Goal: Information Seeking & Learning: Learn about a topic

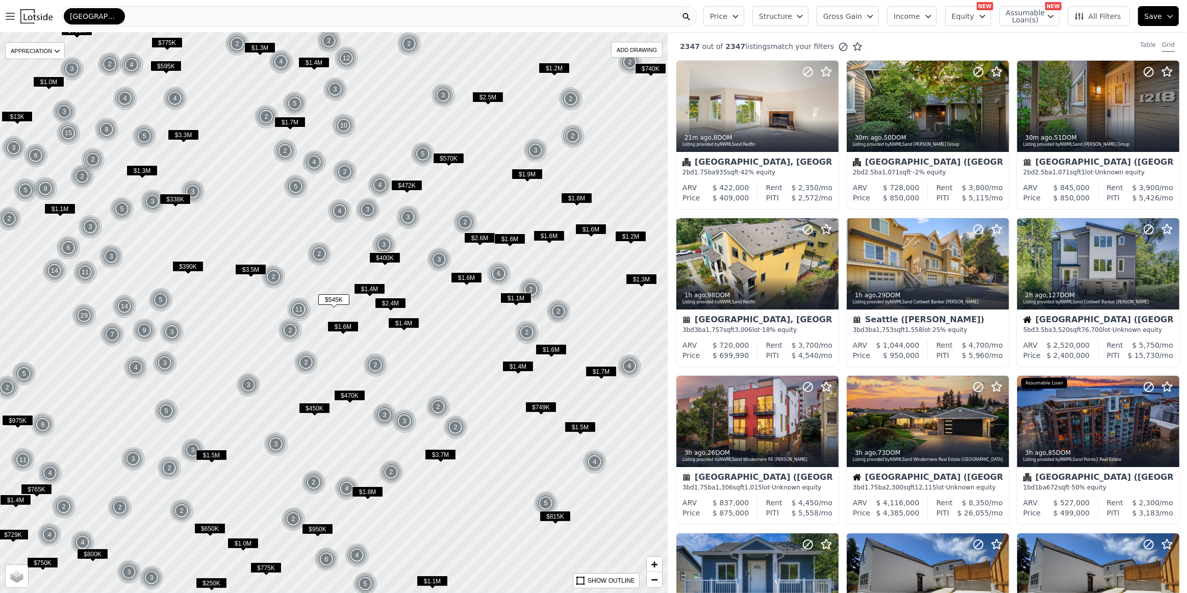
click at [984, 18] on icon "button" at bounding box center [982, 16] width 8 height 8
click at [1038, 16] on span "Assumable Loan(s)" at bounding box center [1022, 16] width 33 height 14
click at [1029, 34] on label "Has Assumable Loan(s)" at bounding box center [1061, 36] width 84 height 10
click at [1015, 34] on input "Has Assumable Loan(s)" at bounding box center [1011, 36] width 8 height 8
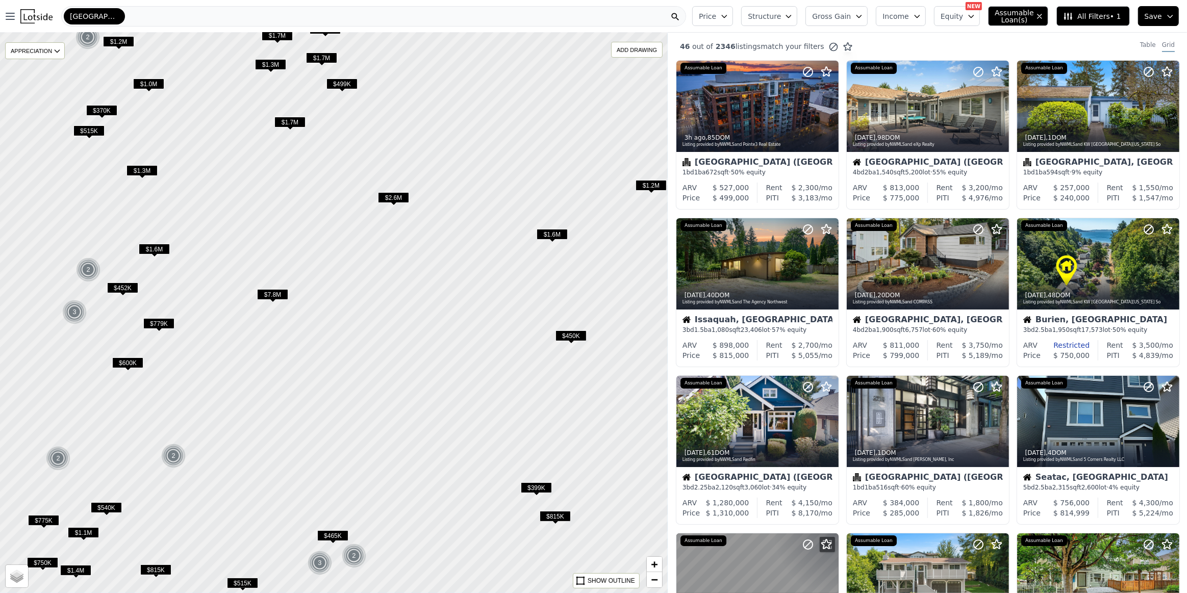
click at [573, 331] on span "$450K" at bounding box center [570, 335] width 31 height 11
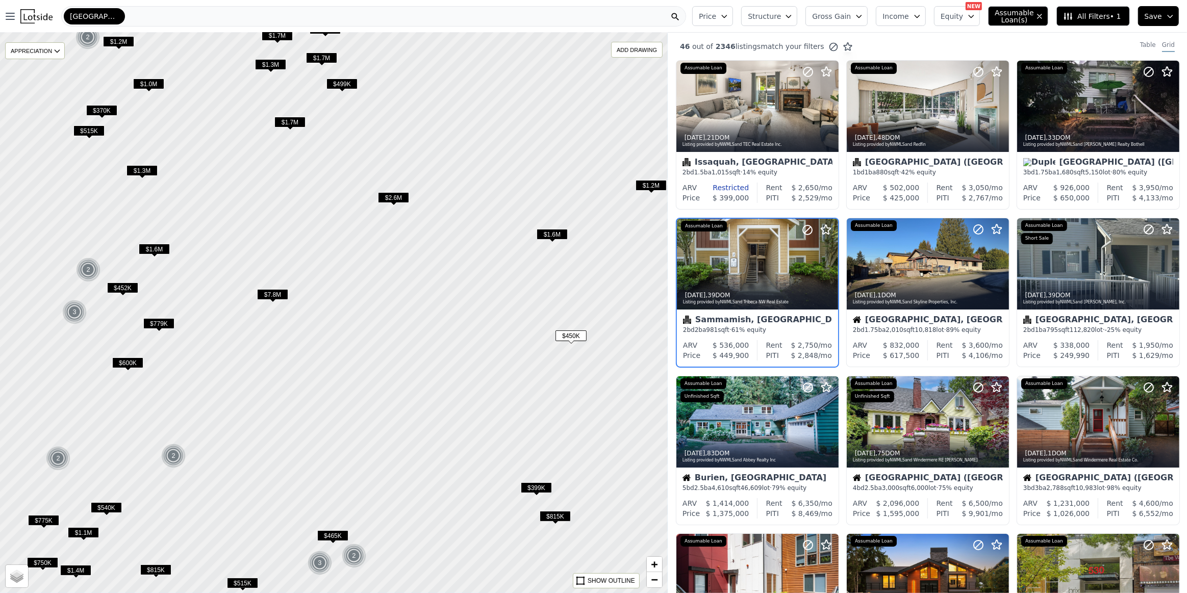
click at [556, 512] on span "$815K" at bounding box center [555, 516] width 31 height 11
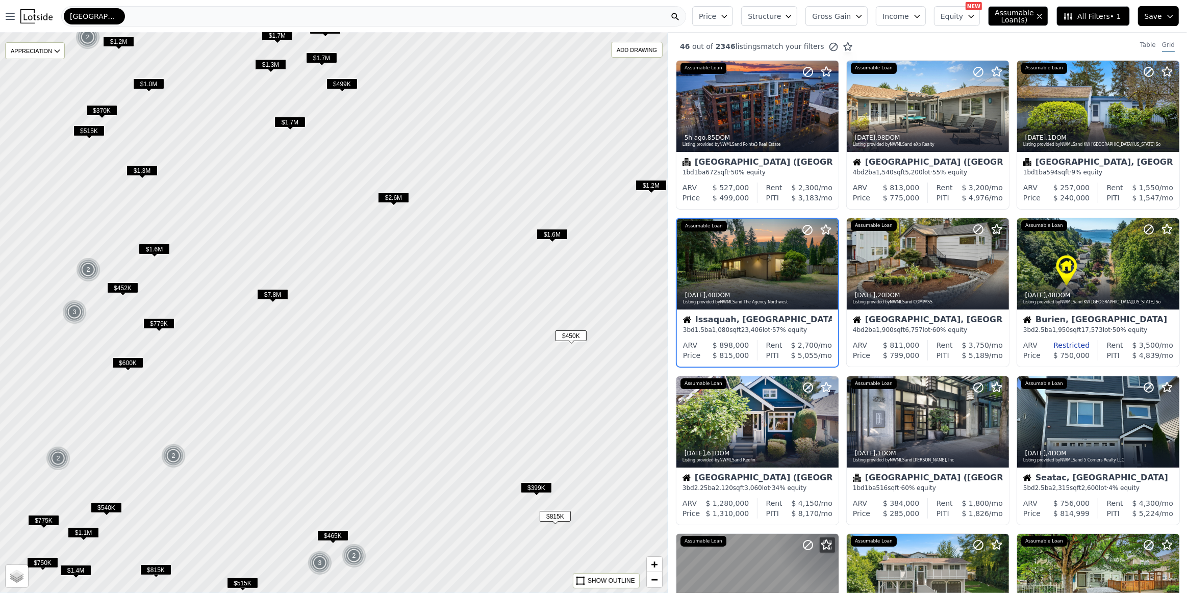
click at [347, 82] on span "$499K" at bounding box center [341, 84] width 31 height 11
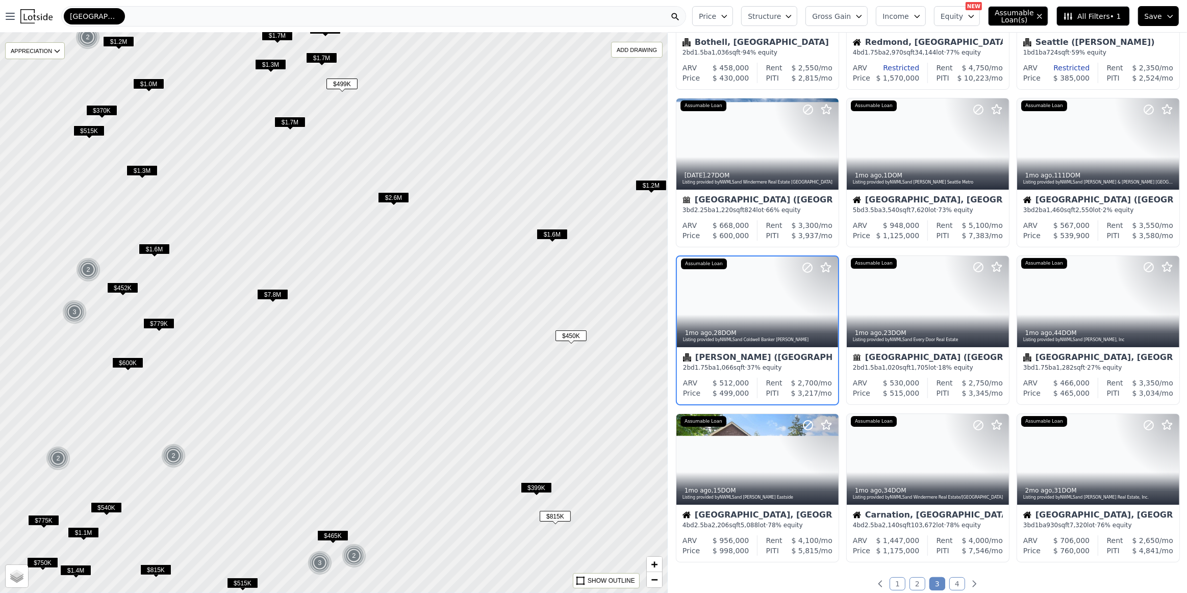
scroll to position [121, 0]
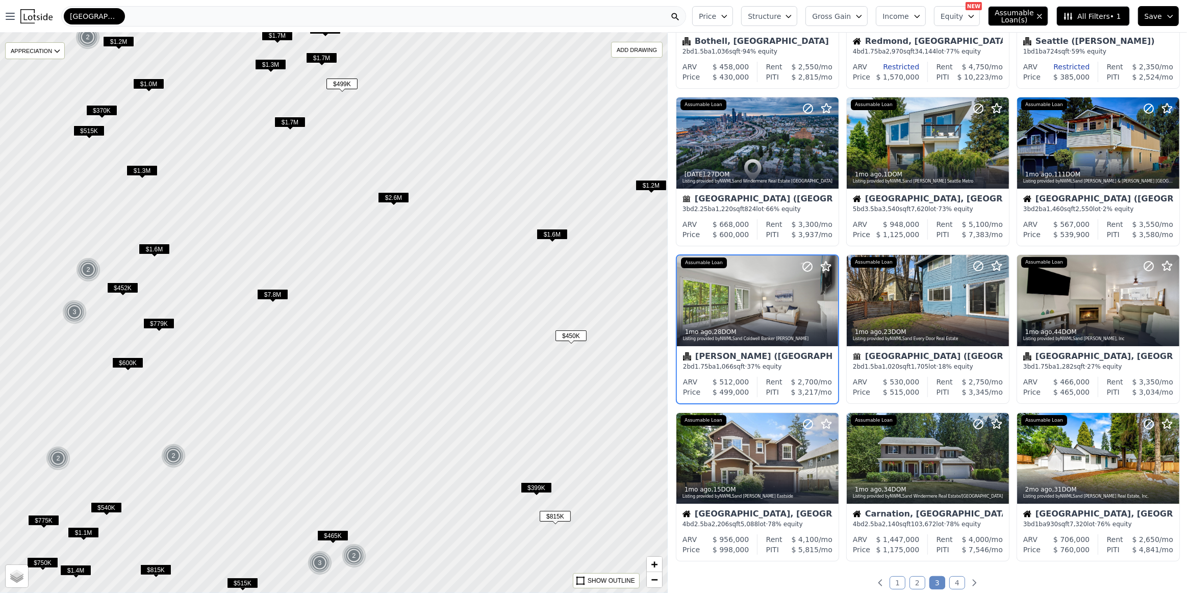
click at [271, 68] on span "$1.3M" at bounding box center [270, 64] width 31 height 11
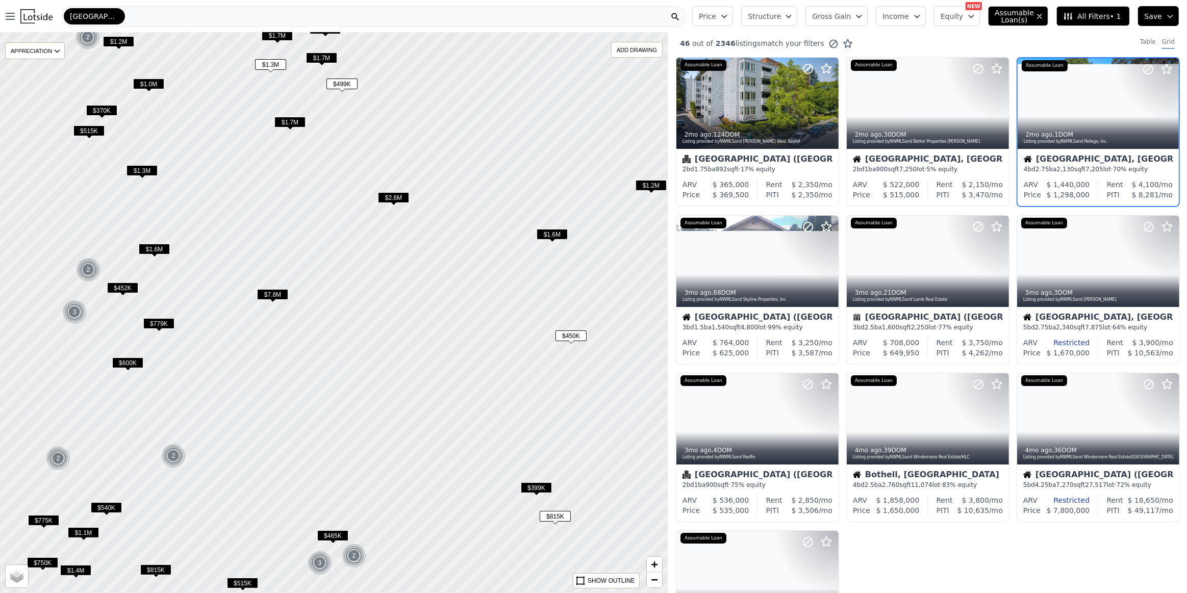
scroll to position [0, 0]
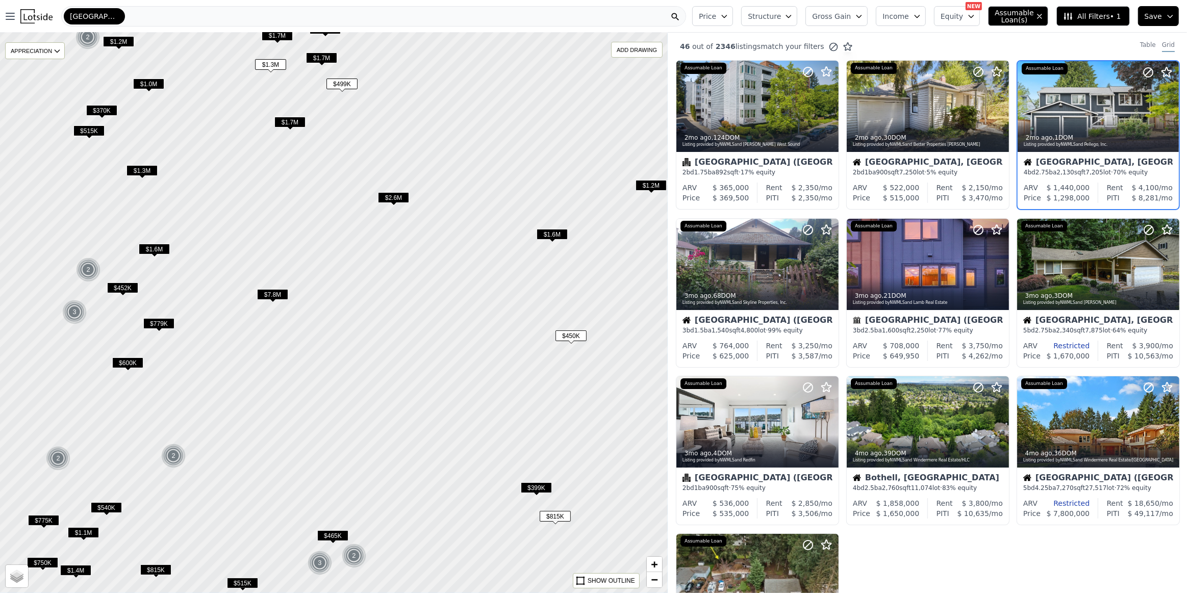
click at [144, 168] on span "$1.3M" at bounding box center [141, 170] width 31 height 11
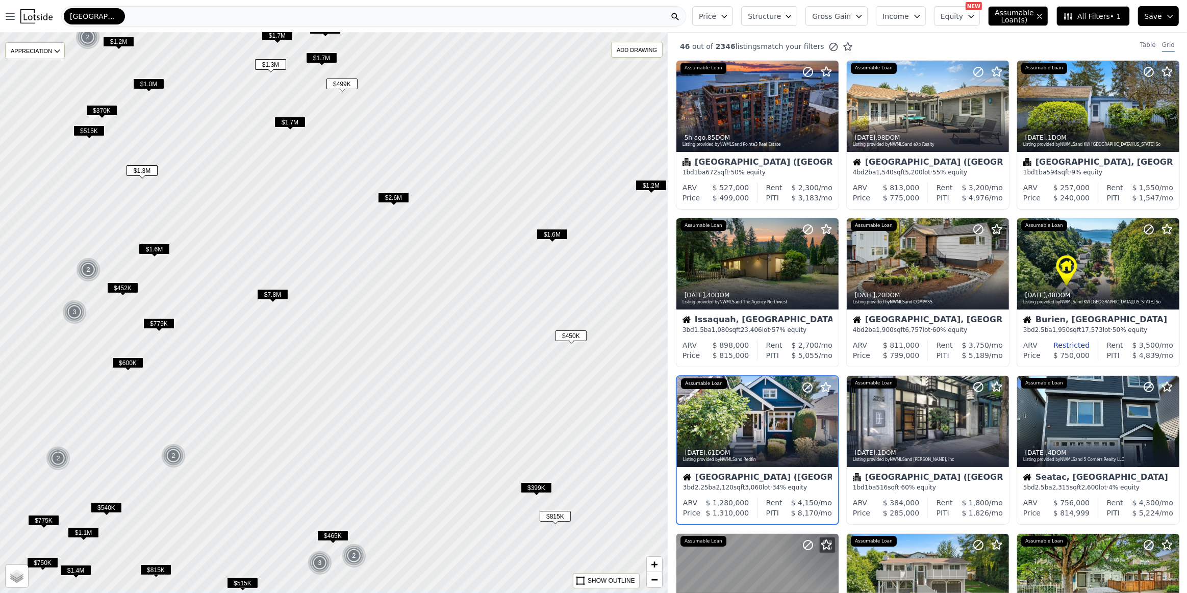
scroll to position [121, 0]
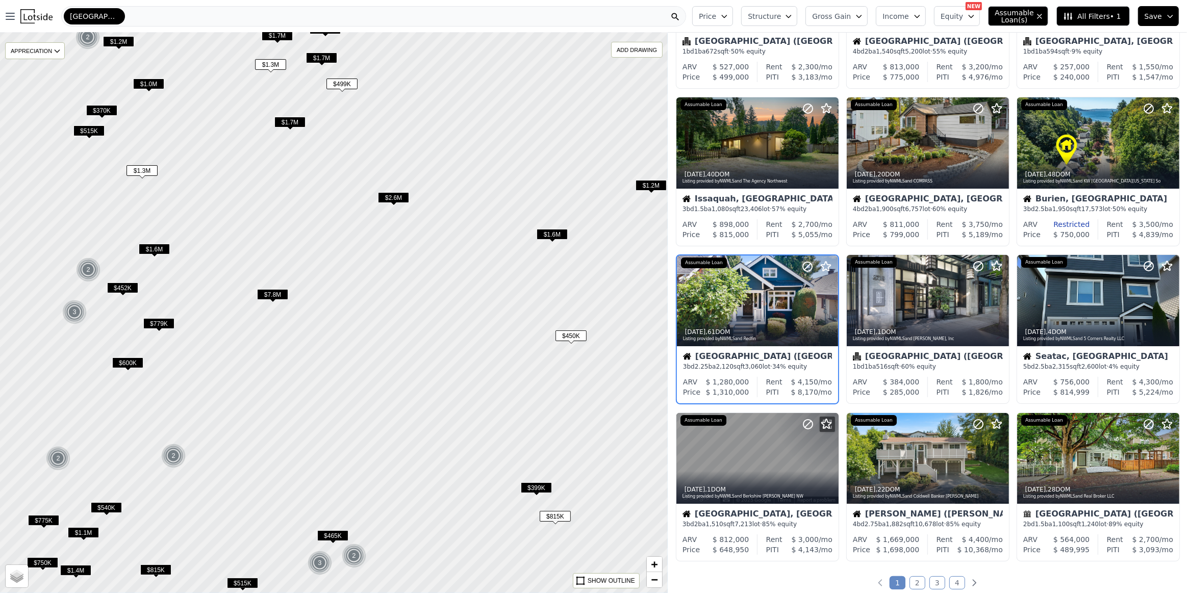
click at [152, 247] on span "$1.6M" at bounding box center [154, 249] width 31 height 11
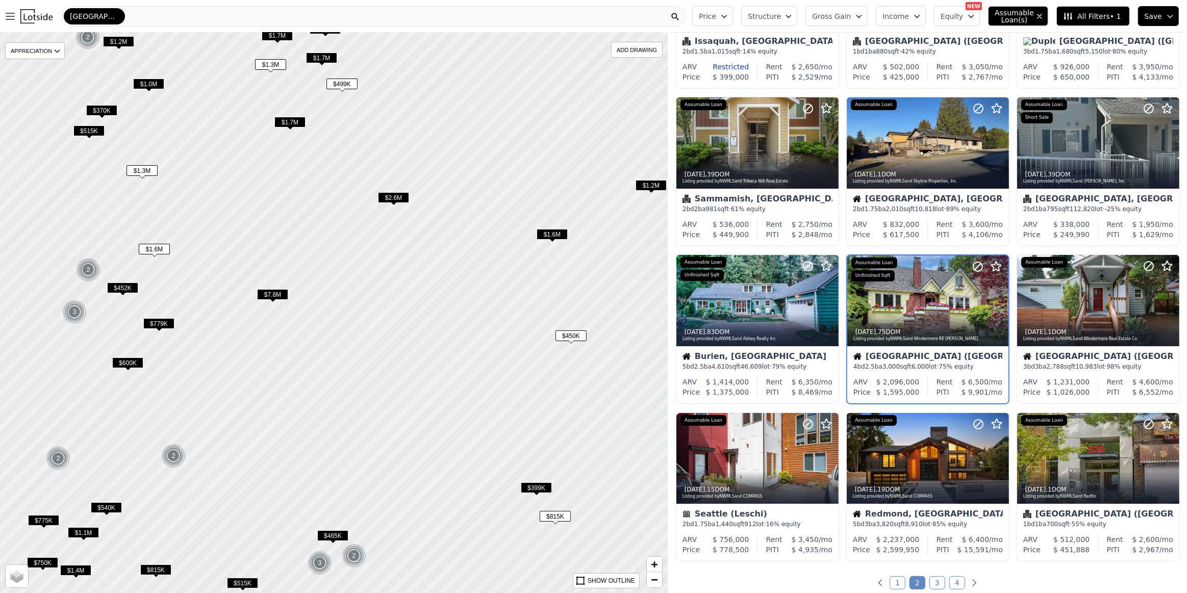
click at [162, 326] on span "$779K" at bounding box center [158, 323] width 31 height 11
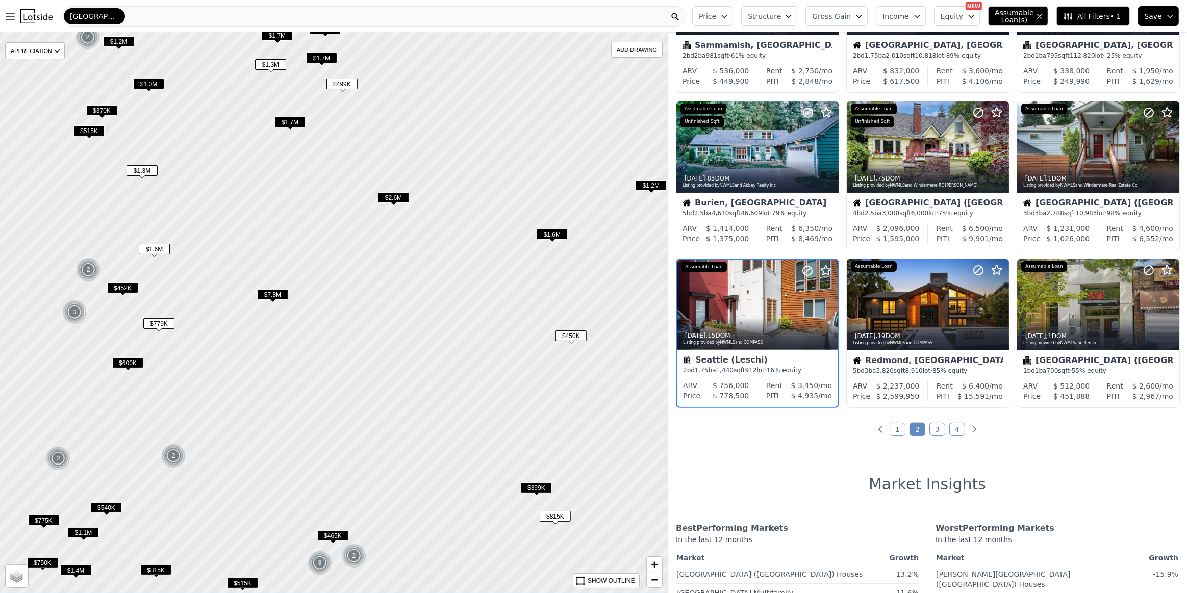
scroll to position [278, 0]
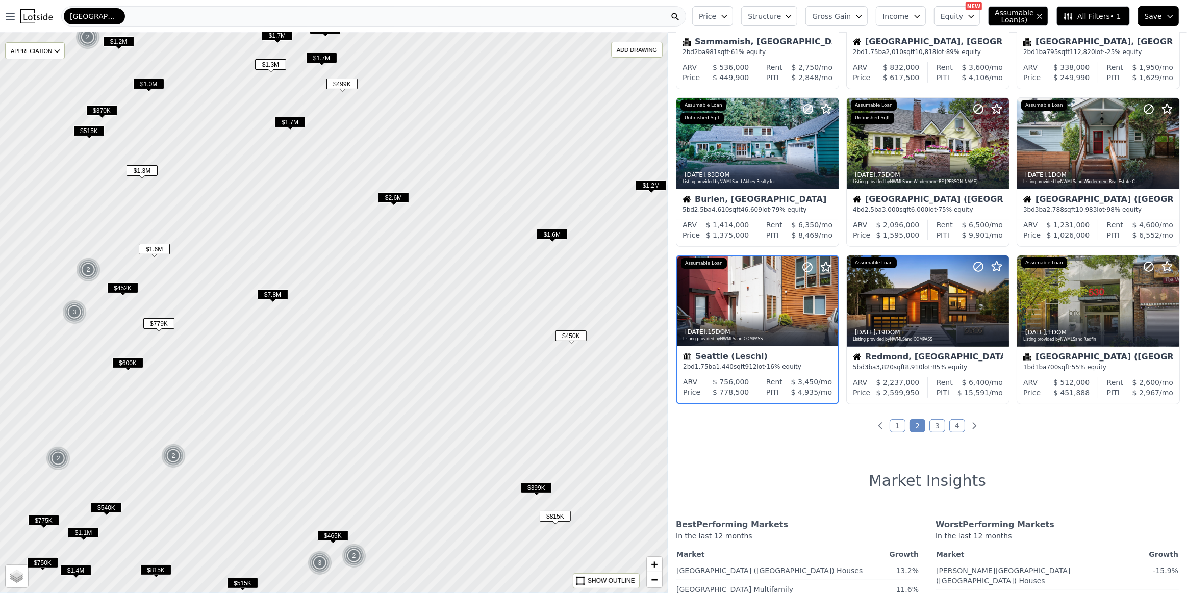
click at [116, 285] on span "$452K" at bounding box center [122, 288] width 31 height 11
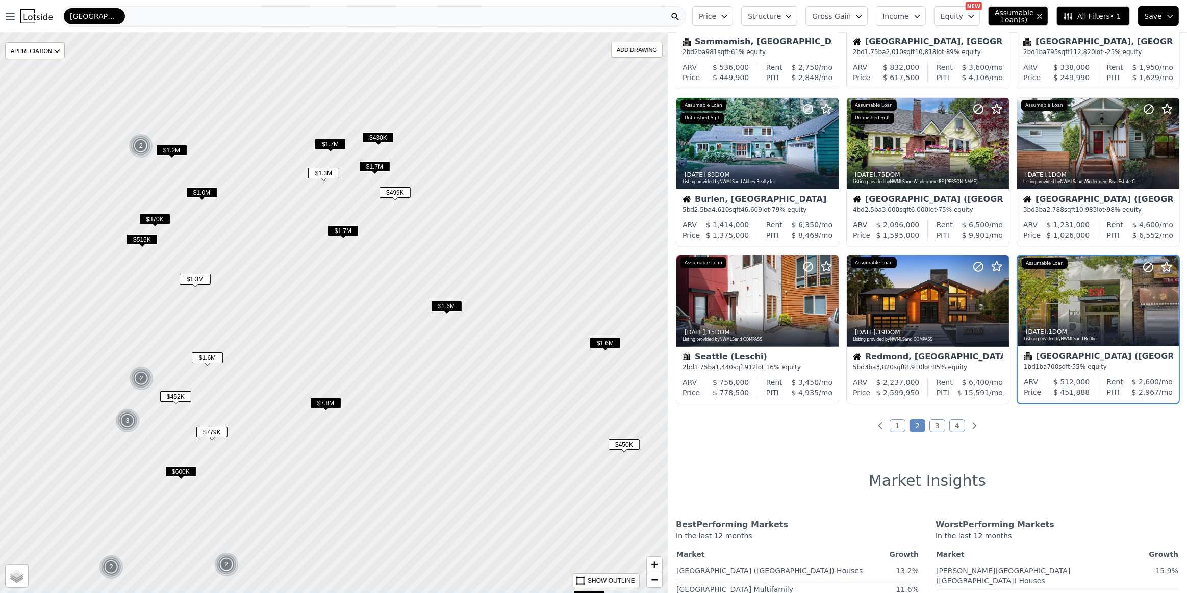
drag, startPoint x: 211, startPoint y: 302, endPoint x: 254, endPoint y: 390, distance: 98.3
click at [254, 390] on div at bounding box center [333, 313] width 801 height 673
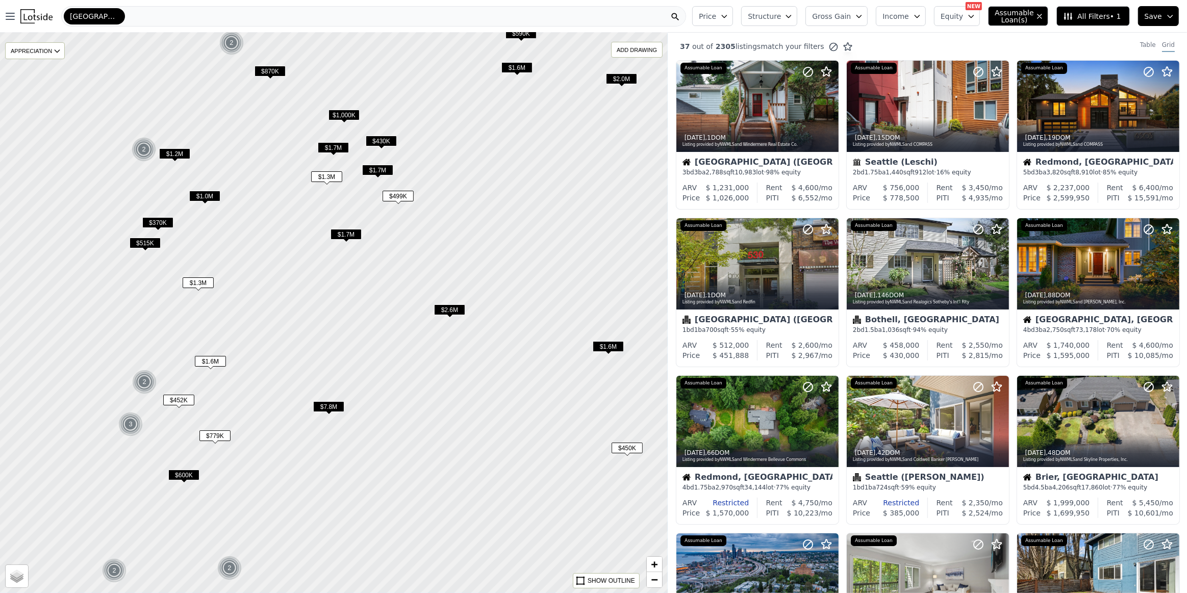
click at [376, 170] on span "$1.7M" at bounding box center [377, 170] width 31 height 11
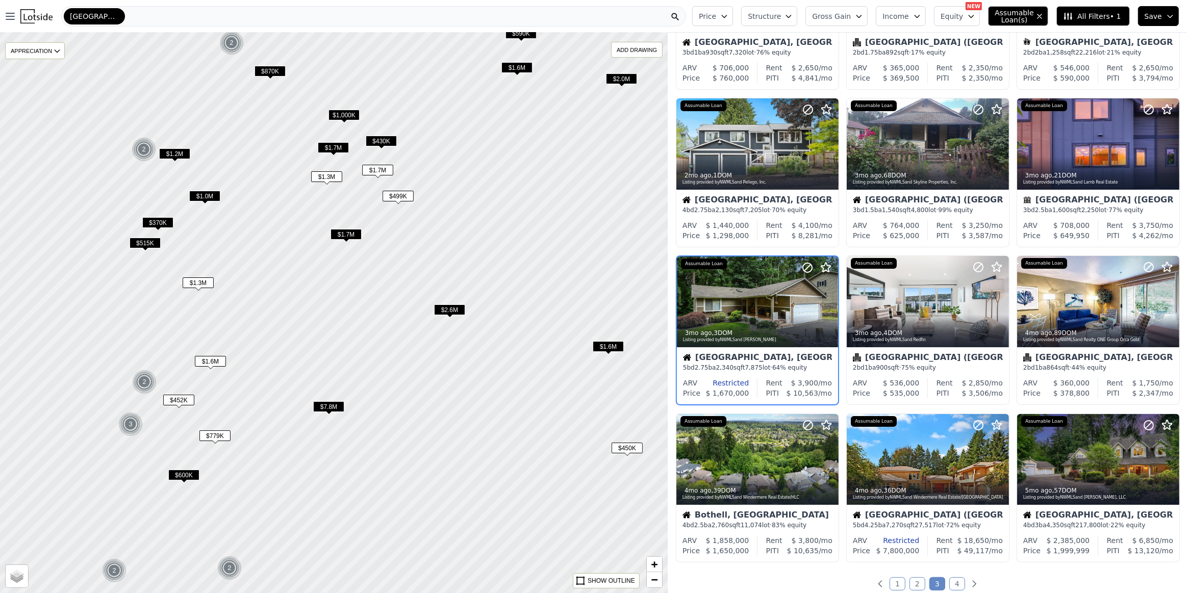
scroll to position [121, 0]
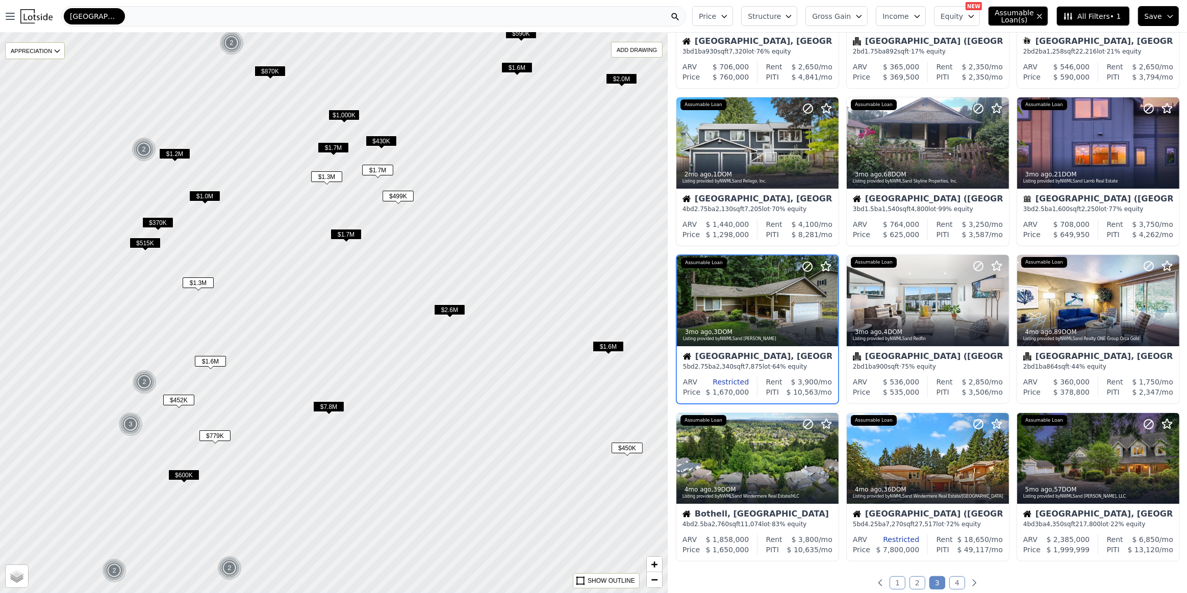
click at [328, 149] on span "$1.7M" at bounding box center [333, 147] width 31 height 11
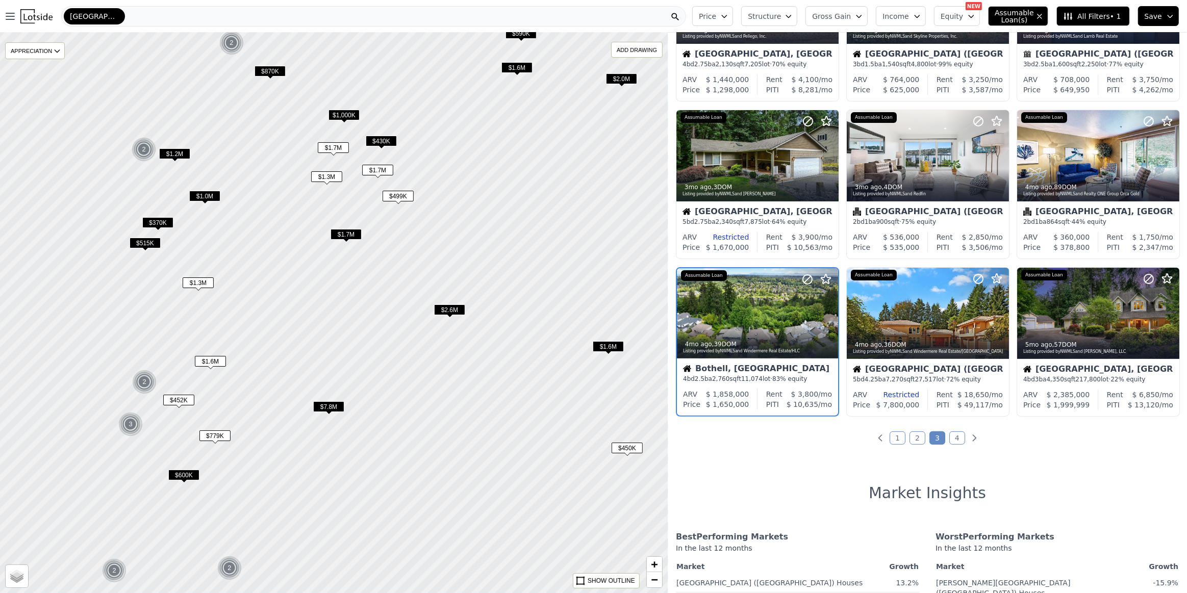
scroll to position [278, 0]
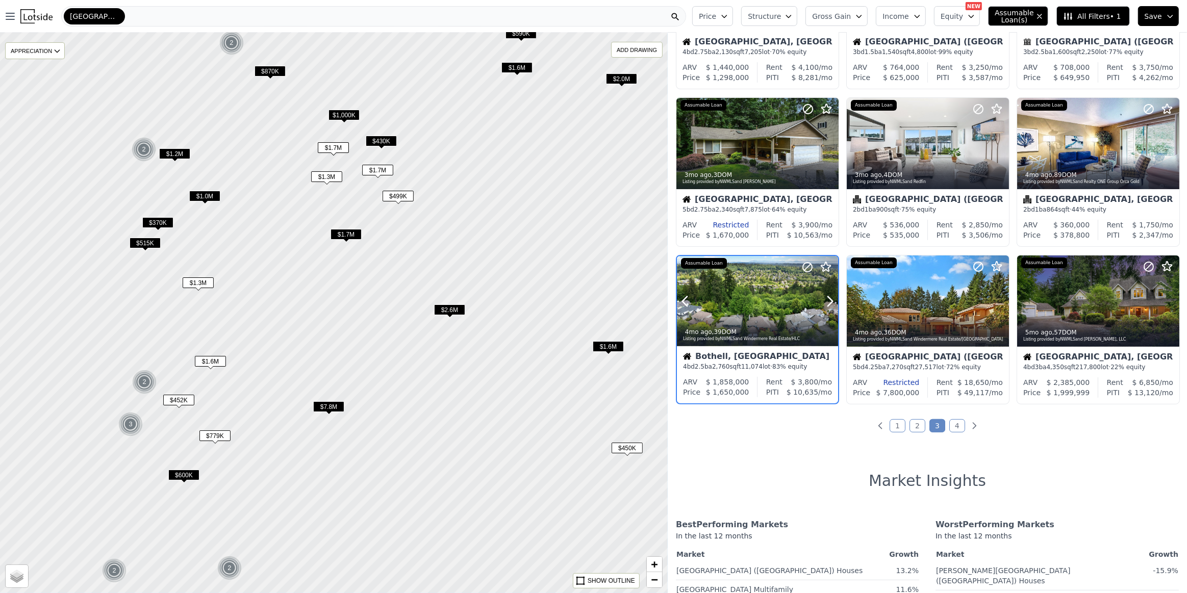
click at [764, 317] on div at bounding box center [757, 323] width 161 height 18
click at [337, 175] on span "$1.3M" at bounding box center [326, 176] width 31 height 11
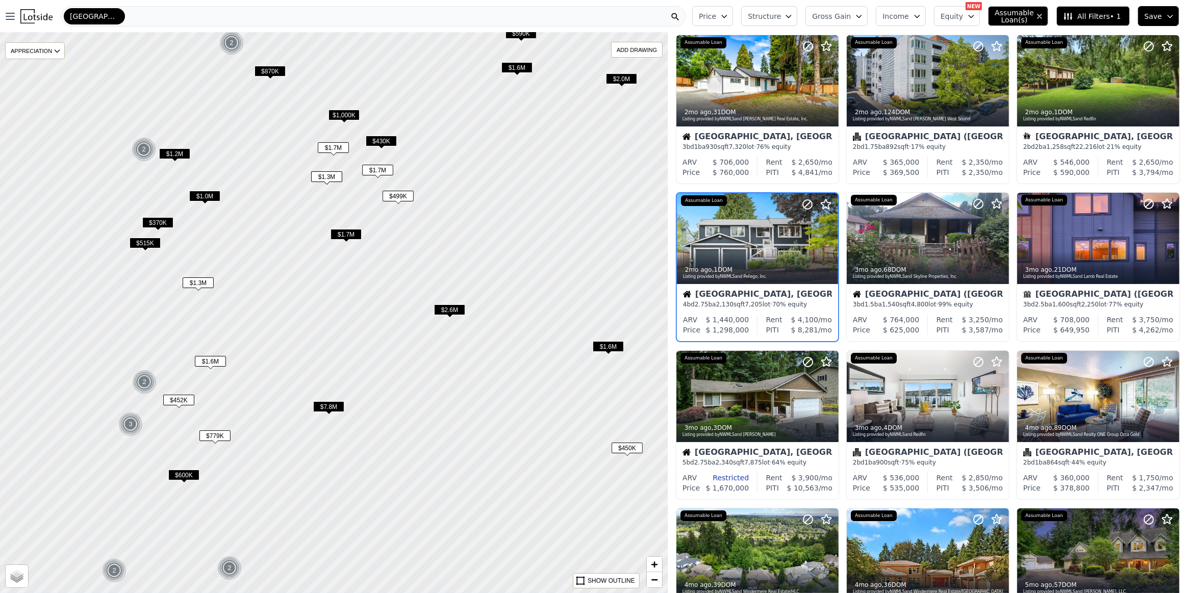
scroll to position [0, 0]
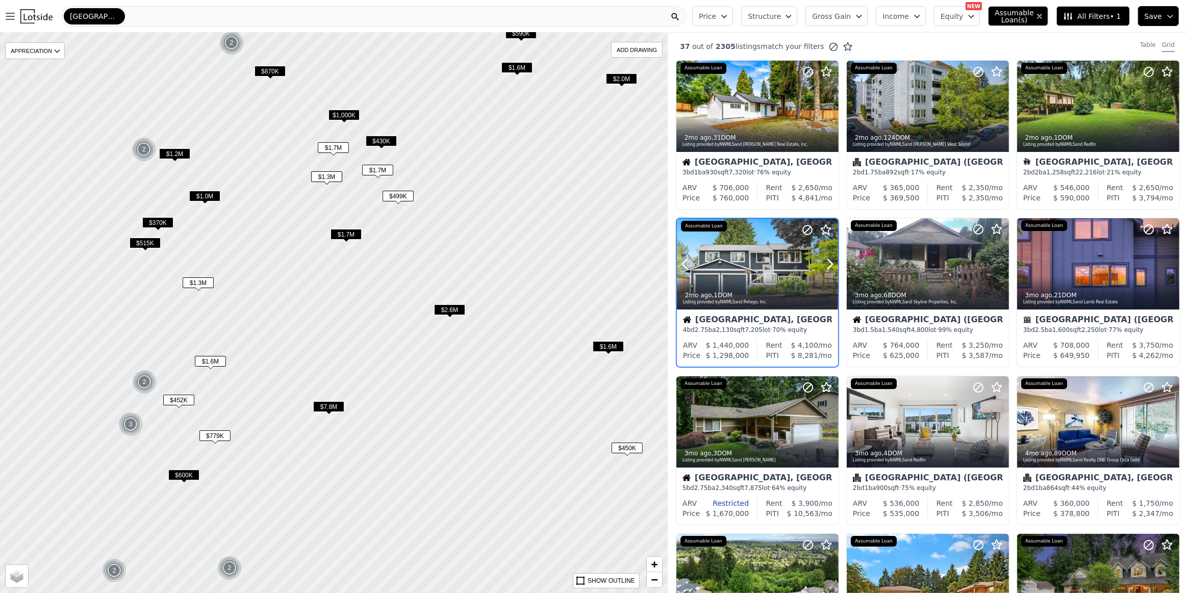
click at [728, 263] on div at bounding box center [757, 264] width 161 height 91
click at [1085, 269] on div at bounding box center [1098, 263] width 162 height 91
click at [184, 476] on span "$600K" at bounding box center [183, 475] width 31 height 11
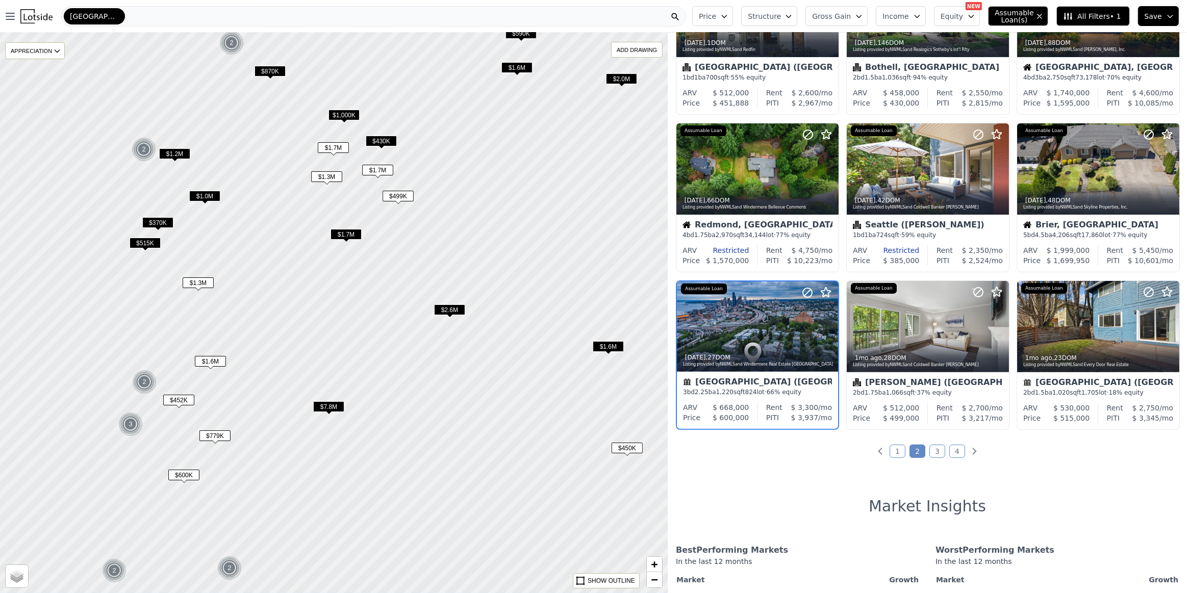
scroll to position [278, 0]
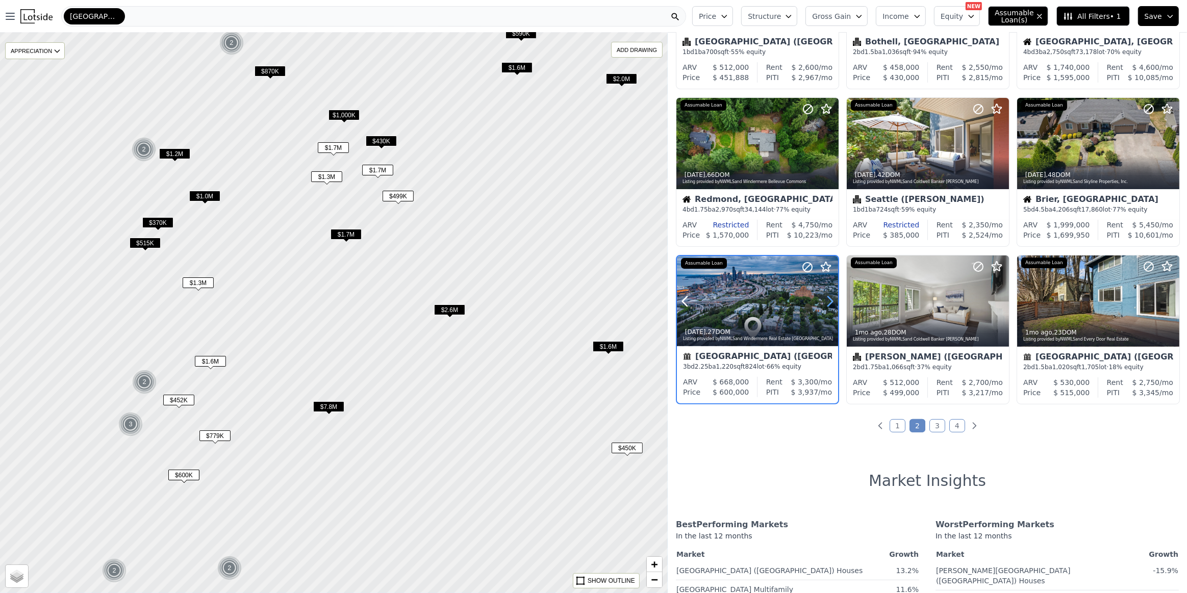
click at [827, 303] on icon at bounding box center [830, 301] width 16 height 16
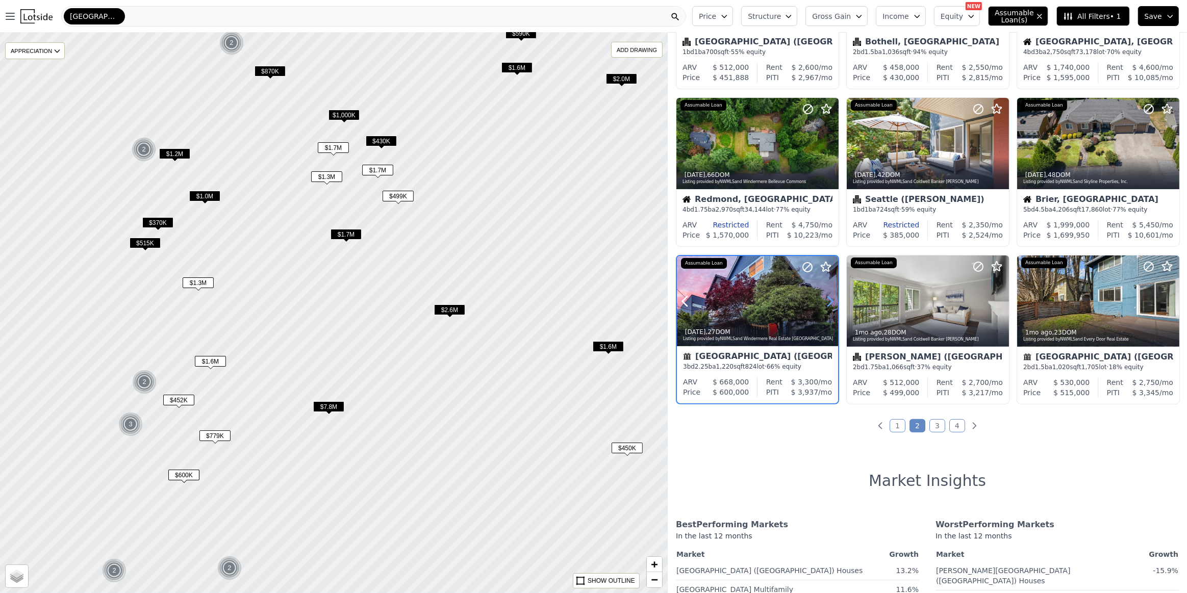
click at [827, 303] on icon at bounding box center [830, 301] width 16 height 16
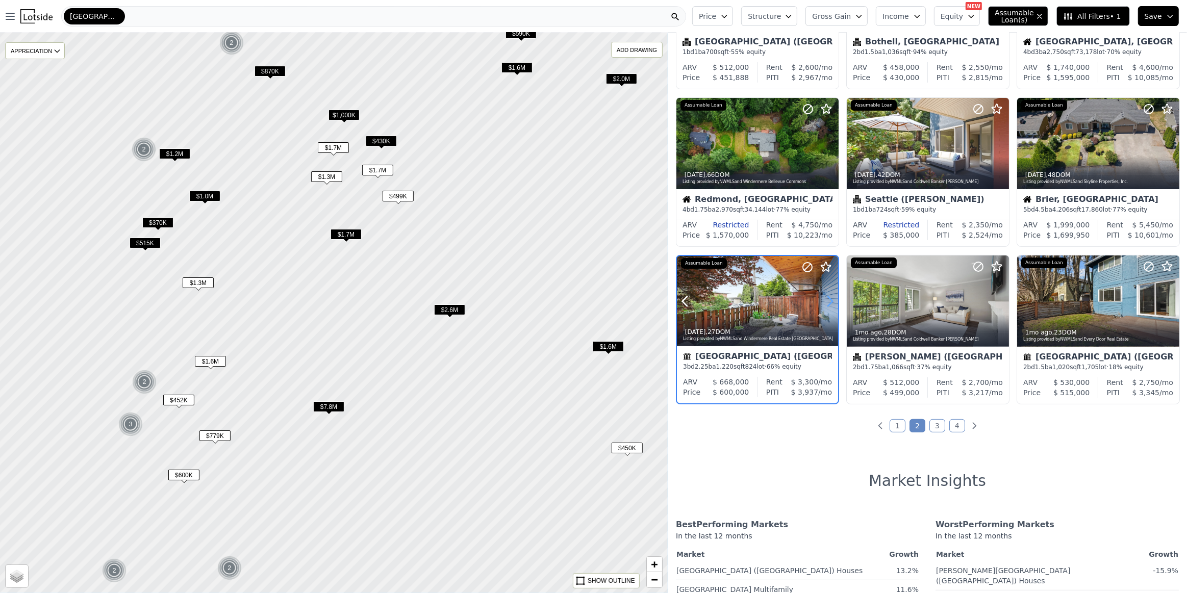
click at [827, 303] on icon at bounding box center [830, 301] width 16 height 16
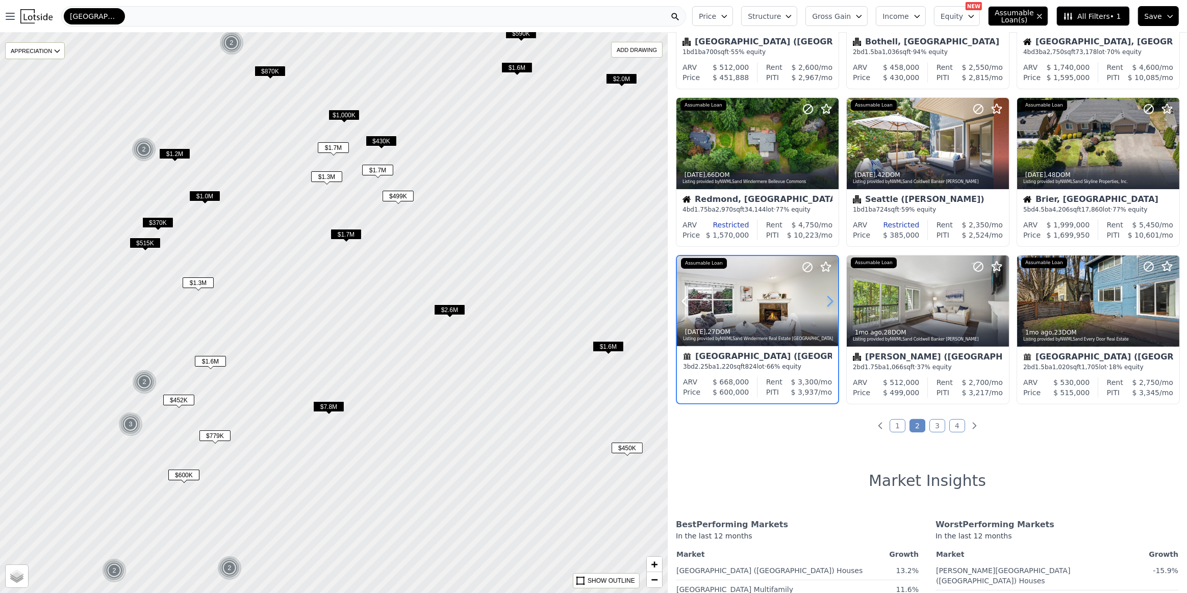
click at [827, 303] on icon at bounding box center [830, 301] width 16 height 16
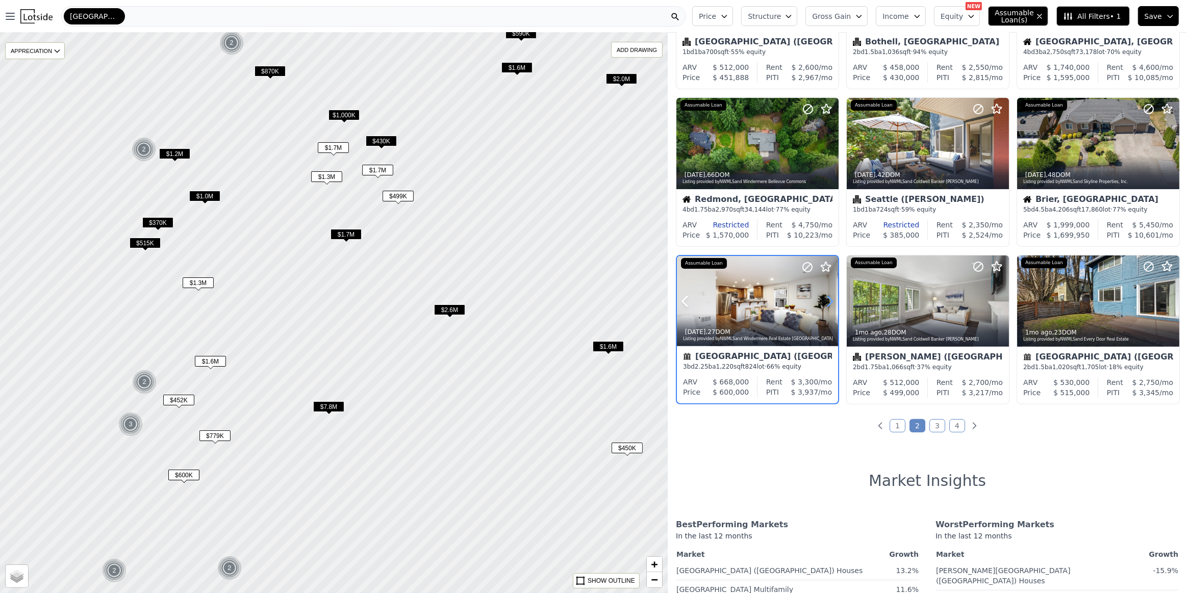
click at [827, 303] on icon at bounding box center [830, 301] width 16 height 16
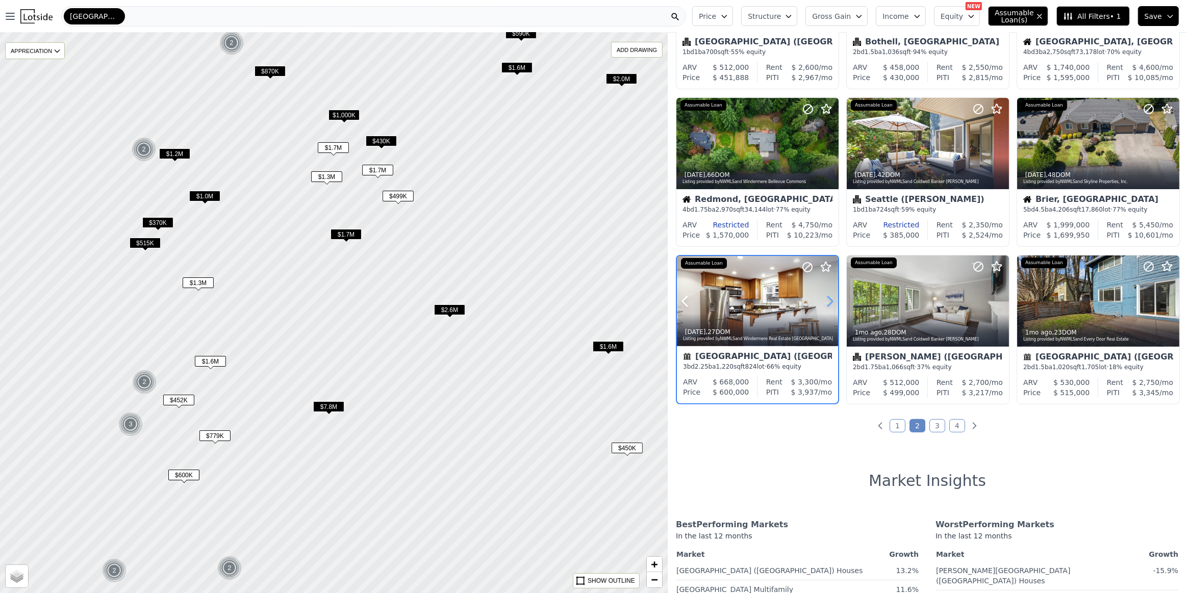
click at [827, 303] on icon at bounding box center [830, 301] width 16 height 16
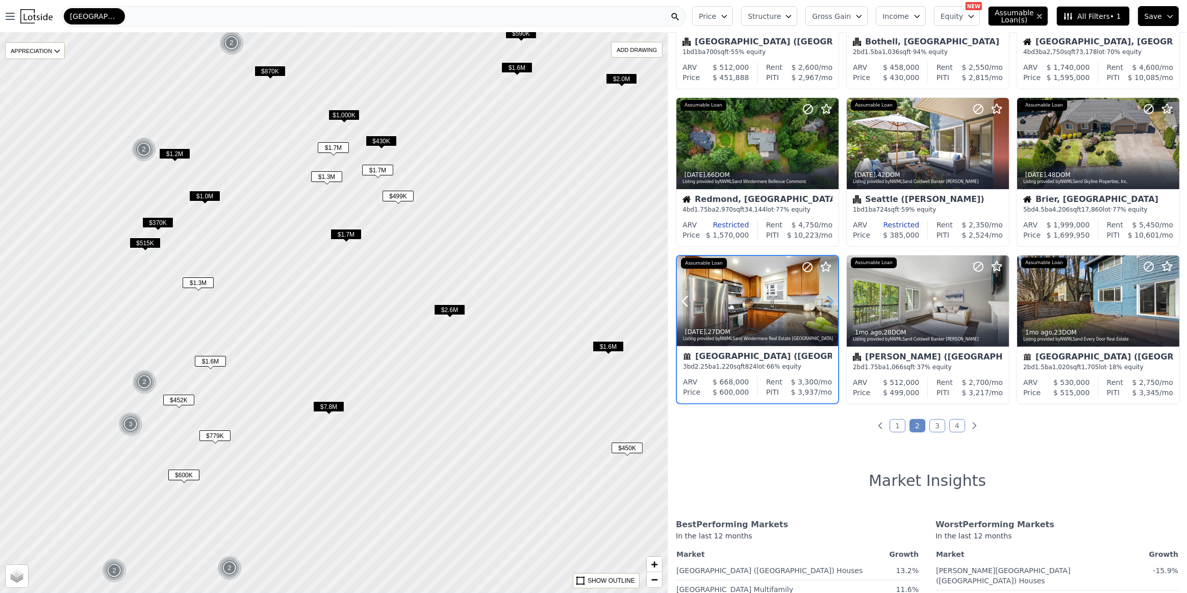
click at [827, 303] on icon at bounding box center [830, 301] width 16 height 16
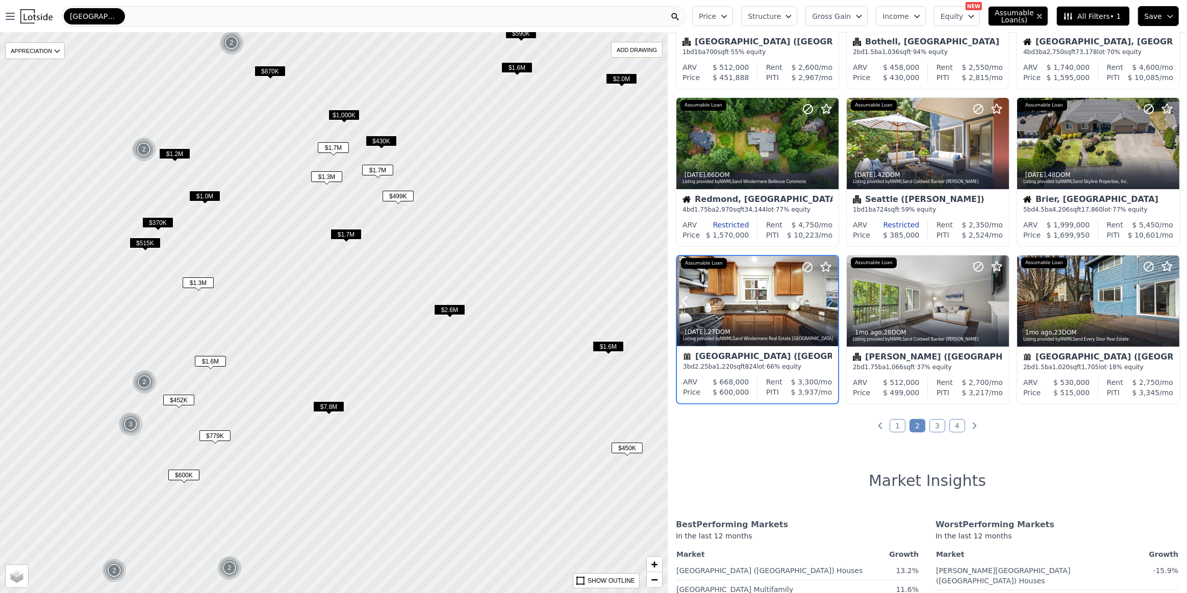
click at [827, 303] on icon at bounding box center [830, 301] width 16 height 16
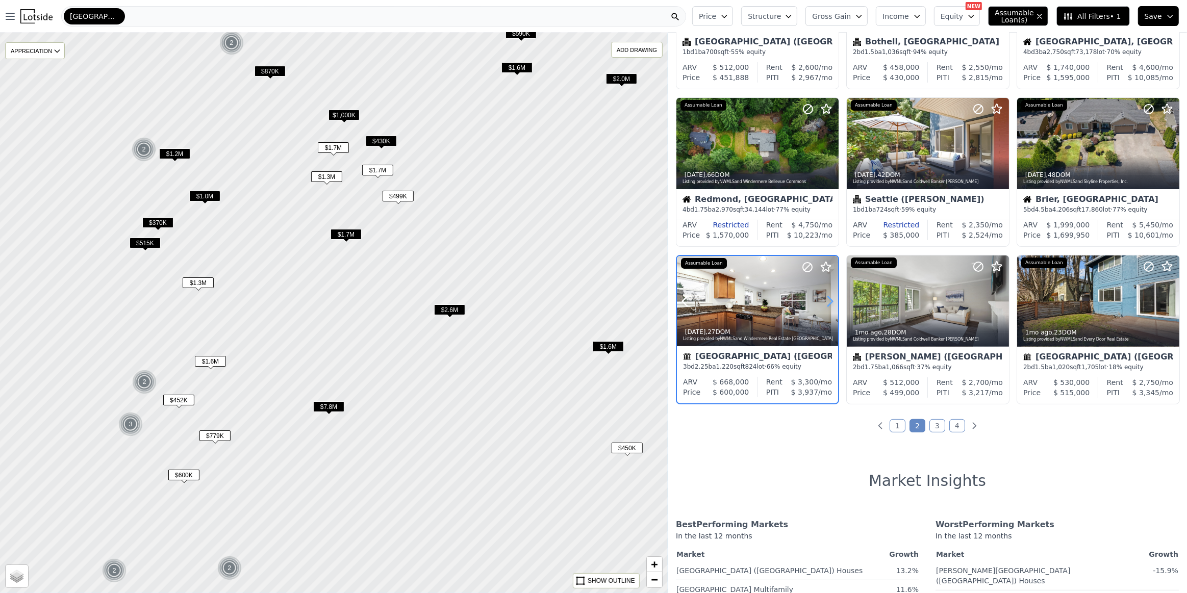
click at [827, 303] on icon at bounding box center [830, 301] width 16 height 16
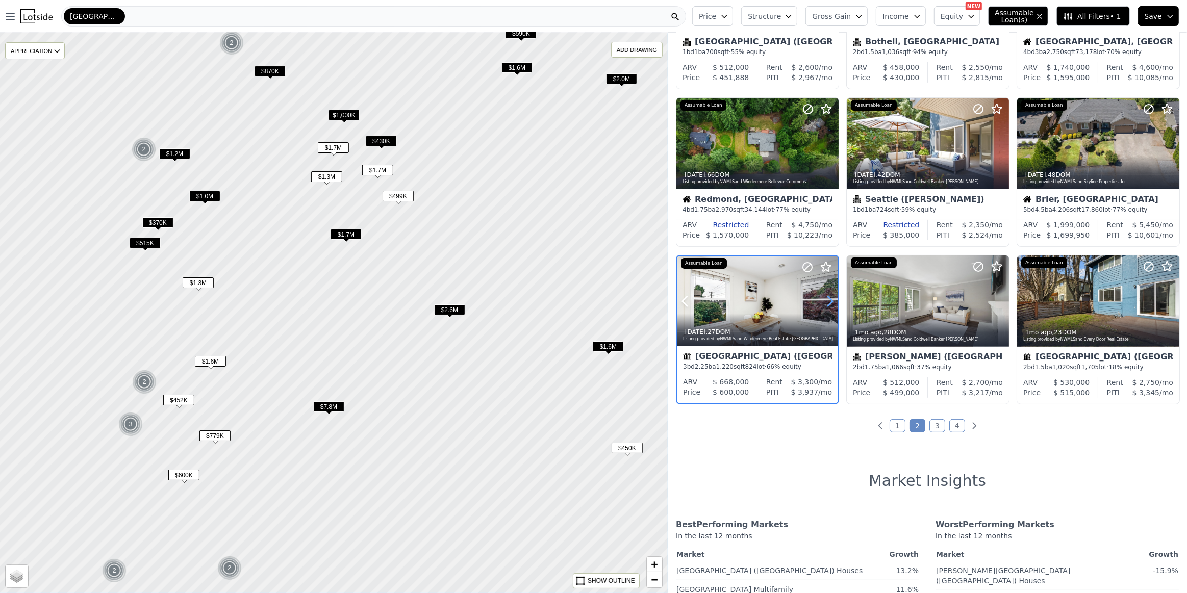
click at [827, 303] on icon at bounding box center [830, 301] width 16 height 16
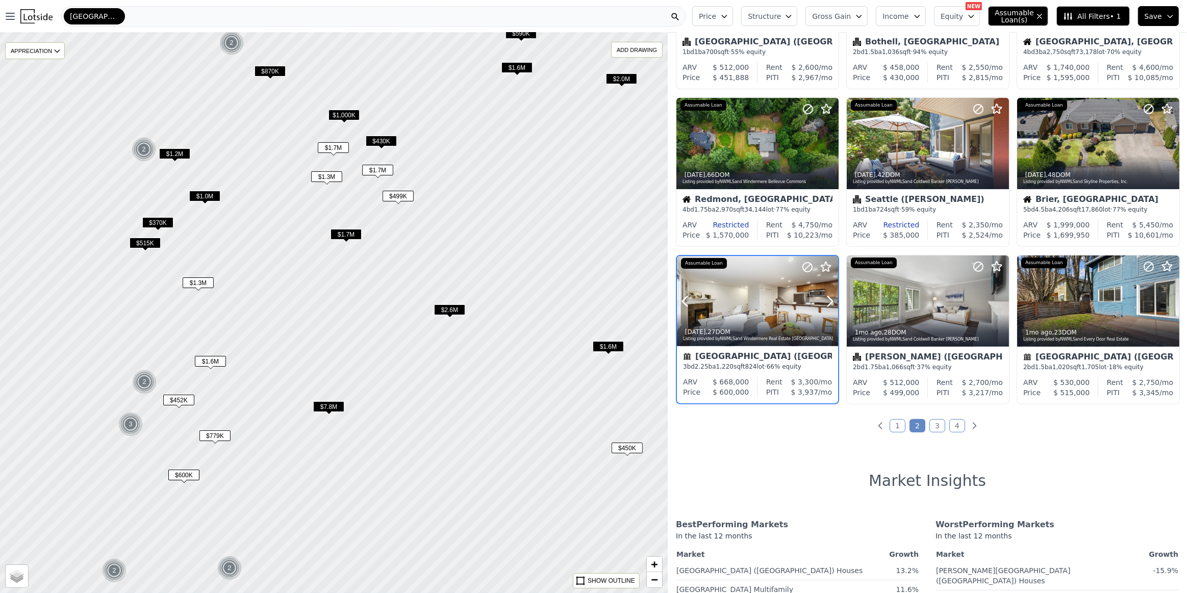
click at [765, 298] on div at bounding box center [757, 301] width 161 height 91
click at [153, 224] on span "$370K" at bounding box center [157, 222] width 31 height 11
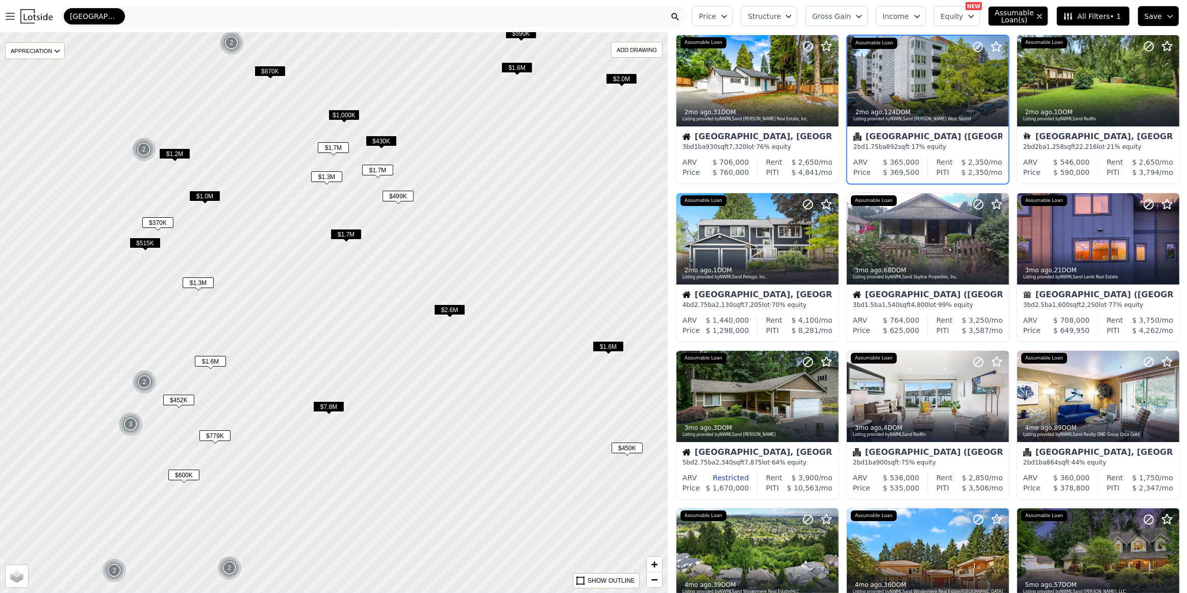
scroll to position [0, 0]
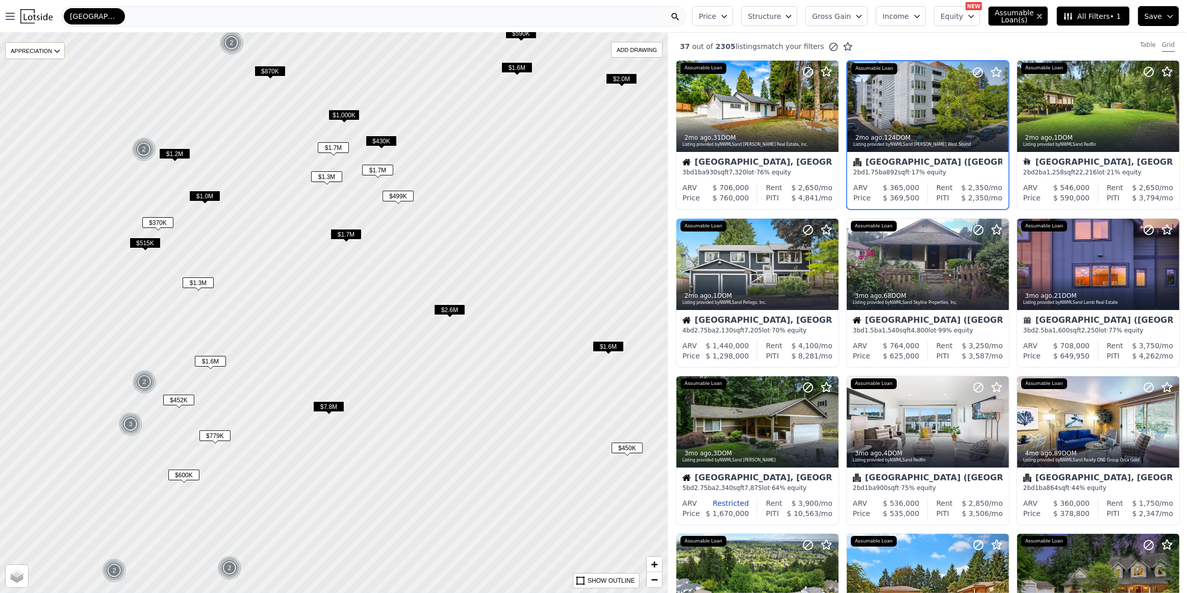
click at [180, 155] on span "$1.2M" at bounding box center [174, 153] width 31 height 11
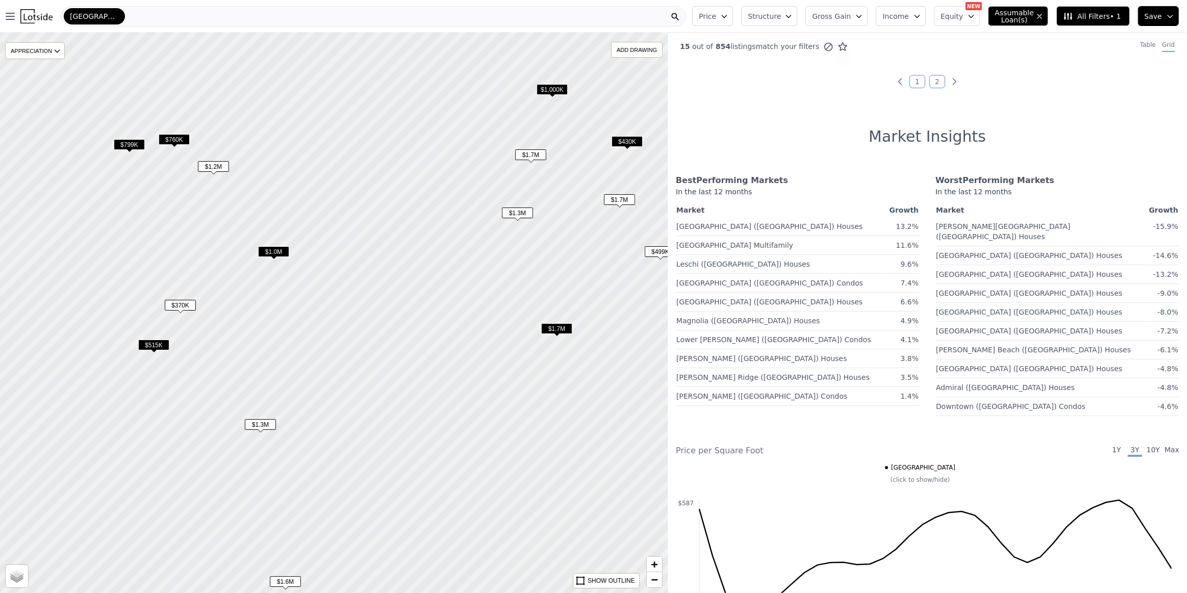
click at [279, 249] on span "$1.0M" at bounding box center [273, 251] width 31 height 11
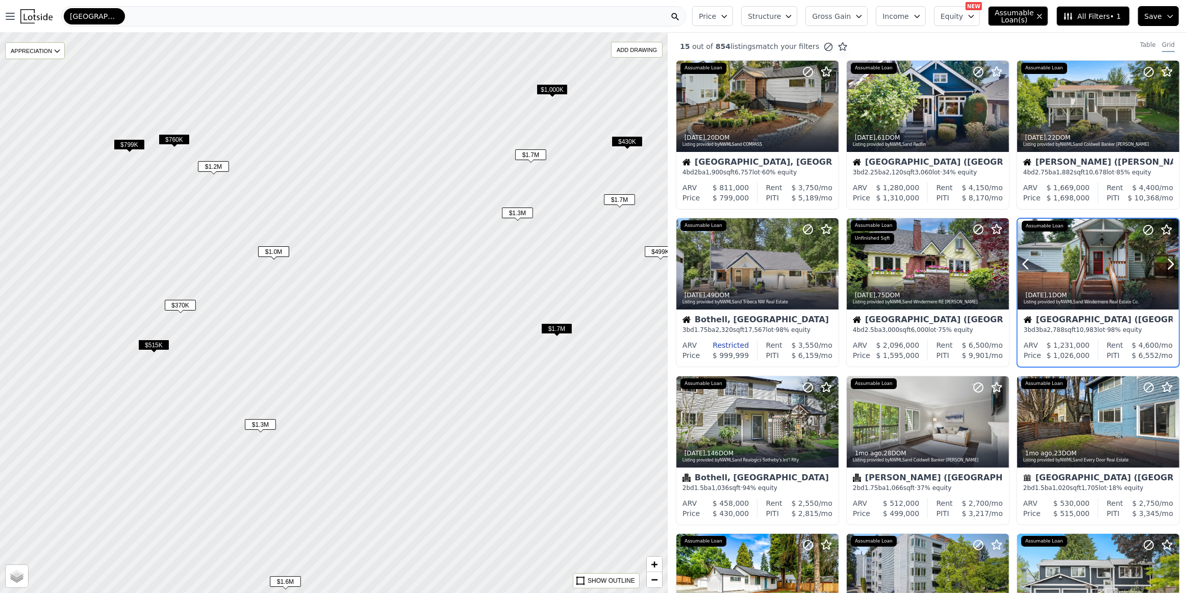
click at [1097, 283] on div at bounding box center [1097, 286] width 161 height 18
click at [130, 145] on span "$799K" at bounding box center [129, 144] width 31 height 11
click at [176, 138] on span "$760K" at bounding box center [174, 139] width 31 height 11
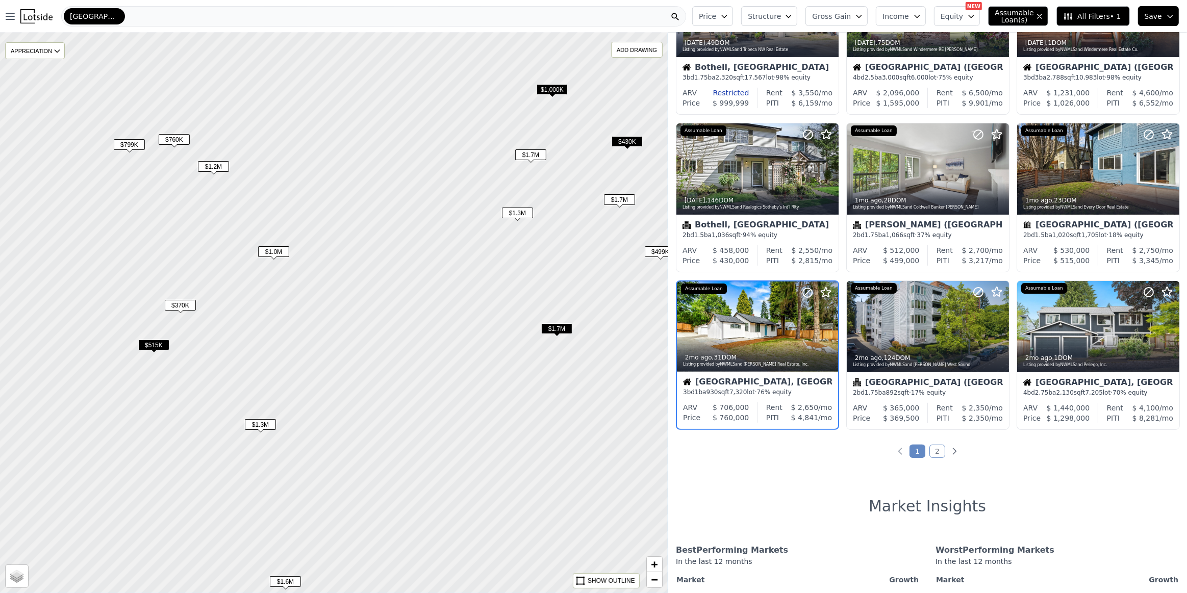
scroll to position [278, 0]
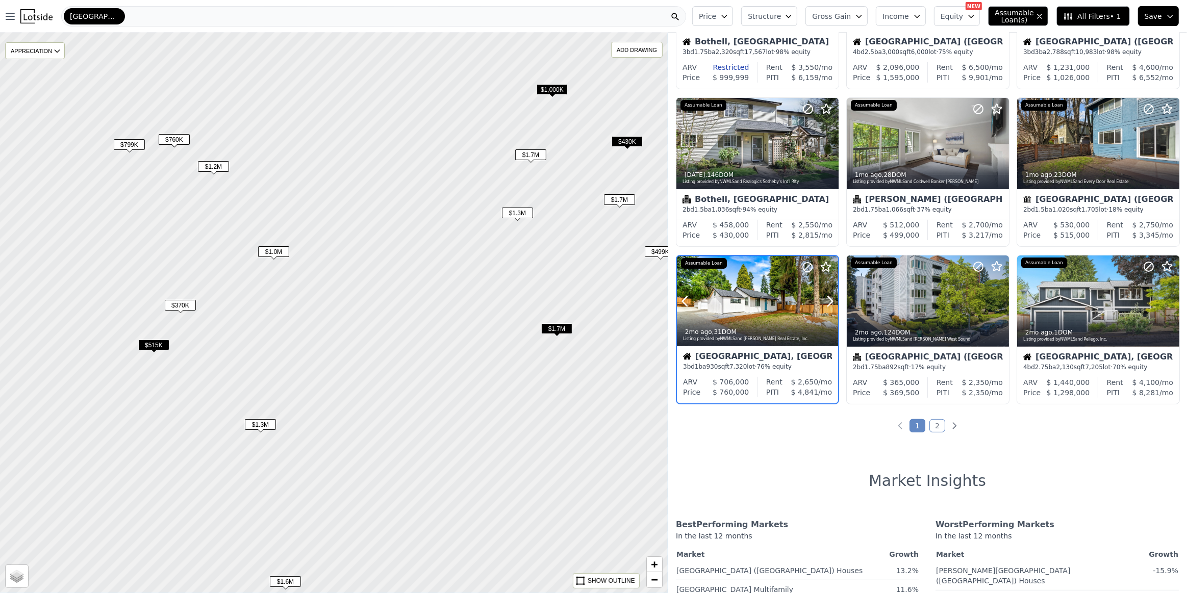
click at [751, 314] on div at bounding box center [757, 323] width 161 height 18
click at [758, 291] on div at bounding box center [757, 301] width 161 height 91
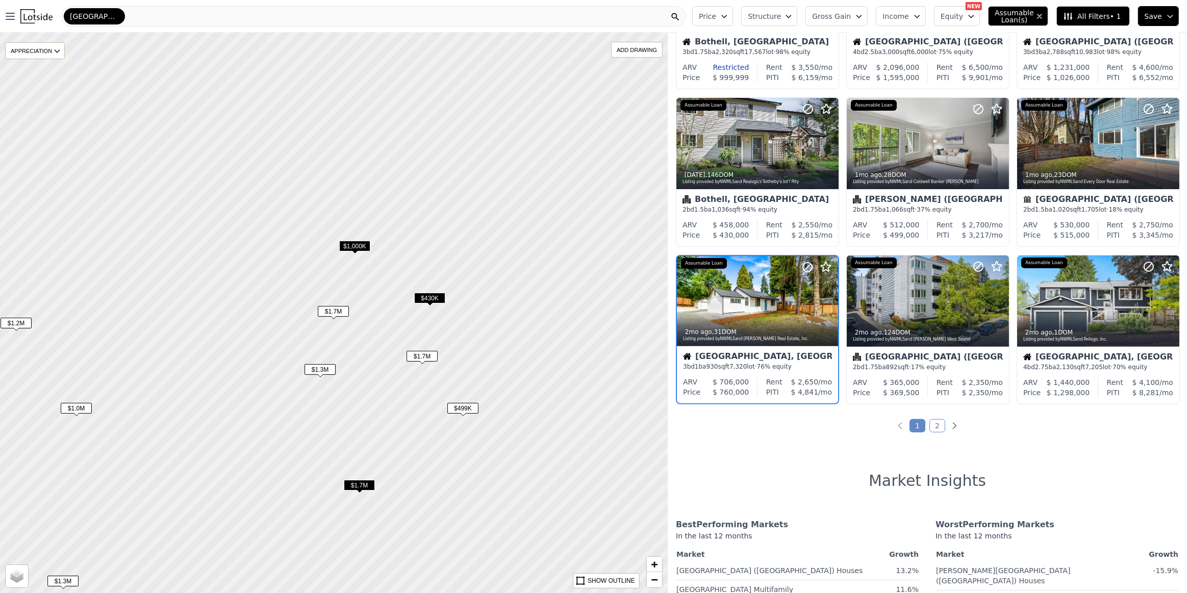
drag, startPoint x: 595, startPoint y: 252, endPoint x: 397, endPoint y: 410, distance: 252.6
click at [397, 410] on div at bounding box center [333, 313] width 801 height 673
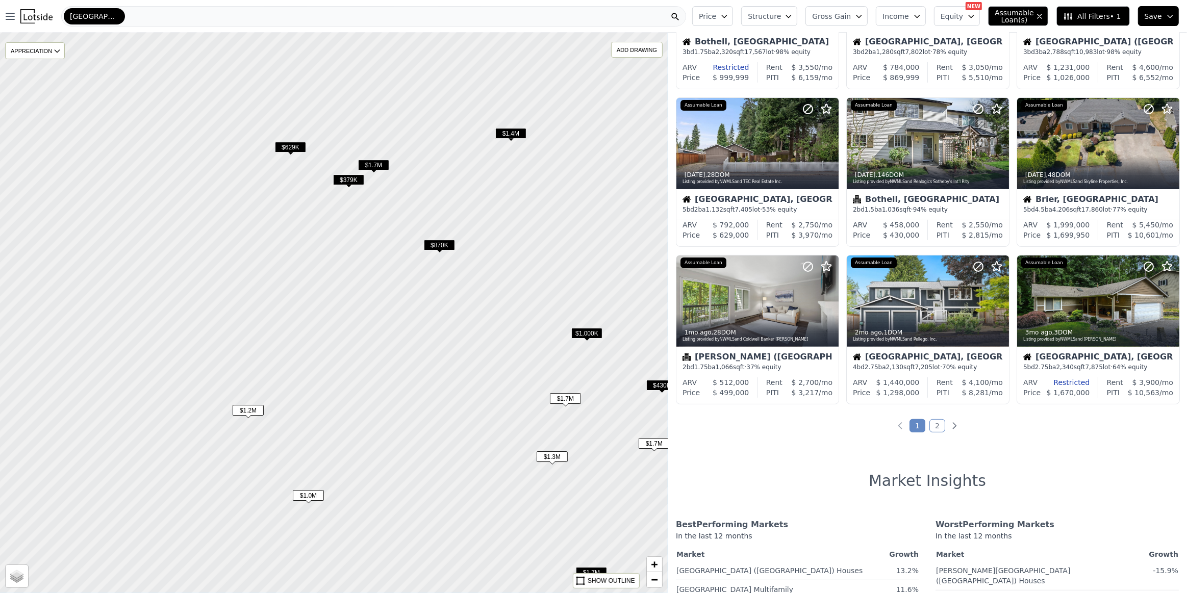
drag, startPoint x: 309, startPoint y: 200, endPoint x: 556, endPoint y: 290, distance: 263.1
click at [553, 289] on div at bounding box center [337, 315] width 801 height 673
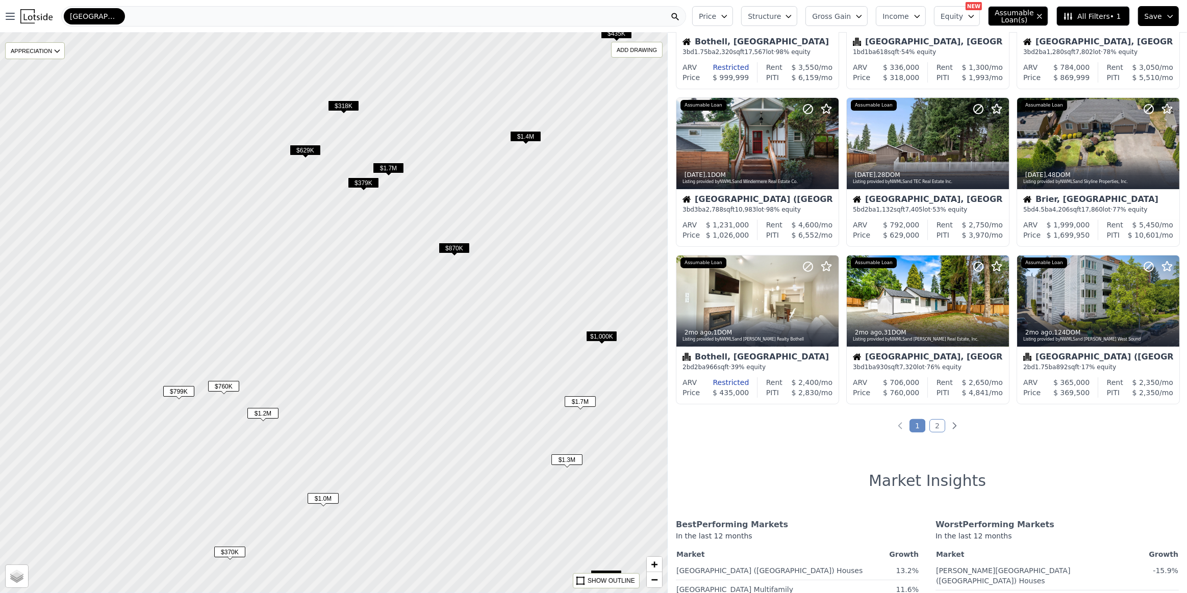
click at [446, 248] on span "$870K" at bounding box center [454, 248] width 31 height 11
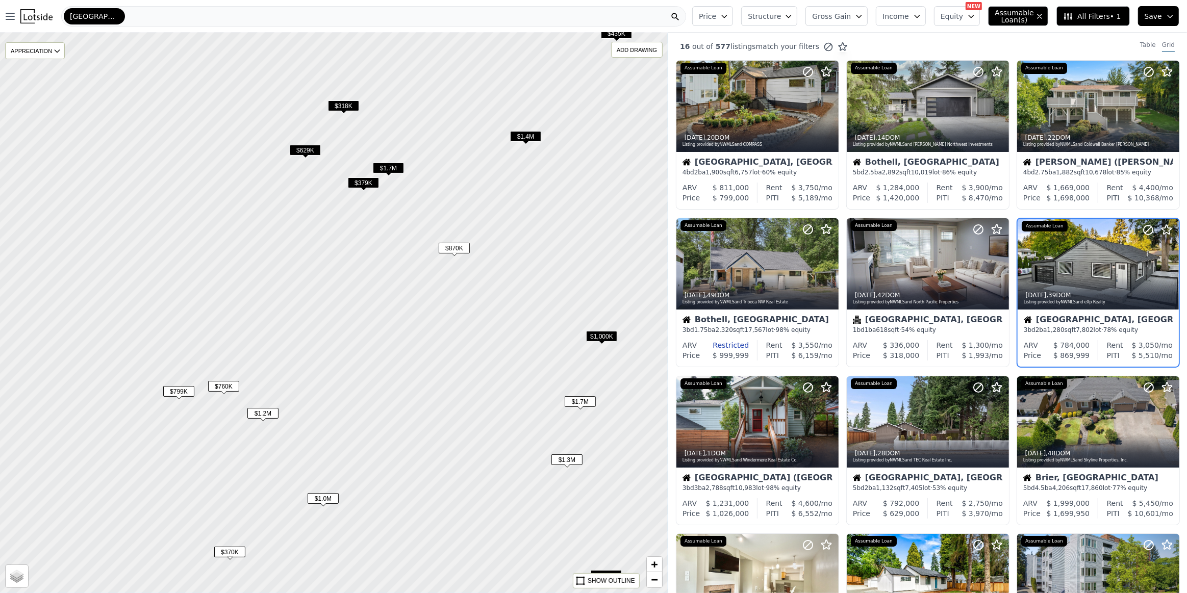
click at [301, 152] on span "$629K" at bounding box center [305, 150] width 31 height 11
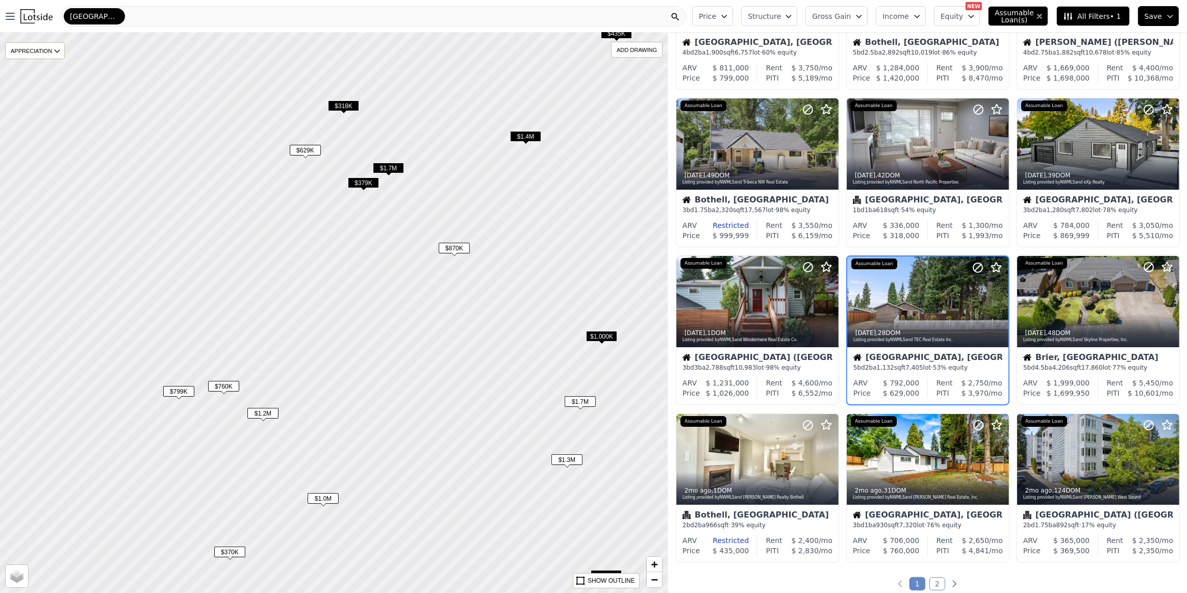
scroll to position [121, 0]
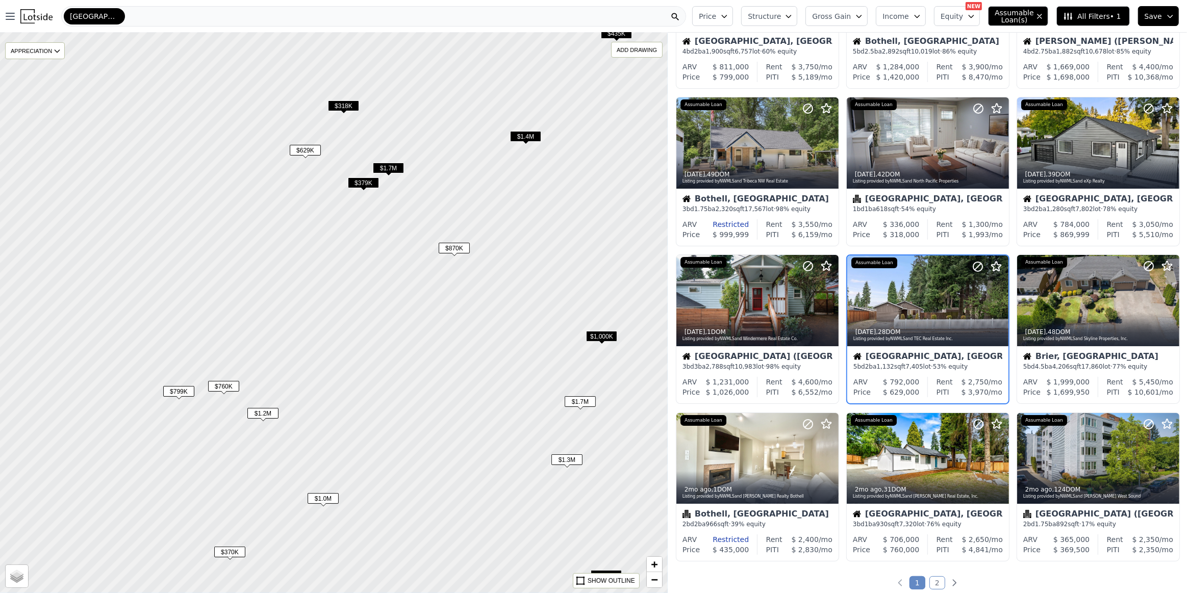
click at [369, 185] on span "$379K" at bounding box center [363, 182] width 31 height 11
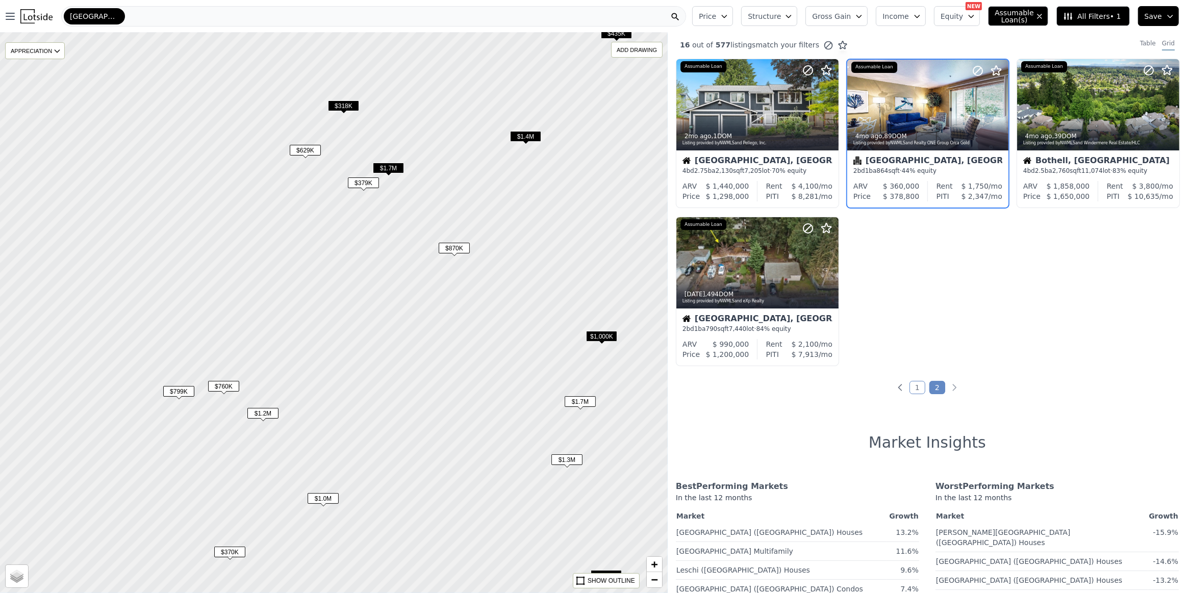
scroll to position [0, 0]
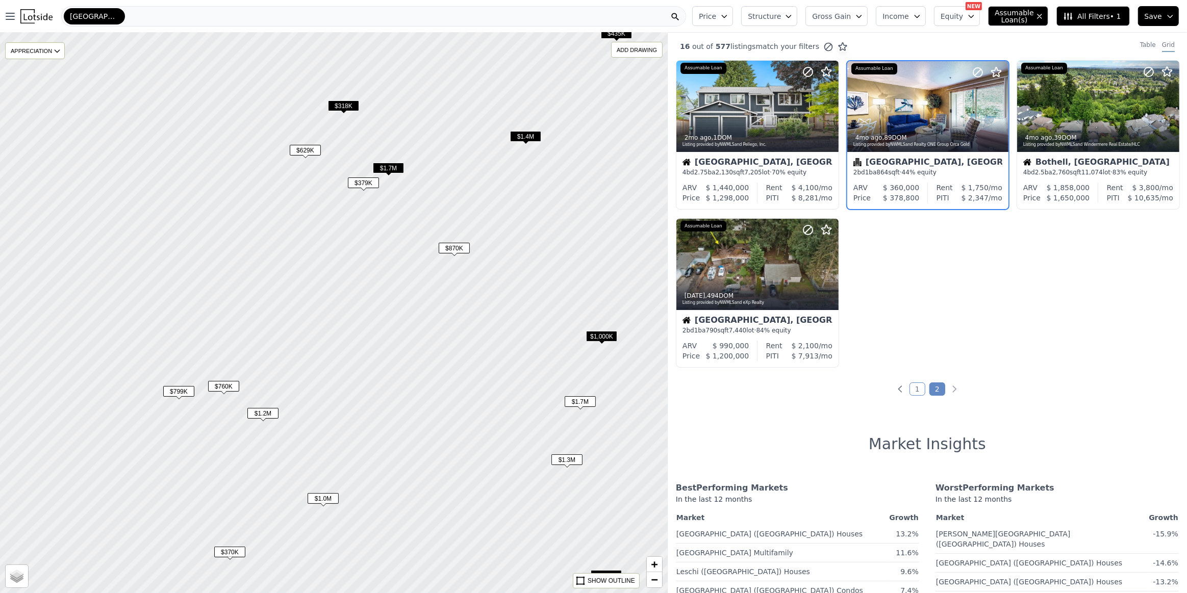
click at [395, 163] on span "$1.7M" at bounding box center [388, 168] width 31 height 11
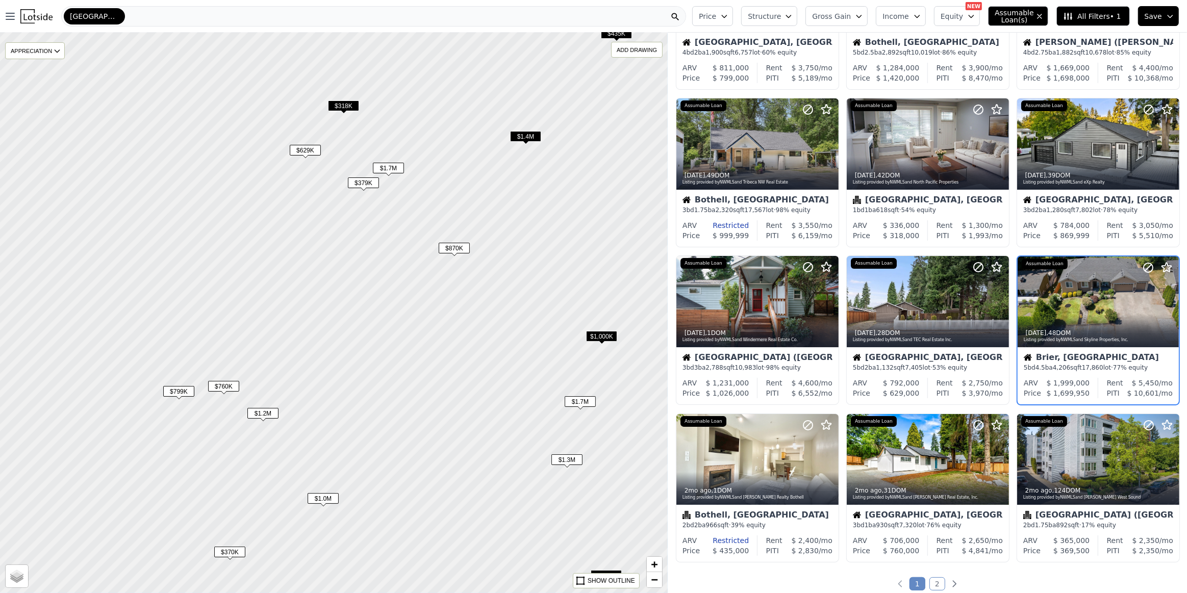
scroll to position [121, 0]
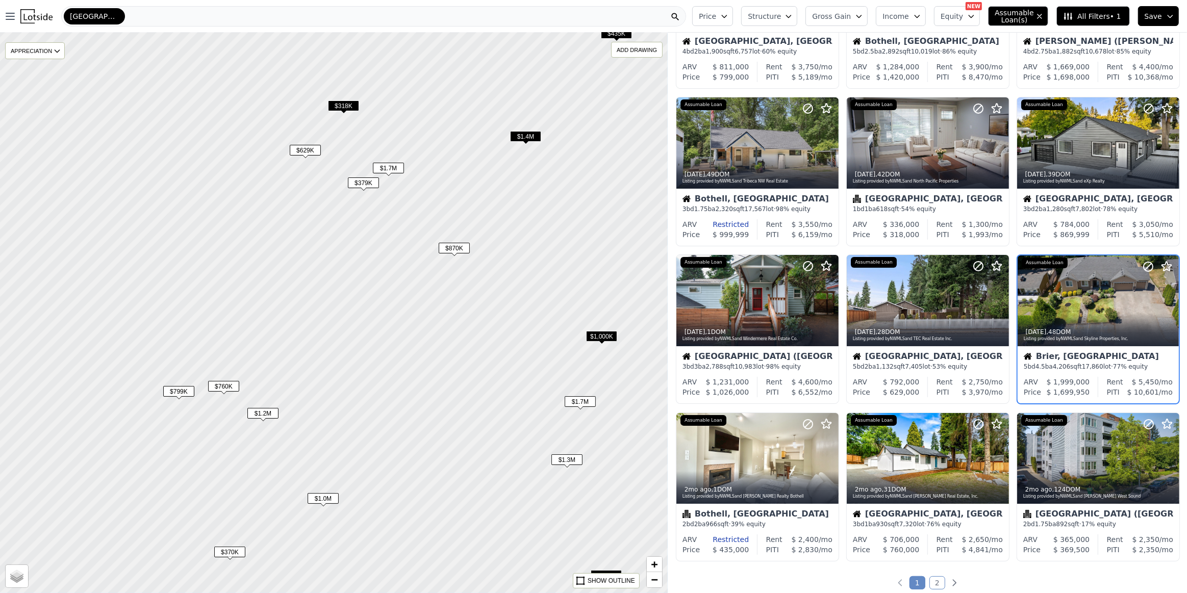
click at [351, 111] on div "$318K" at bounding box center [343, 107] width 31 height 15
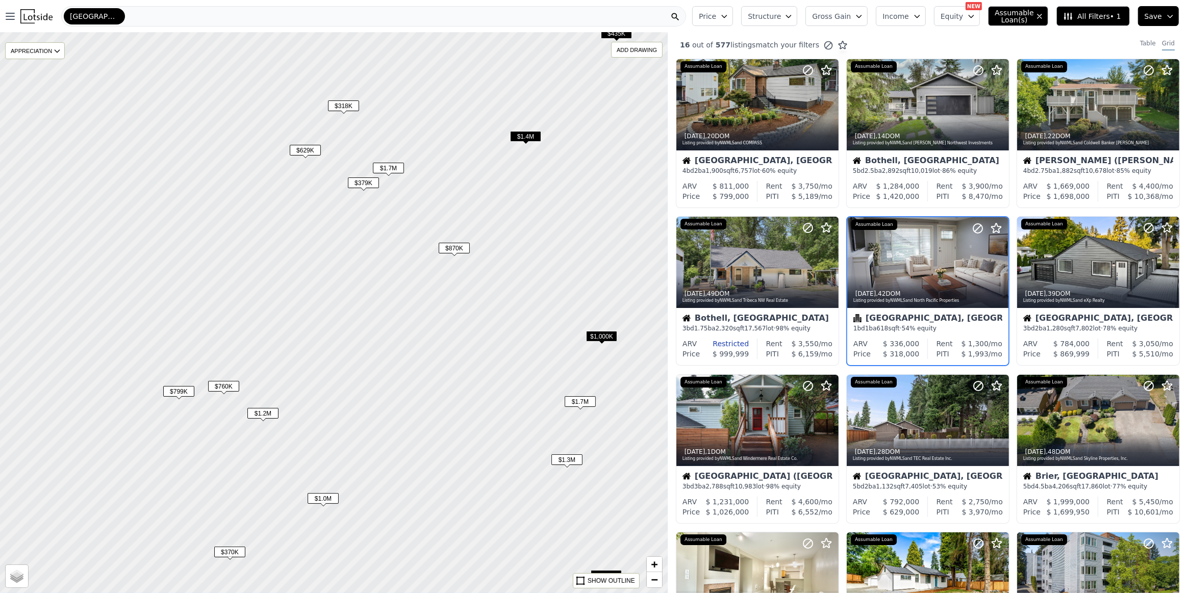
scroll to position [0, 0]
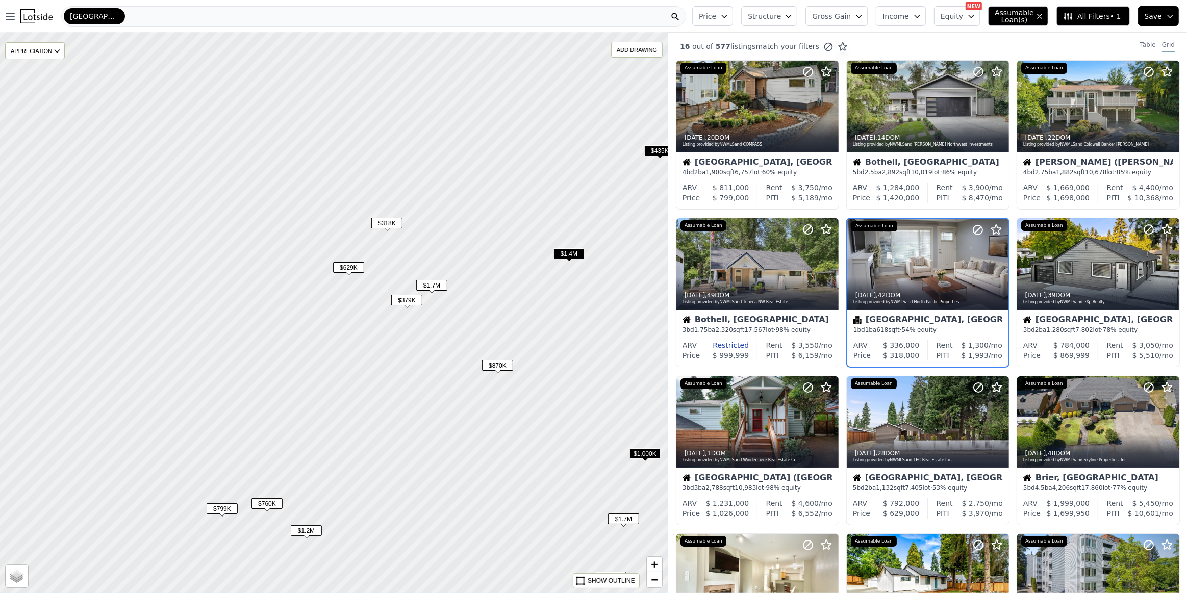
drag, startPoint x: 334, startPoint y: 259, endPoint x: 401, endPoint y: 387, distance: 144.2
click at [401, 387] on div at bounding box center [351, 322] width 801 height 673
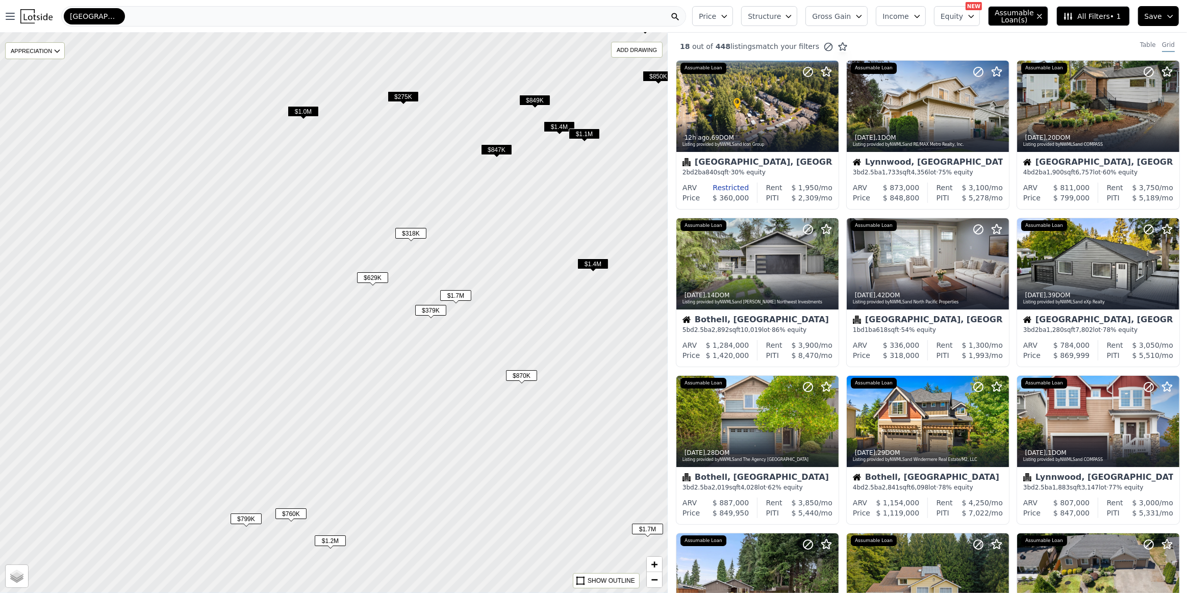
drag, startPoint x: 268, startPoint y: 296, endPoint x: 349, endPoint y: 170, distance: 150.1
click at [349, 170] on div at bounding box center [333, 313] width 801 height 673
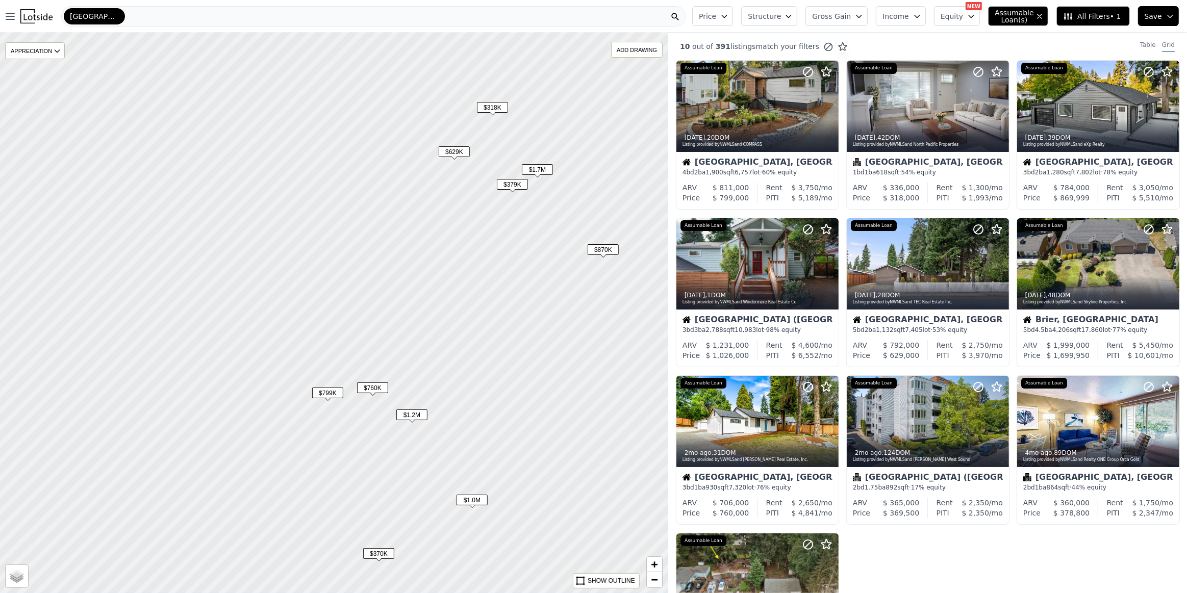
click at [1043, 17] on icon "button" at bounding box center [1039, 16] width 8 height 8
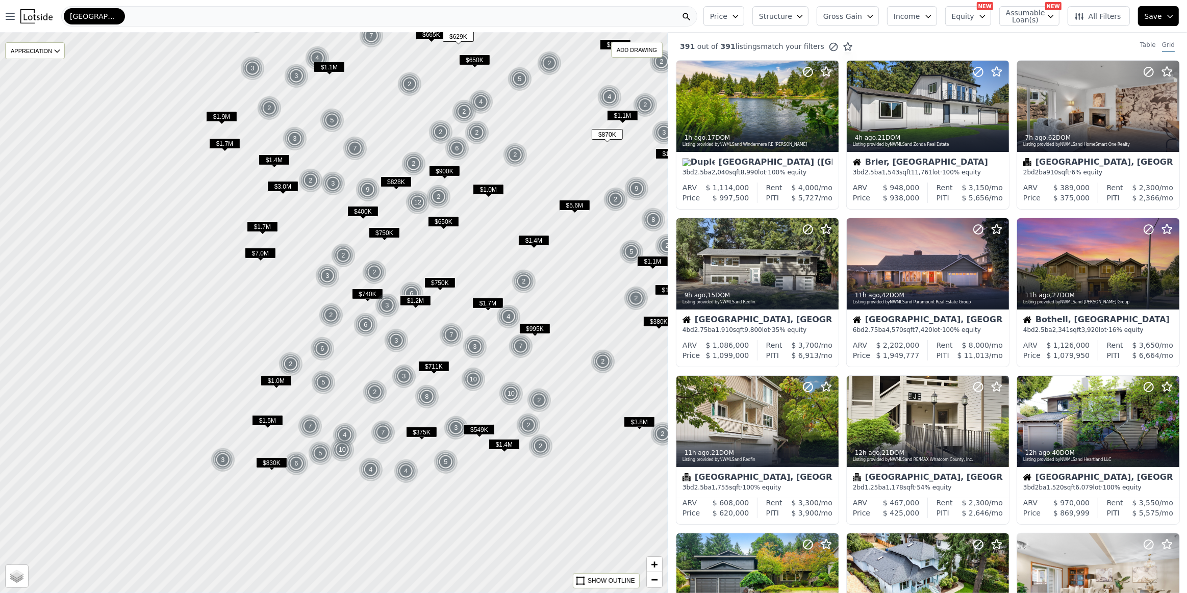
drag, startPoint x: 448, startPoint y: 414, endPoint x: 466, endPoint y: 199, distance: 215.4
click at [465, 222] on div at bounding box center [335, 294] width 801 height 673
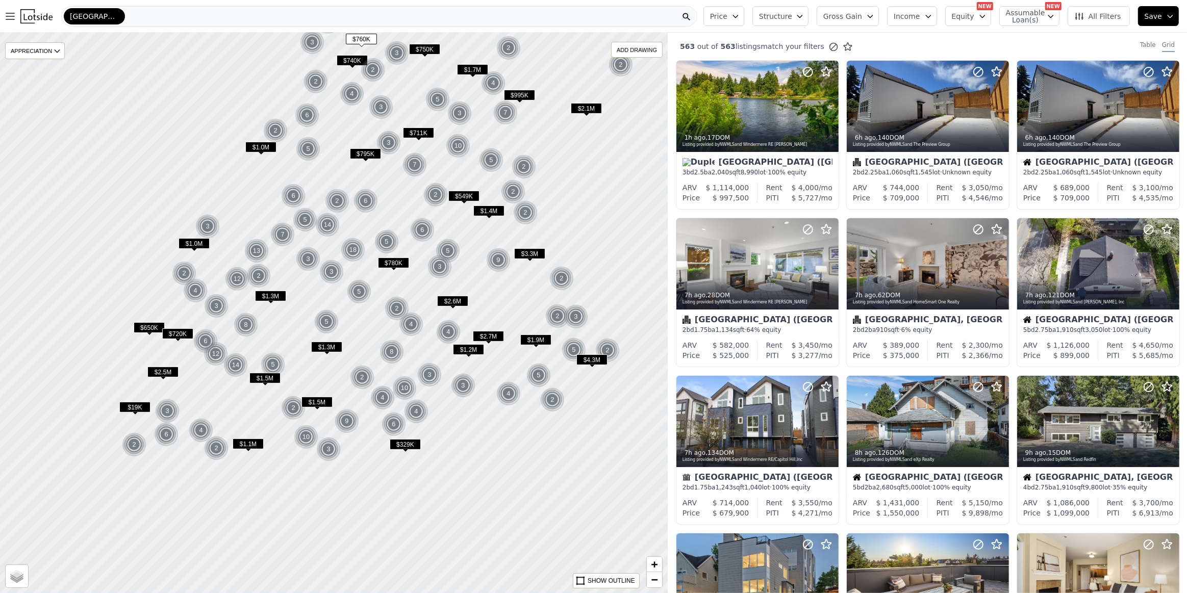
drag, startPoint x: 543, startPoint y: 467, endPoint x: 500, endPoint y: 319, distance: 153.5
click at [500, 319] on div at bounding box center [333, 313] width 801 height 673
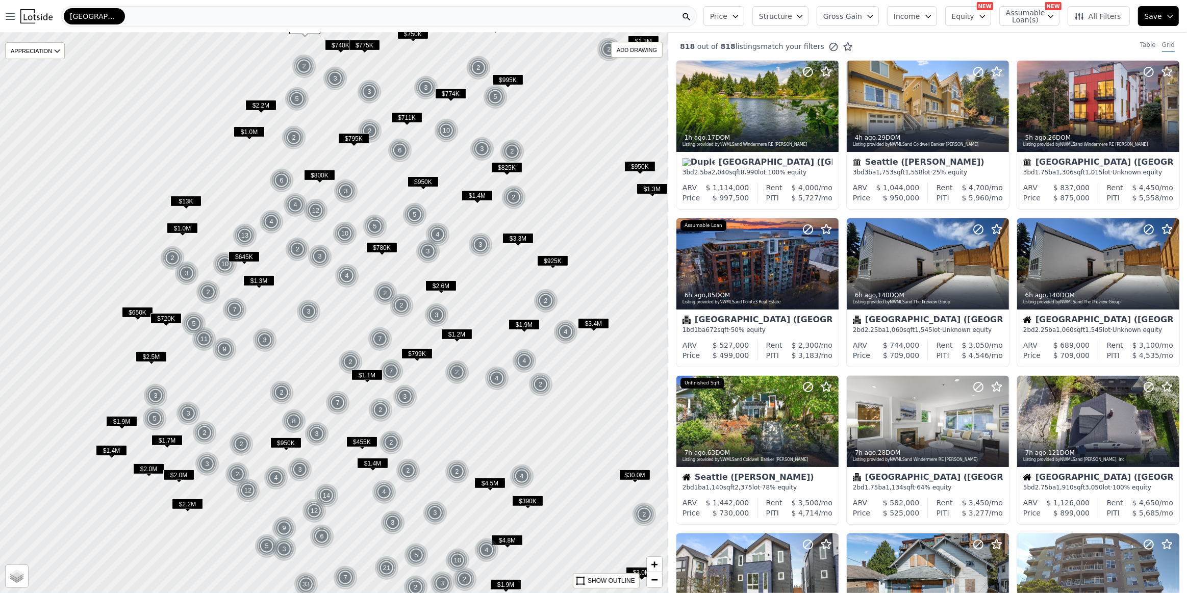
click at [114, 453] on span "$1.4M" at bounding box center [111, 450] width 31 height 11
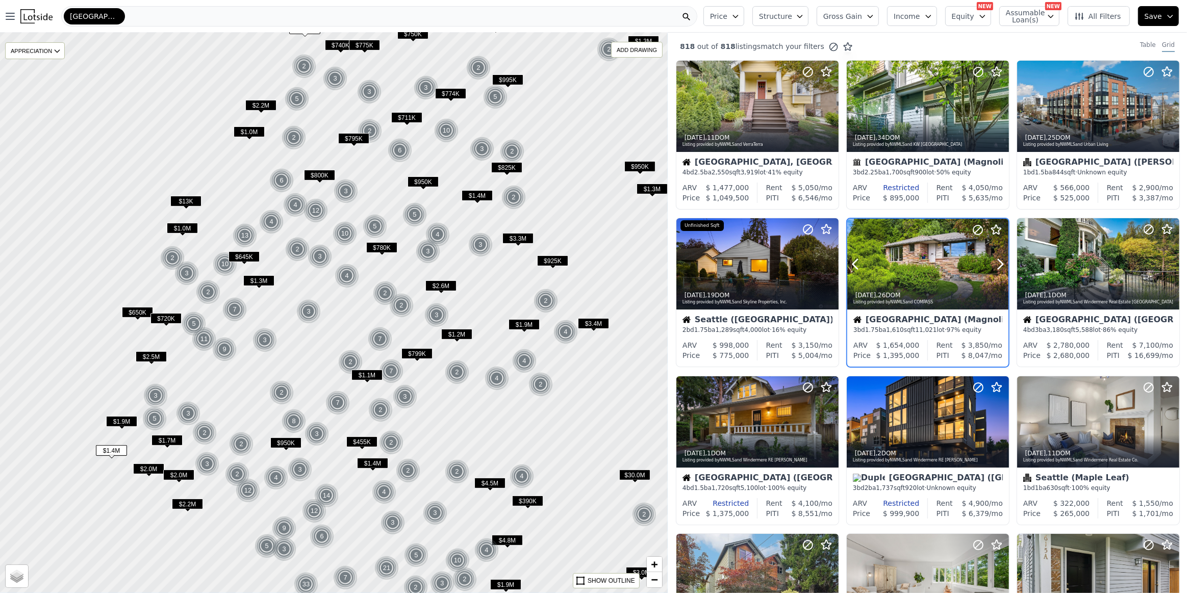
click at [938, 290] on div "2w ago , 26 DOM Listing provided by NWMLS and COMPASS" at bounding box center [927, 297] width 161 height 24
click at [549, 261] on span "$925K" at bounding box center [552, 260] width 31 height 11
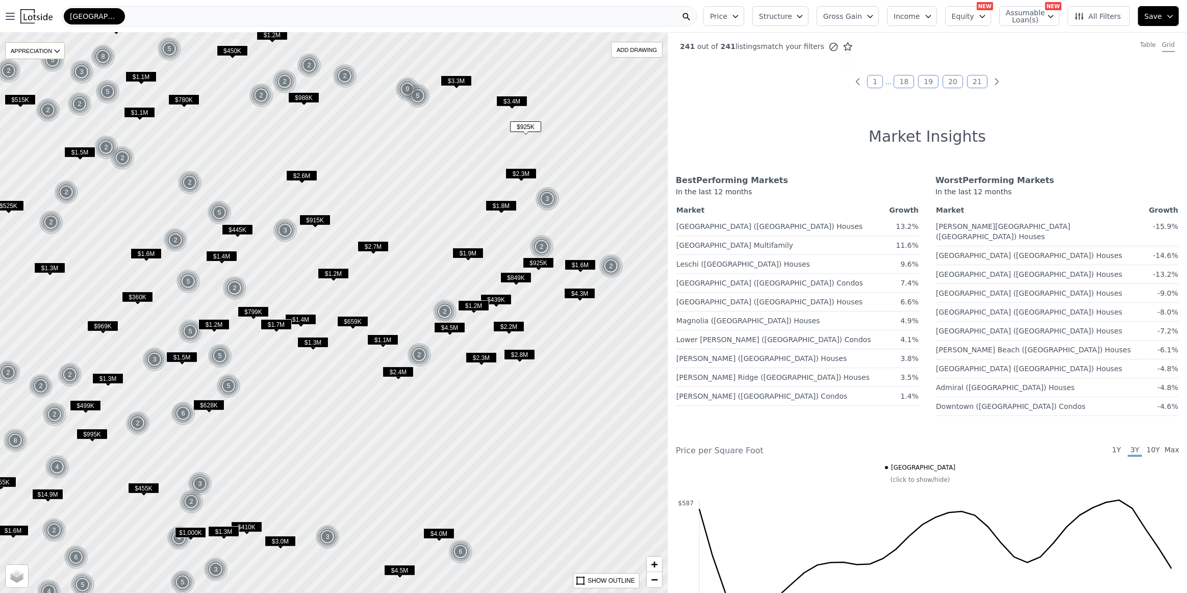
click at [348, 320] on span "$659K" at bounding box center [352, 321] width 31 height 11
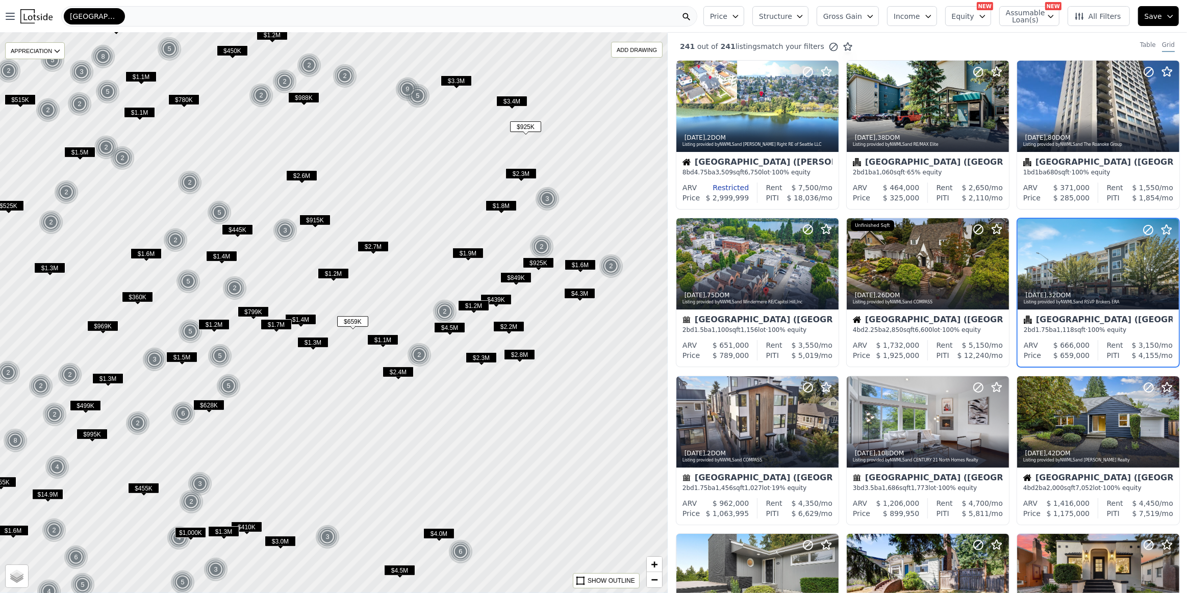
click at [502, 296] on span "$439K" at bounding box center [495, 299] width 31 height 11
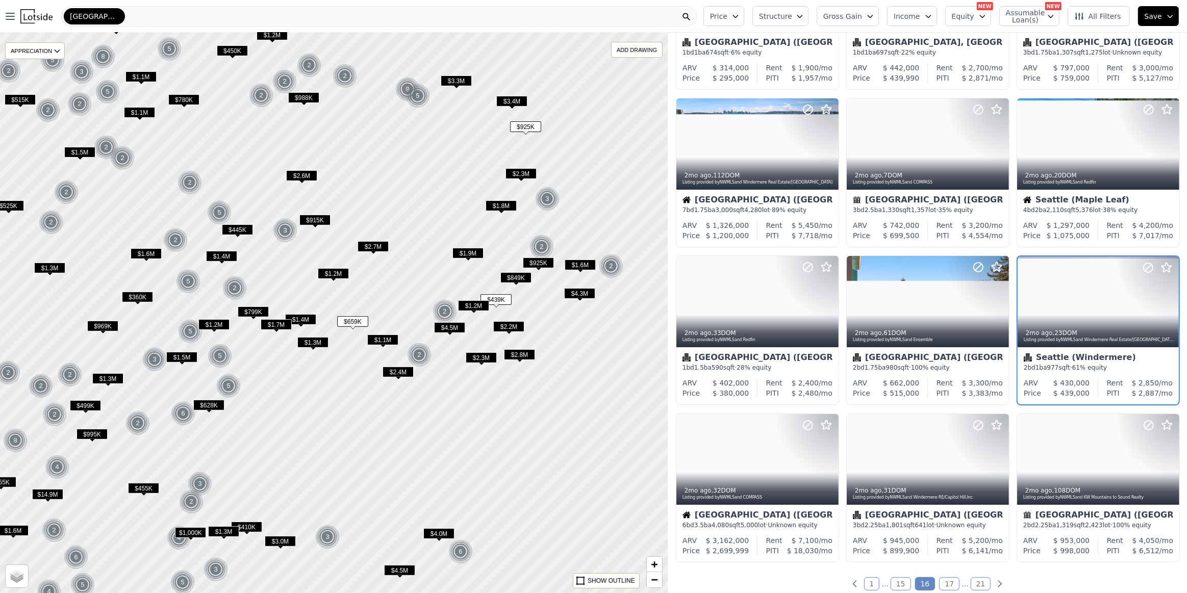
scroll to position [121, 0]
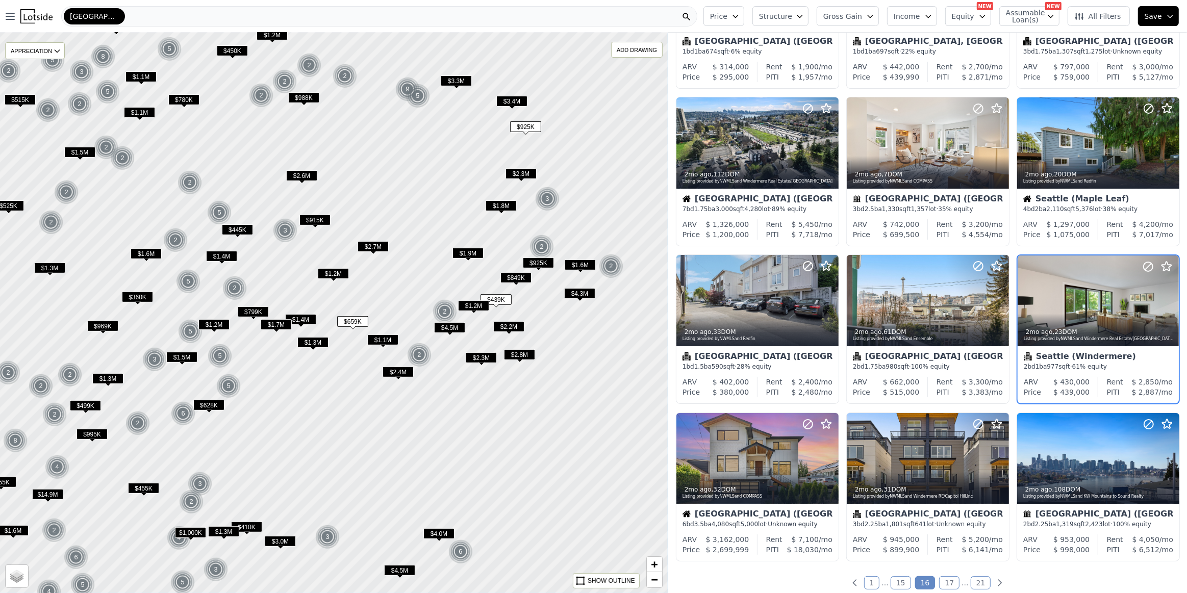
click at [516, 275] on span "$849K" at bounding box center [515, 277] width 31 height 11
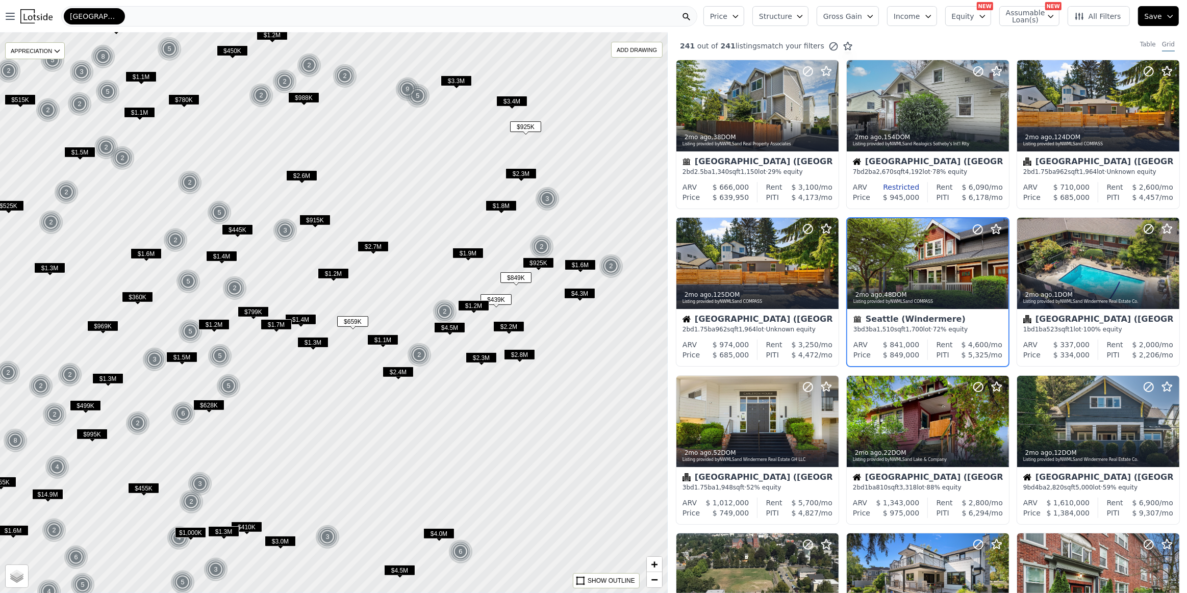
scroll to position [0, 0]
click at [535, 262] on span "$925K" at bounding box center [538, 263] width 31 height 11
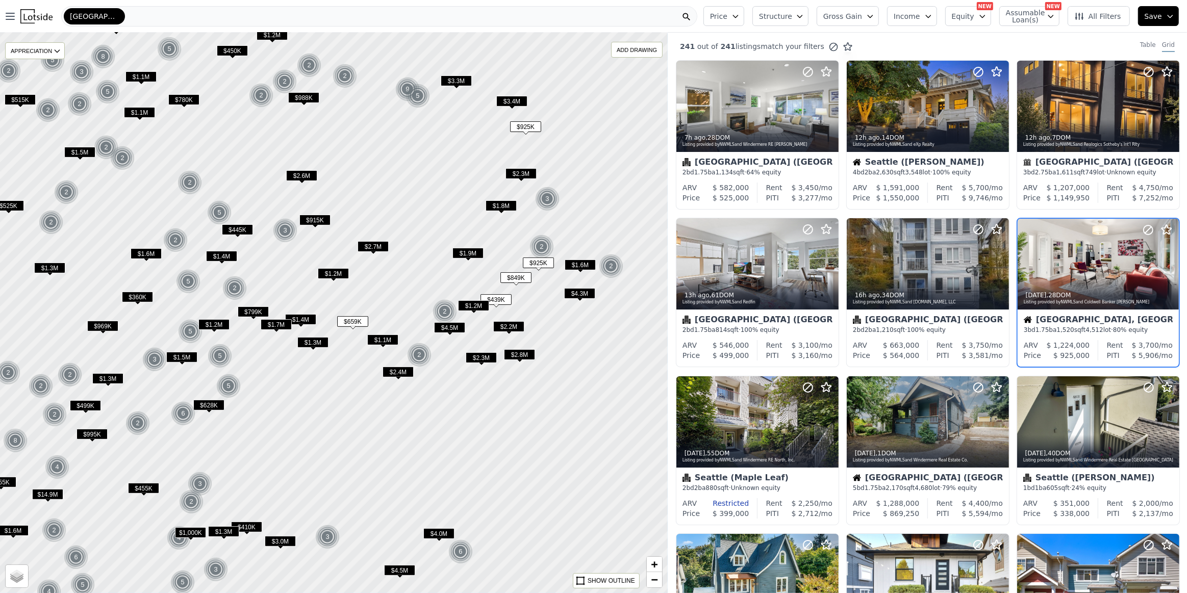
click at [727, 15] on span "Price" at bounding box center [718, 16] width 17 height 10
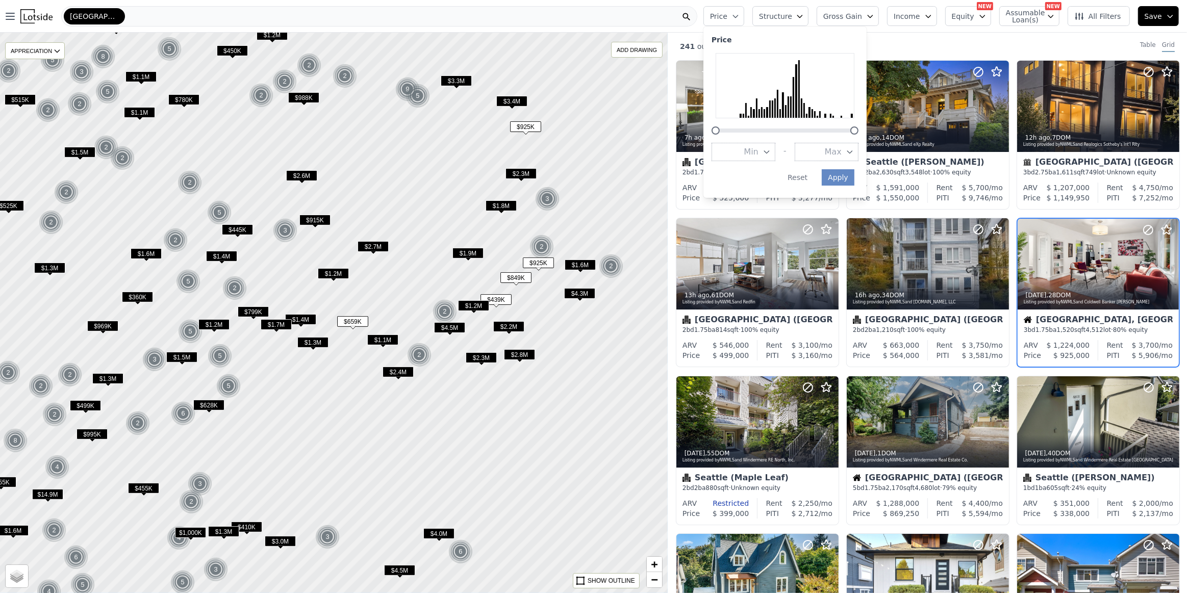
click at [854, 148] on icon "button" at bounding box center [850, 152] width 8 height 8
click at [849, 220] on button "$1.8M" at bounding box center [827, 224] width 64 height 18
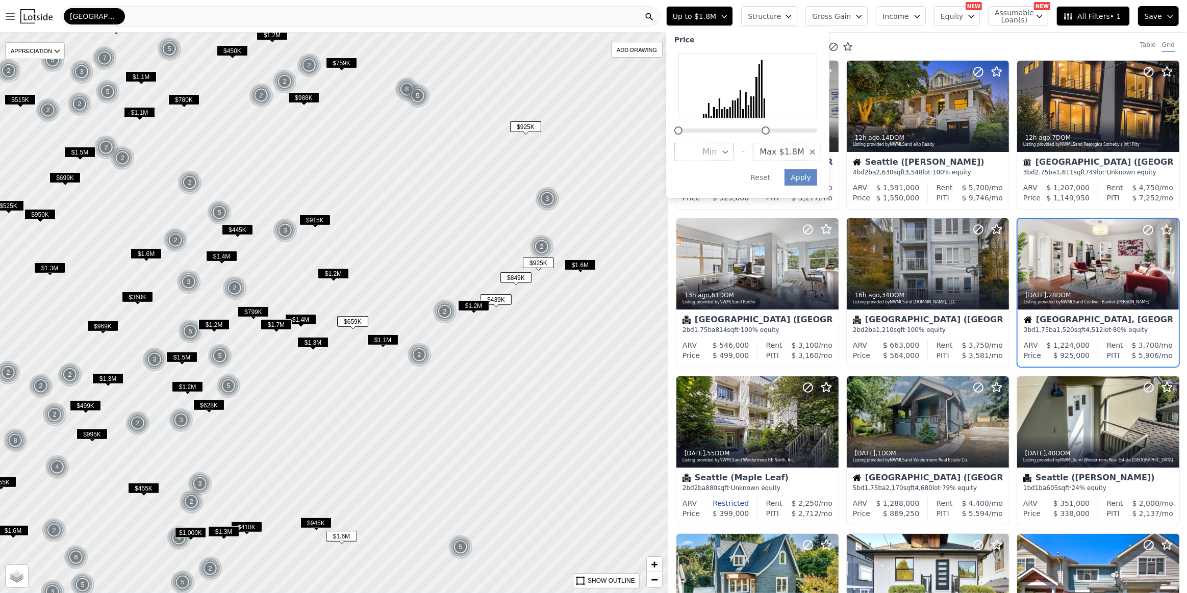
click at [579, 269] on span "$1.6M" at bounding box center [580, 265] width 31 height 11
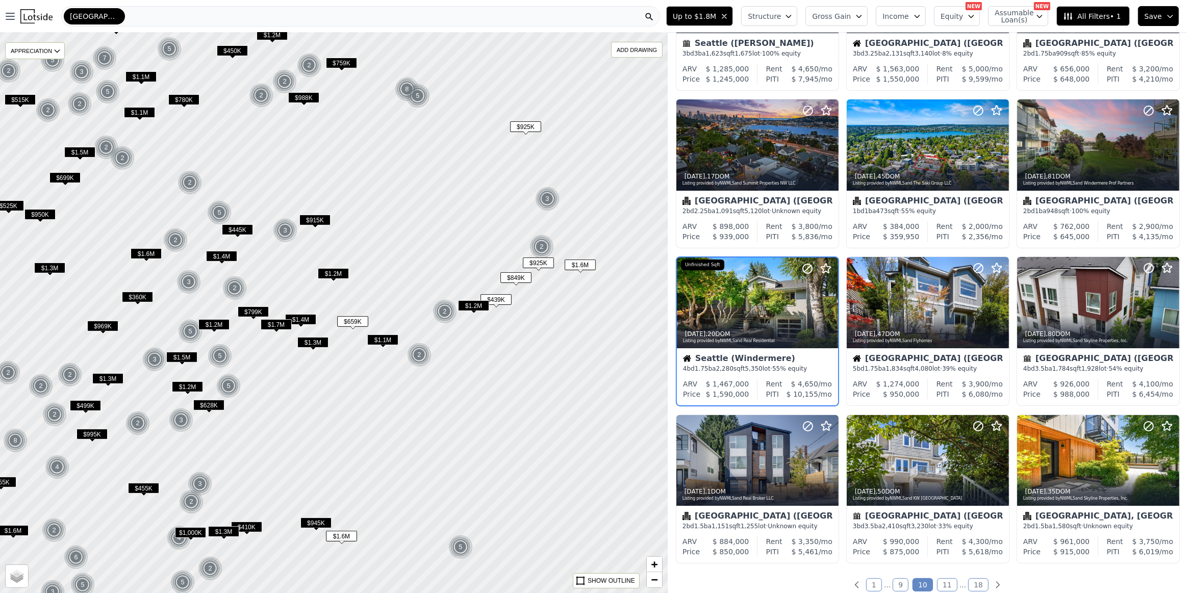
scroll to position [121, 0]
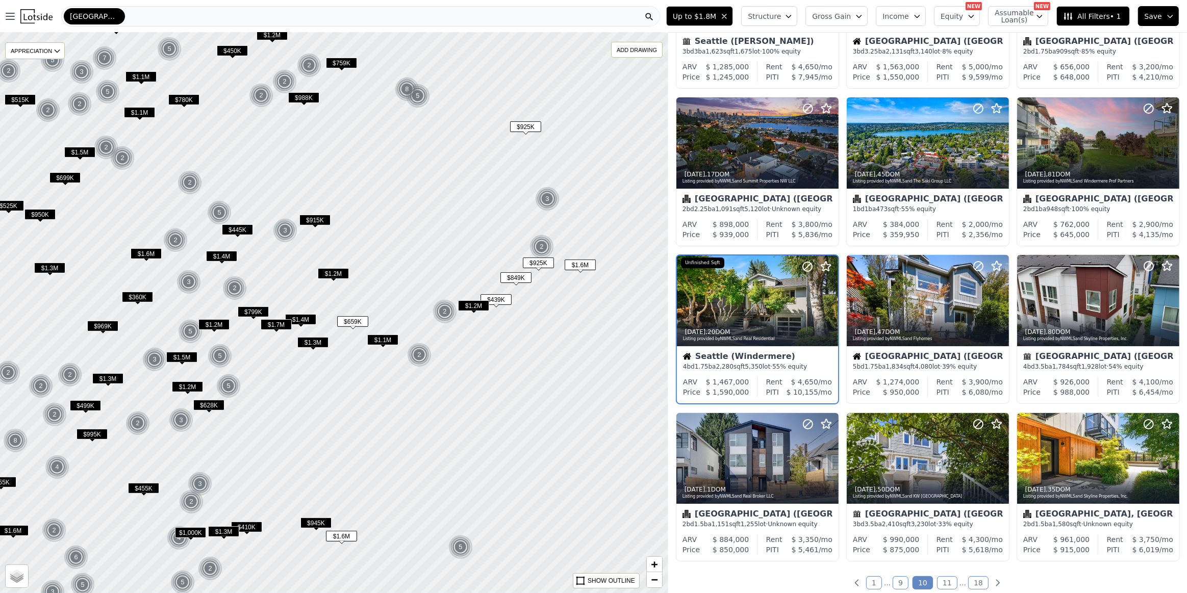
click at [252, 309] on span "$799K" at bounding box center [253, 311] width 31 height 11
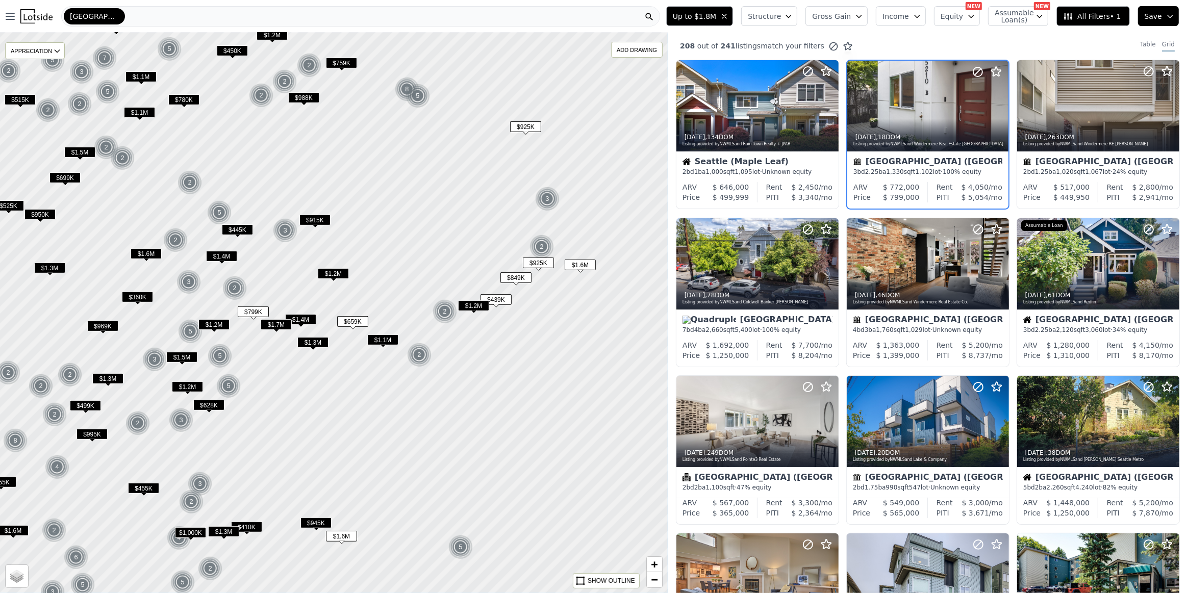
scroll to position [0, 0]
click at [278, 225] on img at bounding box center [285, 230] width 25 height 24
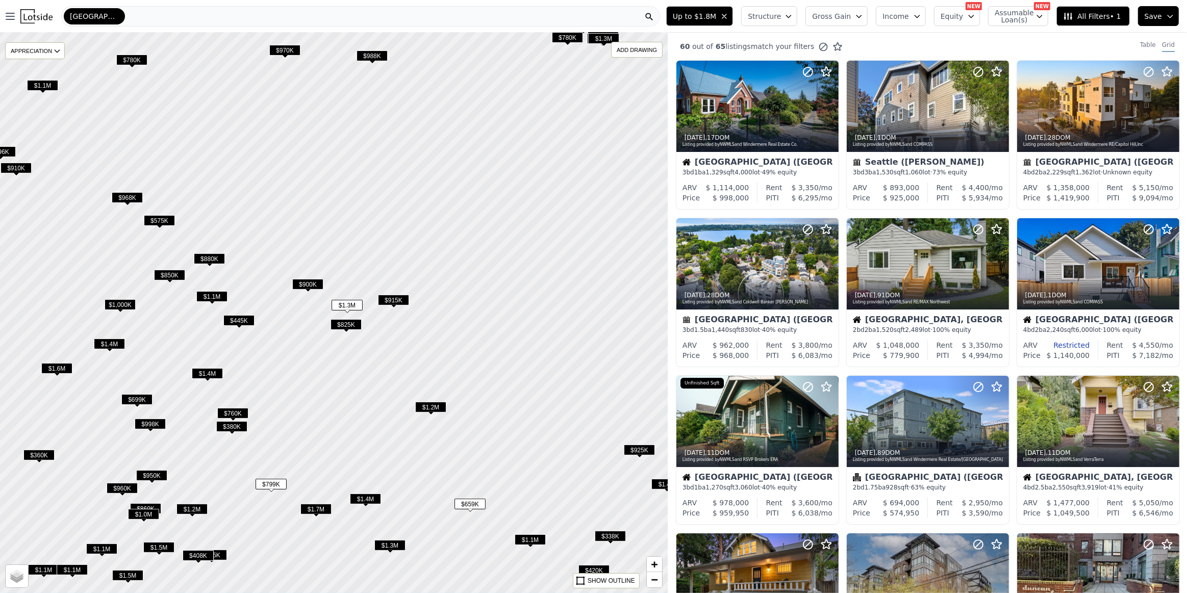
click at [349, 306] on span "$1.3M" at bounding box center [346, 305] width 31 height 11
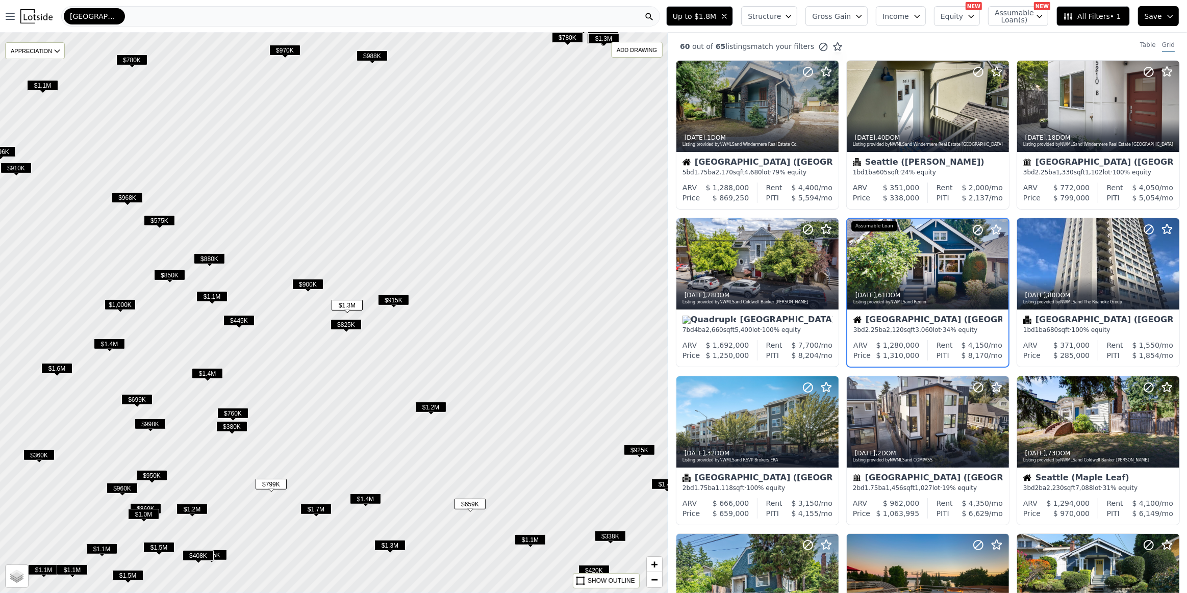
click at [344, 324] on span "$825K" at bounding box center [345, 324] width 31 height 11
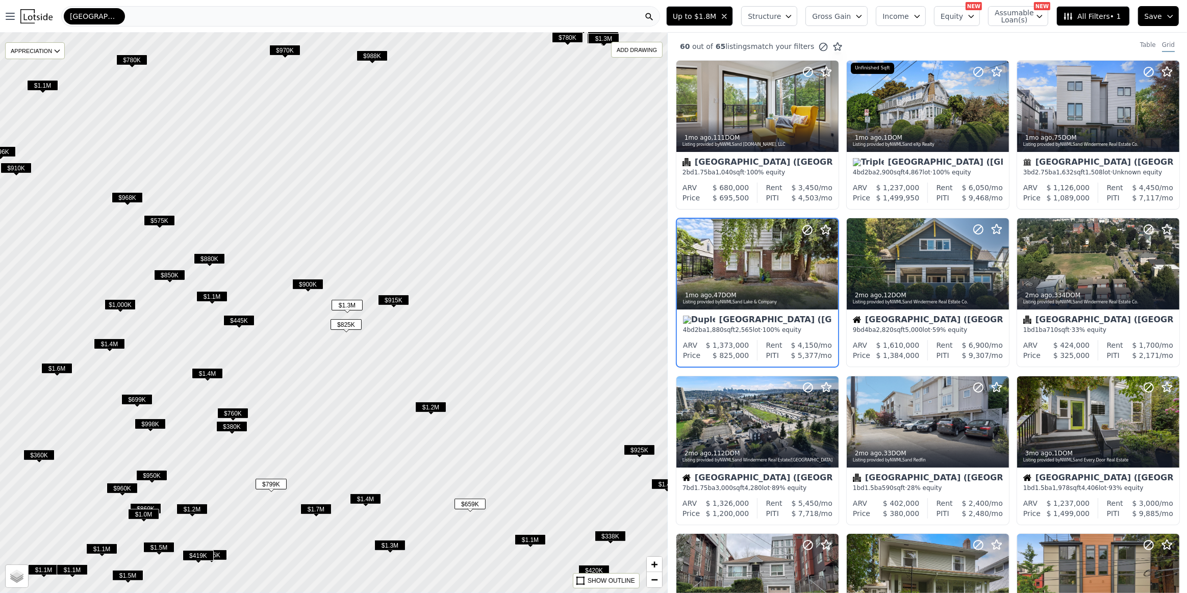
click at [387, 298] on span "$915K" at bounding box center [393, 300] width 31 height 11
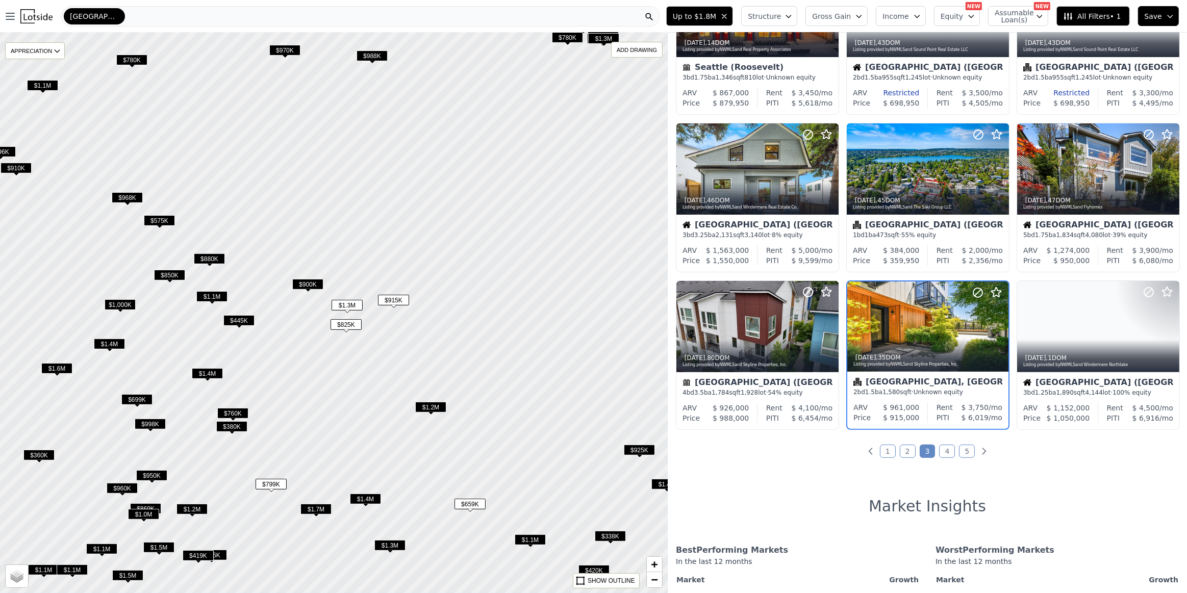
scroll to position [278, 0]
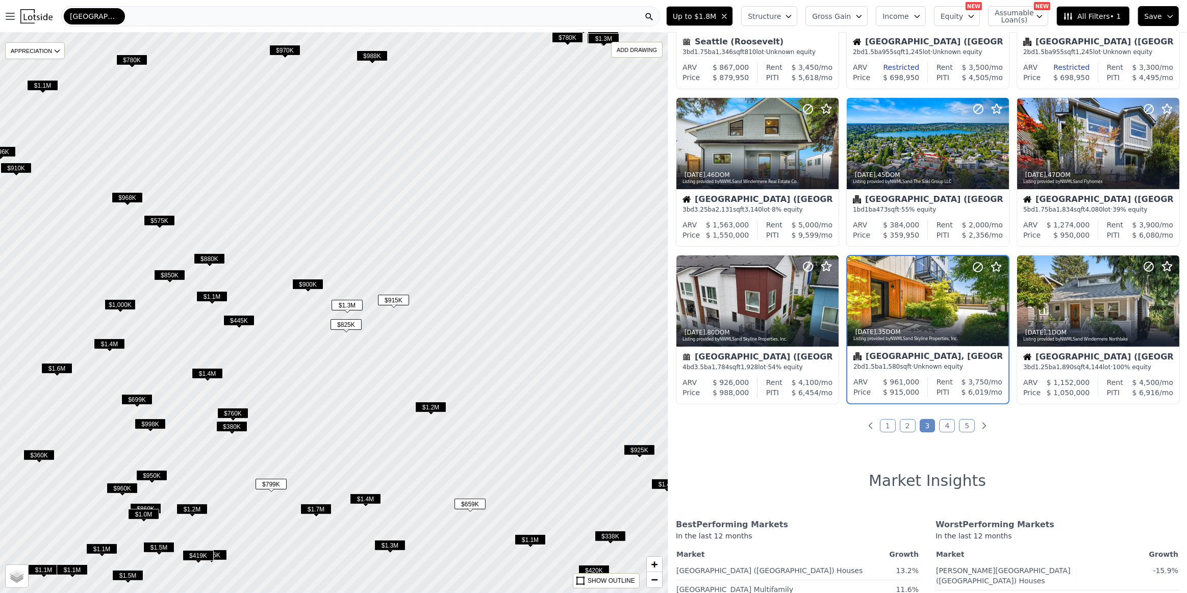
click at [306, 285] on span "$900K" at bounding box center [307, 284] width 31 height 11
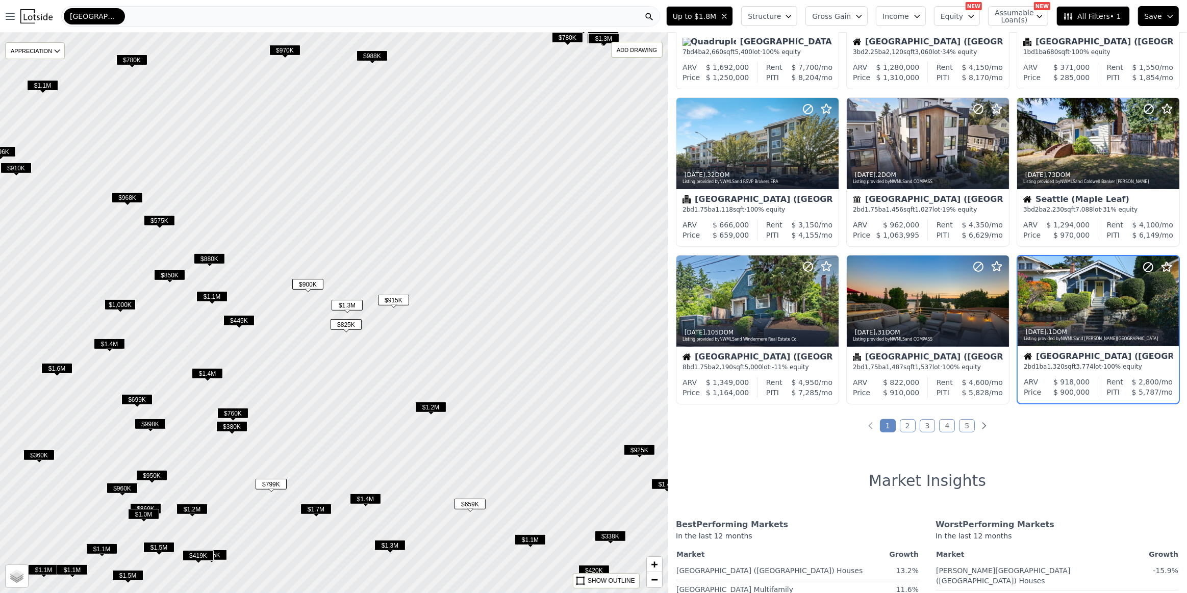
click at [238, 320] on span "$445K" at bounding box center [238, 320] width 31 height 11
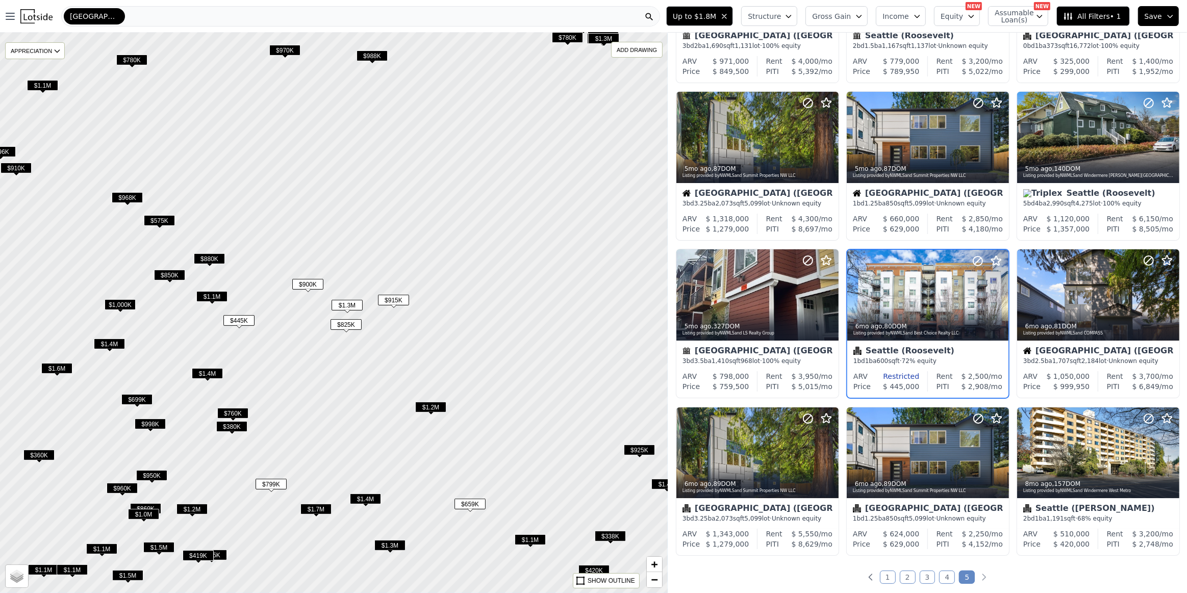
scroll to position [121, 0]
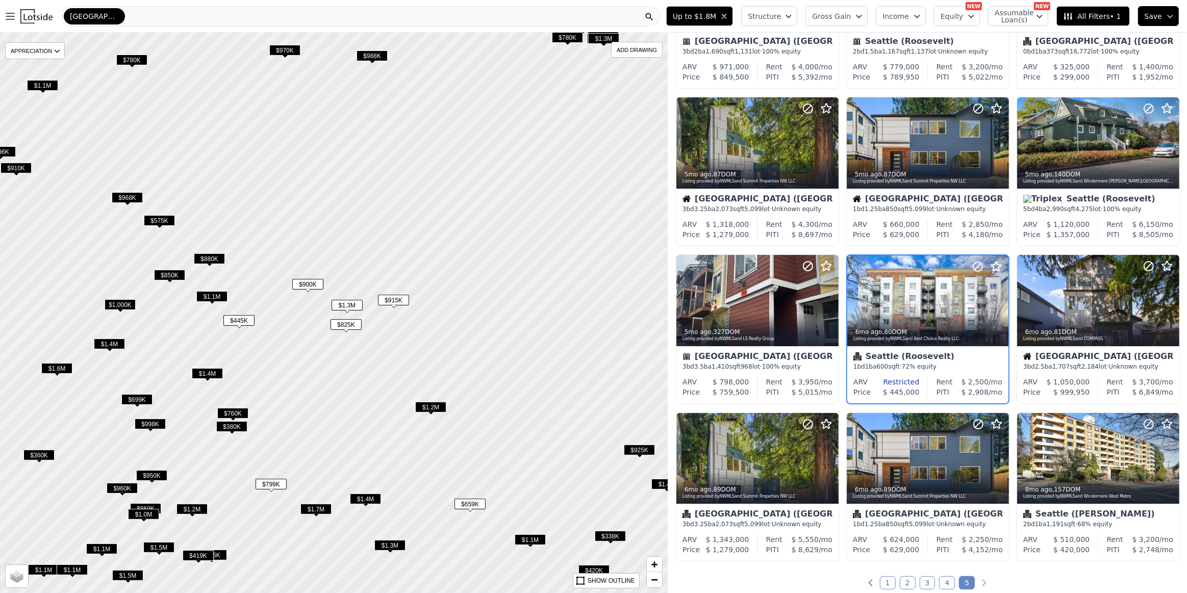
click at [343, 322] on span "$825K" at bounding box center [345, 324] width 31 height 11
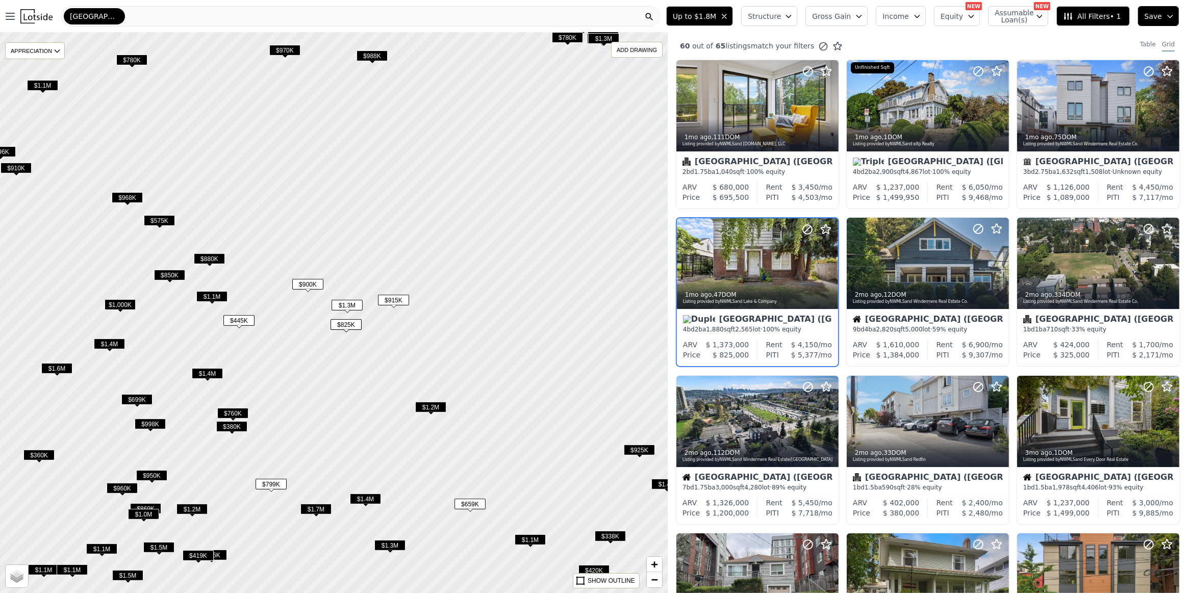
scroll to position [0, 0]
click at [724, 251] on div at bounding box center [757, 264] width 161 height 91
click at [242, 412] on span "$760K" at bounding box center [232, 413] width 31 height 11
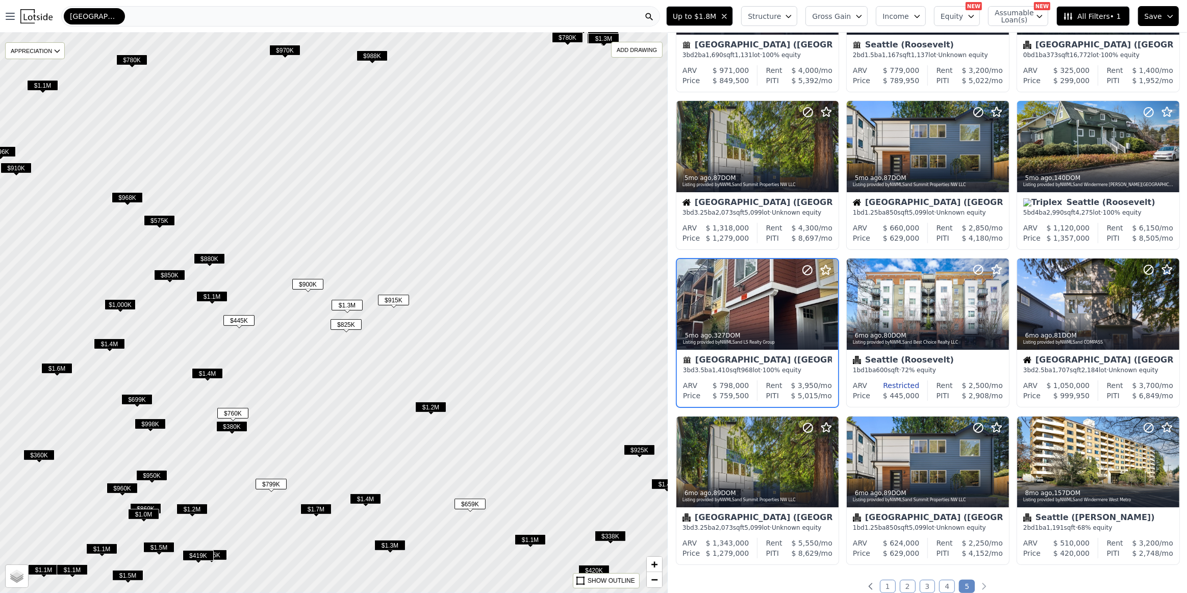
scroll to position [121, 0]
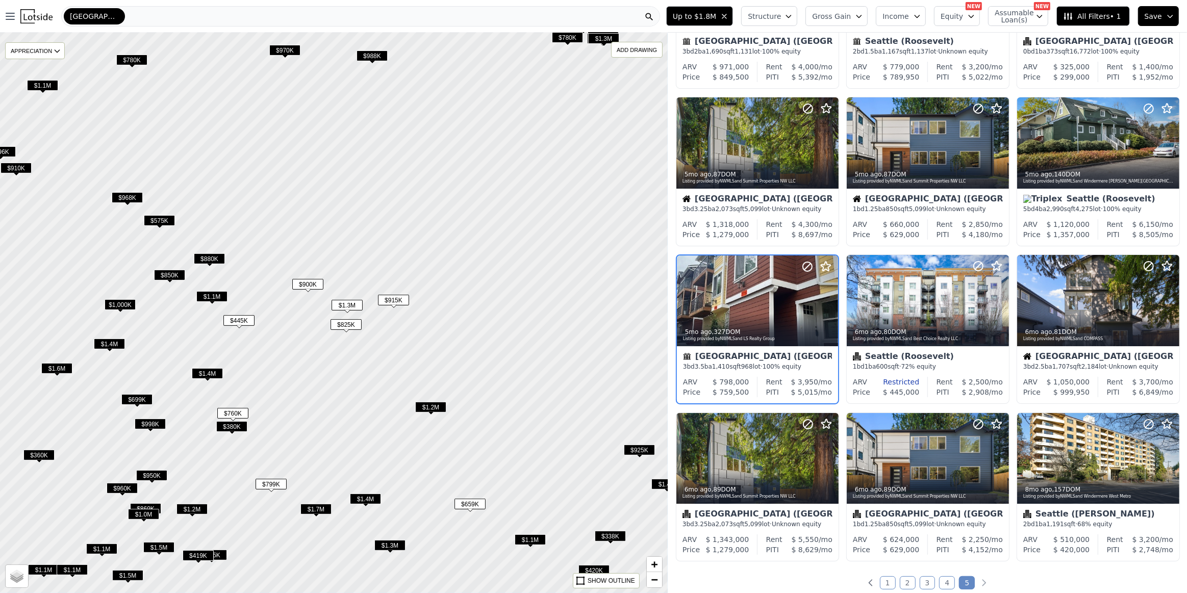
click at [233, 426] on span "$380K" at bounding box center [231, 426] width 31 height 11
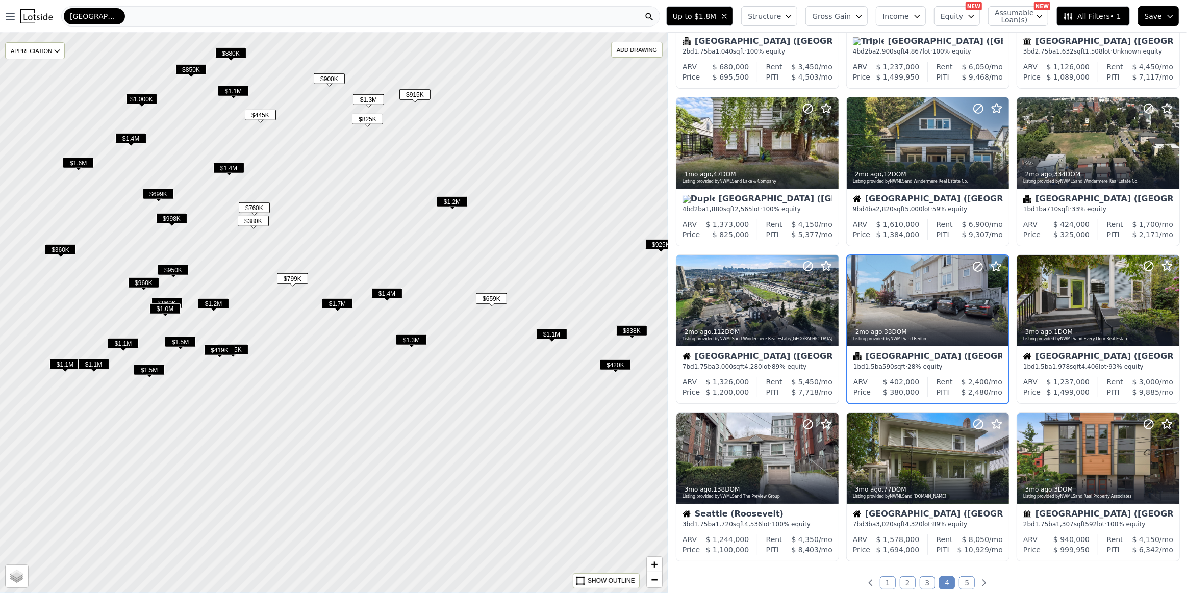
drag, startPoint x: 357, startPoint y: 472, endPoint x: 380, endPoint y: 263, distance: 210.3
click at [380, 263] on div at bounding box center [334, 309] width 801 height 673
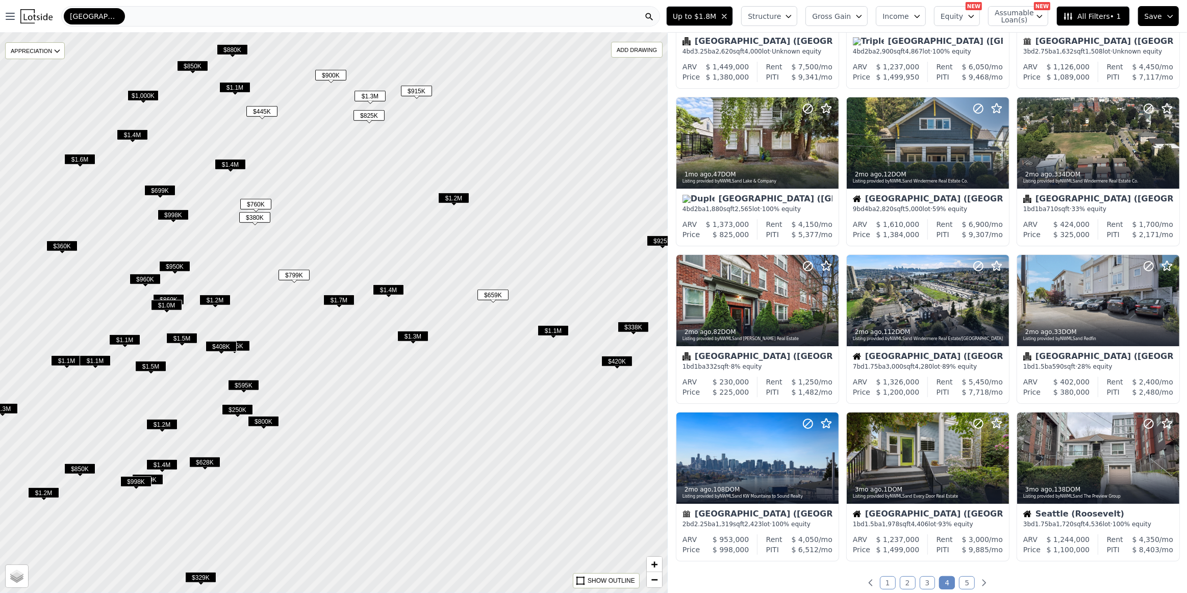
click at [551, 333] on span "$1.1M" at bounding box center [553, 330] width 31 height 11
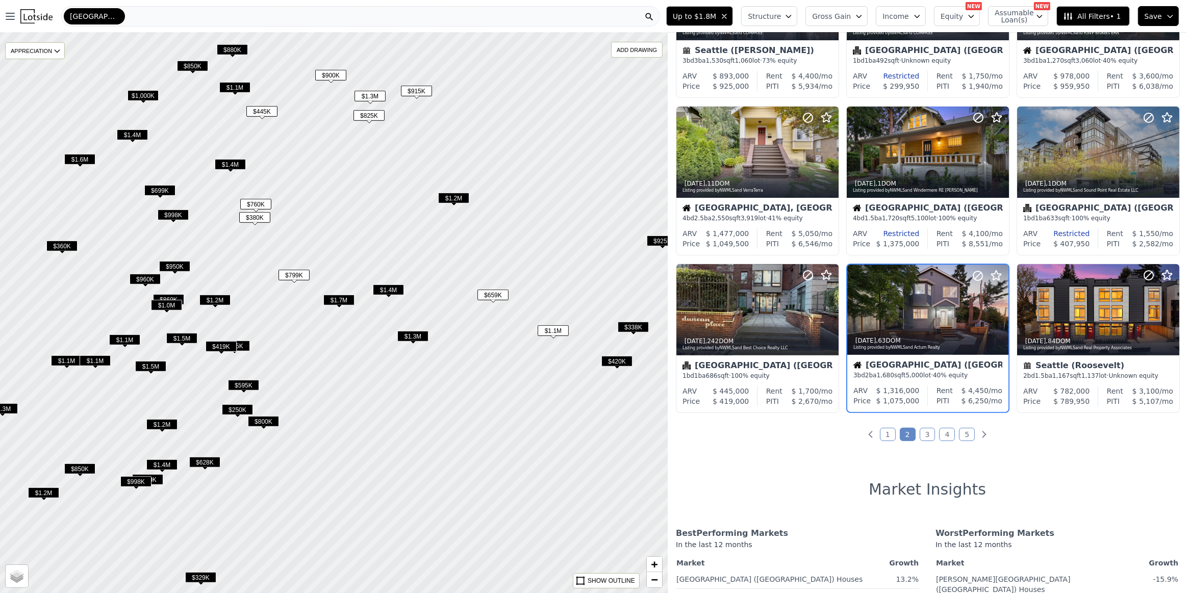
scroll to position [278, 0]
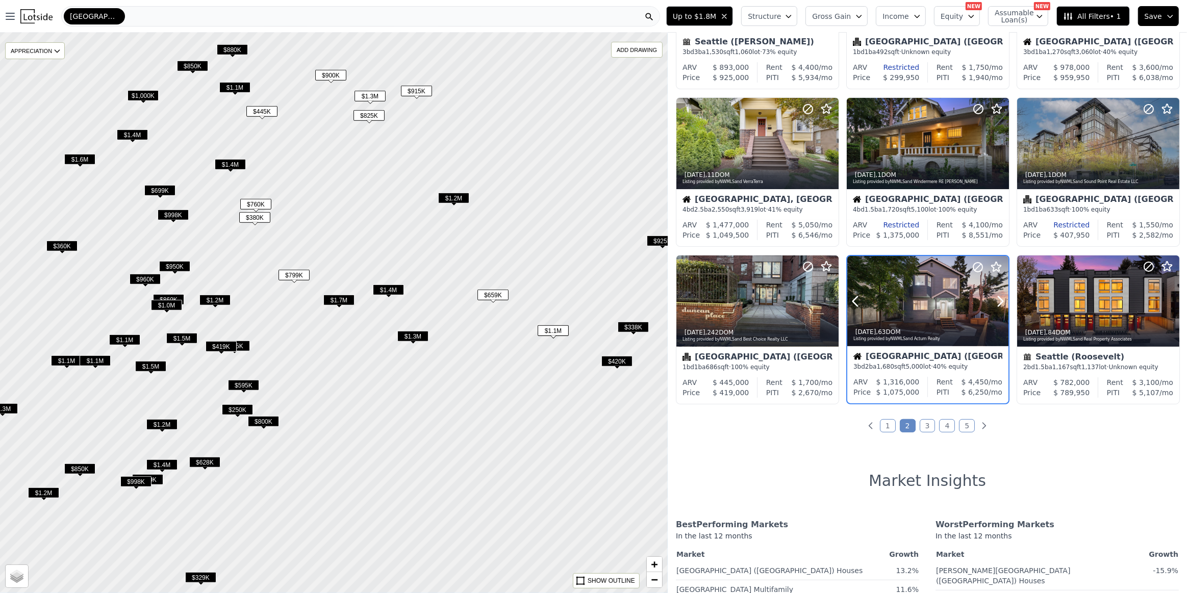
click at [928, 291] on div at bounding box center [927, 301] width 161 height 91
click at [922, 424] on link "3" at bounding box center [927, 425] width 16 height 13
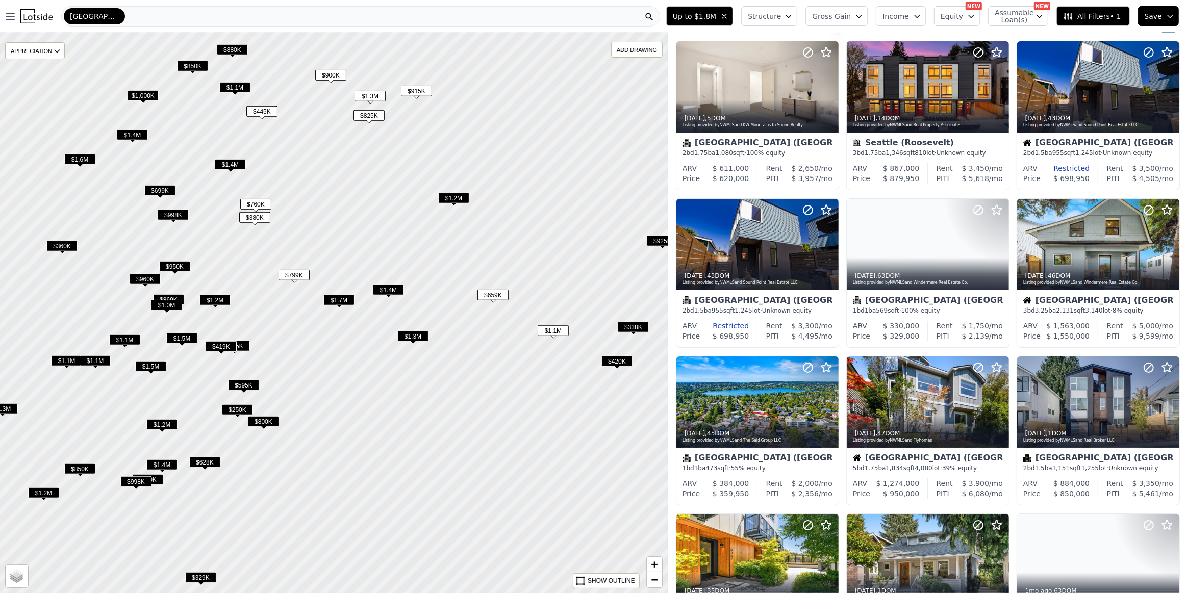
scroll to position [0, 0]
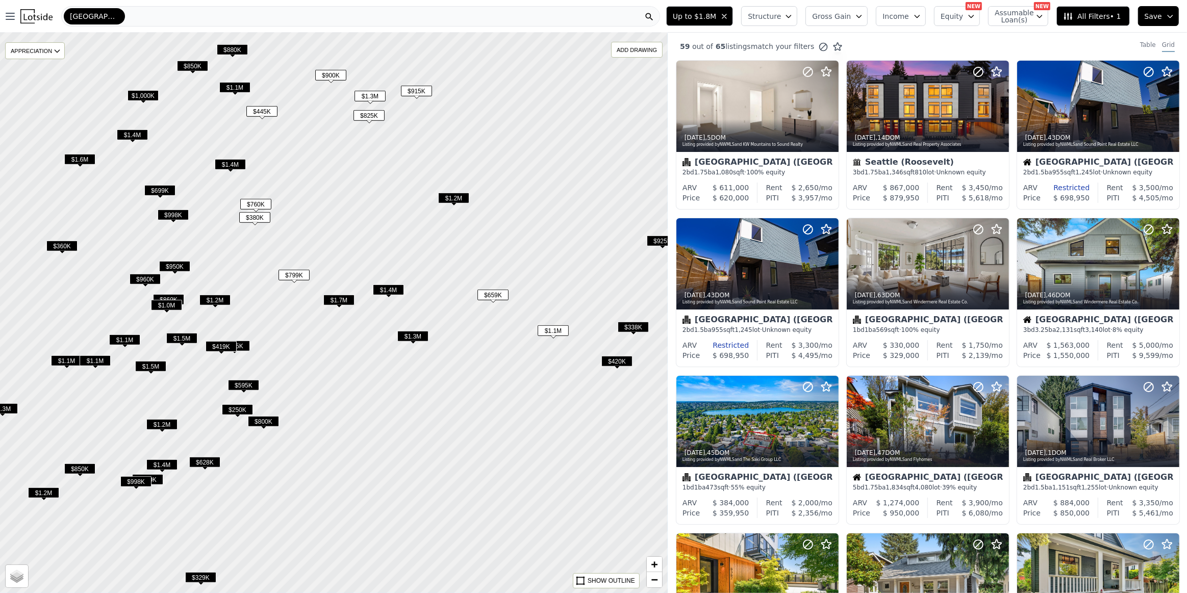
click at [1095, 21] on button "All Filters • 1" at bounding box center [1092, 16] width 73 height 20
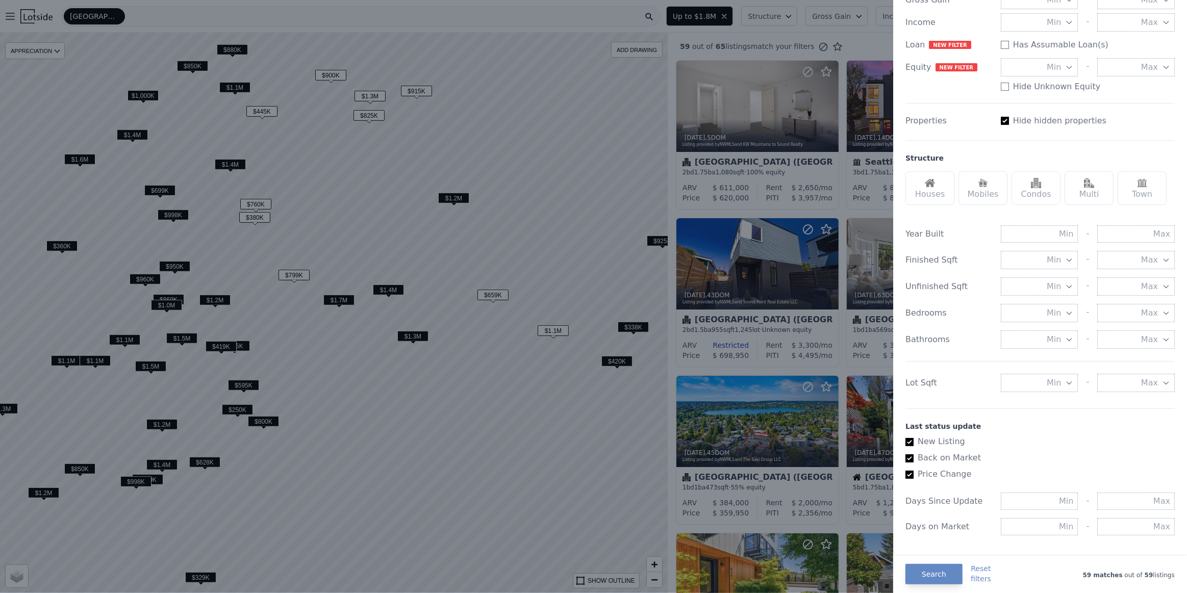
scroll to position [185, 0]
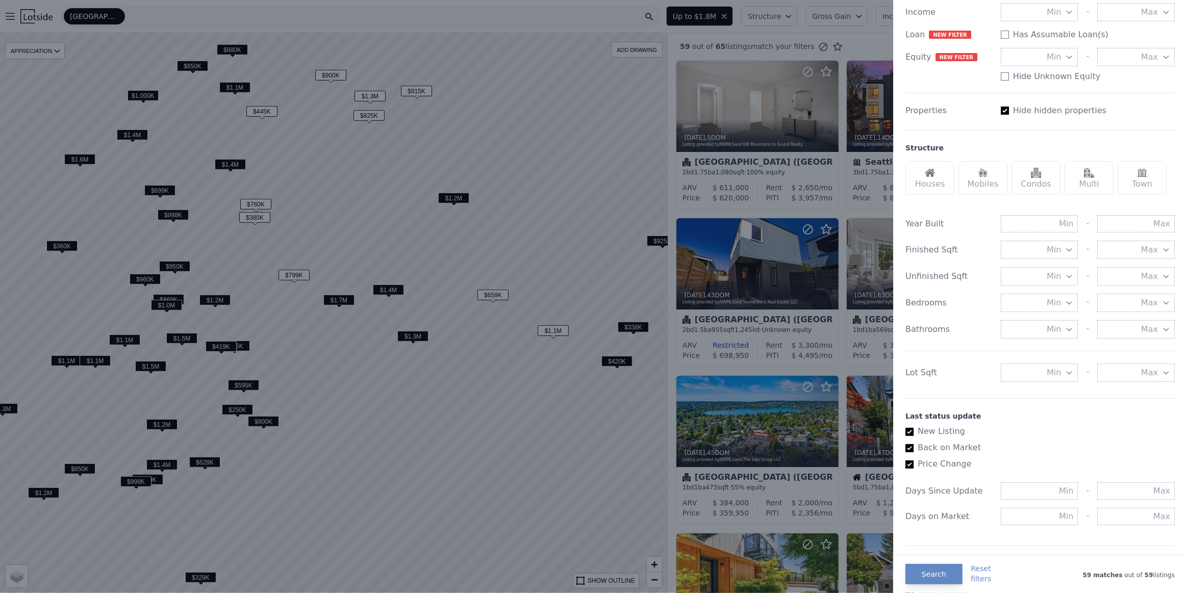
click at [1042, 365] on button "Min" at bounding box center [1040, 373] width 78 height 18
click at [1047, 369] on input "number" at bounding box center [1040, 373] width 78 height 18
type input "3000"
click at [1097, 388] on div "Year Built - Finished Sqft Min - Max Unfinished Sqft Min - Max Bedrooms Min - M…" at bounding box center [1039, 296] width 269 height 187
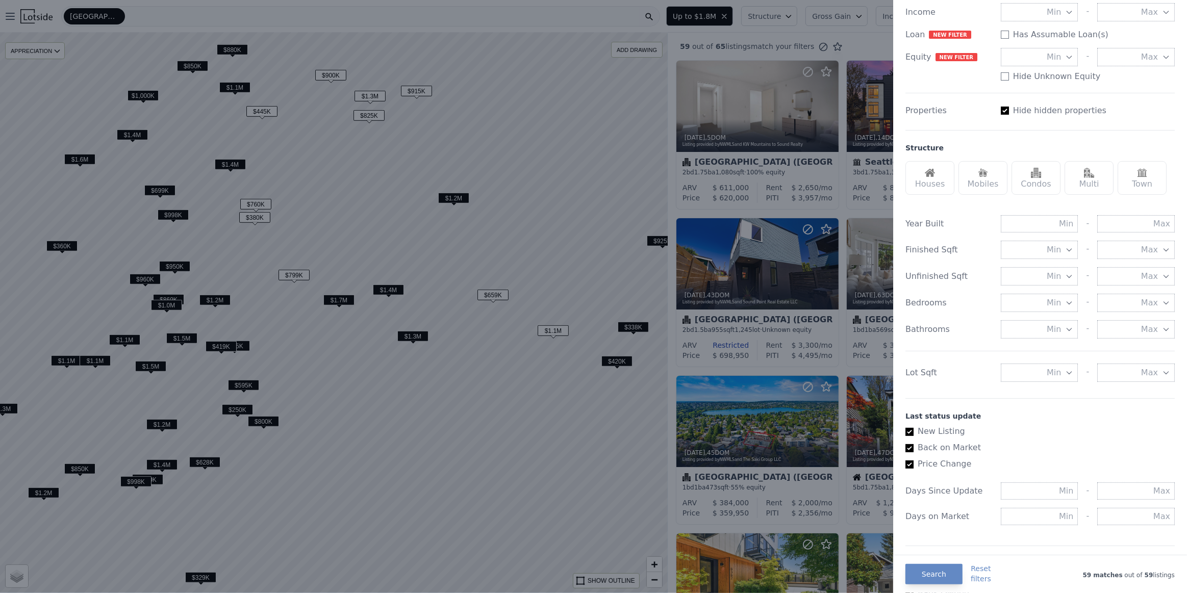
click at [1055, 377] on span "Min" at bounding box center [1053, 373] width 14 height 12
click at [1104, 403] on div "Last status update New Listing Back on Market Price Change Days Since Update - …" at bounding box center [1039, 465] width 269 height 135
click at [1040, 371] on button "Min" at bounding box center [1040, 373] width 78 height 18
click at [1026, 371] on input "number" at bounding box center [1040, 373] width 78 height 18
type input "3000"
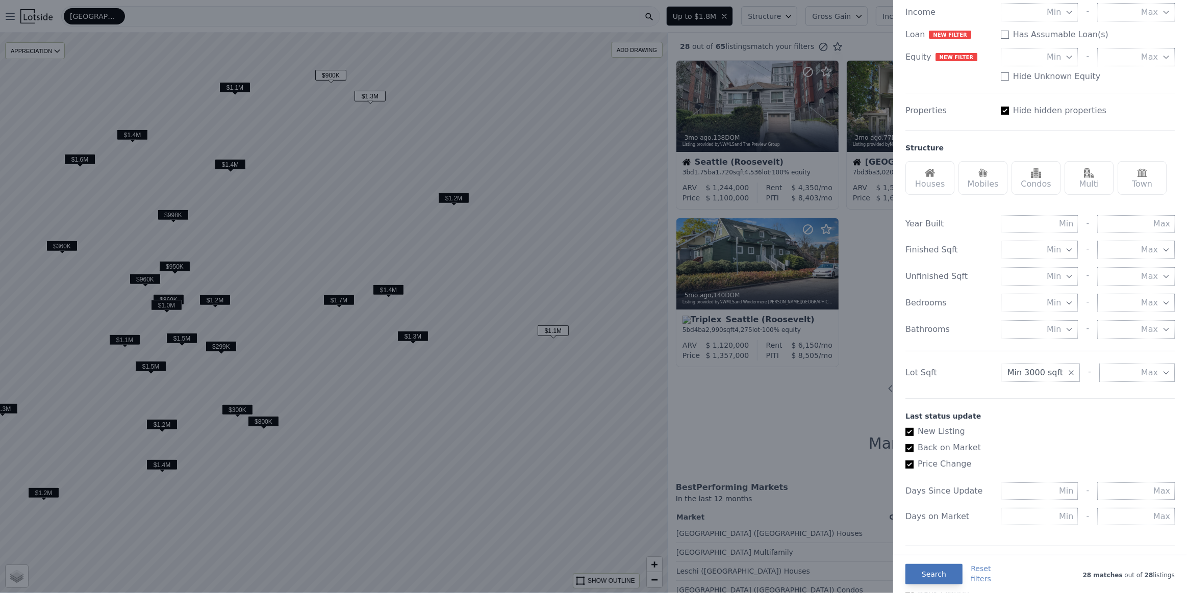
click at [927, 576] on button "Search" at bounding box center [933, 574] width 57 height 20
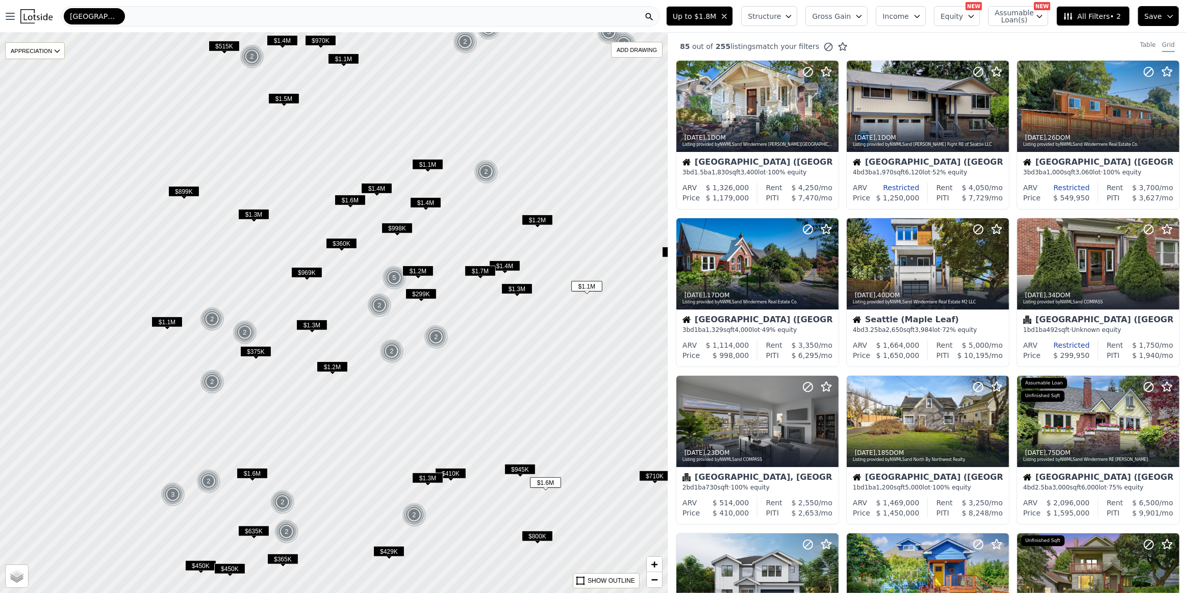
drag, startPoint x: 216, startPoint y: 333, endPoint x: 369, endPoint y: 320, distance: 154.0
click at [369, 320] on div at bounding box center [334, 313] width 801 height 673
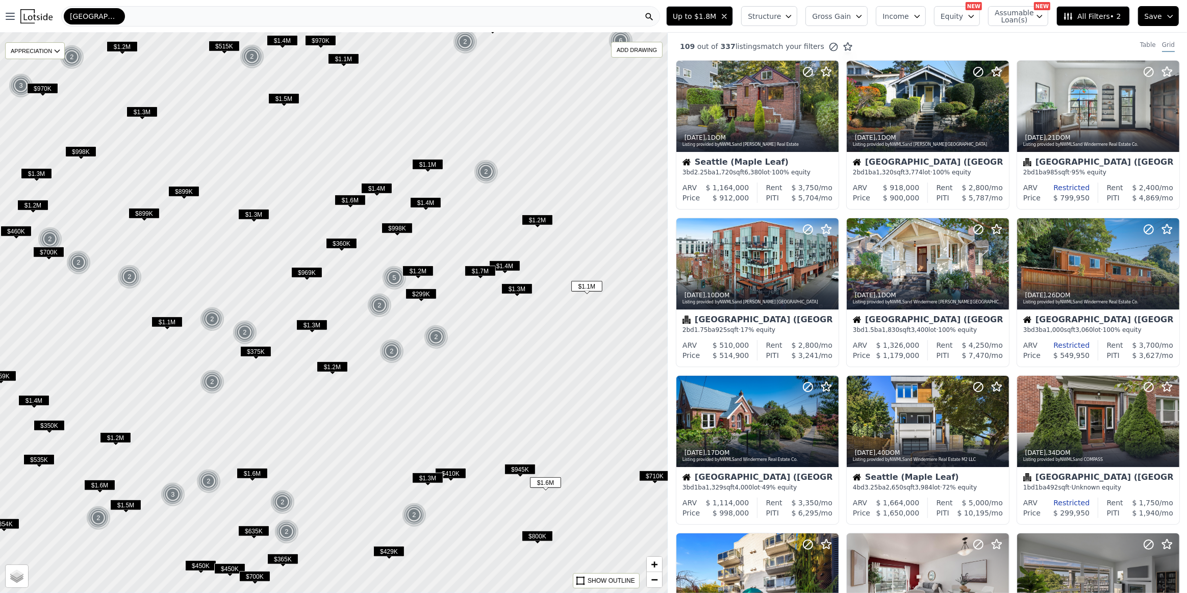
click at [328, 368] on span "$1.2M" at bounding box center [332, 367] width 31 height 11
click at [521, 471] on span "$945K" at bounding box center [519, 469] width 31 height 11
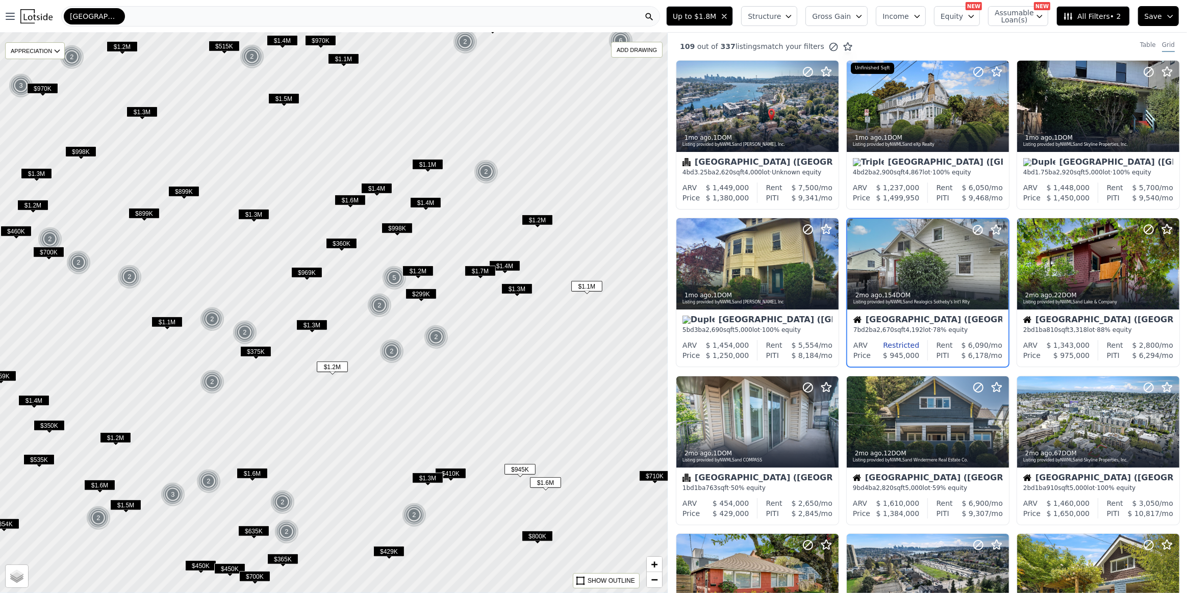
click at [654, 475] on span "$710K" at bounding box center [654, 476] width 31 height 11
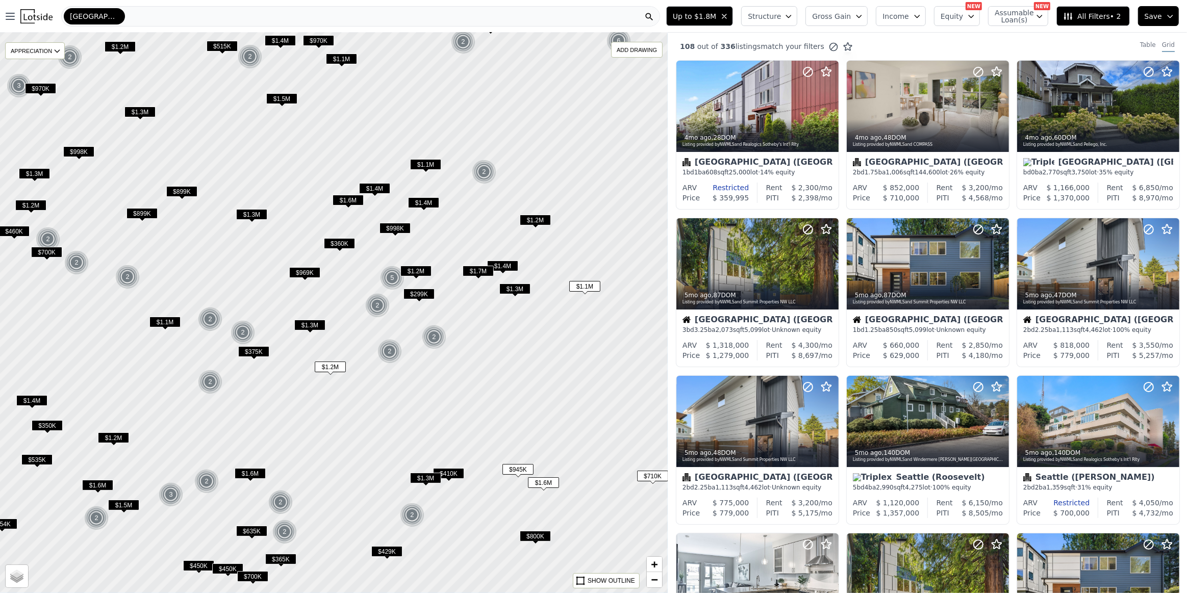
click at [654, 475] on span "$710K" at bounding box center [652, 476] width 31 height 11
click at [539, 537] on span "$800K" at bounding box center [535, 536] width 31 height 11
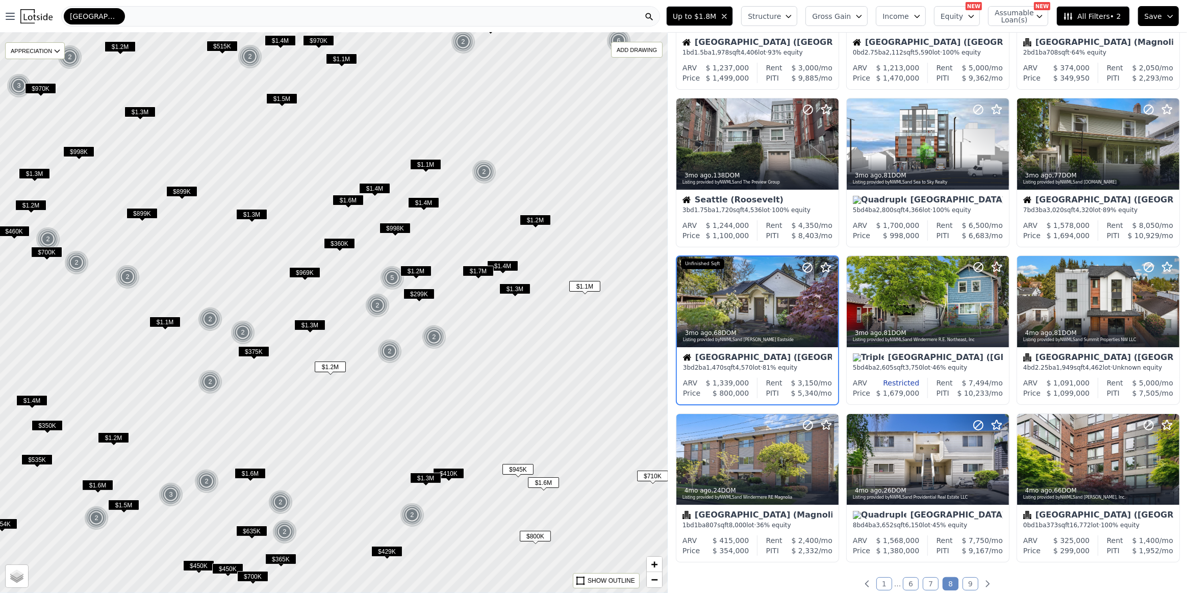
scroll to position [121, 0]
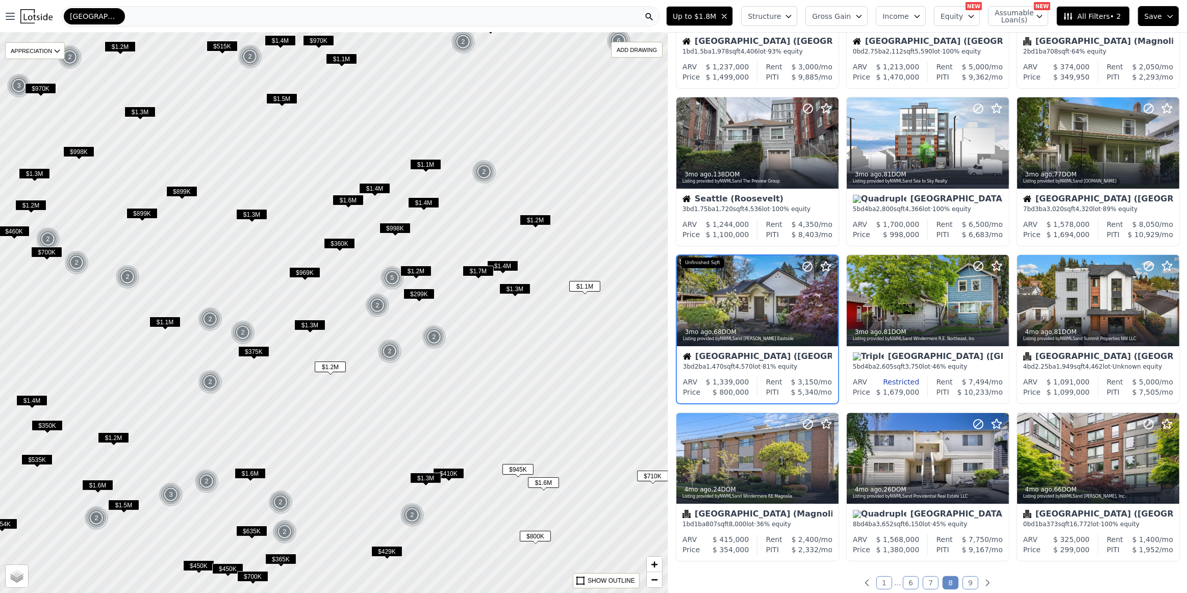
click at [381, 553] on span "$429K" at bounding box center [386, 551] width 31 height 11
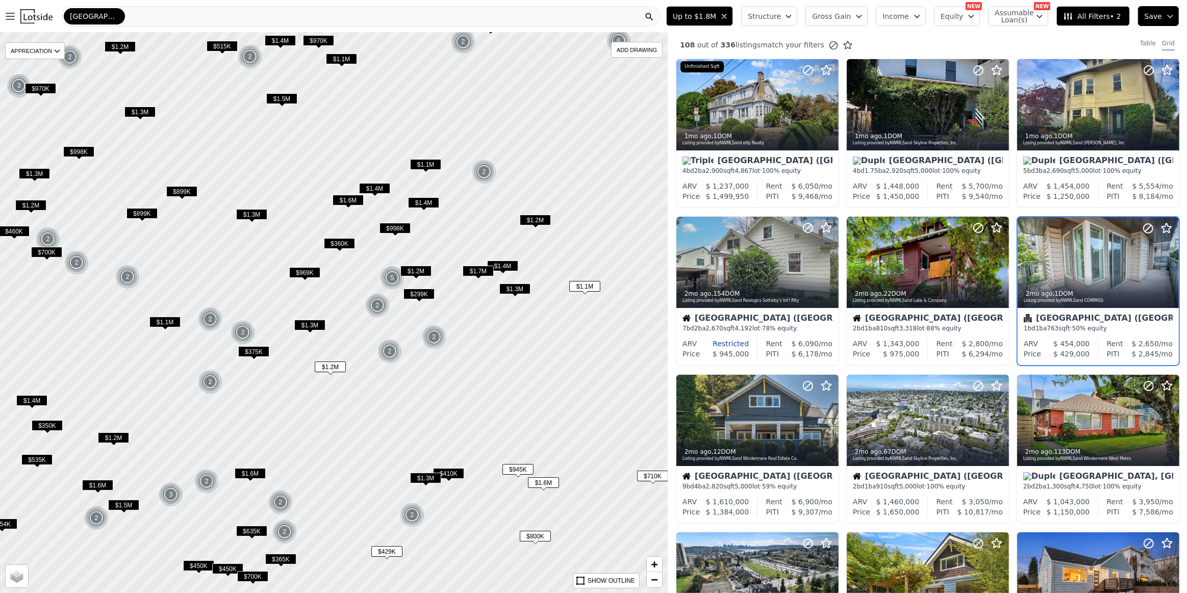
scroll to position [0, 0]
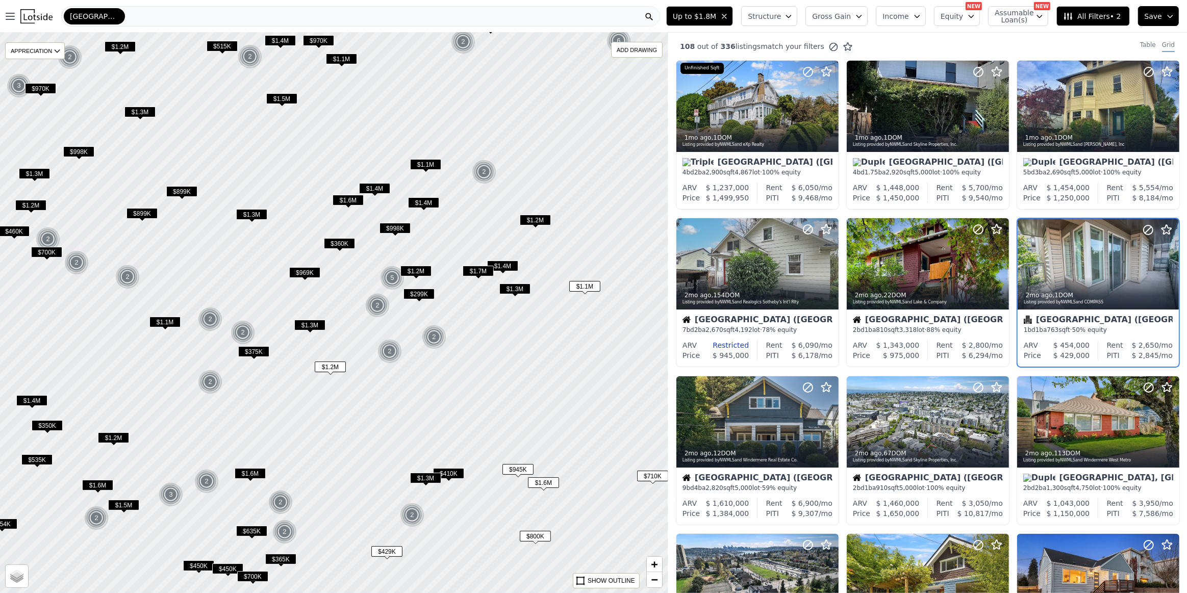
click at [254, 530] on span "$635K" at bounding box center [251, 531] width 31 height 11
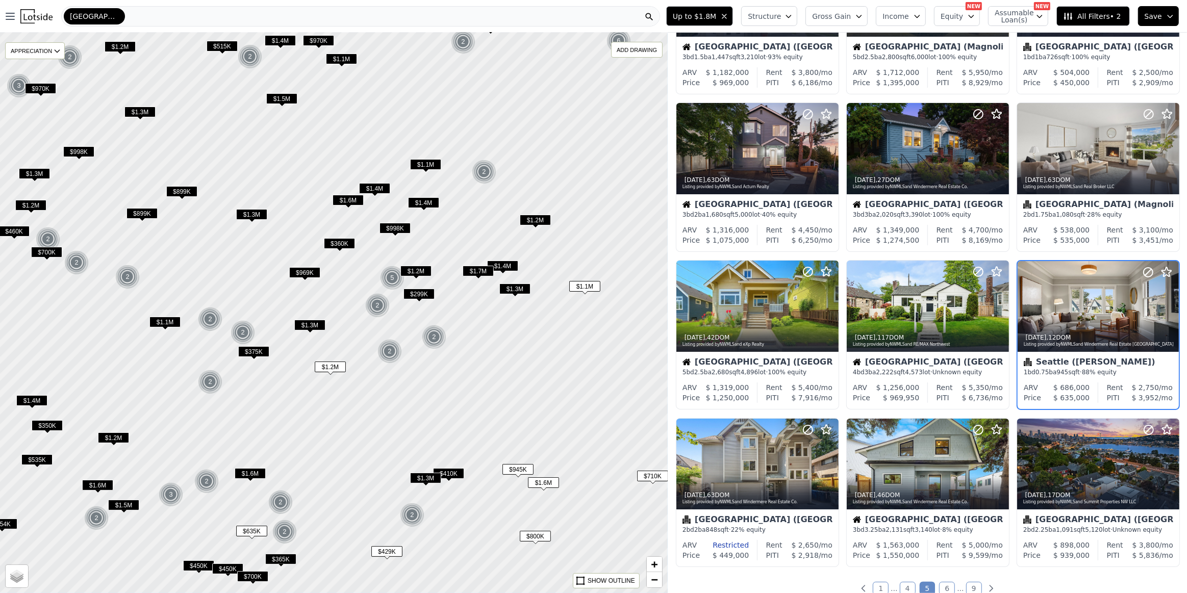
scroll to position [121, 0]
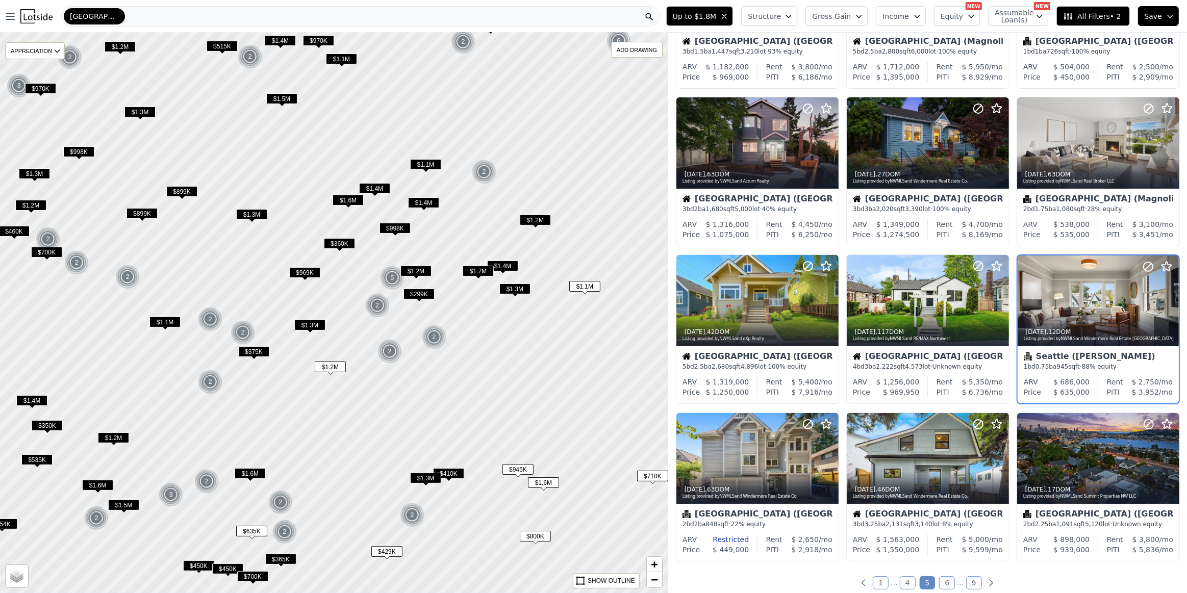
click at [1076, 10] on button "All Filters • 2" at bounding box center [1092, 16] width 73 height 20
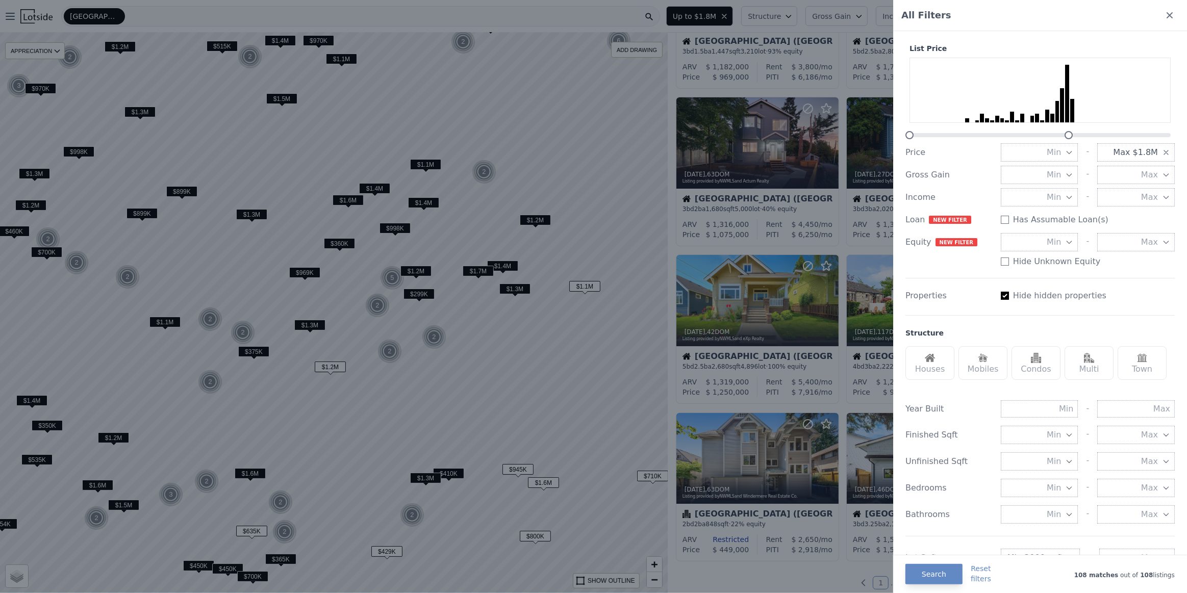
click at [1039, 491] on button "Min" at bounding box center [1040, 488] width 78 height 18
click at [1044, 541] on button "2 beds" at bounding box center [1040, 543] width 78 height 18
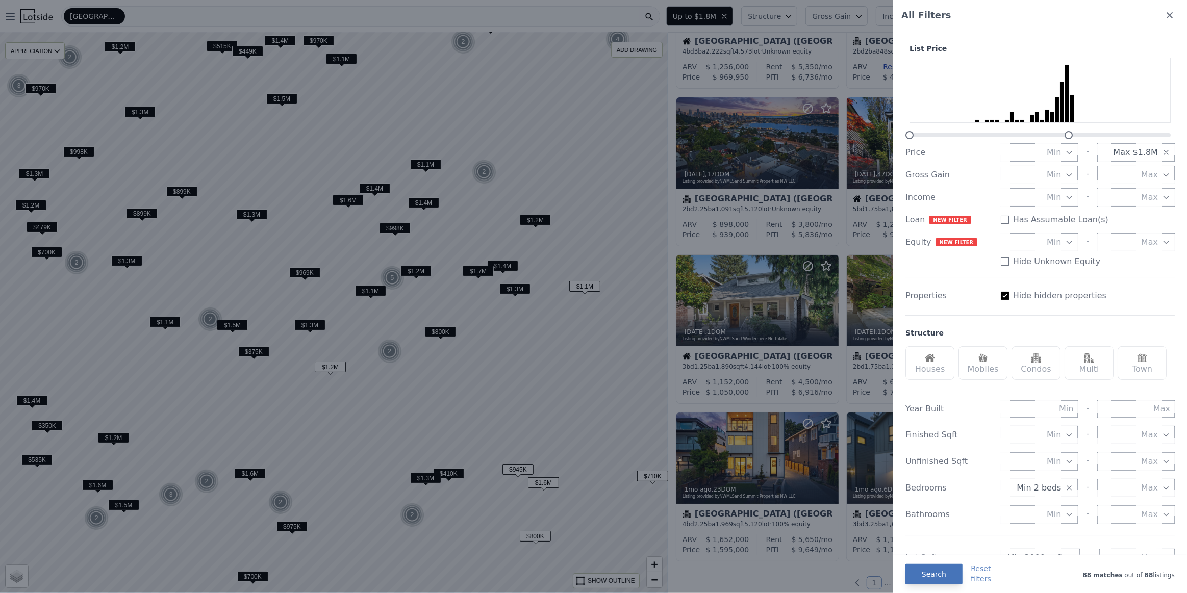
click at [940, 571] on button "Search" at bounding box center [933, 574] width 57 height 20
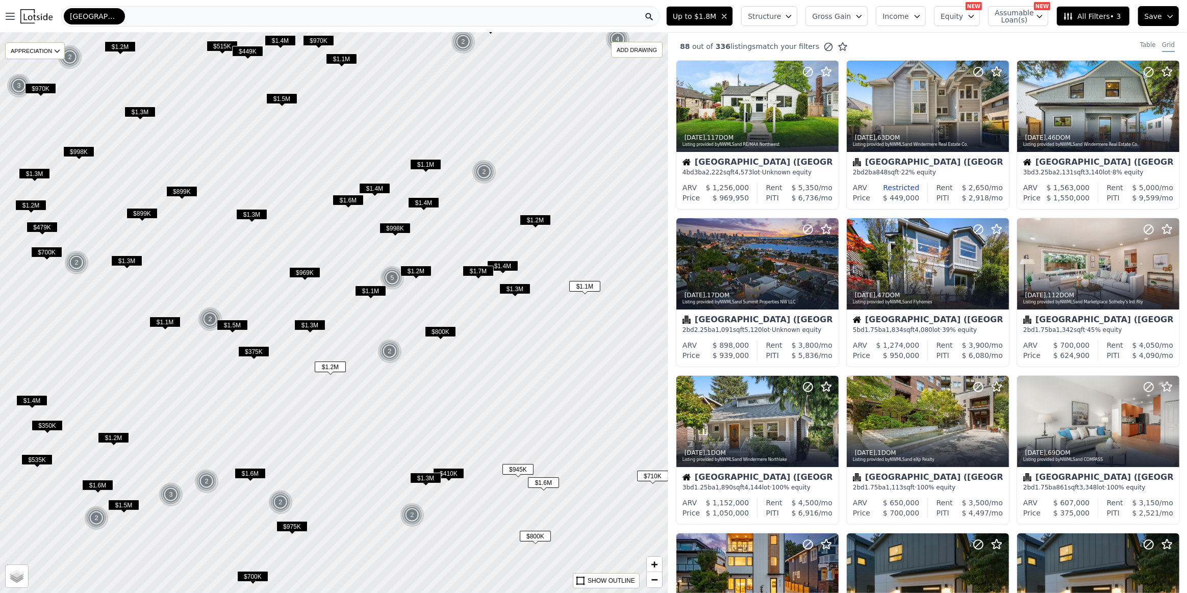
click at [362, 294] on span "$1.1M" at bounding box center [370, 291] width 31 height 11
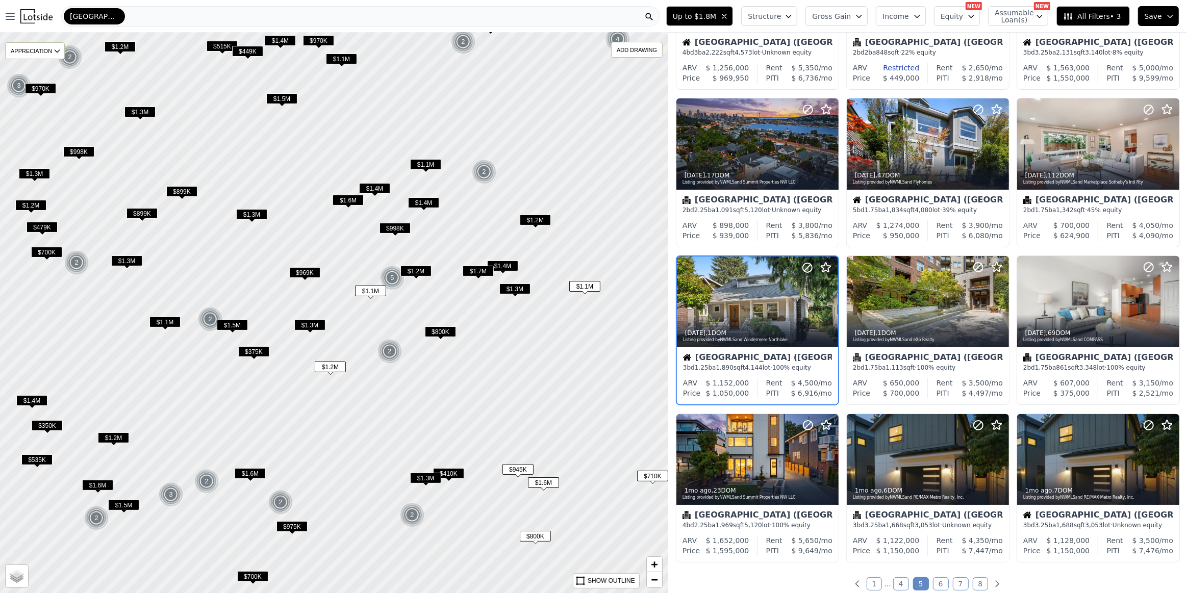
scroll to position [121, 0]
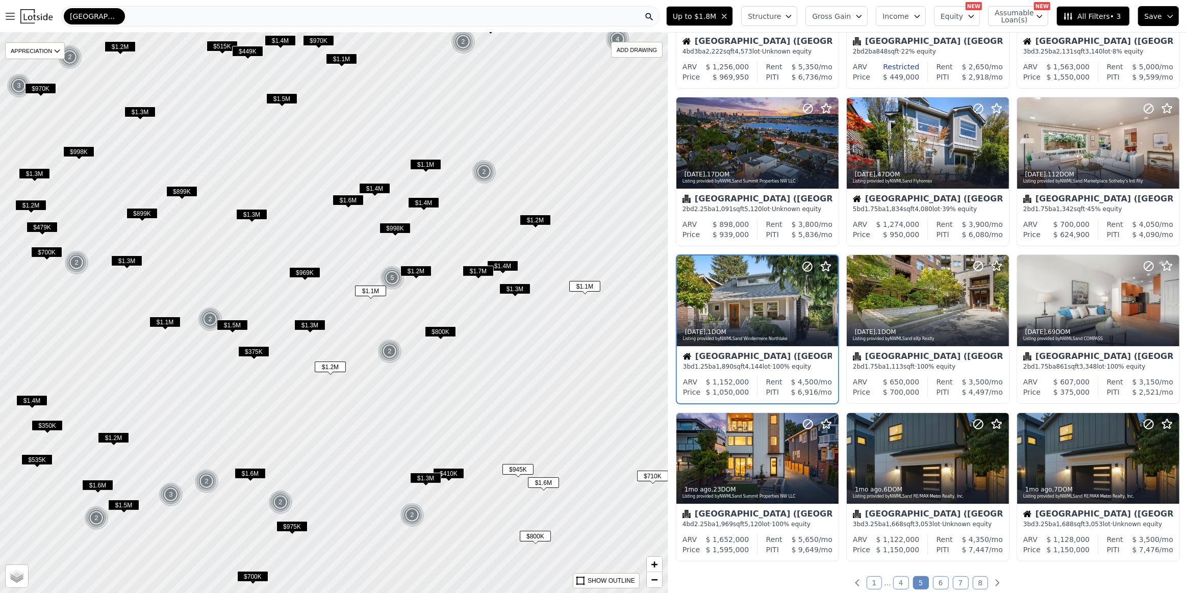
click at [300, 273] on span "$969K" at bounding box center [304, 272] width 31 height 11
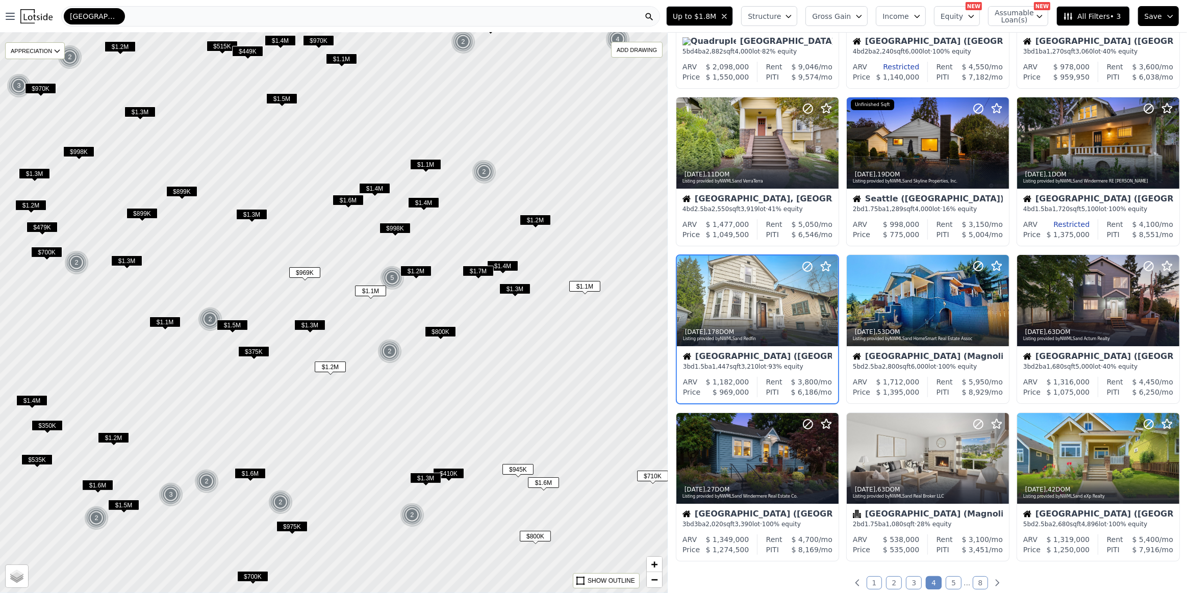
click at [453, 473] on span "$410K" at bounding box center [448, 473] width 31 height 11
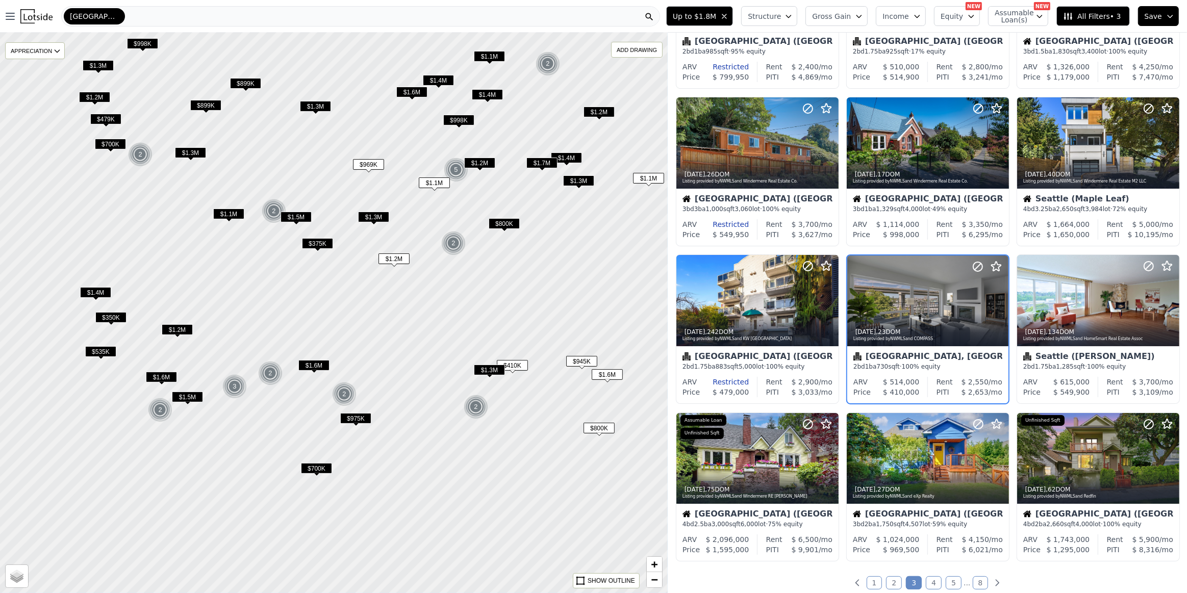
drag, startPoint x: 327, startPoint y: 444, endPoint x: 434, endPoint y: 326, distance: 159.5
click at [434, 326] on div at bounding box center [336, 312] width 801 height 673
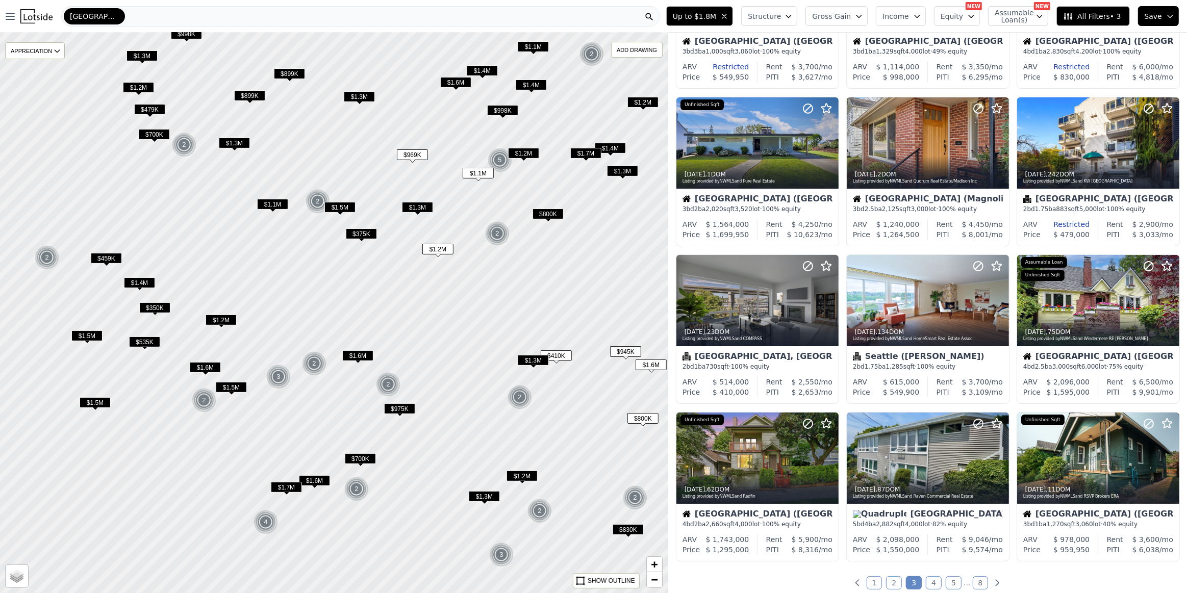
click at [102, 257] on span "$459K" at bounding box center [106, 258] width 31 height 11
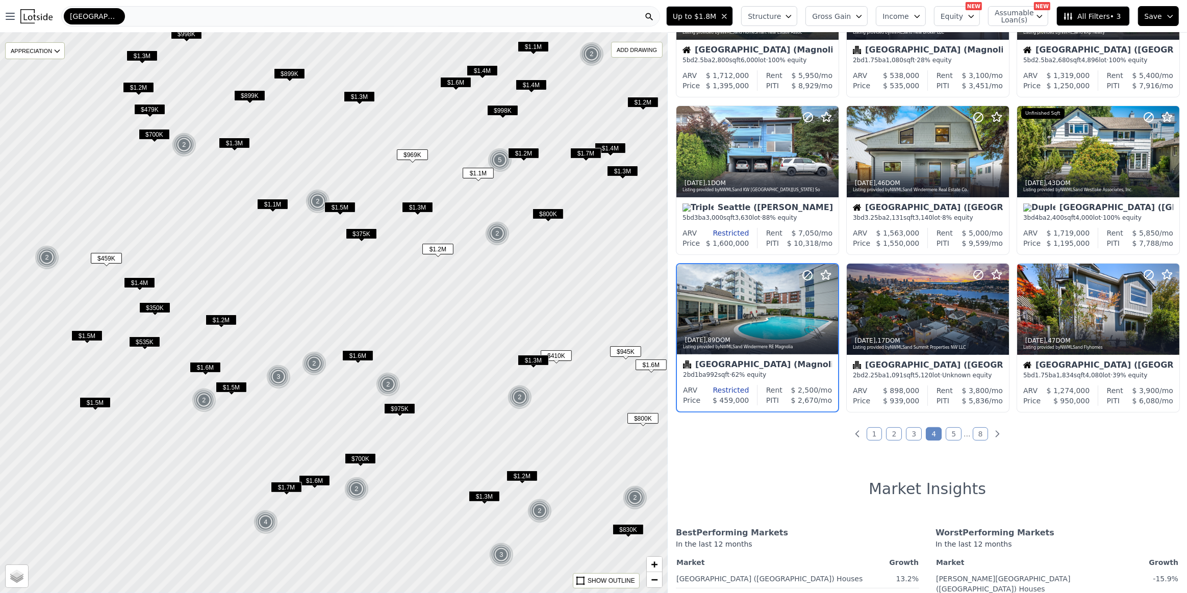
scroll to position [278, 0]
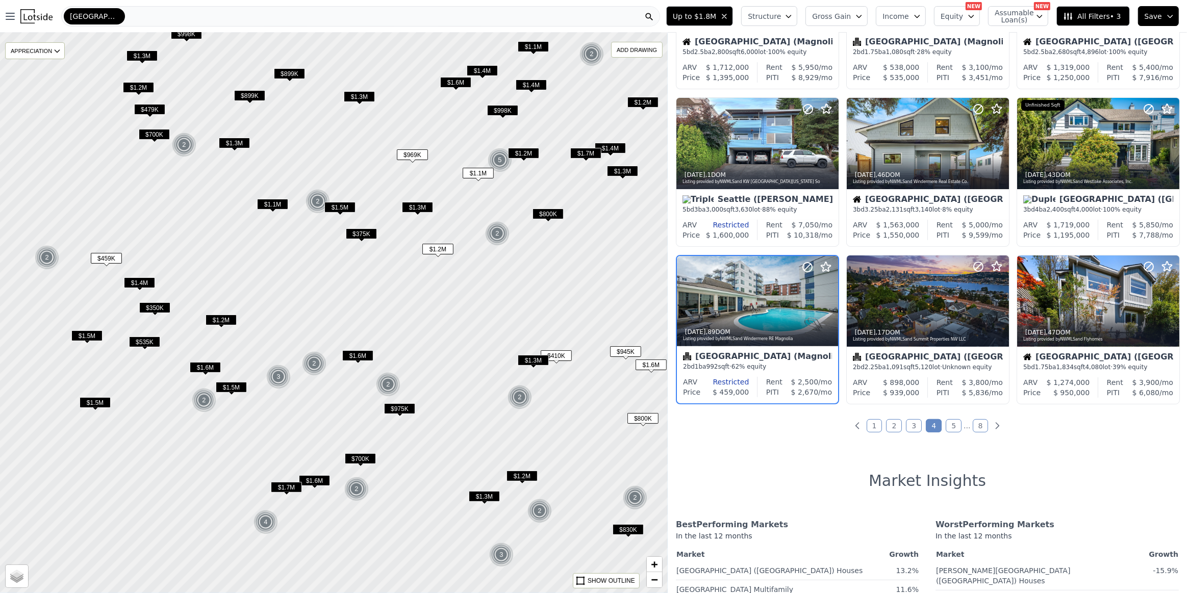
click at [154, 311] on span "$350K" at bounding box center [154, 307] width 31 height 11
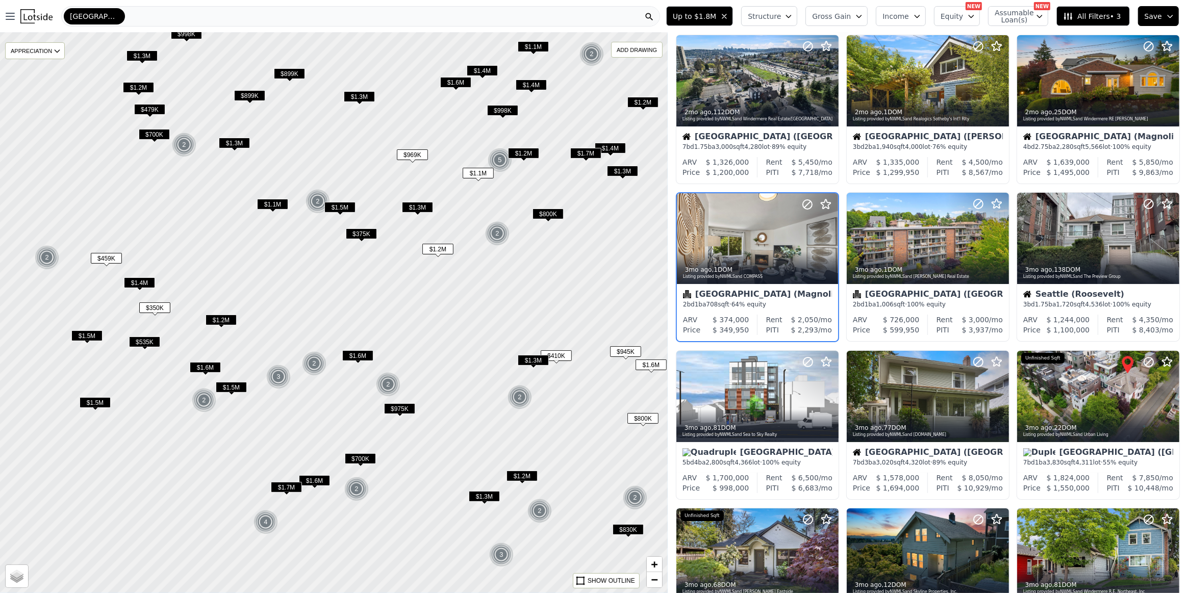
scroll to position [0, 0]
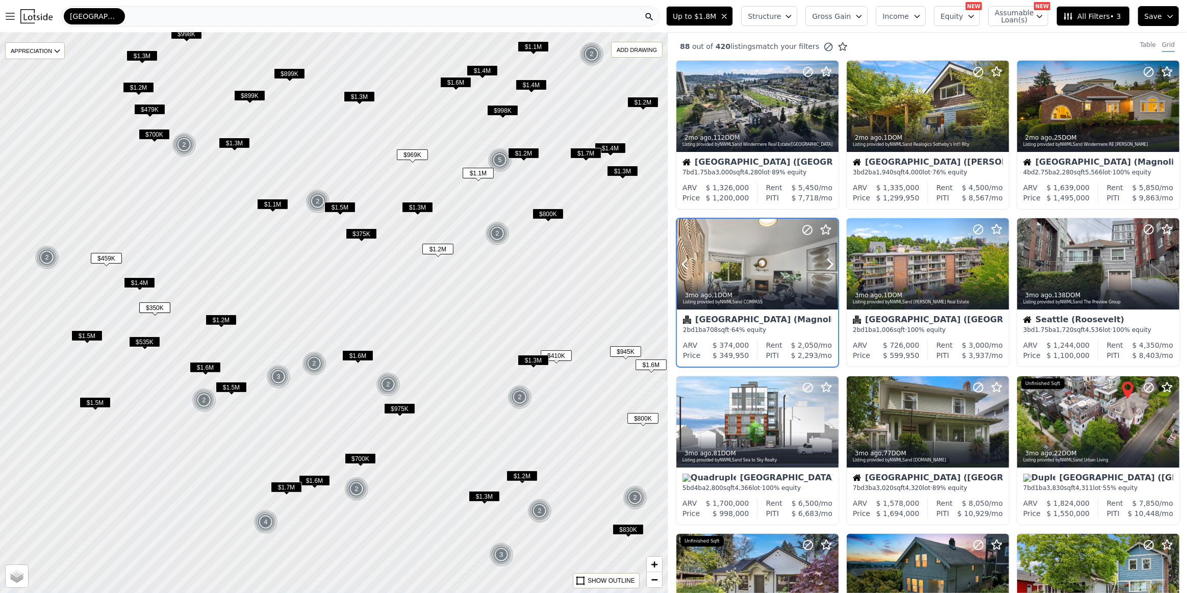
click at [740, 270] on div at bounding box center [757, 264] width 161 height 91
click at [359, 234] on span "$375K" at bounding box center [361, 233] width 31 height 11
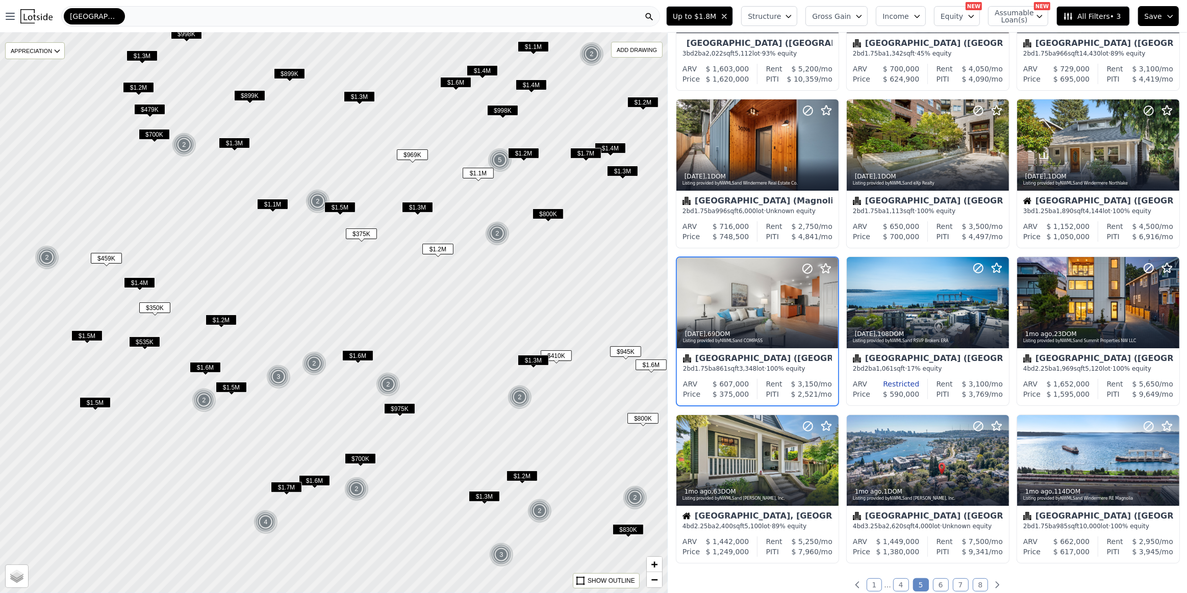
scroll to position [121, 0]
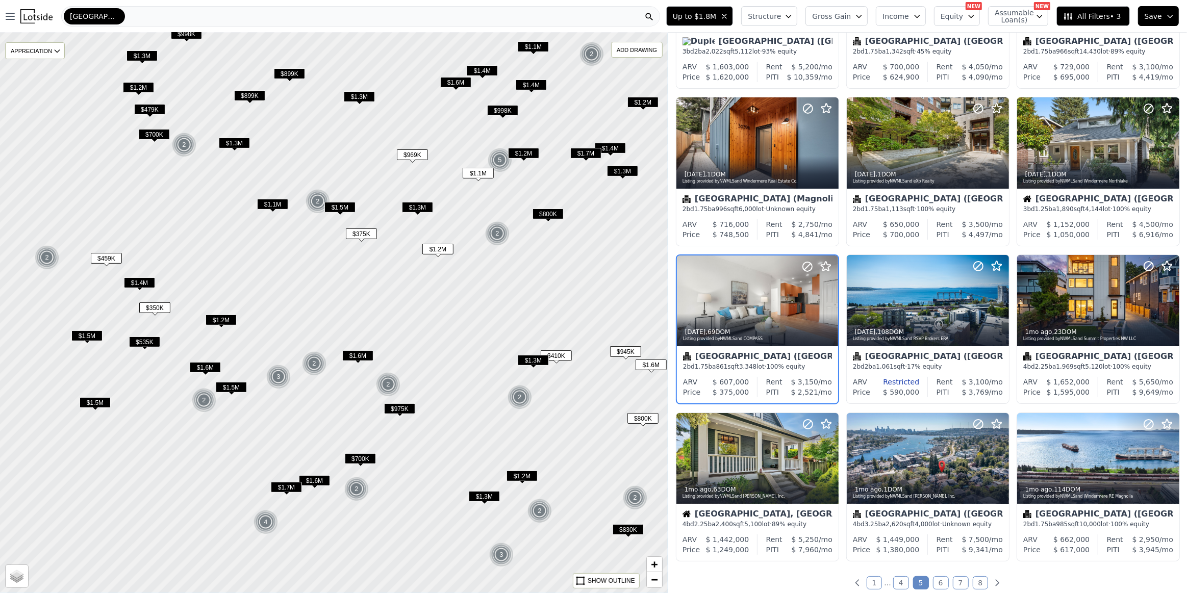
click at [146, 308] on span "$350K" at bounding box center [154, 307] width 31 height 11
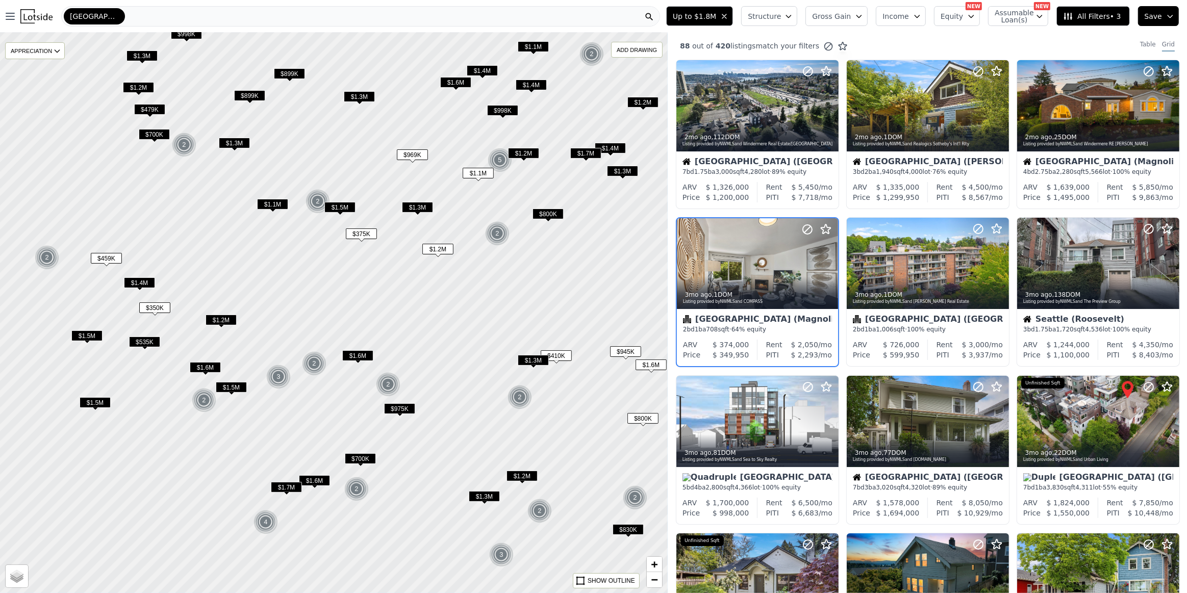
scroll to position [0, 0]
click at [754, 278] on div at bounding box center [757, 286] width 161 height 18
click at [355, 234] on span "$375K" at bounding box center [361, 233] width 31 height 11
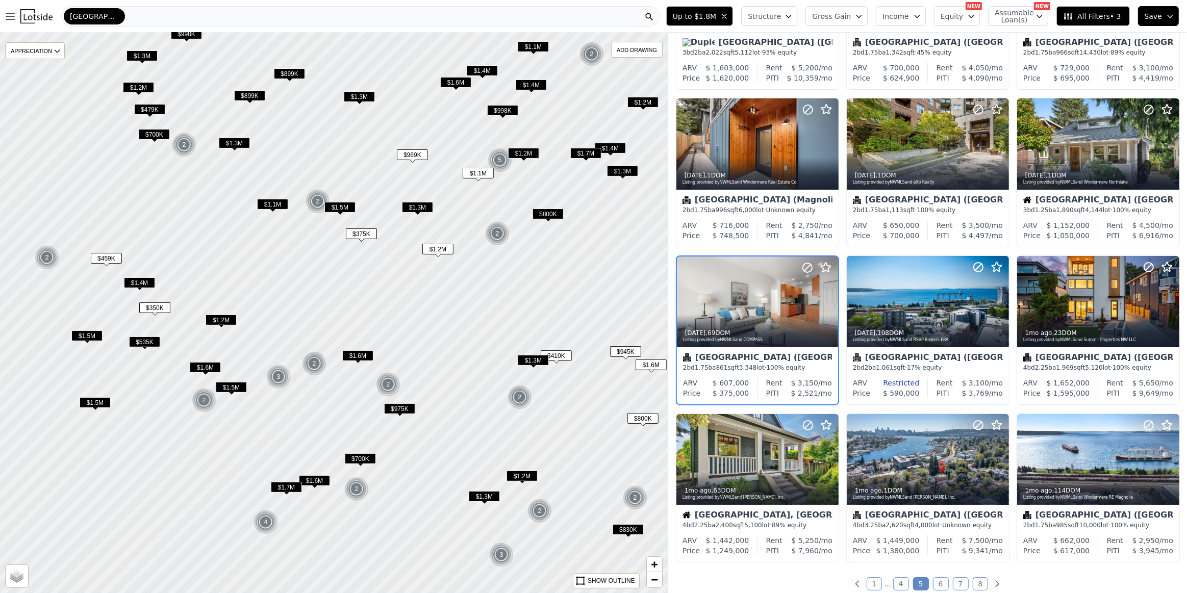
scroll to position [121, 0]
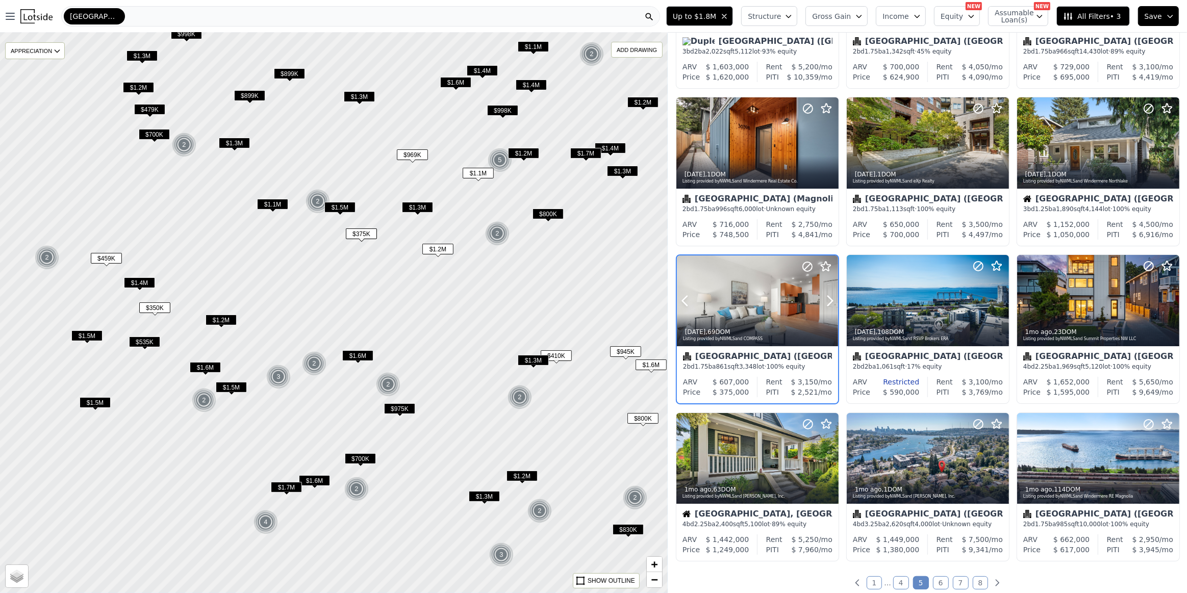
click at [752, 303] on div at bounding box center [757, 300] width 161 height 91
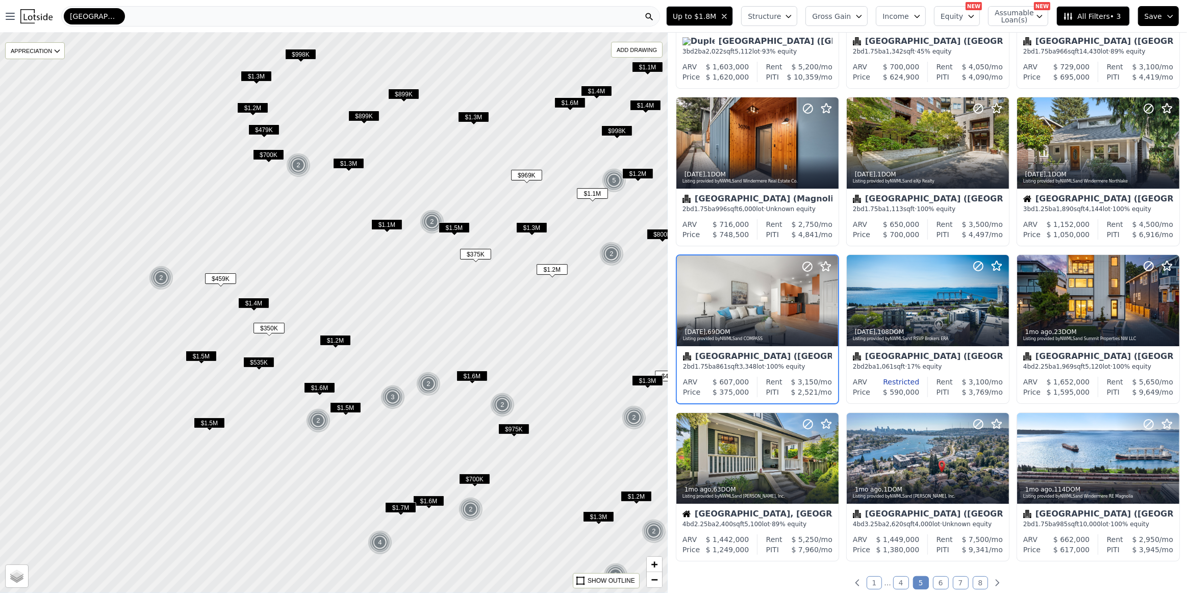
drag, startPoint x: 114, startPoint y: 169, endPoint x: 244, endPoint y: 216, distance: 138.6
click at [239, 199] on div at bounding box center [337, 317] width 801 height 673
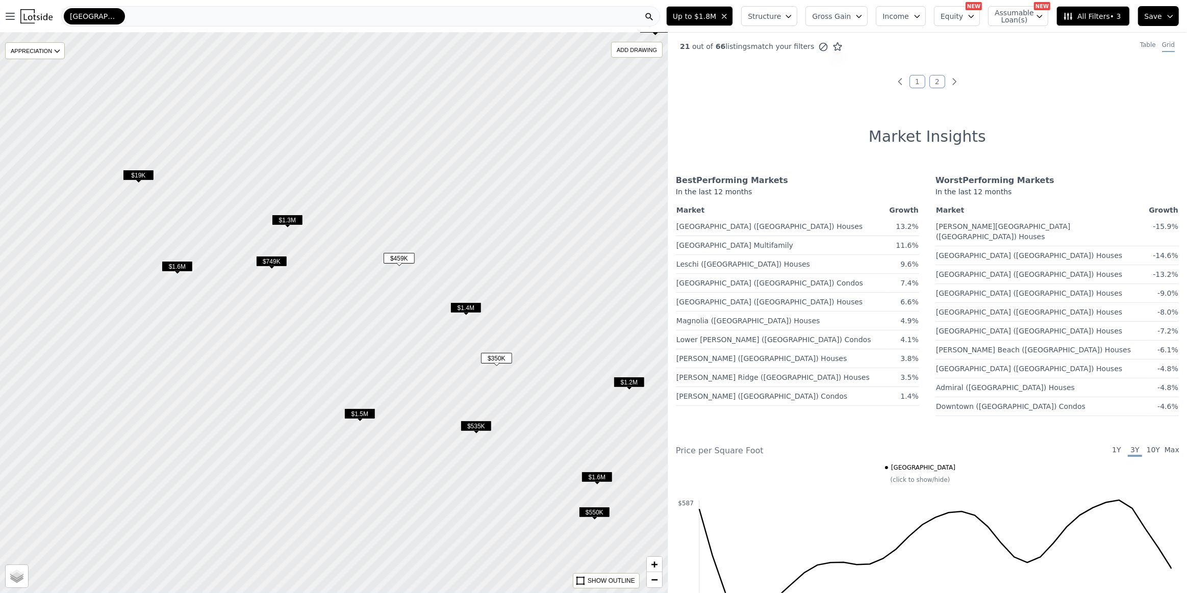
drag, startPoint x: 232, startPoint y: 265, endPoint x: 321, endPoint y: 208, distance: 105.7
click at [321, 208] on div at bounding box center [333, 313] width 801 height 673
click at [285, 222] on span "$1.3M" at bounding box center [287, 220] width 31 height 11
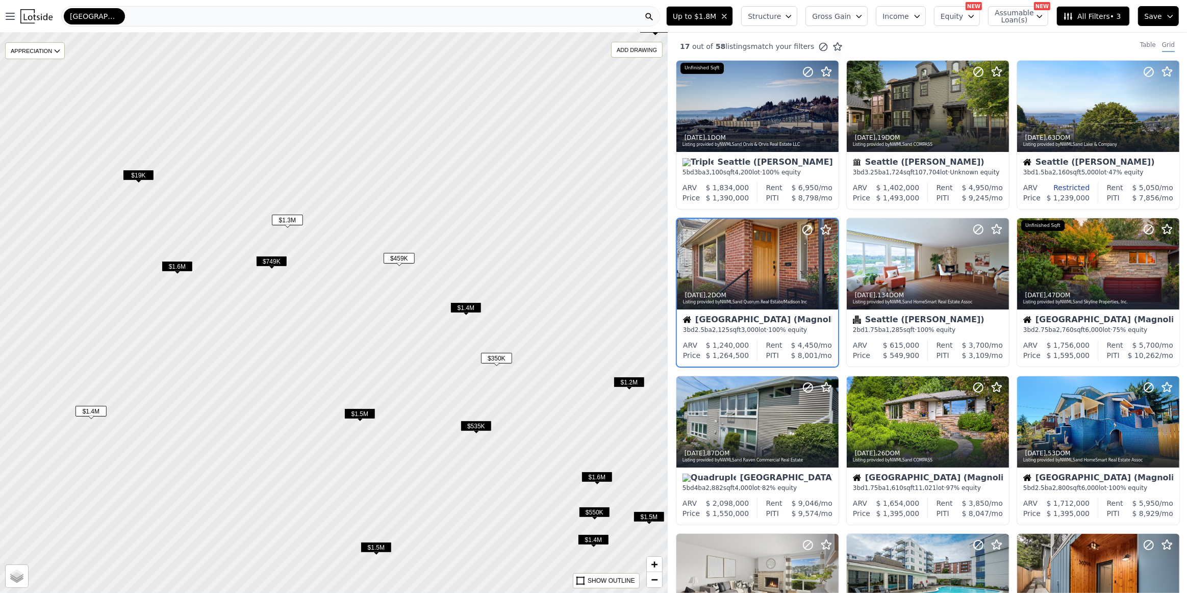
click at [270, 261] on span "$749K" at bounding box center [271, 261] width 31 height 11
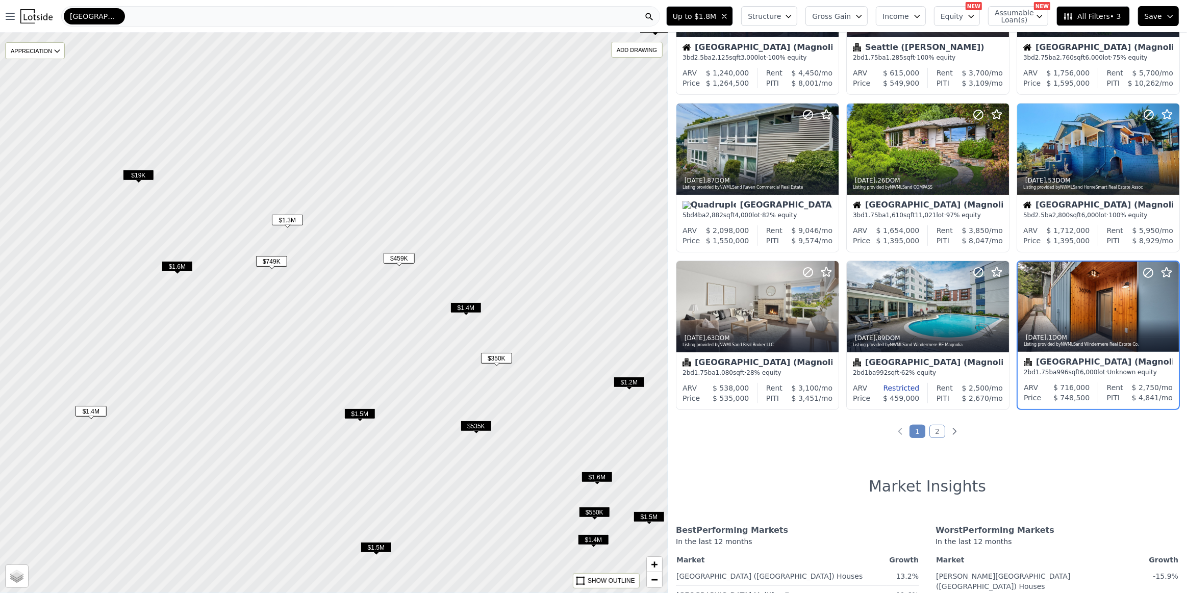
scroll to position [278, 0]
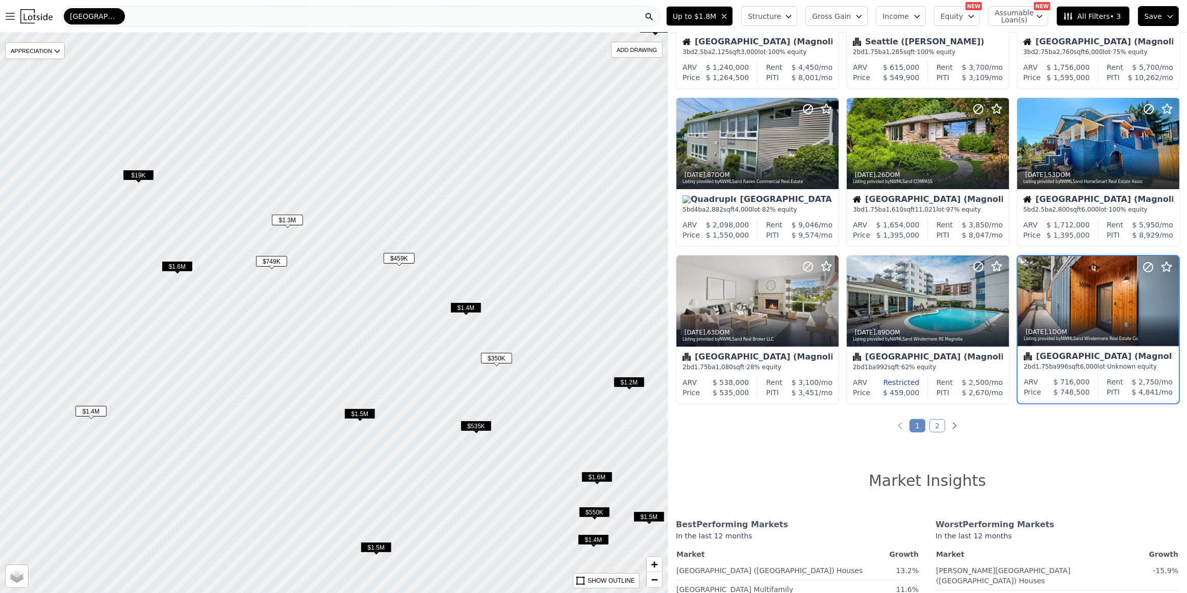
click at [359, 412] on span "$1.5M" at bounding box center [359, 413] width 31 height 11
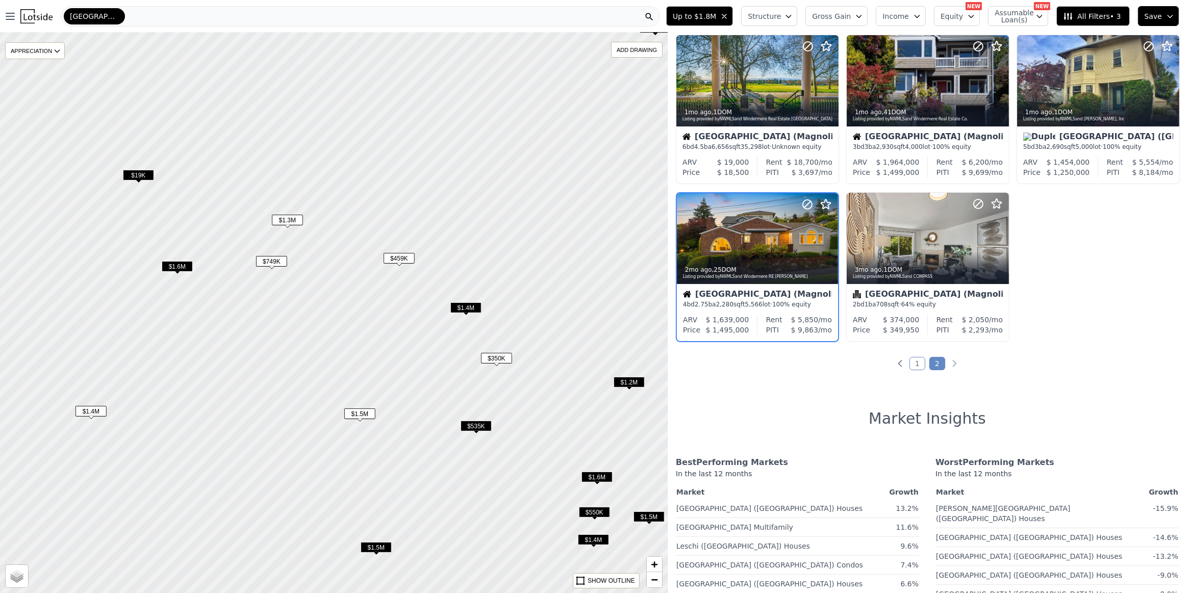
scroll to position [0, 0]
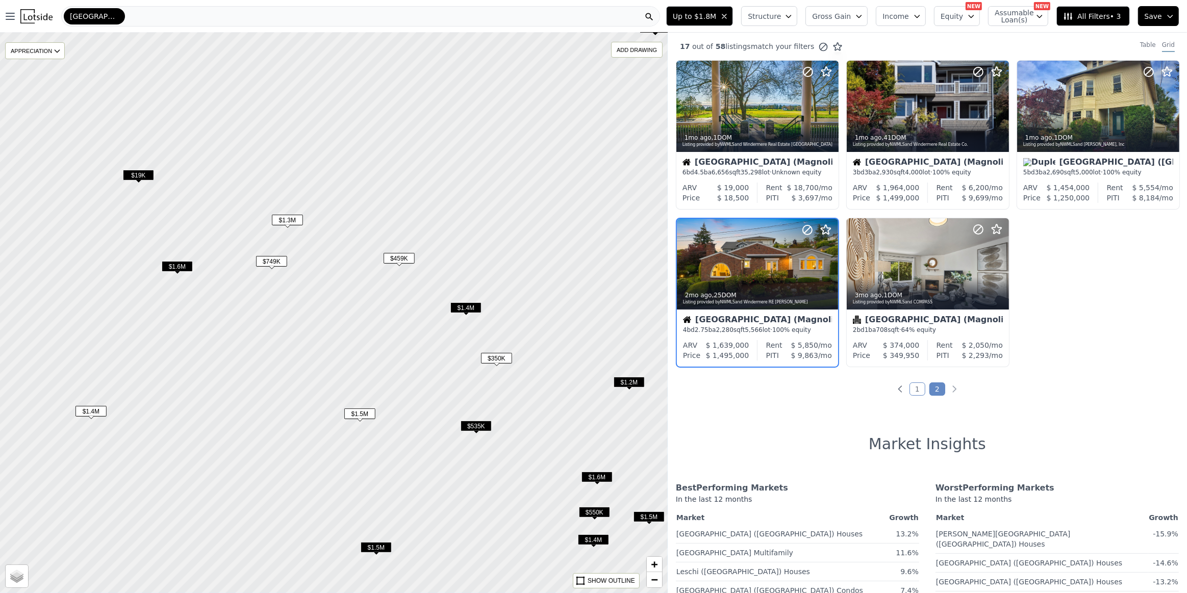
click at [594, 515] on span "$550K" at bounding box center [594, 512] width 31 height 11
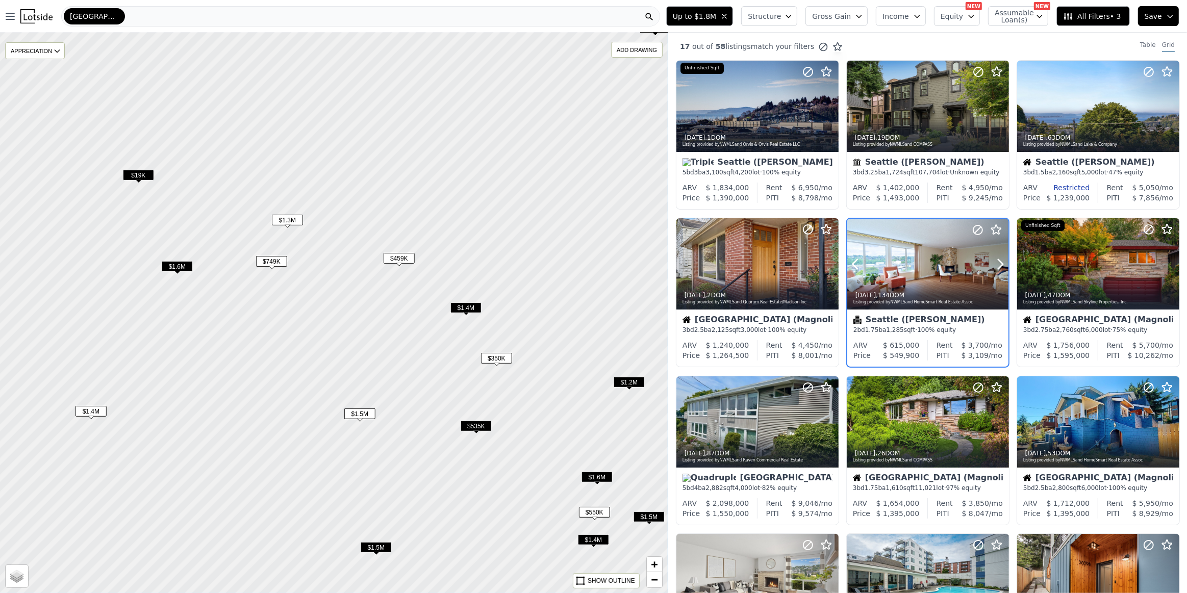
click at [932, 266] on div at bounding box center [927, 264] width 161 height 91
click at [383, 550] on span "$1.5M" at bounding box center [376, 547] width 31 height 11
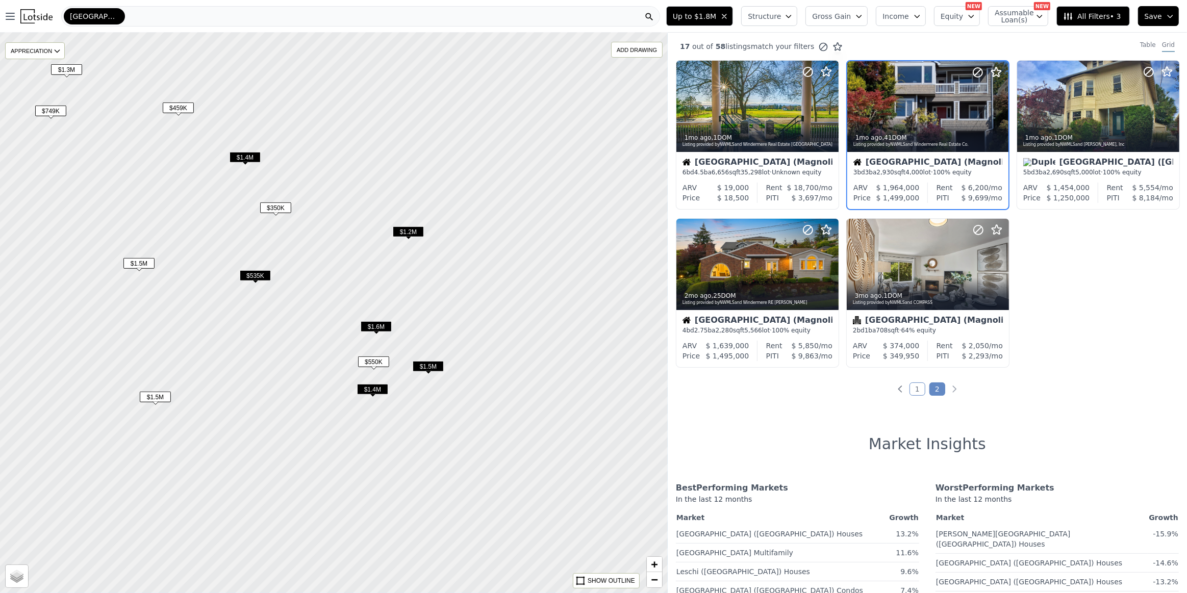
drag, startPoint x: 512, startPoint y: 523, endPoint x: 280, endPoint y: 372, distance: 276.4
click at [282, 372] on div at bounding box center [333, 313] width 801 height 673
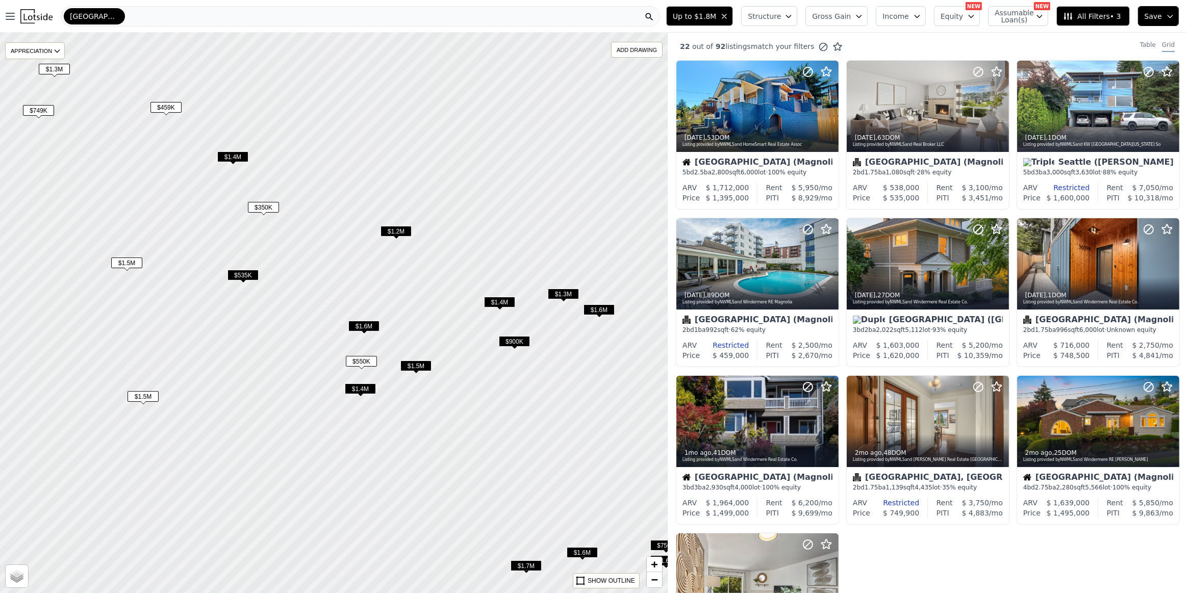
click at [506, 341] on span "$900K" at bounding box center [514, 341] width 31 height 11
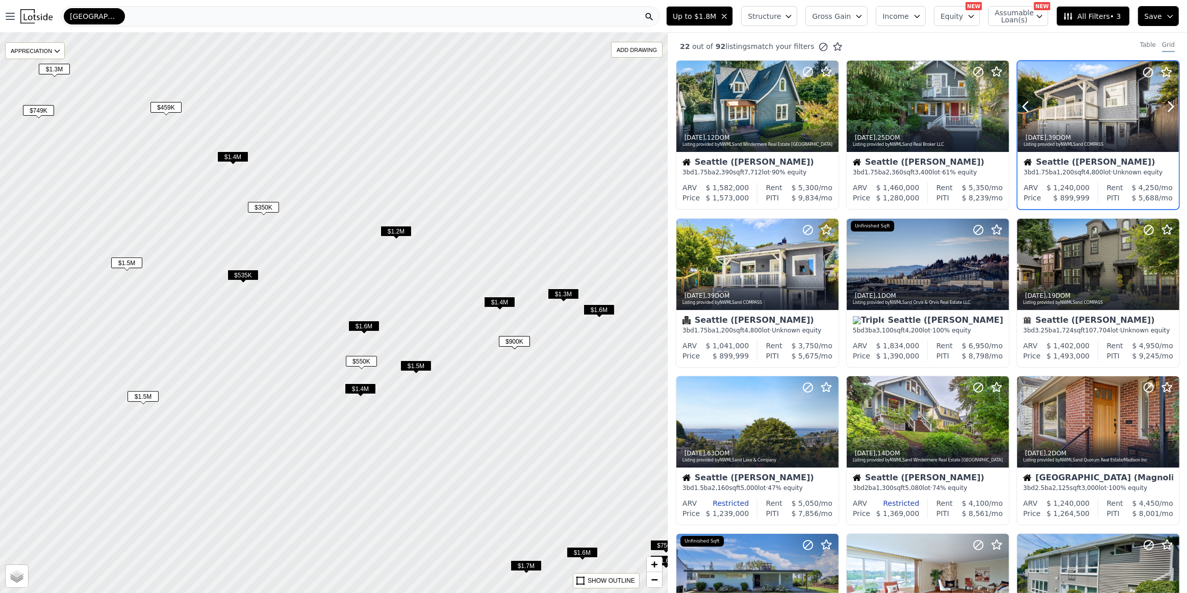
click at [1105, 94] on div at bounding box center [1097, 106] width 161 height 91
click at [1073, 421] on div at bounding box center [1098, 421] width 162 height 91
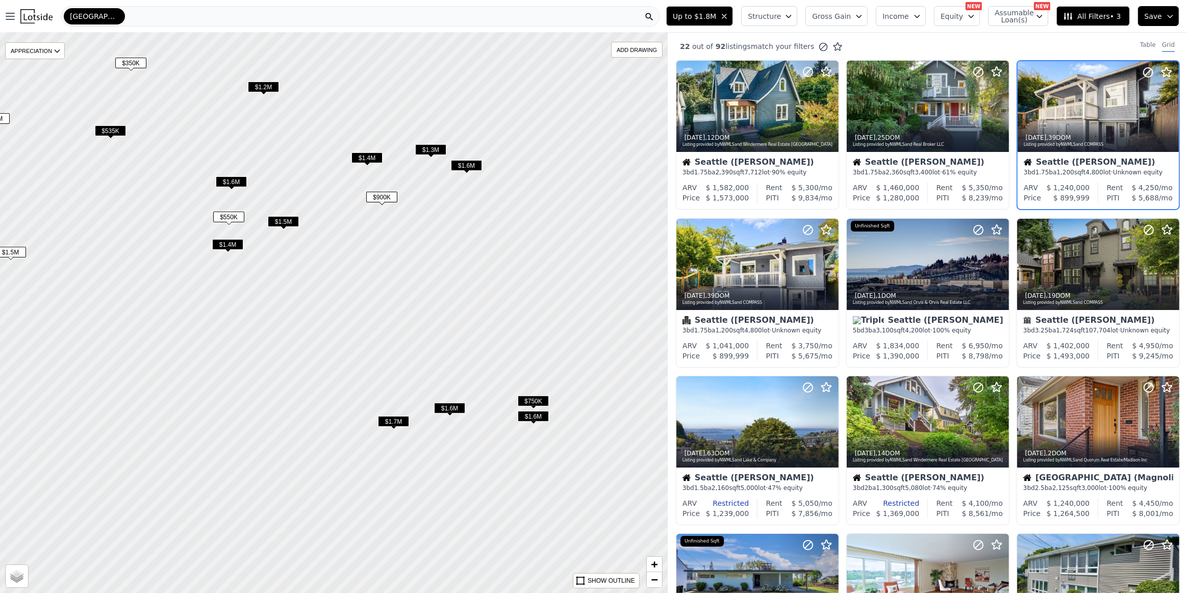
drag, startPoint x: 553, startPoint y: 457, endPoint x: 385, endPoint y: 280, distance: 244.2
click at [386, 282] on div at bounding box center [309, 298] width 801 height 673
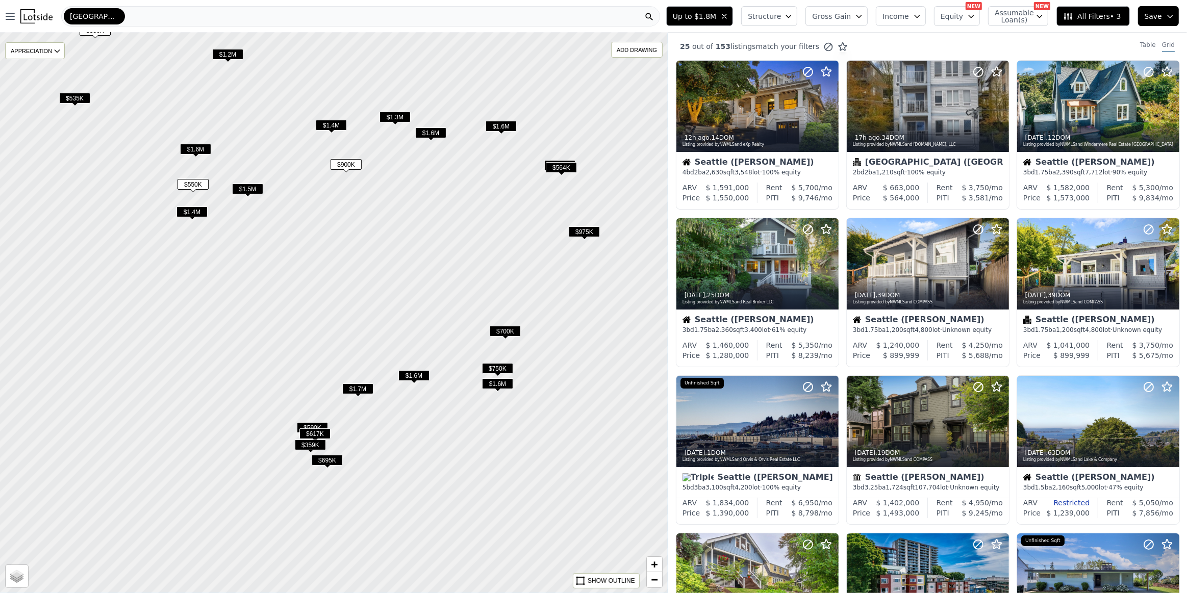
click at [497, 370] on span "$750K" at bounding box center [497, 368] width 31 height 11
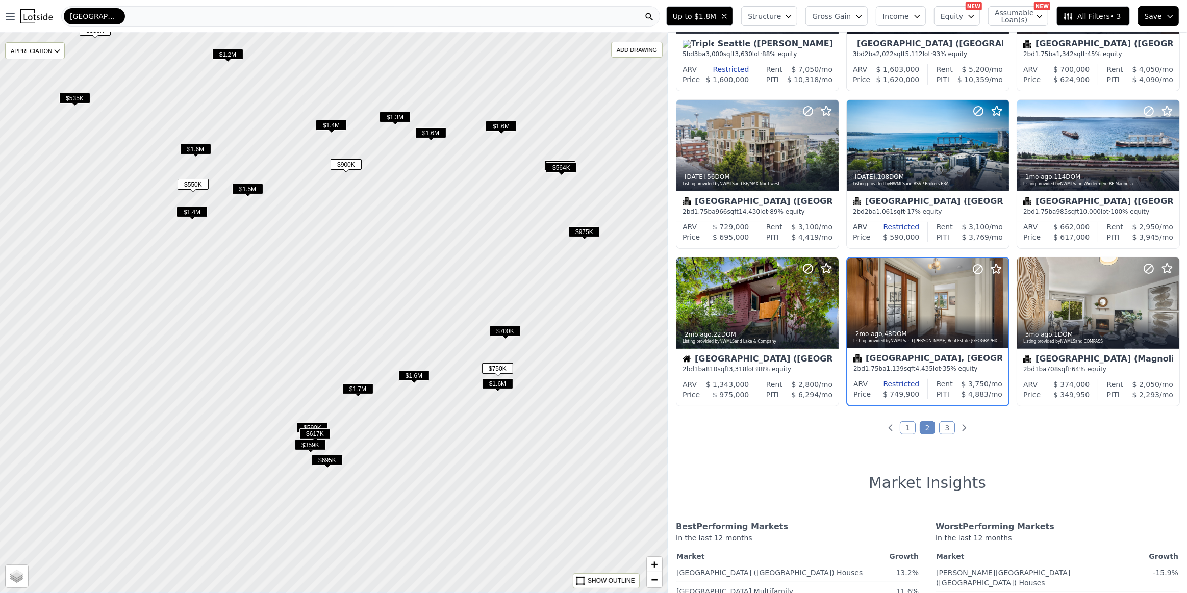
scroll to position [278, 0]
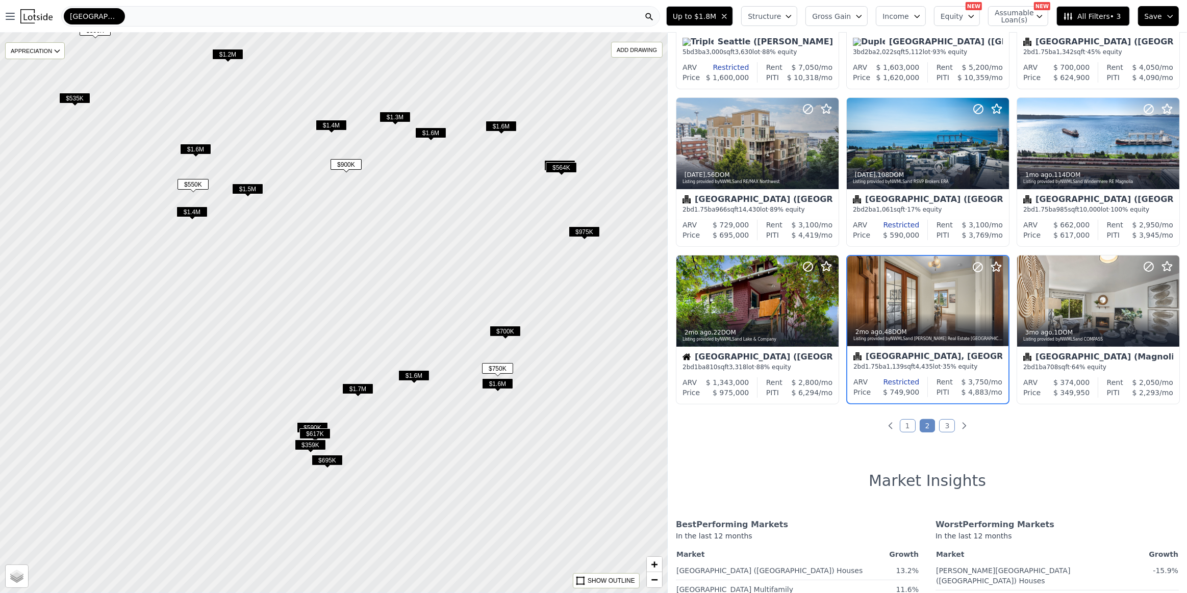
click at [314, 447] on span "$359K" at bounding box center [310, 445] width 31 height 11
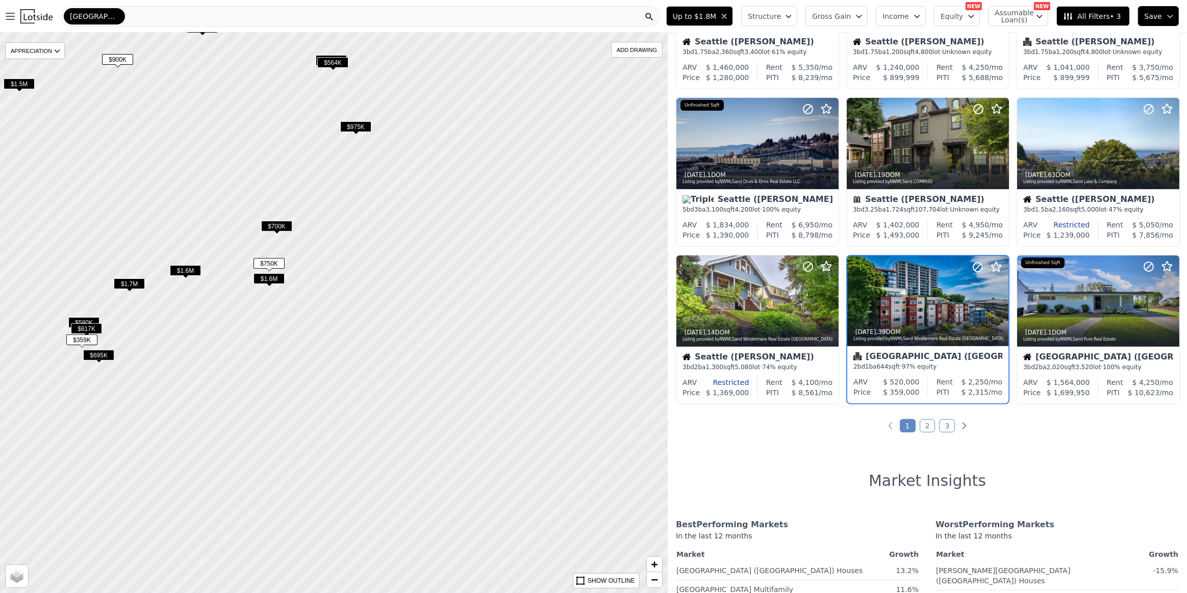
drag, startPoint x: 560, startPoint y: 456, endPoint x: 342, endPoint y: 358, distance: 239.4
click at [342, 358] on div at bounding box center [333, 313] width 801 height 673
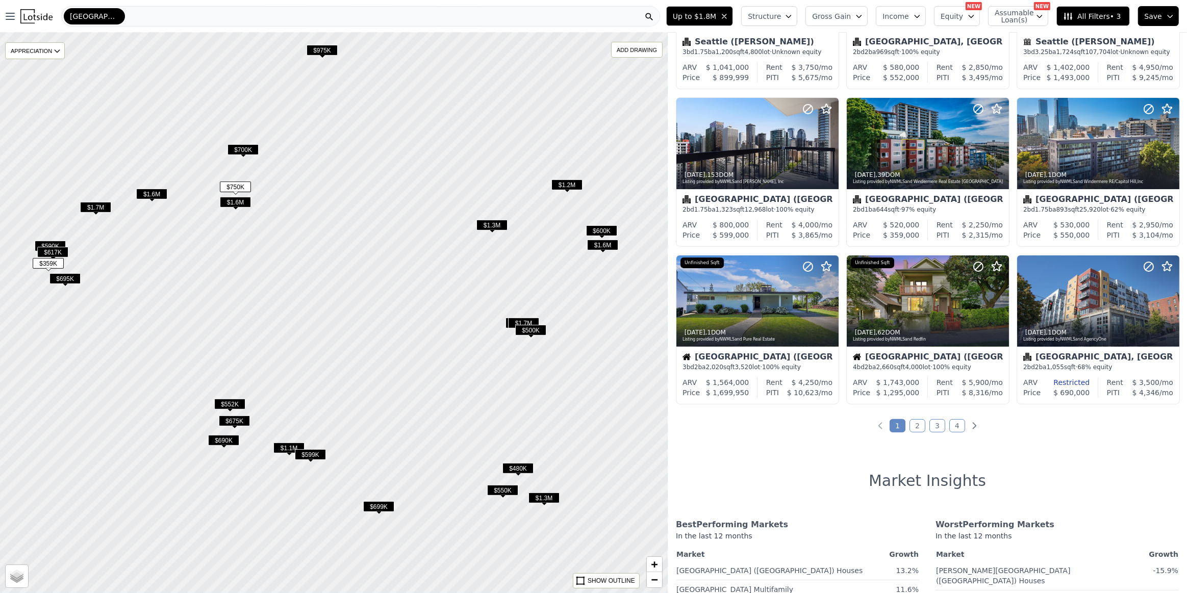
drag, startPoint x: 437, startPoint y: 503, endPoint x: 395, endPoint y: 381, distance: 128.9
click at [395, 381] on div at bounding box center [329, 302] width 801 height 673
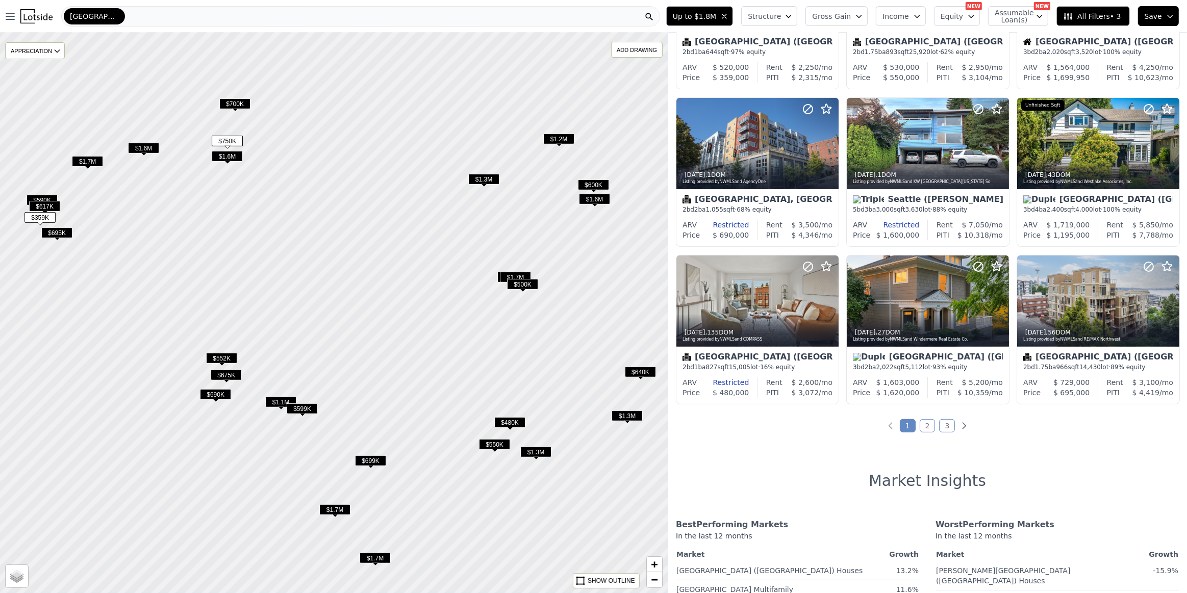
click at [309, 406] on span "$599K" at bounding box center [302, 408] width 31 height 11
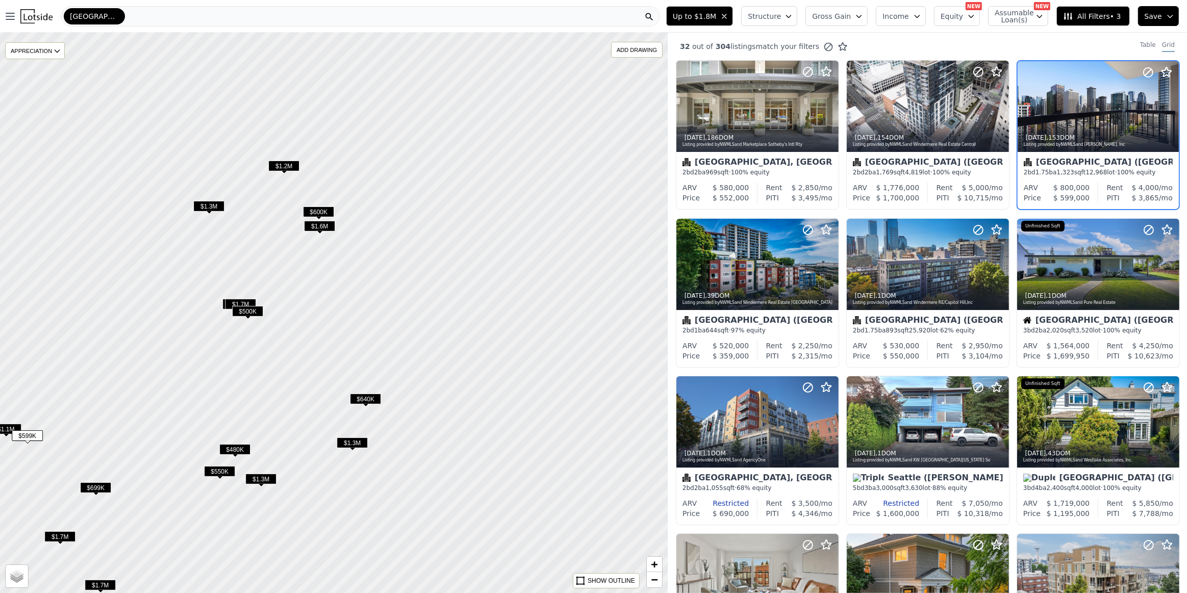
drag, startPoint x: 555, startPoint y: 514, endPoint x: 250, endPoint y: 541, distance: 305.6
click at [250, 541] on div at bounding box center [324, 314] width 801 height 673
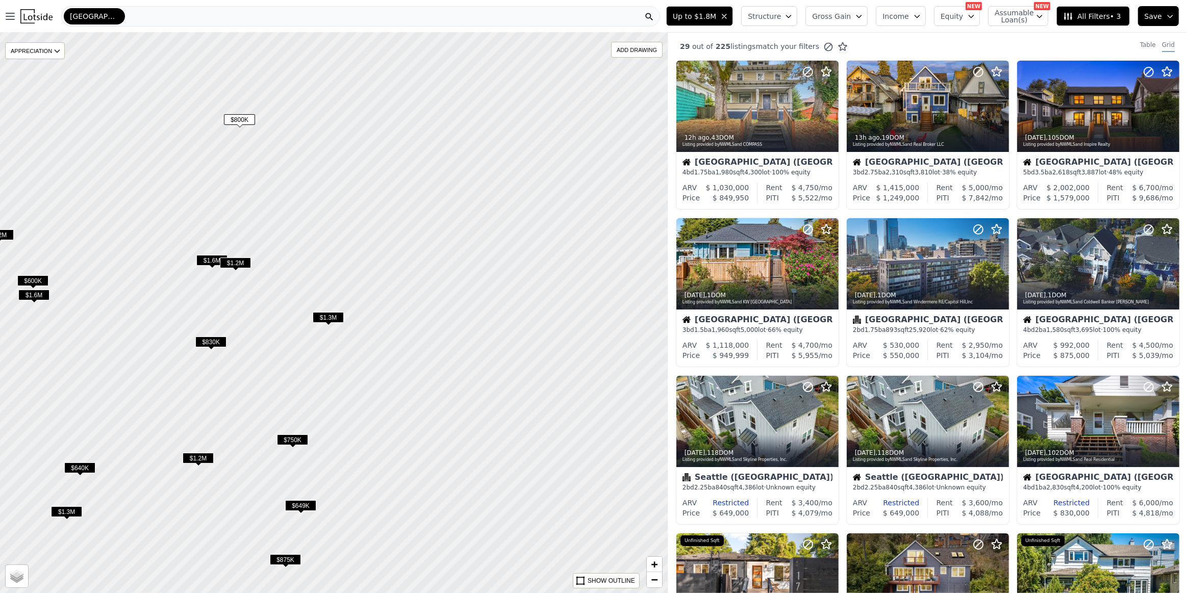
drag, startPoint x: 492, startPoint y: 400, endPoint x: 239, endPoint y: 471, distance: 262.3
click at [239, 471] on div at bounding box center [329, 315] width 801 height 673
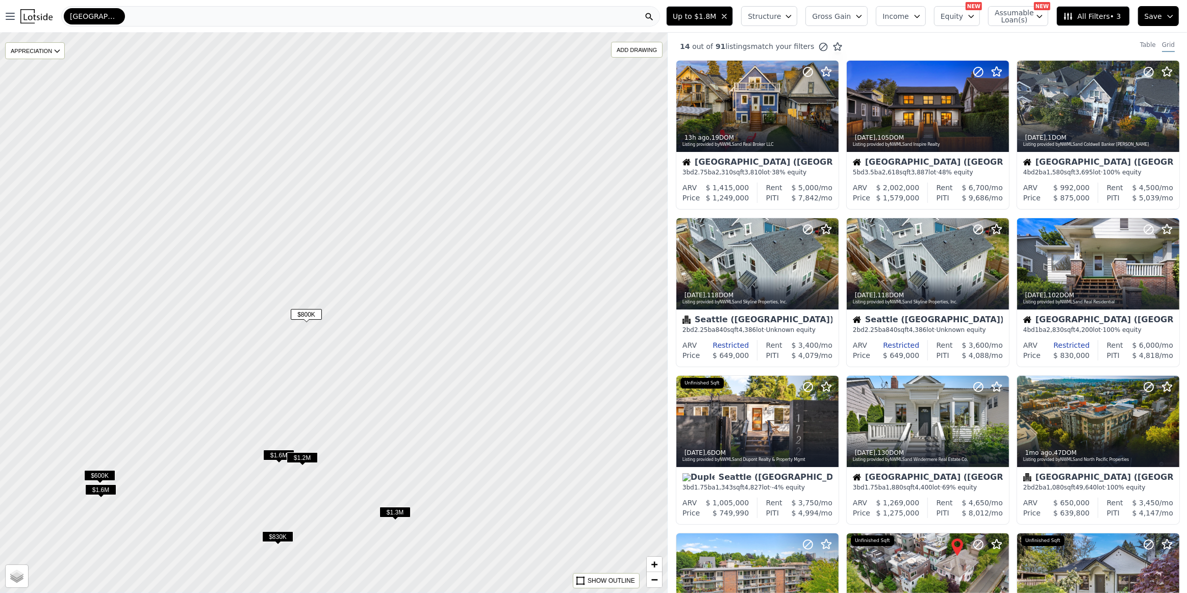
drag, startPoint x: 391, startPoint y: 204, endPoint x: 465, endPoint y: 399, distance: 208.6
click at [465, 399] on div at bounding box center [334, 318] width 801 height 673
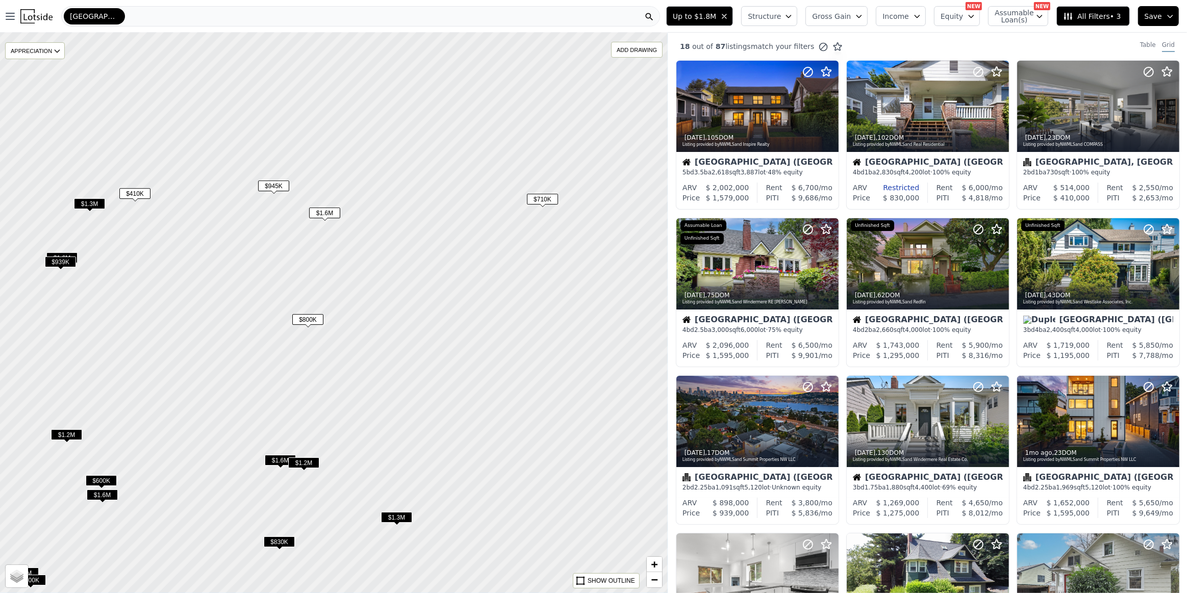
click at [396, 516] on span "$1.3M" at bounding box center [396, 517] width 31 height 11
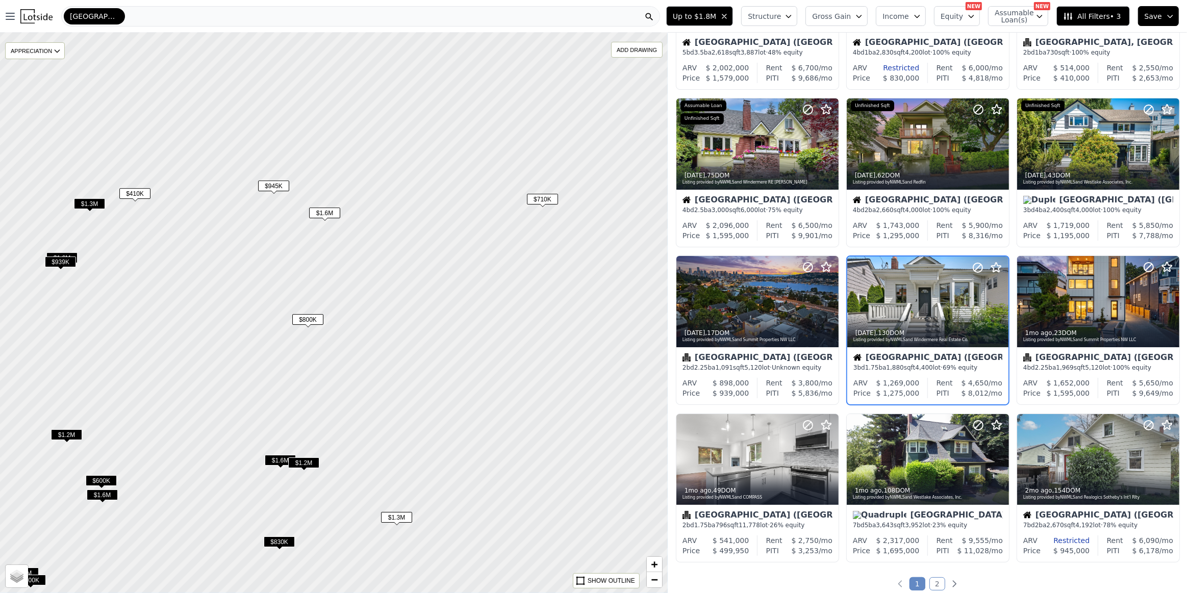
scroll to position [121, 0]
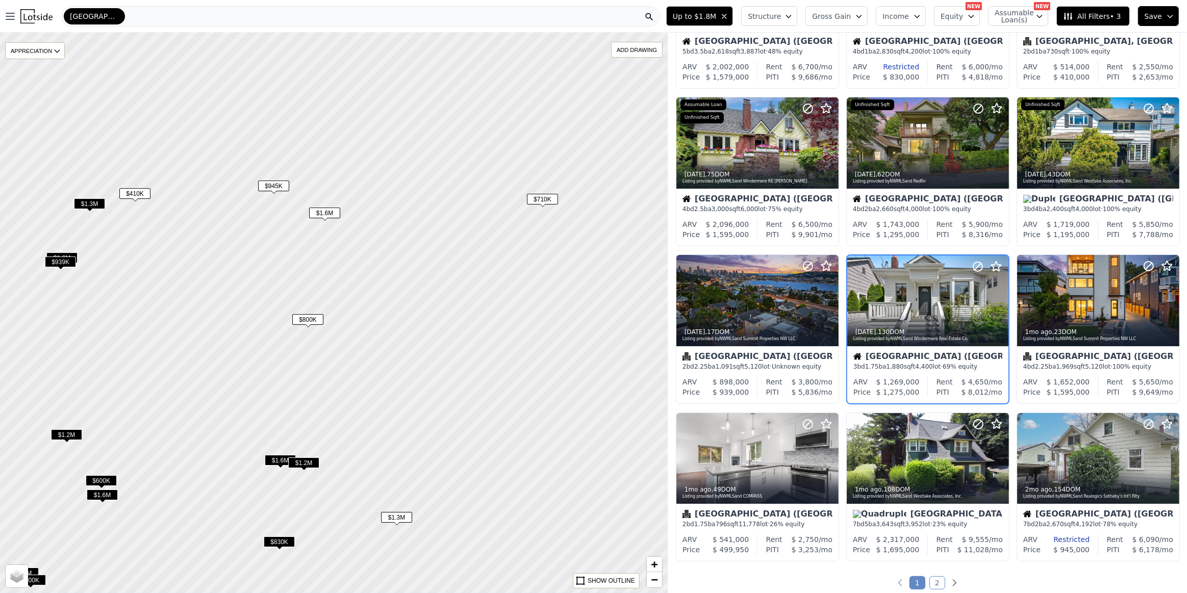
click at [300, 463] on span "$1.2M" at bounding box center [303, 462] width 31 height 11
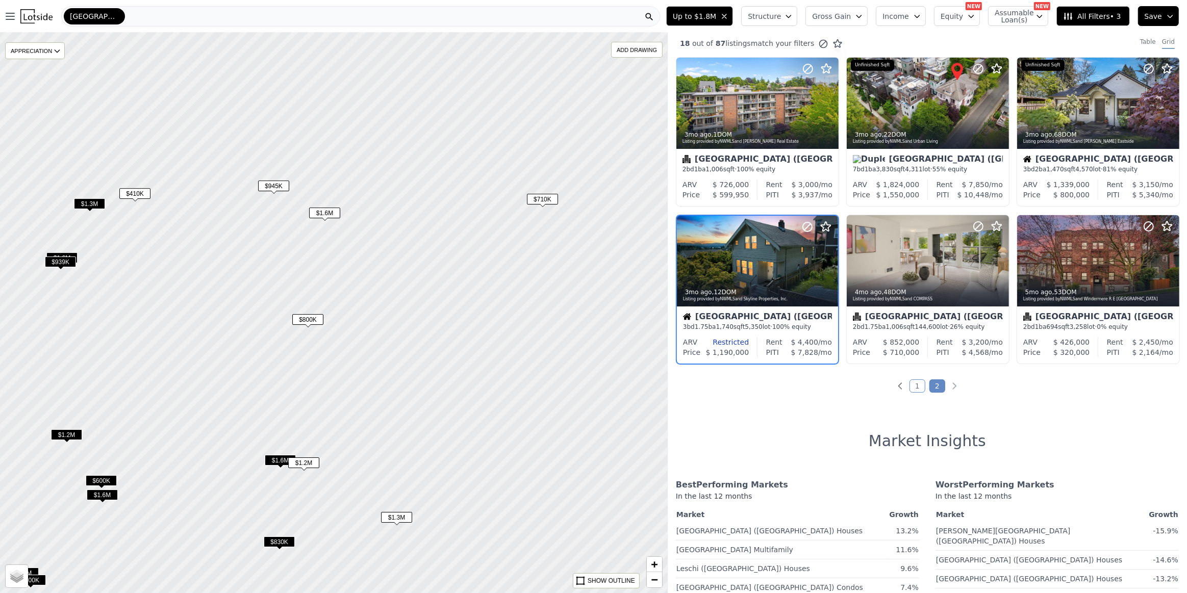
scroll to position [0, 0]
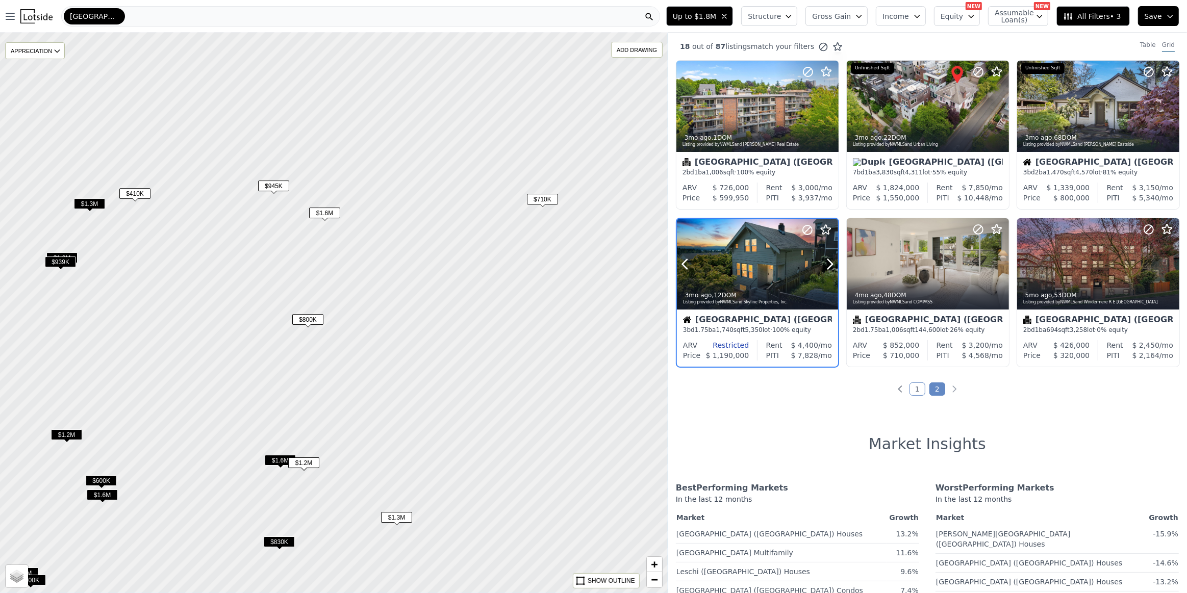
click at [774, 274] on div at bounding box center [805, 251] width 65 height 65
drag, startPoint x: 362, startPoint y: 340, endPoint x: 335, endPoint y: 189, distance: 153.9
click at [335, 193] on div at bounding box center [333, 313] width 801 height 673
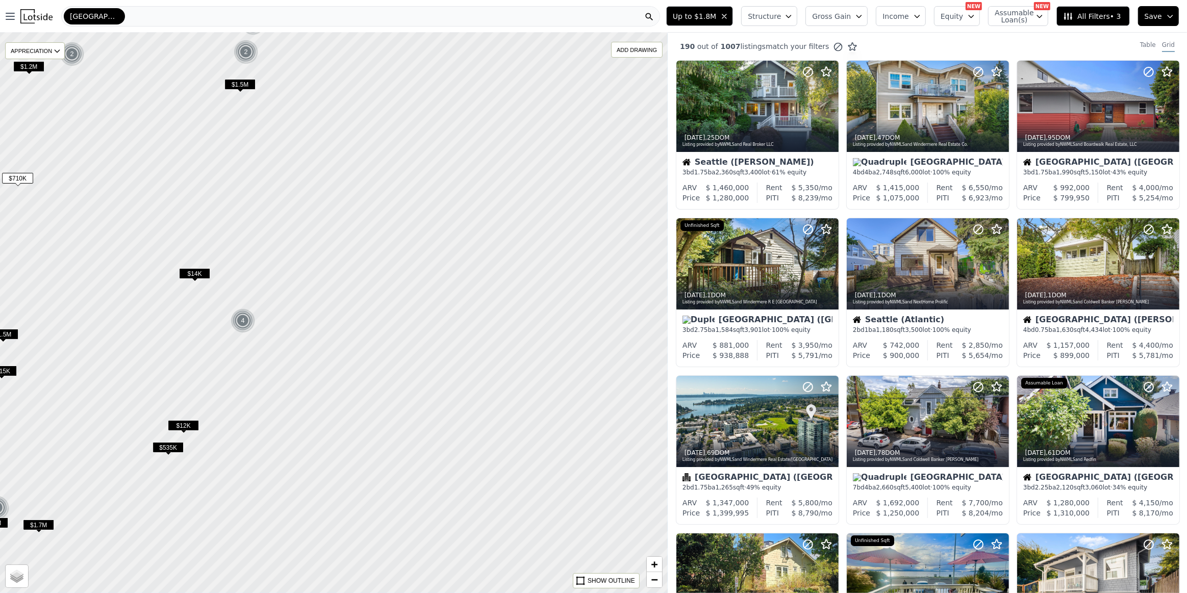
drag, startPoint x: 543, startPoint y: 382, endPoint x: 126, endPoint y: 315, distance: 422.1
click at [123, 322] on div at bounding box center [333, 313] width 801 height 673
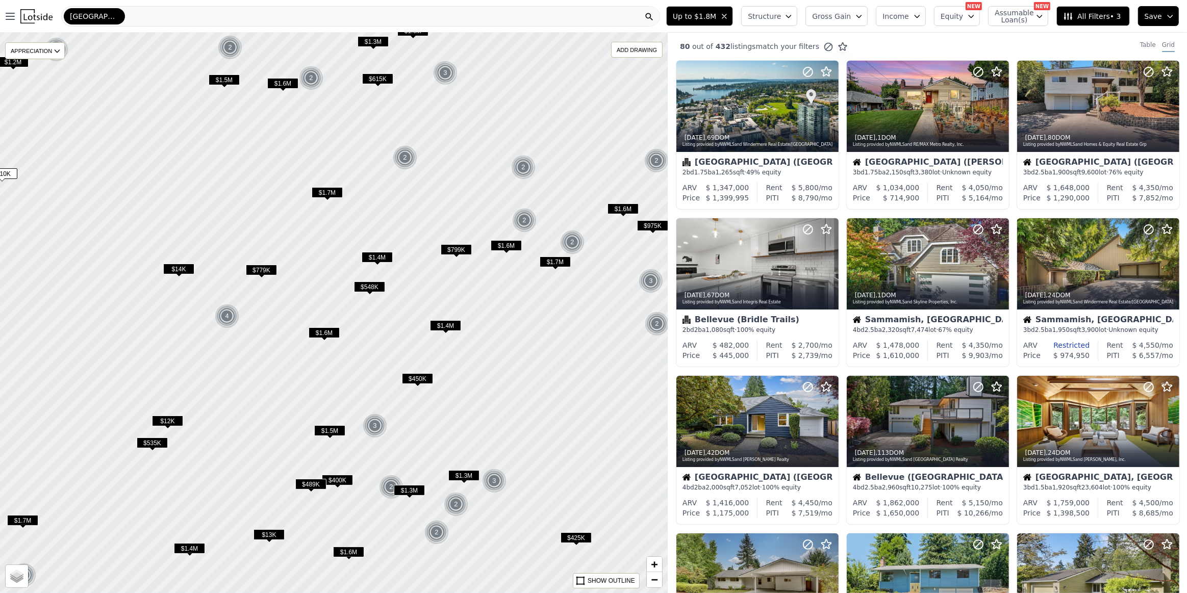
click at [179, 269] on span "$14K" at bounding box center [178, 269] width 31 height 11
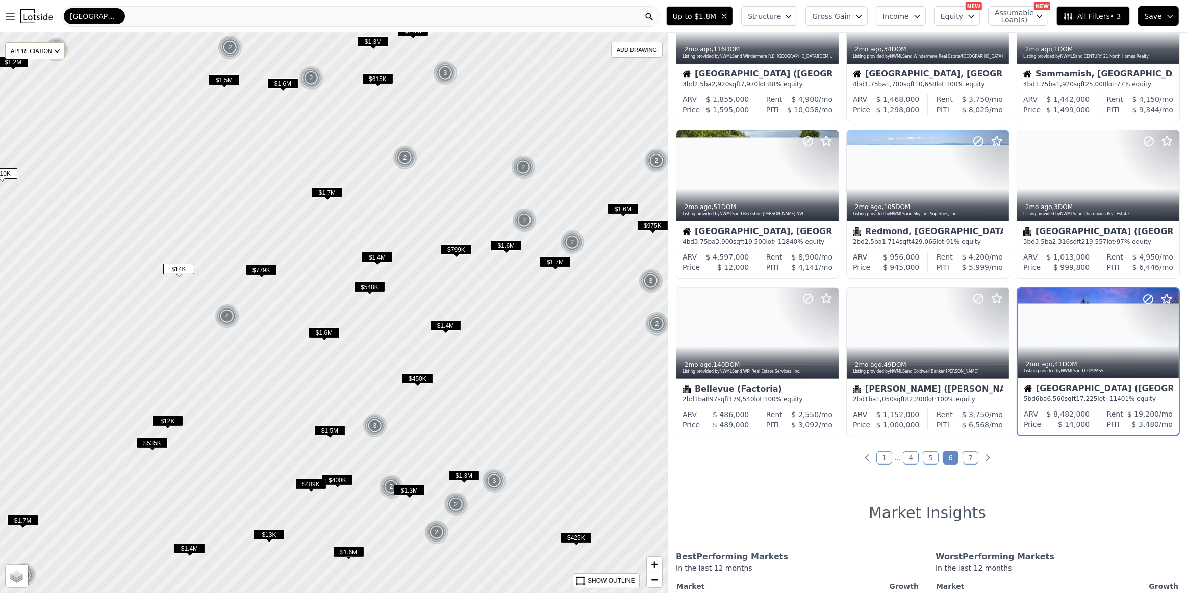
scroll to position [278, 0]
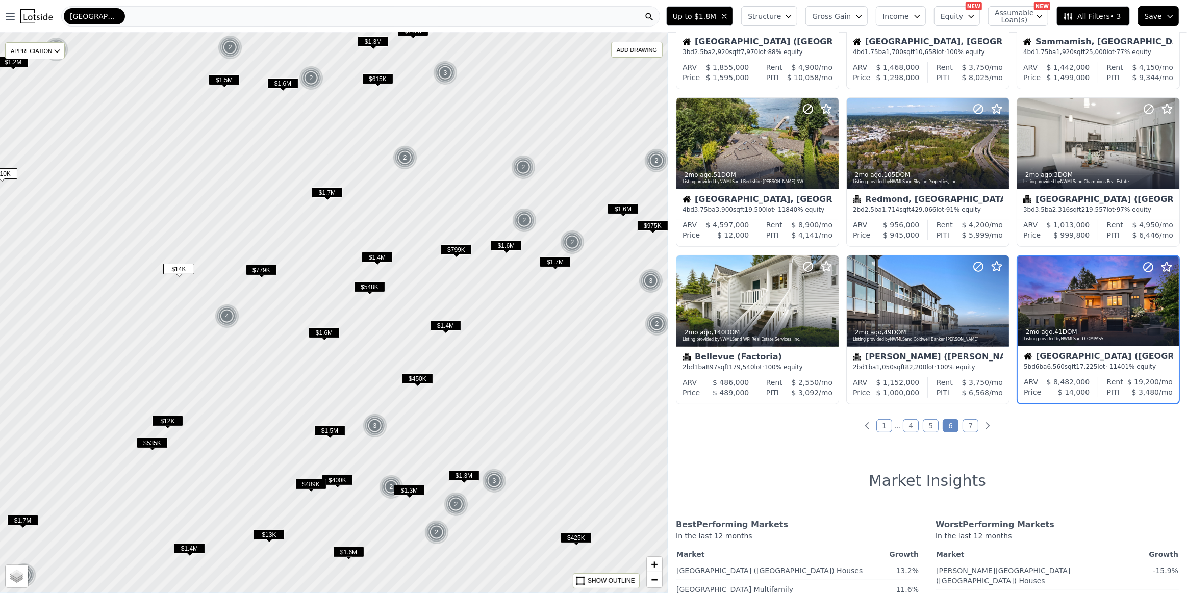
click at [260, 270] on span "$779K" at bounding box center [261, 270] width 31 height 11
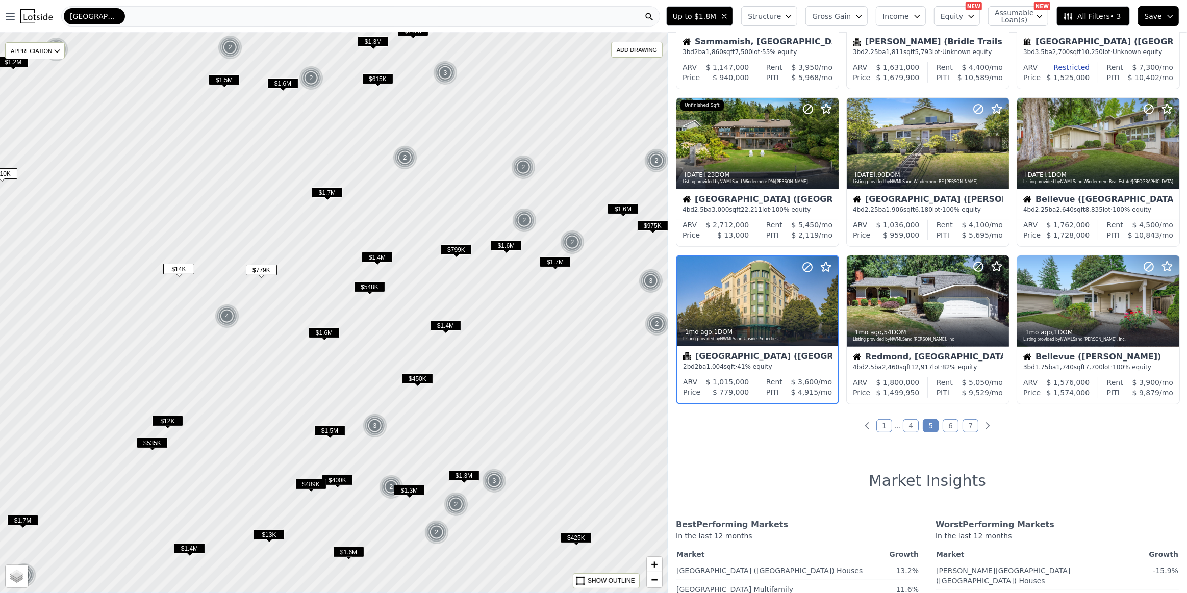
click at [455, 249] on span "$799K" at bounding box center [456, 249] width 31 height 11
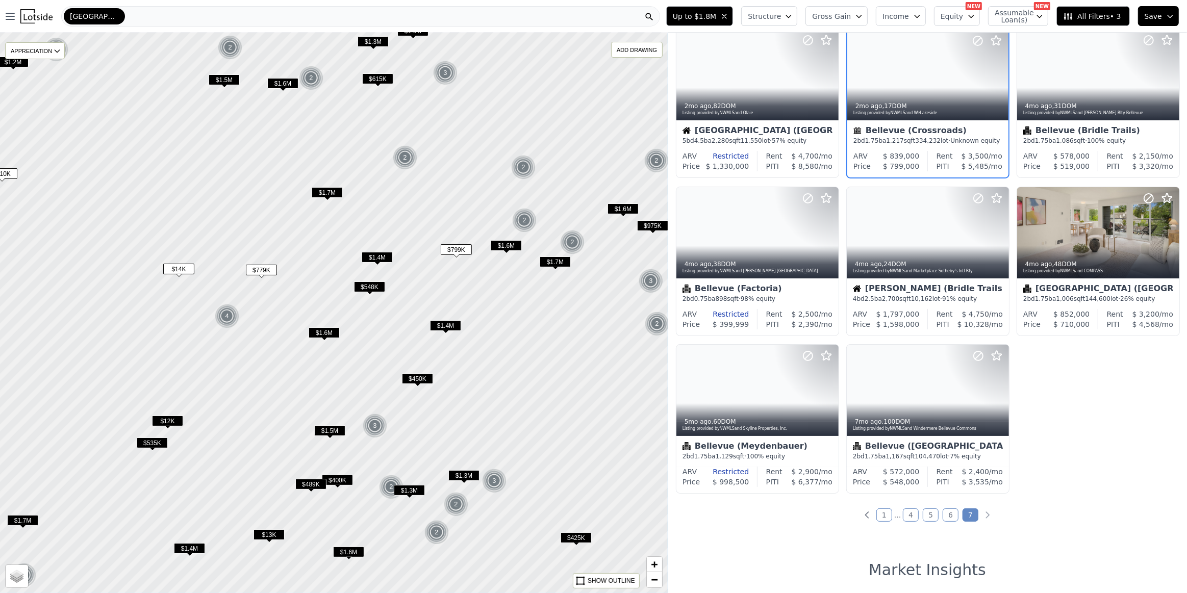
scroll to position [0, 0]
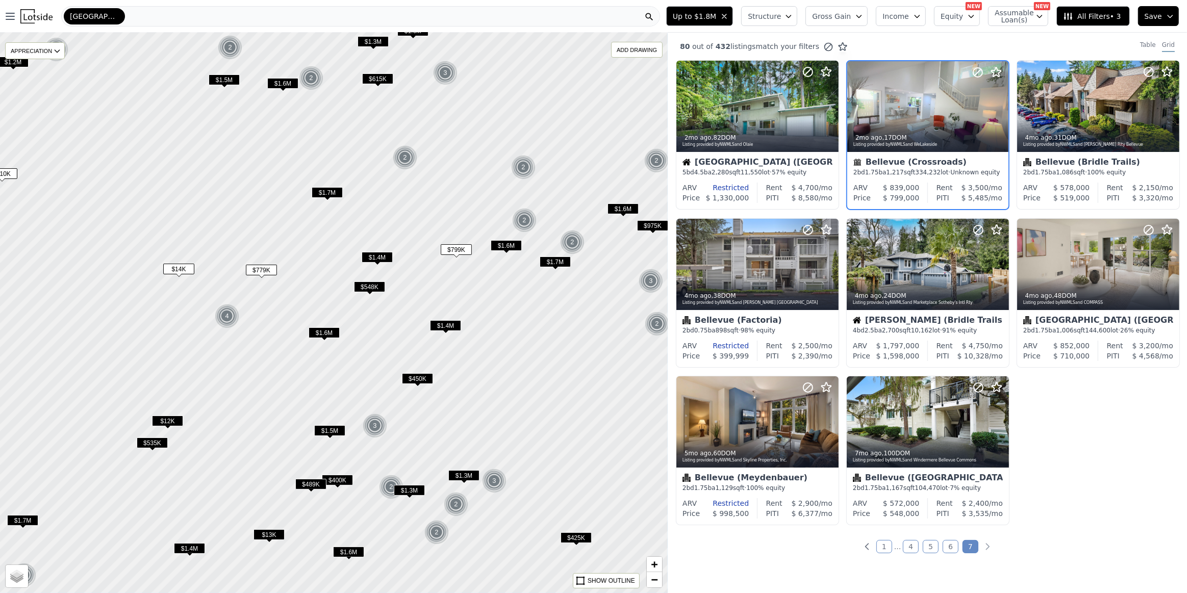
click at [379, 79] on span "$615K" at bounding box center [377, 78] width 31 height 11
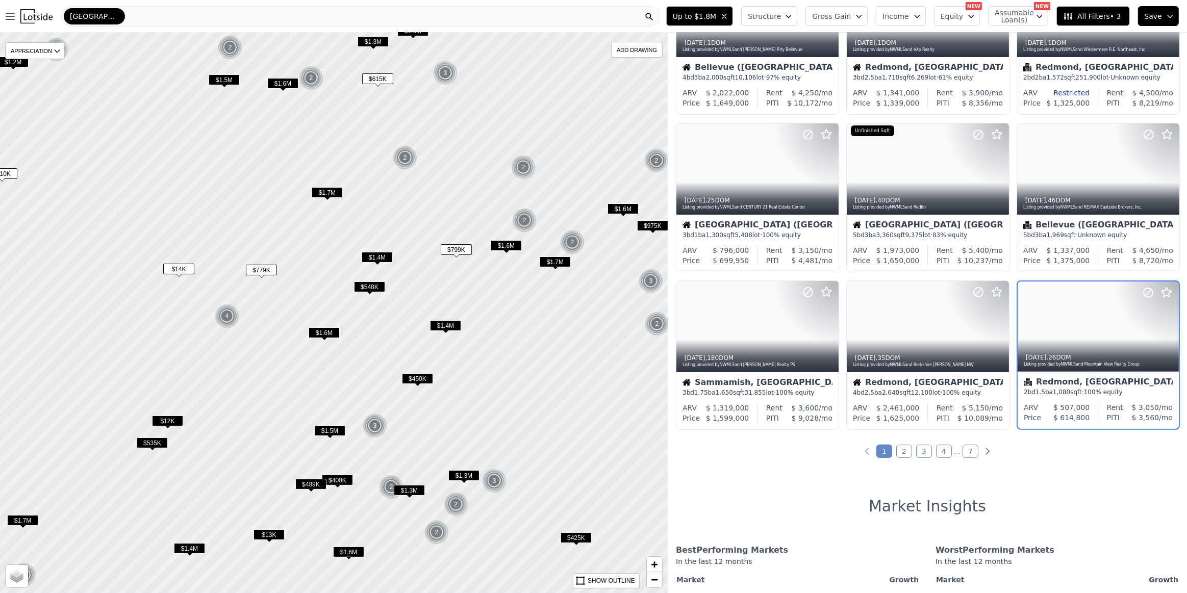
scroll to position [278, 0]
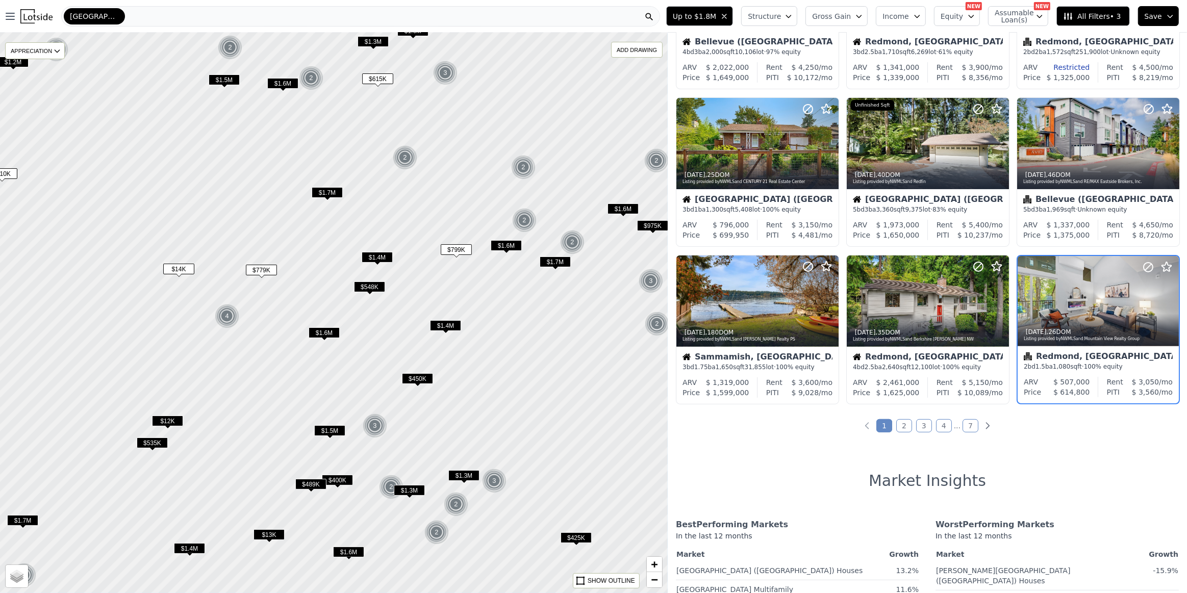
click at [157, 448] on span "$535K" at bounding box center [152, 443] width 31 height 11
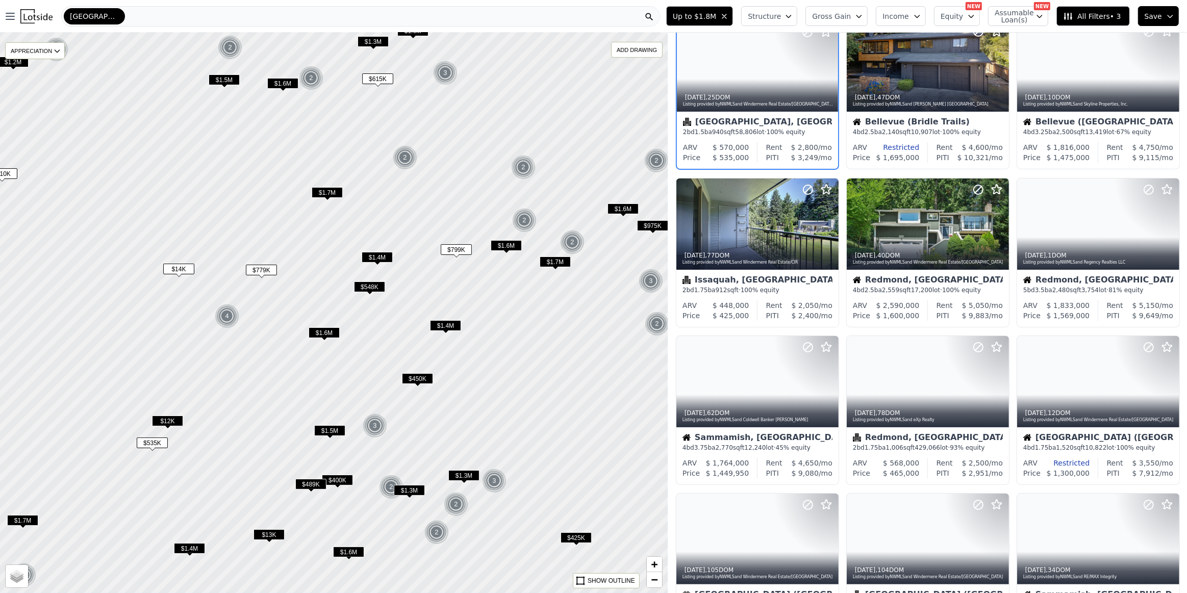
scroll to position [0, 0]
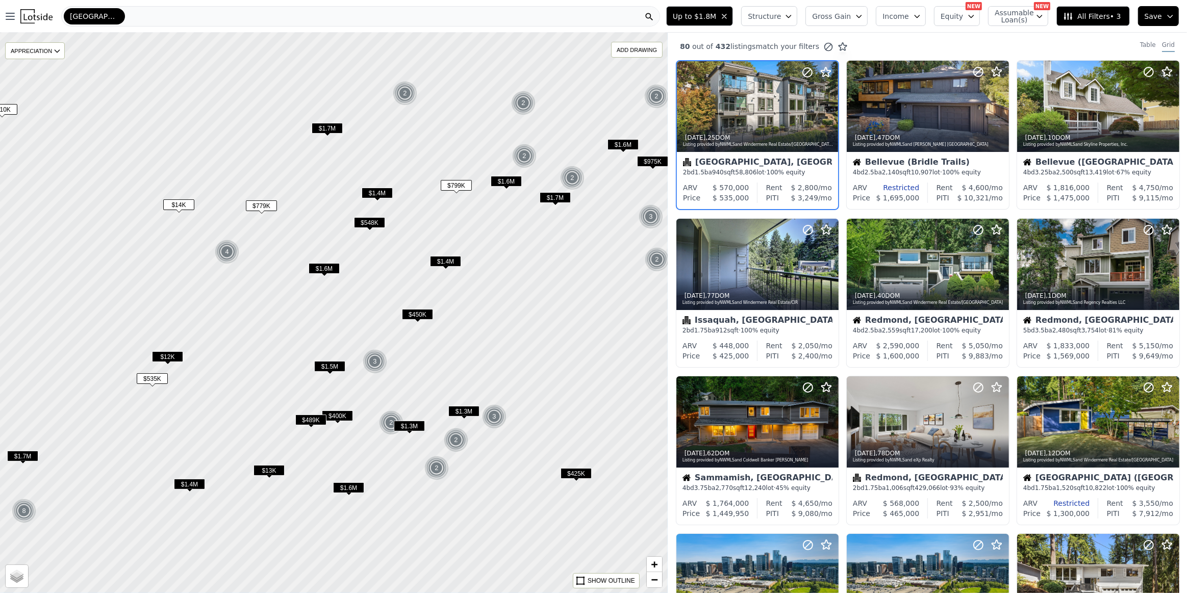
drag, startPoint x: 200, startPoint y: 484, endPoint x: 197, endPoint y: 388, distance: 95.9
click at [199, 397] on div at bounding box center [333, 309] width 801 height 673
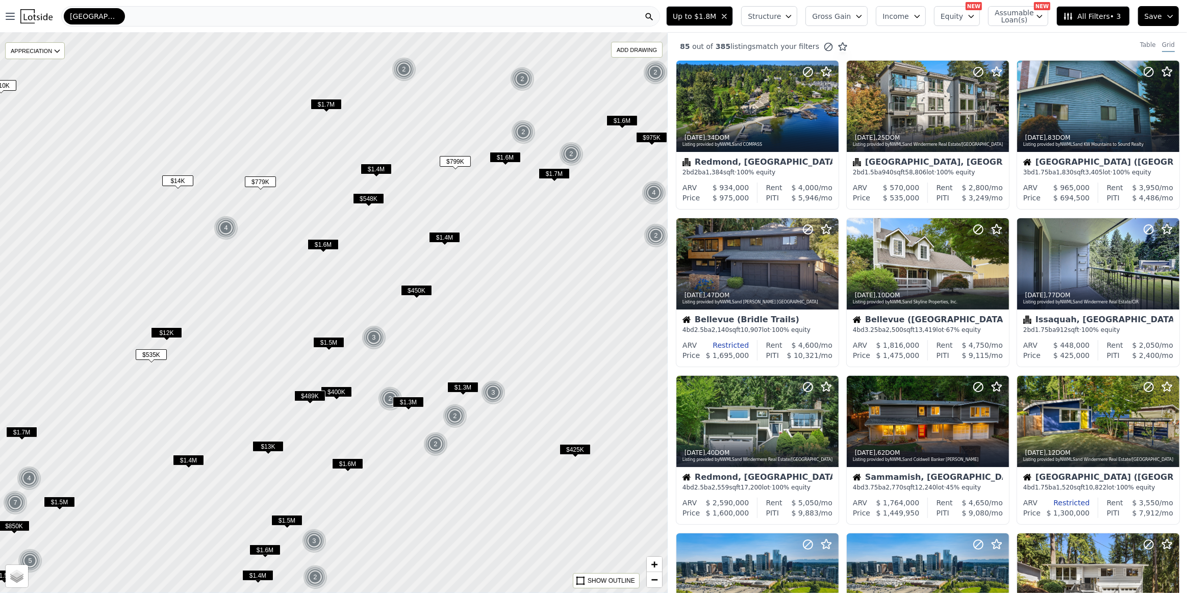
click at [174, 331] on span "$12K" at bounding box center [166, 332] width 31 height 11
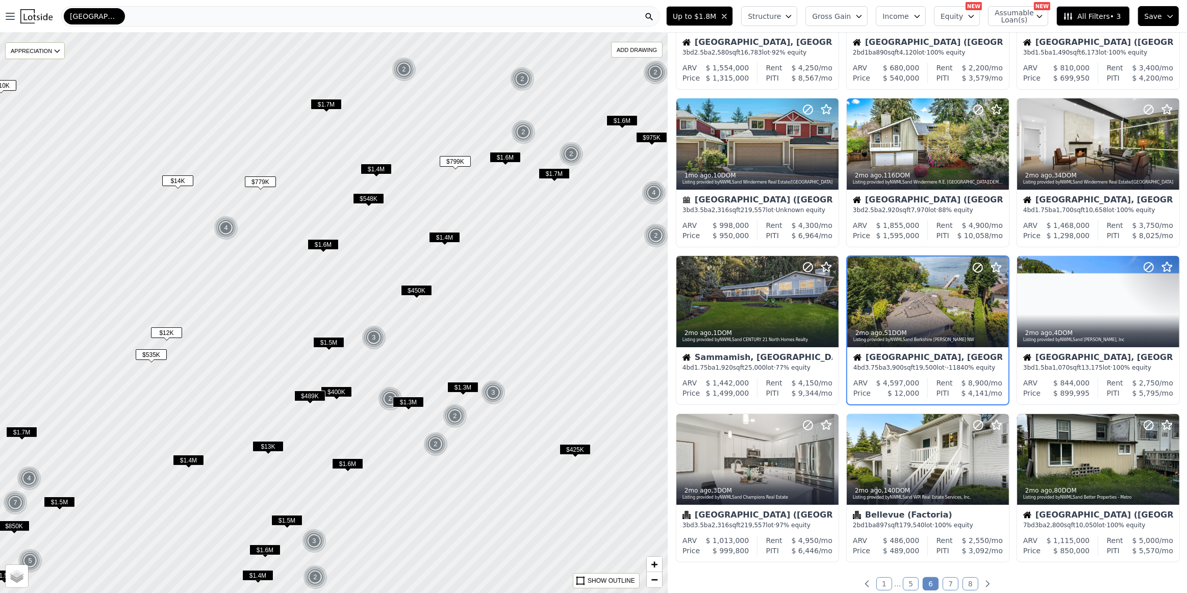
scroll to position [121, 0]
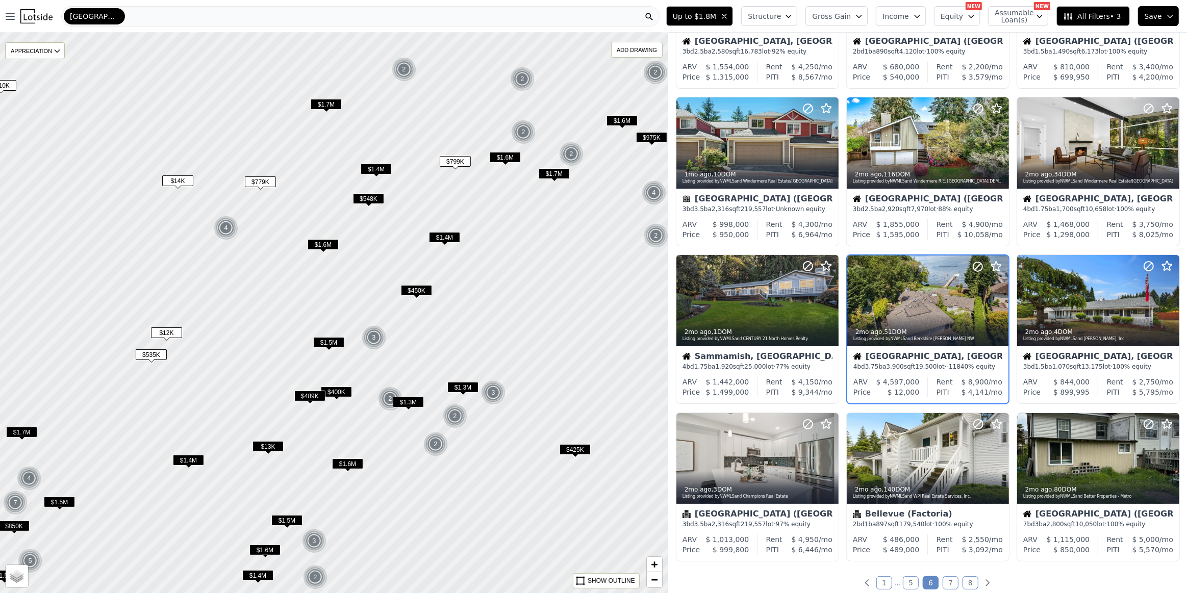
click at [199, 455] on span "$1.4M" at bounding box center [188, 460] width 31 height 11
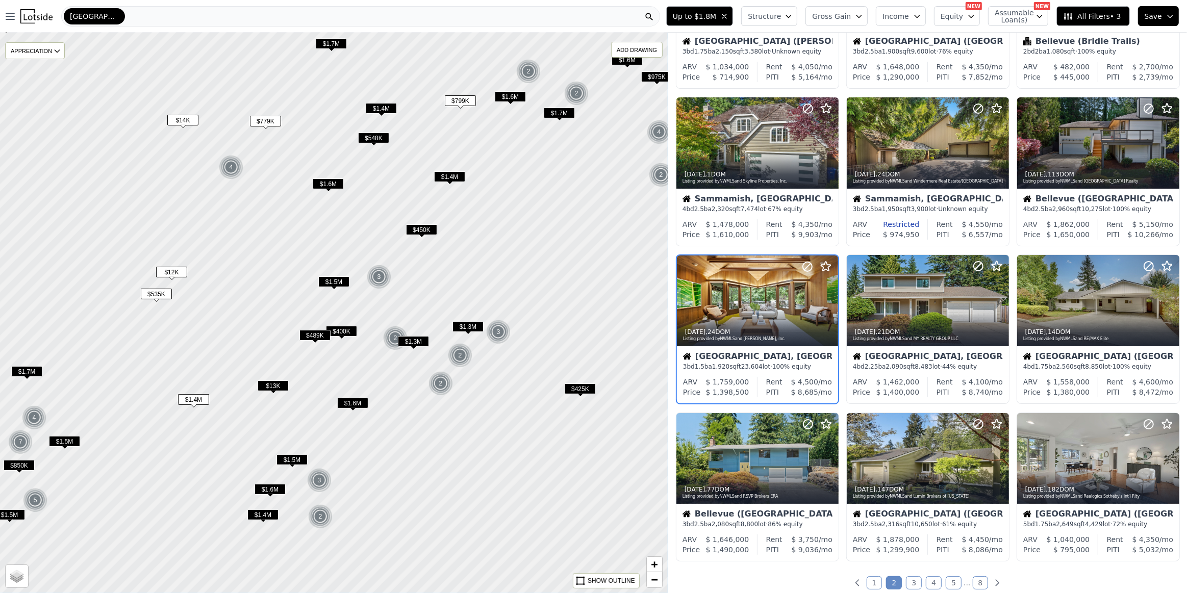
drag, startPoint x: 200, startPoint y: 431, endPoint x: 207, endPoint y: 362, distance: 69.7
click at [207, 362] on div at bounding box center [333, 308] width 801 height 673
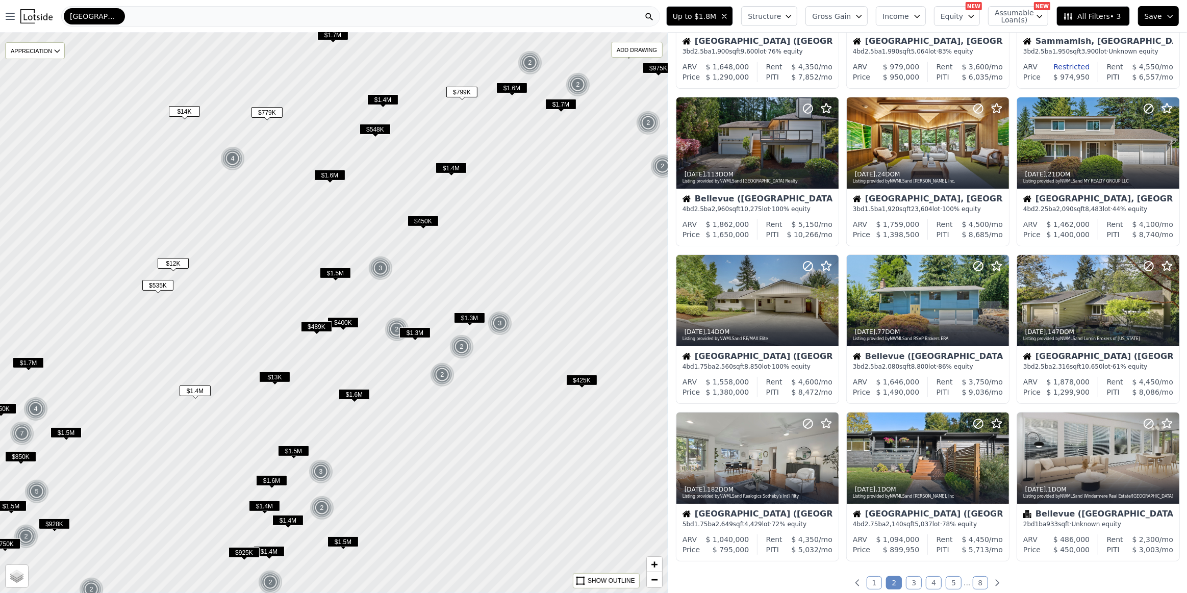
click at [274, 377] on span "$13K" at bounding box center [274, 377] width 31 height 11
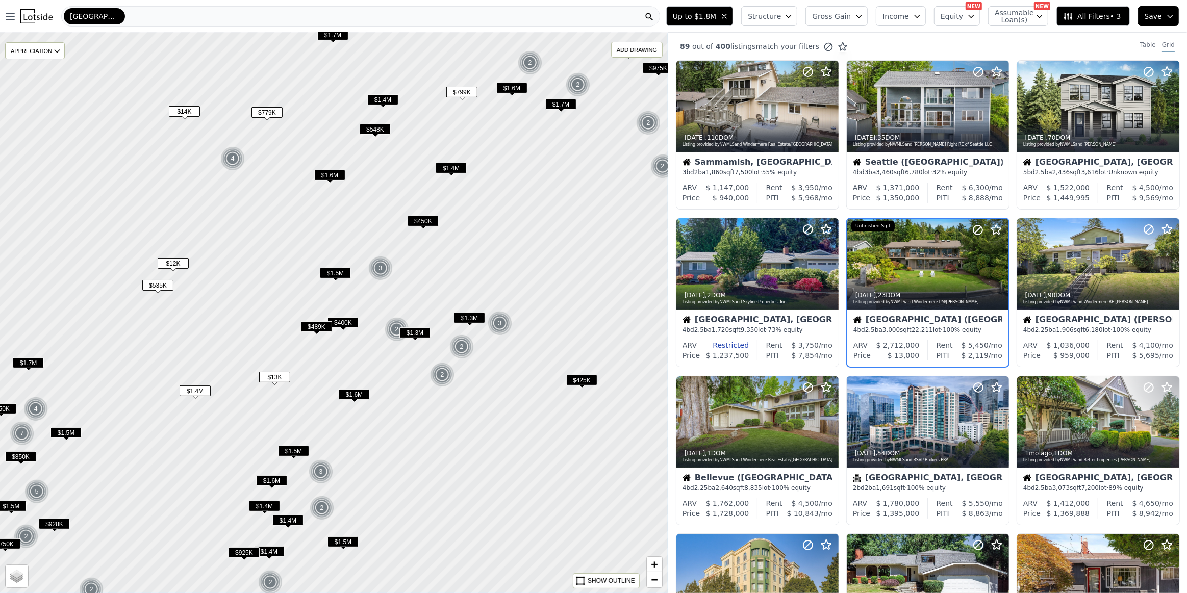
click at [321, 326] on span "$489K" at bounding box center [316, 326] width 31 height 11
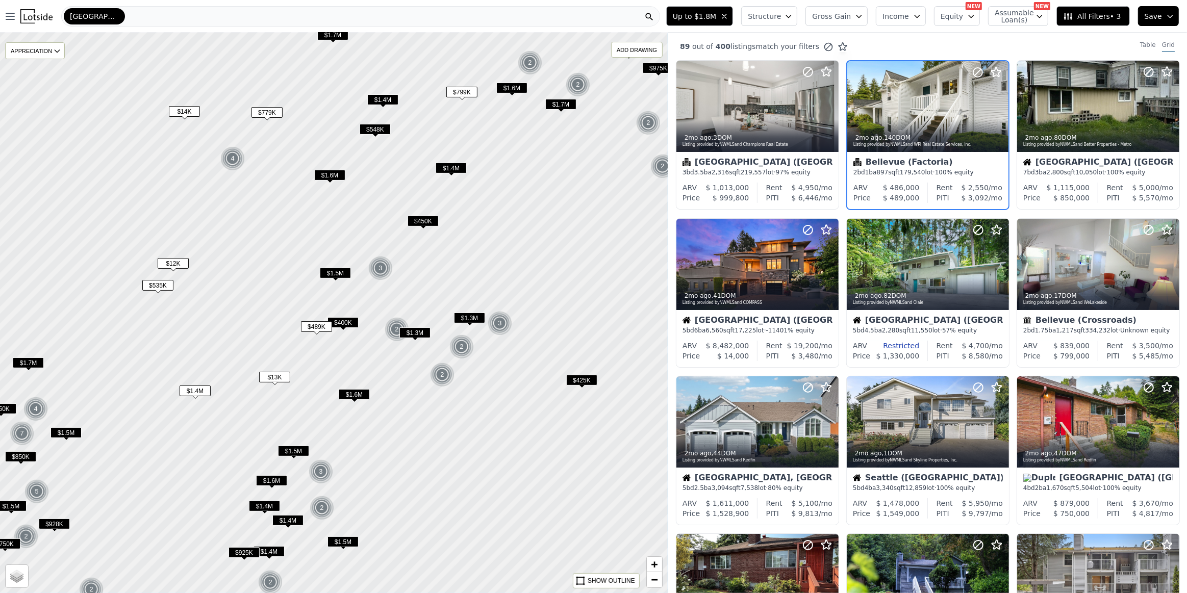
click at [345, 320] on span "$400K" at bounding box center [342, 322] width 31 height 11
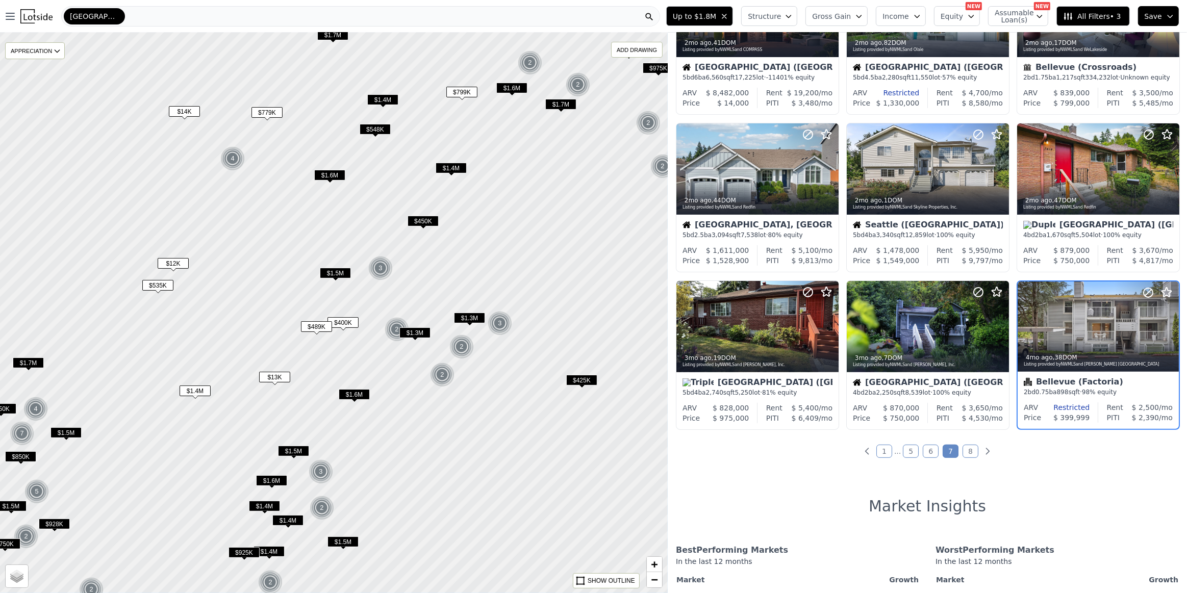
scroll to position [278, 0]
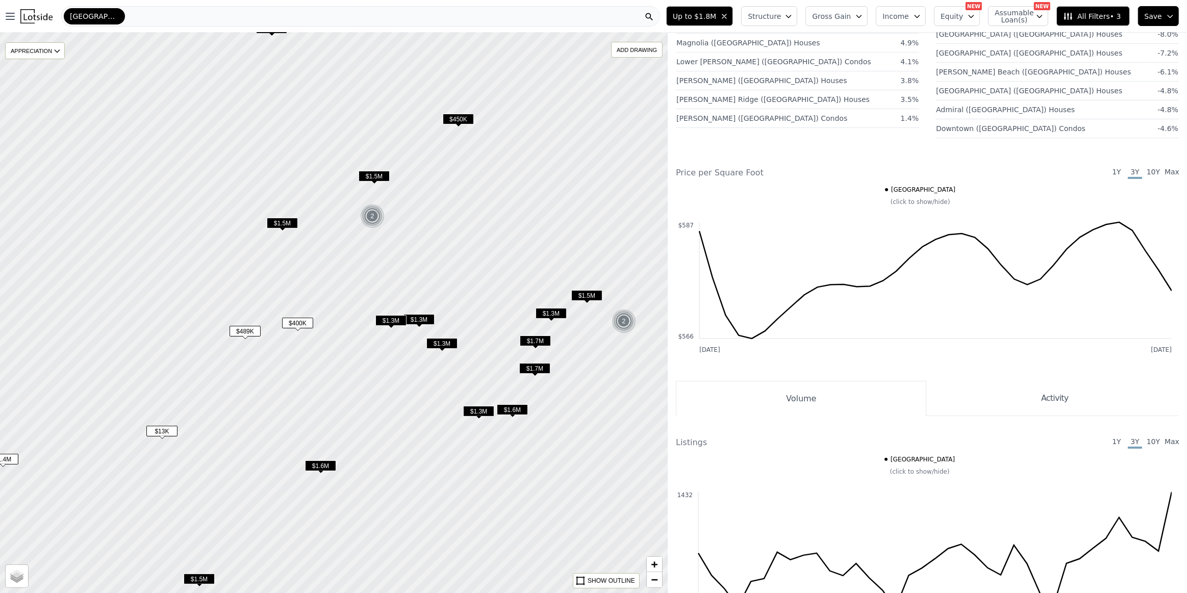
click at [416, 316] on span "$1.3M" at bounding box center [418, 319] width 31 height 11
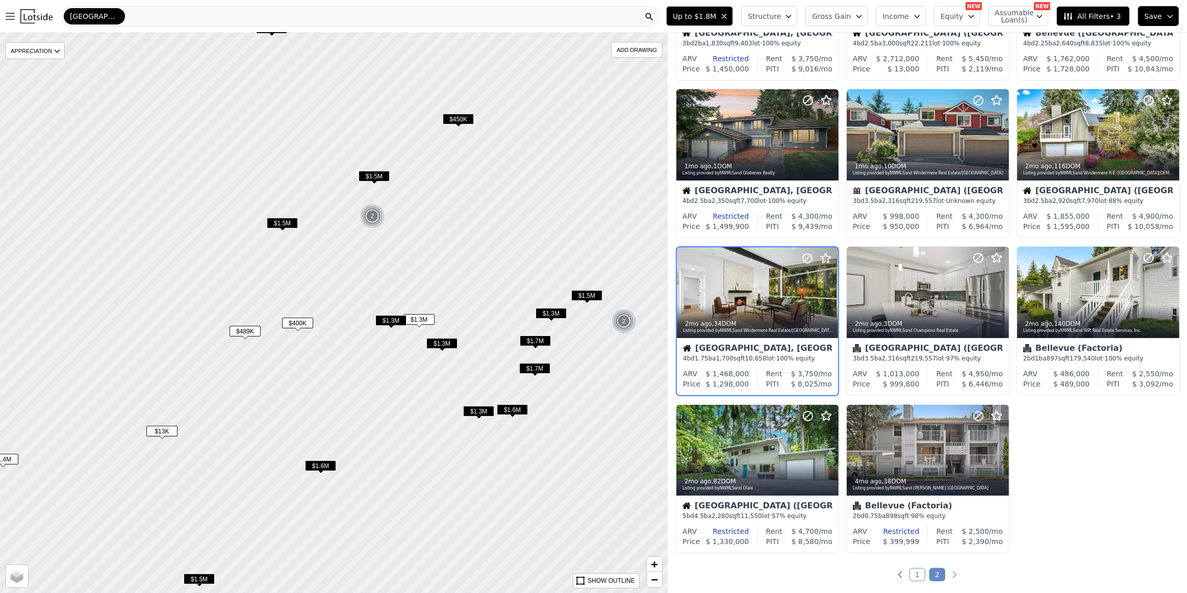
scroll to position [121, 0]
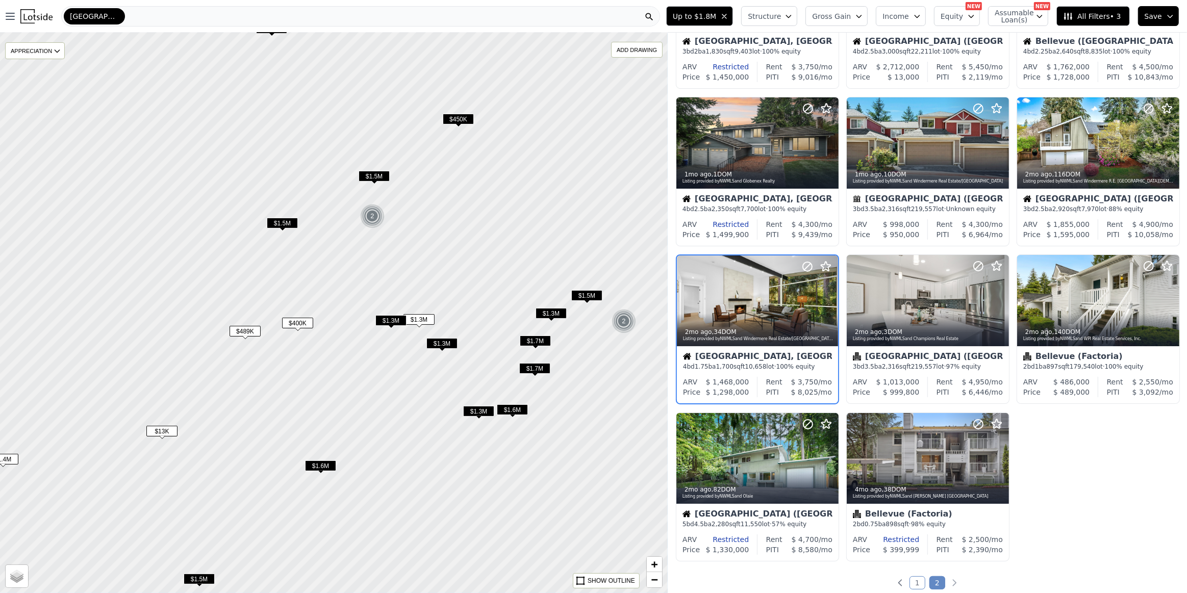
click at [549, 311] on span "$1.3M" at bounding box center [550, 313] width 31 height 11
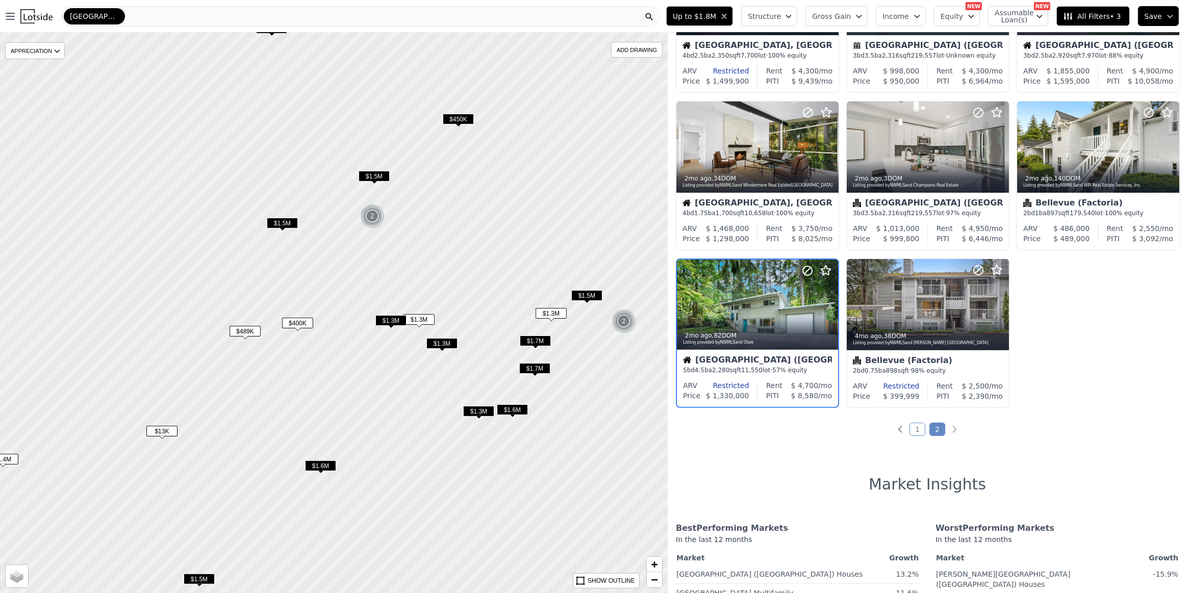
scroll to position [278, 0]
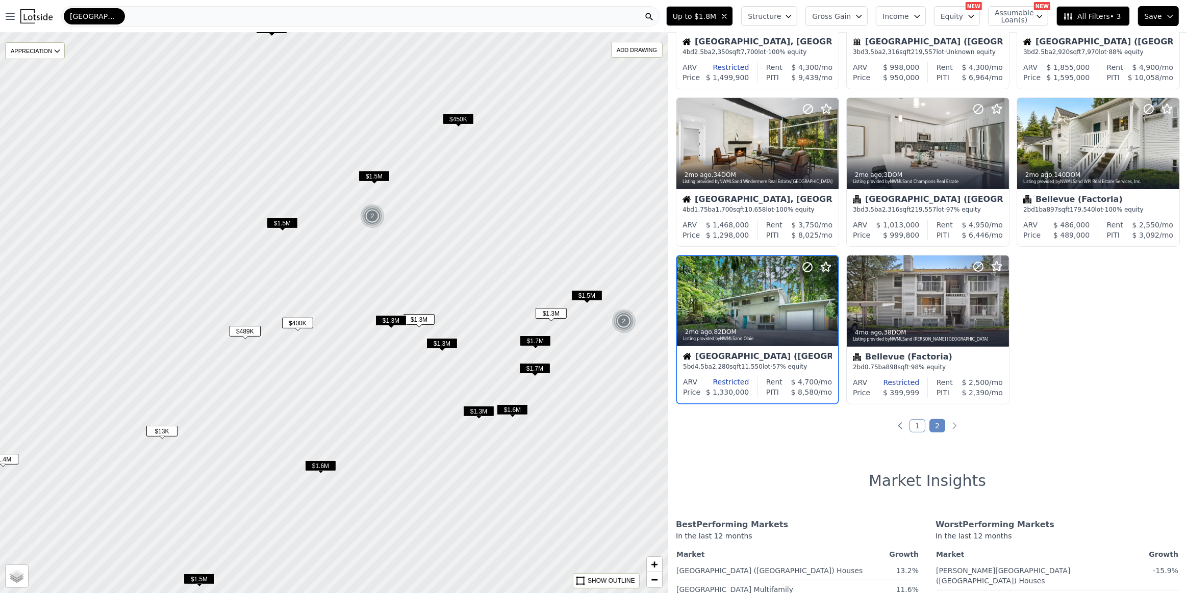
click at [489, 408] on span "$1.3M" at bounding box center [478, 411] width 31 height 11
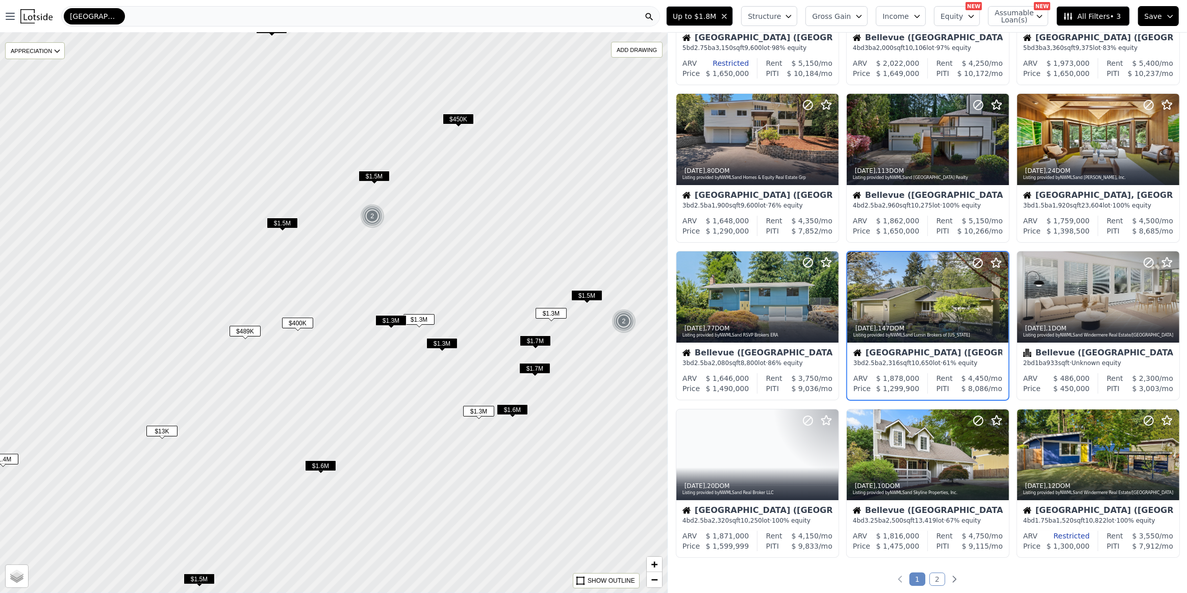
scroll to position [121, 0]
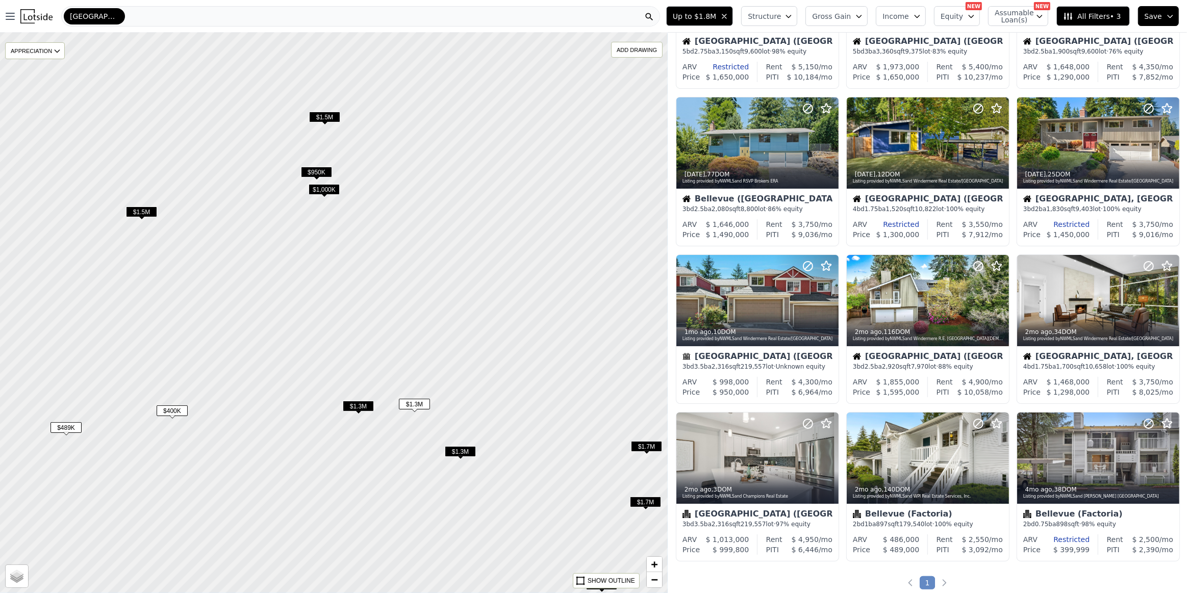
click at [326, 175] on span "$950K" at bounding box center [316, 172] width 31 height 11
click at [327, 190] on span "$1,000K" at bounding box center [324, 189] width 31 height 11
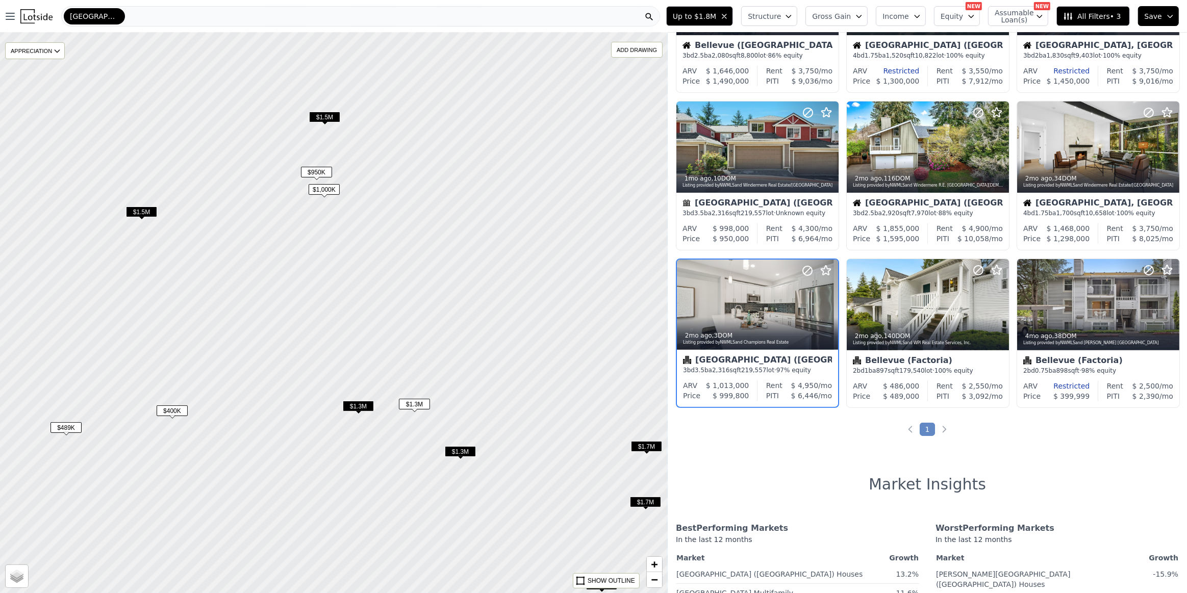
scroll to position [278, 0]
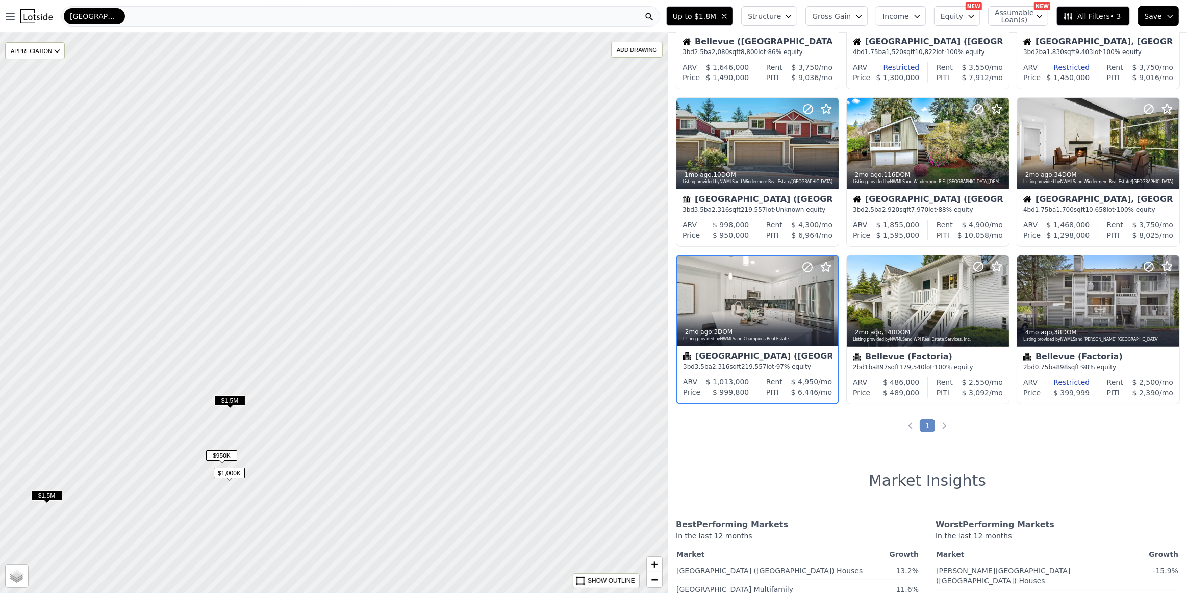
drag, startPoint x: 486, startPoint y: 197, endPoint x: 378, endPoint y: 505, distance: 326.3
click at [378, 505] on div at bounding box center [333, 313] width 801 height 673
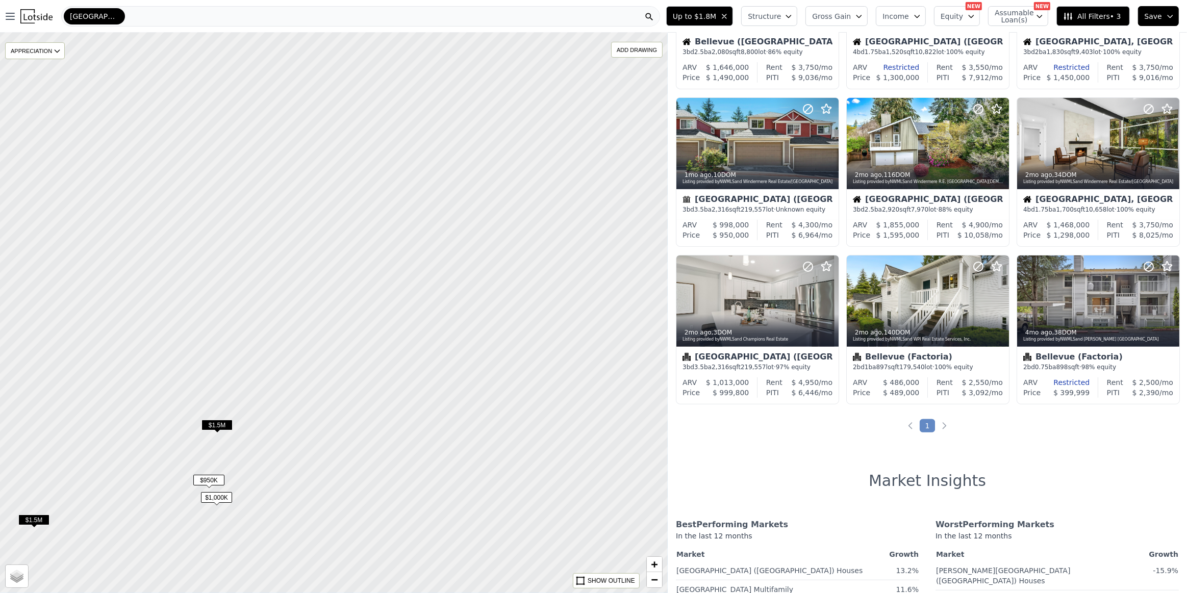
scroll to position [120, 0]
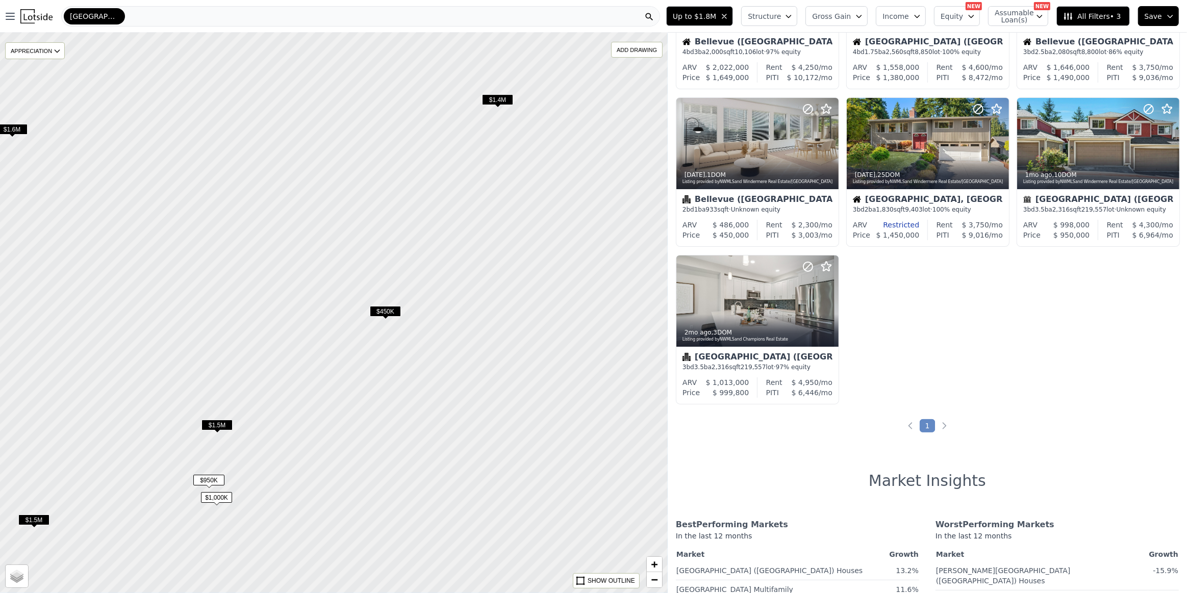
click at [381, 307] on span "$450K" at bounding box center [385, 311] width 31 height 11
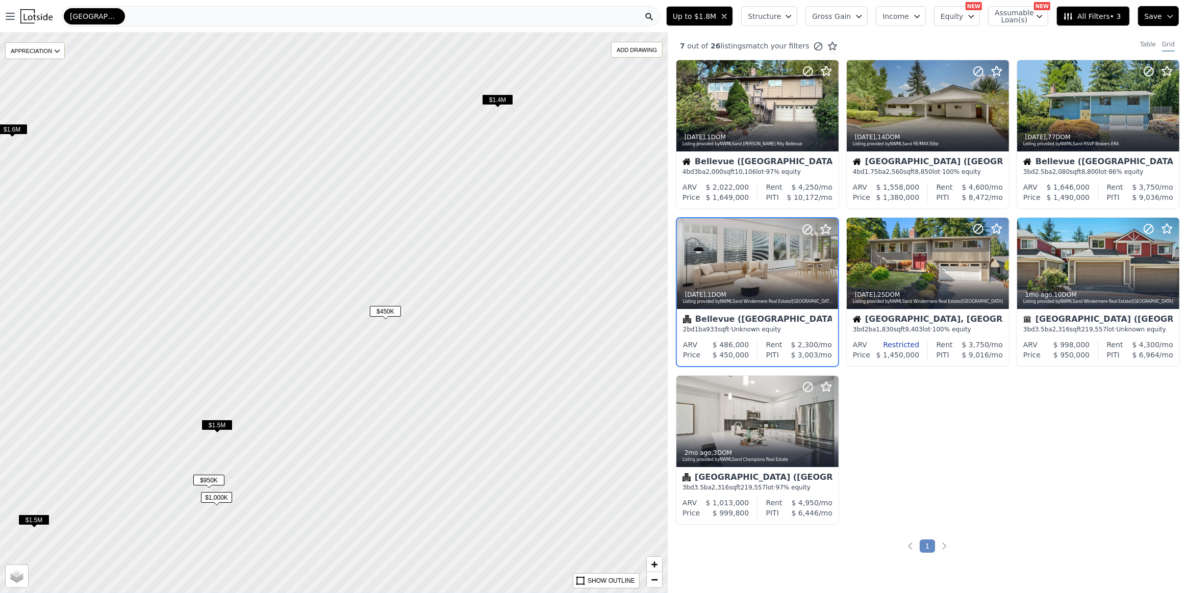
scroll to position [0, 0]
click at [499, 102] on span "$1.4M" at bounding box center [497, 99] width 31 height 11
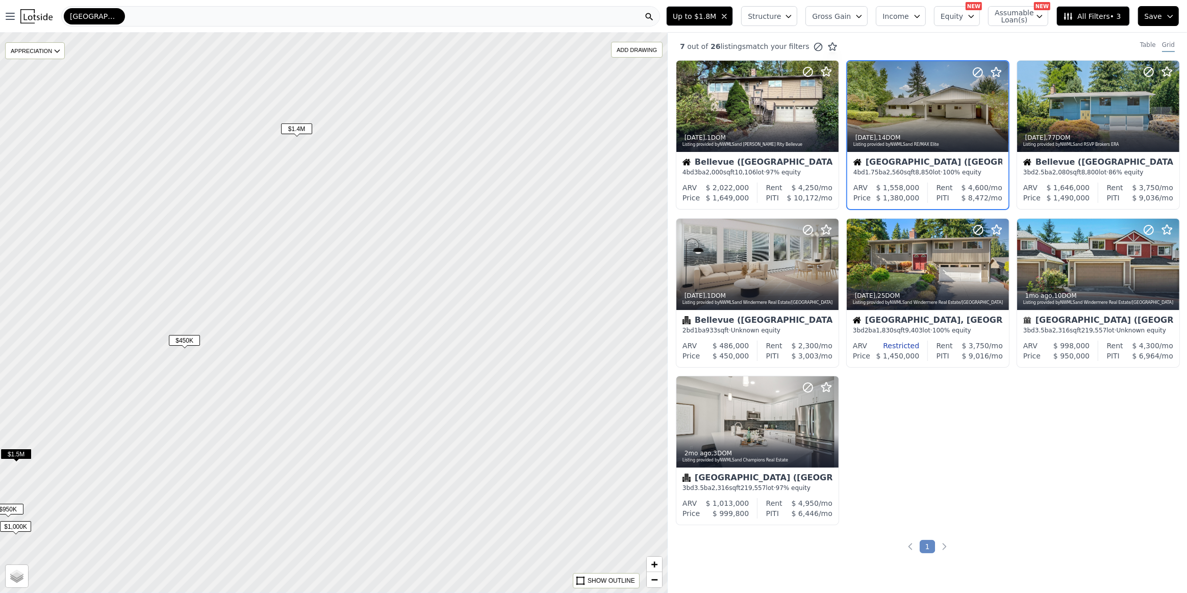
drag, startPoint x: 560, startPoint y: 270, endPoint x: 356, endPoint y: 302, distance: 207.0
click at [356, 302] on div at bounding box center [331, 315] width 801 height 673
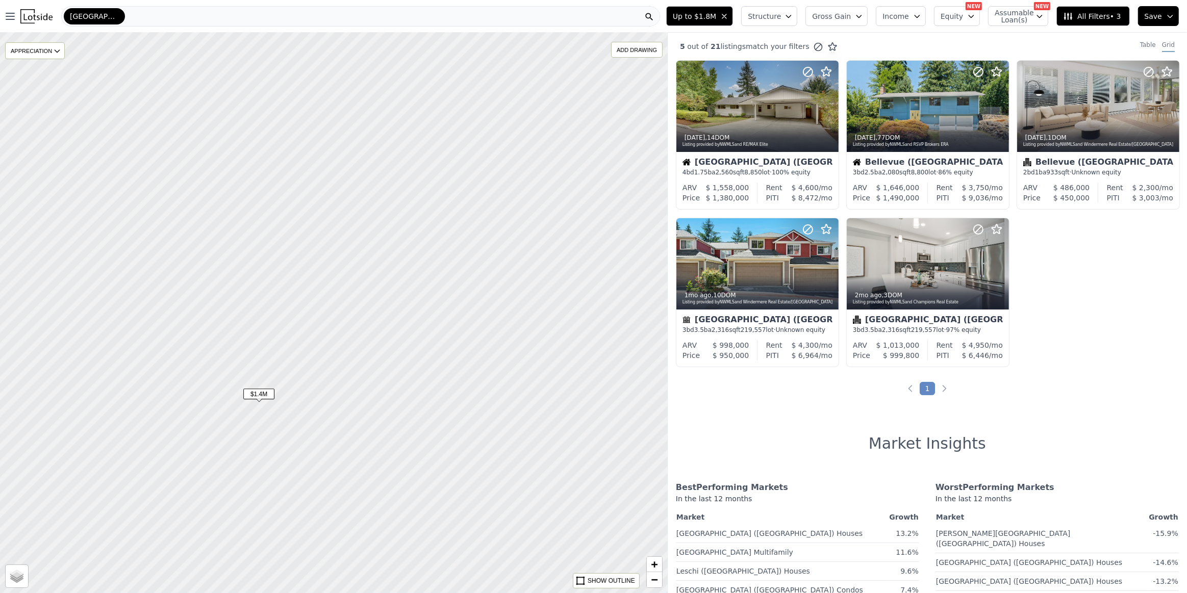
drag, startPoint x: 423, startPoint y: 181, endPoint x: 389, endPoint y: 445, distance: 266.4
click at [389, 445] on div at bounding box center [333, 315] width 801 height 673
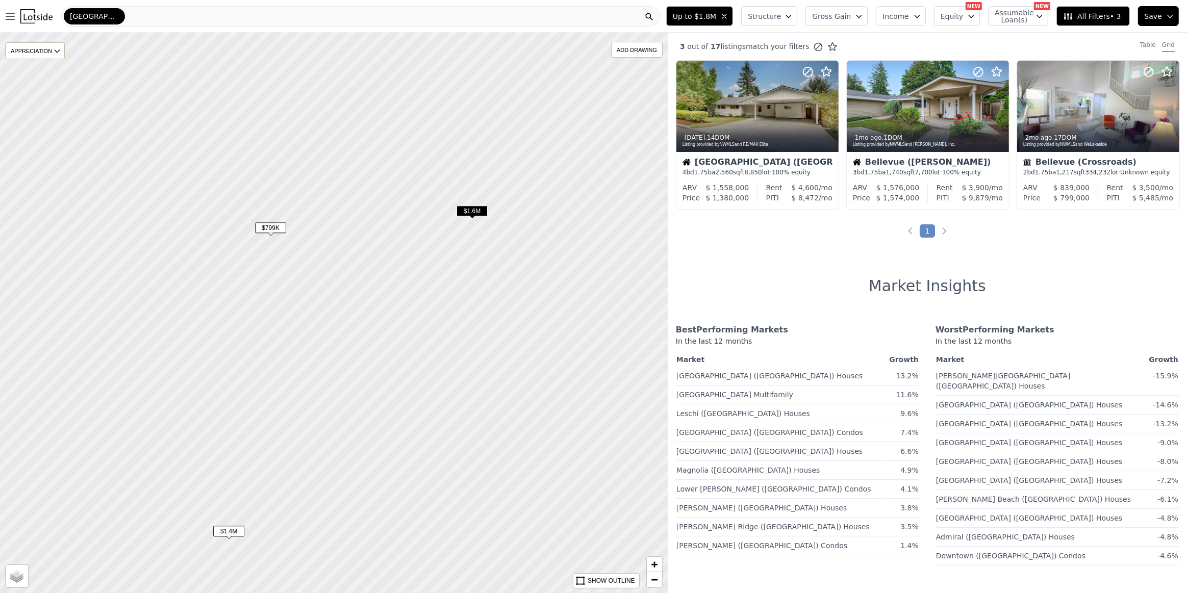
drag, startPoint x: 487, startPoint y: 264, endPoint x: 383, endPoint y: 432, distance: 197.9
click at [386, 431] on div at bounding box center [326, 327] width 801 height 673
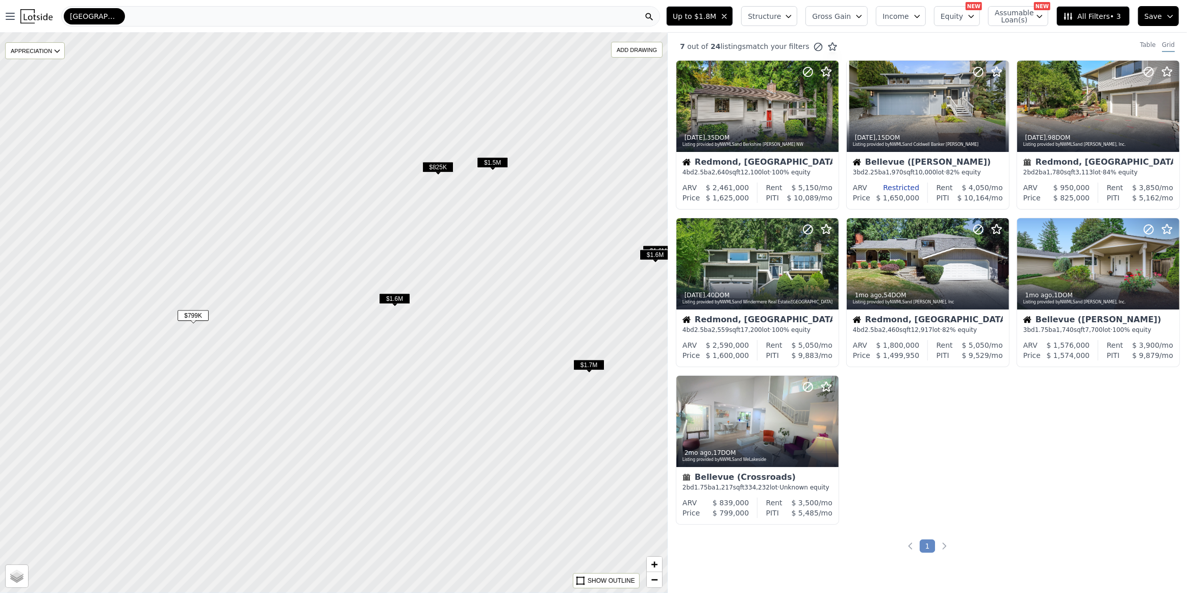
click at [440, 167] on span "$825K" at bounding box center [437, 167] width 31 height 11
click at [657, 249] on span "$1.6M" at bounding box center [654, 254] width 31 height 11
click at [653, 245] on span "$1.6M" at bounding box center [655, 250] width 31 height 11
drag, startPoint x: 403, startPoint y: 213, endPoint x: 526, endPoint y: 393, distance: 217.6
click at [526, 393] on div at bounding box center [333, 313] width 801 height 673
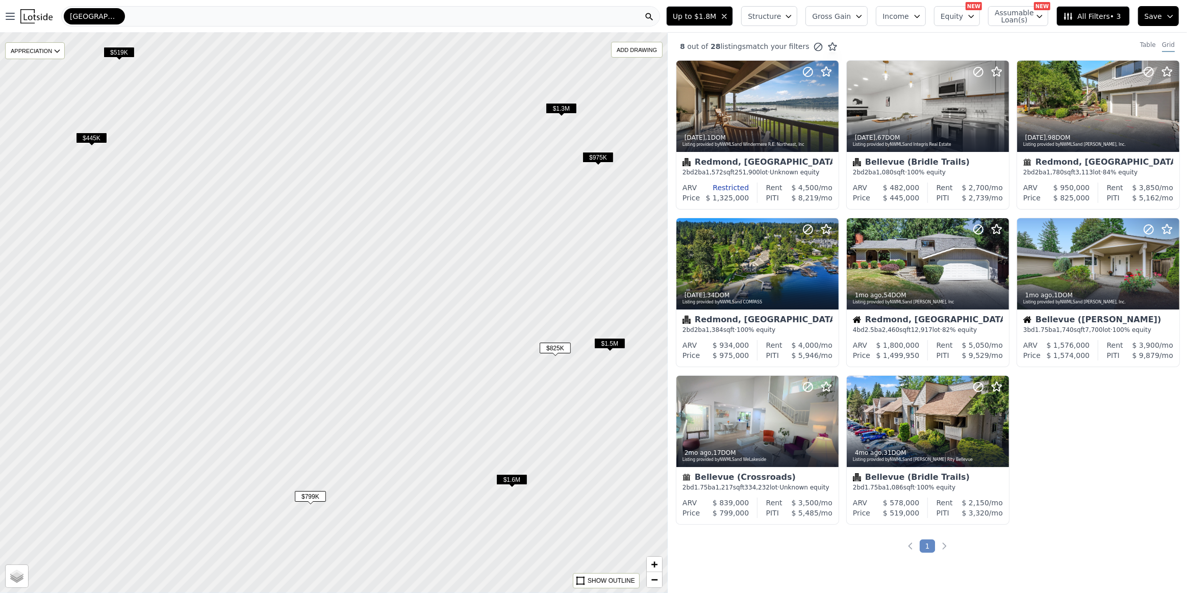
click at [552, 347] on span "$825K" at bounding box center [555, 348] width 31 height 11
click at [594, 159] on span "$975K" at bounding box center [597, 157] width 31 height 11
click at [560, 110] on span "$1.3M" at bounding box center [561, 108] width 31 height 11
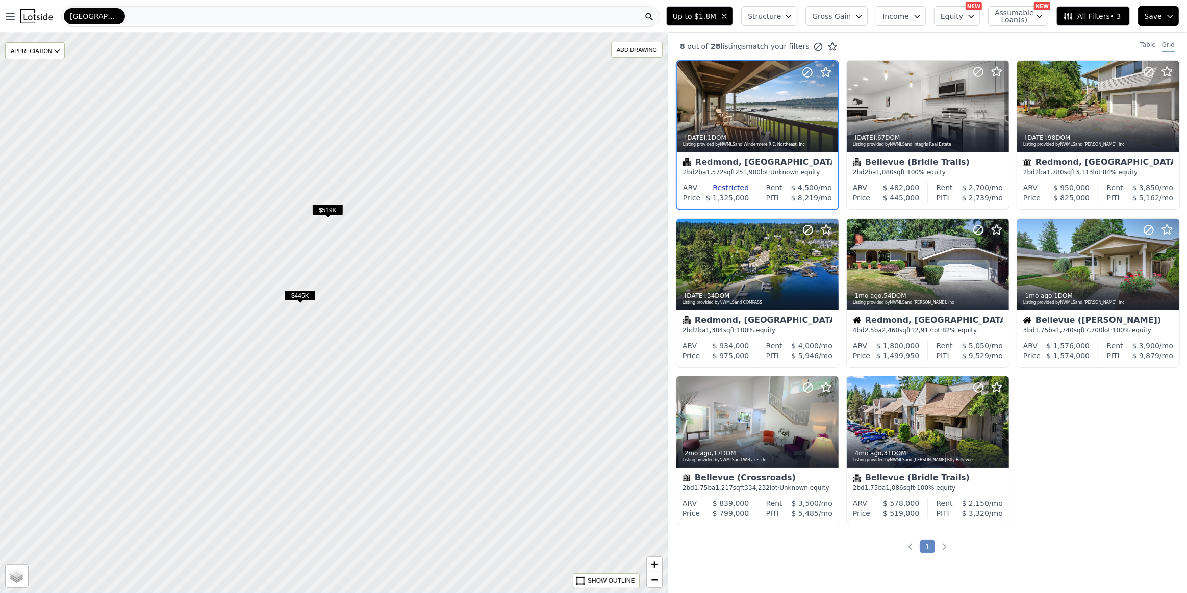
drag, startPoint x: 307, startPoint y: 202, endPoint x: 576, endPoint y: 402, distance: 335.1
click at [576, 402] on div at bounding box center [345, 319] width 801 height 673
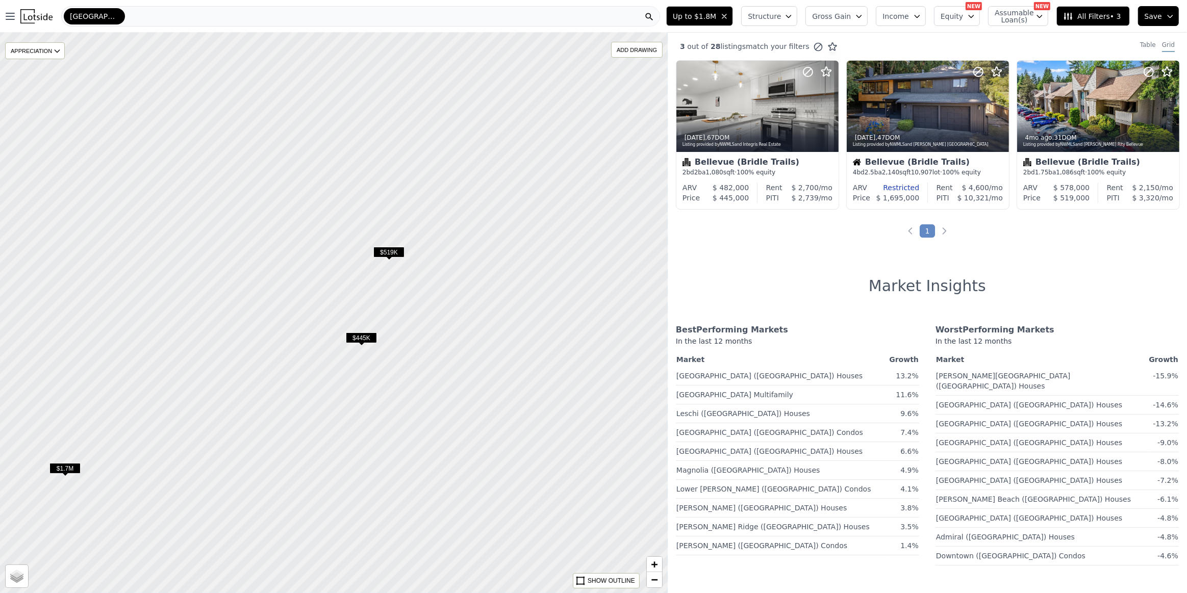
click at [350, 340] on span "$445K" at bounding box center [361, 338] width 31 height 11
click at [371, 337] on span "$445K" at bounding box center [361, 338] width 31 height 11
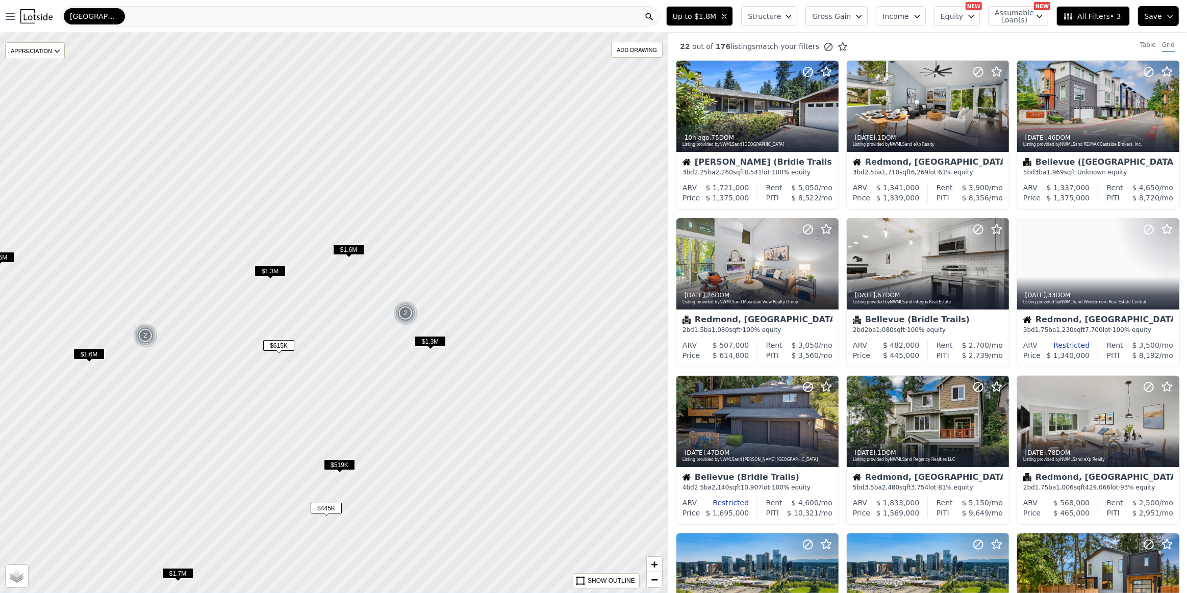
drag, startPoint x: 535, startPoint y: 167, endPoint x: 398, endPoint y: 443, distance: 308.3
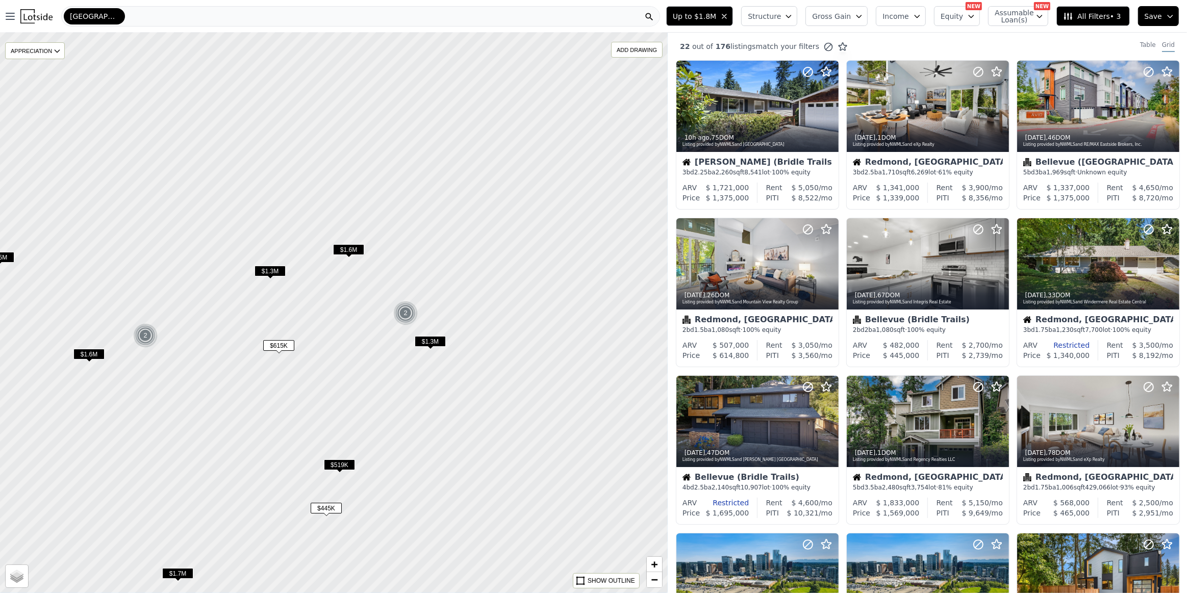
click at [398, 443] on div at bounding box center [318, 338] width 801 height 673
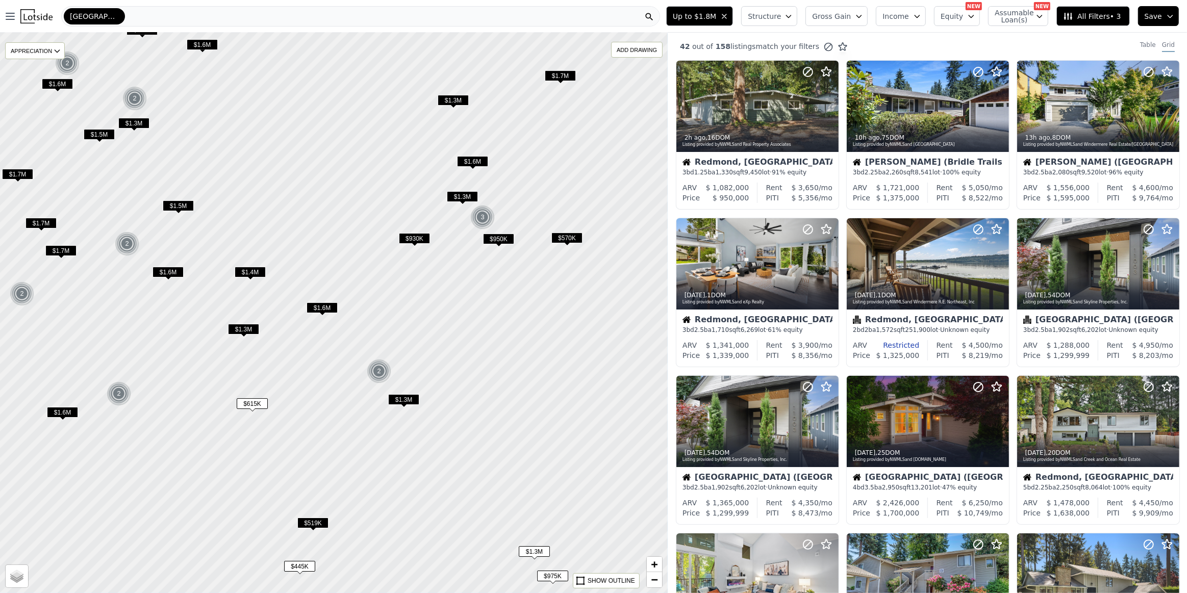
click at [422, 241] on span "$930K" at bounding box center [414, 238] width 31 height 11
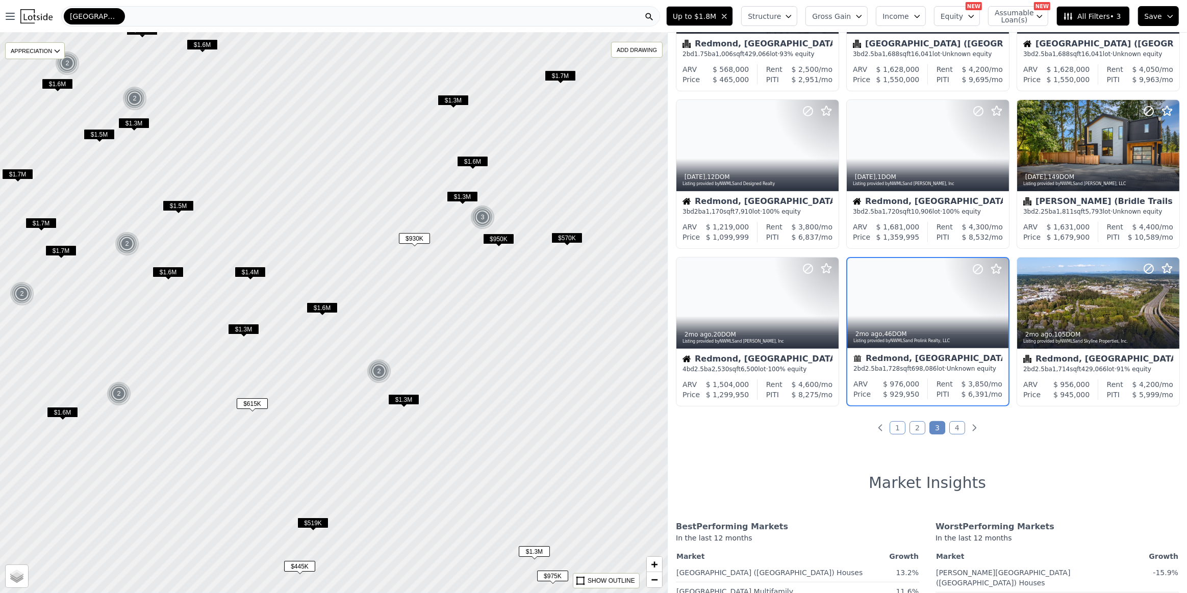
scroll to position [278, 0]
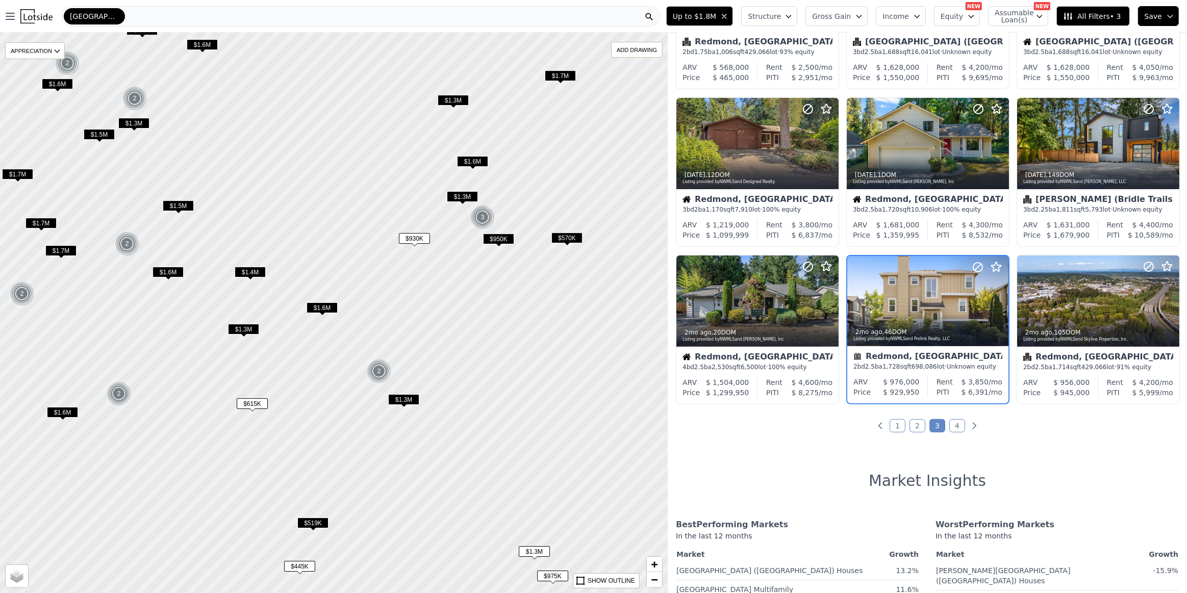
click at [1073, 16] on icon at bounding box center [1068, 16] width 10 height 10
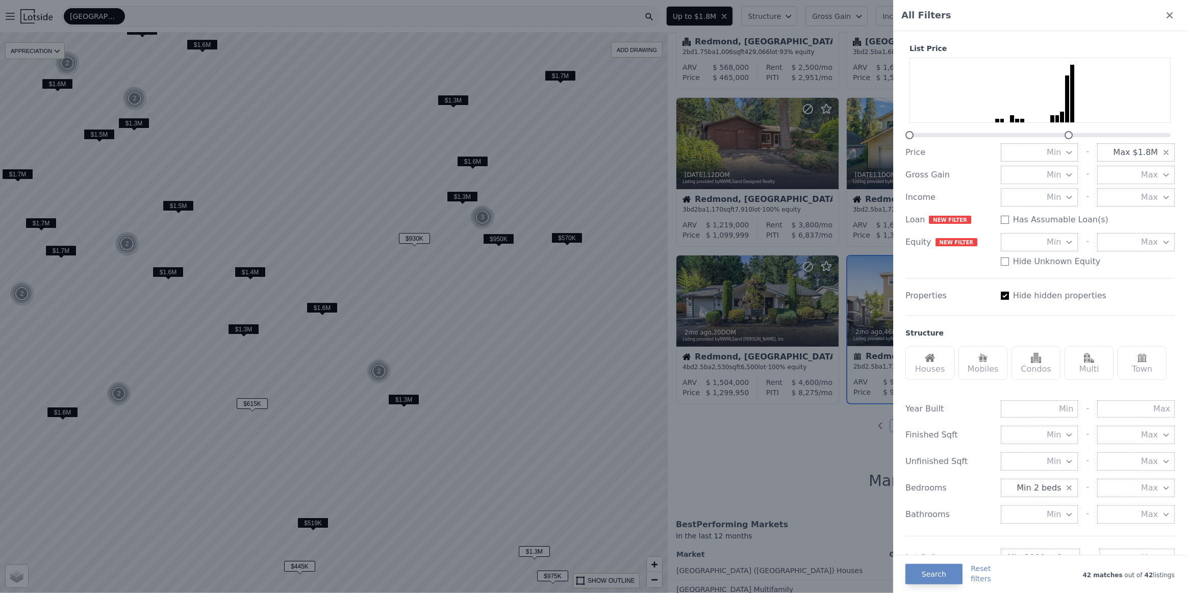
click at [1069, 490] on button "Min 2 beds" at bounding box center [1040, 488] width 78 height 18
click at [1041, 559] on button "3 beds" at bounding box center [1040, 561] width 78 height 18
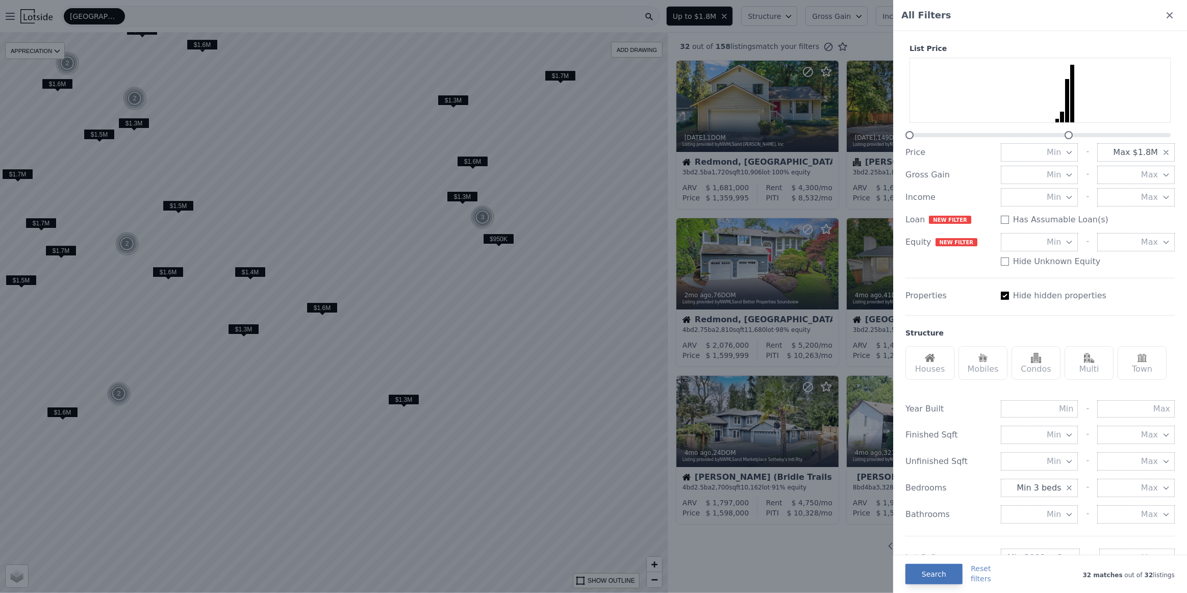
click at [933, 572] on button "Search" at bounding box center [933, 574] width 57 height 20
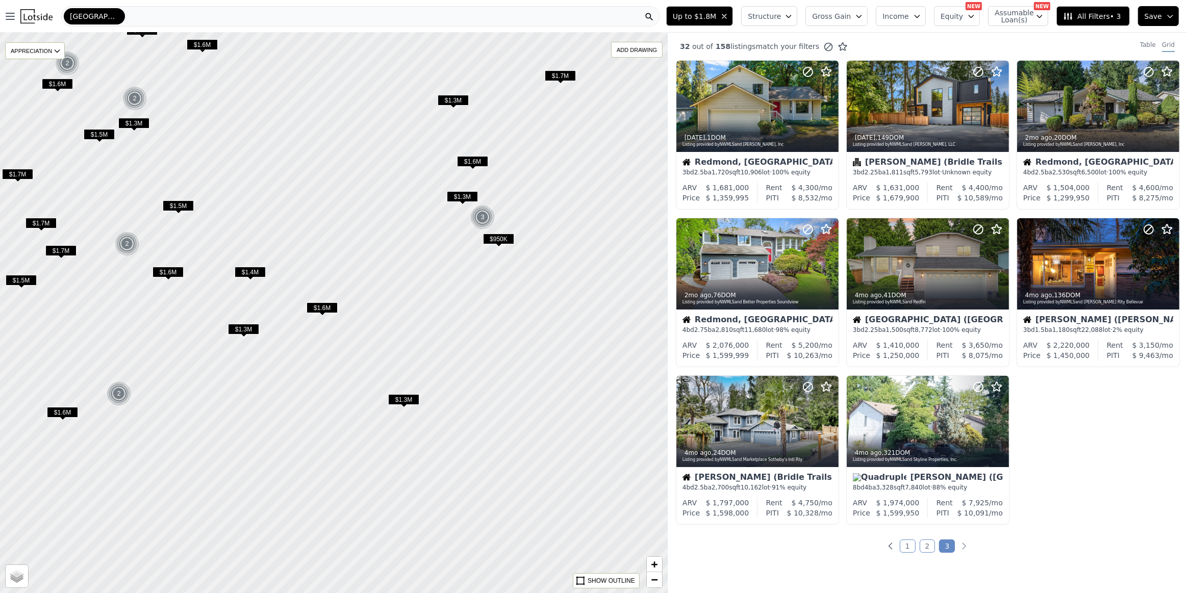
click at [489, 241] on span "$950K" at bounding box center [498, 239] width 31 height 11
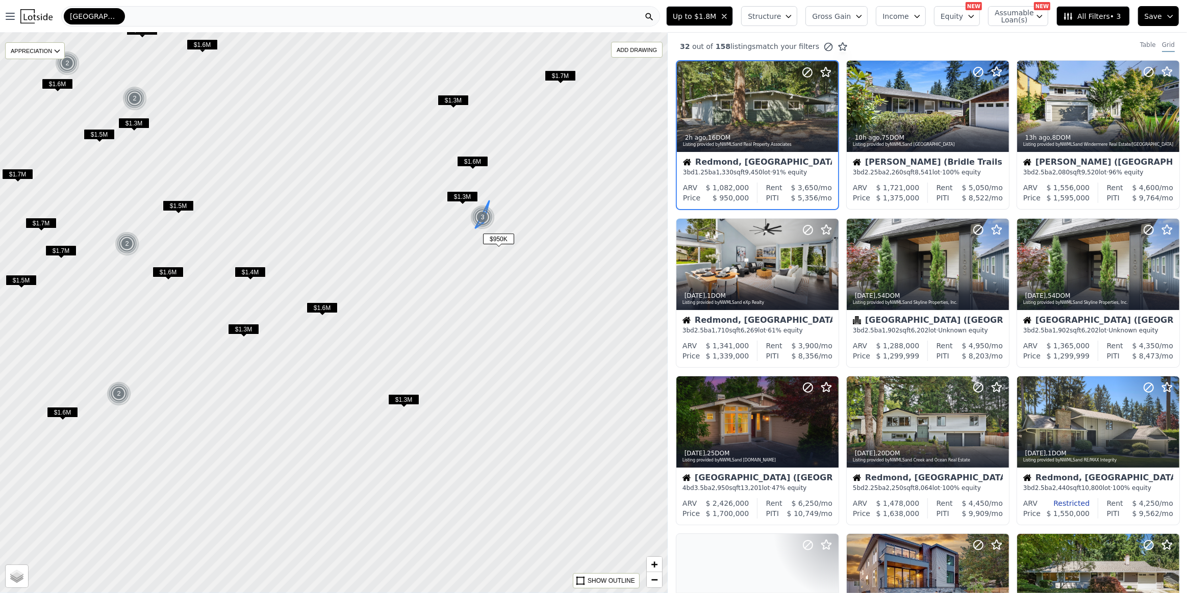
click at [483, 215] on div "3" at bounding box center [482, 217] width 24 height 24
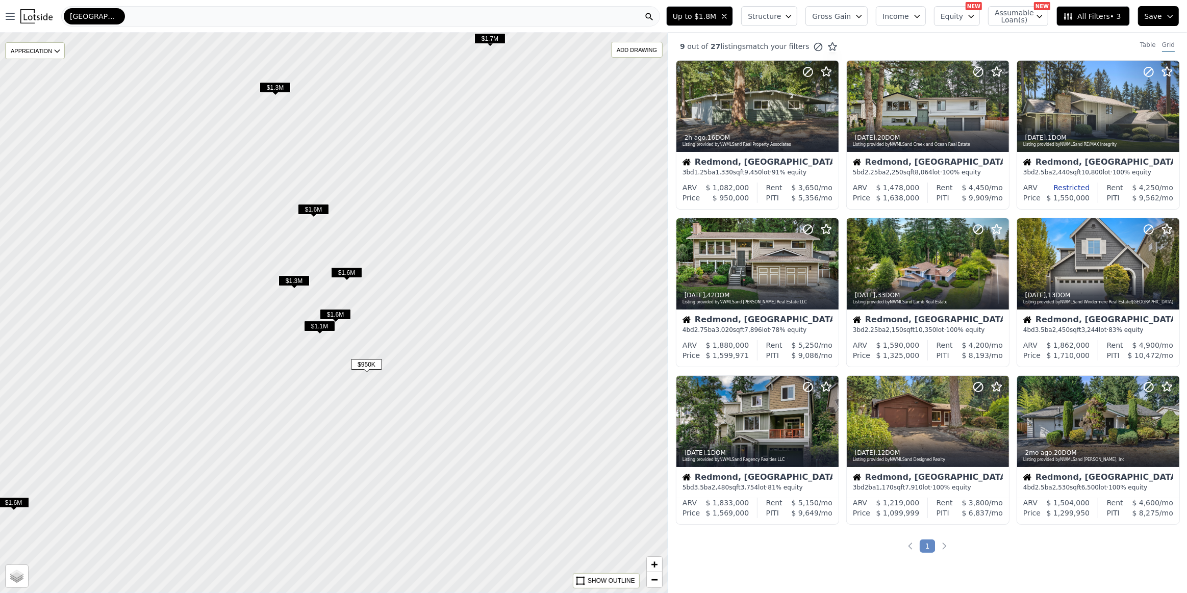
click at [319, 325] on span "$1.1M" at bounding box center [319, 326] width 31 height 11
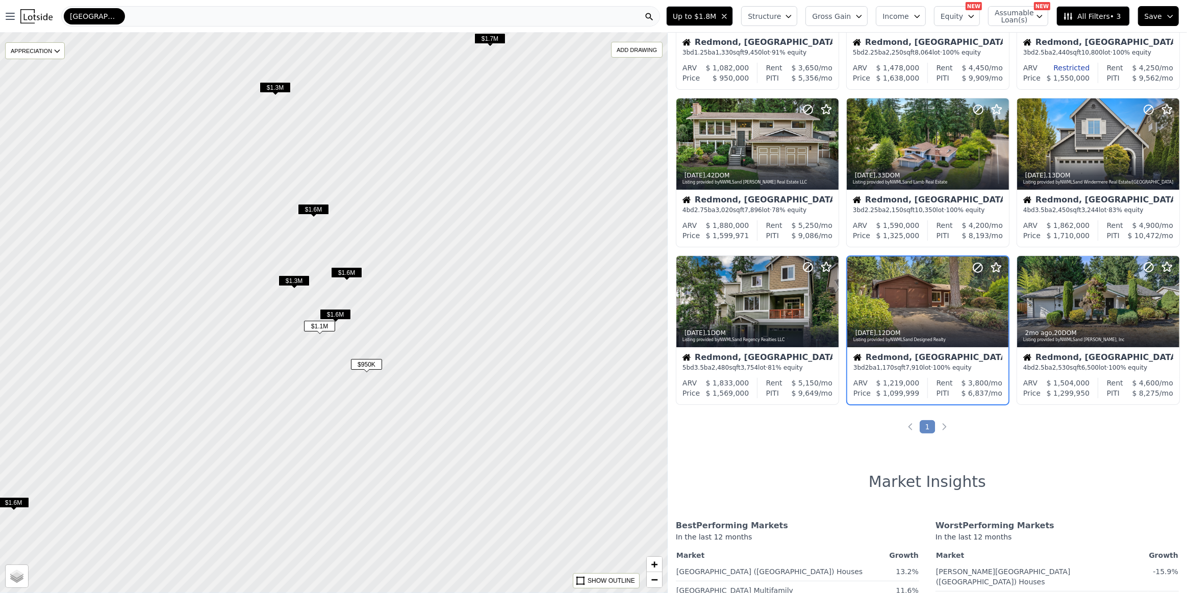
scroll to position [121, 0]
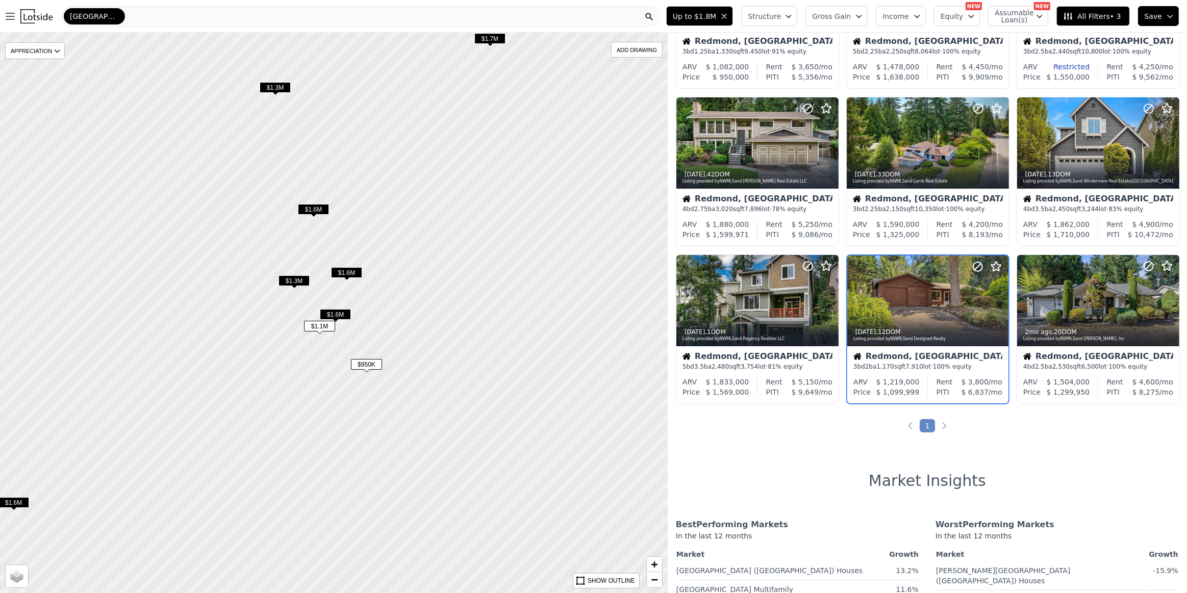
click at [345, 275] on span "$1.6M" at bounding box center [346, 272] width 31 height 11
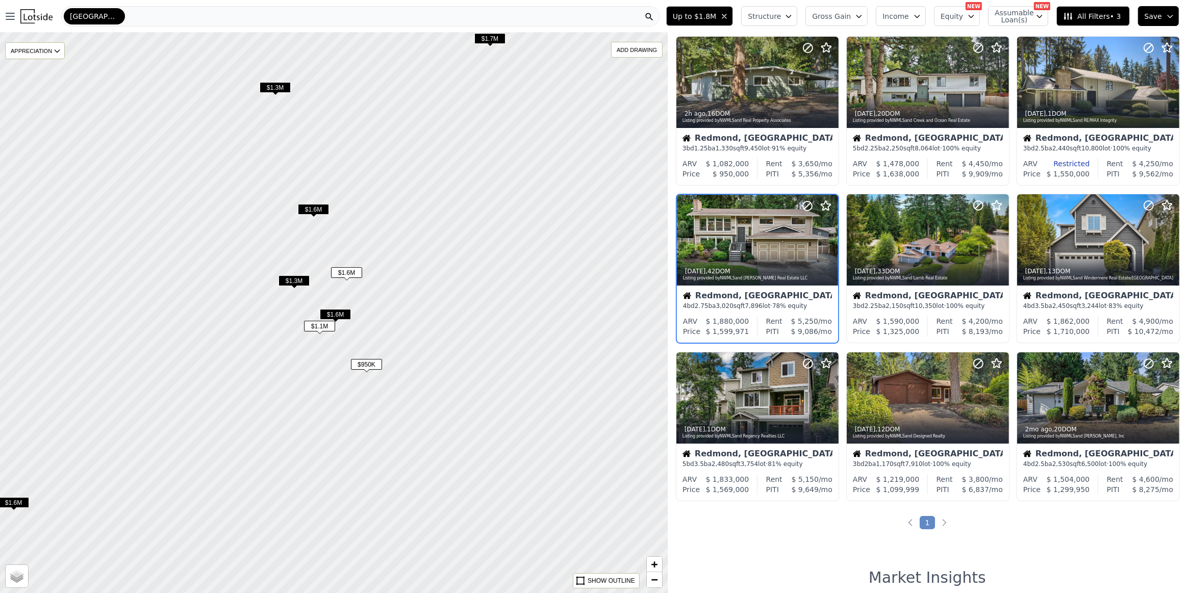
scroll to position [0, 0]
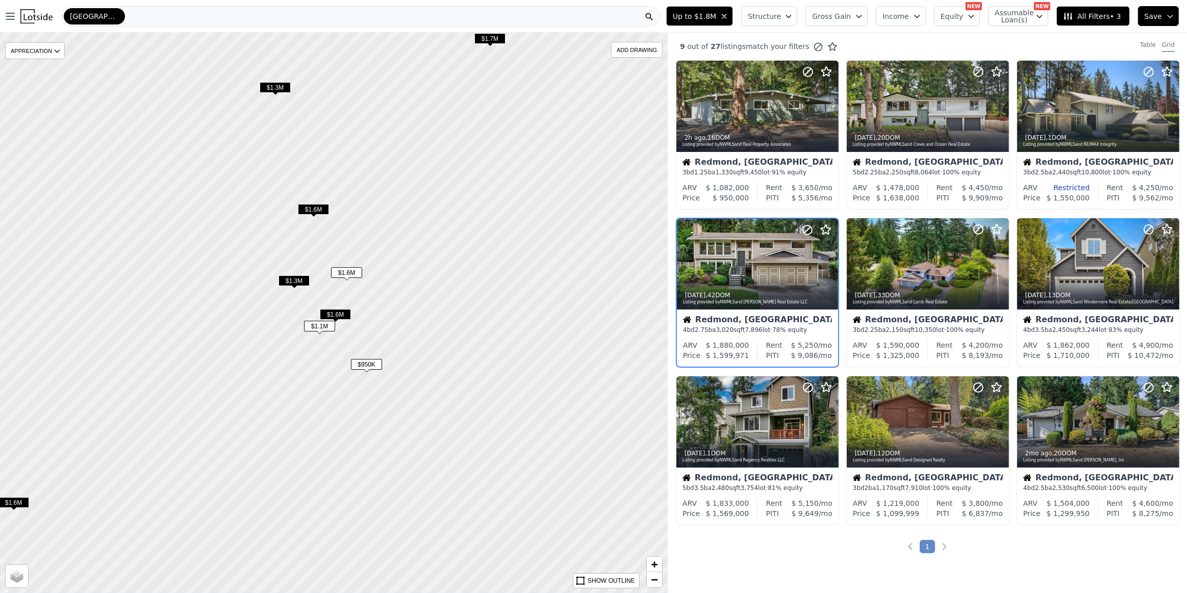
click at [295, 283] on span "$1.3M" at bounding box center [293, 280] width 31 height 11
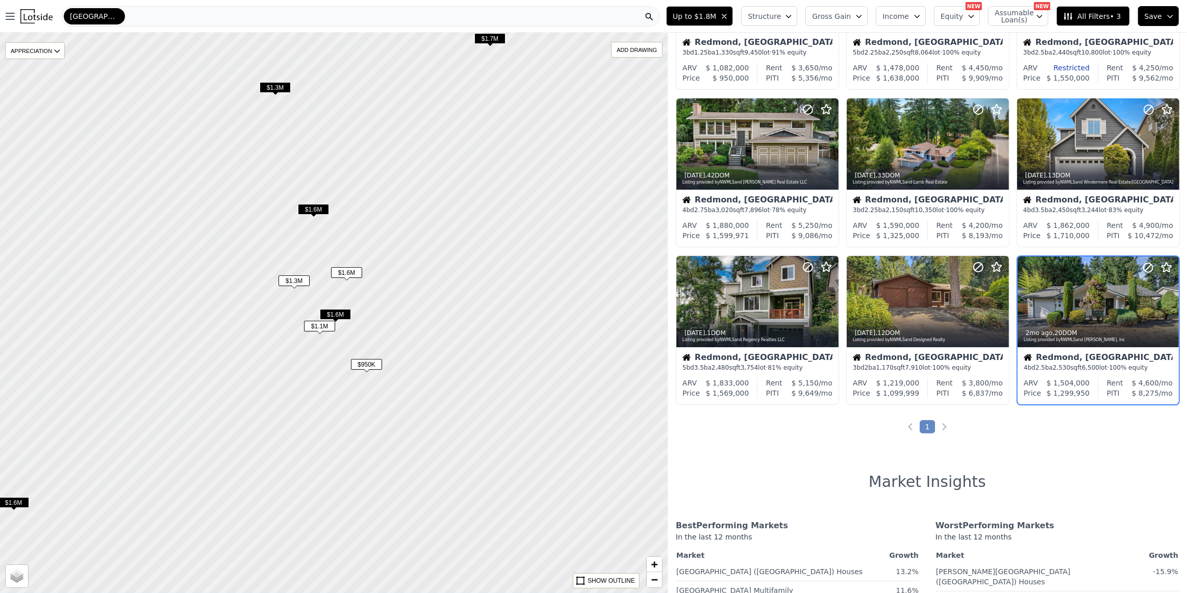
scroll to position [121, 0]
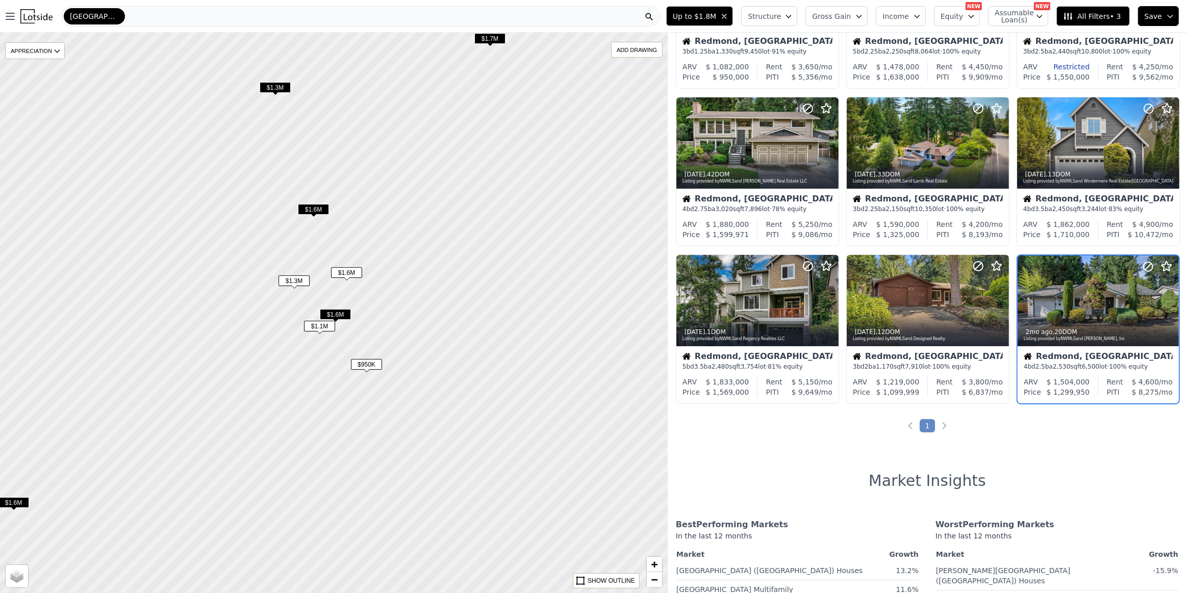
click at [283, 93] on div "$1.3M" at bounding box center [275, 89] width 31 height 15
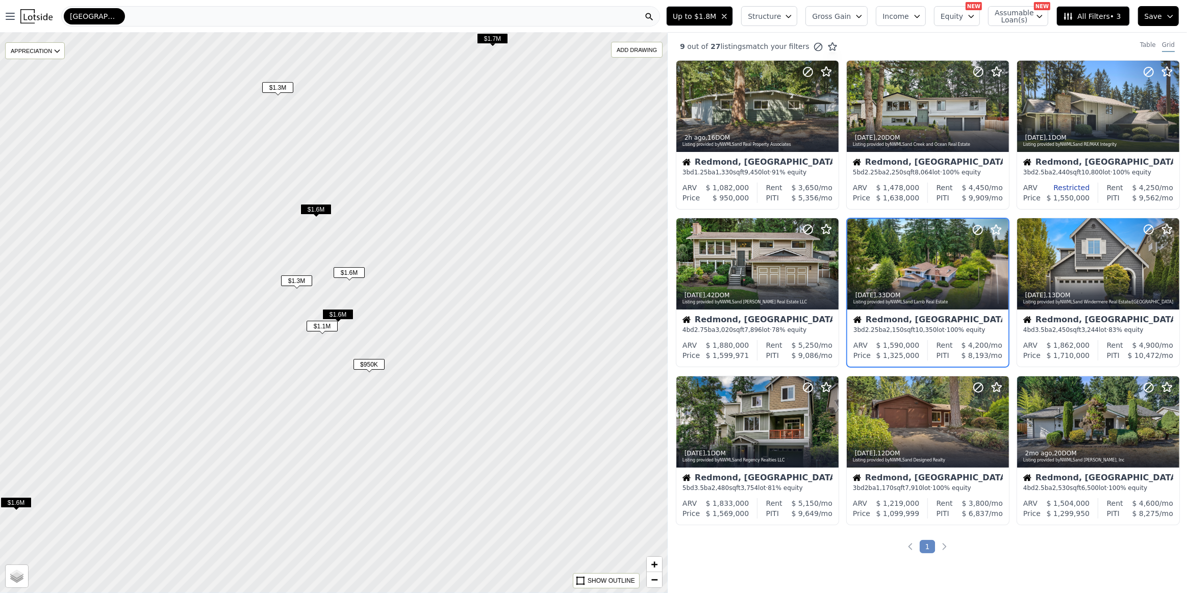
drag, startPoint x: 246, startPoint y: 382, endPoint x: 334, endPoint y: 383, distance: 87.7
click at [328, 382] on div at bounding box center [333, 313] width 801 height 673
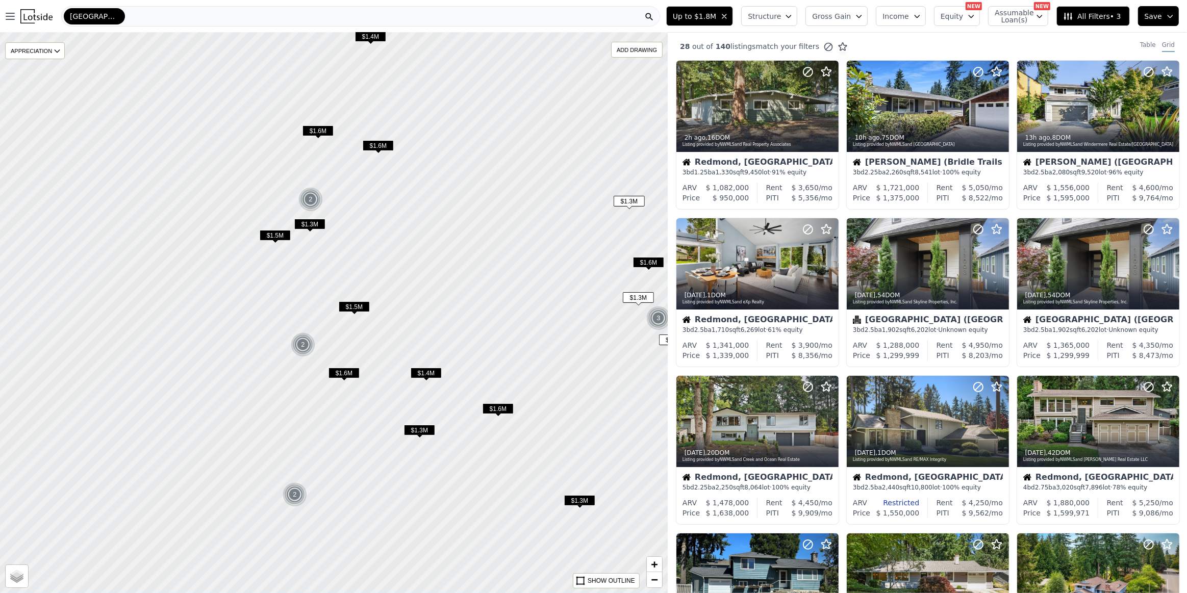
drag, startPoint x: 294, startPoint y: 374, endPoint x: 552, endPoint y: 337, distance: 261.2
click at [552, 337] on div at bounding box center [334, 312] width 801 height 673
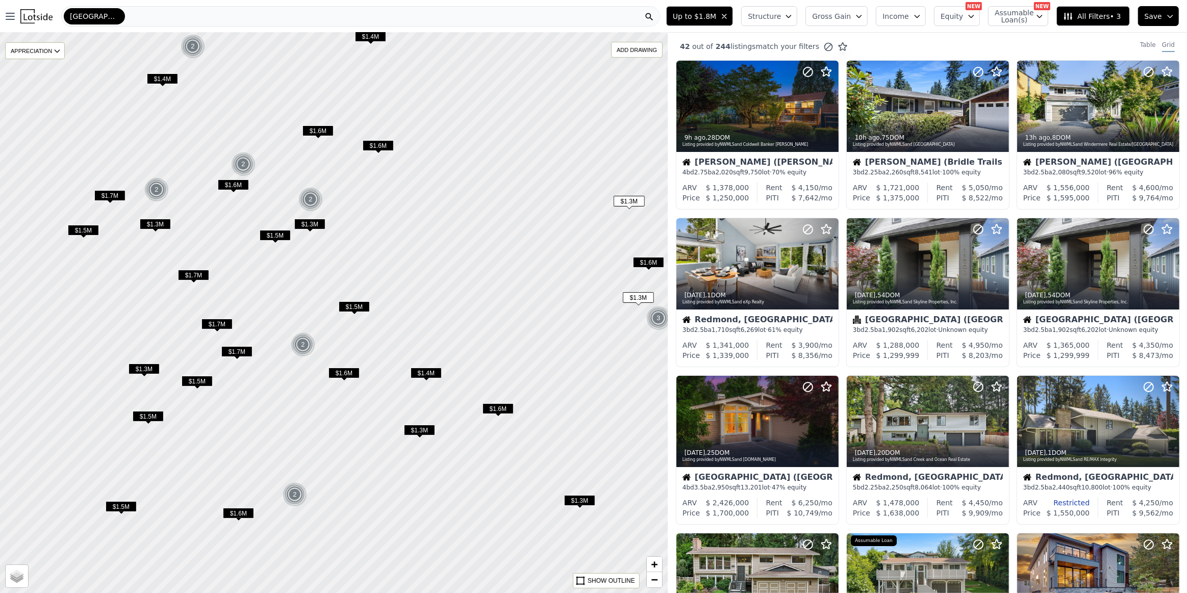
click at [153, 370] on span "$1.3M" at bounding box center [144, 369] width 31 height 11
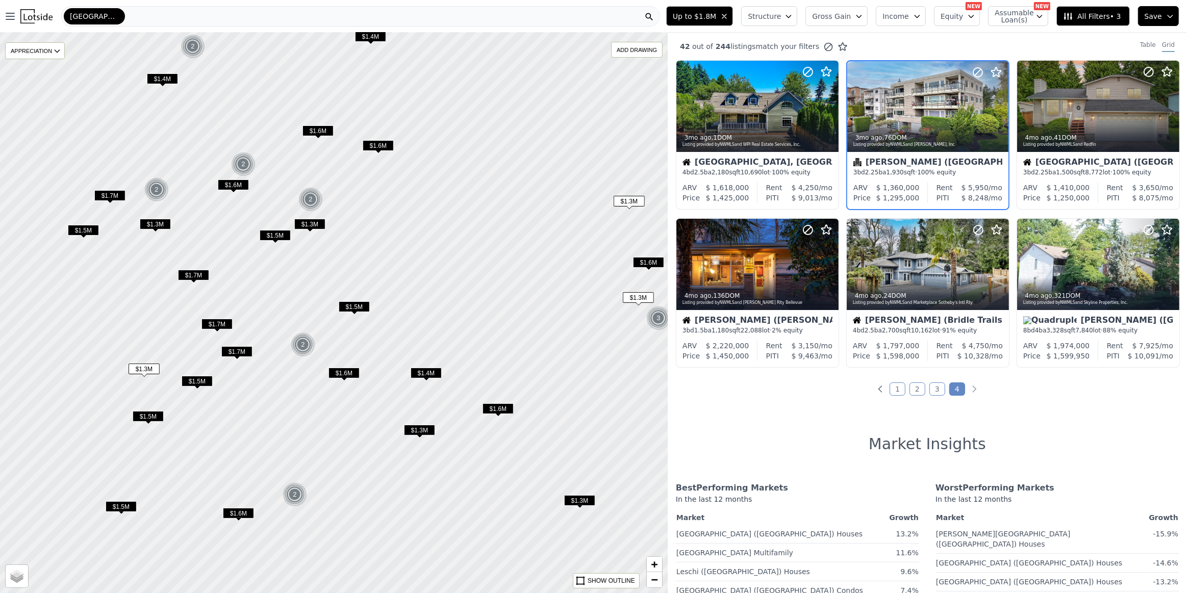
click at [318, 222] on span "$1.3M" at bounding box center [309, 224] width 31 height 11
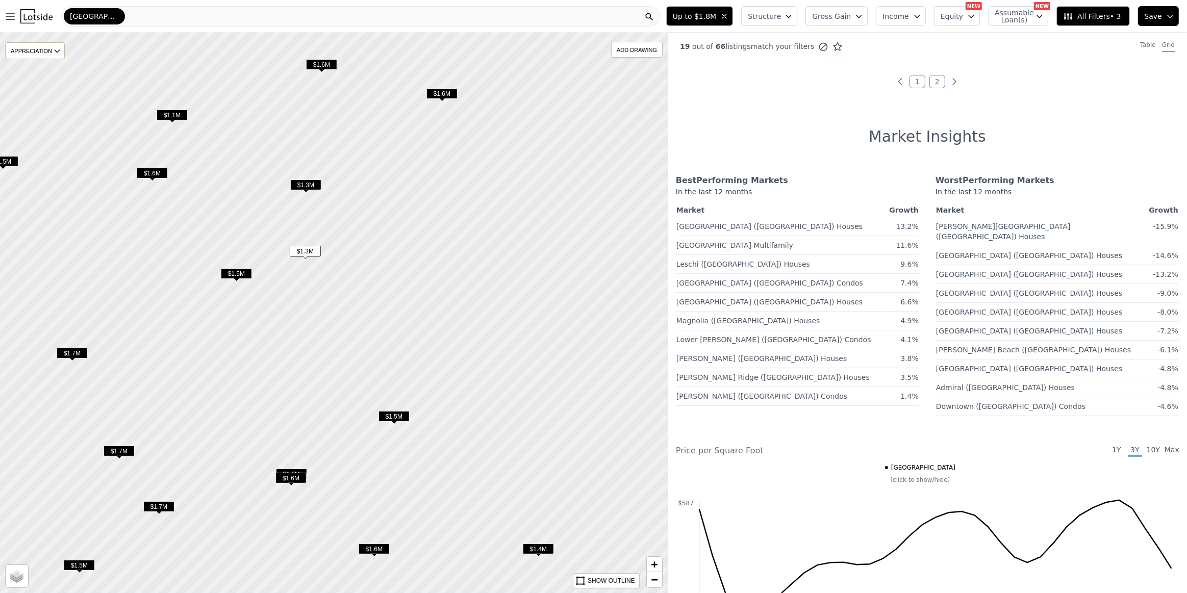
click at [313, 184] on span "$1.3M" at bounding box center [305, 185] width 31 height 11
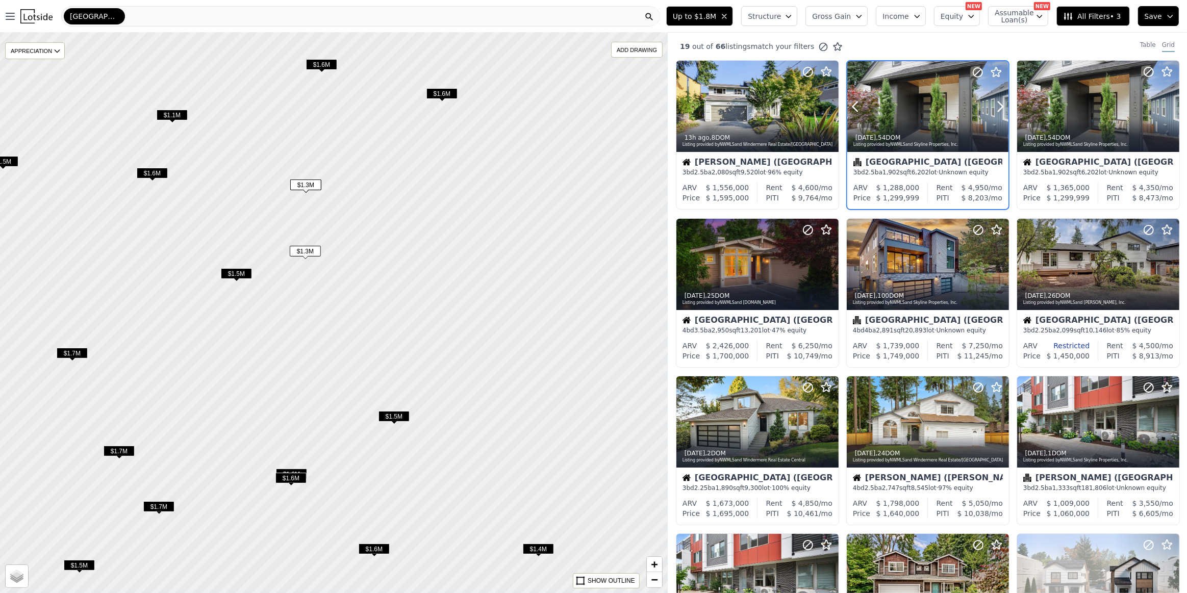
click at [955, 109] on div at bounding box center [975, 93] width 65 height 65
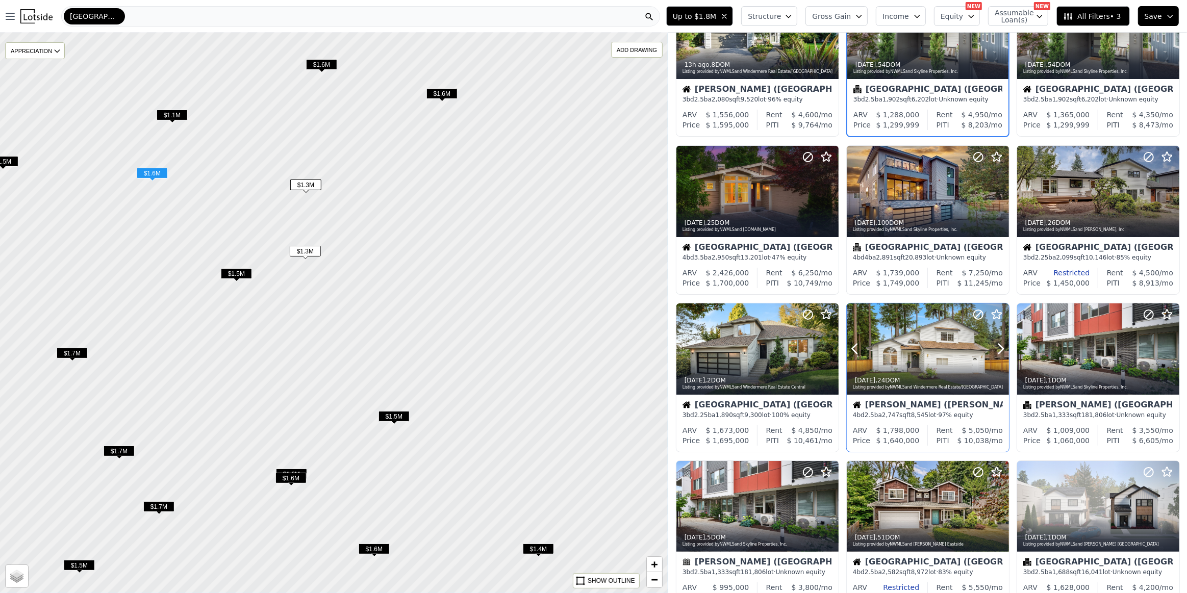
scroll to position [232, 0]
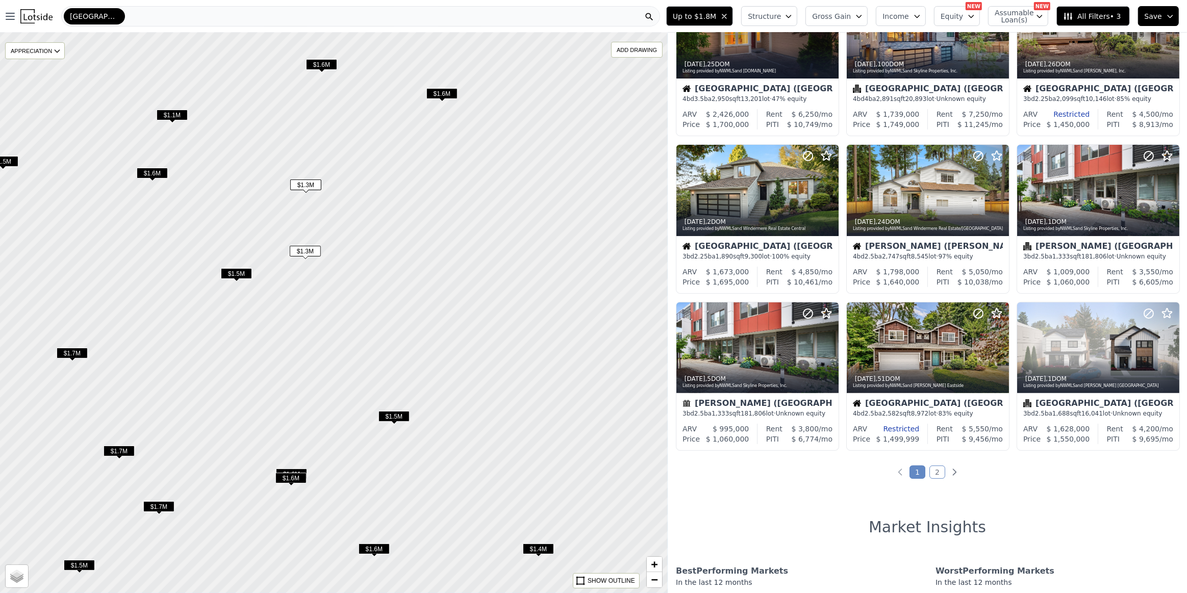
click at [1085, 13] on span "All Filters • 3" at bounding box center [1092, 16] width 58 height 10
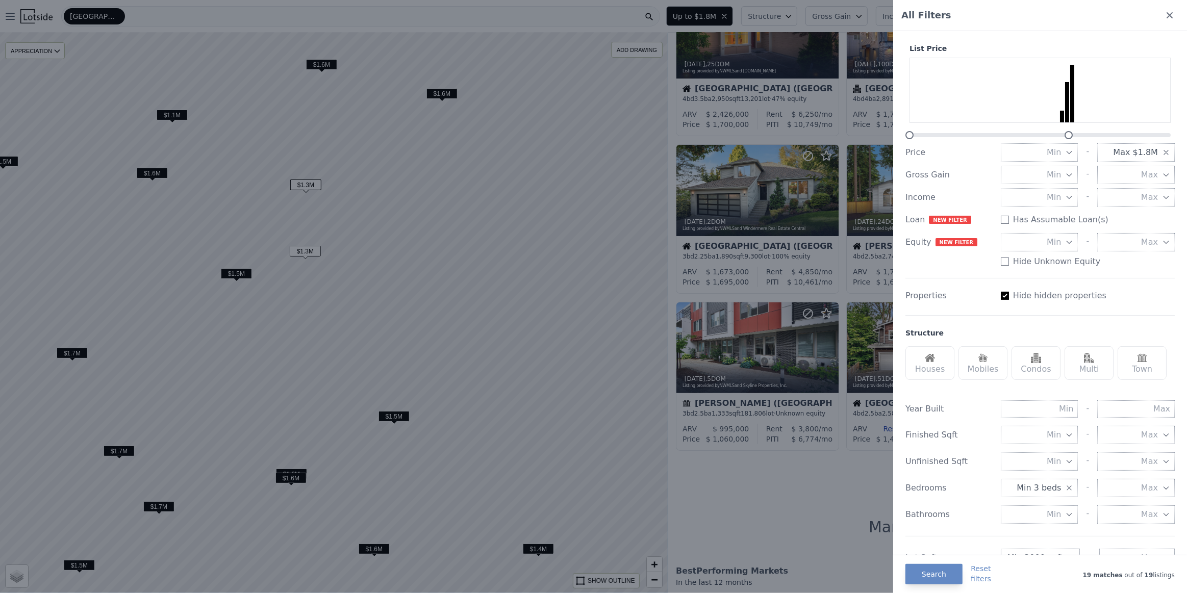
click at [806, 513] on div at bounding box center [593, 296] width 1187 height 593
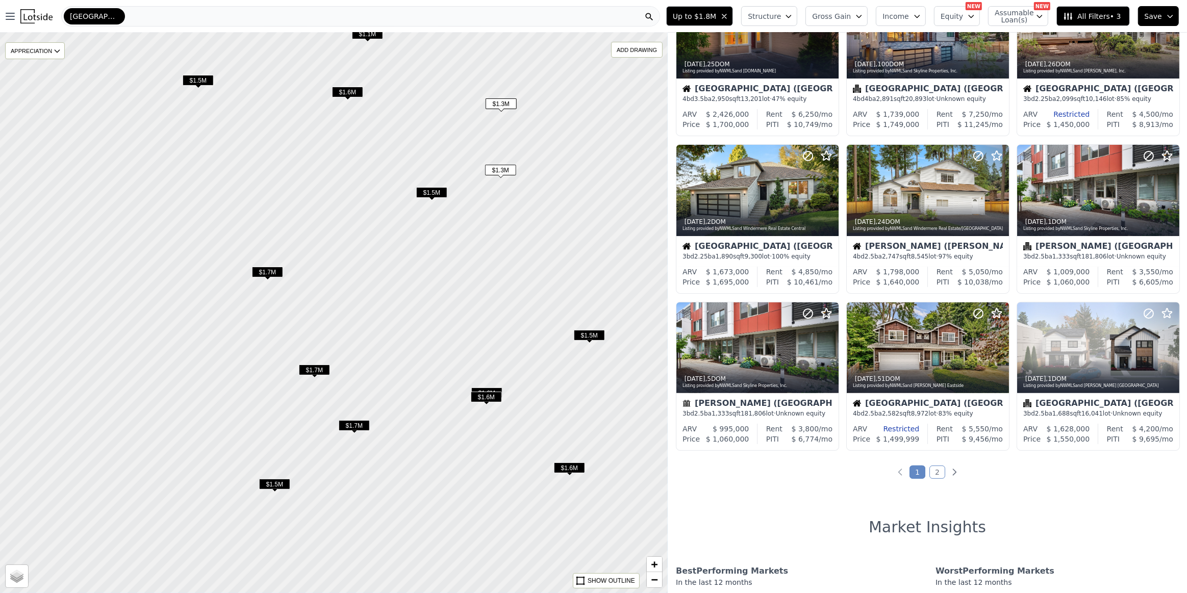
drag, startPoint x: 381, startPoint y: 479, endPoint x: 578, endPoint y: 395, distance: 214.3
click at [578, 395] on div at bounding box center [343, 305] width 801 height 673
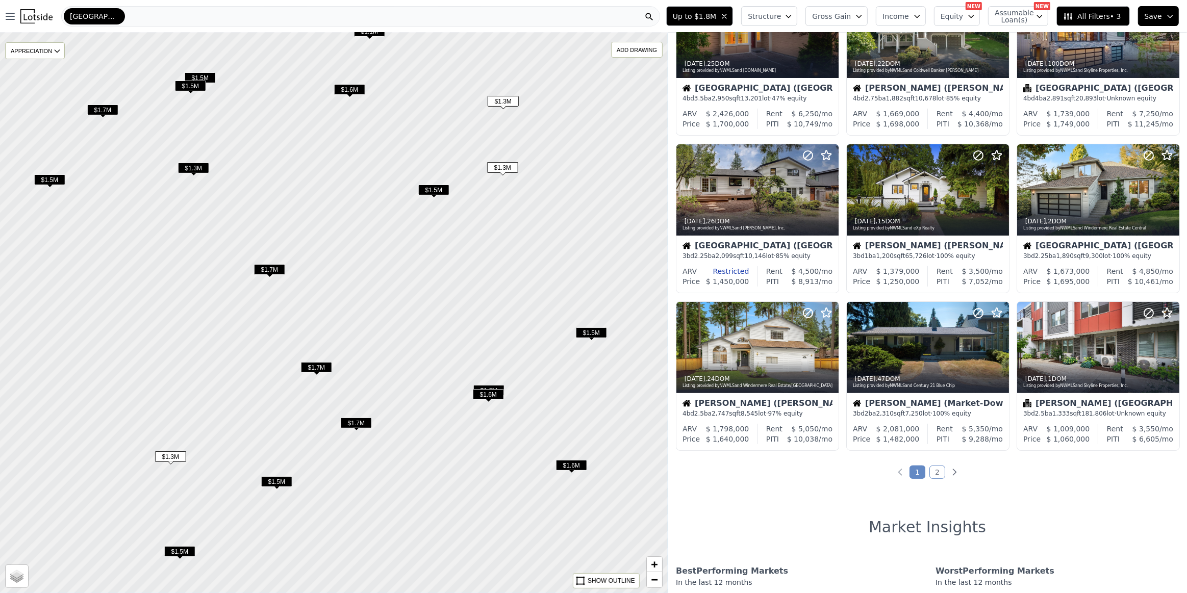
scroll to position [231, 0]
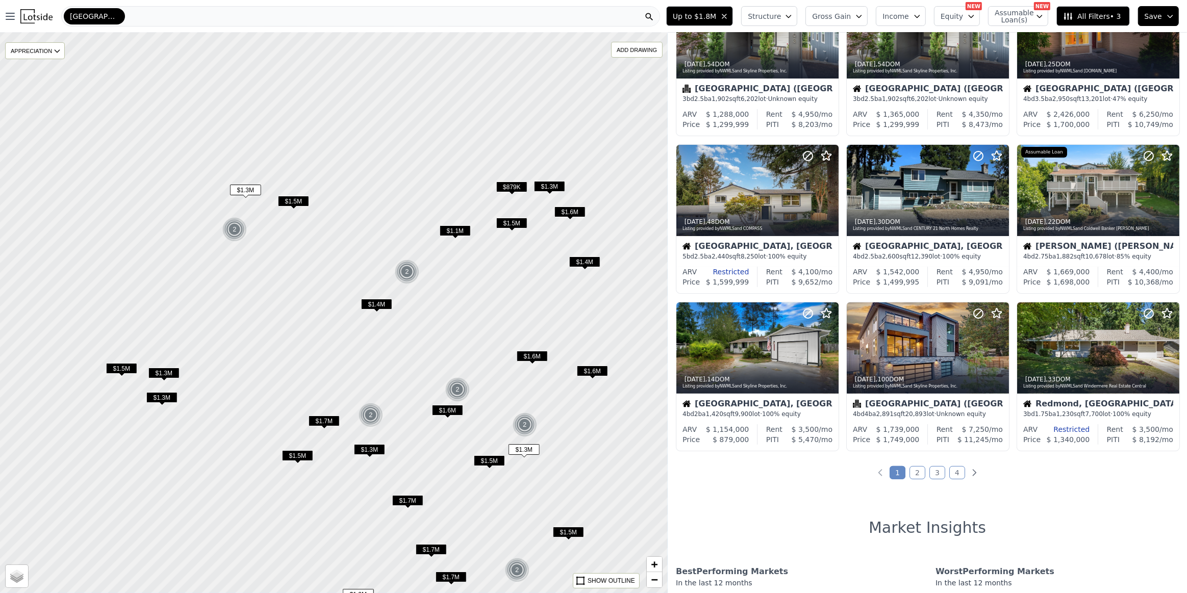
drag, startPoint x: 381, startPoint y: 197, endPoint x: 411, endPoint y: 356, distance: 161.8
click at [411, 356] on div at bounding box center [333, 313] width 801 height 673
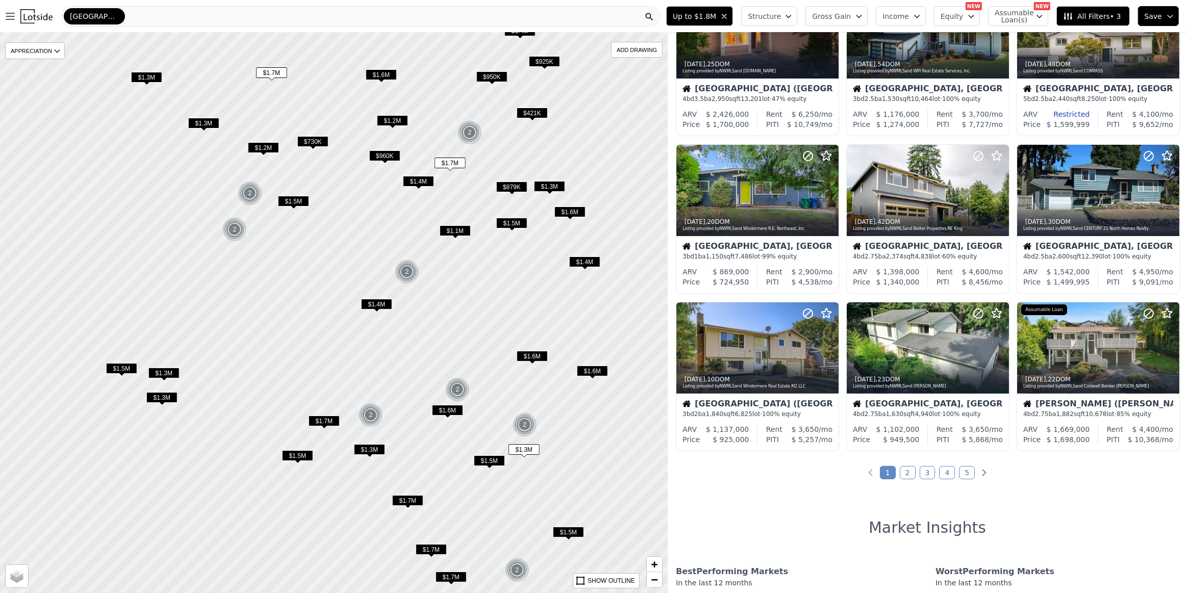
click at [321, 137] on span "$730K" at bounding box center [312, 141] width 31 height 11
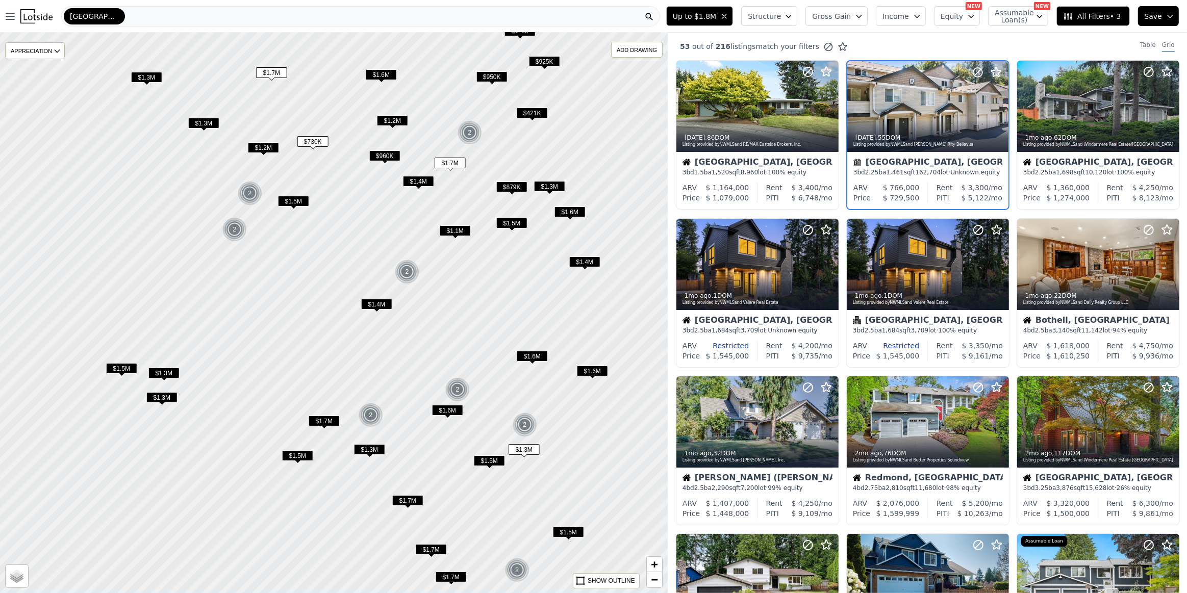
click at [263, 144] on span "$1.2M" at bounding box center [263, 147] width 31 height 11
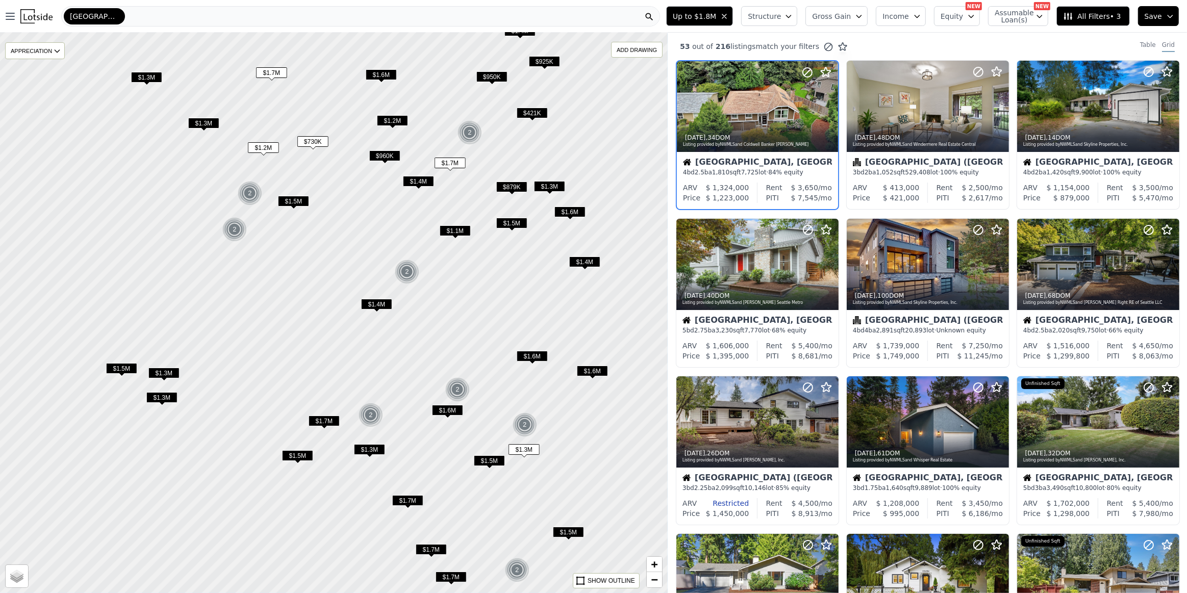
click at [1114, 18] on span "All Filters • 3" at bounding box center [1092, 16] width 58 height 10
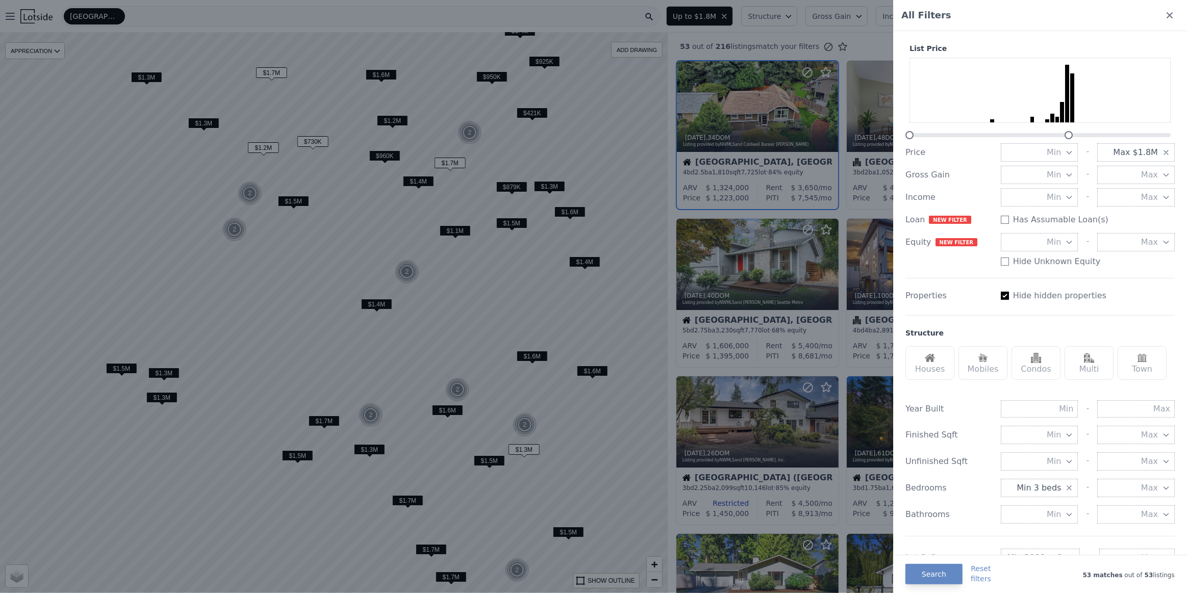
click at [1126, 156] on span "Max $1.8M" at bounding box center [1135, 152] width 45 height 12
click at [1136, 222] on button "$800K" at bounding box center [1136, 225] width 78 height 18
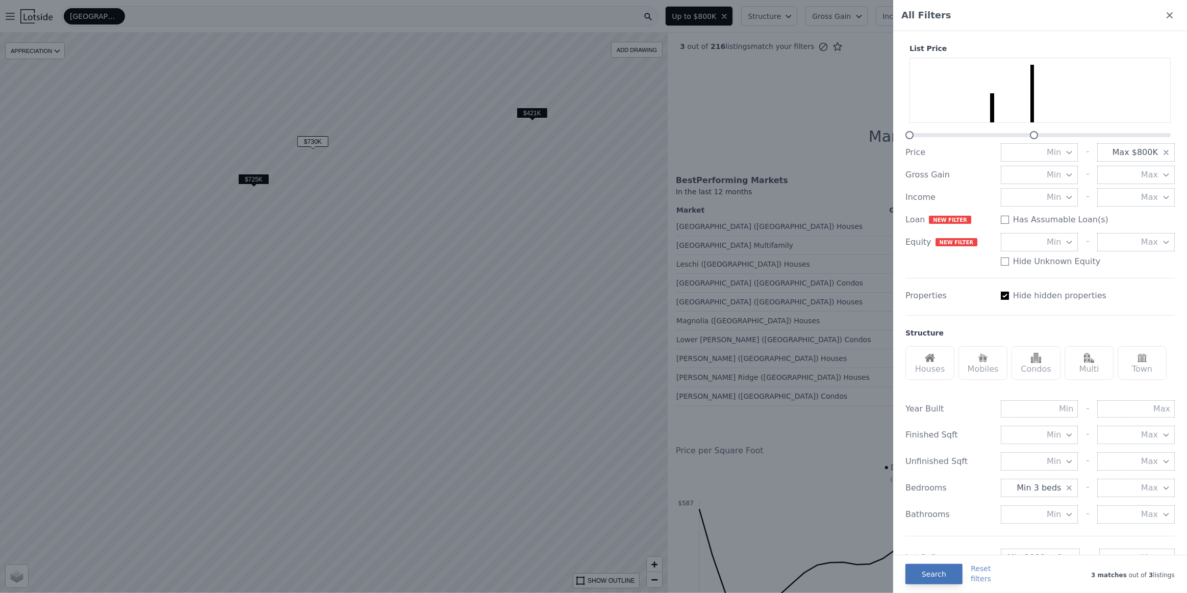
click at [937, 568] on button "Search" at bounding box center [933, 574] width 57 height 20
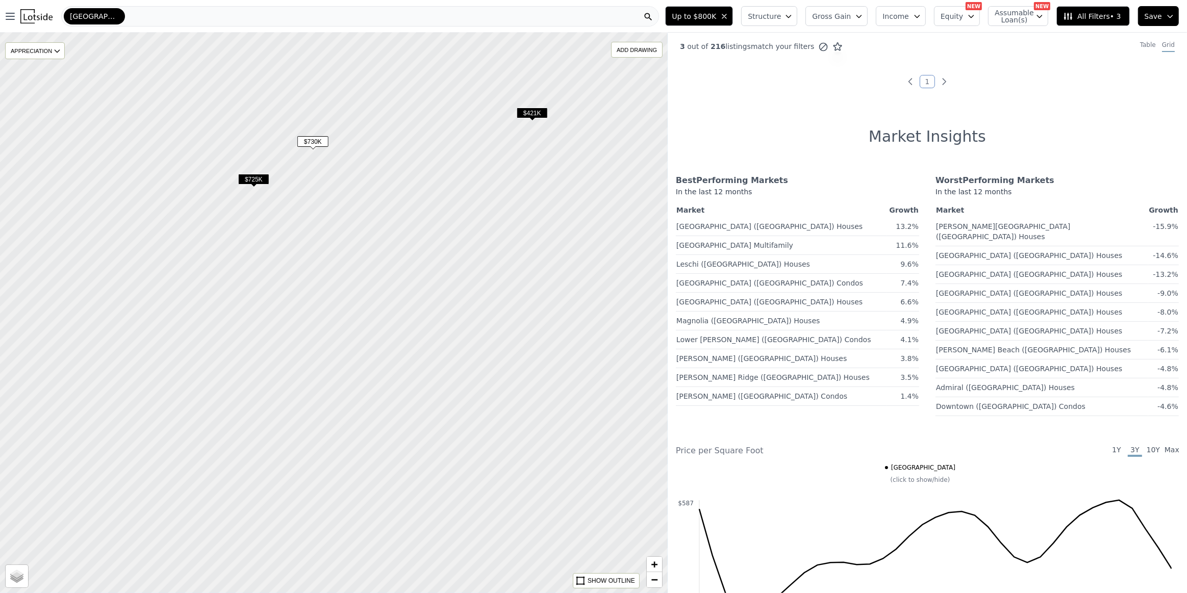
click at [542, 117] on span "$421K" at bounding box center [532, 113] width 31 height 11
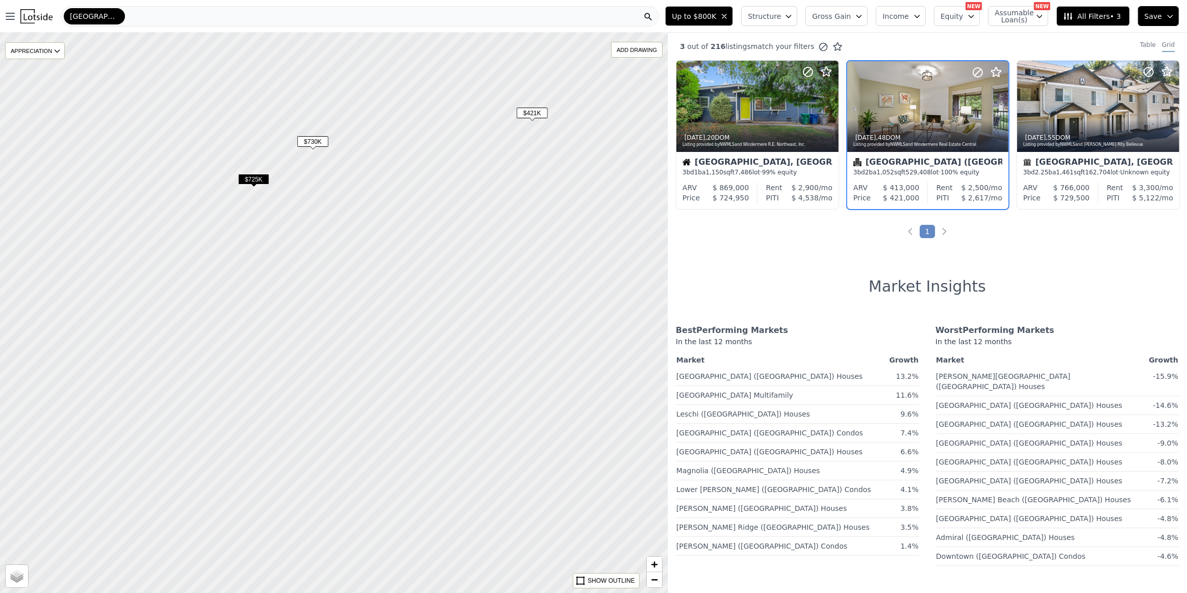
click at [254, 179] on span "$725K" at bounding box center [253, 179] width 31 height 11
click at [324, 146] on span "$730K" at bounding box center [312, 141] width 31 height 11
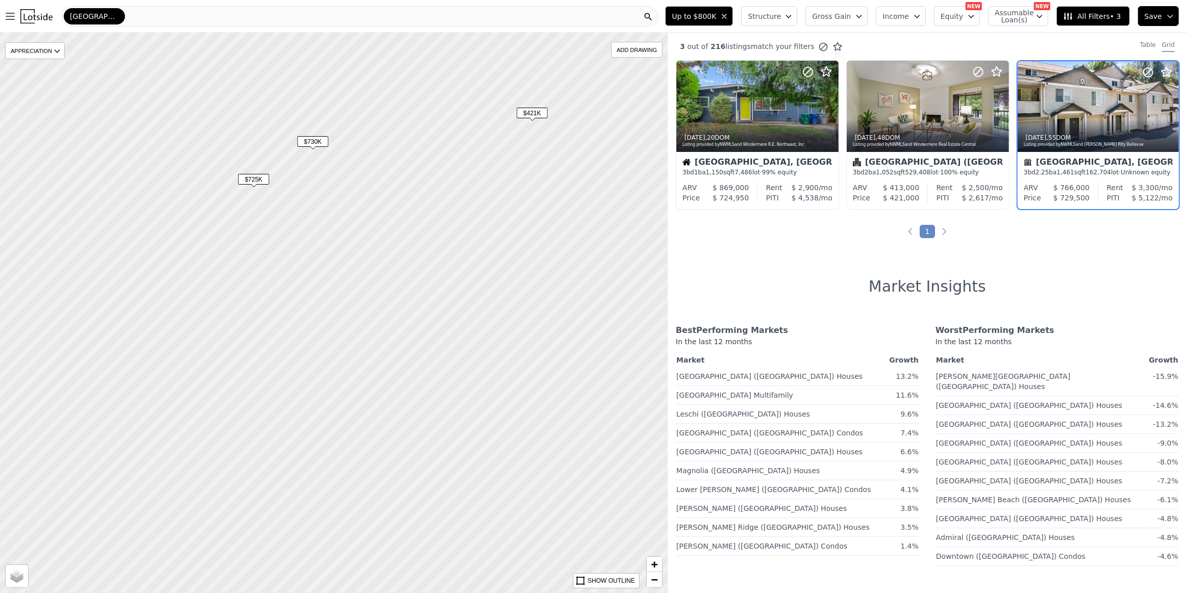
click at [249, 182] on span "$725K" at bounding box center [253, 179] width 31 height 11
click at [733, 127] on div "3d ago , 20 DOM Listing provided by NWMLS and Windermere R.E. Northeast, Inc" at bounding box center [757, 139] width 161 height 24
click at [750, 106] on div at bounding box center [757, 106] width 161 height 91
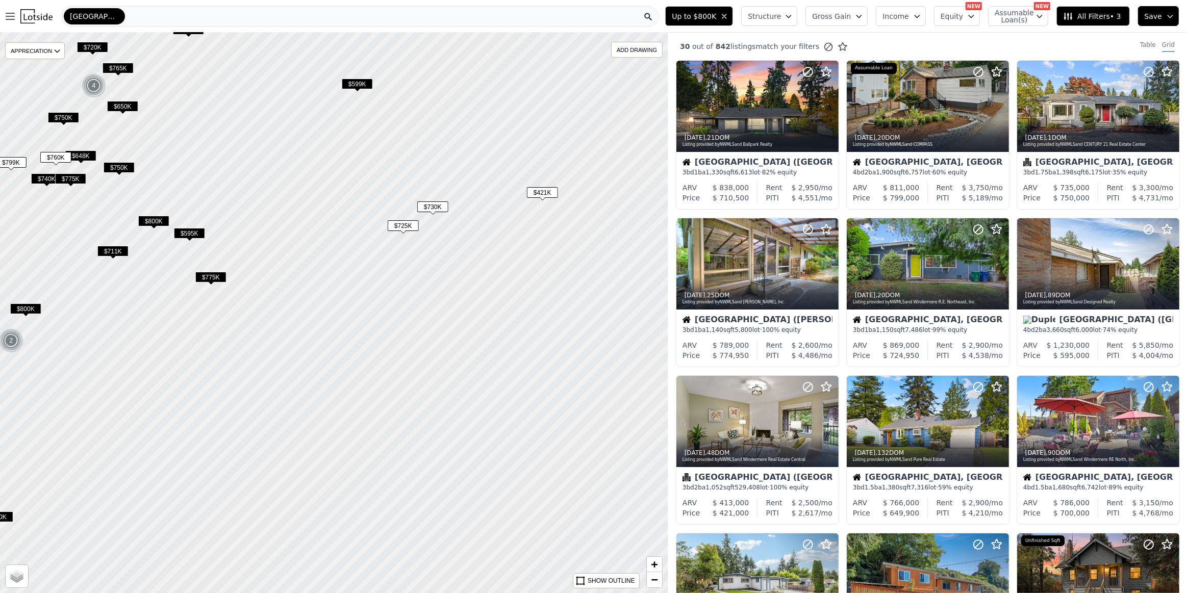
drag, startPoint x: 463, startPoint y: 430, endPoint x: 419, endPoint y: 261, distance: 174.4
click at [422, 271] on div at bounding box center [329, 298] width 801 height 673
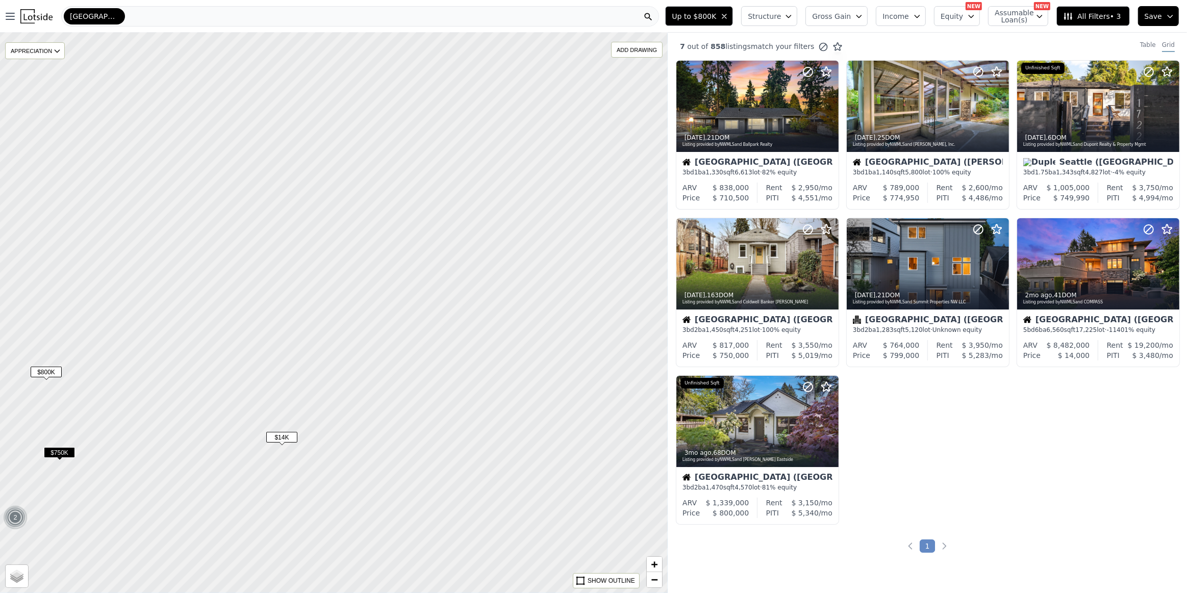
drag, startPoint x: 608, startPoint y: 366, endPoint x: 454, endPoint y: 252, distance: 191.0
click at [456, 253] on div at bounding box center [333, 313] width 801 height 673
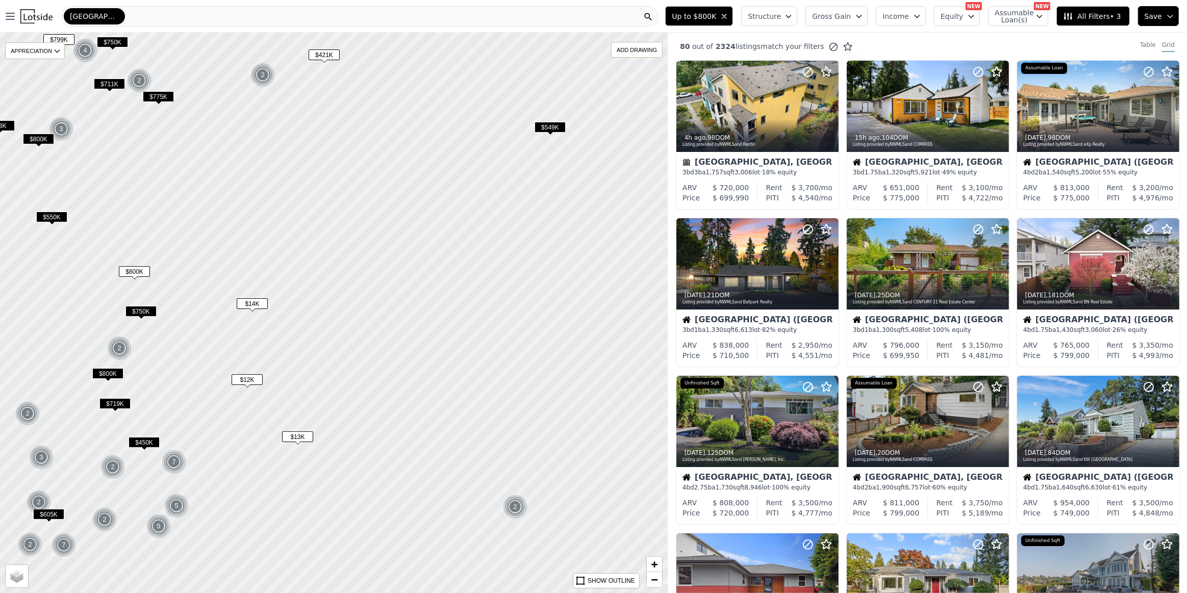
drag, startPoint x: 551, startPoint y: 407, endPoint x: 409, endPoint y: 340, distance: 156.9
click at [410, 340] on div at bounding box center [319, 304] width 801 height 673
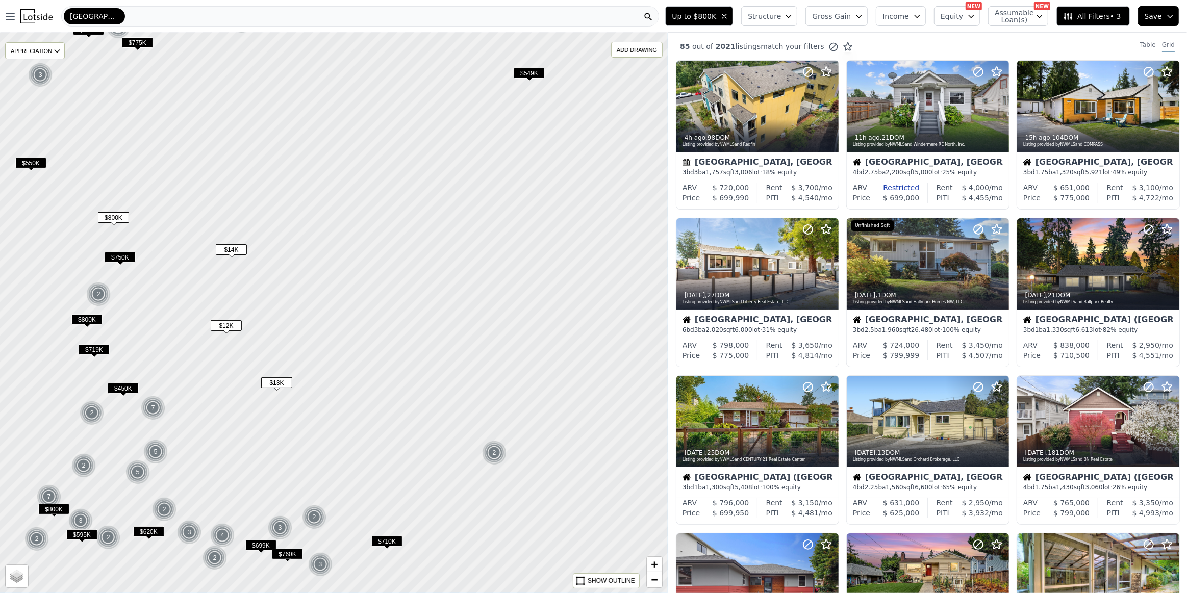
drag, startPoint x: 353, startPoint y: 465, endPoint x: 515, endPoint y: 481, distance: 163.0
click at [507, 473] on div at bounding box center [343, 307] width 801 height 673
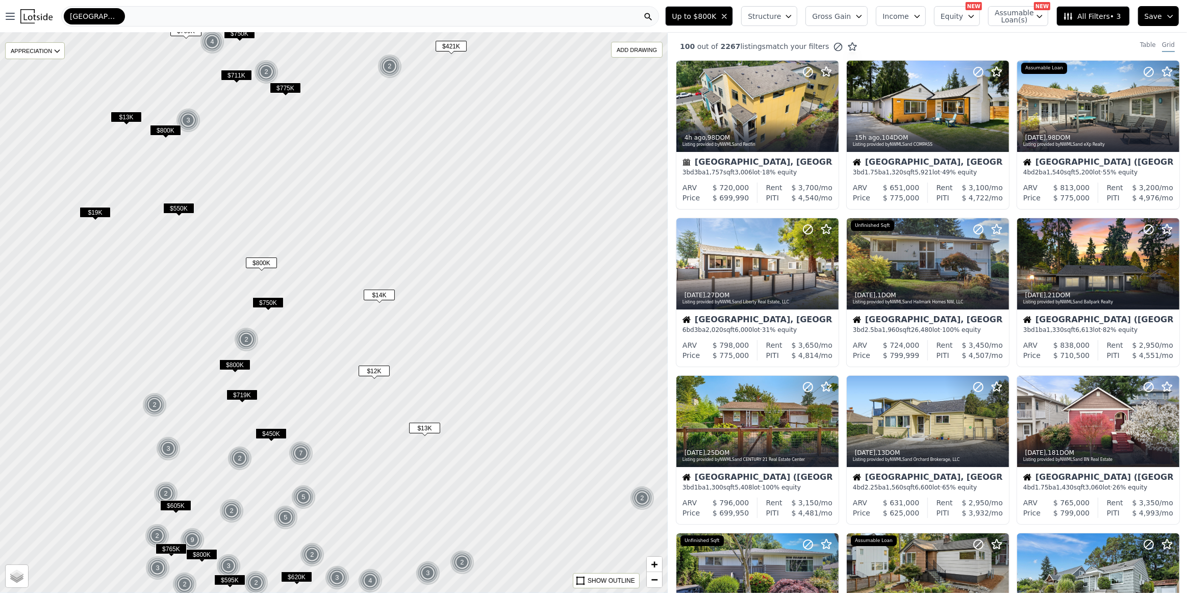
click at [182, 210] on span "$550K" at bounding box center [178, 208] width 31 height 11
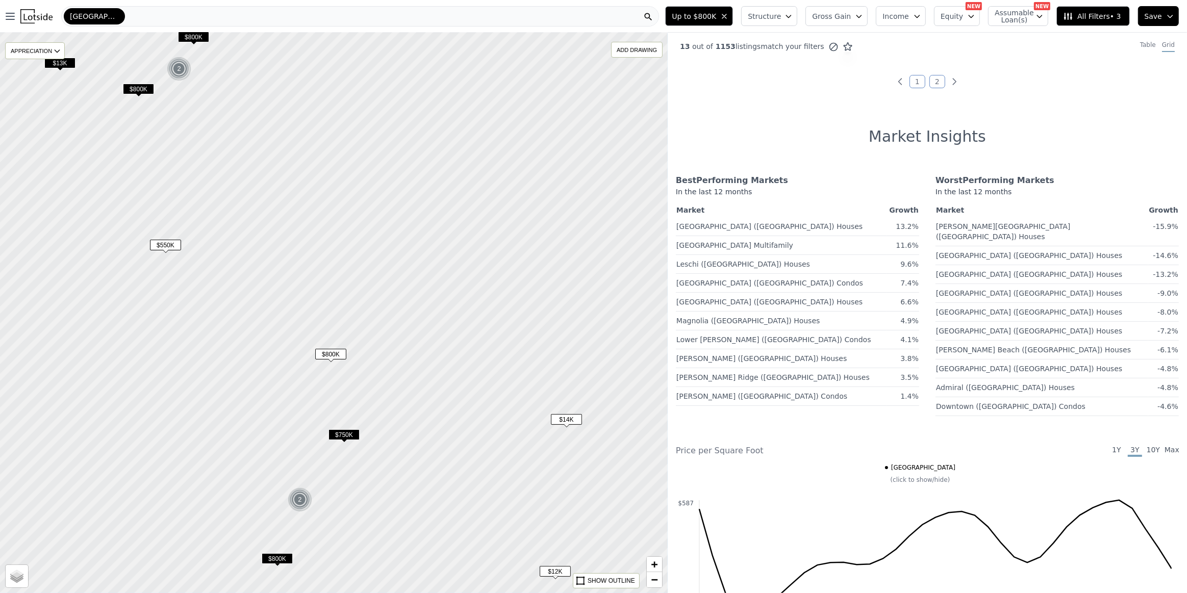
click at [349, 444] on div "$750K" at bounding box center [343, 436] width 31 height 15
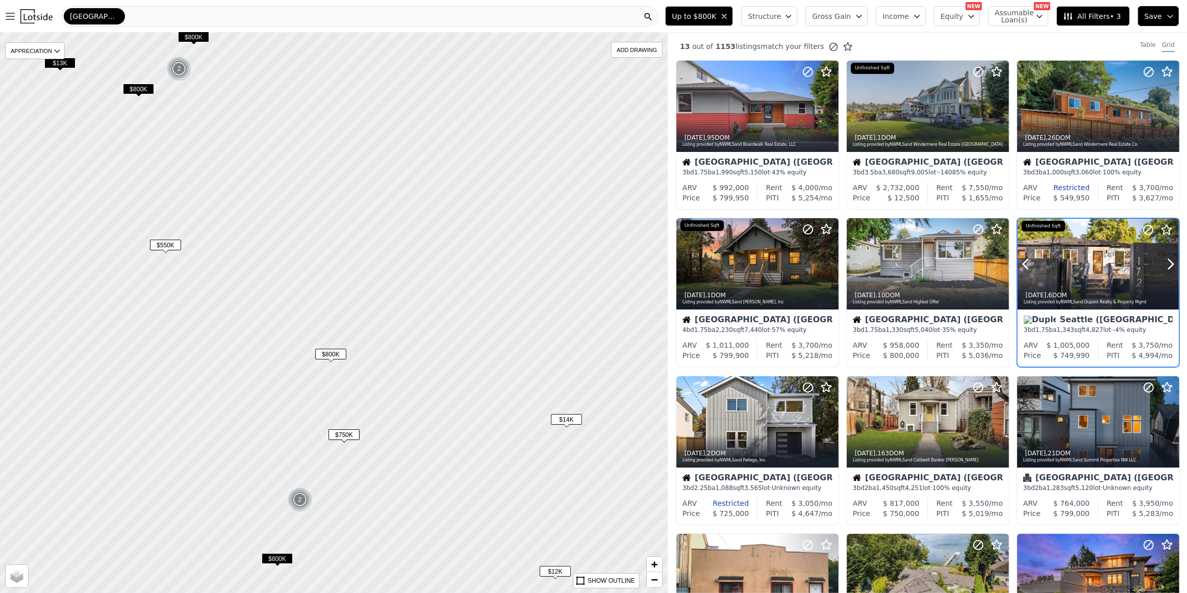
click at [1095, 275] on div at bounding box center [1097, 264] width 161 height 91
click at [709, 15] on span "Up to $800K" at bounding box center [694, 16] width 44 height 10
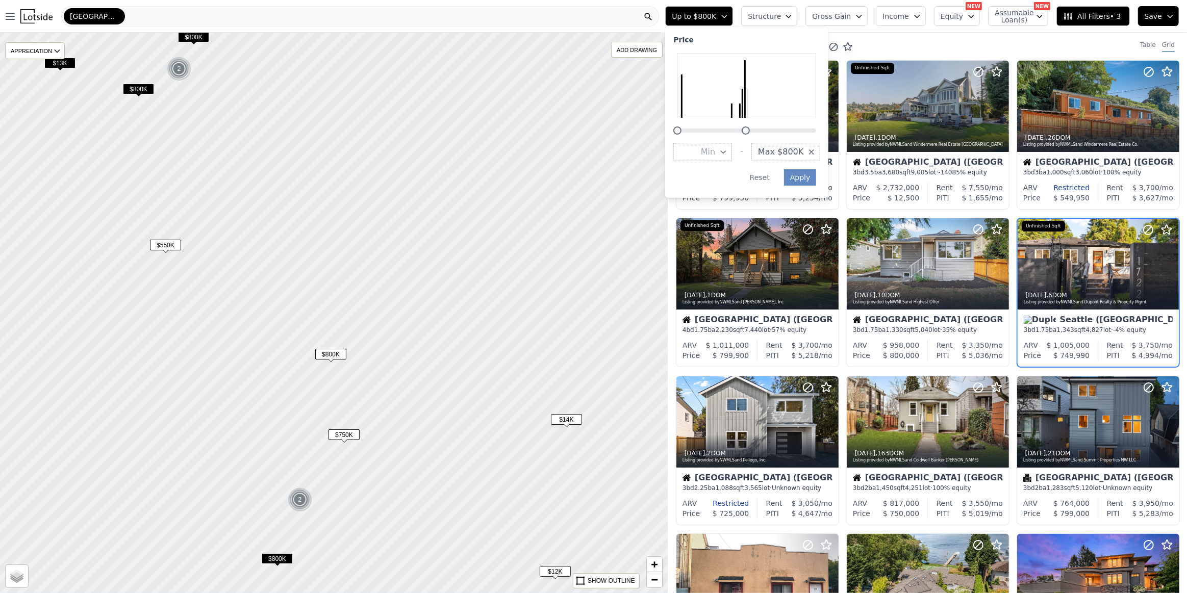
click at [1098, 18] on span "All Filters • 3" at bounding box center [1092, 16] width 58 height 10
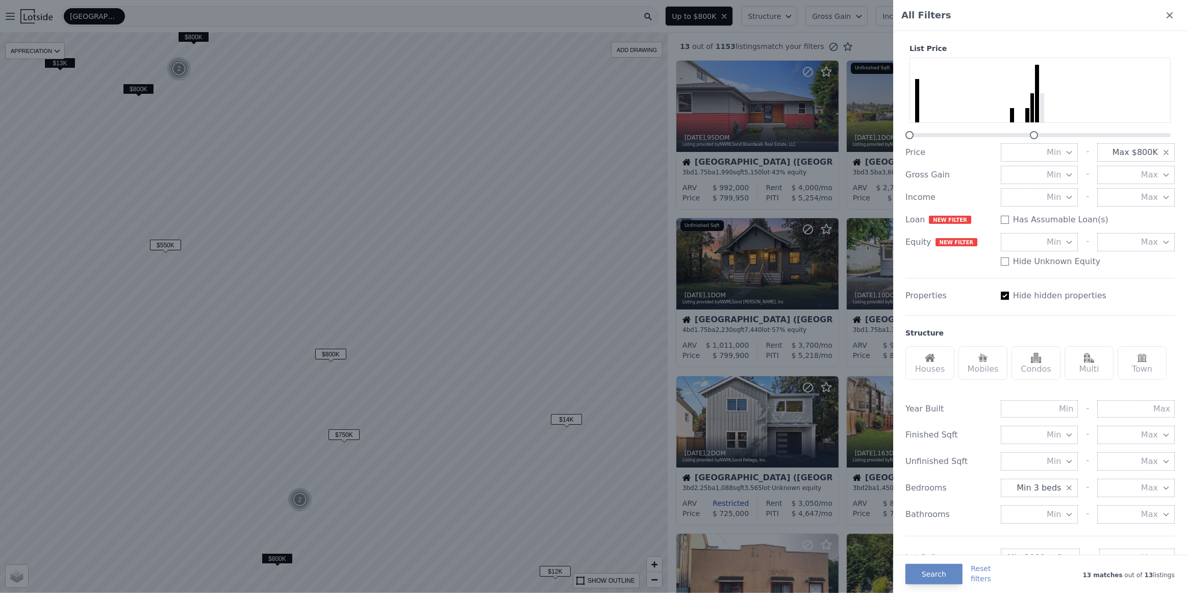
click at [1036, 494] on button "Min 3 beds" at bounding box center [1040, 488] width 78 height 18
click at [1041, 548] on button "2 beds" at bounding box center [1040, 543] width 78 height 18
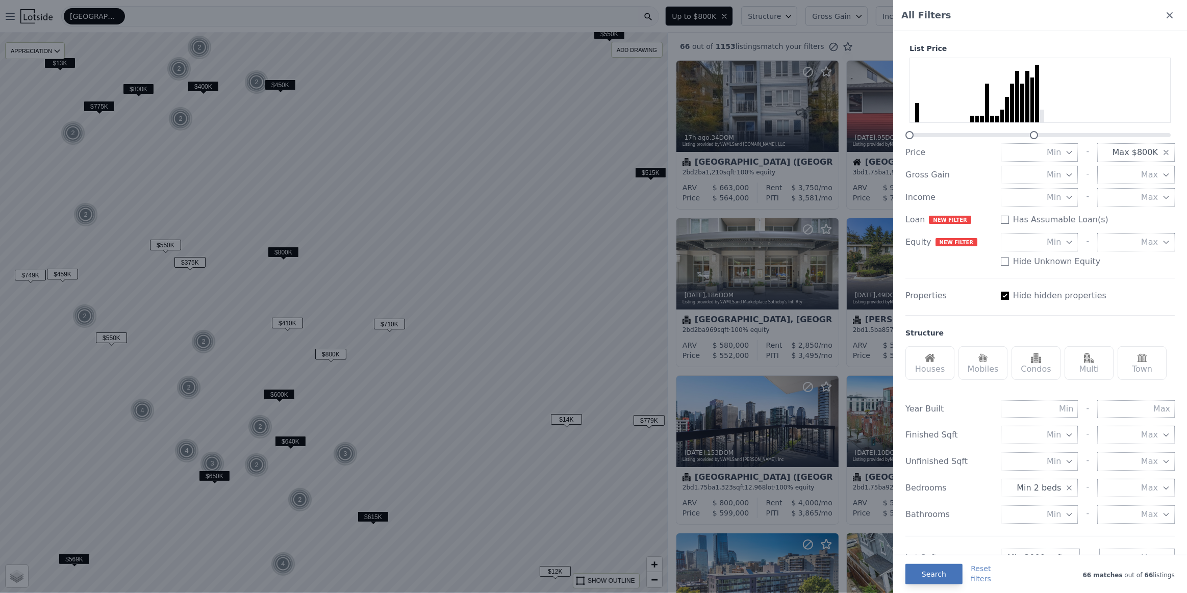
click at [928, 579] on button "Search" at bounding box center [933, 574] width 57 height 20
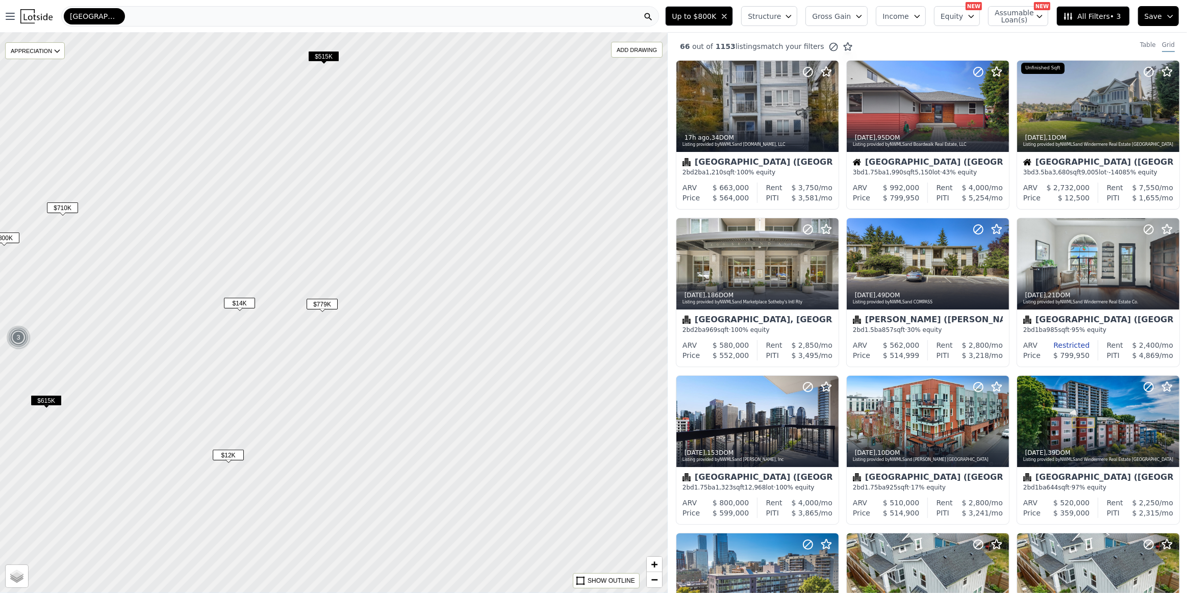
drag, startPoint x: 561, startPoint y: 320, endPoint x: 235, endPoint y: 203, distance: 347.0
click at [235, 203] on div at bounding box center [333, 313] width 801 height 673
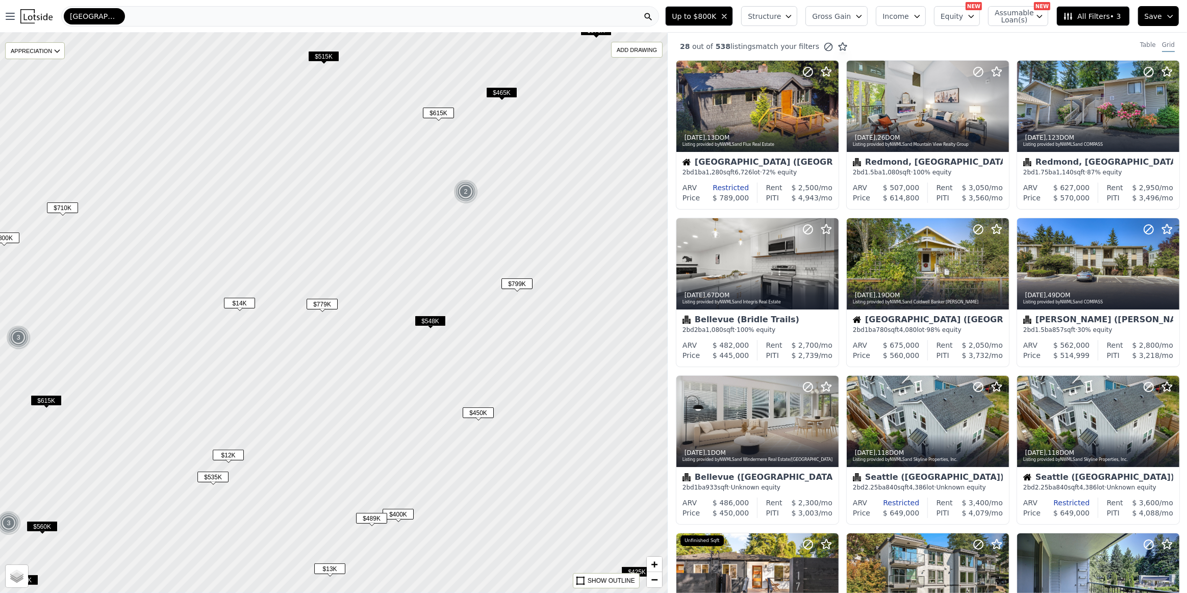
click at [434, 325] on span "$548K" at bounding box center [430, 321] width 31 height 11
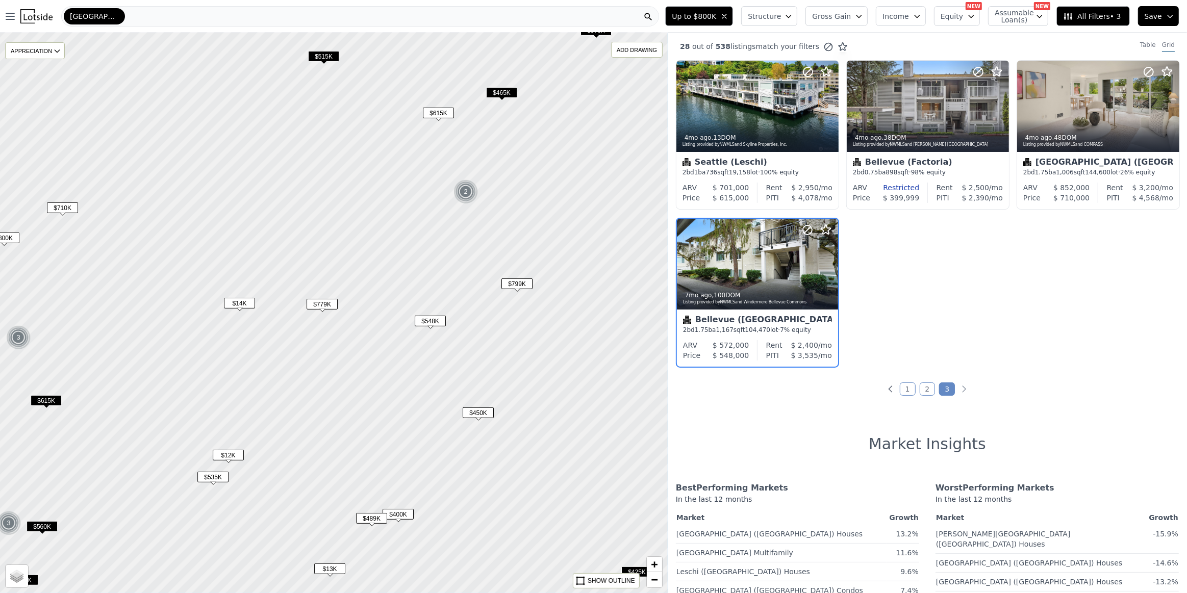
click at [316, 303] on span "$779K" at bounding box center [321, 304] width 31 height 11
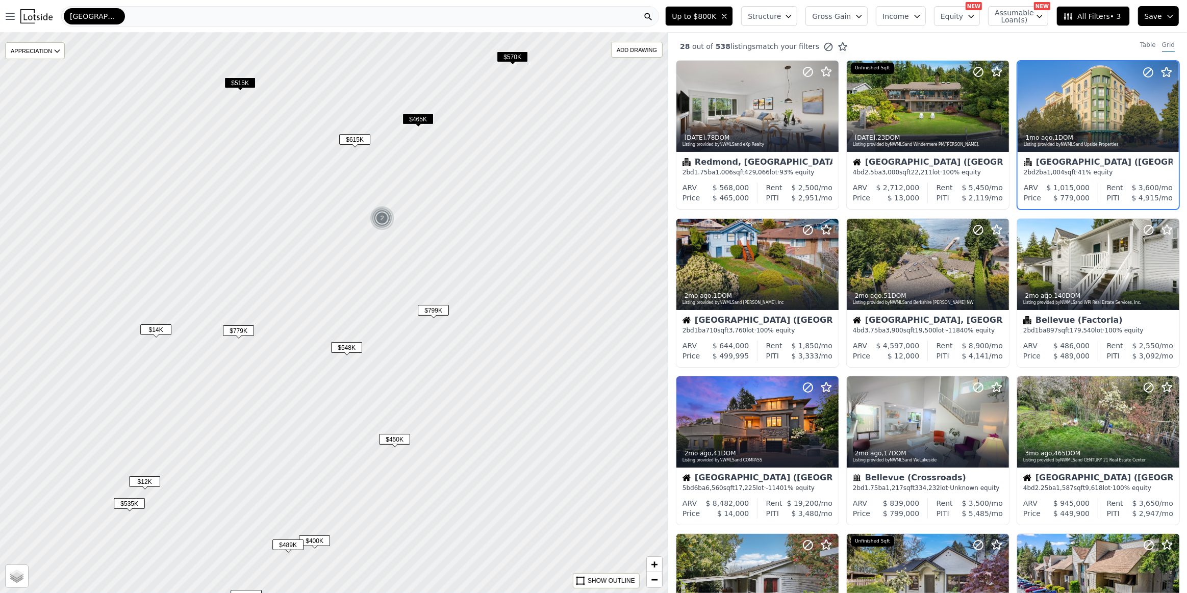
drag, startPoint x: 496, startPoint y: 285, endPoint x: 424, endPoint y: 306, distance: 75.5
click at [424, 306] on span "$799K" at bounding box center [433, 310] width 31 height 11
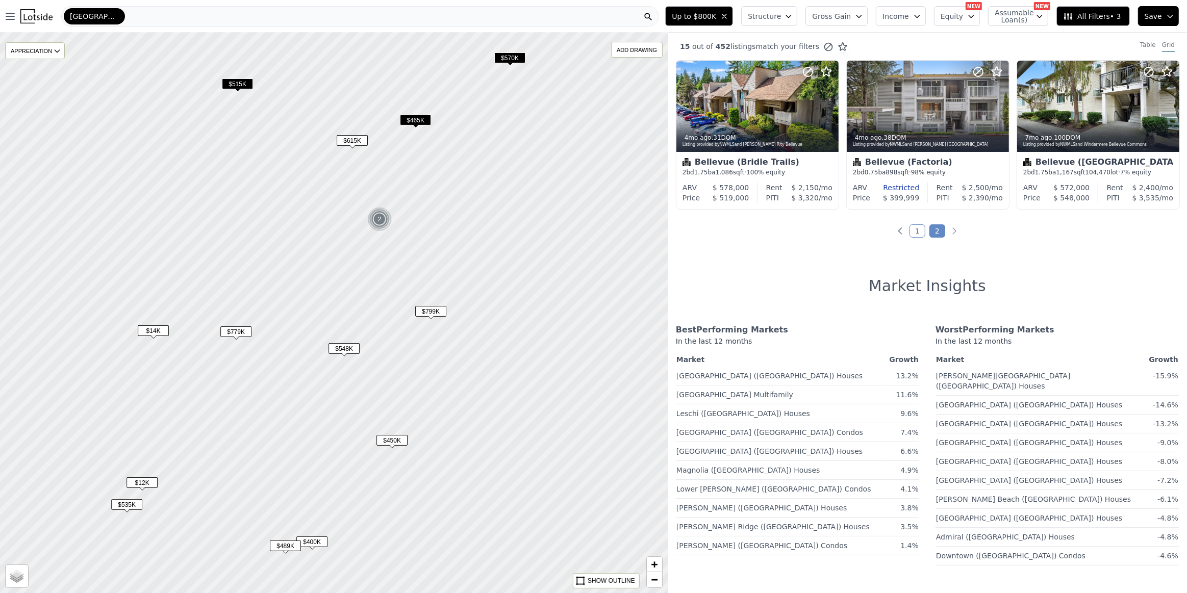
click at [914, 231] on link "1" at bounding box center [917, 230] width 16 height 13
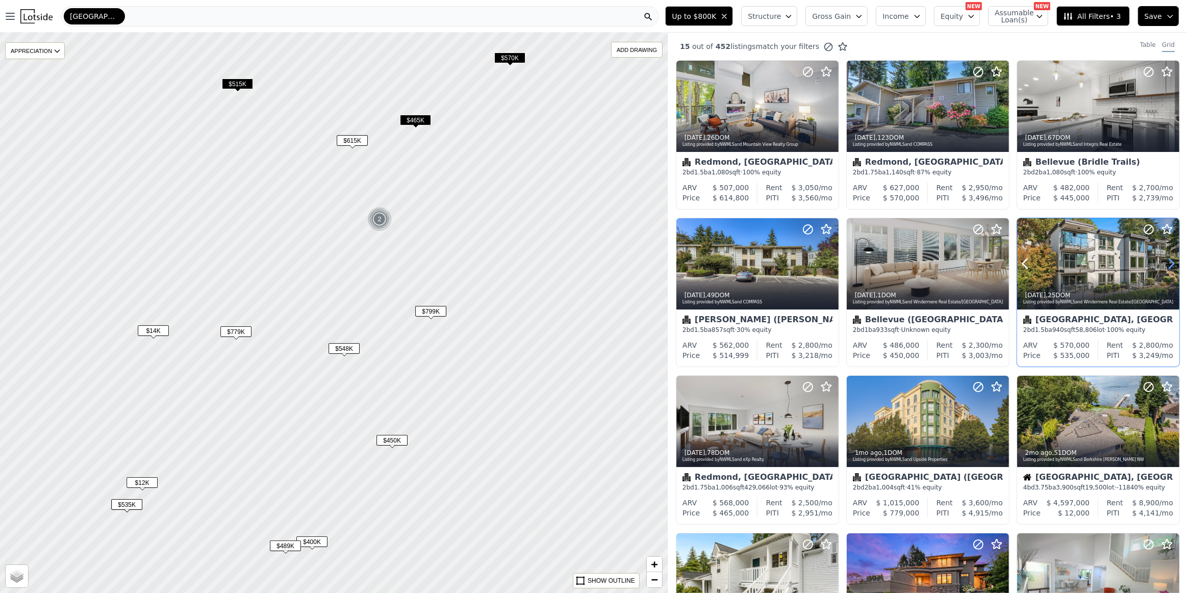
click at [1166, 264] on icon at bounding box center [1171, 263] width 16 height 16
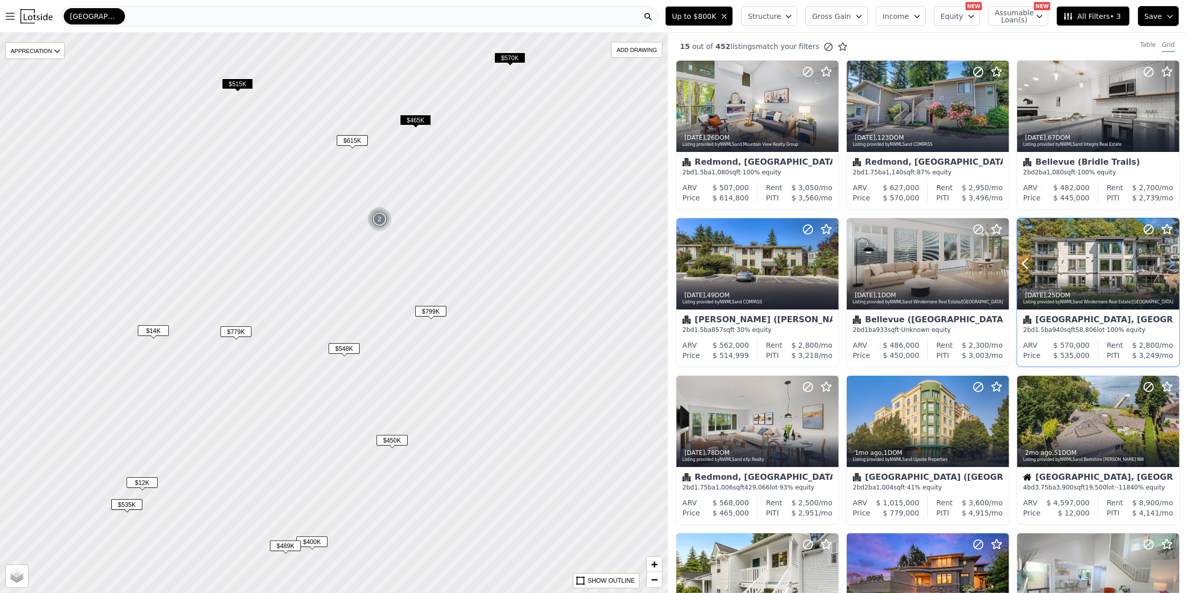
click at [1166, 264] on icon at bounding box center [1171, 263] width 16 height 16
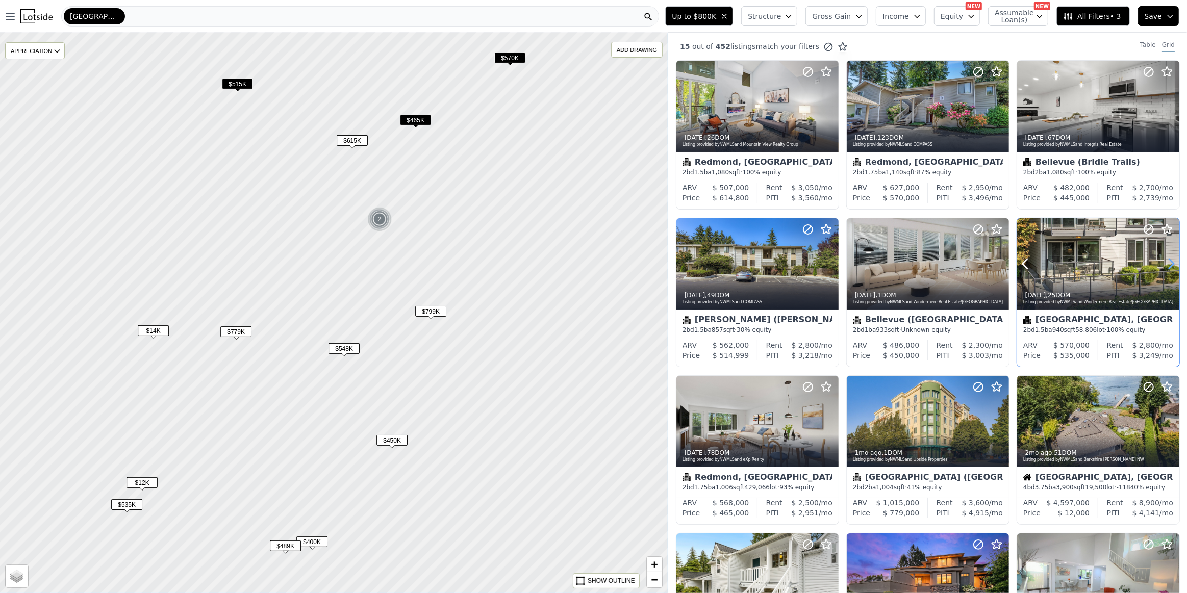
click at [1166, 264] on icon at bounding box center [1171, 263] width 16 height 16
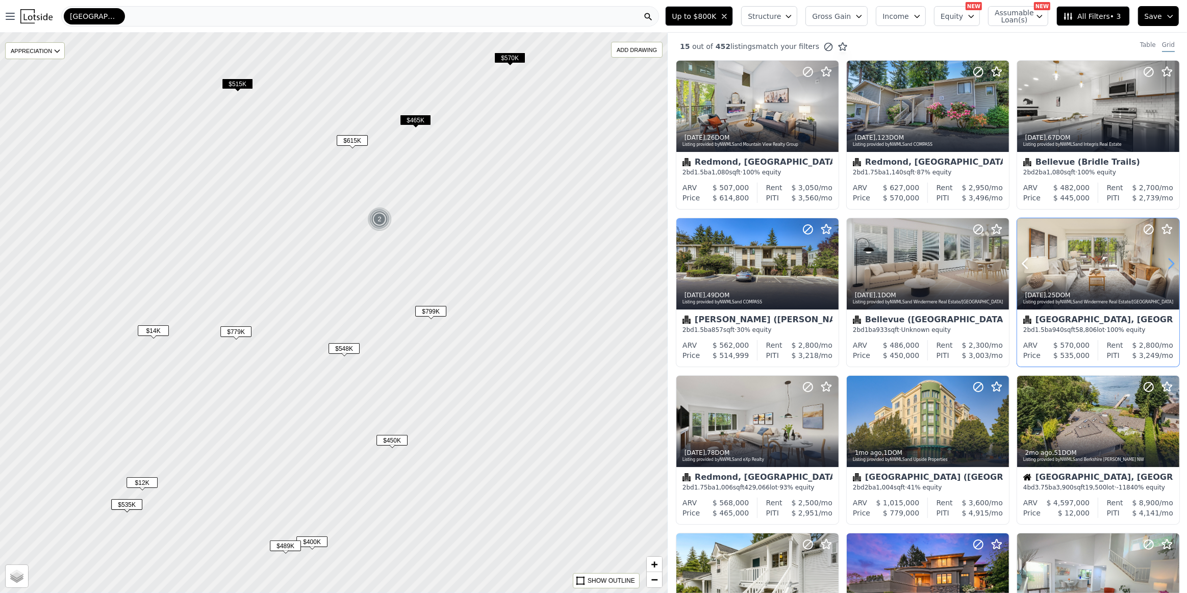
click at [1166, 264] on icon at bounding box center [1171, 263] width 16 height 16
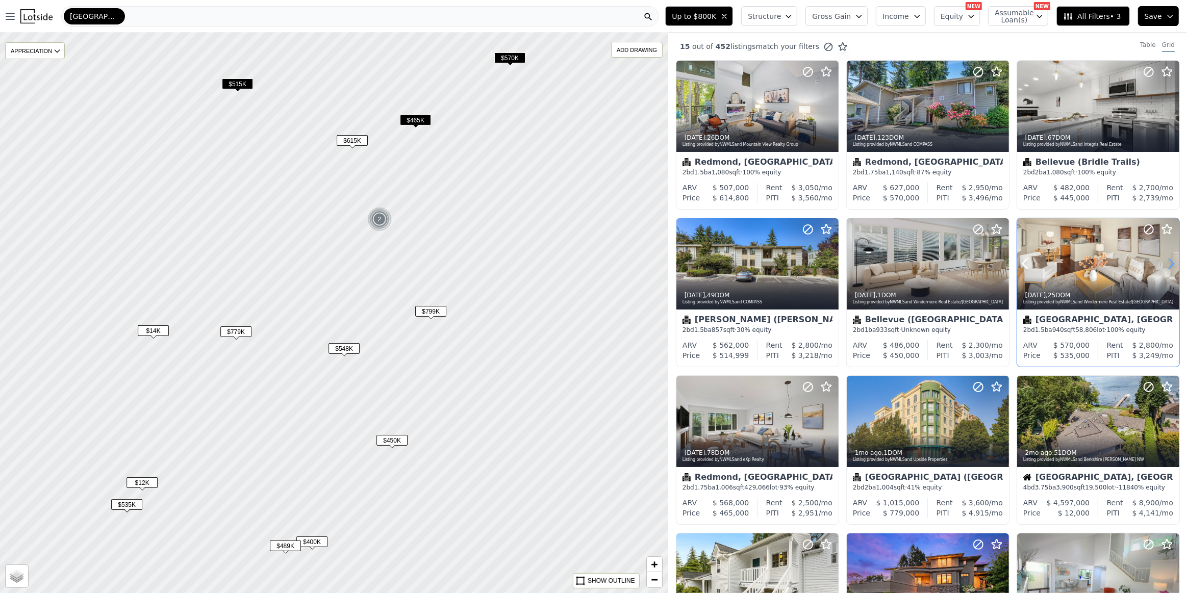
click at [1166, 264] on icon at bounding box center [1171, 263] width 16 height 16
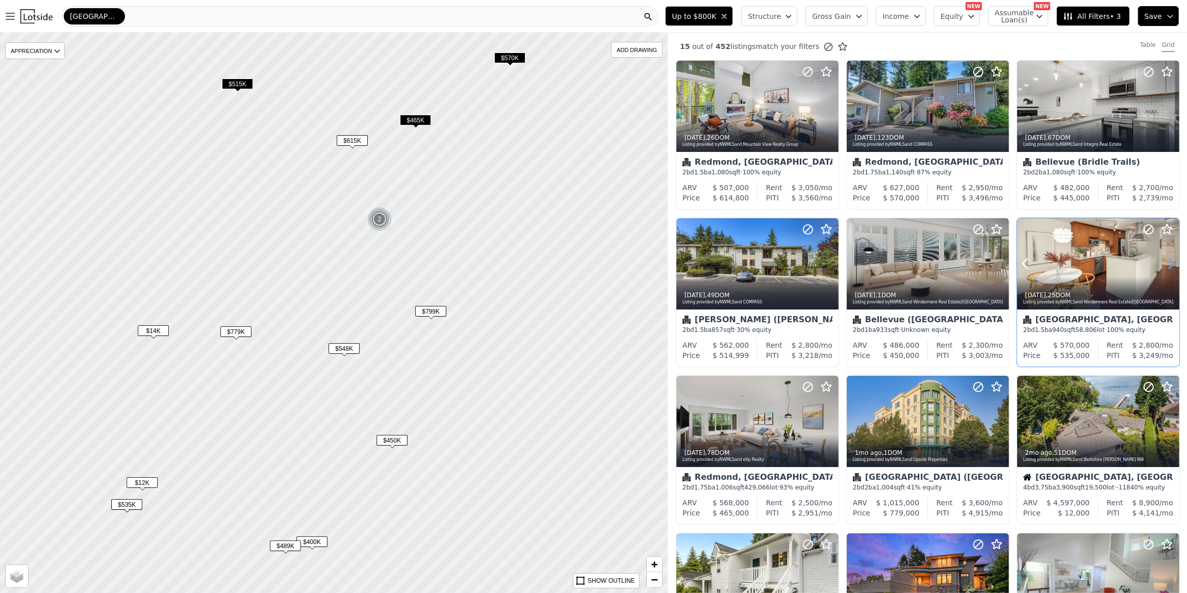
click at [1166, 264] on icon at bounding box center [1171, 263] width 16 height 16
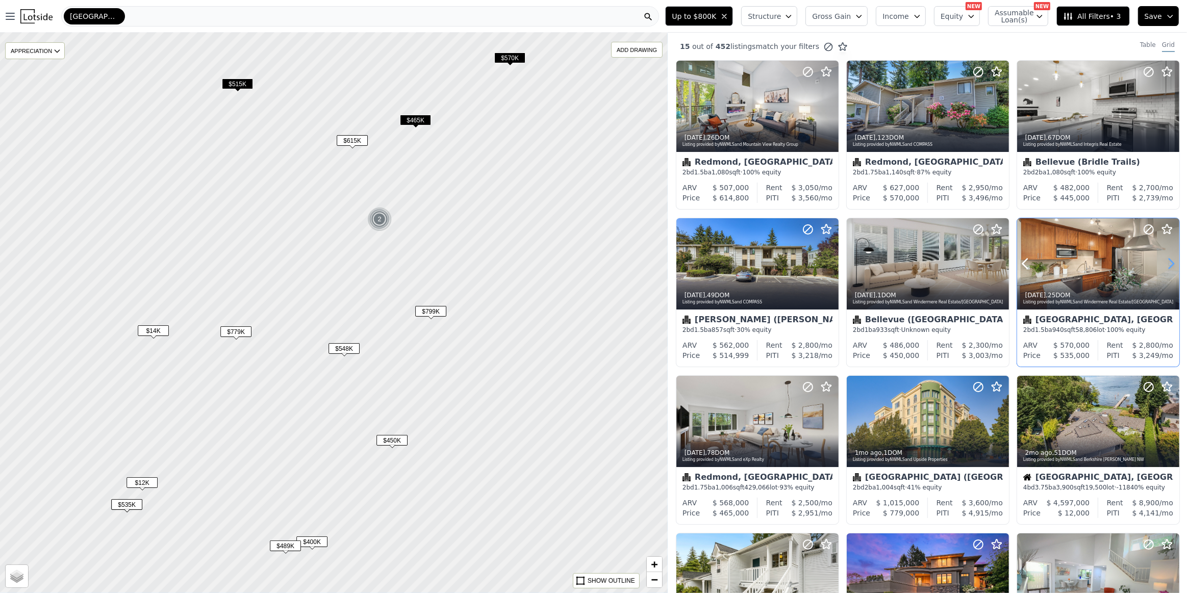
click at [1166, 264] on icon at bounding box center [1171, 263] width 16 height 16
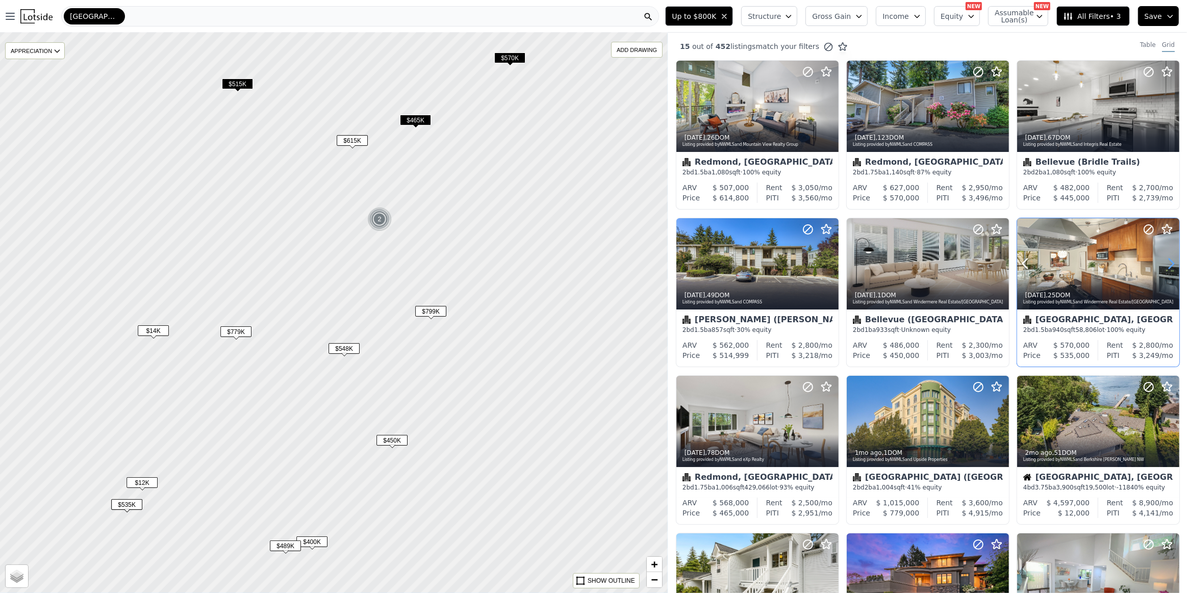
click at [1166, 264] on icon at bounding box center [1171, 263] width 16 height 16
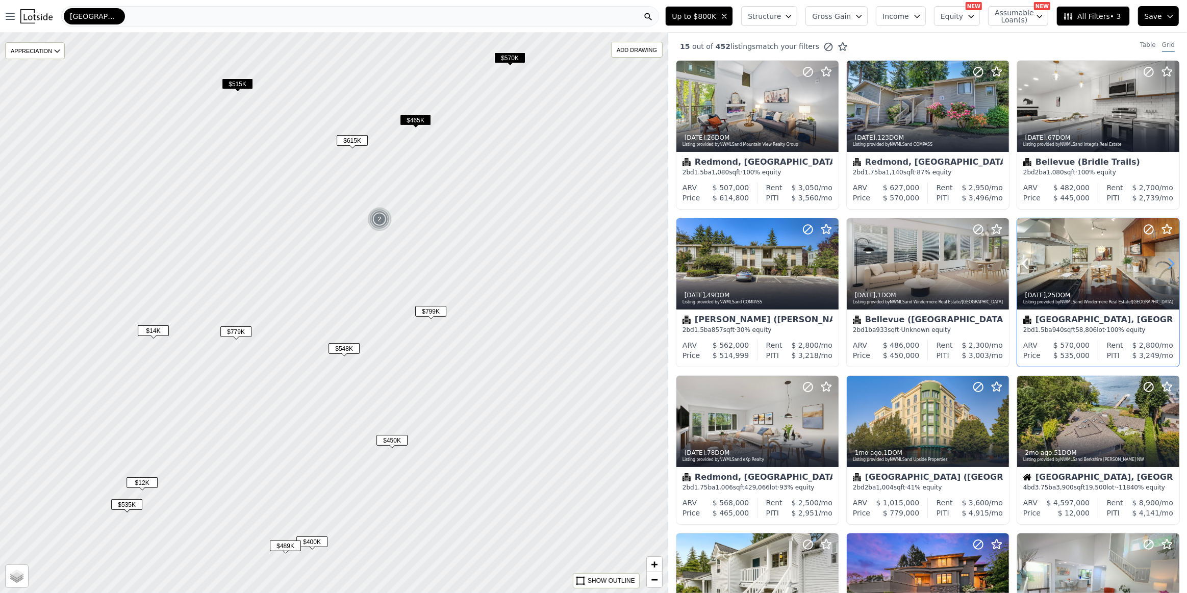
click at [1166, 264] on icon at bounding box center [1171, 263] width 16 height 16
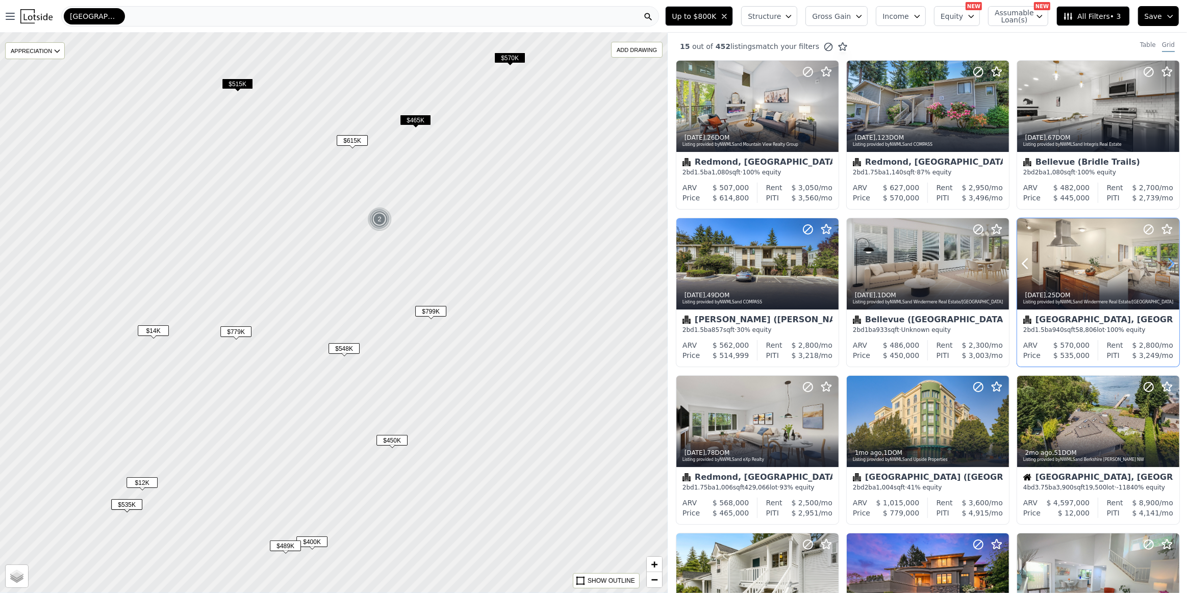
click at [1166, 264] on icon at bounding box center [1171, 263] width 16 height 16
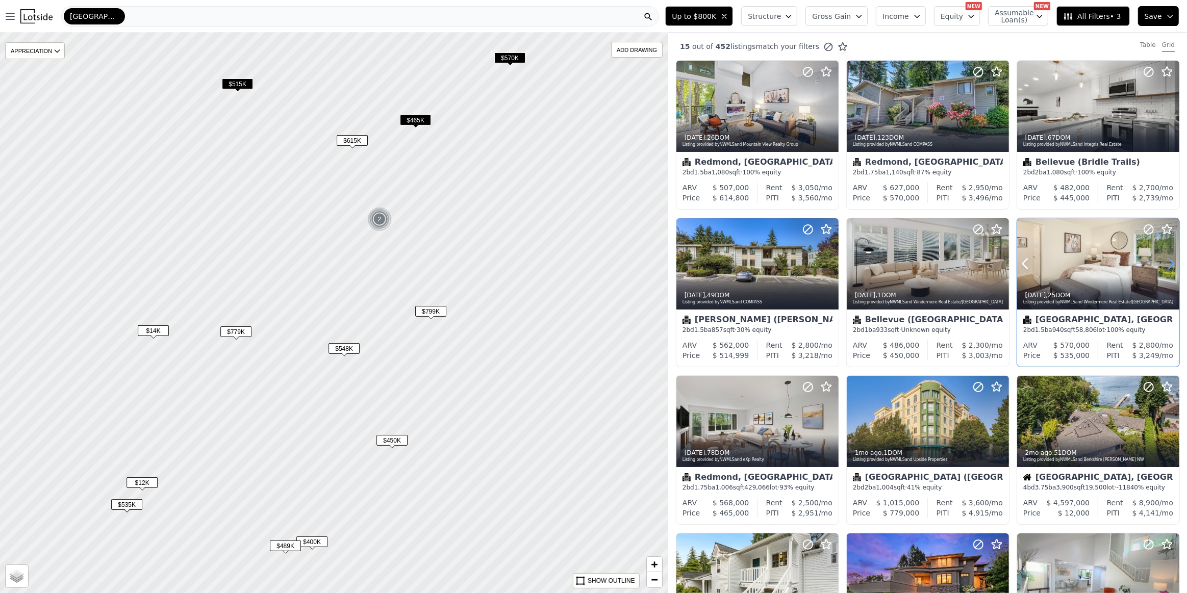
click at [1166, 264] on icon at bounding box center [1171, 263] width 16 height 16
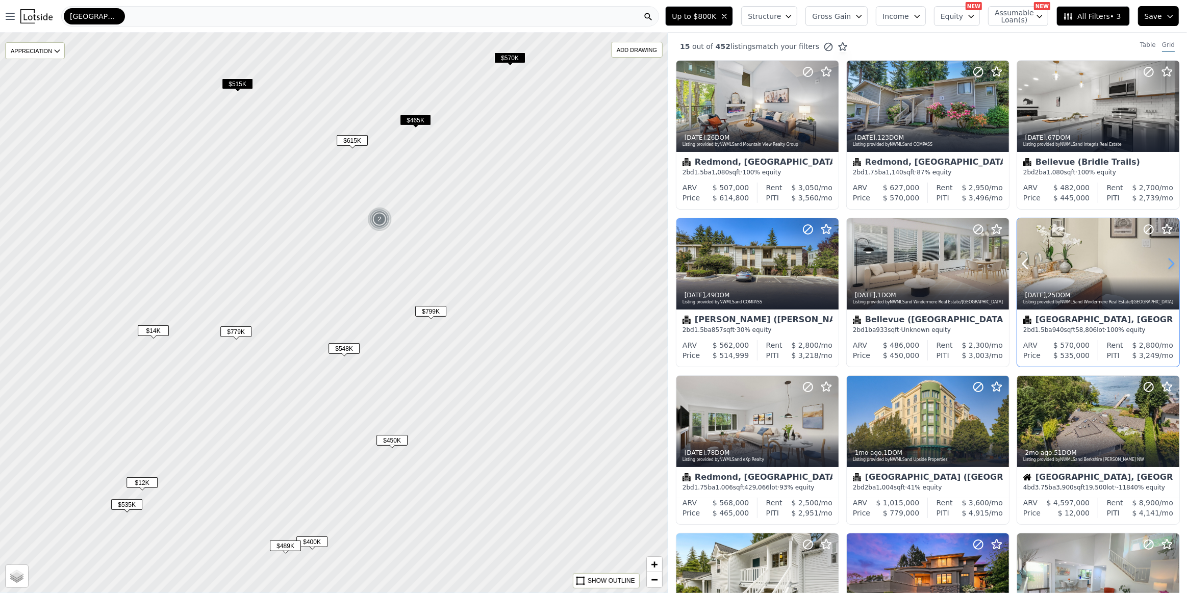
click at [1166, 264] on icon at bounding box center [1171, 263] width 16 height 16
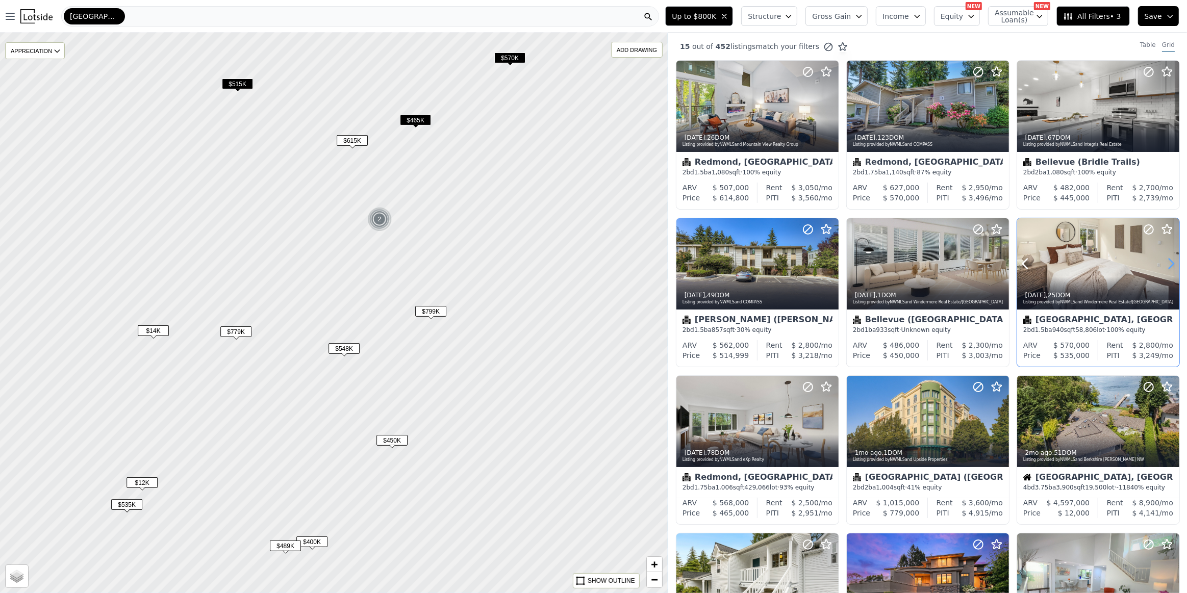
click at [1166, 264] on icon at bounding box center [1171, 263] width 16 height 16
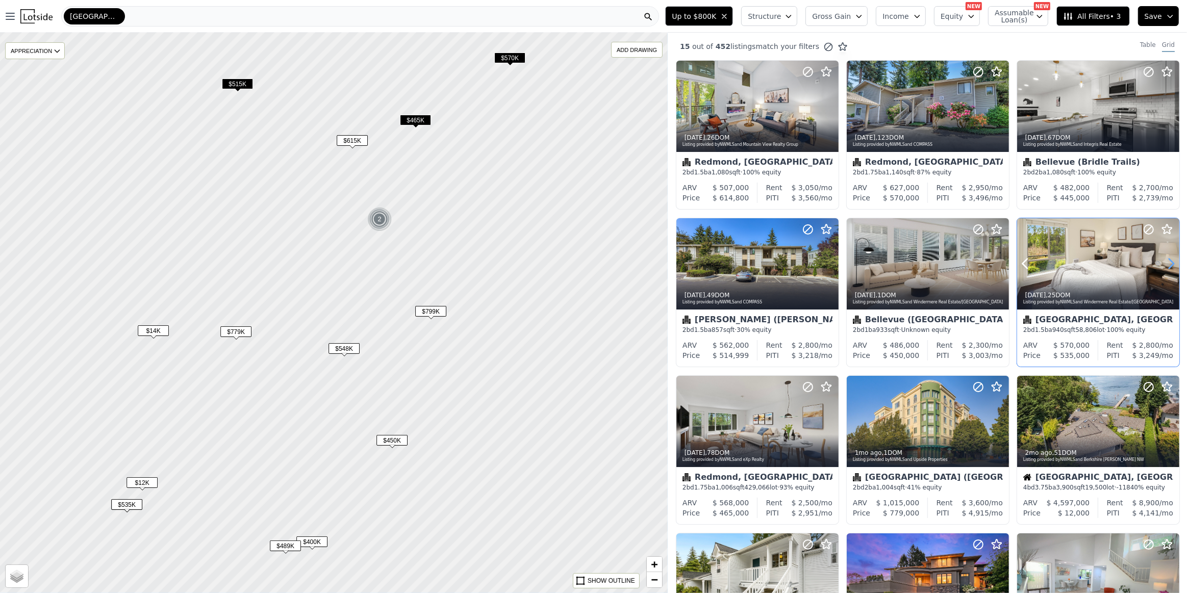
click at [1166, 264] on icon at bounding box center [1171, 263] width 16 height 16
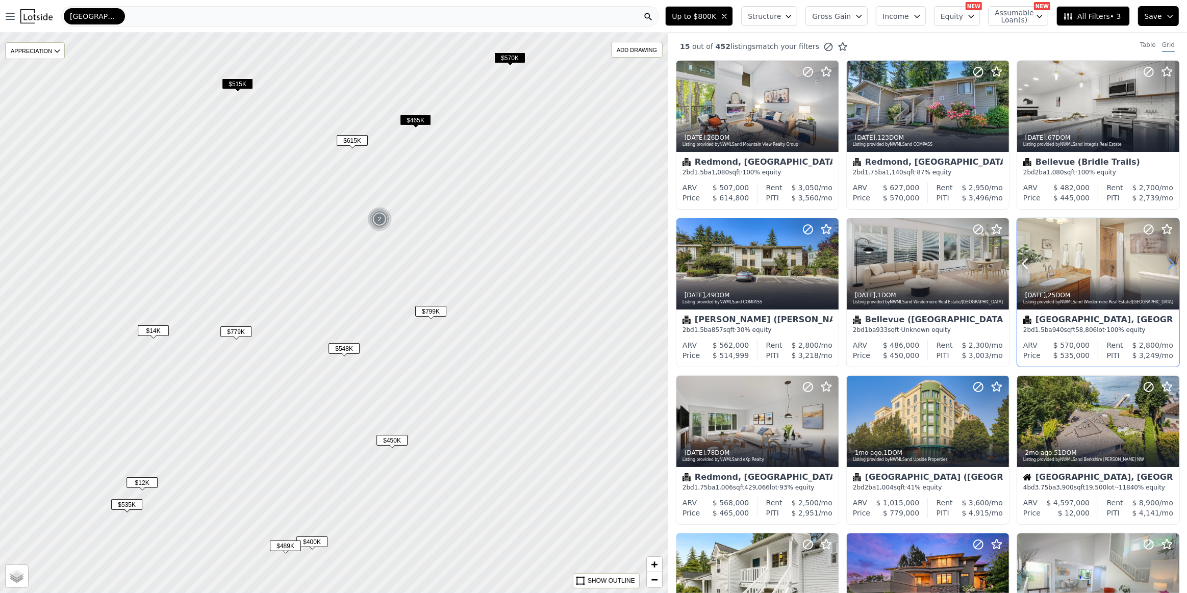
click at [1166, 264] on icon at bounding box center [1171, 263] width 16 height 16
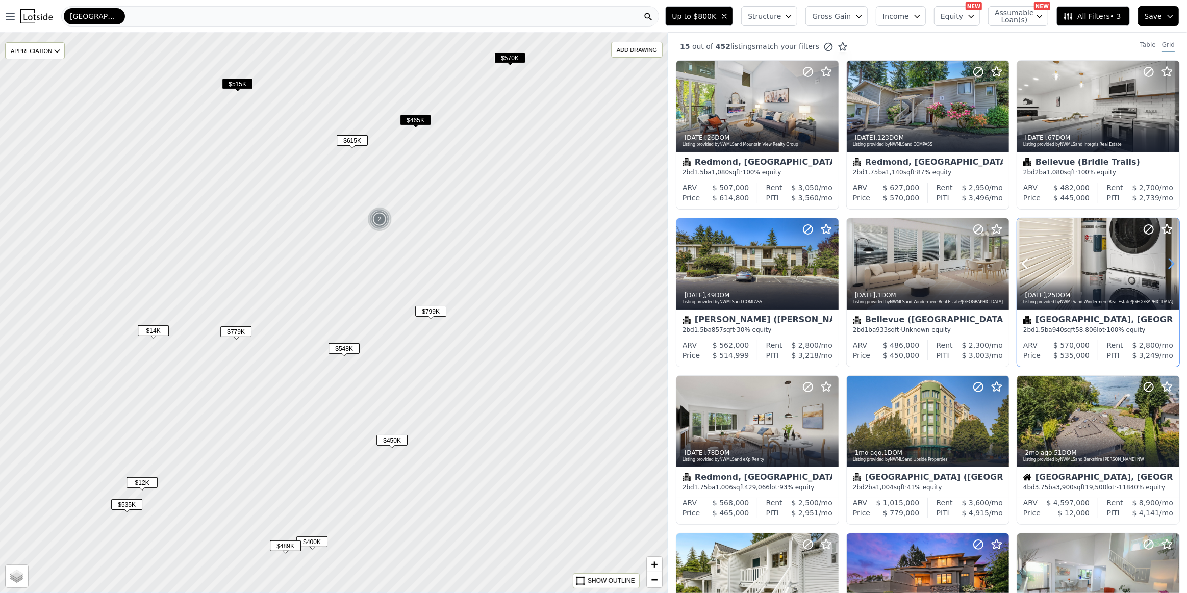
click at [1166, 264] on icon at bounding box center [1171, 263] width 16 height 16
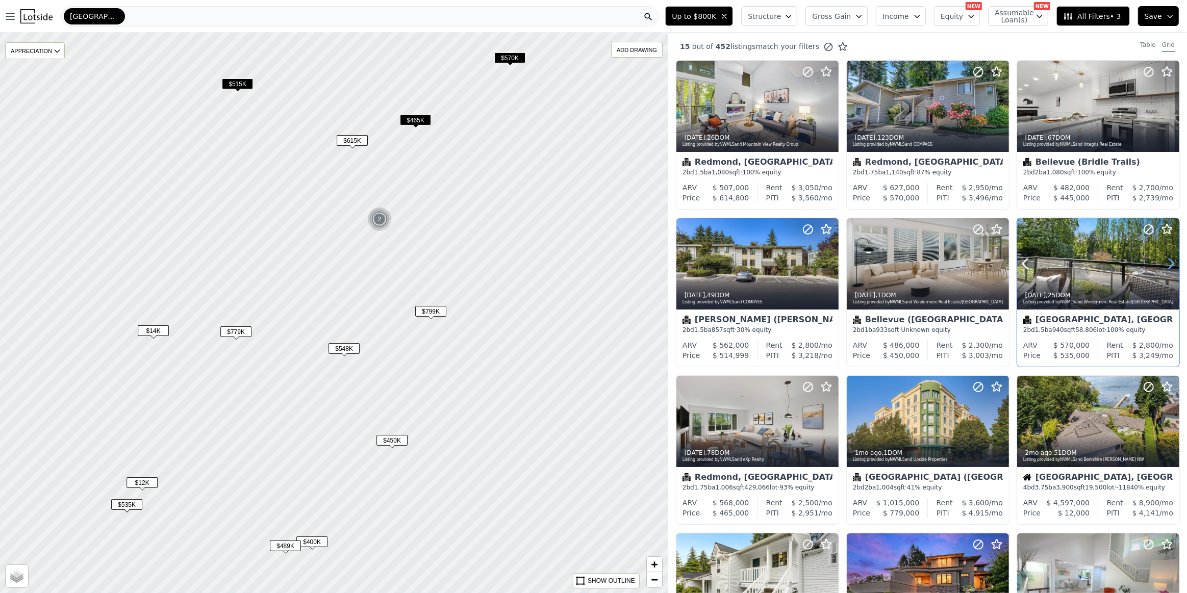
click at [1166, 264] on icon at bounding box center [1171, 263] width 16 height 16
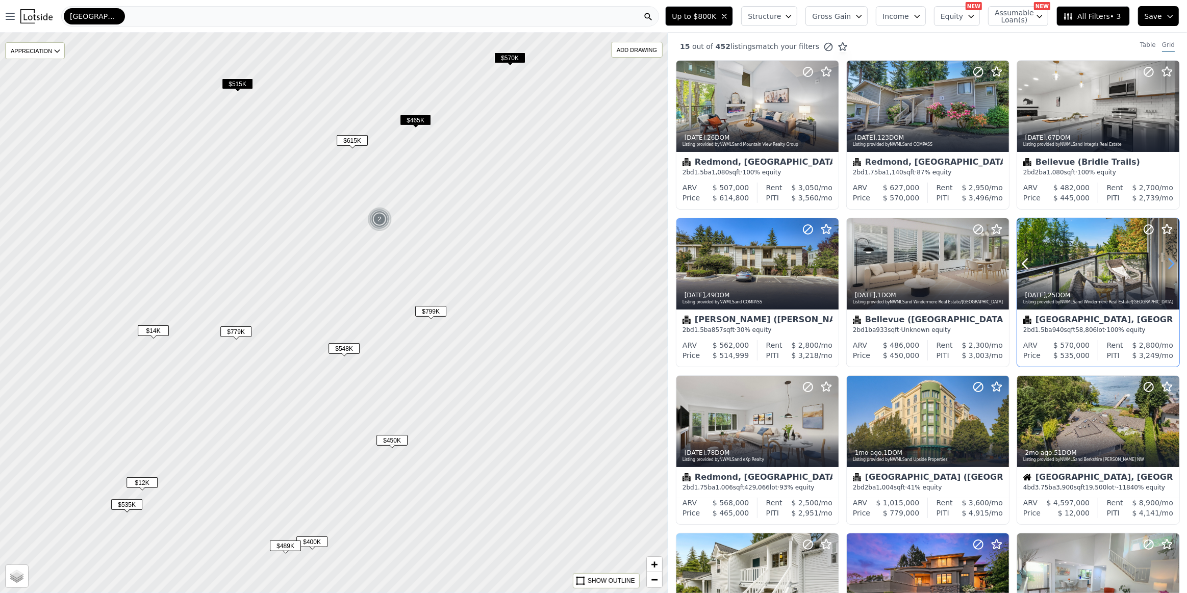
click at [1166, 264] on icon at bounding box center [1171, 263] width 16 height 16
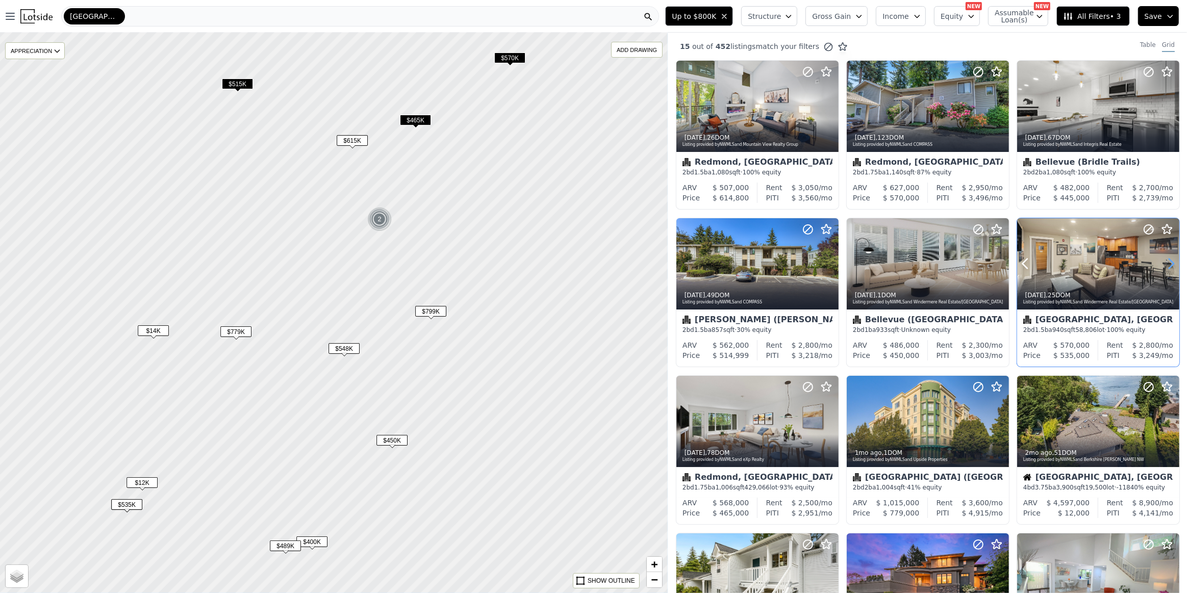
click at [1166, 264] on icon at bounding box center [1171, 263] width 16 height 16
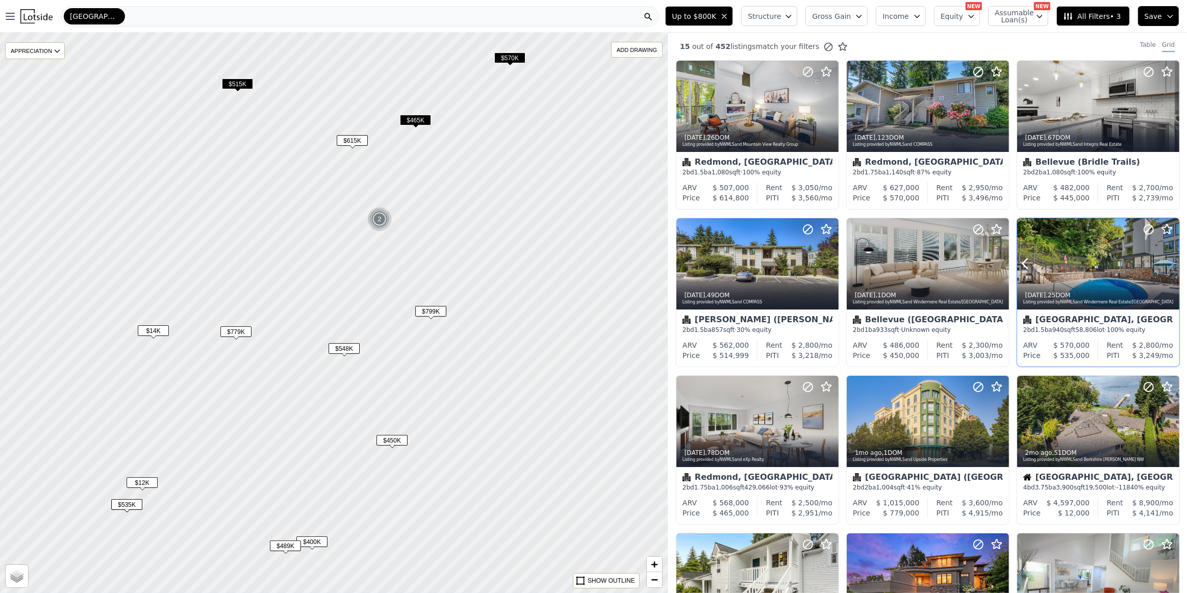
click at [1166, 264] on icon at bounding box center [1171, 263] width 16 height 16
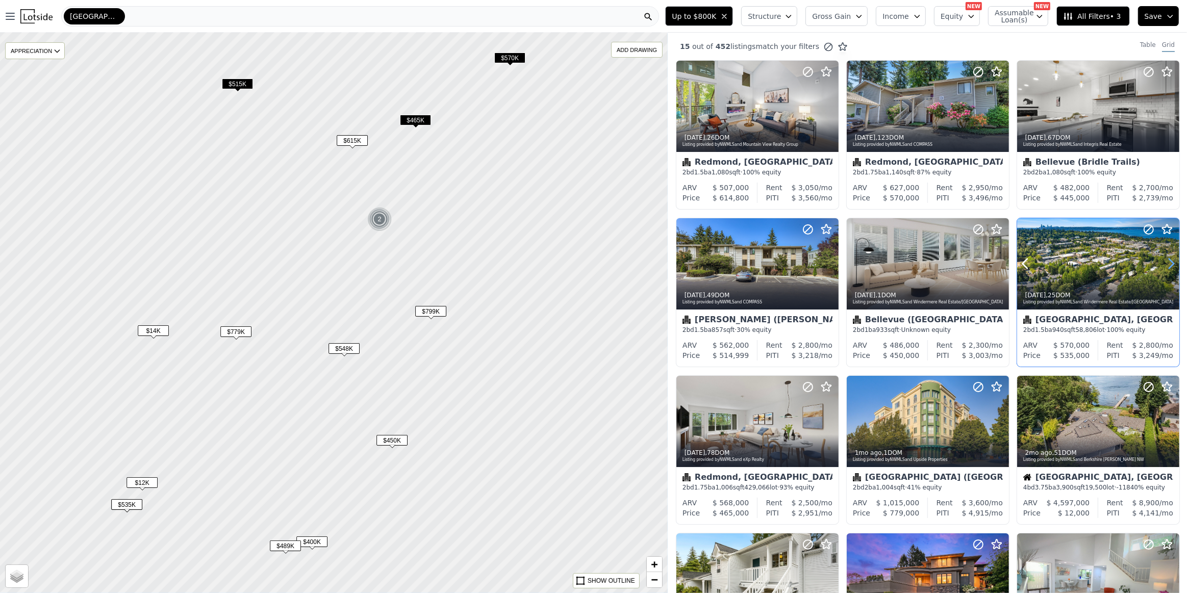
click at [1166, 264] on icon at bounding box center [1171, 263] width 16 height 16
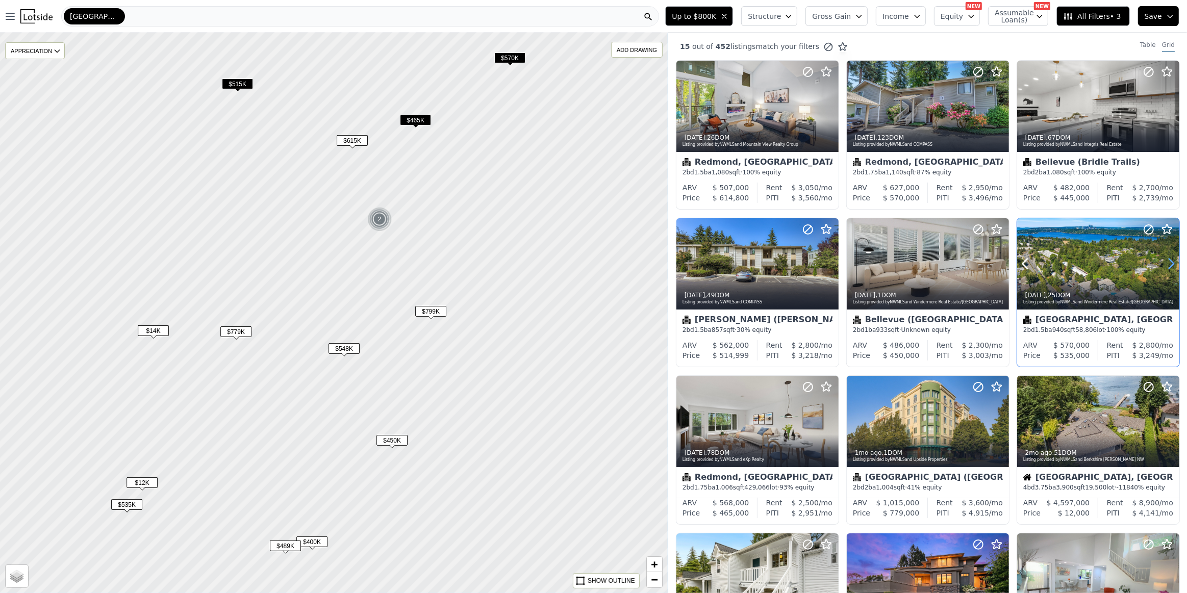
click at [1166, 264] on icon at bounding box center [1171, 263] width 16 height 16
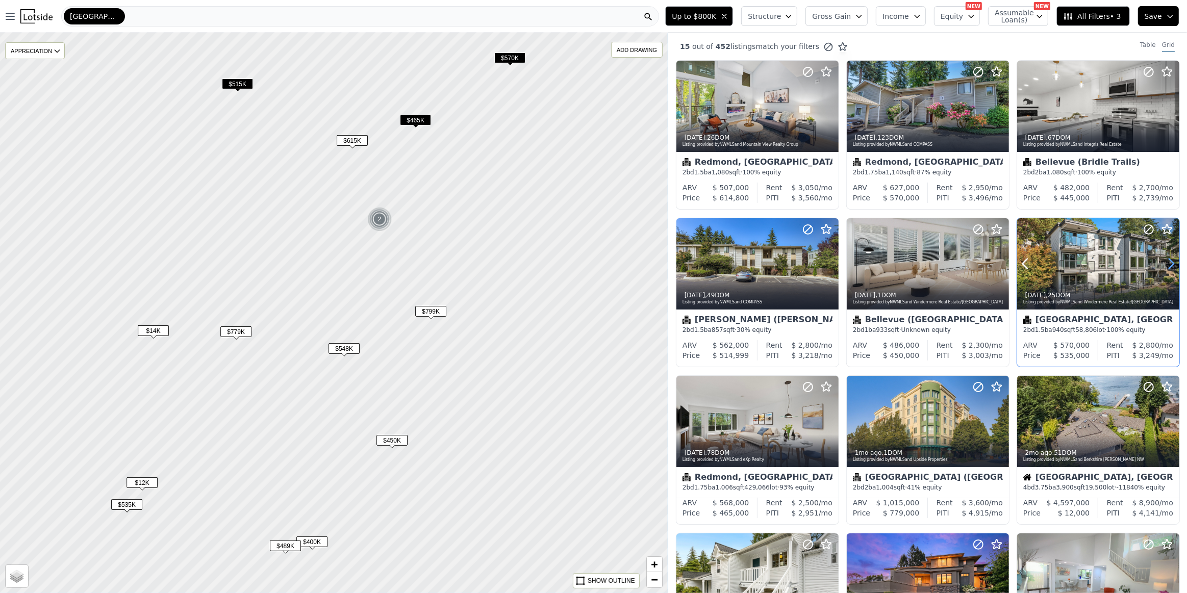
click at [1166, 264] on icon at bounding box center [1171, 263] width 16 height 16
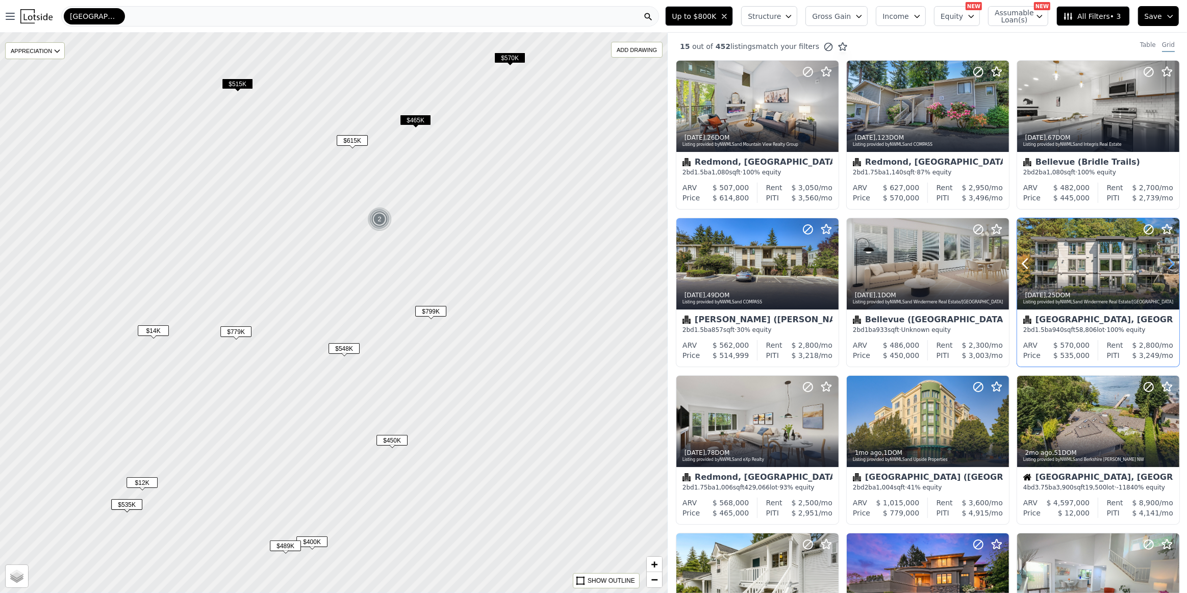
click at [1166, 264] on icon at bounding box center [1171, 263] width 16 height 16
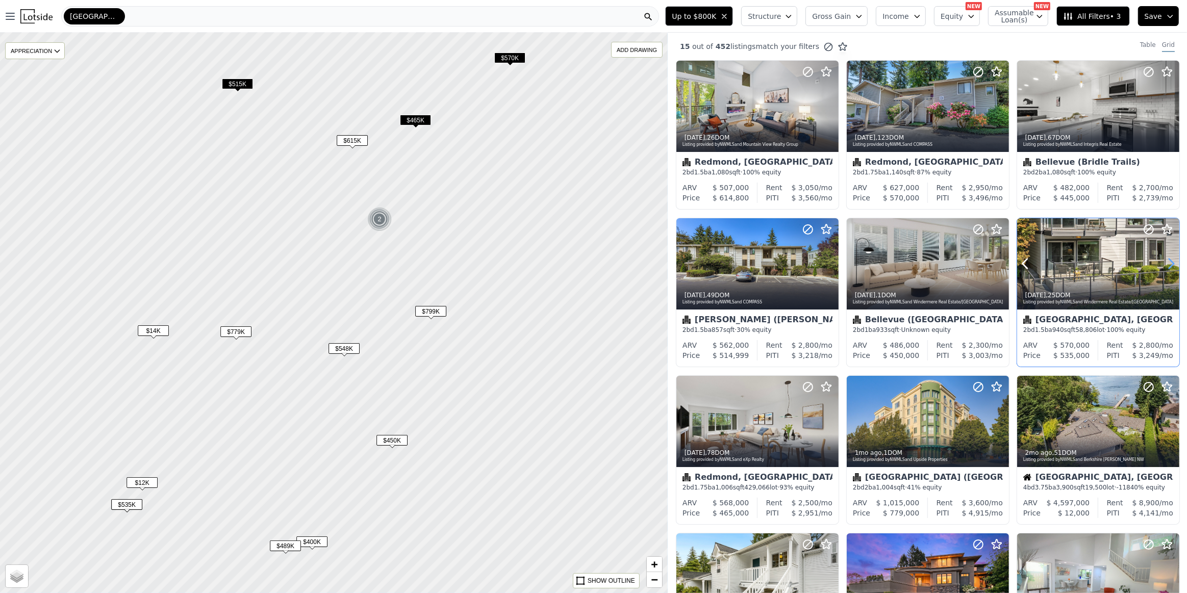
click at [1166, 264] on icon at bounding box center [1171, 263] width 16 height 16
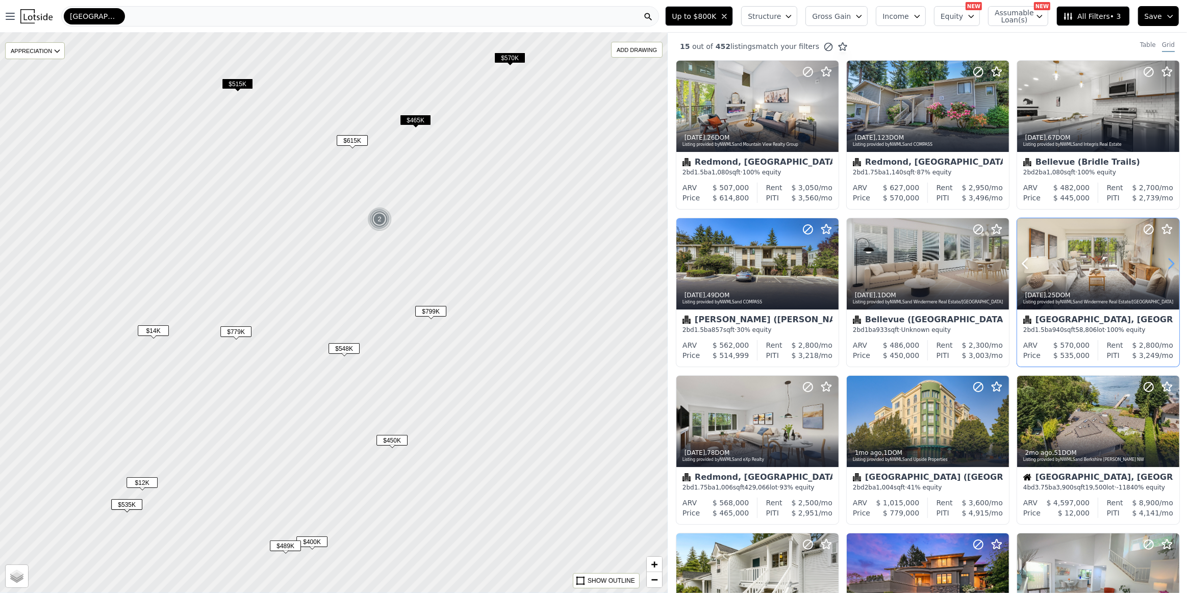
click at [1166, 264] on icon at bounding box center [1171, 263] width 16 height 16
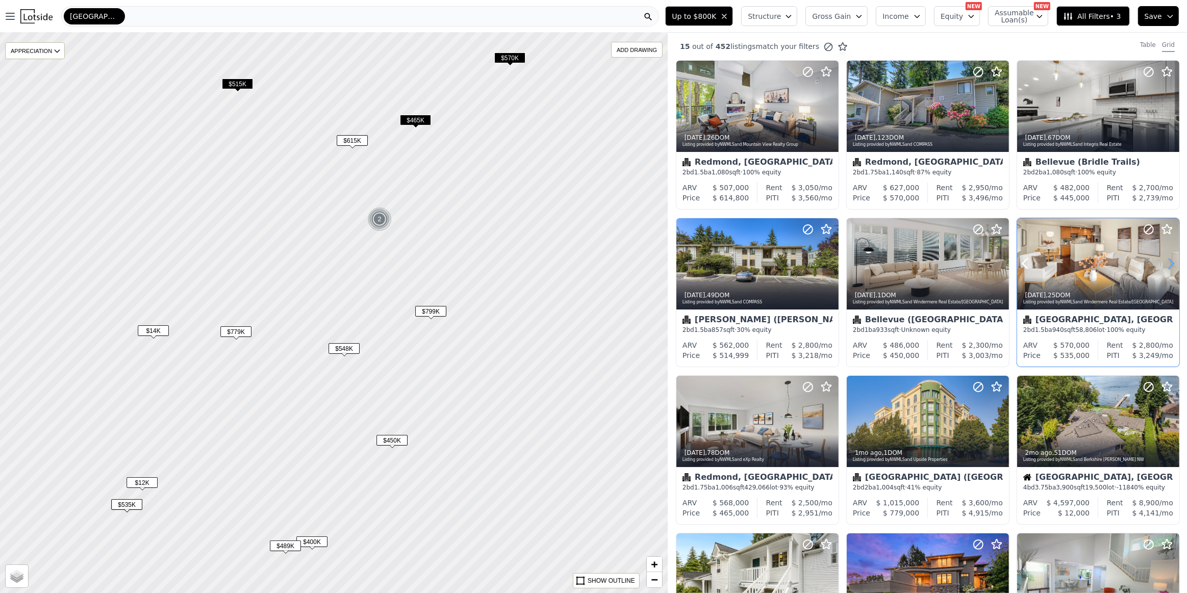
click at [1166, 264] on icon at bounding box center [1171, 263] width 16 height 16
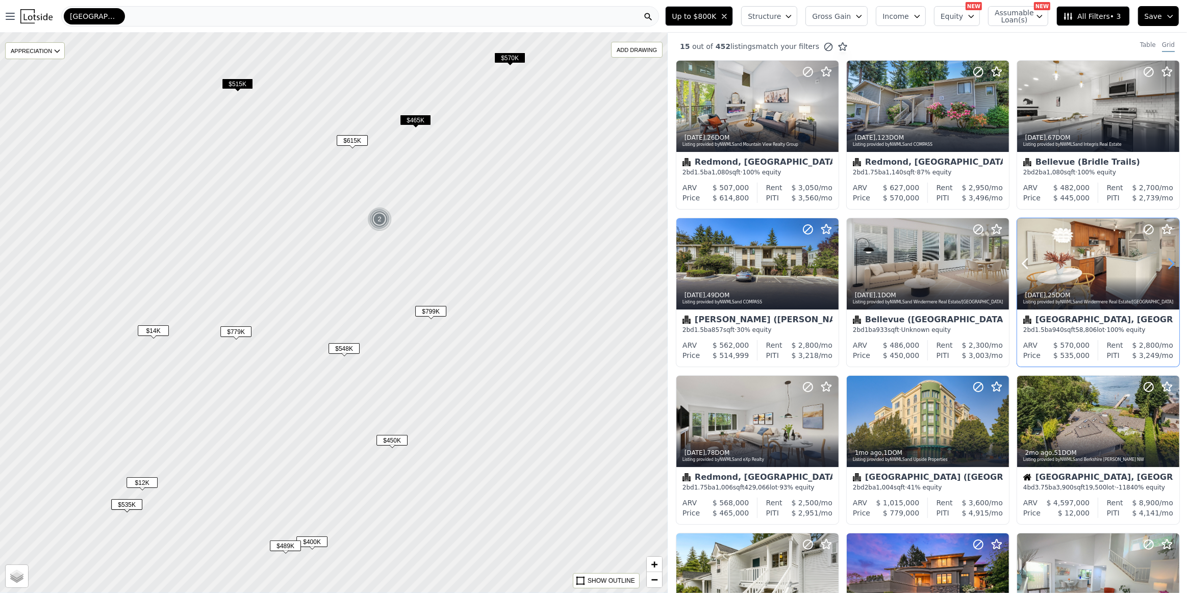
click at [1166, 264] on icon at bounding box center [1171, 263] width 16 height 16
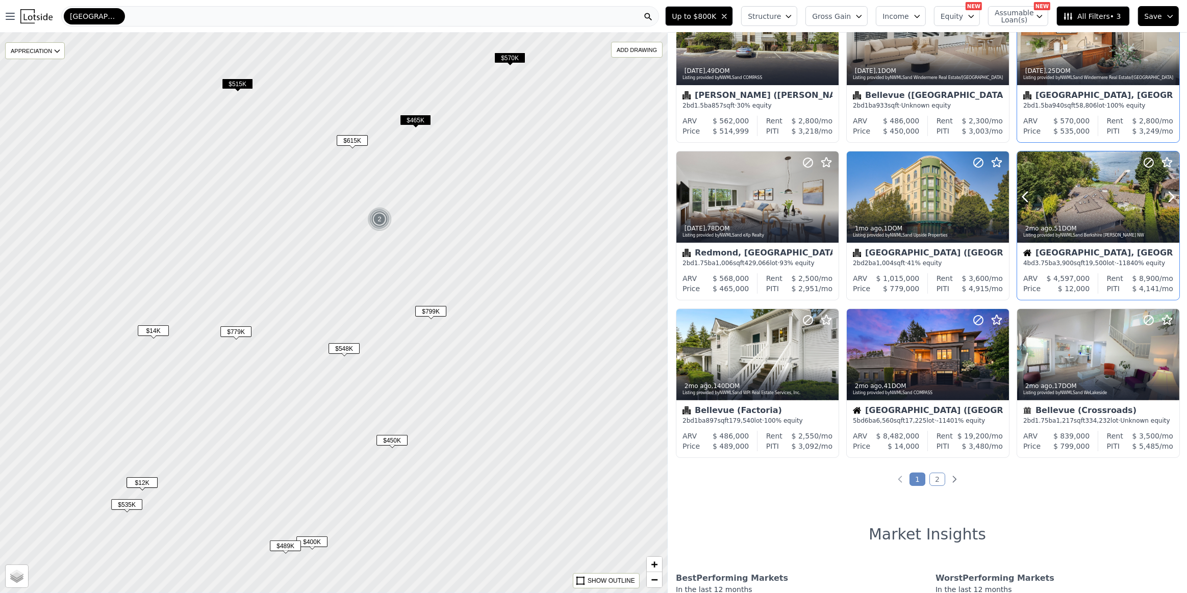
scroll to position [232, 0]
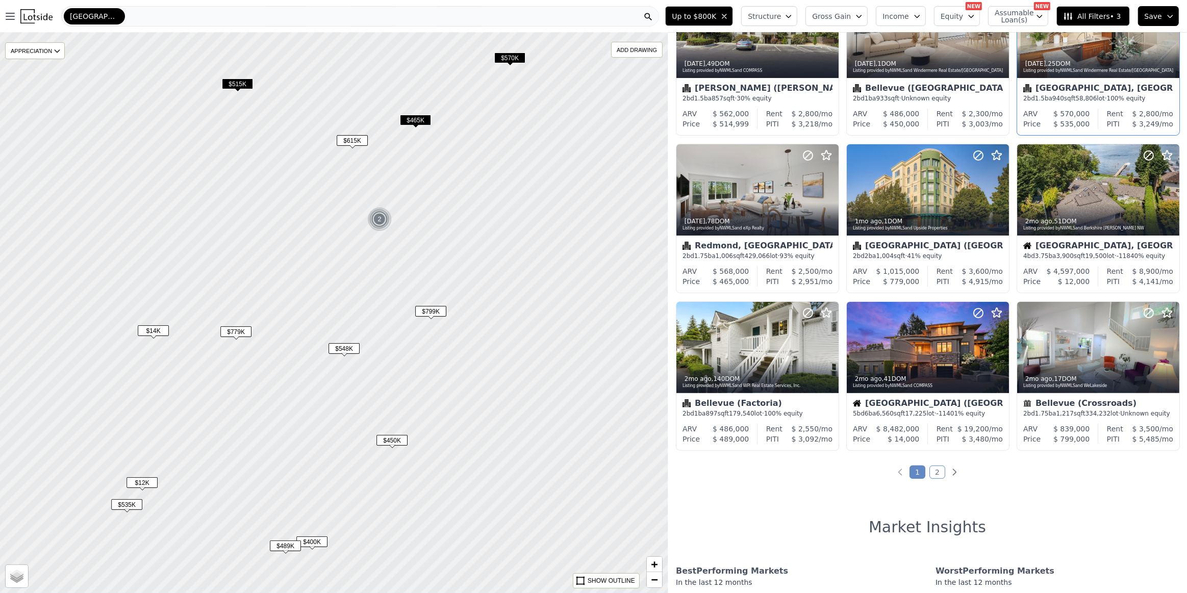
click at [934, 469] on link "2" at bounding box center [937, 472] width 16 height 13
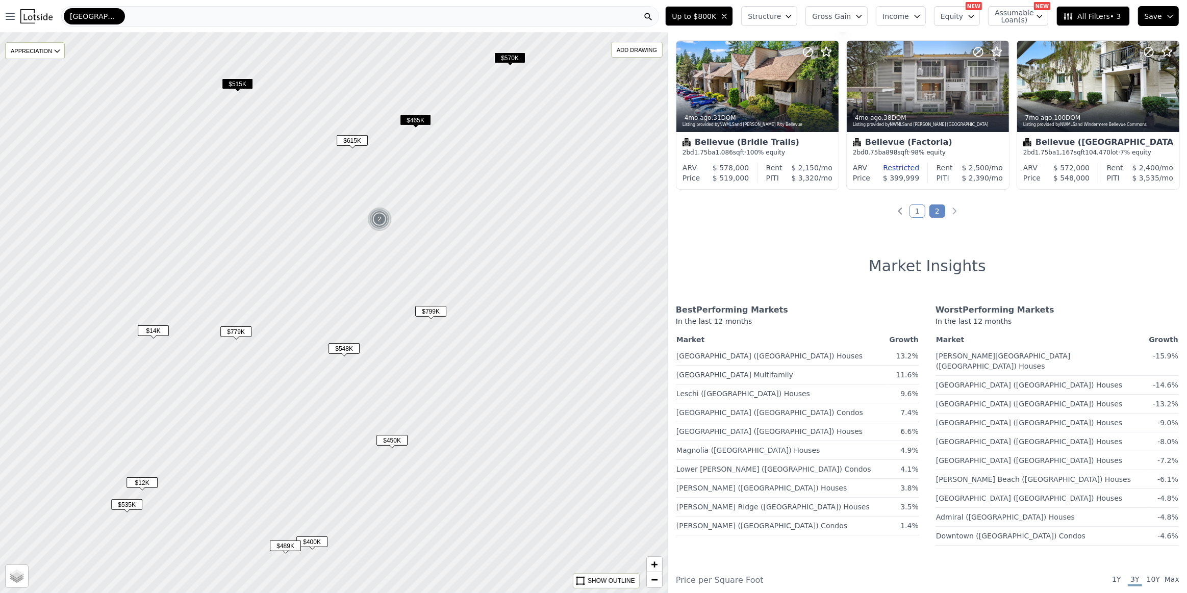
scroll to position [0, 0]
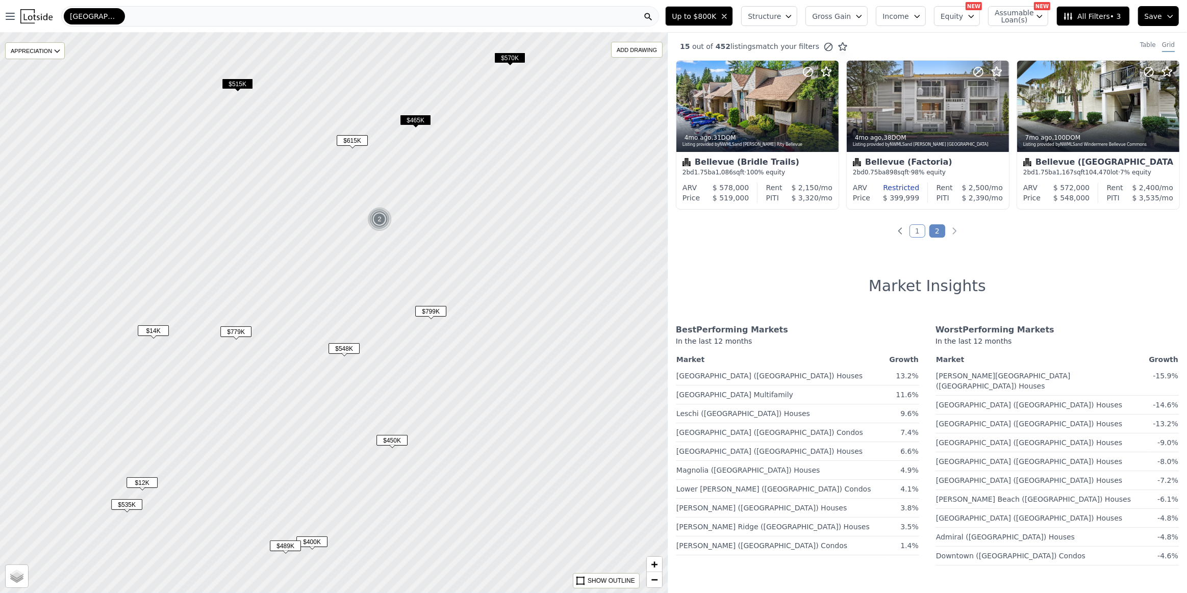
click at [911, 224] on link "1" at bounding box center [917, 230] width 16 height 13
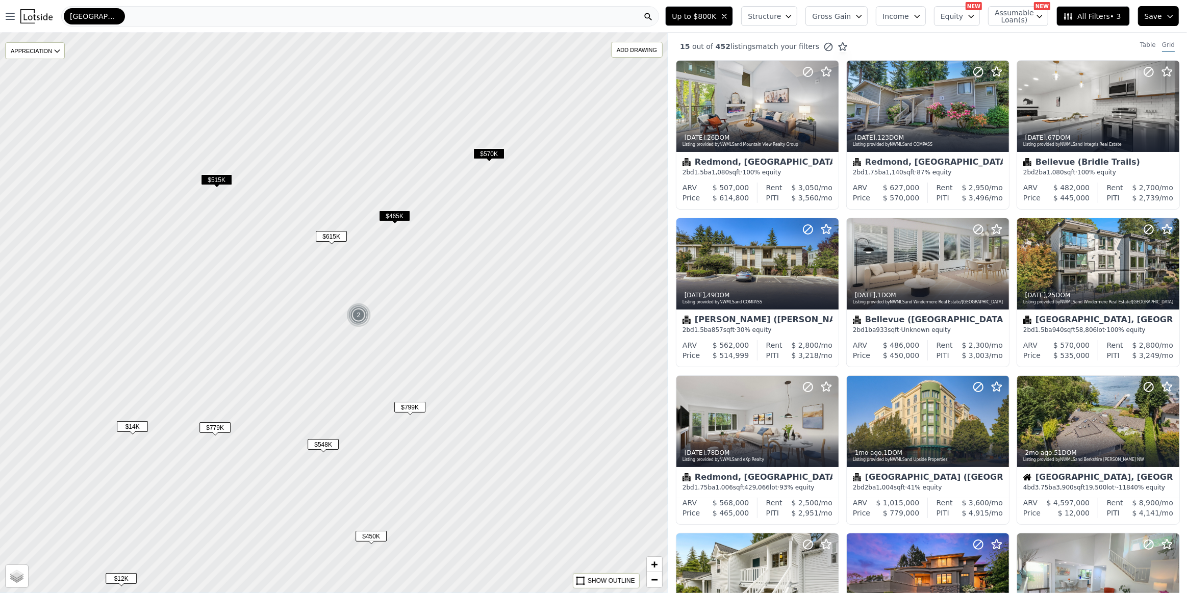
drag, startPoint x: 549, startPoint y: 234, endPoint x: 534, endPoint y: 389, distance: 155.7
click at [534, 389] on div at bounding box center [334, 319] width 801 height 673
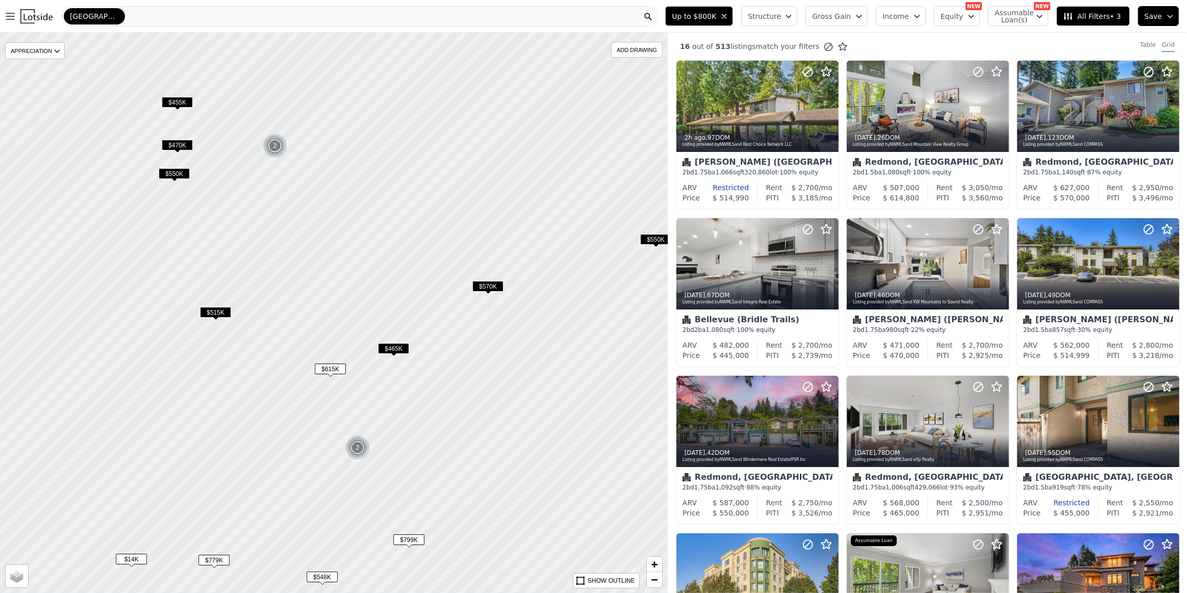
drag, startPoint x: 370, startPoint y: 172, endPoint x: 364, endPoint y: 245, distance: 73.2
click at [364, 245] on div at bounding box center [333, 316] width 801 height 673
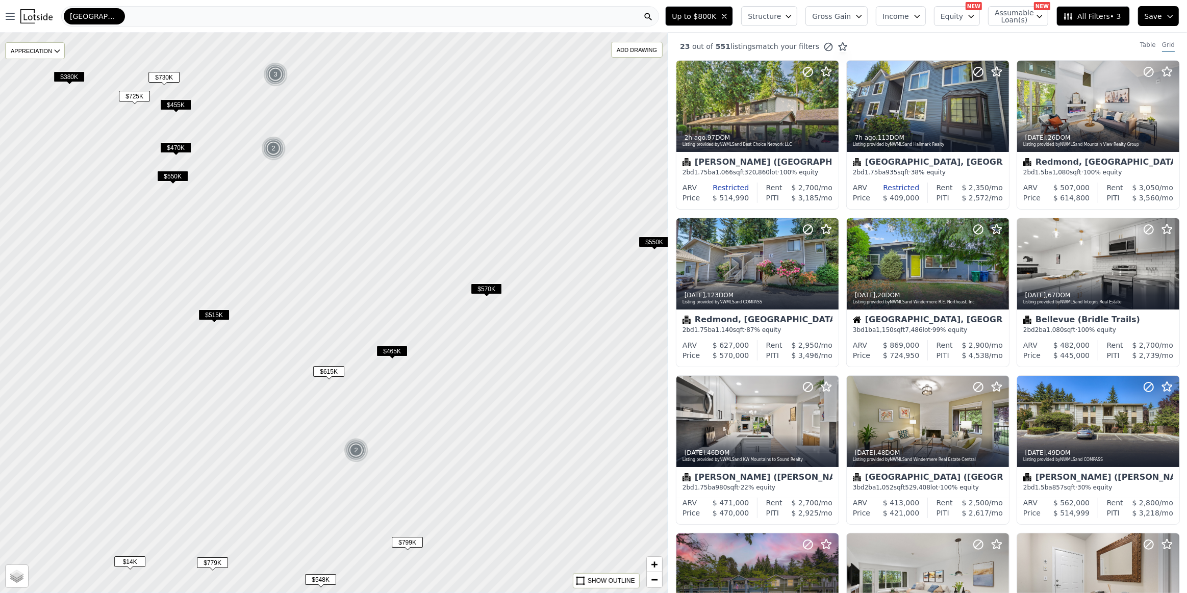
click at [173, 105] on span "$455K" at bounding box center [175, 104] width 31 height 11
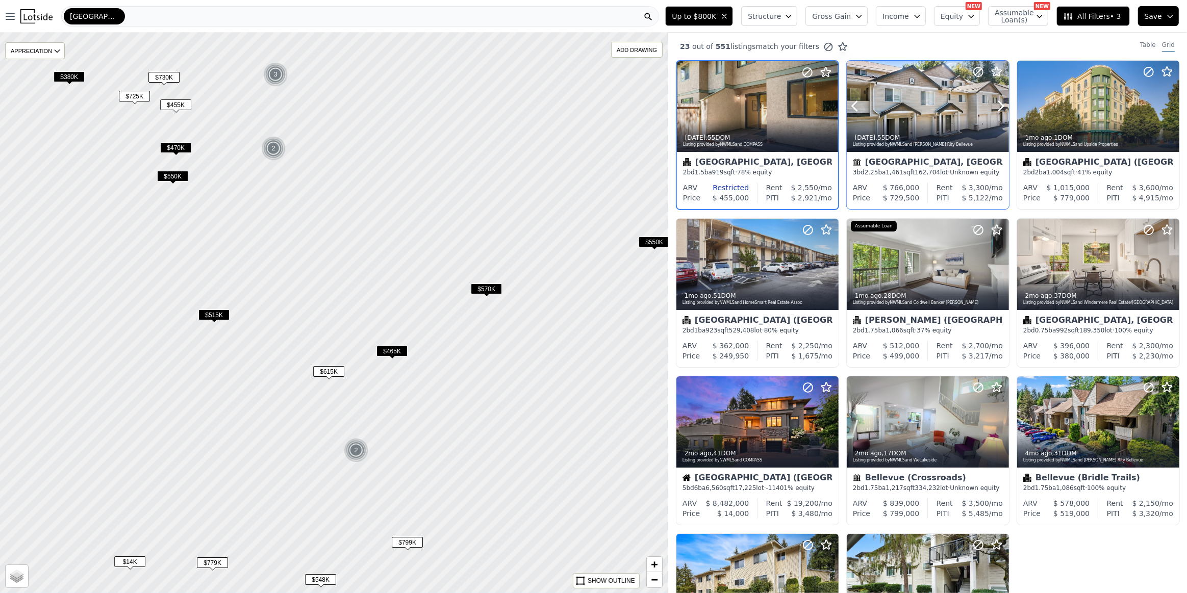
click at [933, 106] on div at bounding box center [928, 106] width 162 height 91
click at [477, 288] on span "$570K" at bounding box center [486, 289] width 31 height 11
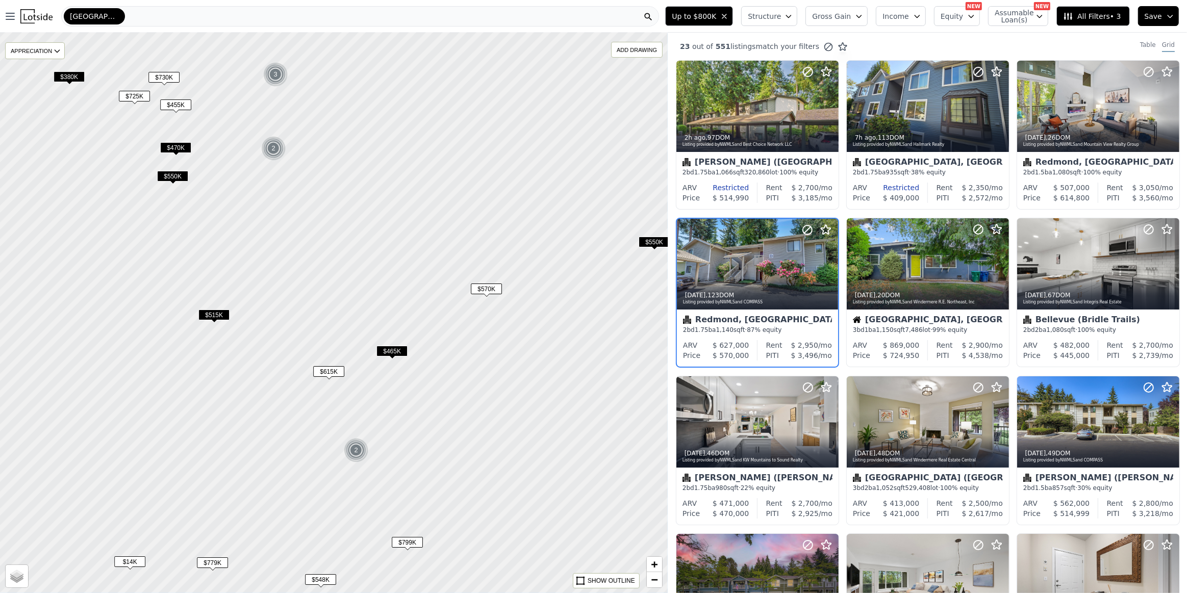
click at [393, 354] on span "$465K" at bounding box center [391, 351] width 31 height 11
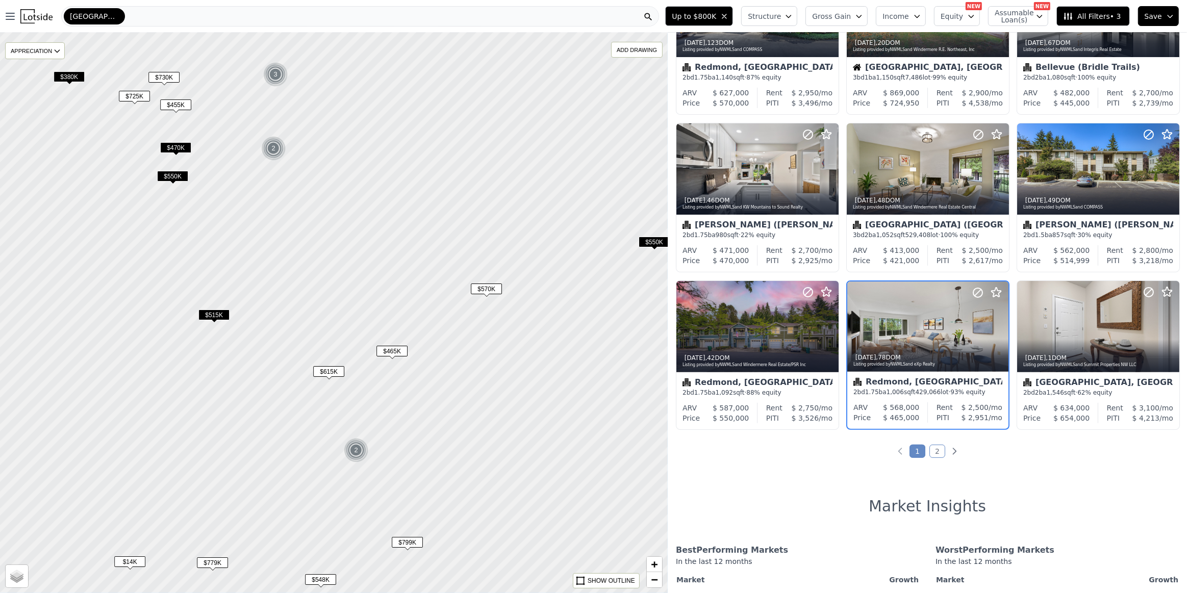
scroll to position [278, 0]
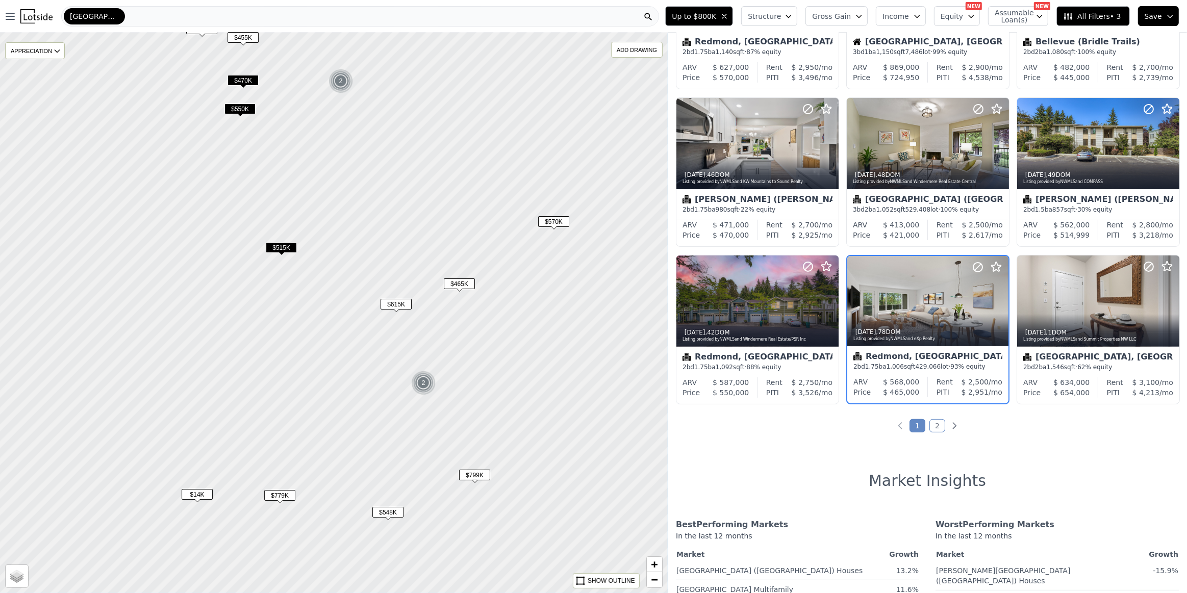
drag, startPoint x: 393, startPoint y: 431, endPoint x: 555, endPoint y: 259, distance: 236.7
click at [507, 325] on div at bounding box center [333, 313] width 801 height 673
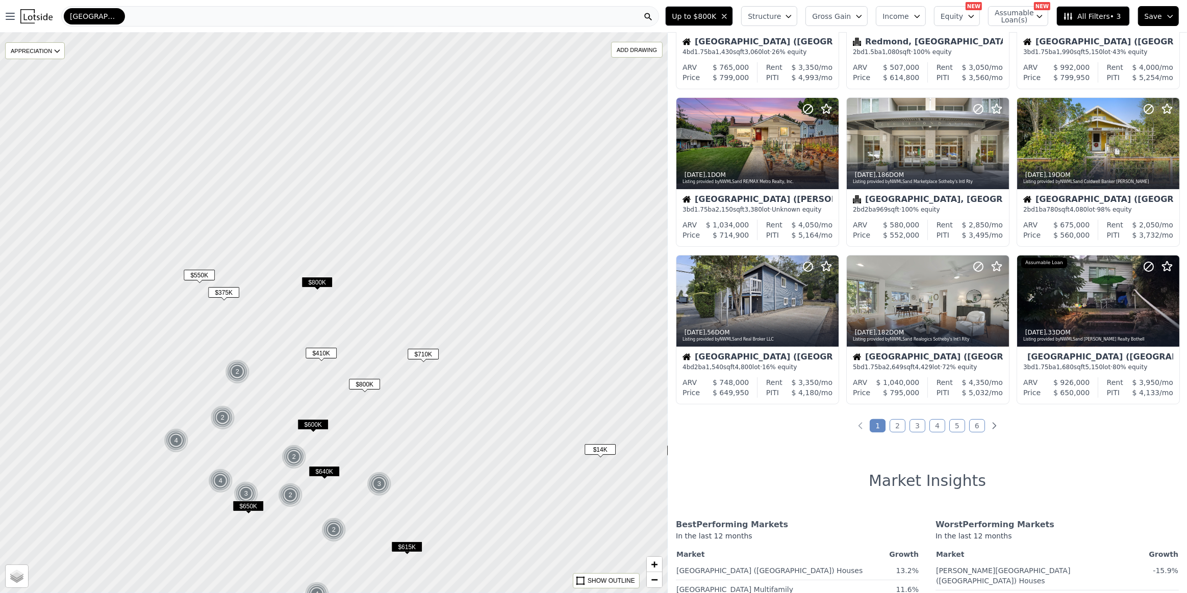
drag, startPoint x: 295, startPoint y: 293, endPoint x: 468, endPoint y: 479, distance: 254.0
click at [468, 479] on div at bounding box center [333, 313] width 801 height 673
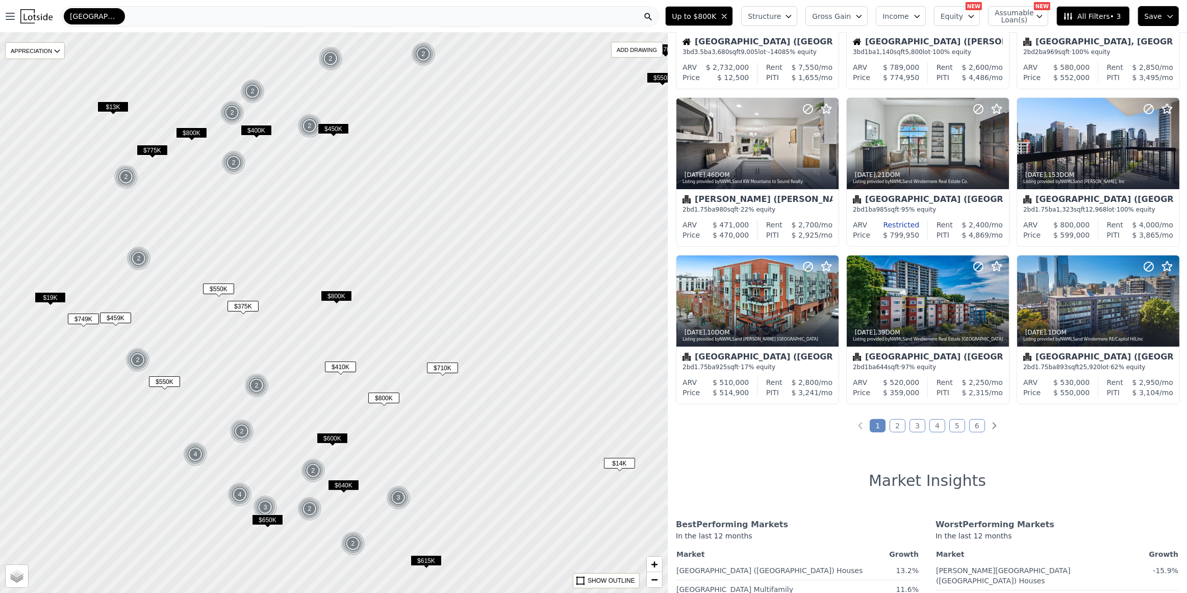
click at [238, 305] on span "$375K" at bounding box center [242, 306] width 31 height 11
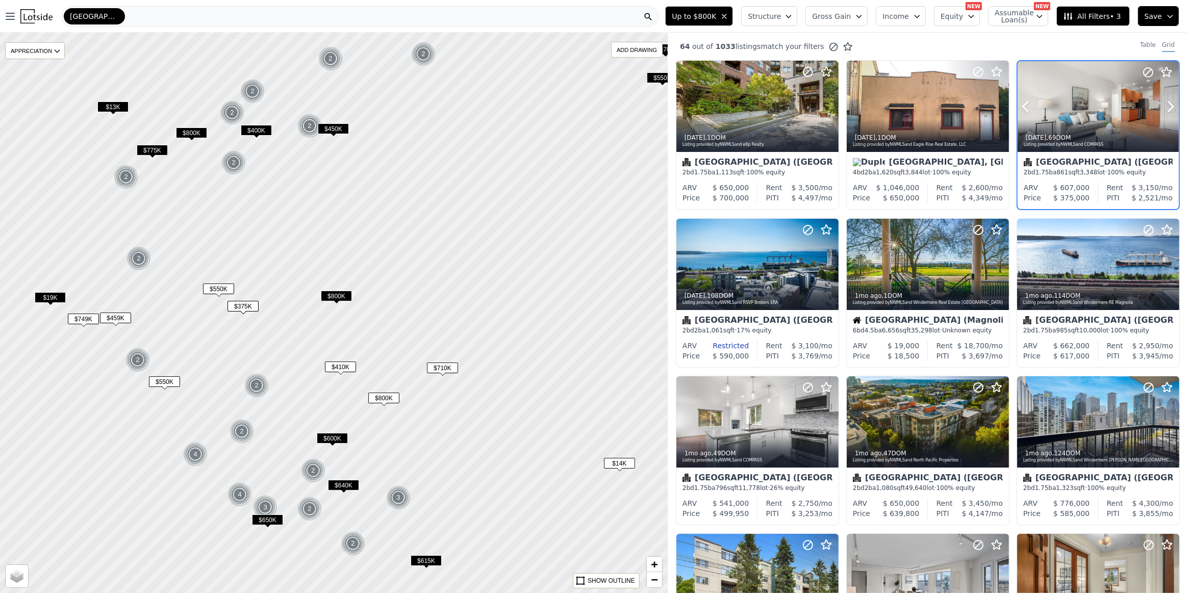
click at [1079, 122] on div at bounding box center [1097, 128] width 161 height 18
click at [113, 108] on span "$13K" at bounding box center [112, 106] width 31 height 11
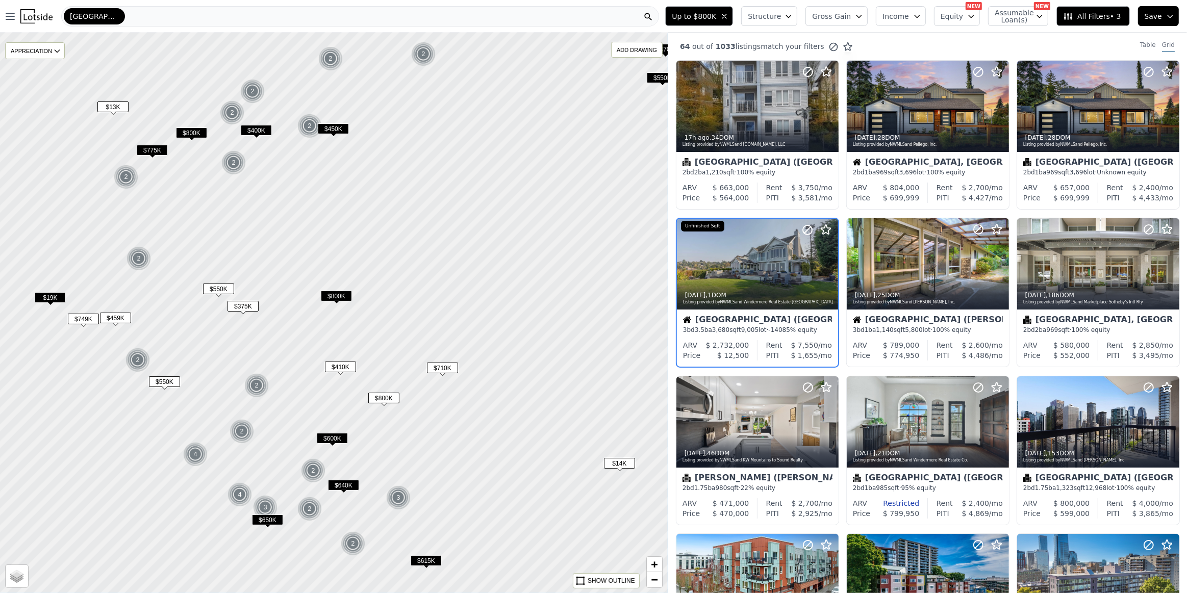
click at [114, 319] on span "$459K" at bounding box center [115, 318] width 31 height 11
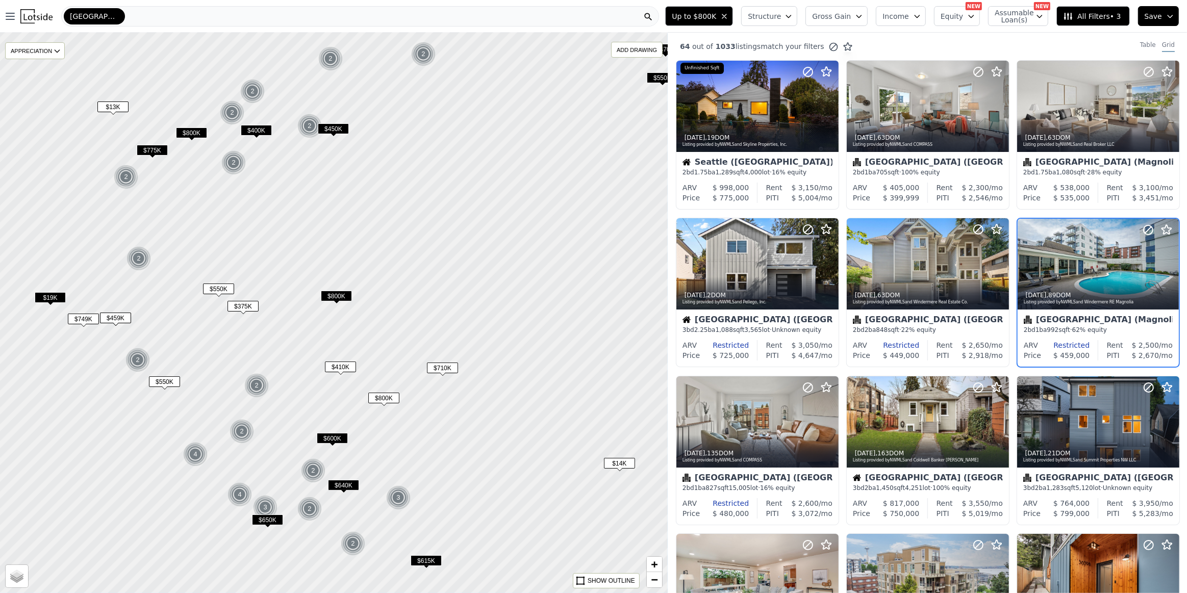
click at [340, 129] on span "$450K" at bounding box center [333, 128] width 31 height 11
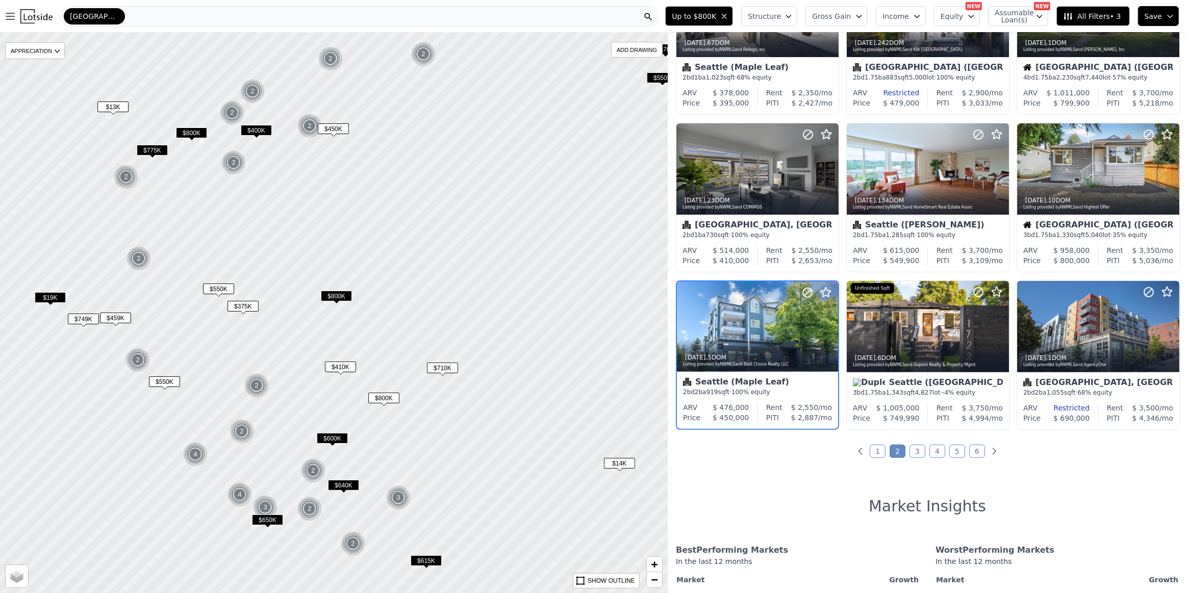
scroll to position [278, 0]
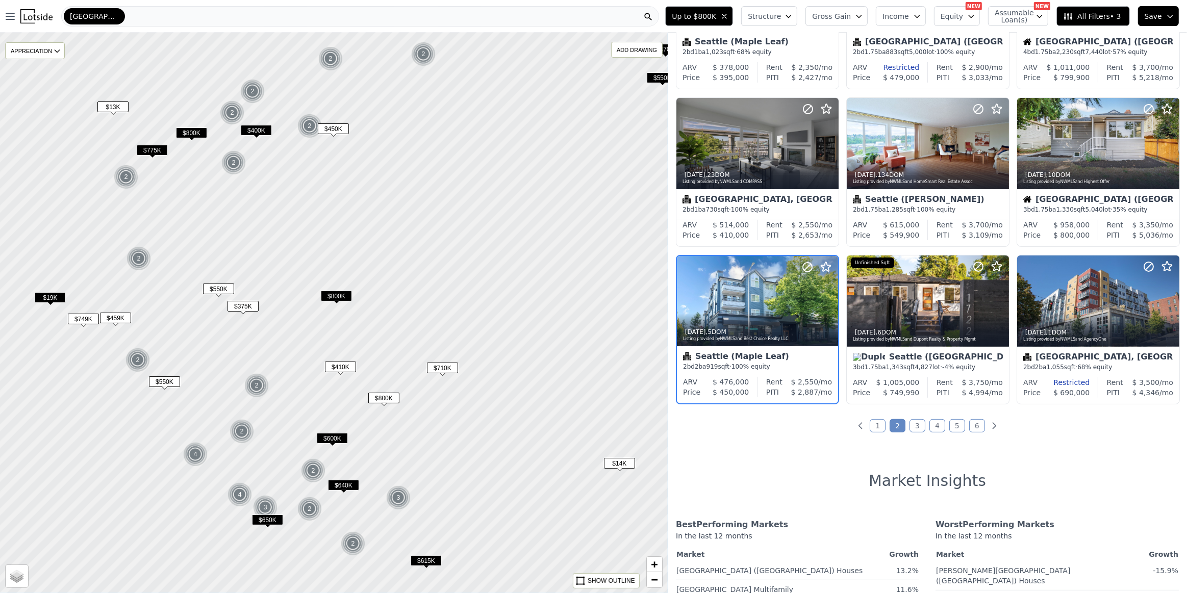
click at [247, 306] on span "$375K" at bounding box center [242, 306] width 31 height 11
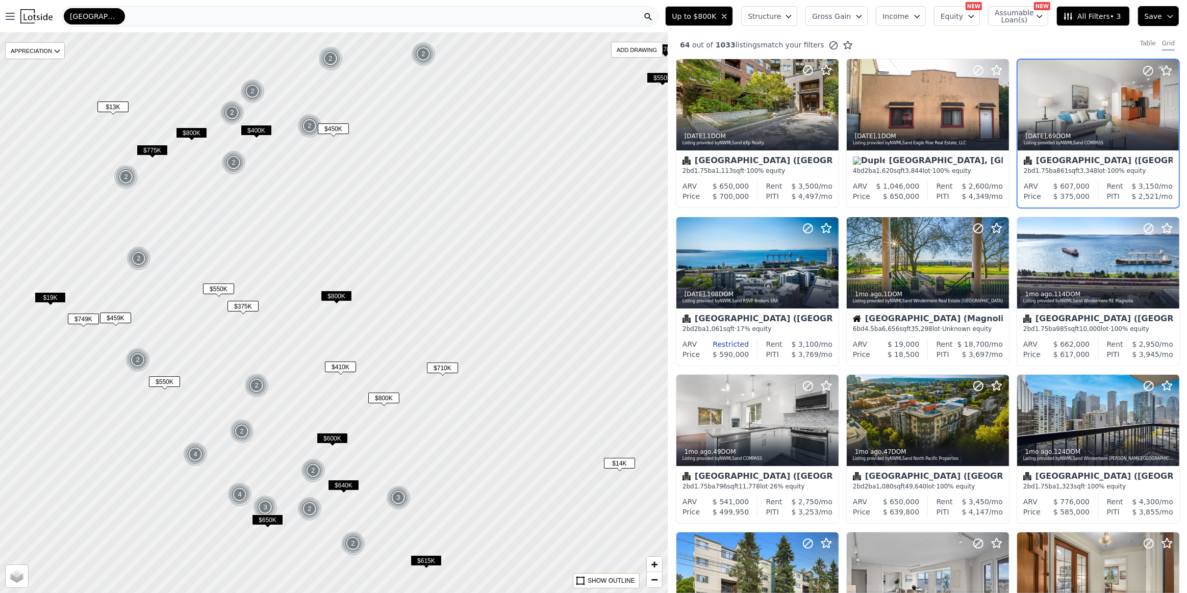
scroll to position [0, 0]
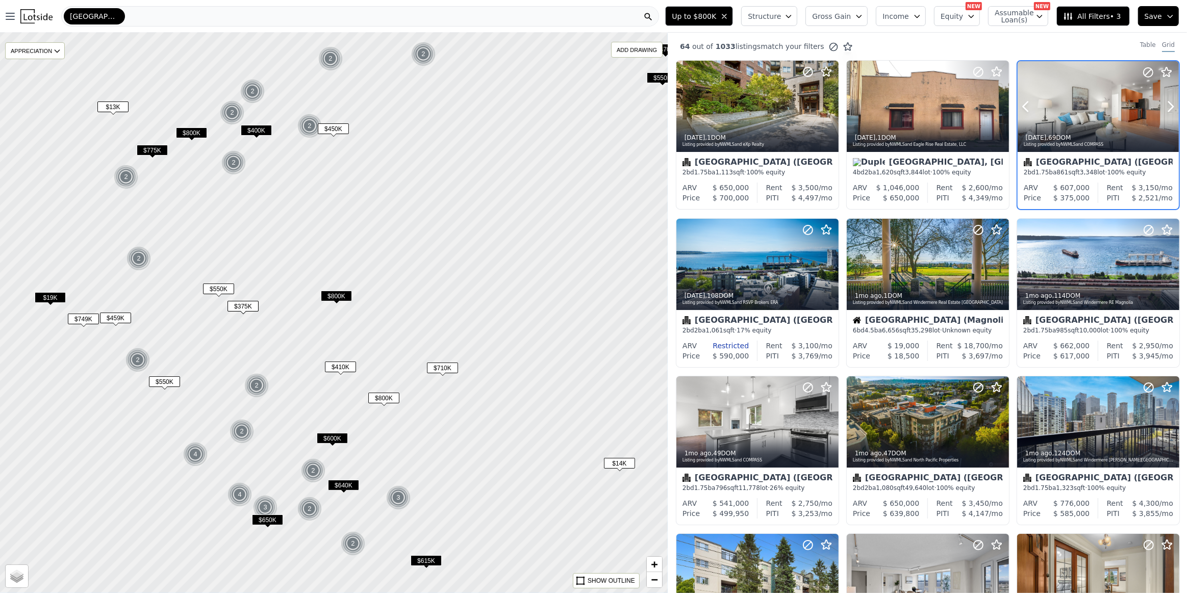
click at [1082, 105] on div at bounding box center [1097, 106] width 161 height 91
click at [1089, 16] on span "All Filters • 3" at bounding box center [1092, 16] width 58 height 10
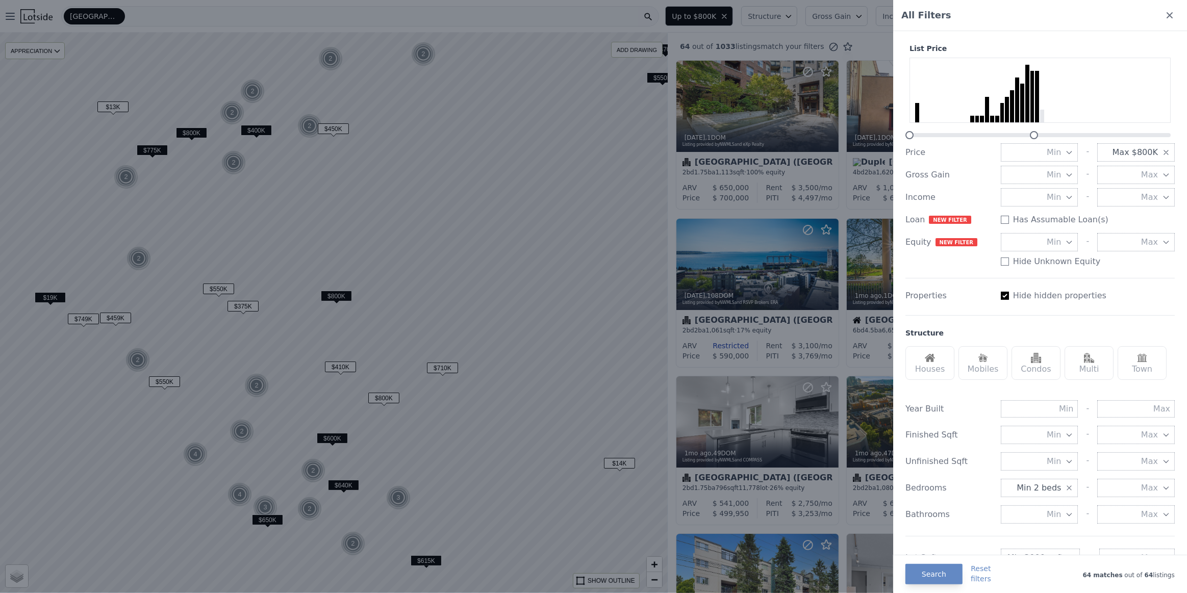
click at [1091, 372] on div "Multi" at bounding box center [1088, 363] width 49 height 34
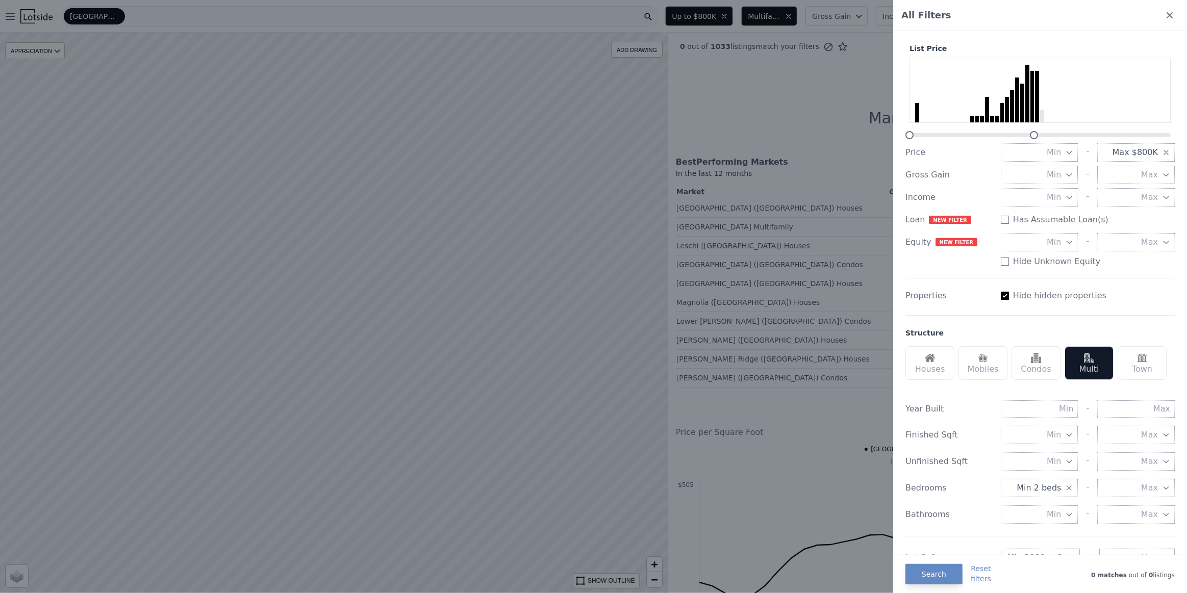
click at [1122, 155] on span "Max $800K" at bounding box center [1134, 152] width 45 height 12
click at [1113, 311] on div "List Price Price Min - Max $800K $0 $100K $200K $300K $400K $500K $600K $700K $…" at bounding box center [1039, 446] width 277 height 830
click at [924, 576] on button "Search" at bounding box center [933, 574] width 57 height 20
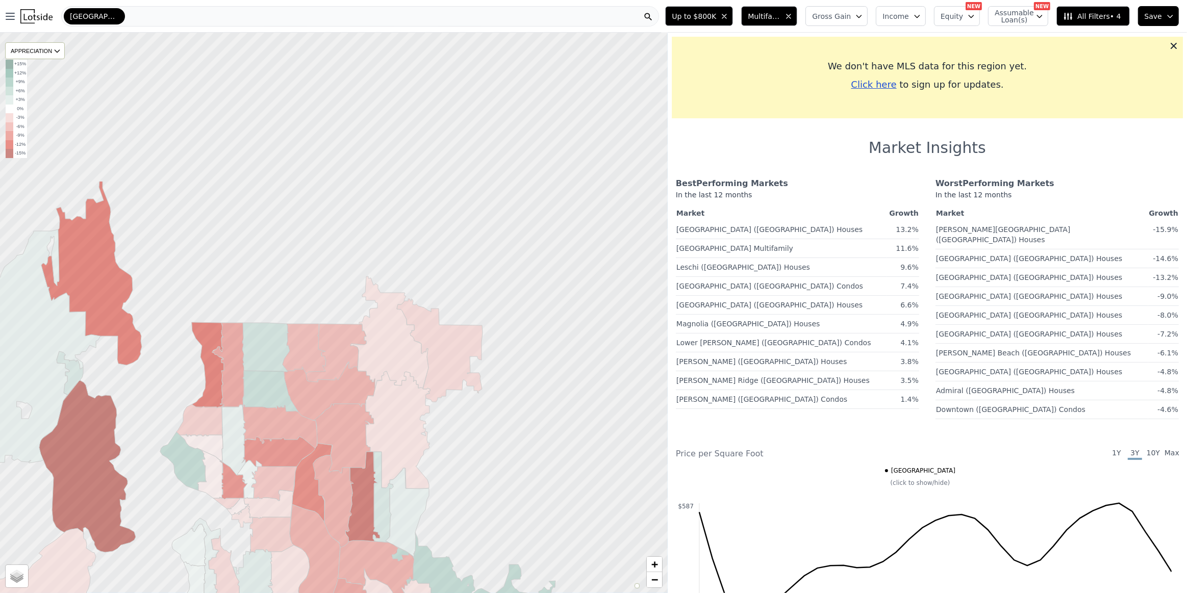
drag, startPoint x: 510, startPoint y: 79, endPoint x: 447, endPoint y: 291, distance: 221.2
click at [448, 290] on div at bounding box center [333, 313] width 801 height 673
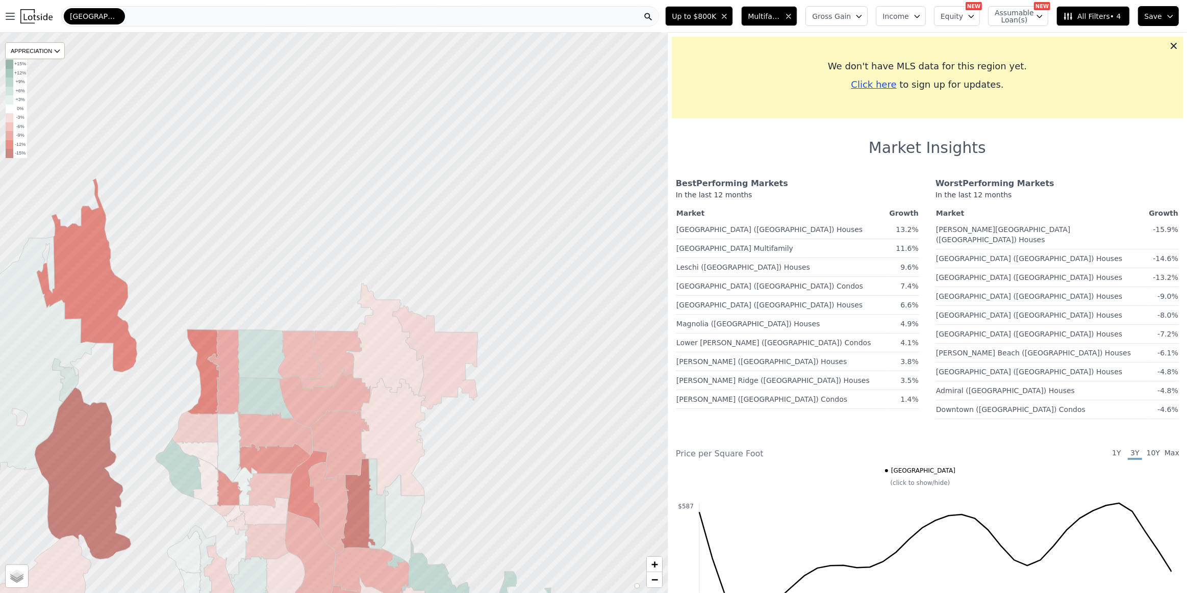
click at [318, 246] on div at bounding box center [333, 313] width 801 height 673
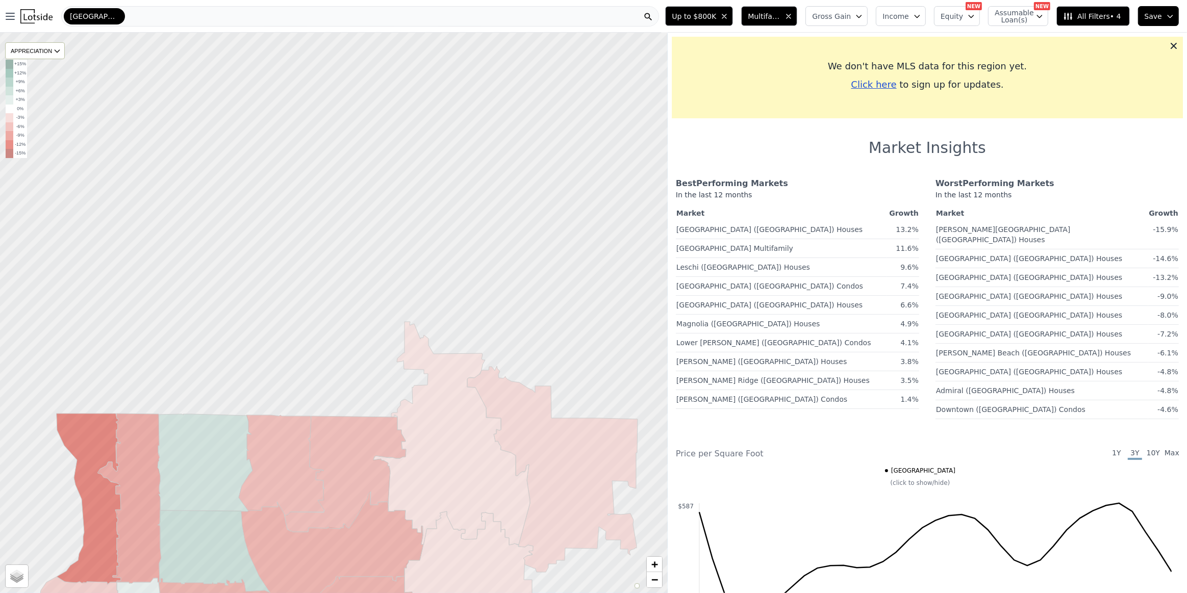
click at [76, 12] on span "[GEOGRAPHIC_DATA]" at bounding box center [94, 16] width 49 height 10
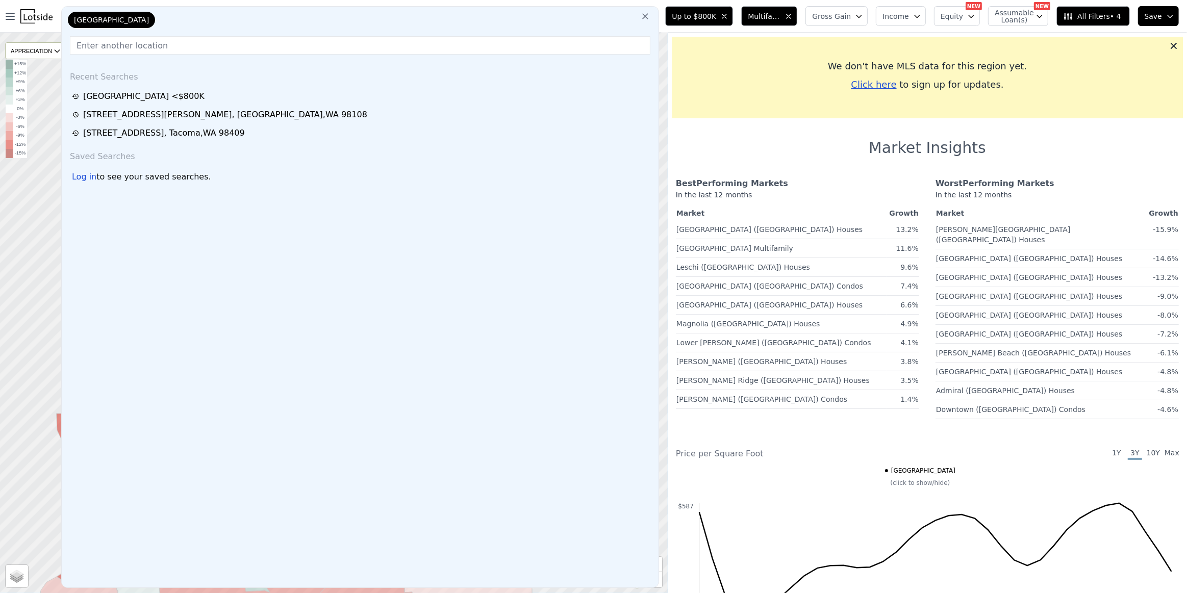
click at [650, 14] on icon at bounding box center [645, 16] width 10 height 10
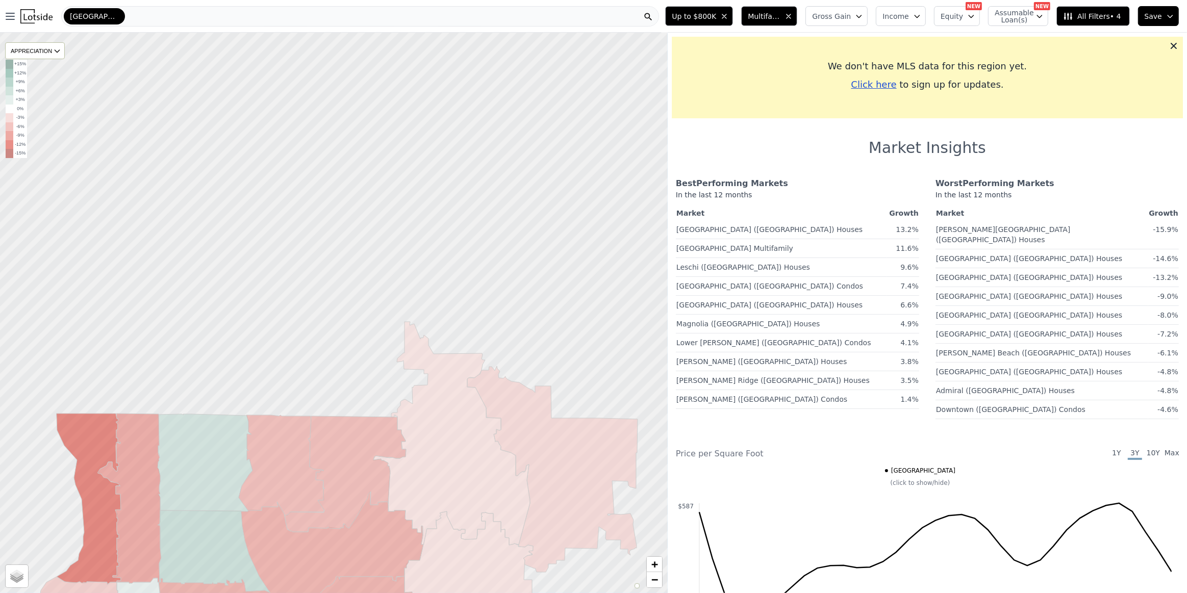
click at [130, 11] on div "[GEOGRAPHIC_DATA]" at bounding box center [360, 16] width 598 height 20
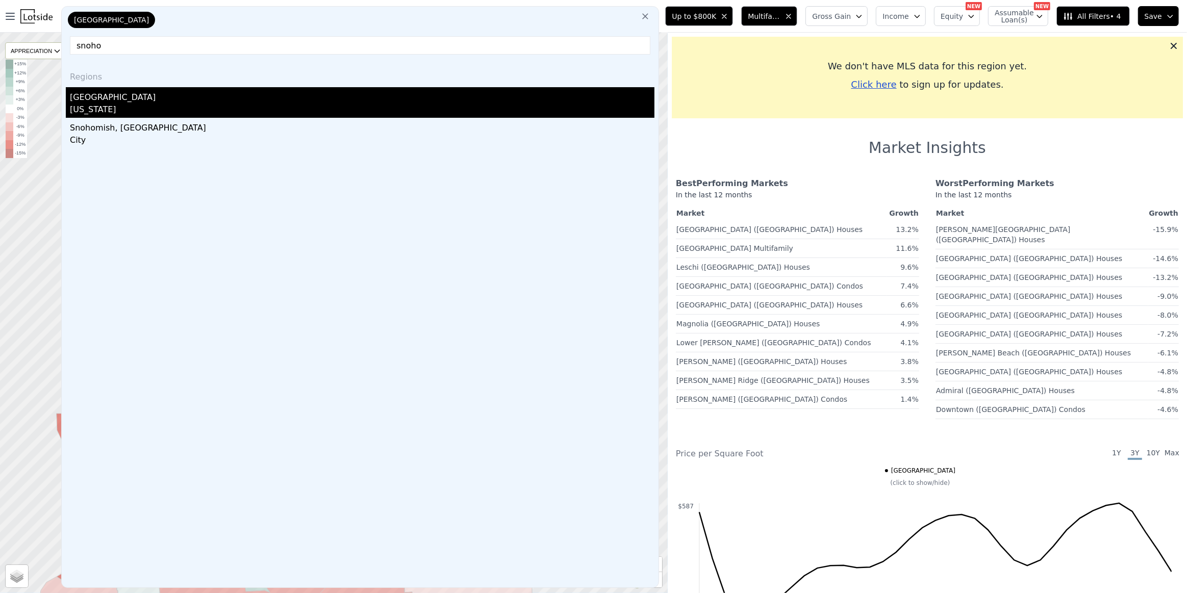
type input "snoho"
click at [106, 115] on div "[US_STATE]" at bounding box center [362, 111] width 584 height 14
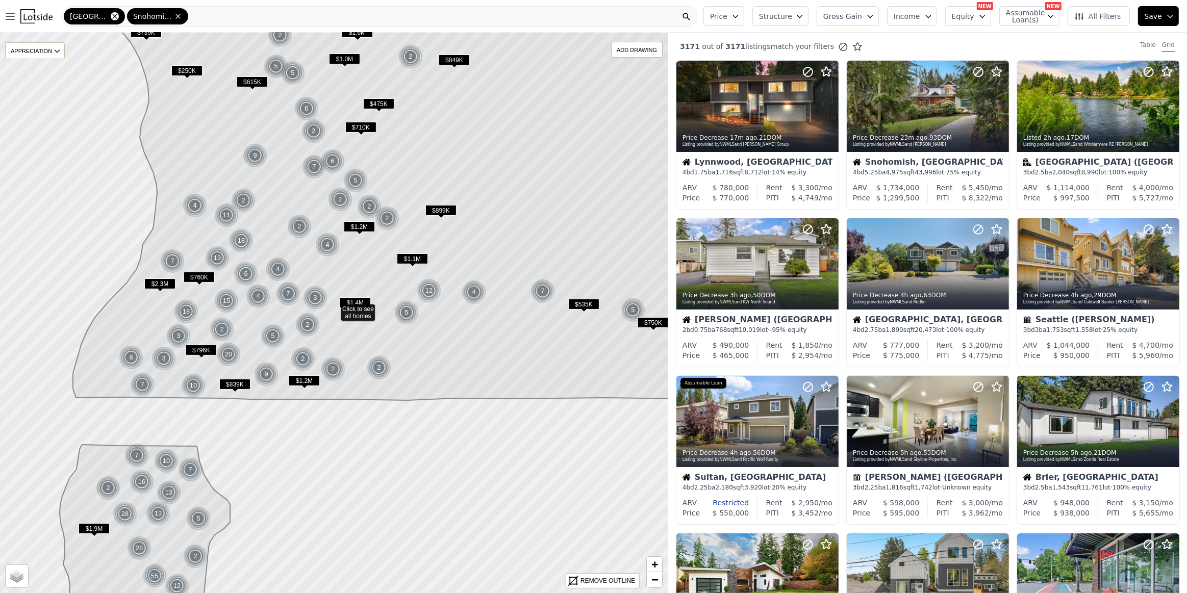
click at [111, 14] on icon at bounding box center [115, 16] width 8 height 8
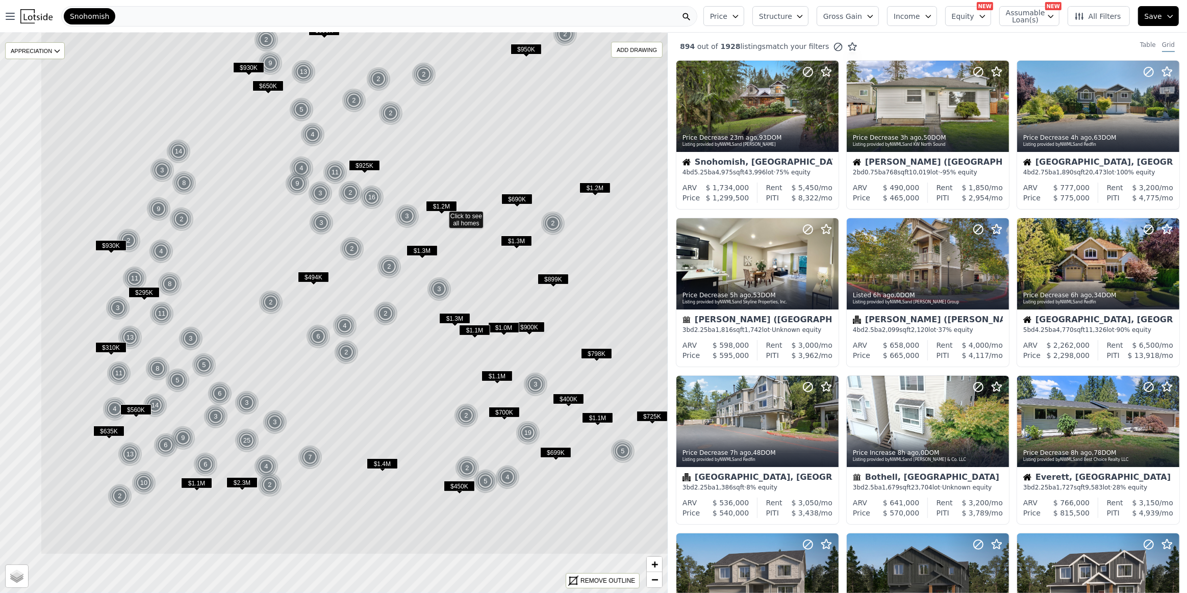
drag, startPoint x: 195, startPoint y: 468, endPoint x: 303, endPoint y: 372, distance: 144.2
click at [303, 372] on icon at bounding box center [441, 217] width 803 height 675
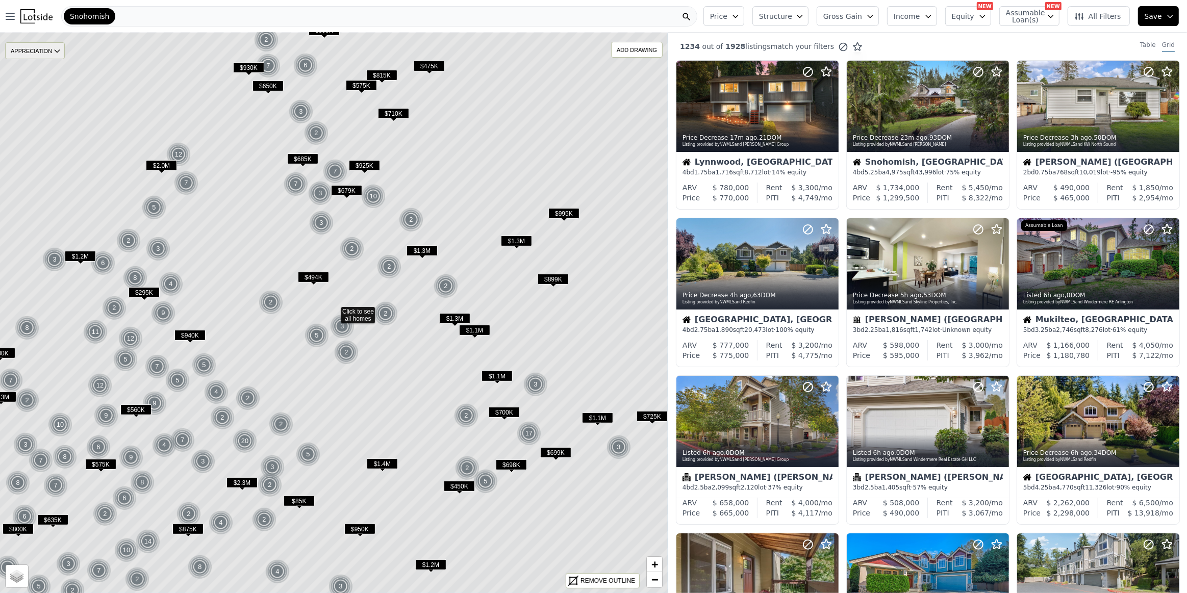
click at [51, 50] on div "APPRECIATION" at bounding box center [35, 50] width 60 height 17
click at [47, 82] on div "3M" at bounding box center [43, 81] width 31 height 15
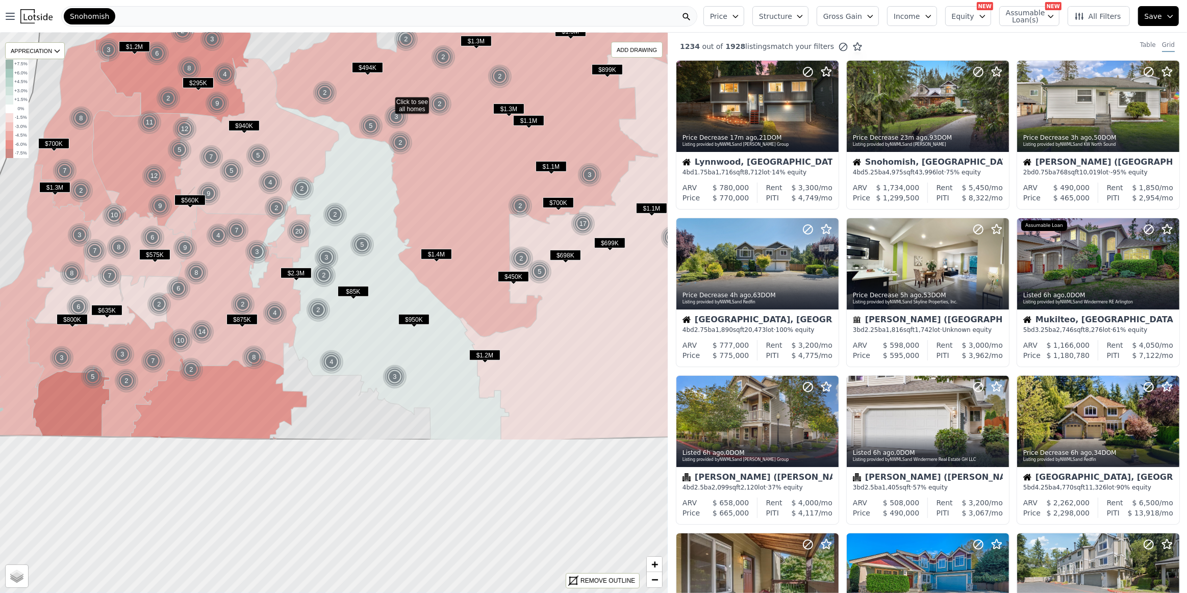
drag, startPoint x: 318, startPoint y: 377, endPoint x: 432, endPoint y: 136, distance: 266.2
click at [428, 138] on icon at bounding box center [379, 272] width 260 height 338
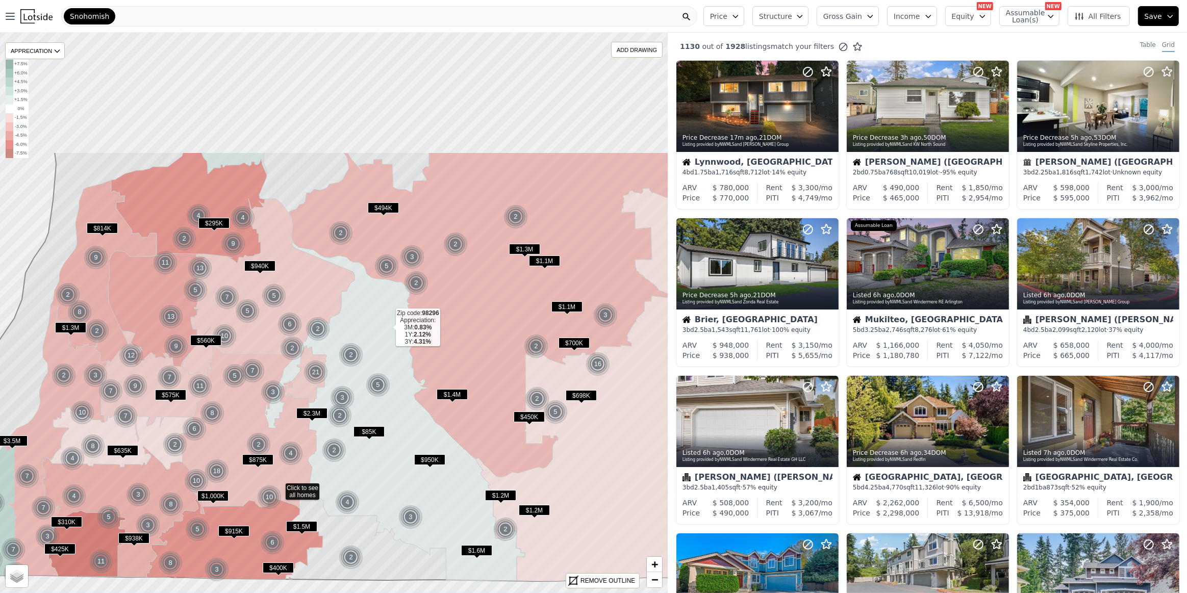
drag, startPoint x: 445, startPoint y: 147, endPoint x: 371, endPoint y: 347, distance: 213.0
click at [372, 347] on icon at bounding box center [395, 412] width 260 height 338
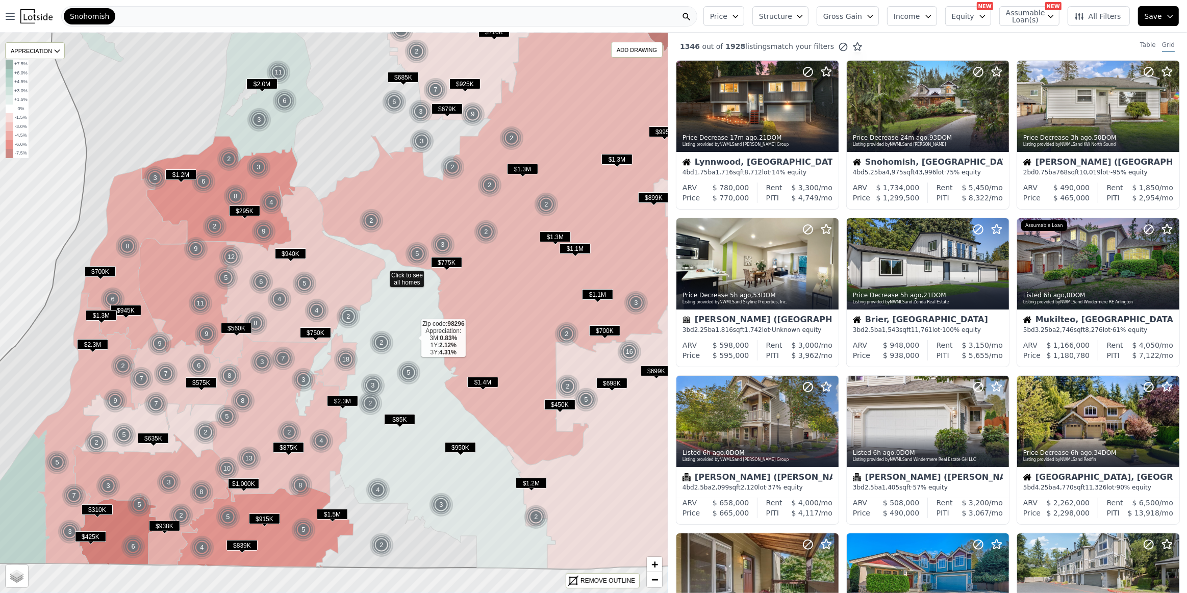
drag, startPoint x: 362, startPoint y: 375, endPoint x: 426, endPoint y: 333, distance: 76.9
click at [425, 333] on icon at bounding box center [425, 400] width 260 height 338
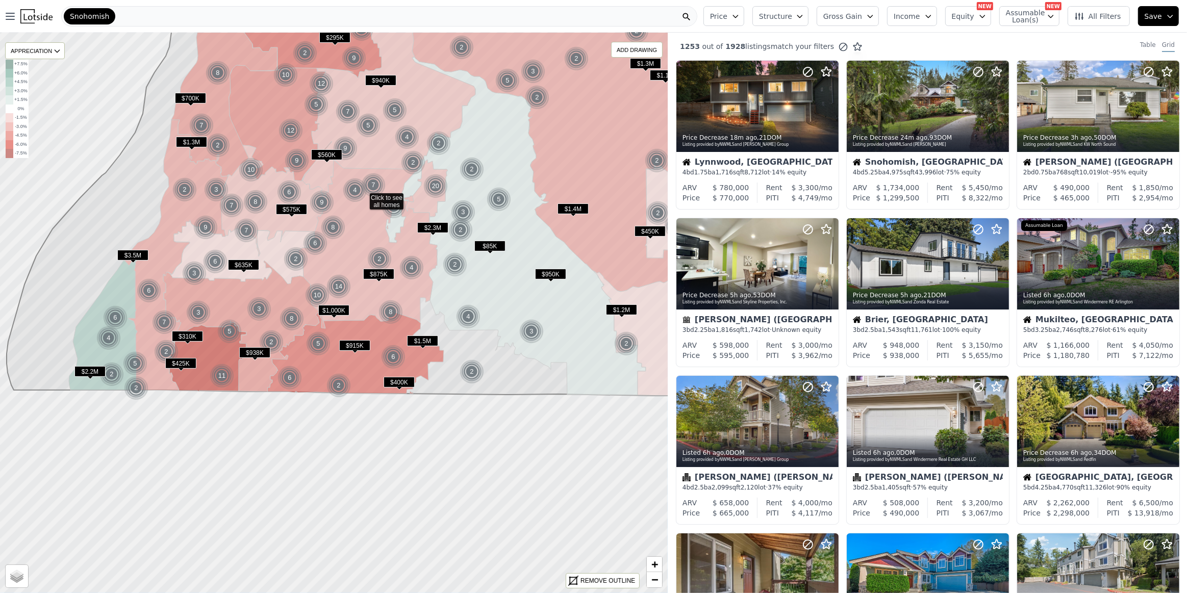
drag, startPoint x: 494, startPoint y: 476, endPoint x: 523, endPoint y: 362, distance: 118.2
click at [523, 362] on icon at bounding box center [385, 129] width 757 height 534
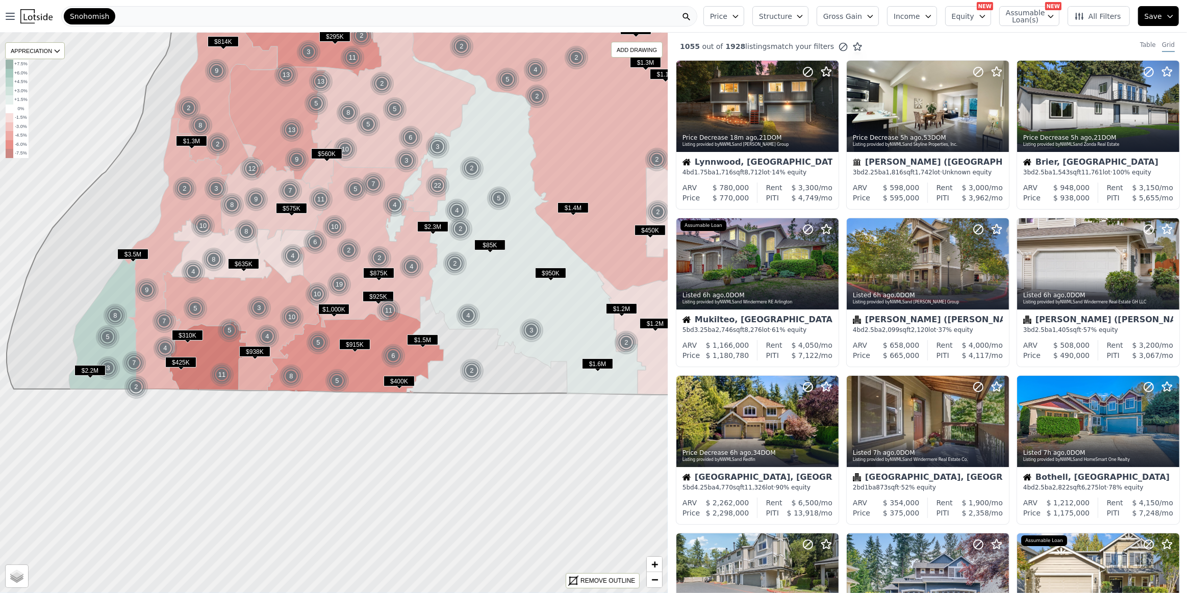
click at [115, 14] on div "Snohomish" at bounding box center [379, 16] width 636 height 20
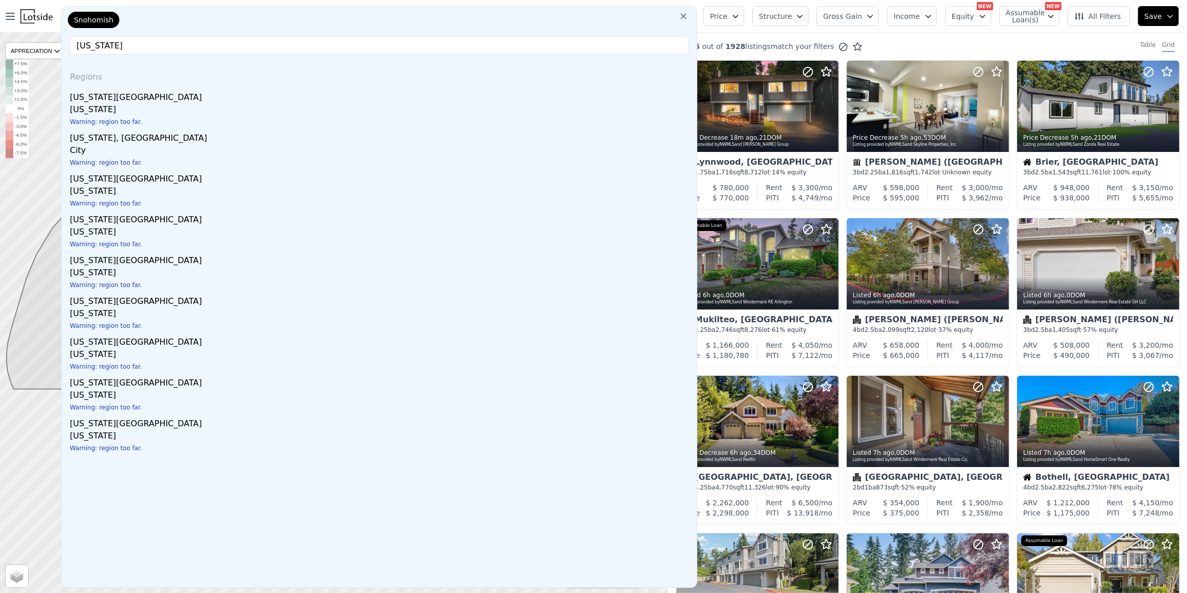
type input "washington"
click at [693, 10] on button at bounding box center [683, 16] width 18 height 20
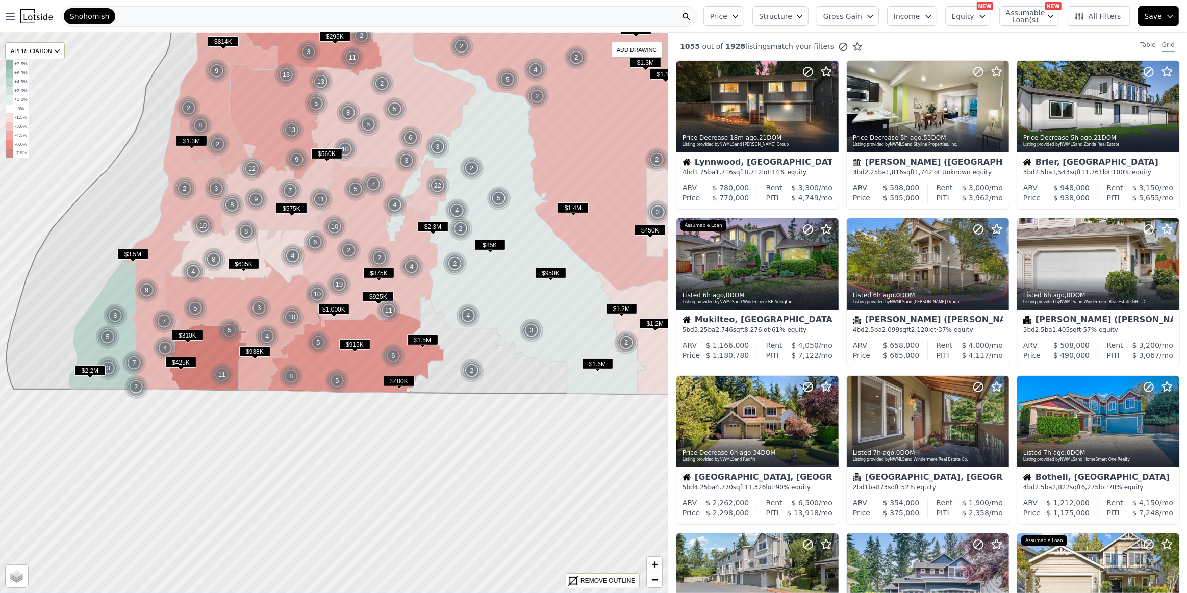
click at [133, 14] on div "Snohomish" at bounding box center [379, 16] width 636 height 20
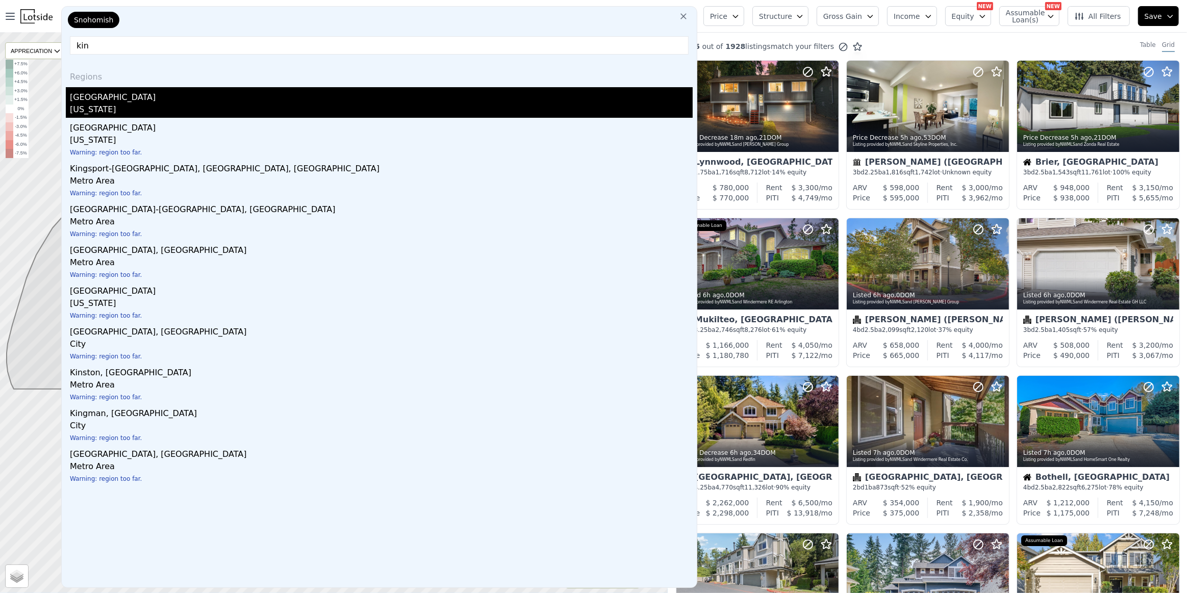
type input "kin"
click at [103, 101] on div "King County" at bounding box center [381, 95] width 623 height 16
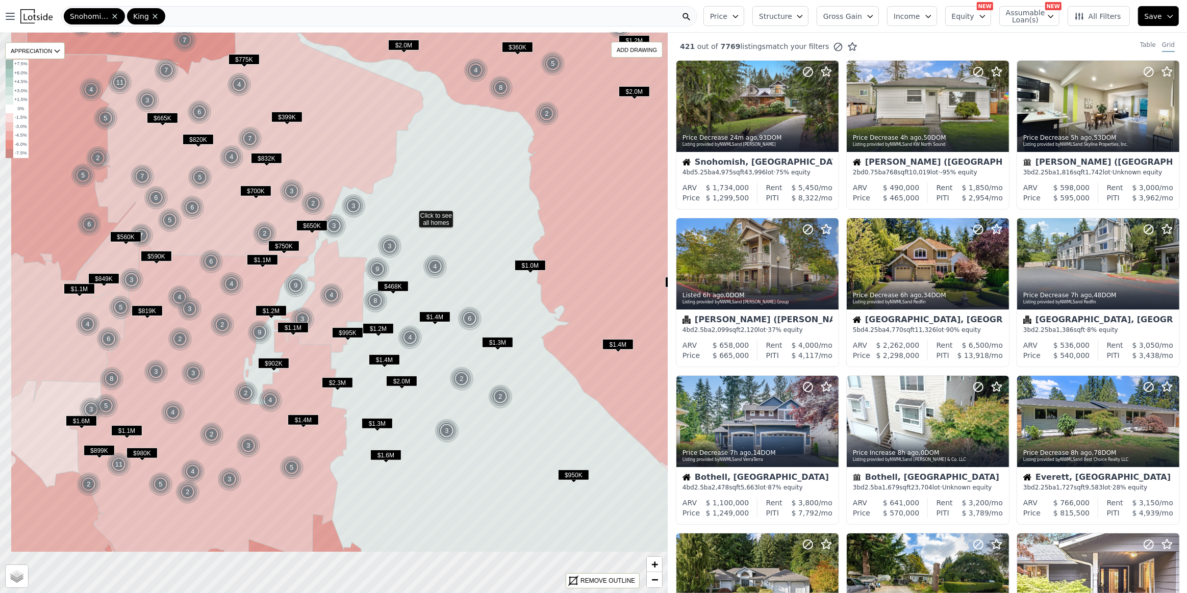
click at [467, 369] on img at bounding box center [461, 379] width 25 height 24
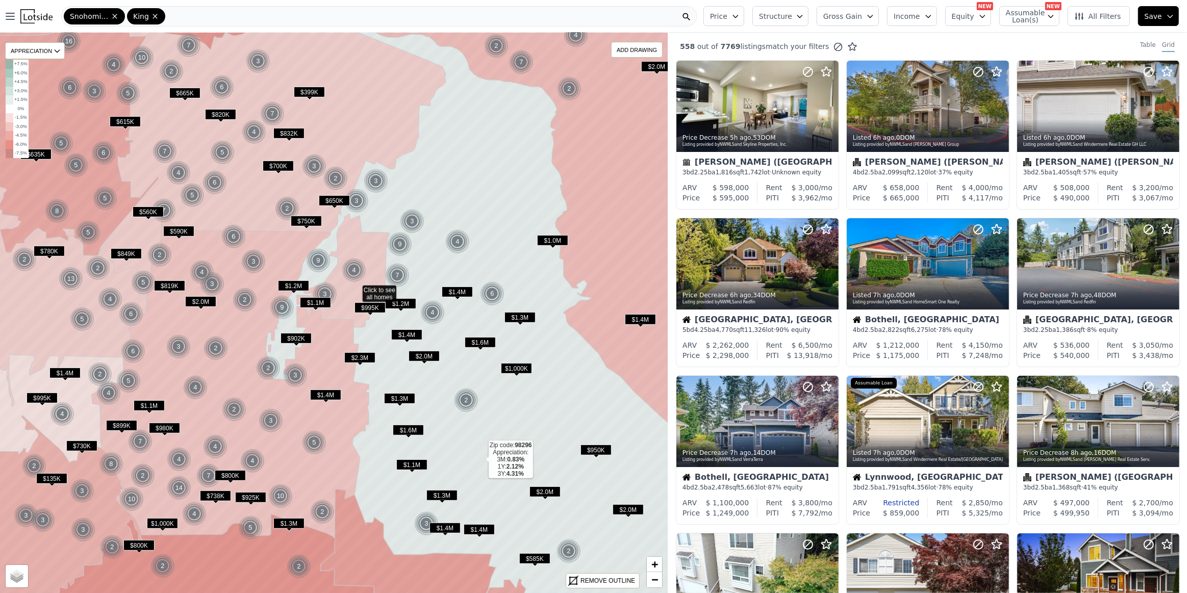
drag, startPoint x: 459, startPoint y: 481, endPoint x: 480, endPoint y: 458, distance: 31.0
click at [480, 458] on icon at bounding box center [511, 317] width 491 height 619
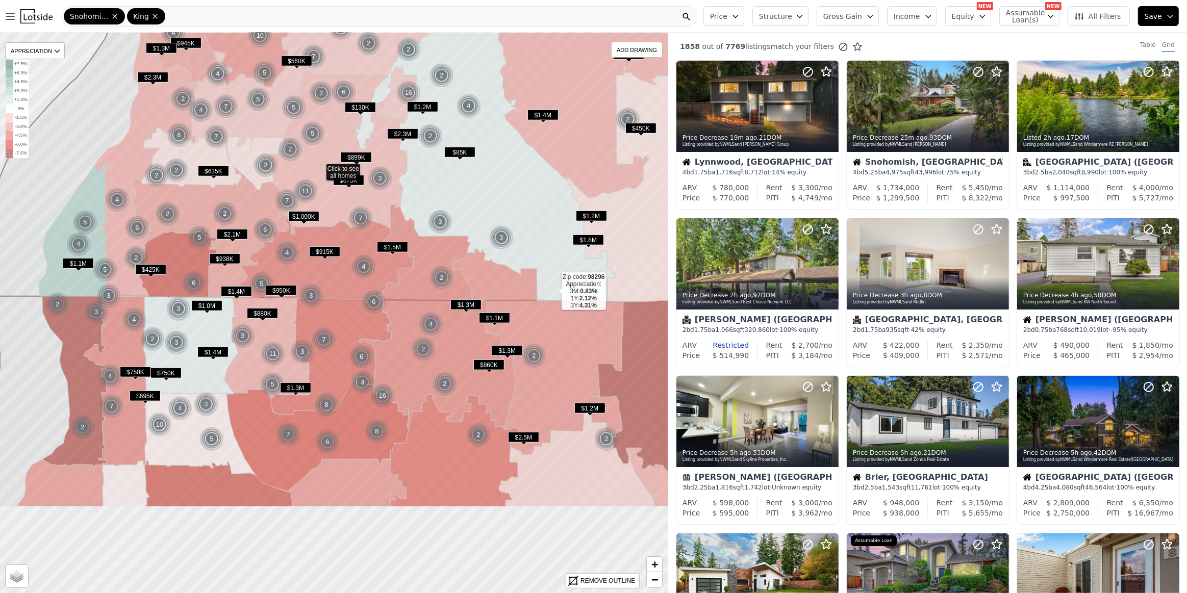
drag, startPoint x: 569, startPoint y: 441, endPoint x: 551, endPoint y: 276, distance: 165.6
click at [552, 294] on icon at bounding box center [485, 132] width 260 height 338
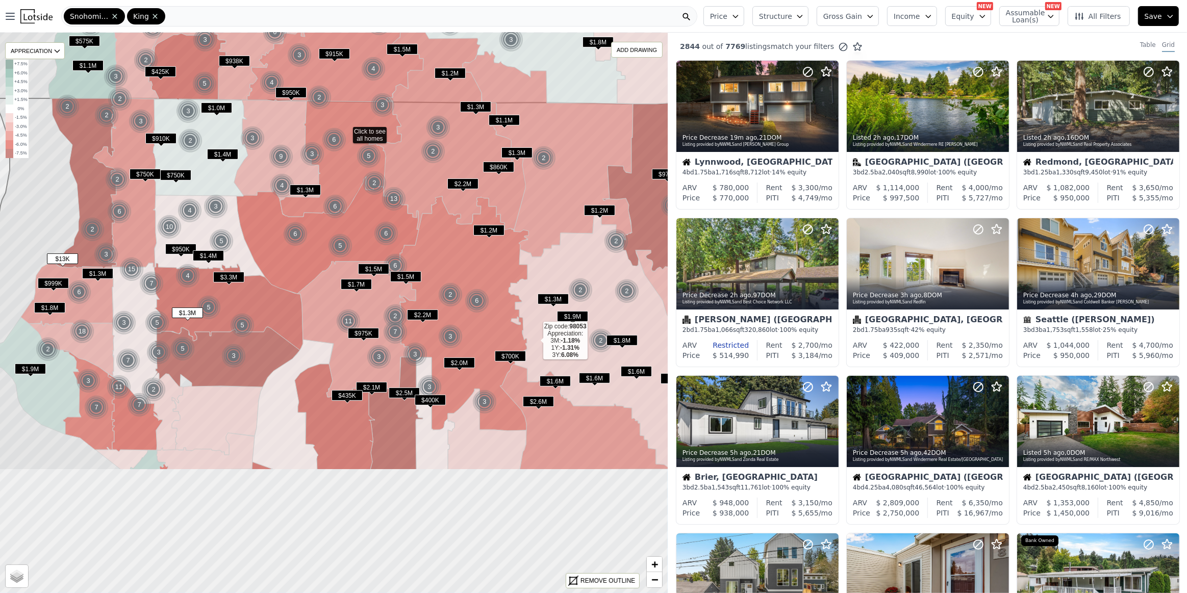
drag, startPoint x: 523, startPoint y: 521, endPoint x: 535, endPoint y: 341, distance: 180.4
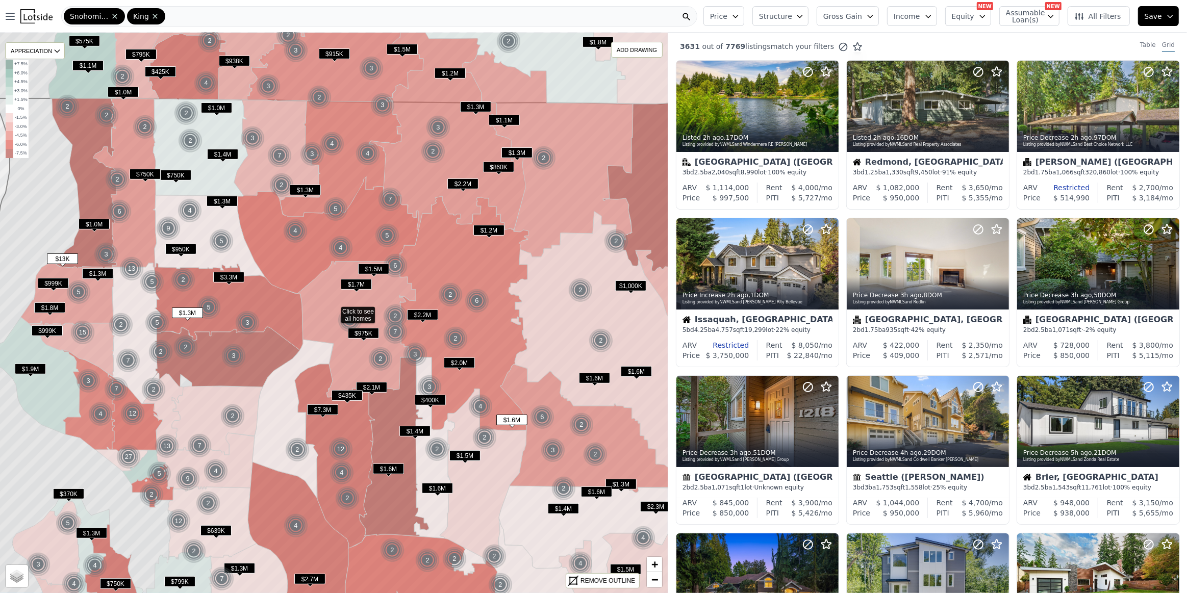
click at [1098, 20] on span "All Filters" at bounding box center [1097, 16] width 47 height 10
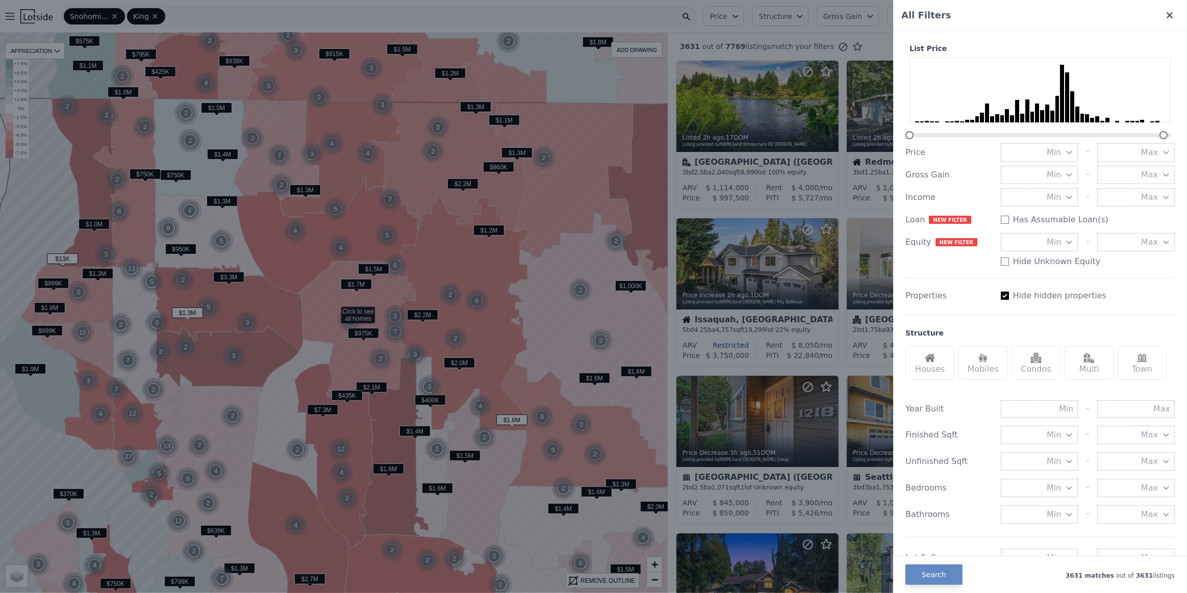
click at [1164, 16] on icon at bounding box center [1169, 15] width 10 height 10
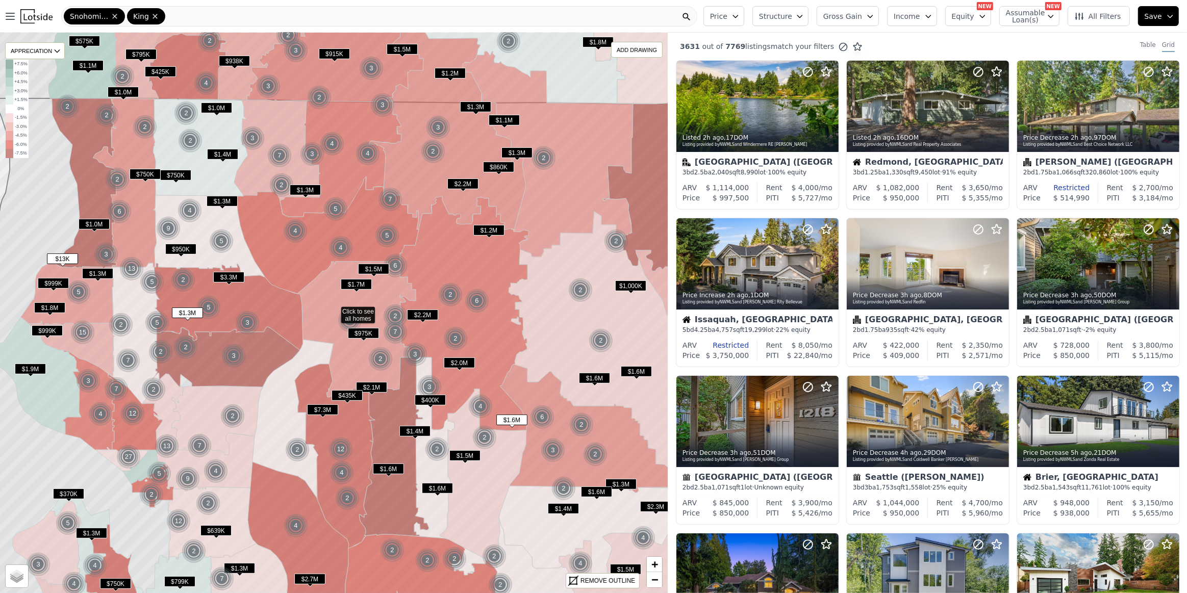
click at [1029, 19] on span "Assumable Loan(s)" at bounding box center [1022, 16] width 33 height 14
click at [1015, 36] on input "Has Assumable Loan(s)" at bounding box center [1011, 36] width 8 height 8
checkbox input "true"
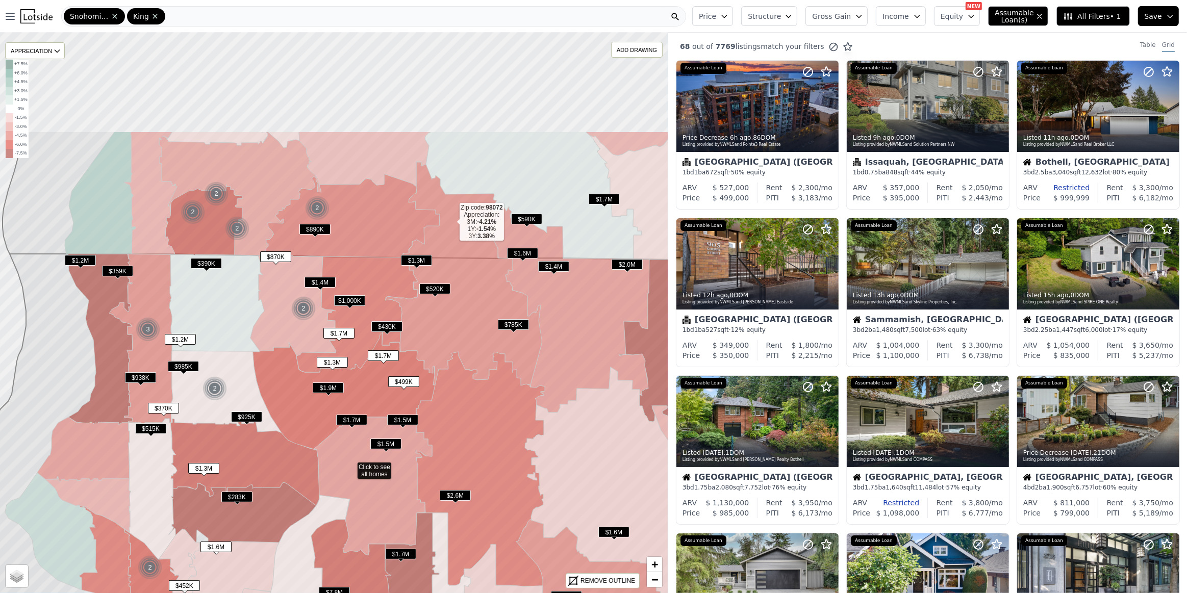
drag, startPoint x: 437, startPoint y: 62, endPoint x: 448, endPoint y: 225, distance: 163.1
click at [449, 223] on icon at bounding box center [463, 273] width 157 height 223
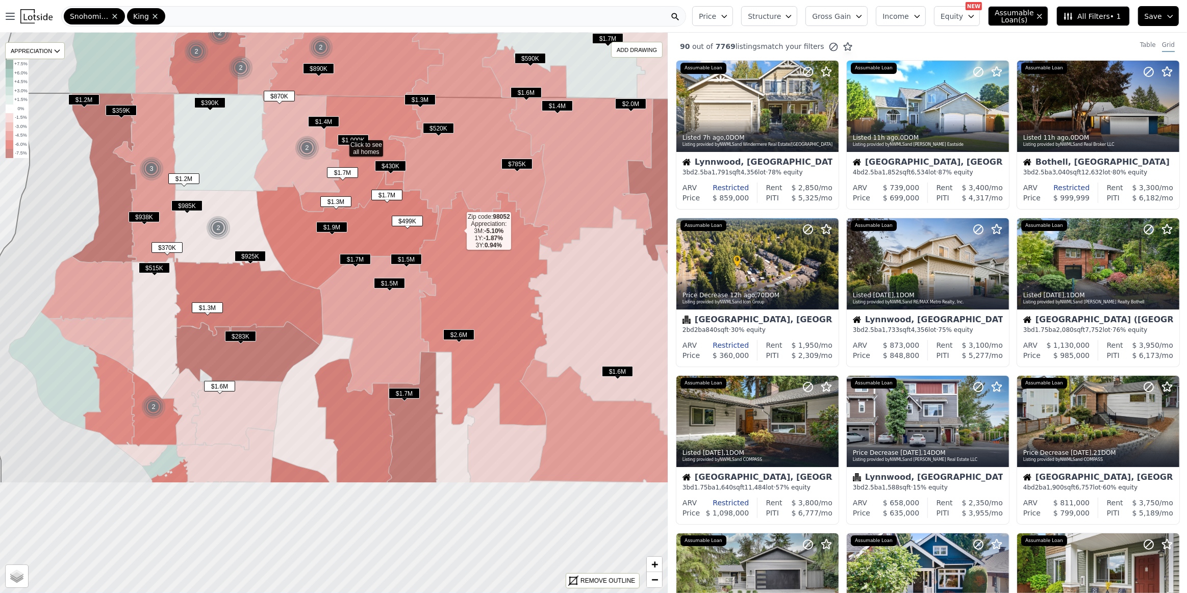
drag, startPoint x: 453, startPoint y: 399, endPoint x: 450, endPoint y: 201, distance: 197.9
click at [450, 201] on icon at bounding box center [483, 308] width 129 height 235
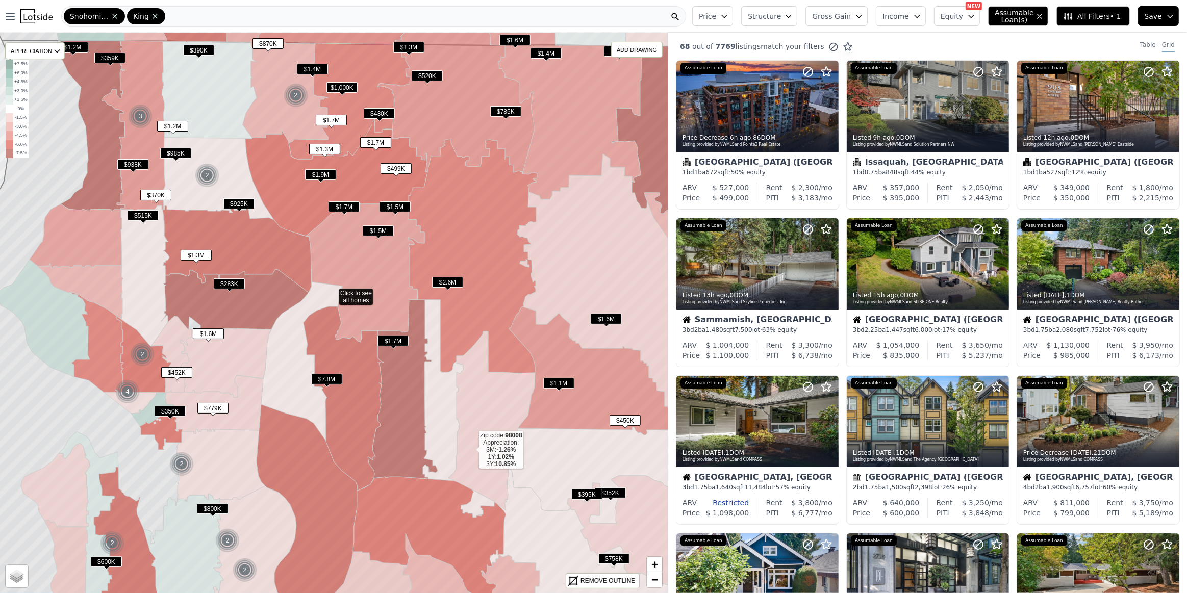
drag, startPoint x: 472, startPoint y: 456, endPoint x: 477, endPoint y: 364, distance: 92.4
click at [477, 364] on icon at bounding box center [491, 420] width 87 height 179
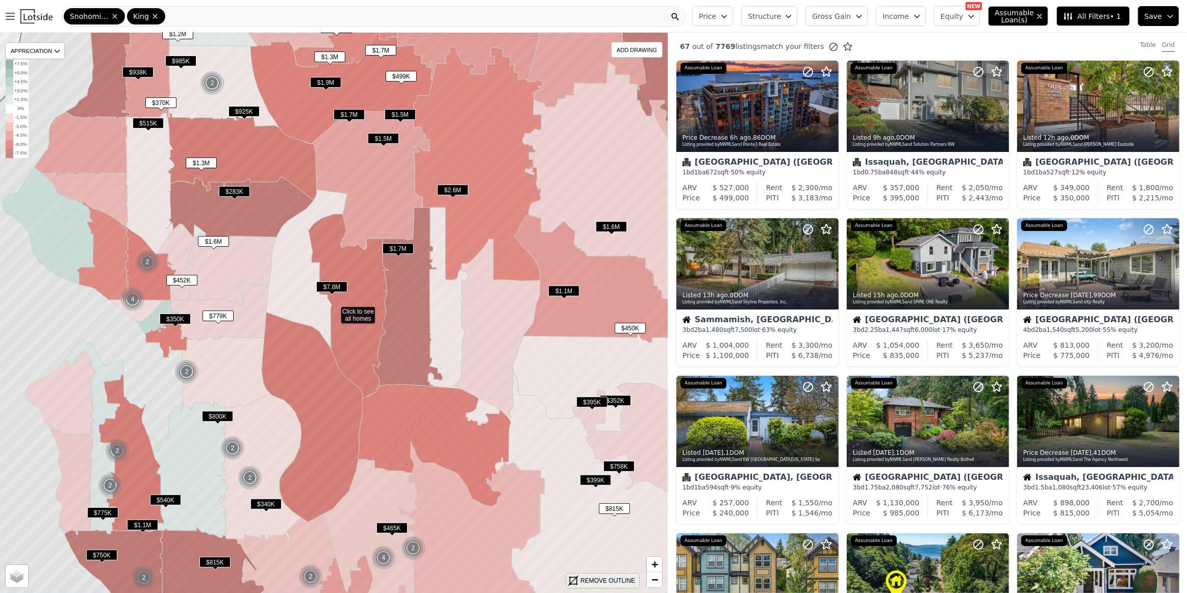
click at [582, 583] on div "REMOVE OUTLINE" at bounding box center [607, 580] width 55 height 9
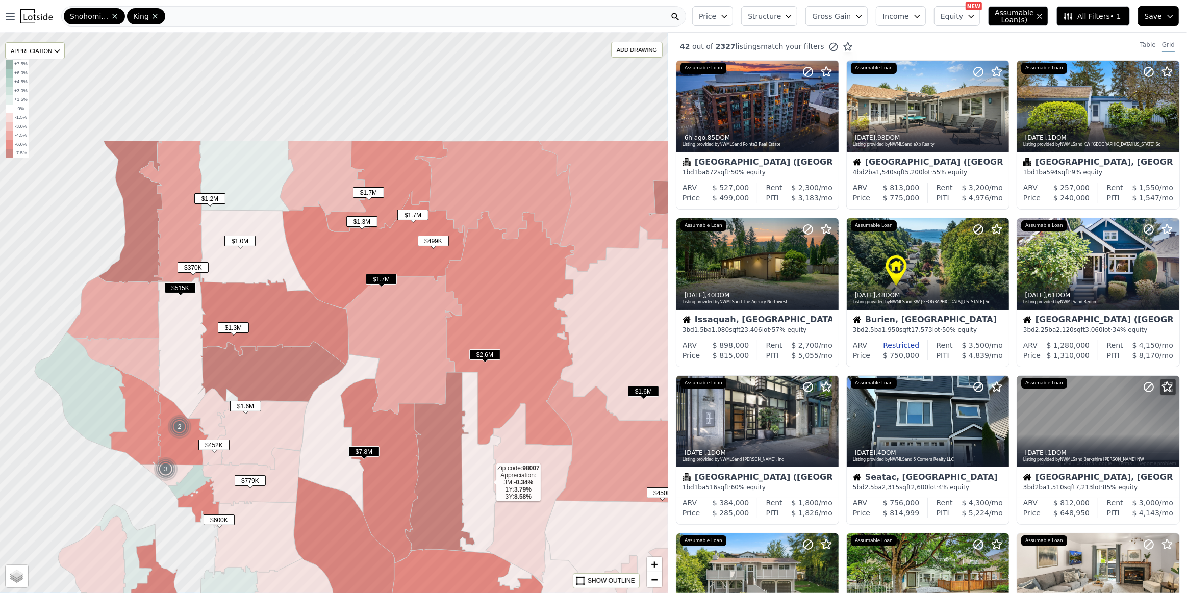
drag, startPoint x: 454, startPoint y: 313, endPoint x: 490, endPoint y: 499, distance: 190.0
click at [489, 499] on icon at bounding box center [480, 462] width 40 height 181
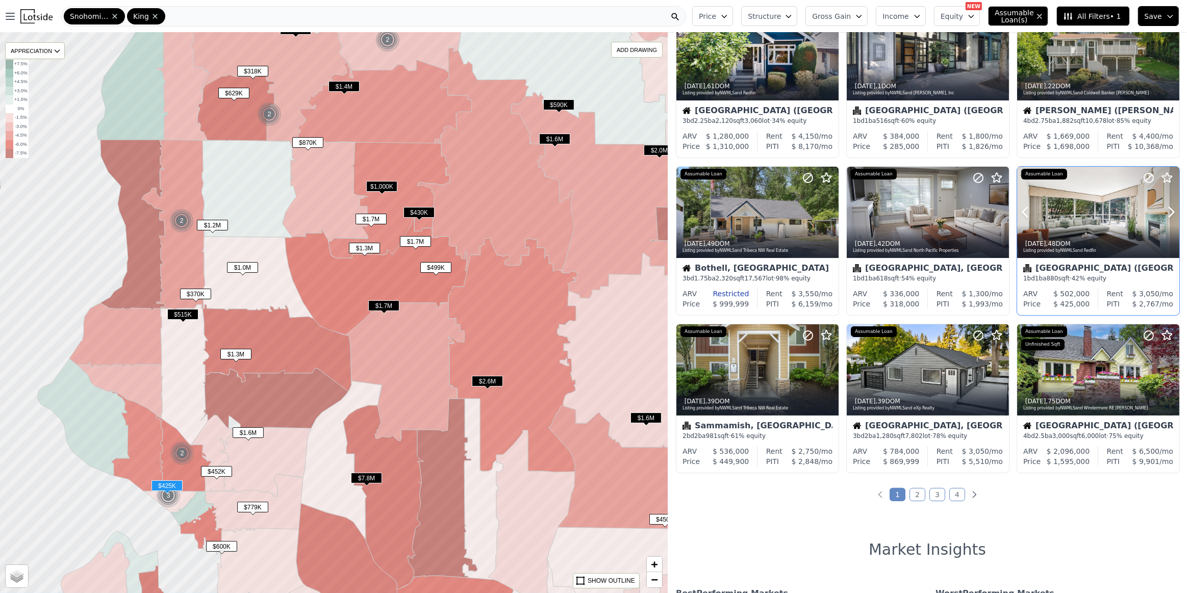
scroll to position [232, 0]
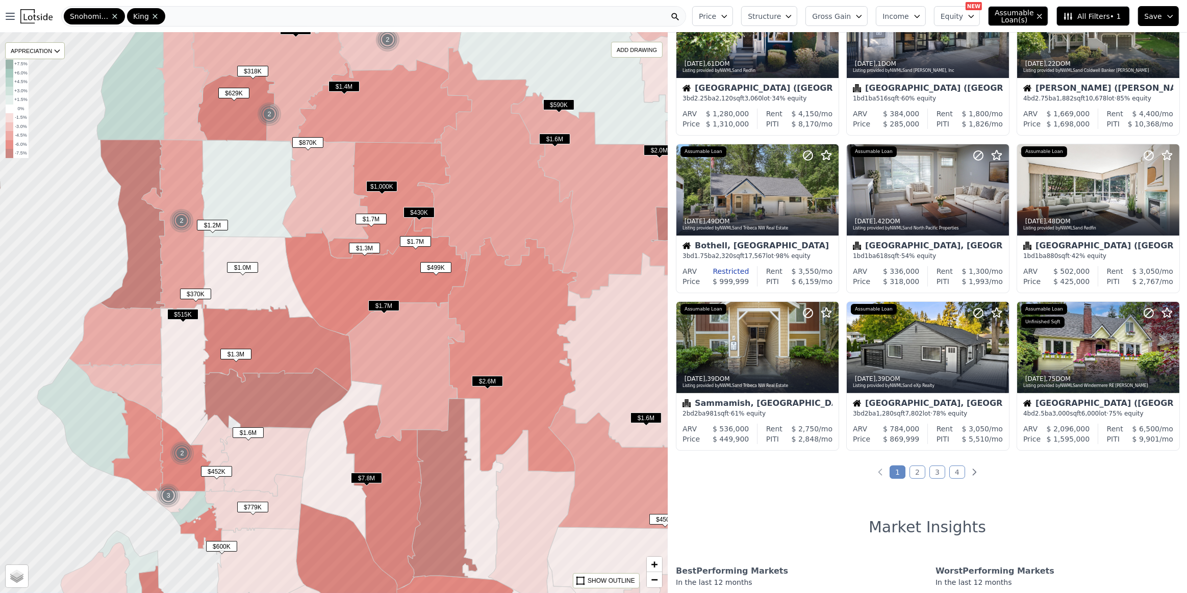
click at [913, 472] on link "2" at bounding box center [917, 472] width 16 height 13
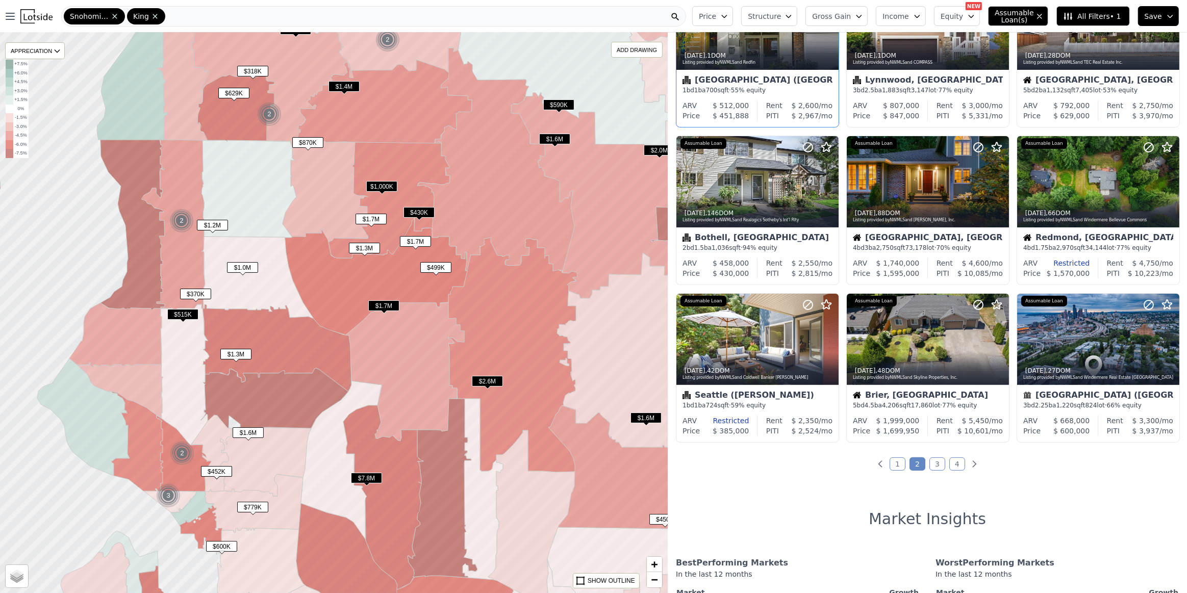
scroll to position [278, 0]
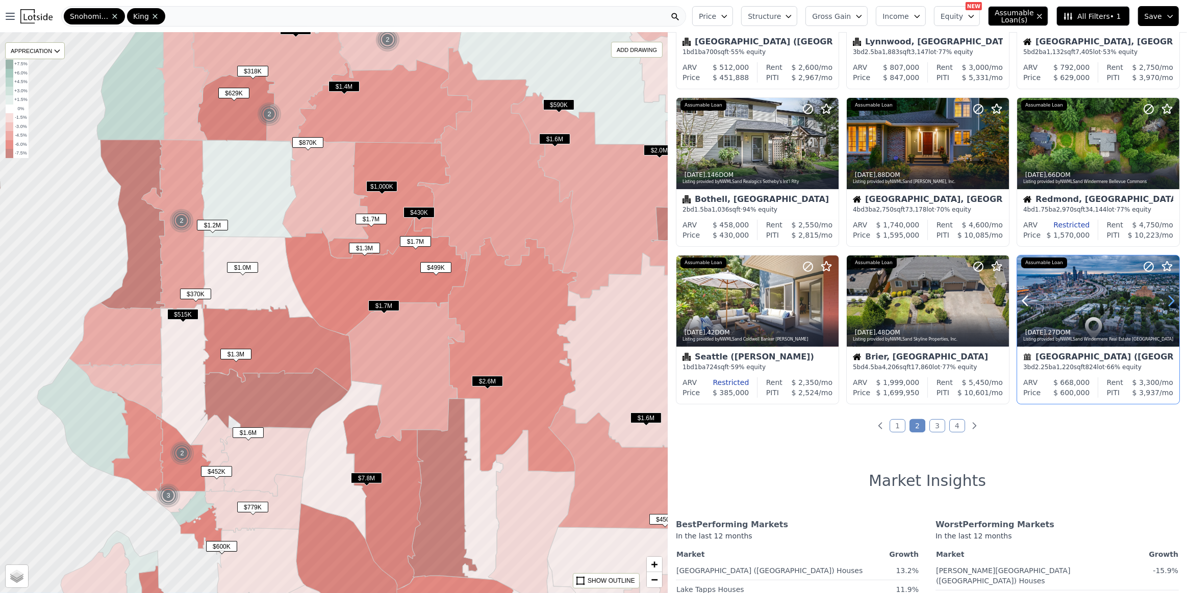
click at [1165, 301] on icon at bounding box center [1171, 301] width 16 height 16
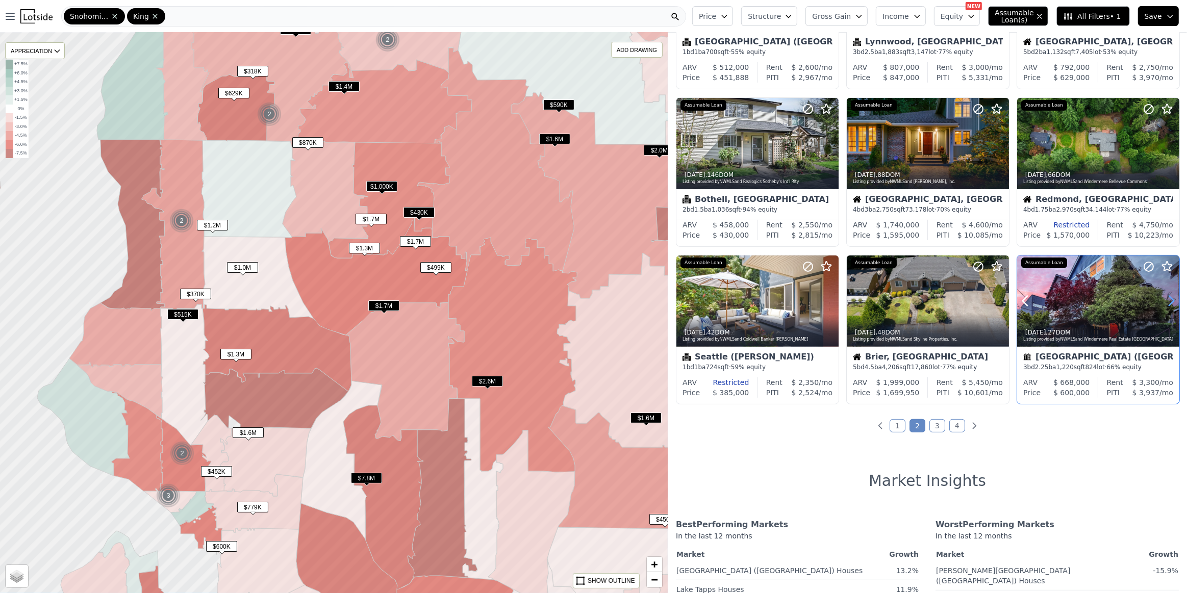
click at [1165, 301] on icon at bounding box center [1171, 301] width 16 height 16
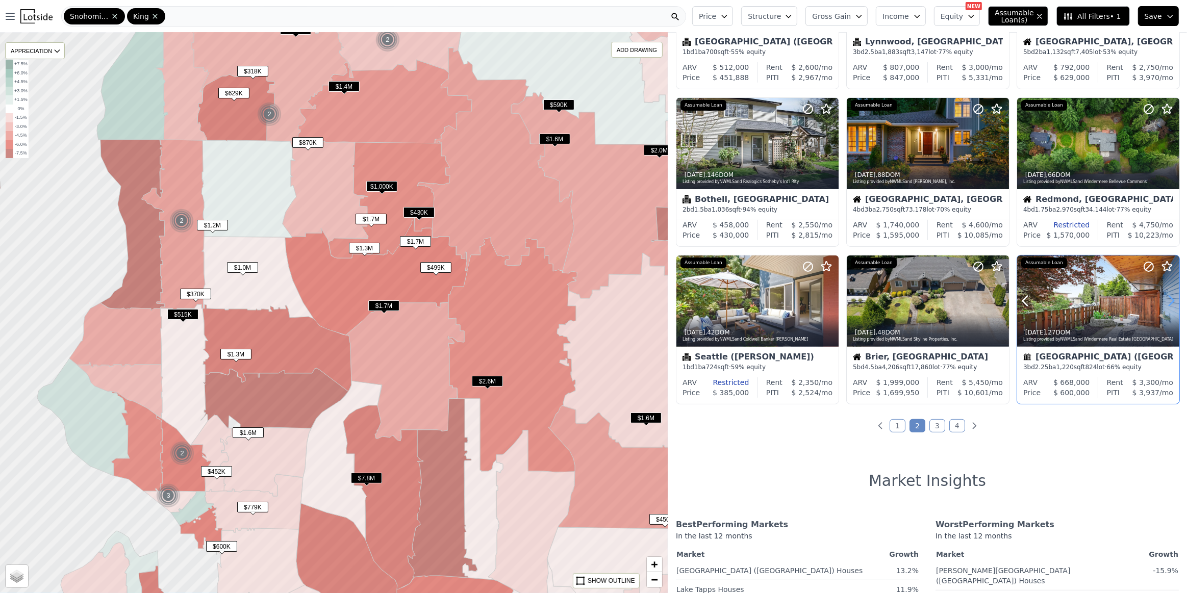
click at [1165, 301] on icon at bounding box center [1171, 301] width 16 height 16
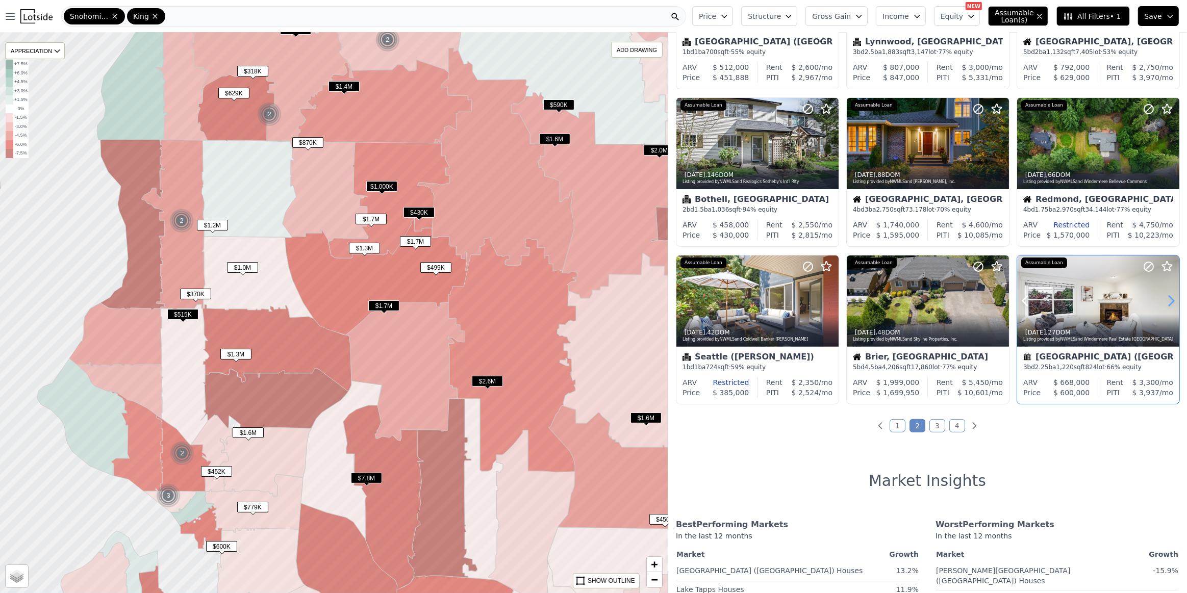
click at [1165, 301] on icon at bounding box center [1171, 301] width 16 height 16
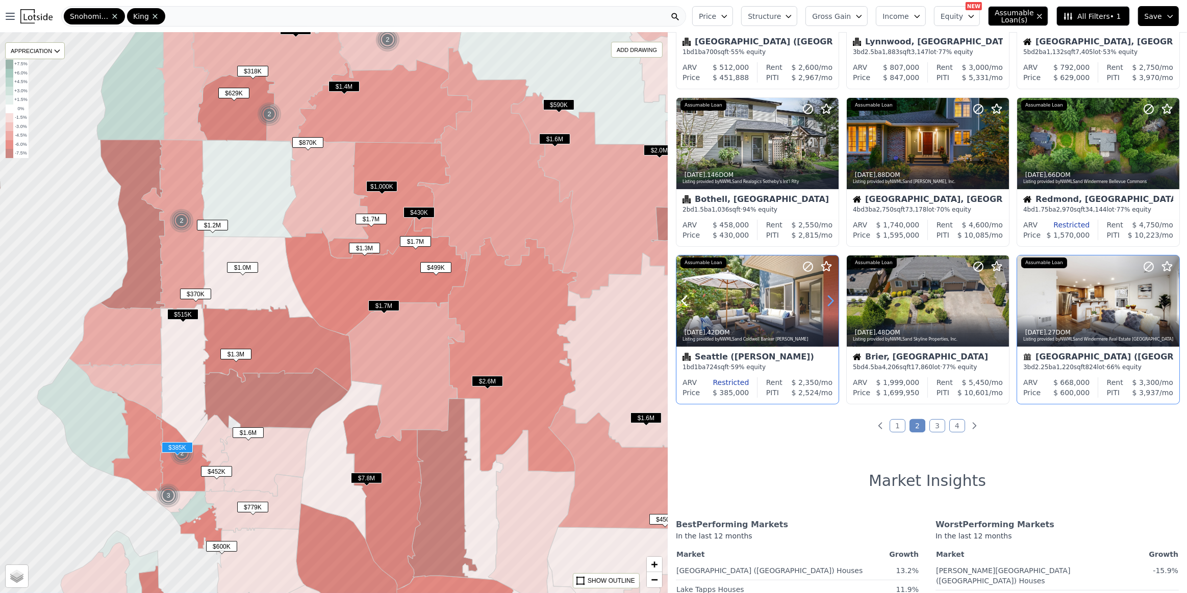
click at [830, 300] on icon at bounding box center [830, 301] width 16 height 16
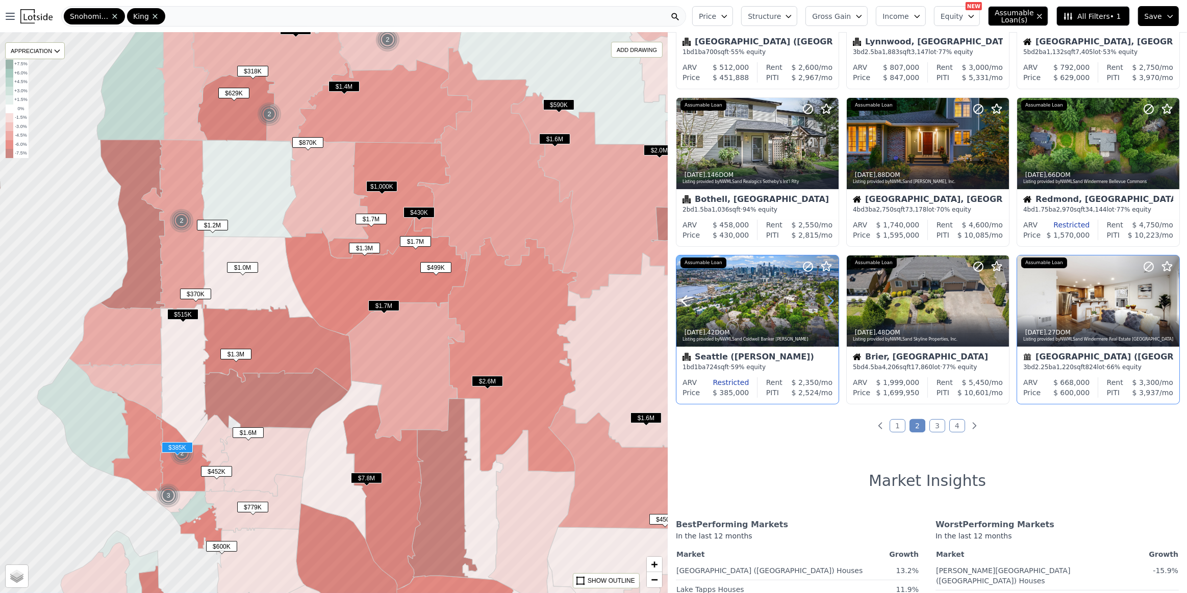
click at [830, 300] on icon at bounding box center [830, 301] width 16 height 16
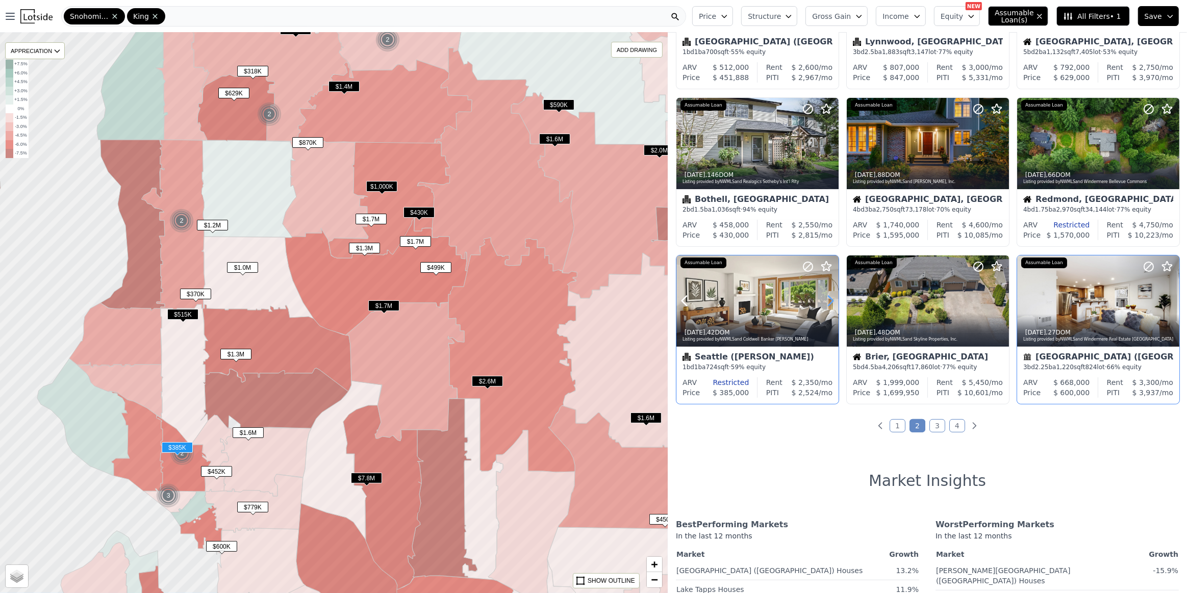
click at [830, 300] on icon at bounding box center [830, 301] width 16 height 16
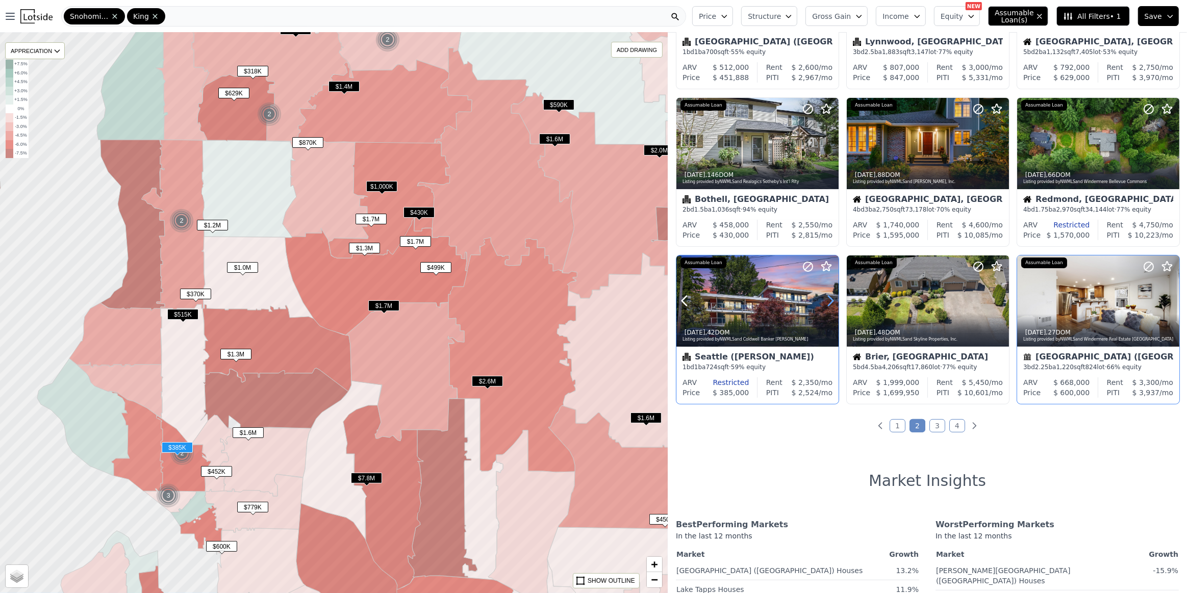
click at [830, 300] on icon at bounding box center [830, 301] width 16 height 16
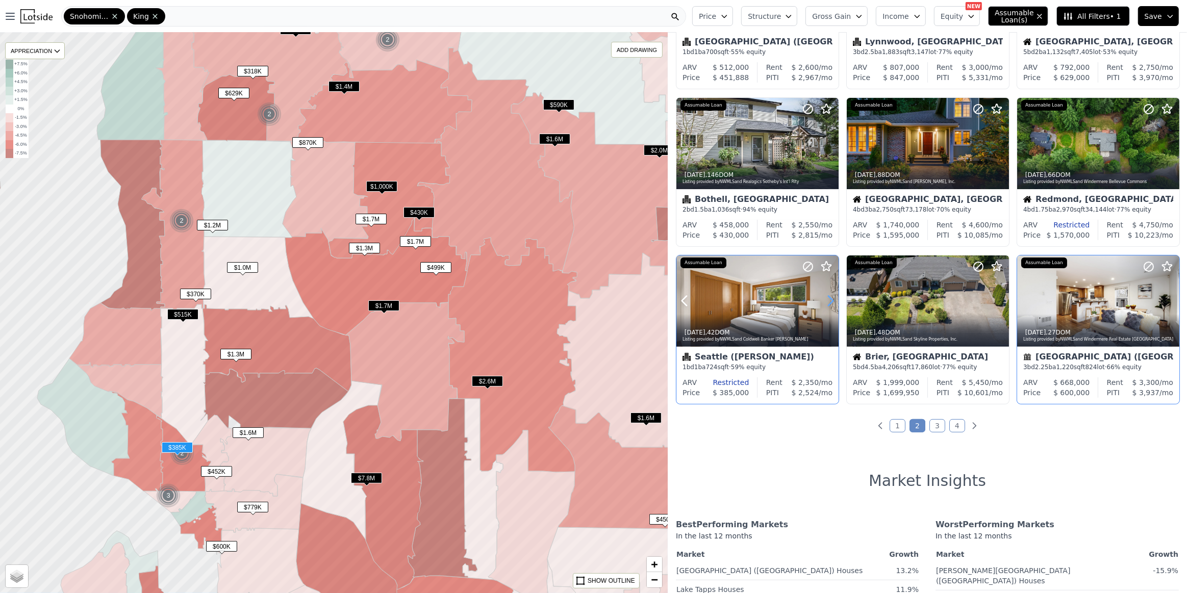
click at [830, 300] on icon at bounding box center [830, 301] width 16 height 16
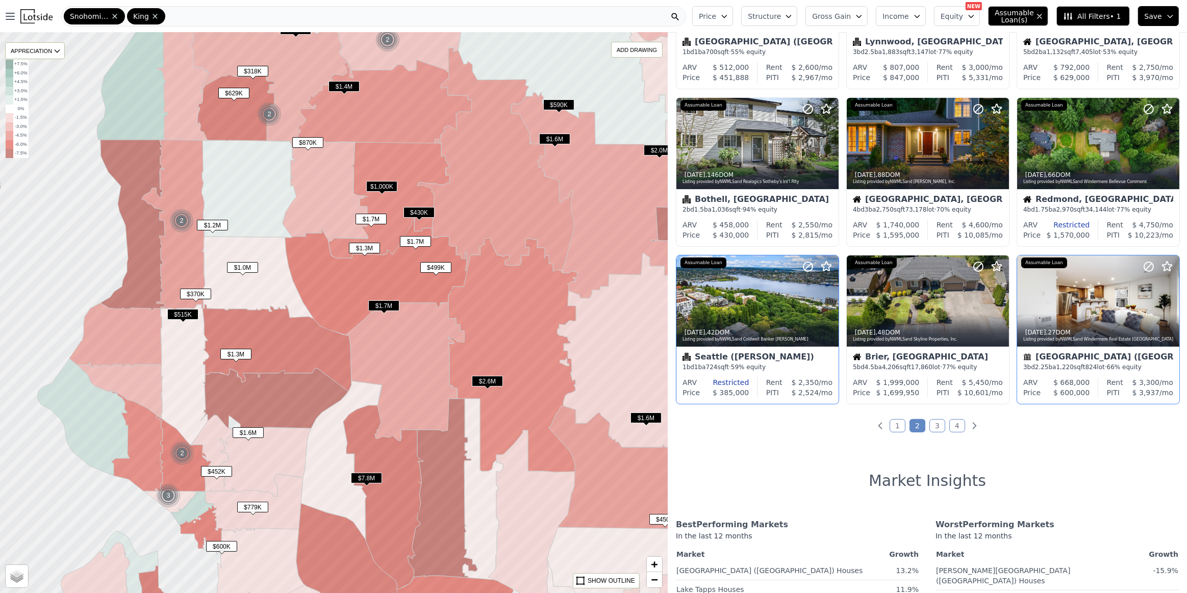
click at [929, 424] on link "3" at bounding box center [937, 425] width 16 height 13
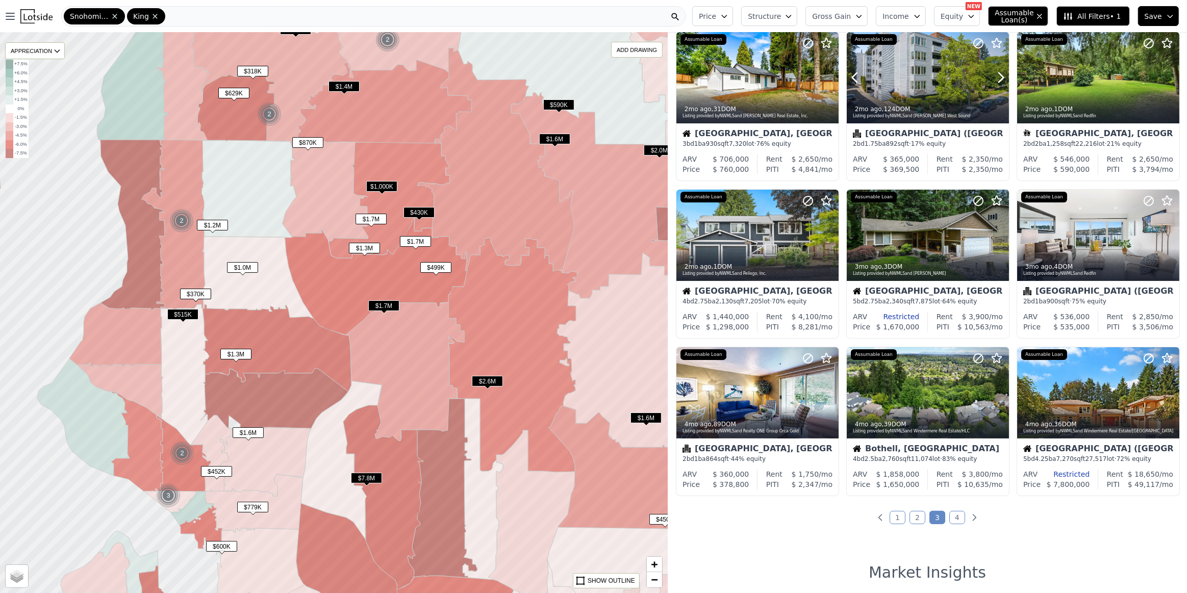
scroll to position [232, 0]
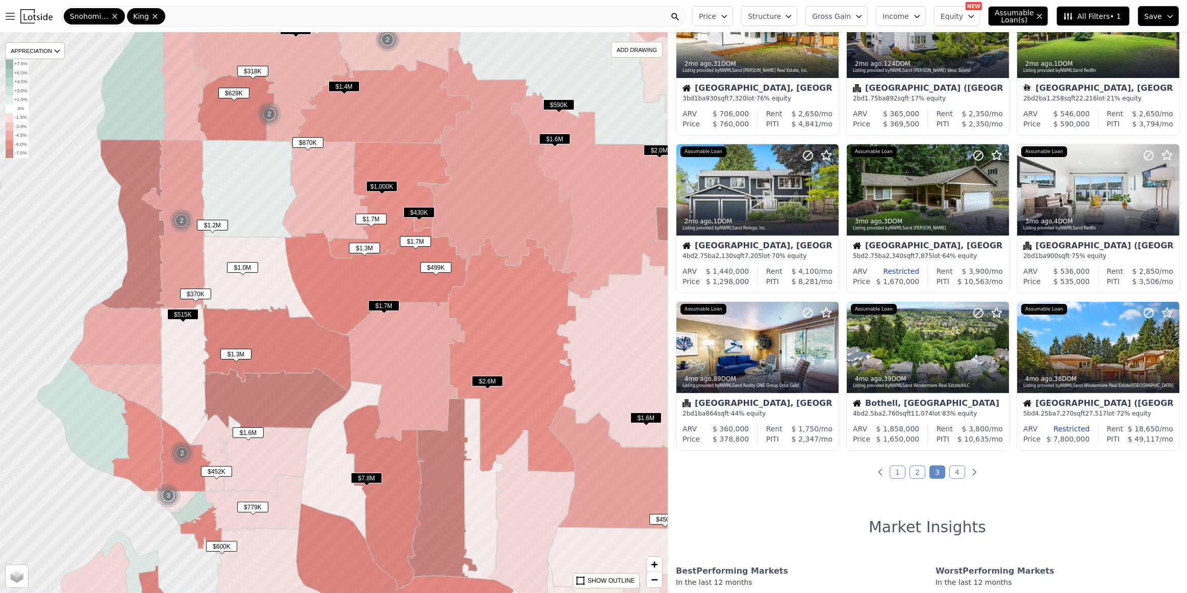
click at [951, 471] on link "4" at bounding box center [957, 472] width 16 height 13
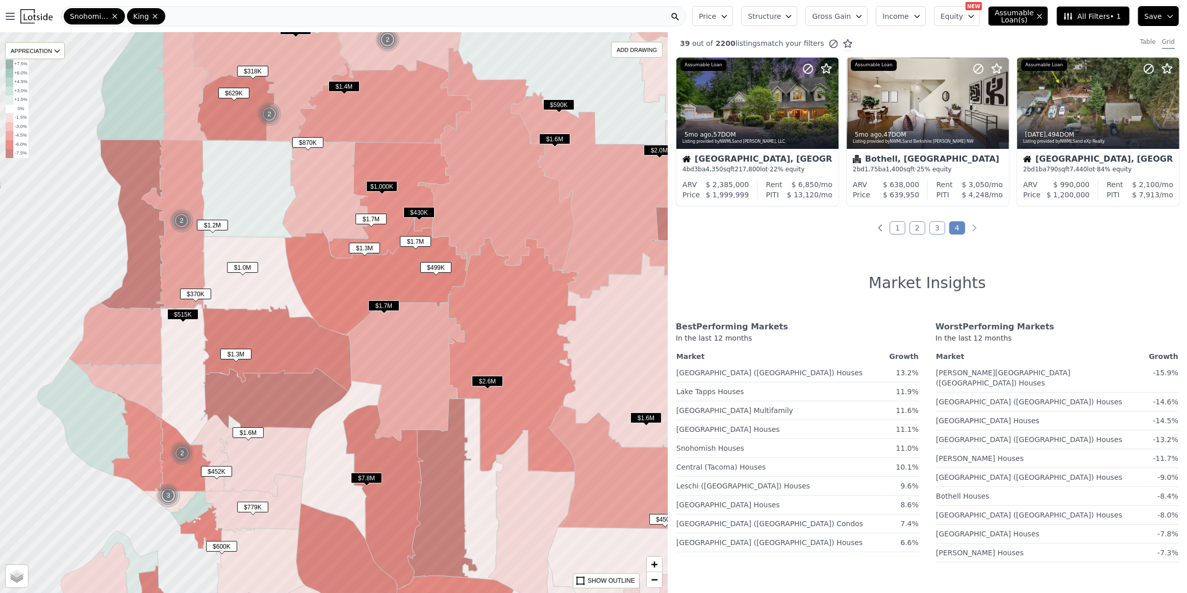
scroll to position [0, 0]
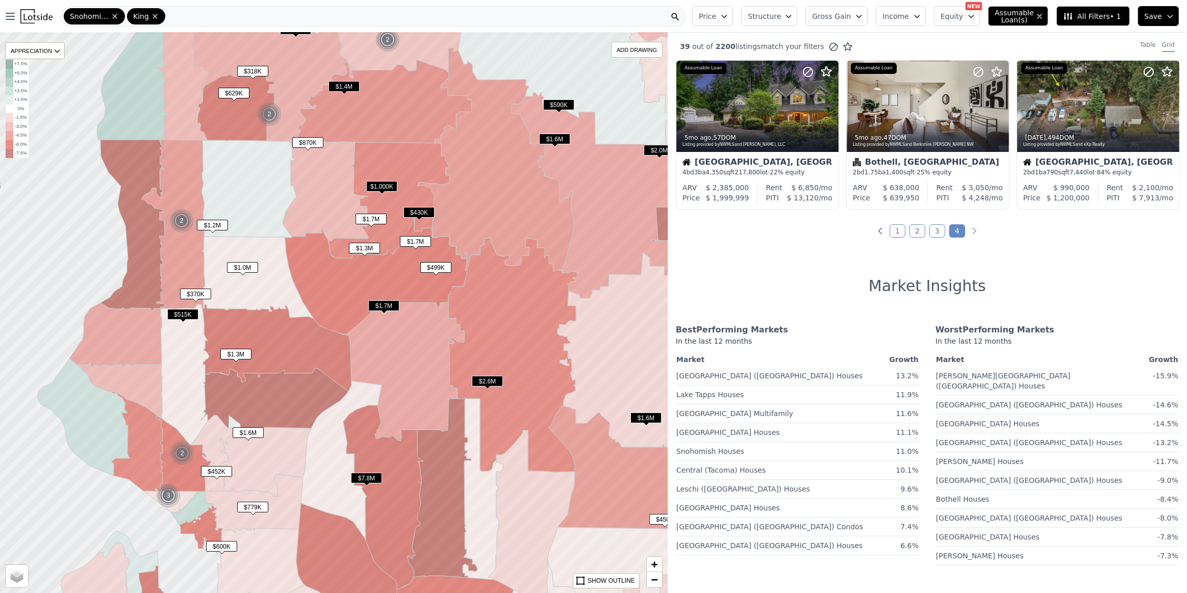
click at [898, 228] on link "1" at bounding box center [897, 230] width 16 height 13
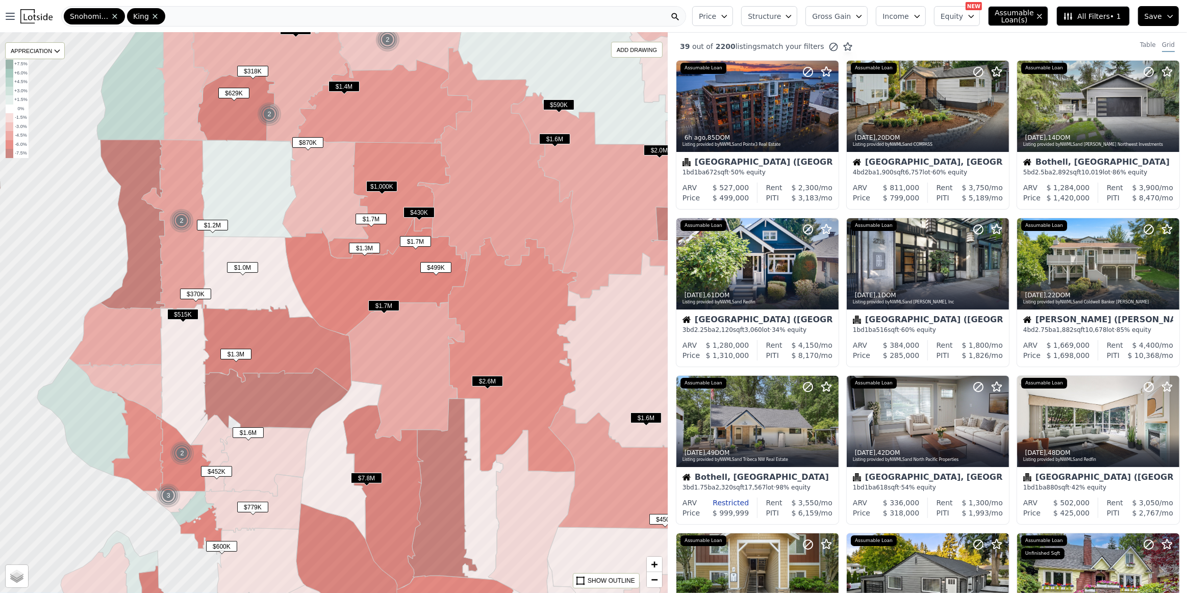
click at [1098, 17] on span "All Filters • 1" at bounding box center [1092, 16] width 58 height 10
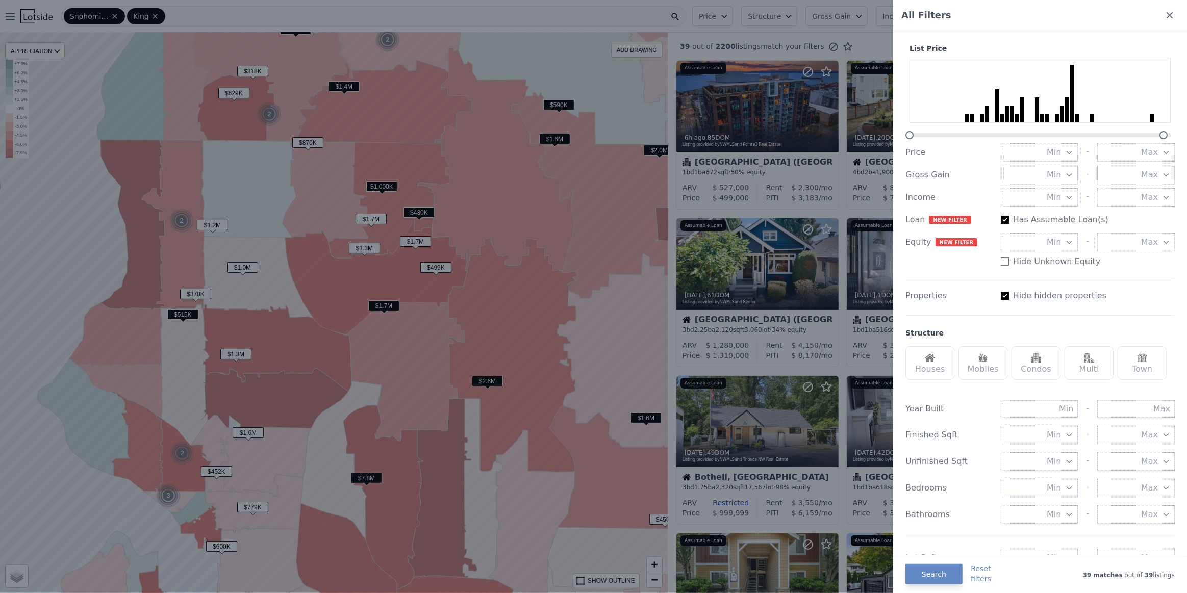
click at [1002, 219] on input "Has Assumable Loan(s)" at bounding box center [1005, 220] width 8 height 8
checkbox input "false"
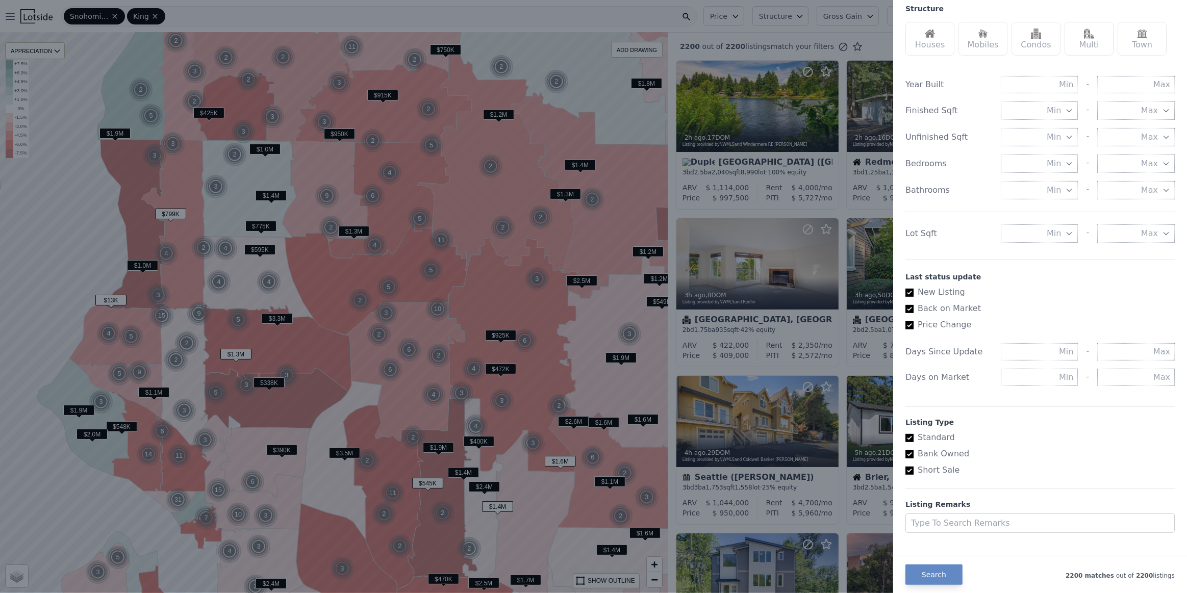
scroll to position [337, 0]
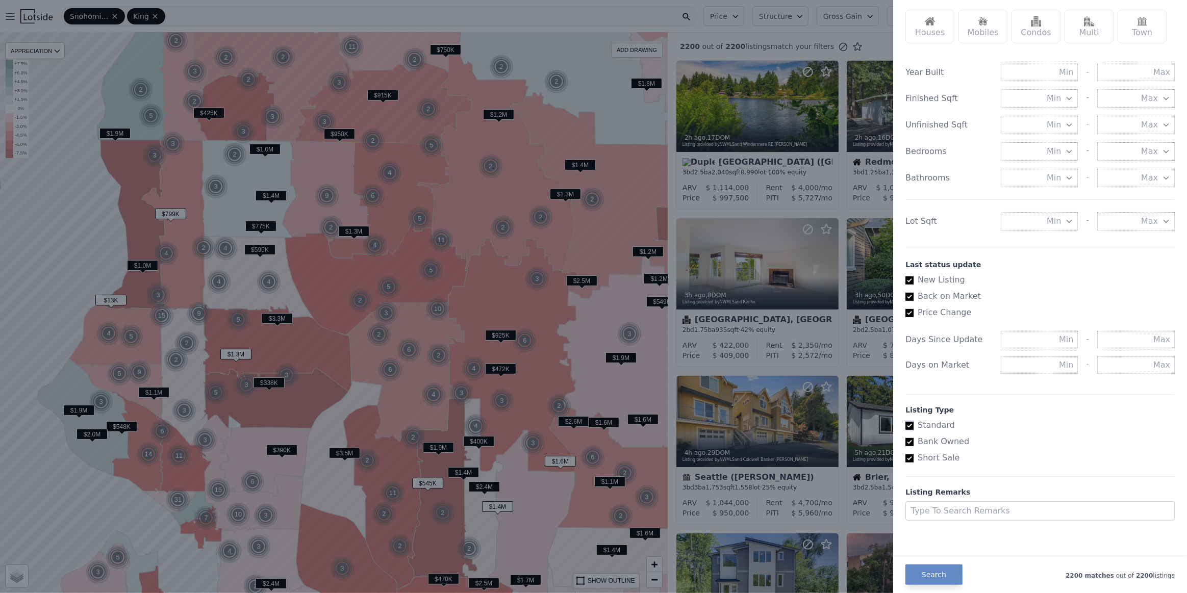
click at [909, 424] on input "Standard" at bounding box center [909, 426] width 8 height 8
checkbox input "false"
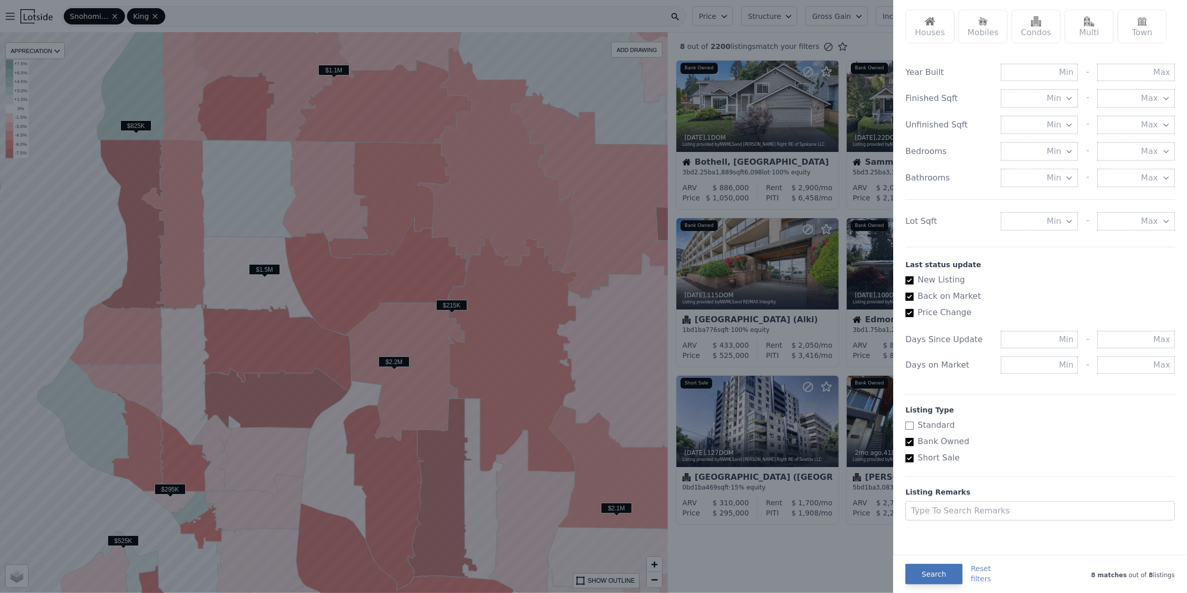
click at [938, 575] on button "Search" at bounding box center [933, 574] width 57 height 20
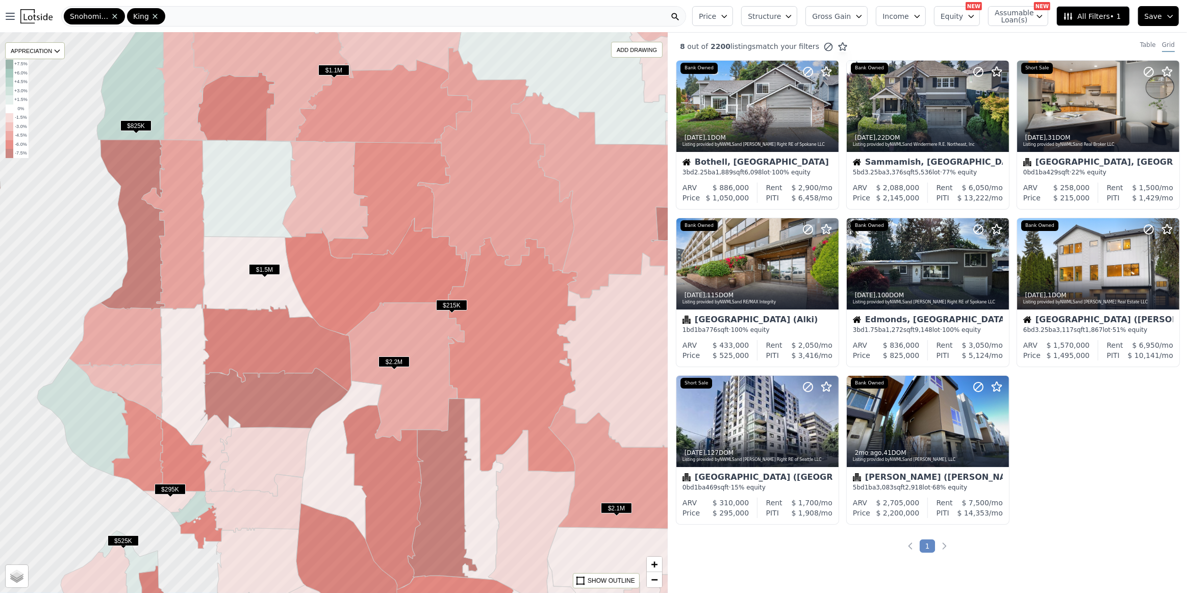
click at [444, 302] on span "$215K" at bounding box center [451, 305] width 31 height 11
click at [459, 305] on span "$215K" at bounding box center [451, 305] width 31 height 11
click at [1165, 108] on icon at bounding box center [1170, 106] width 16 height 16
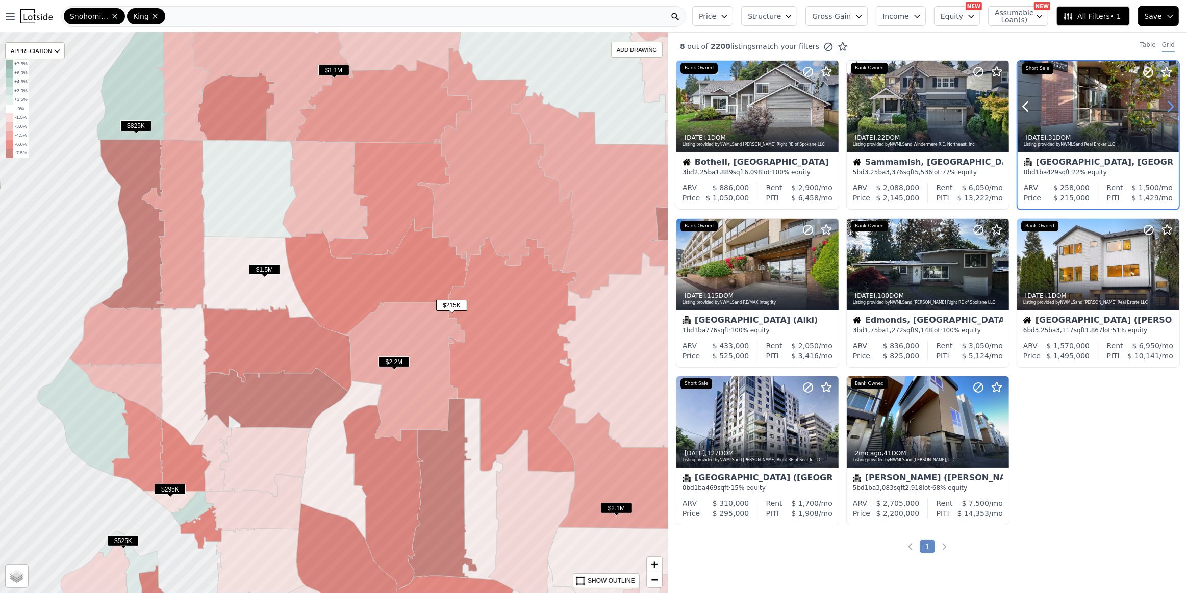
click at [1165, 108] on icon at bounding box center [1170, 106] width 16 height 16
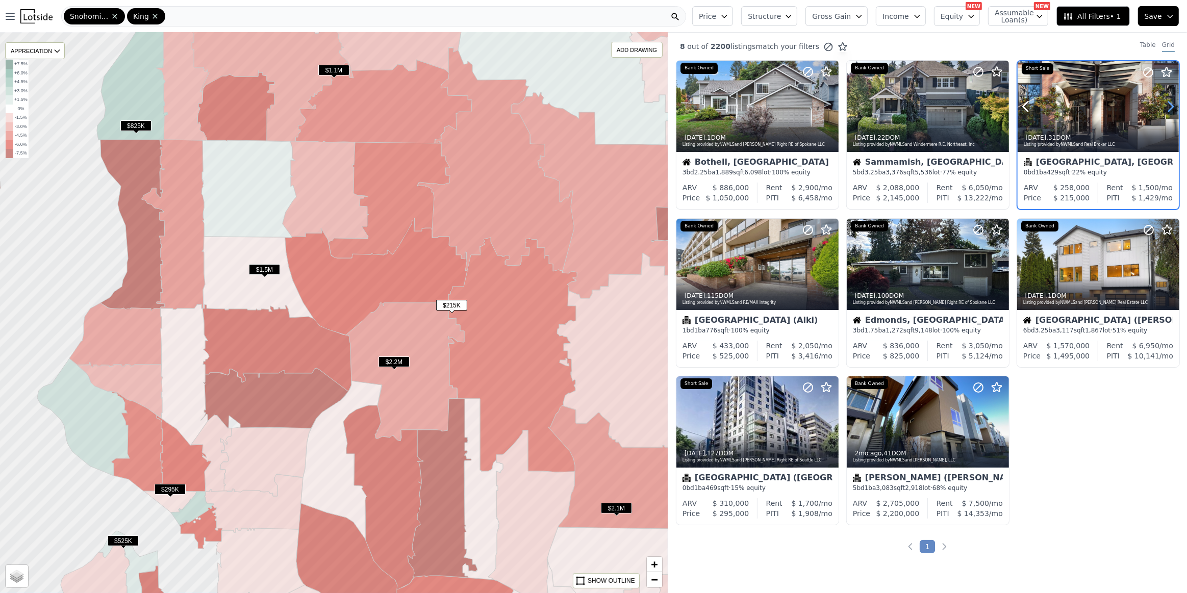
click at [1165, 108] on icon at bounding box center [1170, 106] width 16 height 16
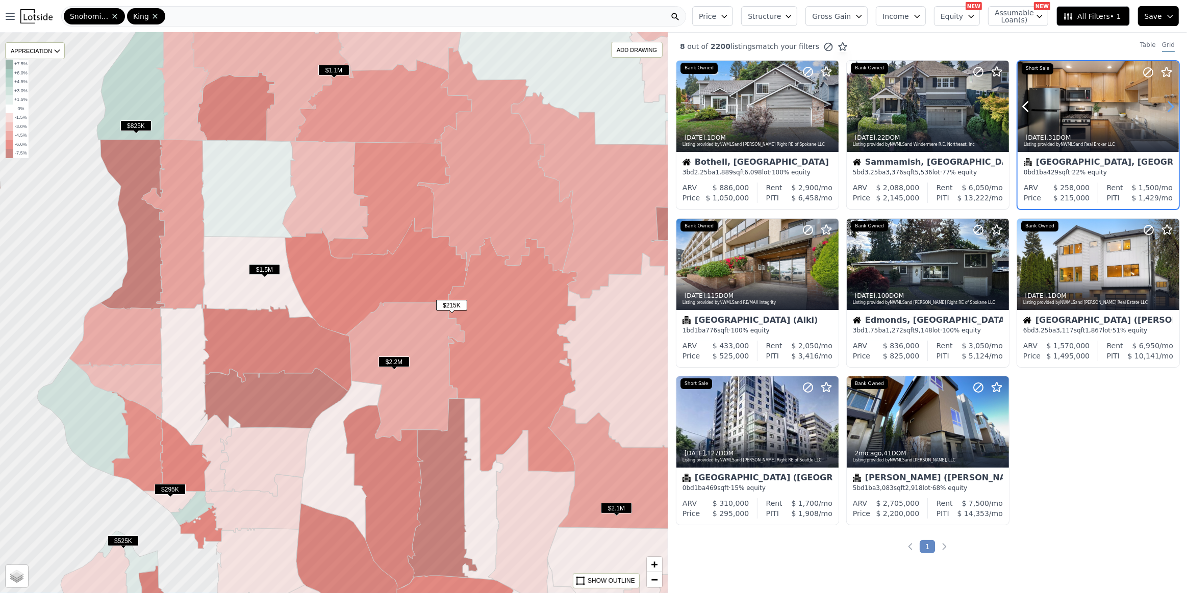
click at [1165, 108] on icon at bounding box center [1170, 106] width 16 height 16
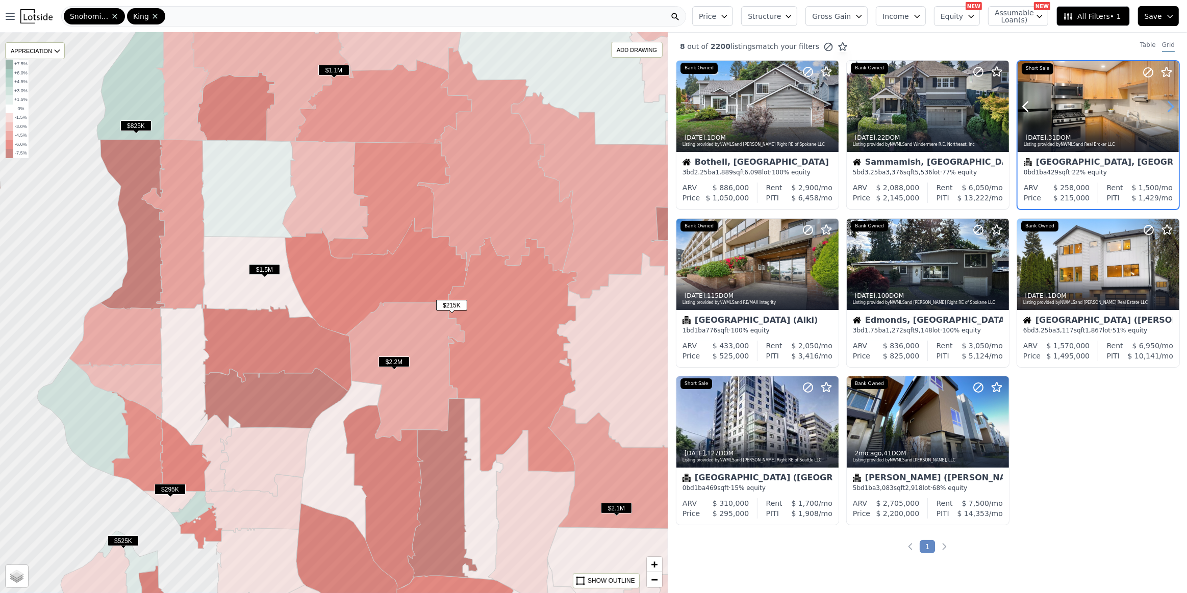
click at [1165, 108] on icon at bounding box center [1170, 106] width 16 height 16
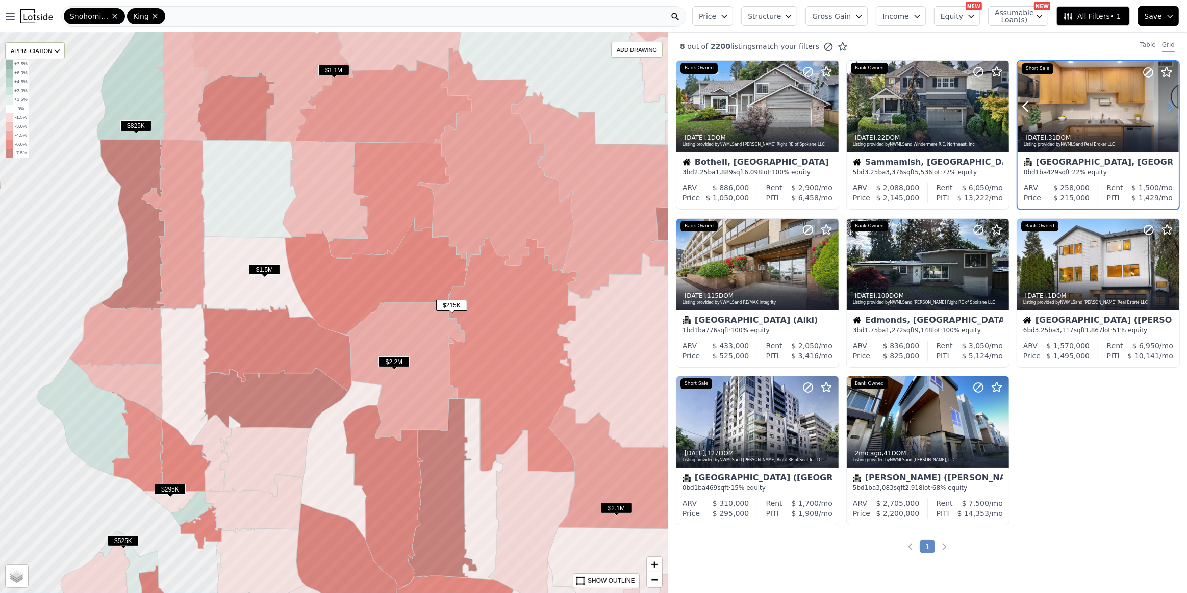
click at [1165, 108] on icon at bounding box center [1170, 106] width 16 height 16
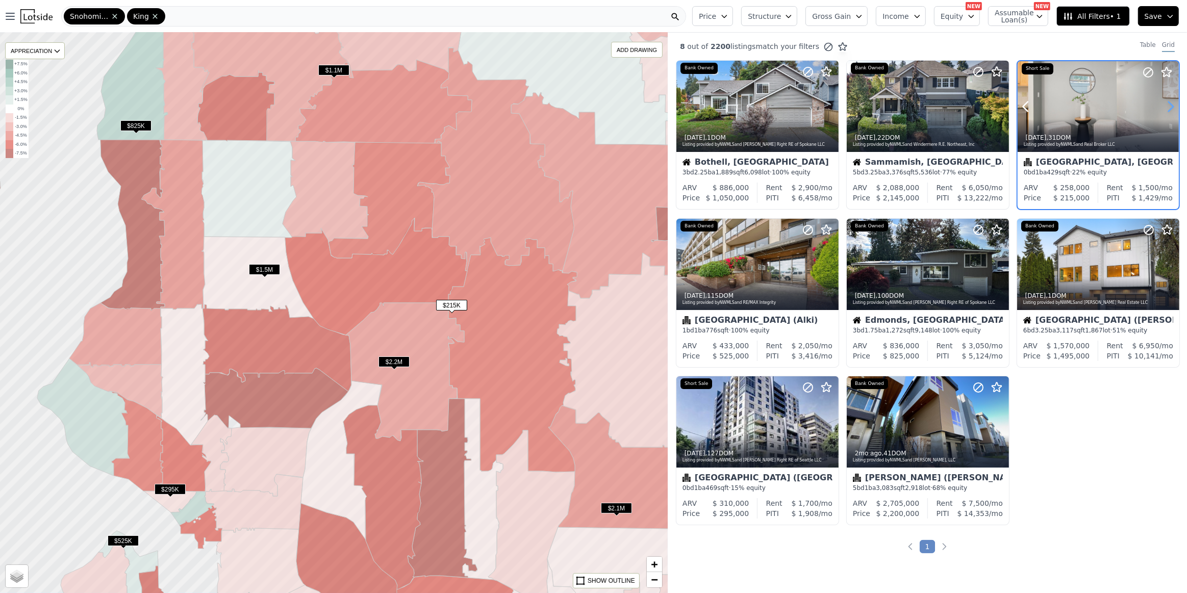
click at [1165, 108] on icon at bounding box center [1170, 106] width 16 height 16
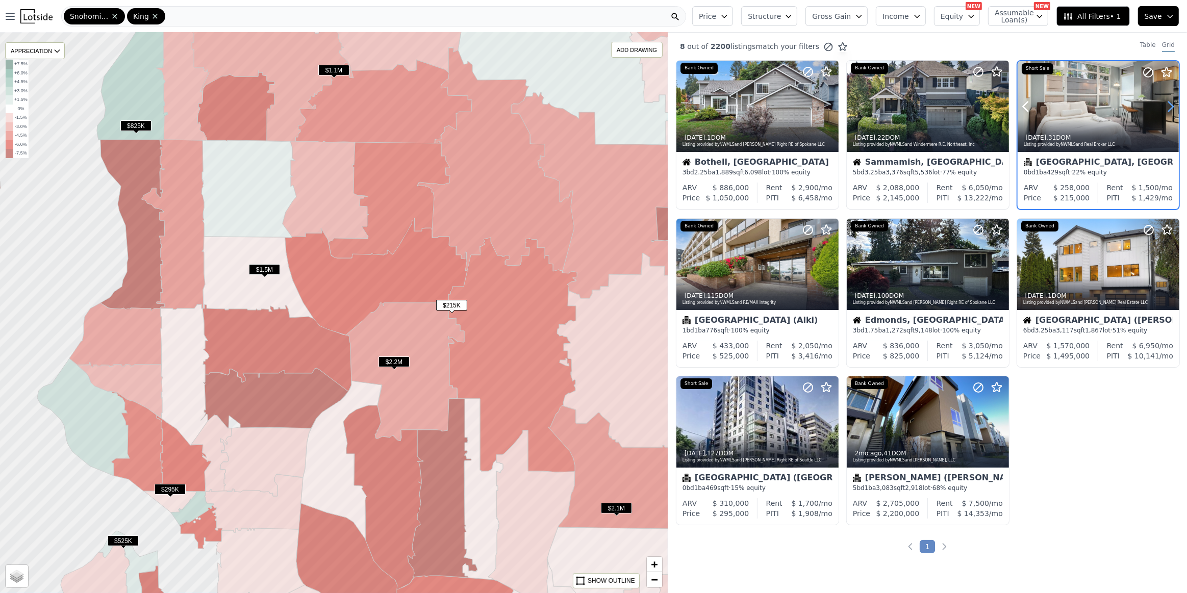
click at [1165, 108] on icon at bounding box center [1170, 106] width 16 height 16
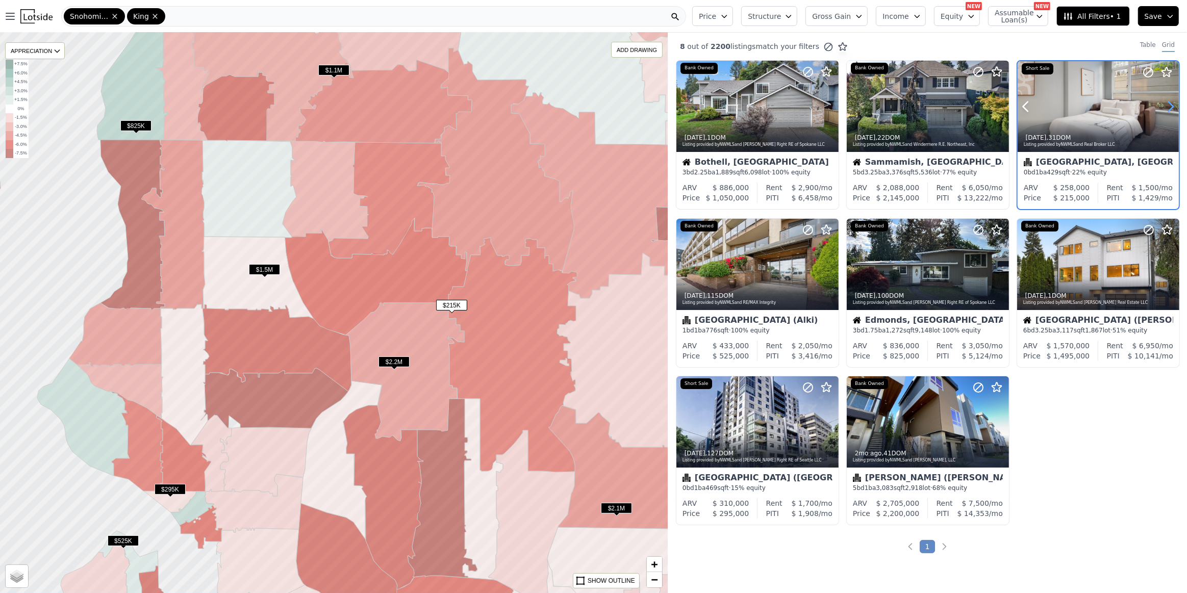
click at [1165, 108] on icon at bounding box center [1170, 106] width 16 height 16
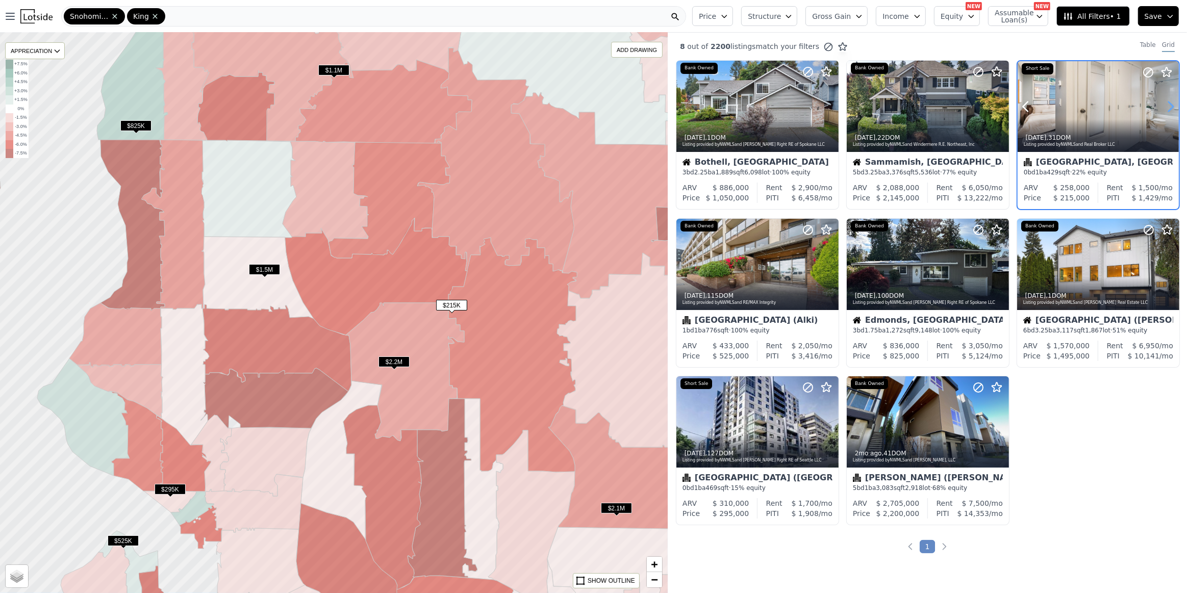
click at [1165, 108] on icon at bounding box center [1170, 106] width 16 height 16
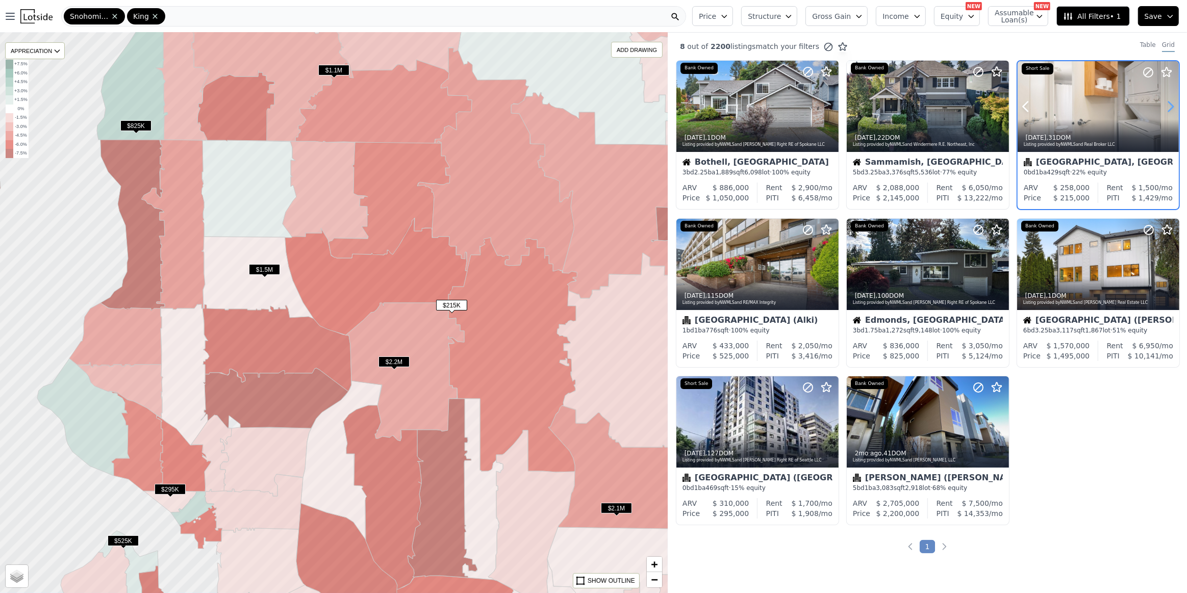
click at [1165, 108] on icon at bounding box center [1170, 106] width 16 height 16
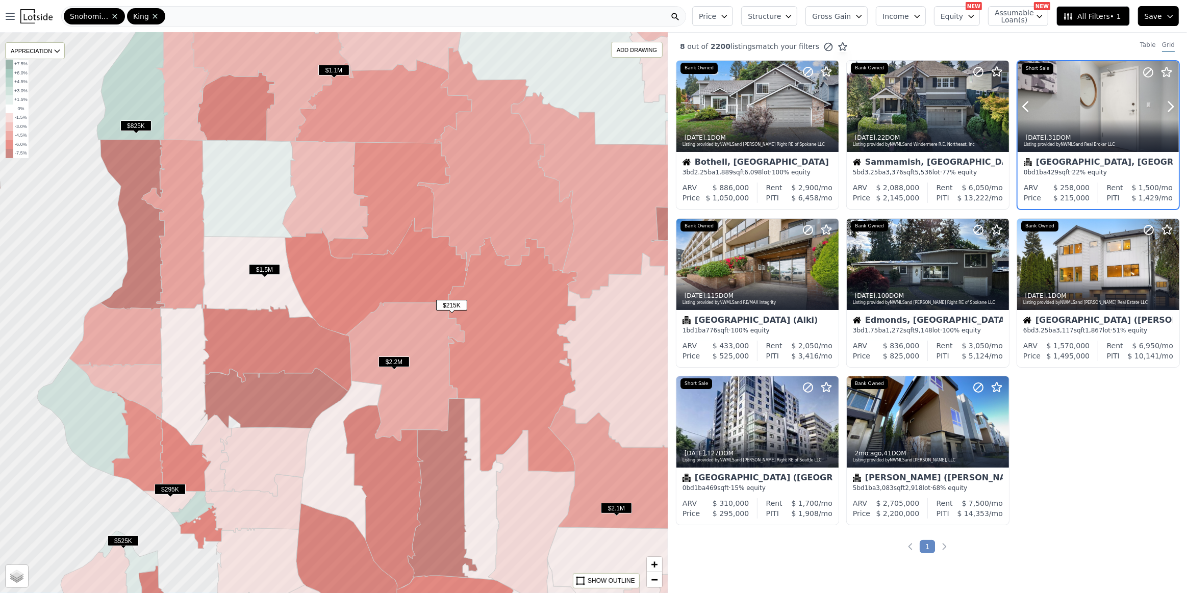
click at [1113, 117] on div at bounding box center [1145, 93] width 65 height 65
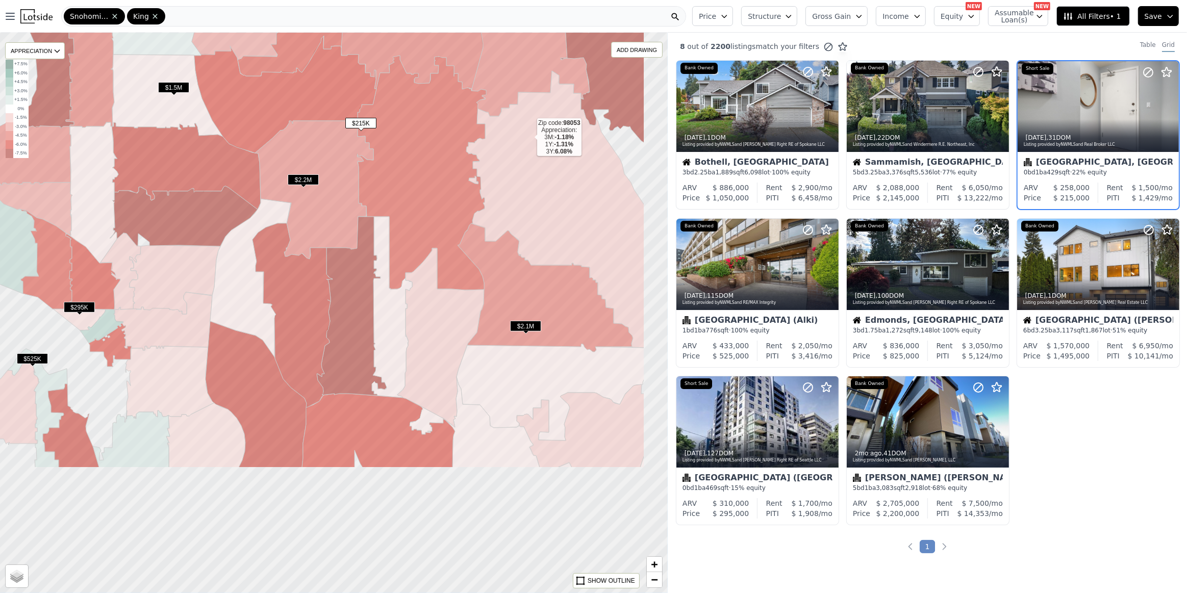
drag, startPoint x: 625, startPoint y: 325, endPoint x: 500, endPoint y: 114, distance: 244.6
click at [500, 114] on icon at bounding box center [555, 209] width 178 height 277
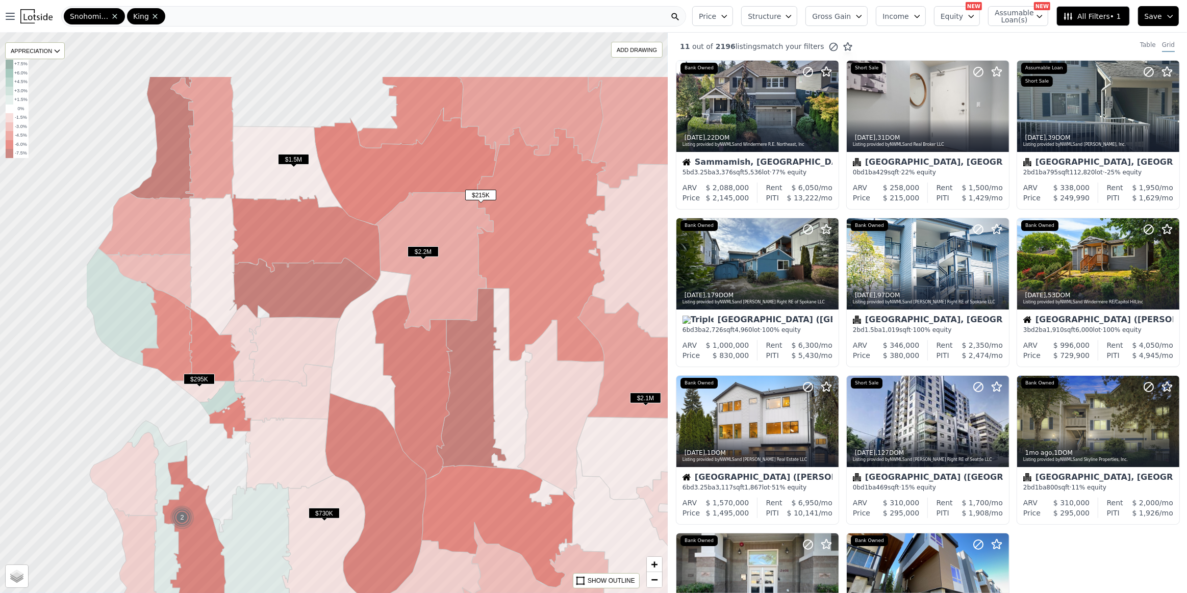
drag, startPoint x: 283, startPoint y: 291, endPoint x: 464, endPoint y: 419, distance: 221.6
click at [452, 419] on icon at bounding box center [412, 387] width 80 height 184
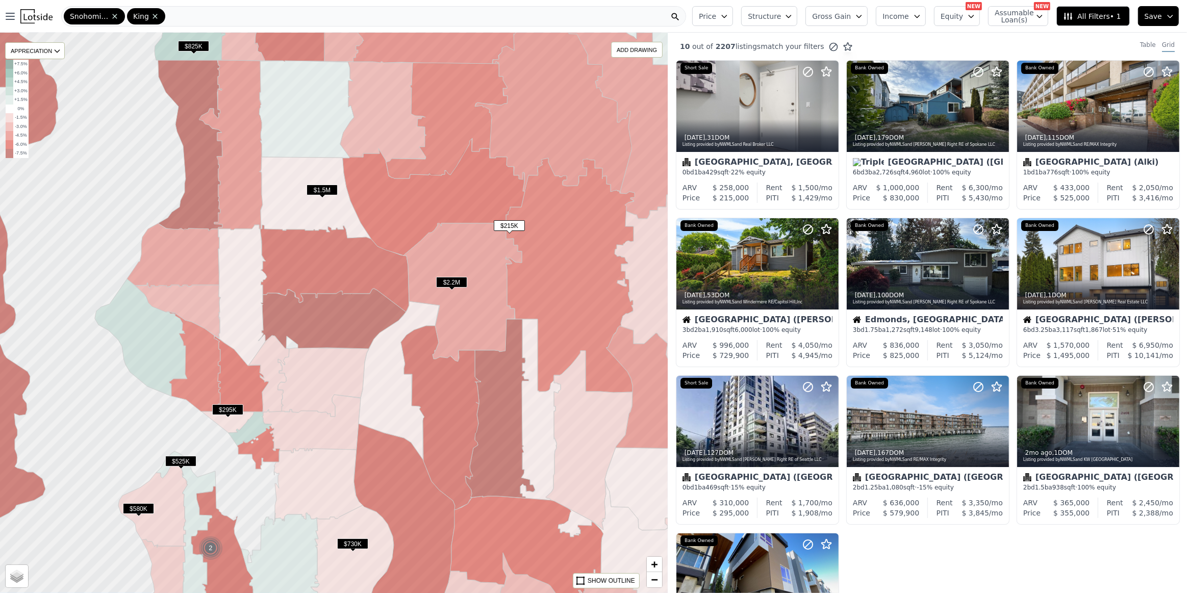
click at [220, 408] on span "$295K" at bounding box center [227, 409] width 31 height 11
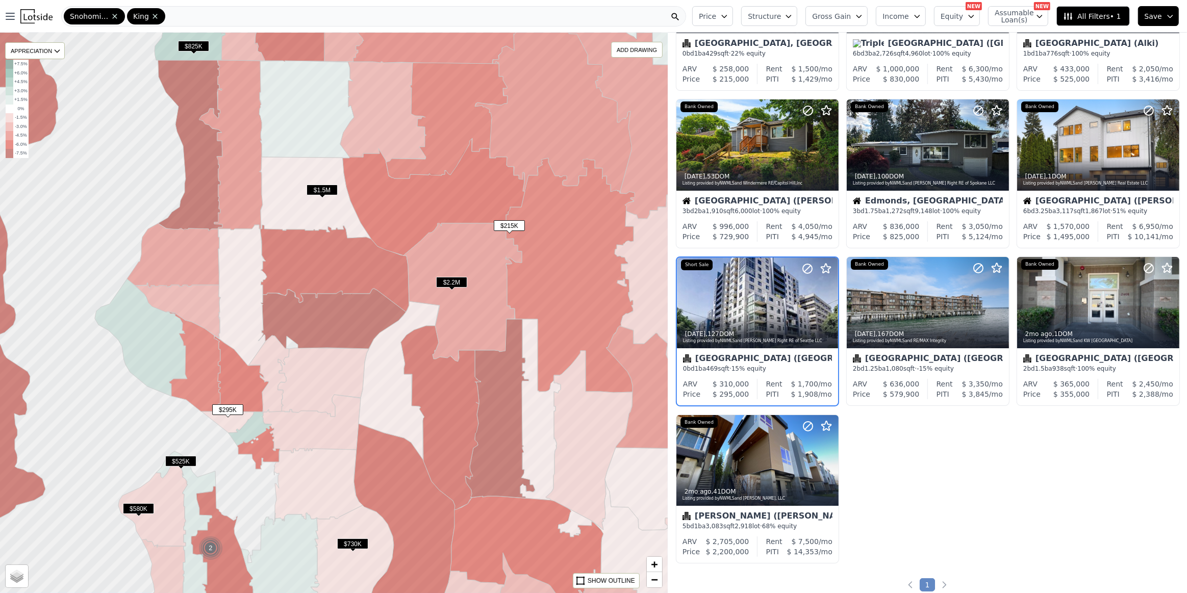
scroll to position [121, 0]
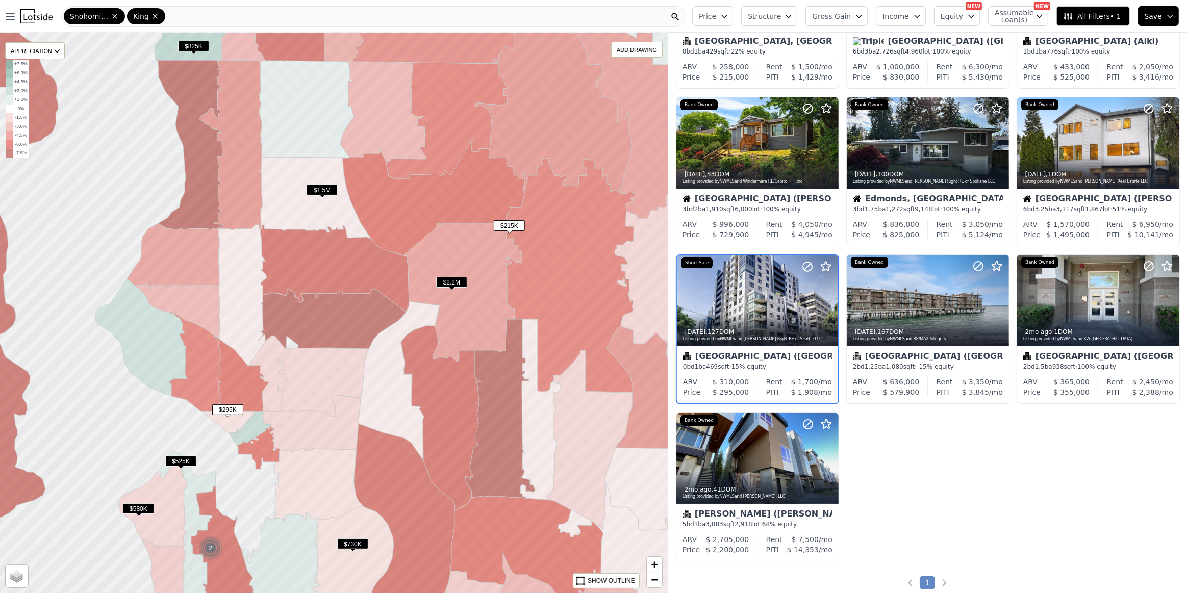
click at [347, 541] on span "$730K" at bounding box center [352, 544] width 31 height 11
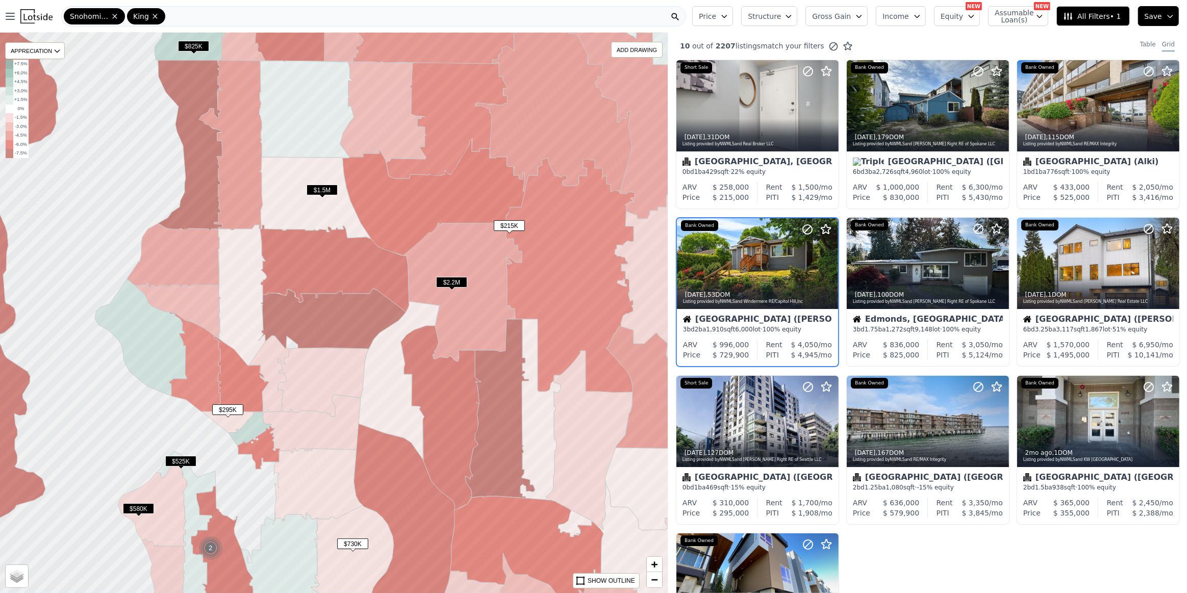
scroll to position [0, 0]
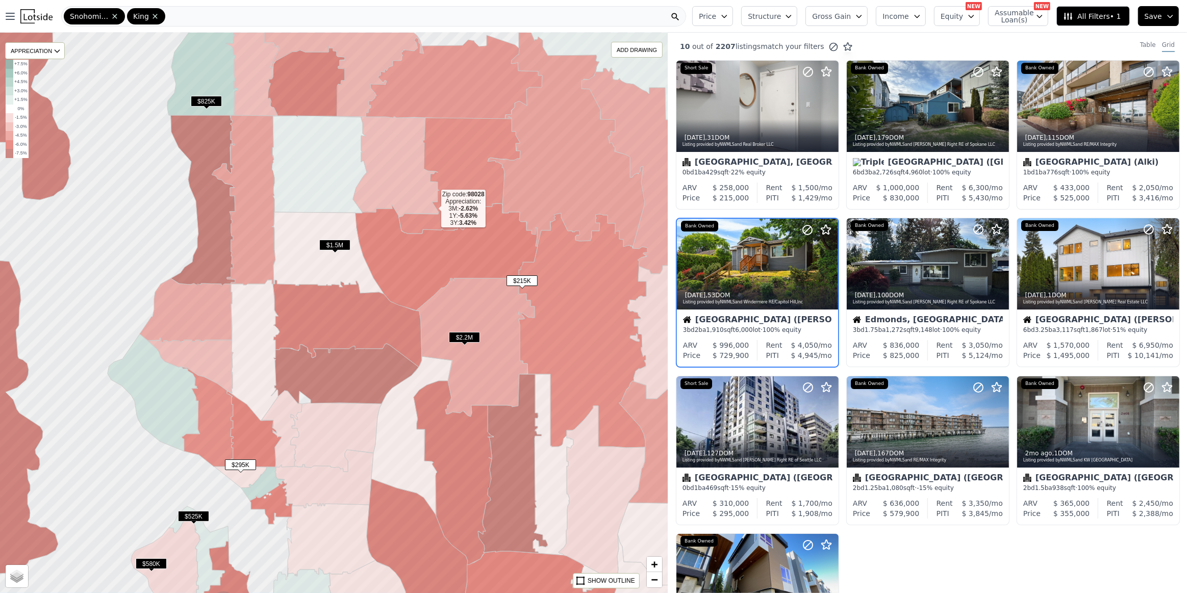
drag, startPoint x: 418, startPoint y: 144, endPoint x: 429, endPoint y: 299, distance: 155.4
click at [430, 217] on icon at bounding box center [396, 167] width 86 height 100
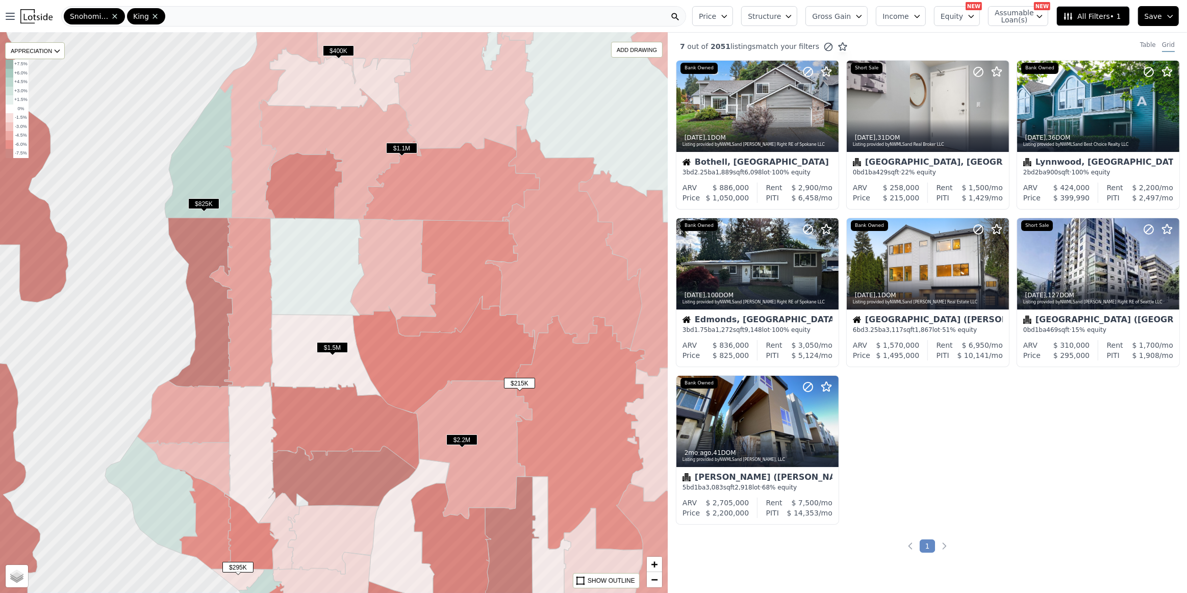
click at [205, 205] on span "$825K" at bounding box center [203, 203] width 31 height 11
click at [909, 270] on div at bounding box center [928, 263] width 162 height 91
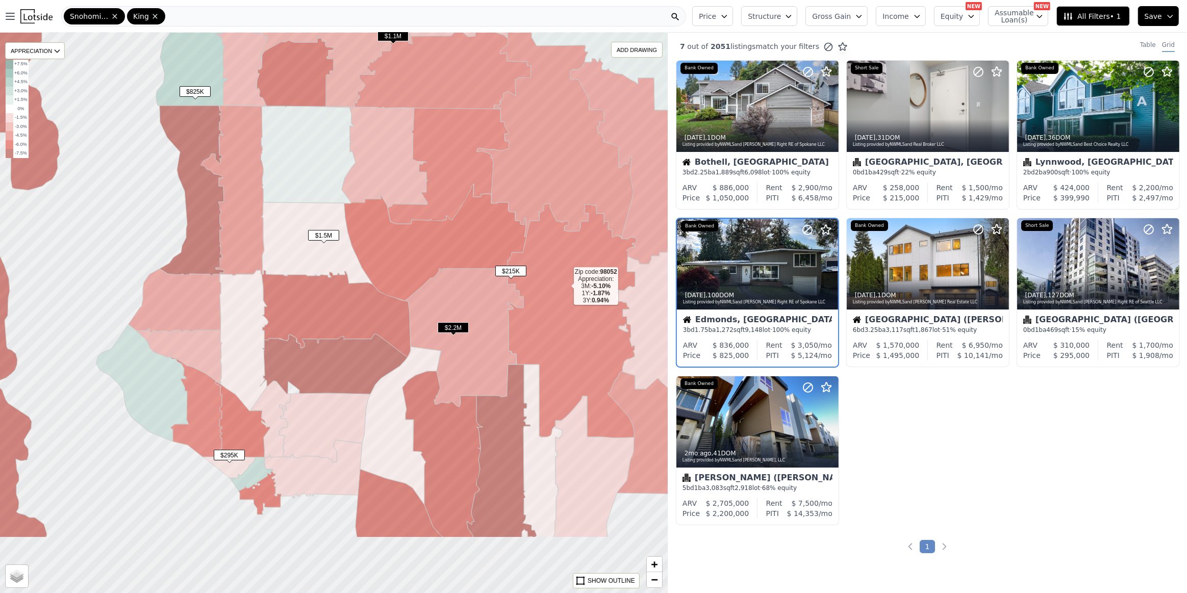
drag, startPoint x: 578, startPoint y: 407, endPoint x: 554, endPoint y: 262, distance: 147.7
click at [560, 279] on icon at bounding box center [571, 320] width 129 height 235
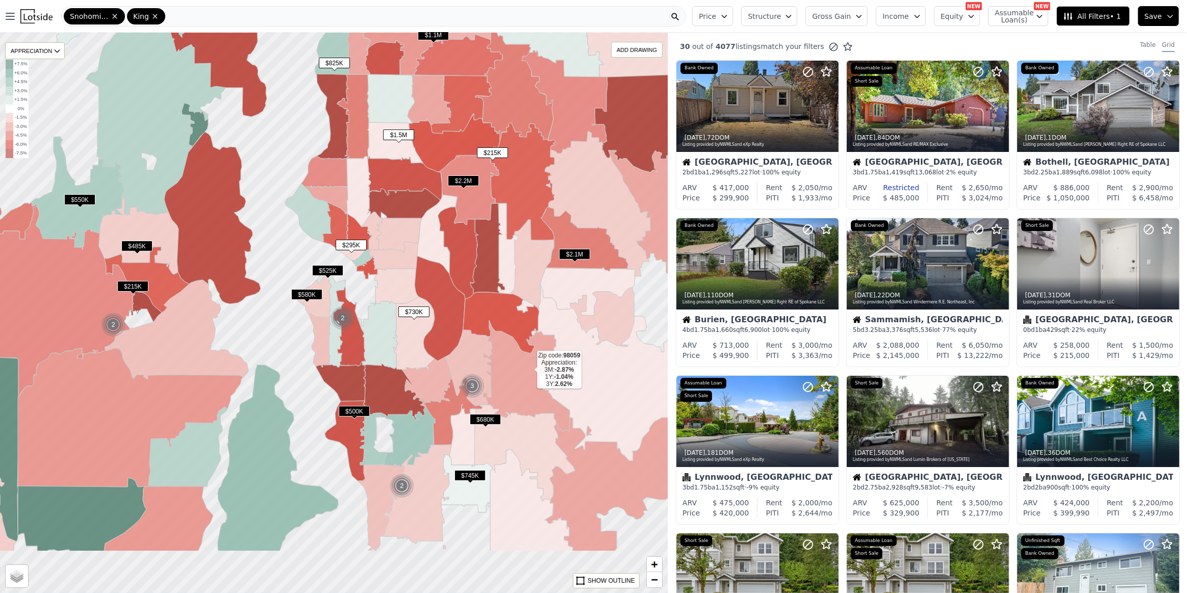
drag, startPoint x: 564, startPoint y: 491, endPoint x: 520, endPoint y: 300, distance: 195.2
click at [522, 320] on icon at bounding box center [526, 376] width 87 height 112
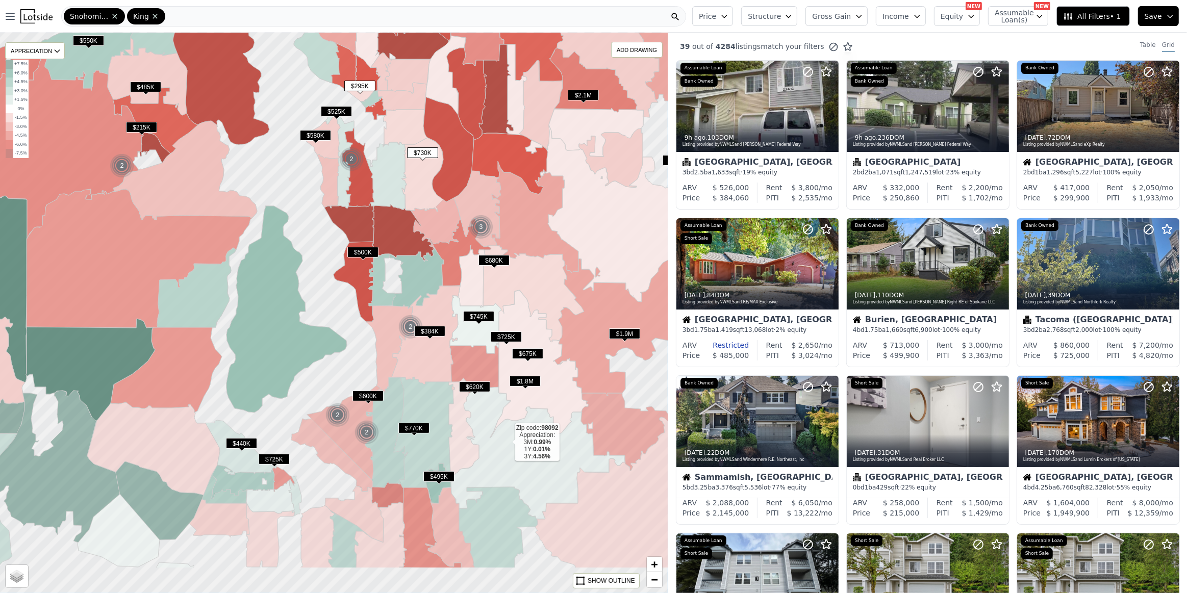
drag, startPoint x: 480, startPoint y: 534, endPoint x: 544, endPoint y: 339, distance: 205.5
click at [544, 385] on icon at bounding box center [538, 452] width 174 height 134
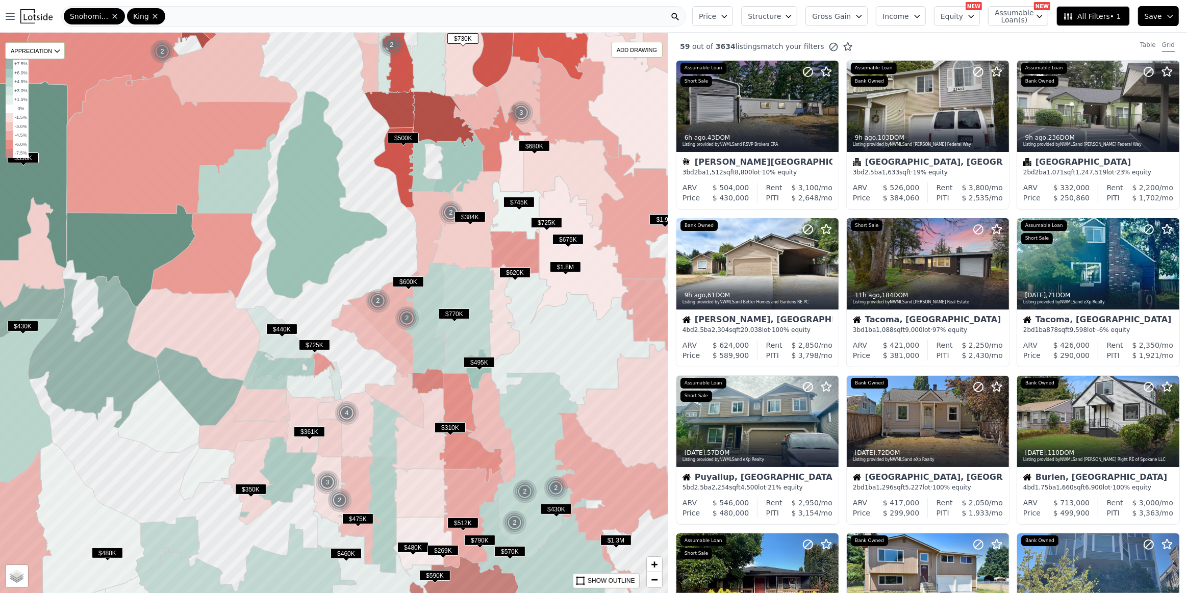
click at [443, 426] on span "$310K" at bounding box center [449, 427] width 31 height 11
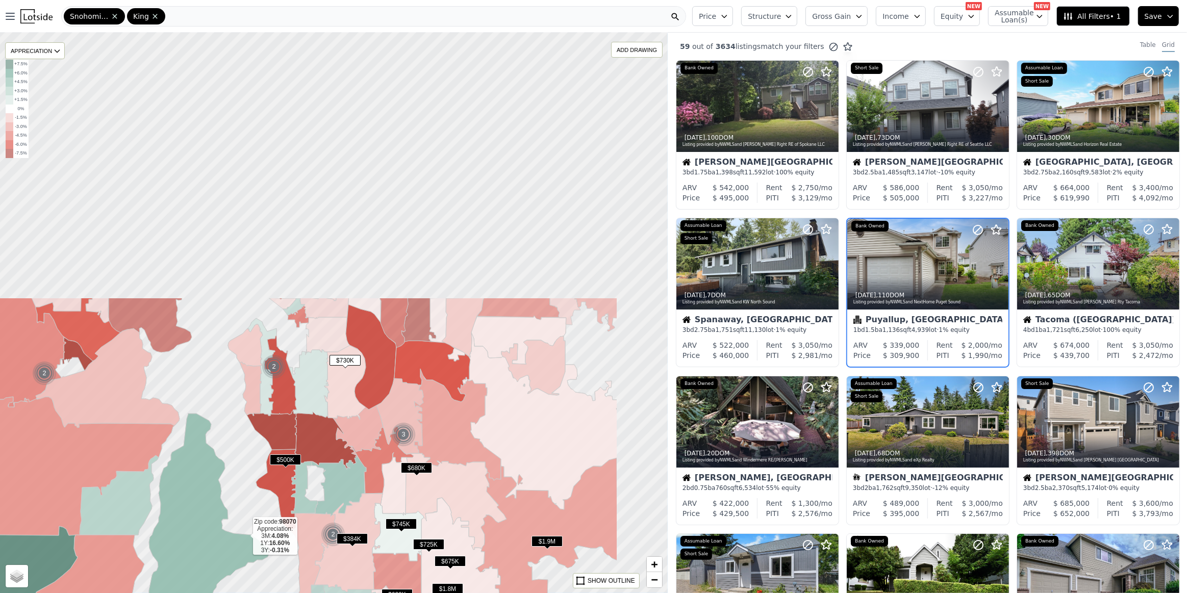
drag, startPoint x: 362, startPoint y: 213, endPoint x: 244, endPoint y: 535, distance: 342.7
click at [244, 535] on icon at bounding box center [209, 517] width 120 height 207
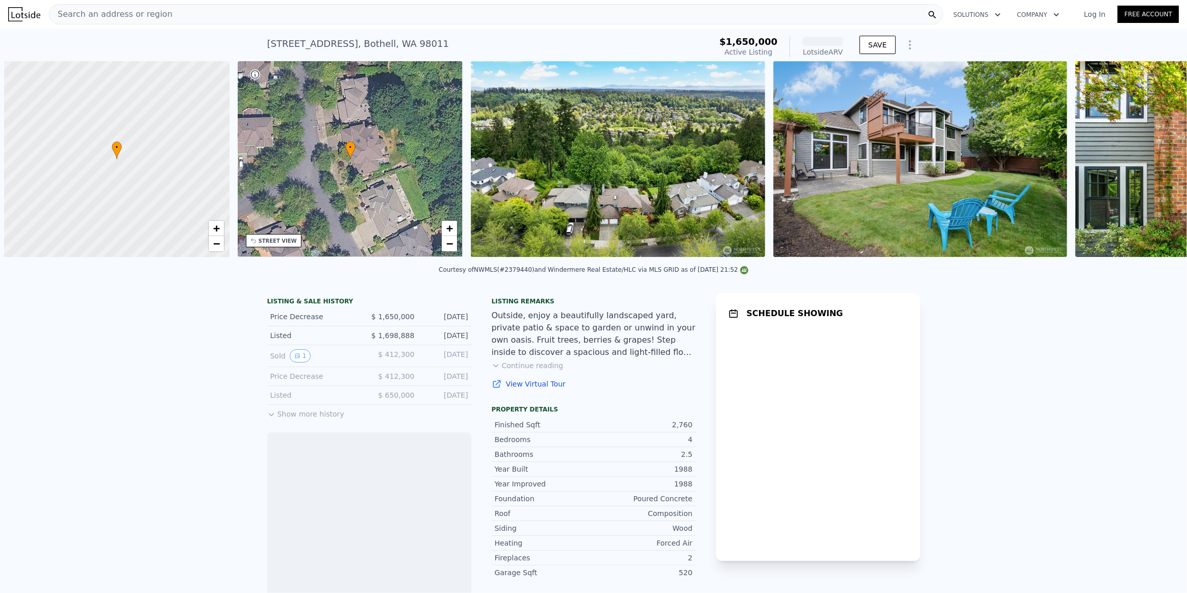
scroll to position [0, 4]
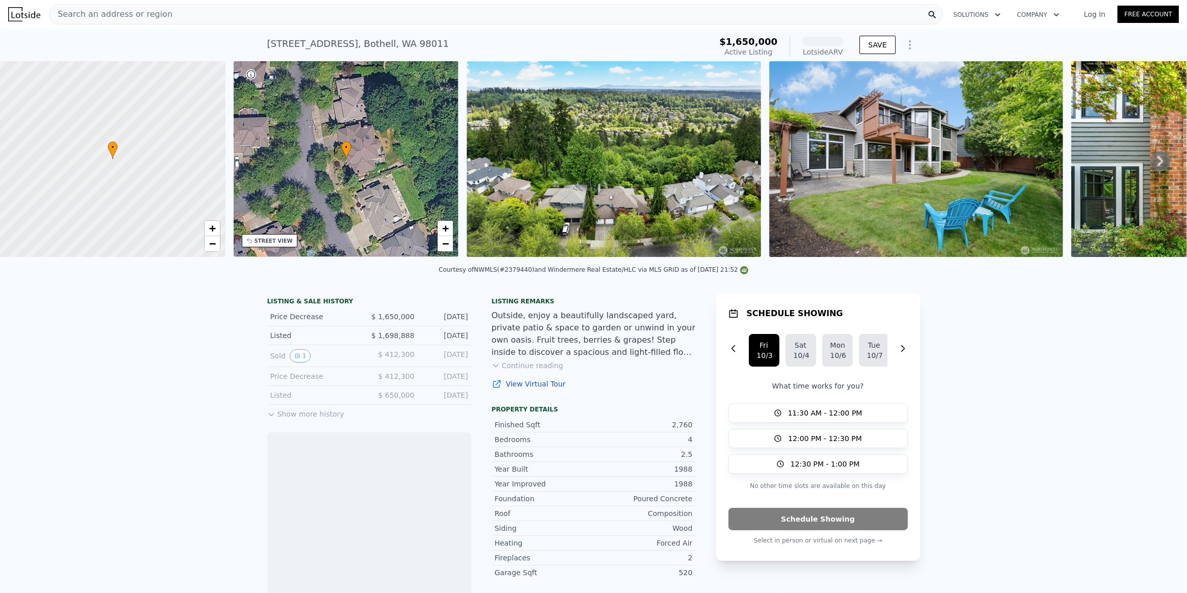
click at [530, 371] on button "Continue reading" at bounding box center [528, 366] width 72 height 10
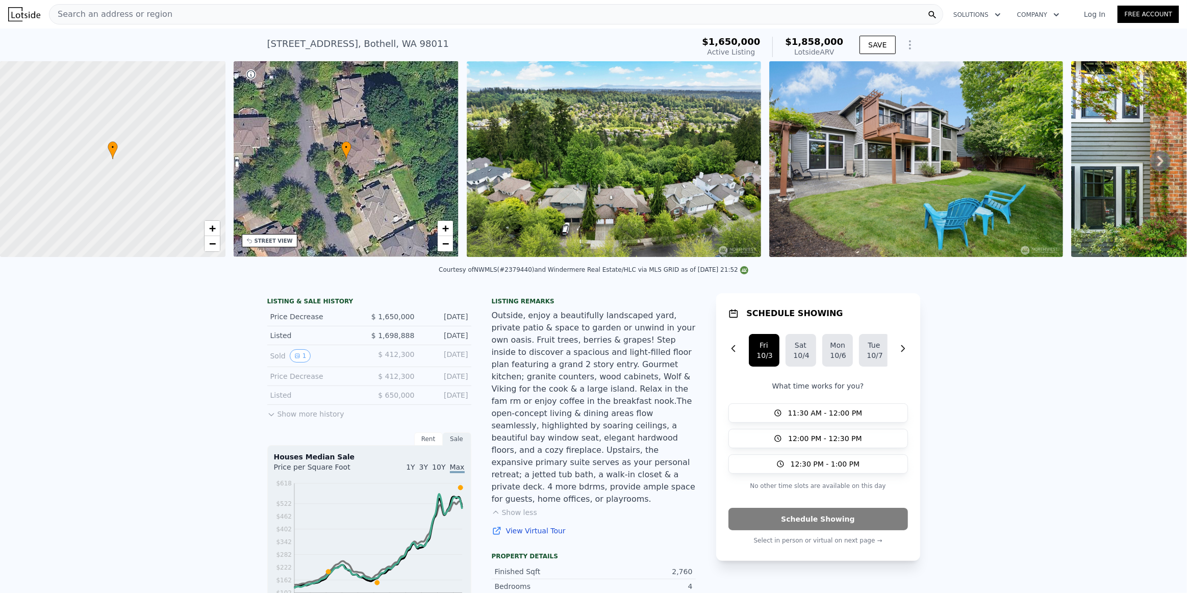
click at [646, 158] on img at bounding box center [614, 159] width 294 height 196
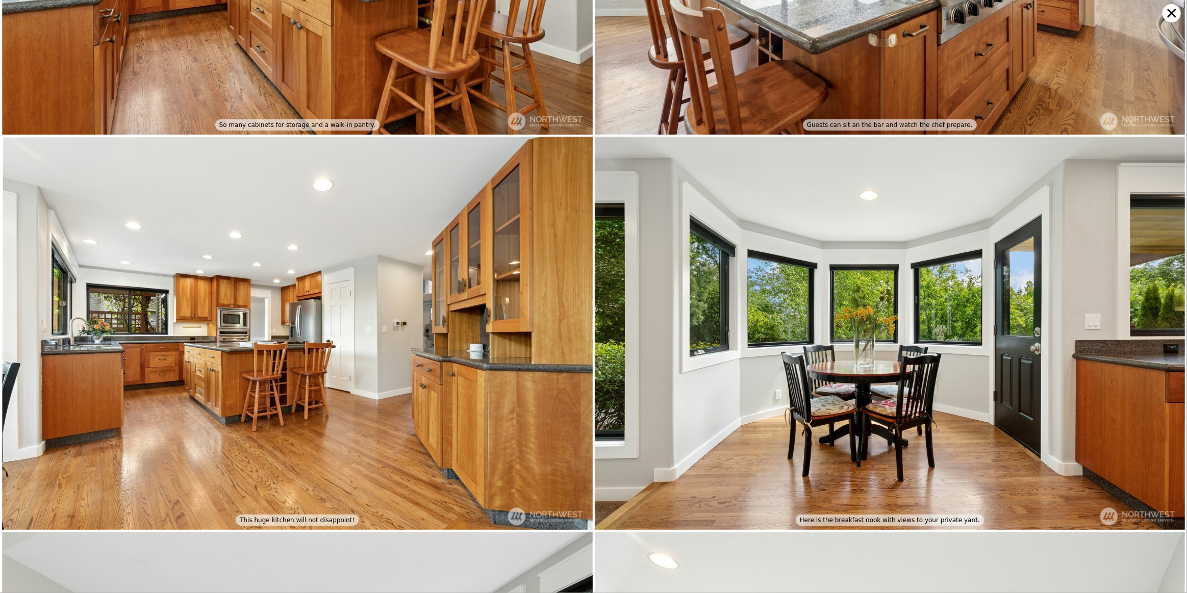
scroll to position [3144, 0]
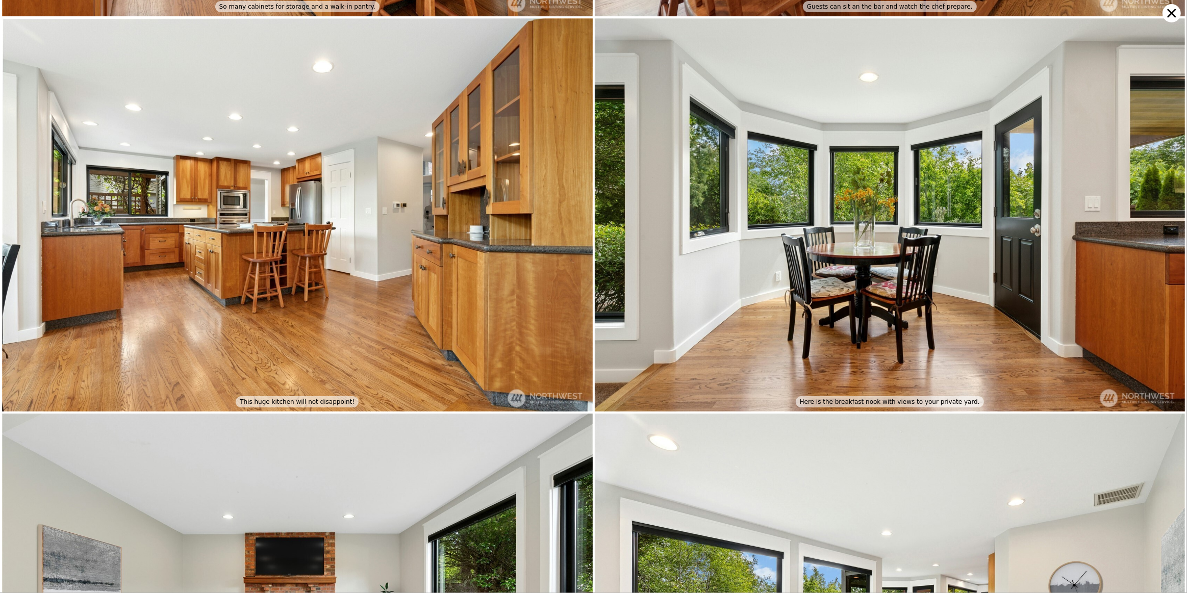
click at [1170, 18] on icon at bounding box center [1171, 13] width 18 height 18
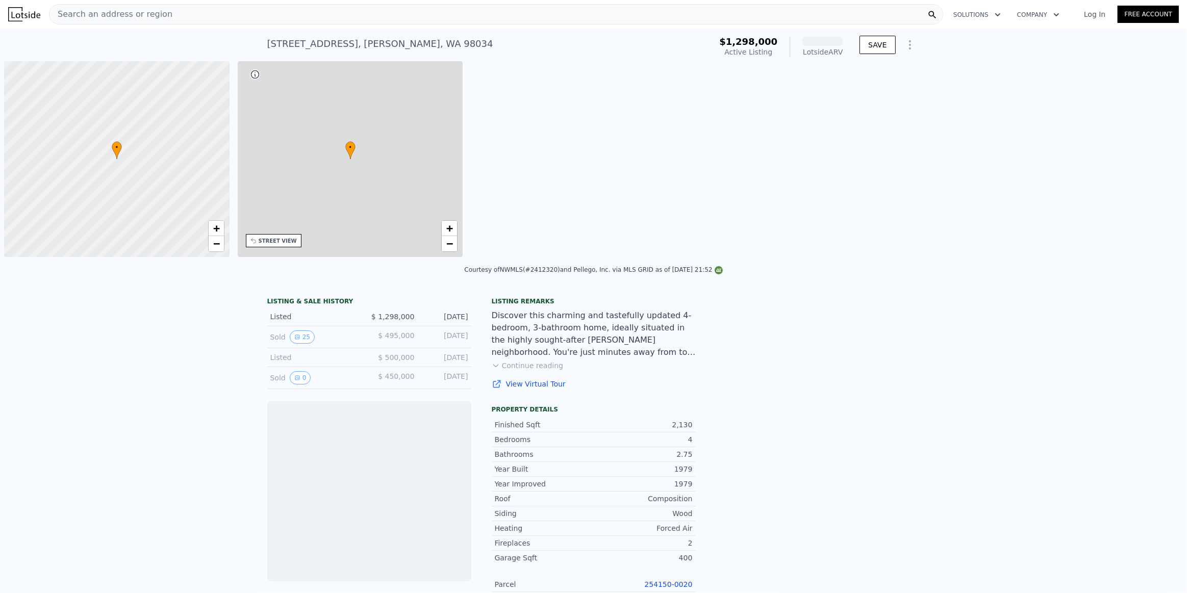
scroll to position [0, 4]
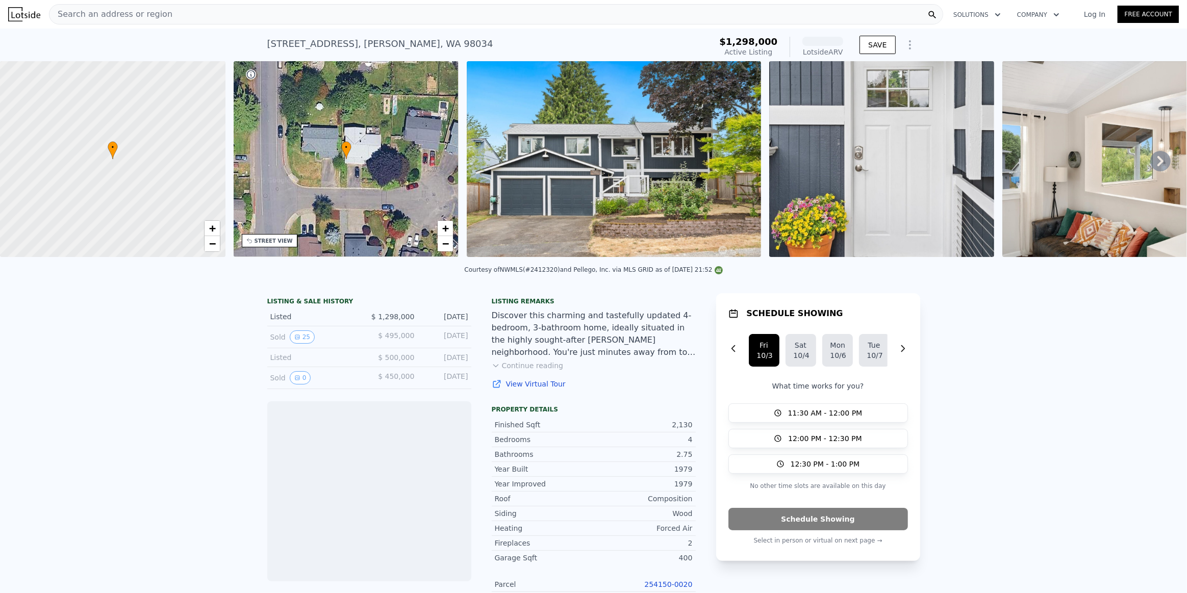
click at [528, 371] on button "Continue reading" at bounding box center [528, 366] width 72 height 10
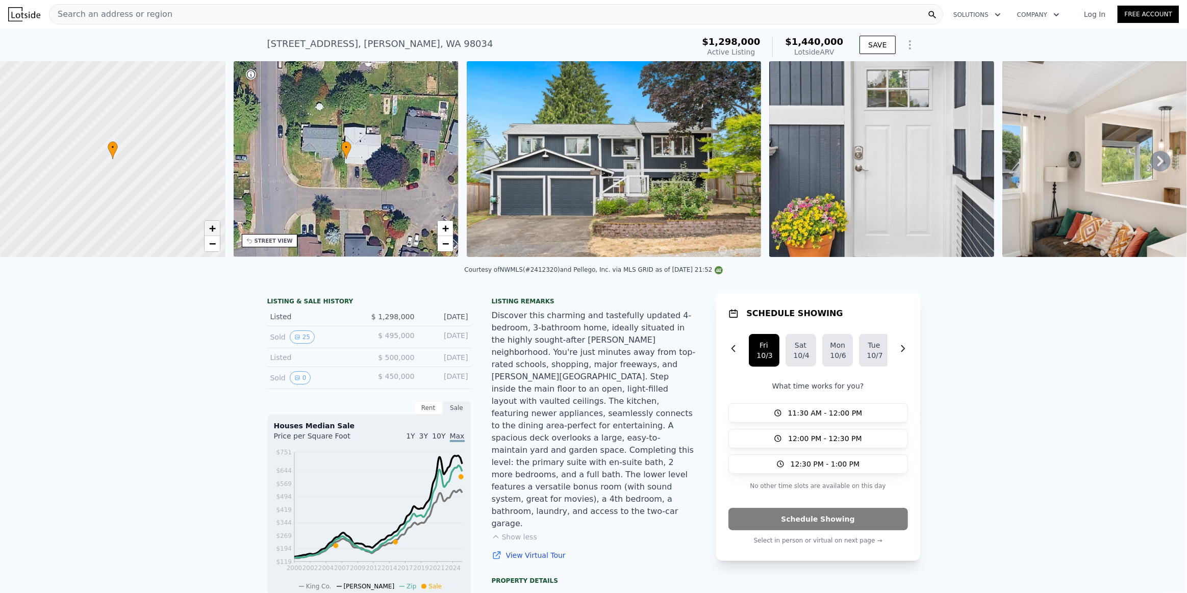
click at [214, 227] on span "+" at bounding box center [212, 228] width 7 height 13
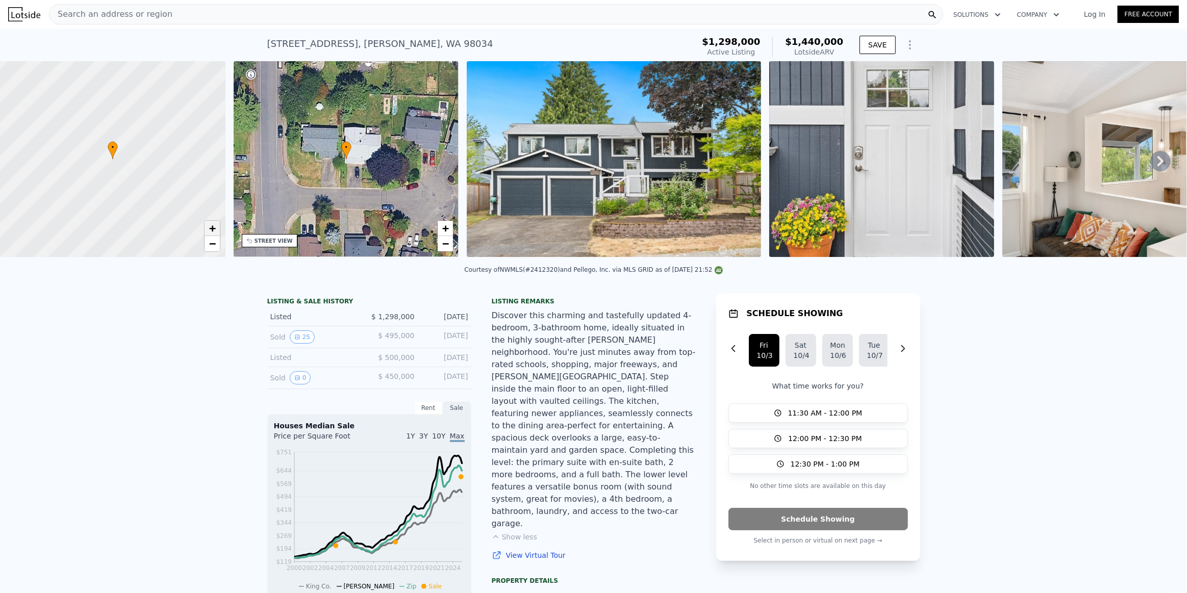
click at [214, 227] on span "+" at bounding box center [212, 228] width 7 height 13
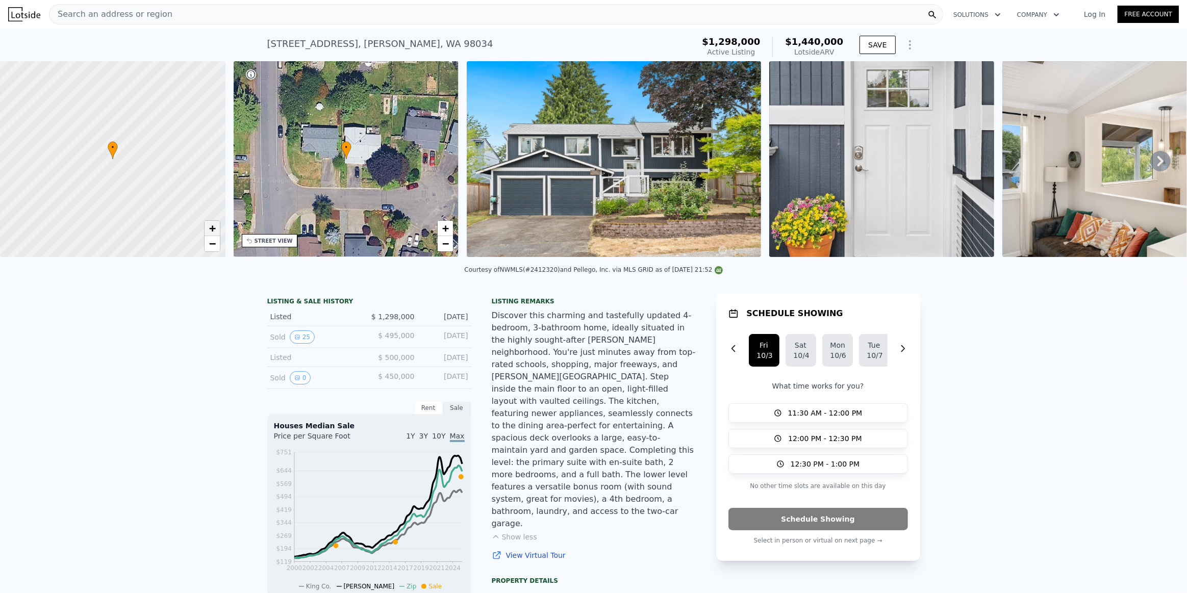
click at [214, 227] on span "+" at bounding box center [212, 228] width 7 height 13
click at [279, 239] on div "STREET VIEW" at bounding box center [273, 241] width 38 height 8
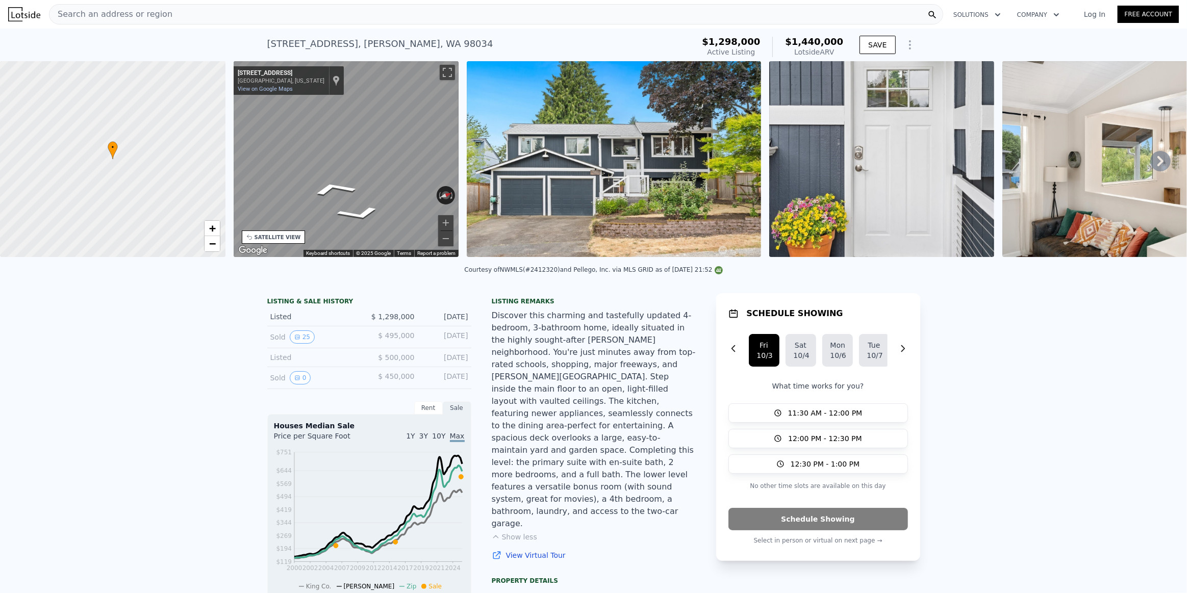
click at [480, 176] on div "• + − • + − STREET VIEW ← Move left → Move right ↑ Move up ↓ Move down + Zoom i…" at bounding box center [593, 160] width 1187 height 199
click at [633, 156] on img at bounding box center [614, 159] width 294 height 196
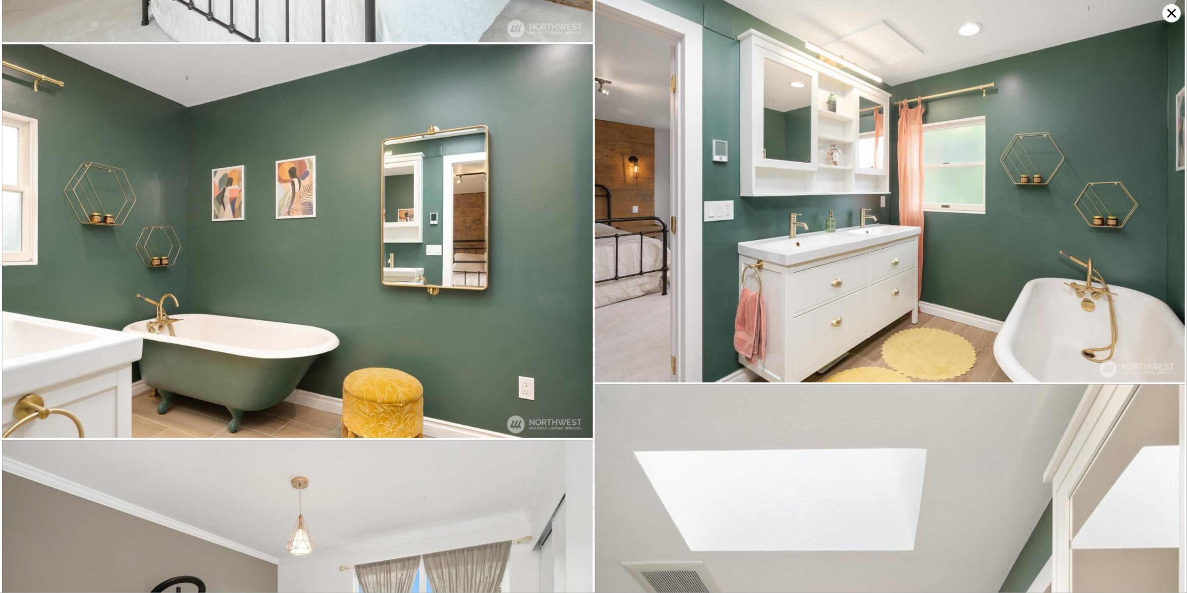
scroll to position [3540, 0]
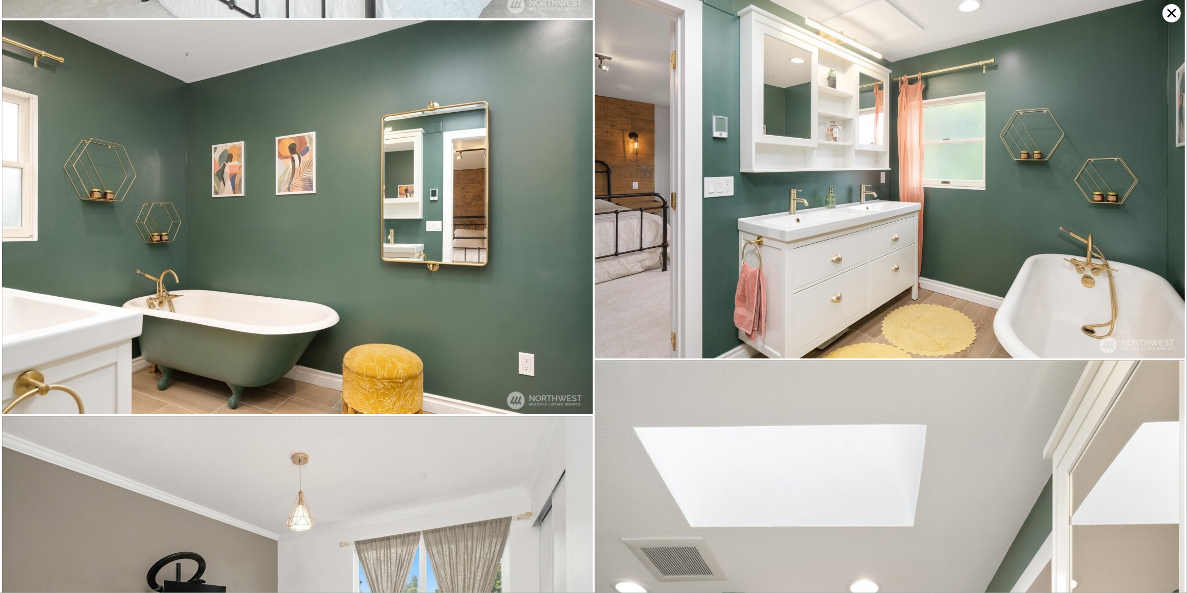
click at [1169, 15] on icon at bounding box center [1171, 13] width 9 height 9
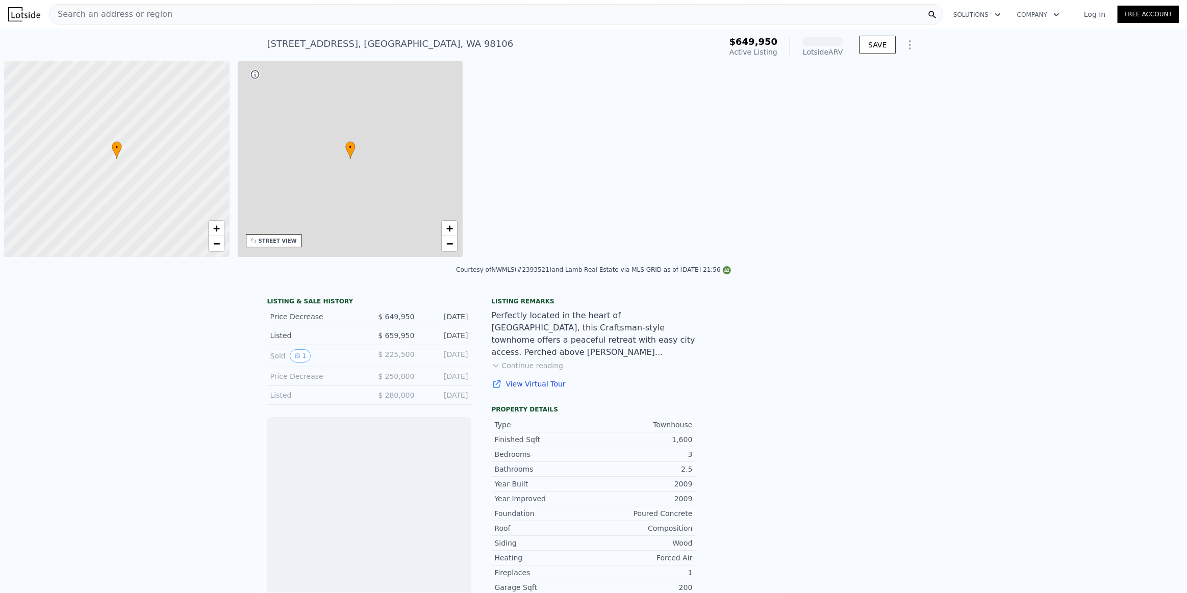
scroll to position [0, 4]
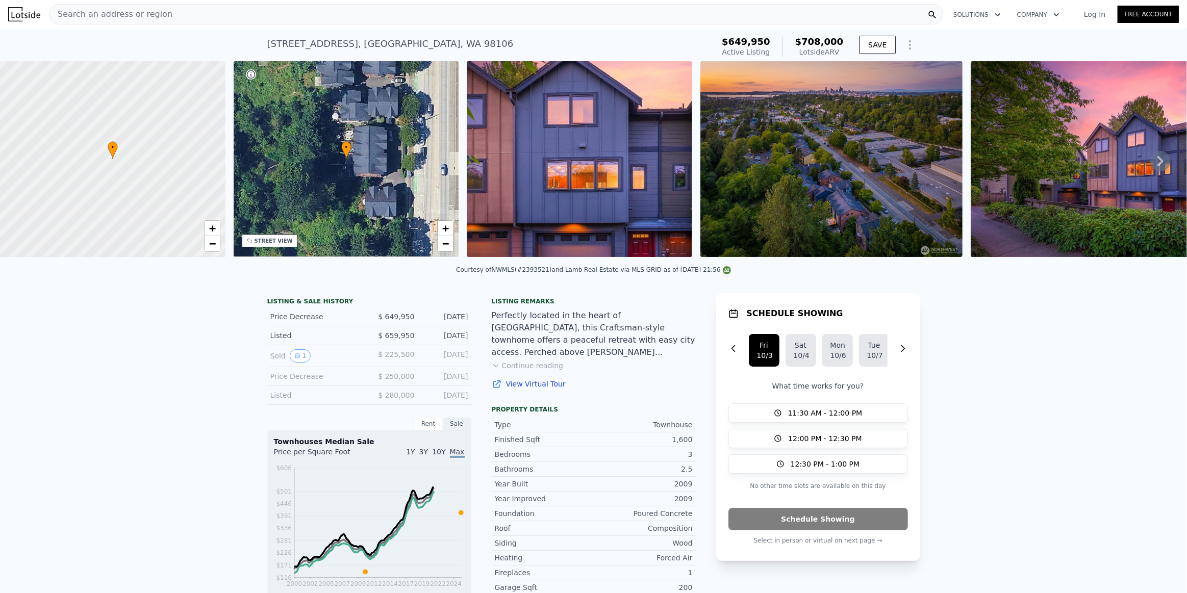
click at [521, 371] on button "Continue reading" at bounding box center [528, 366] width 72 height 10
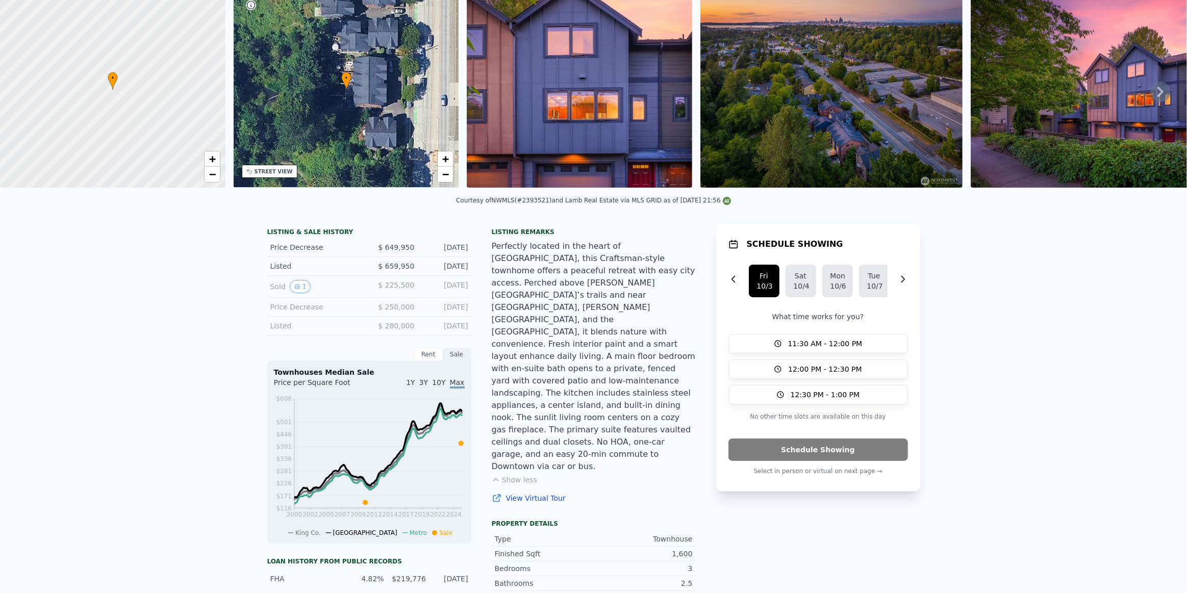
scroll to position [0, 0]
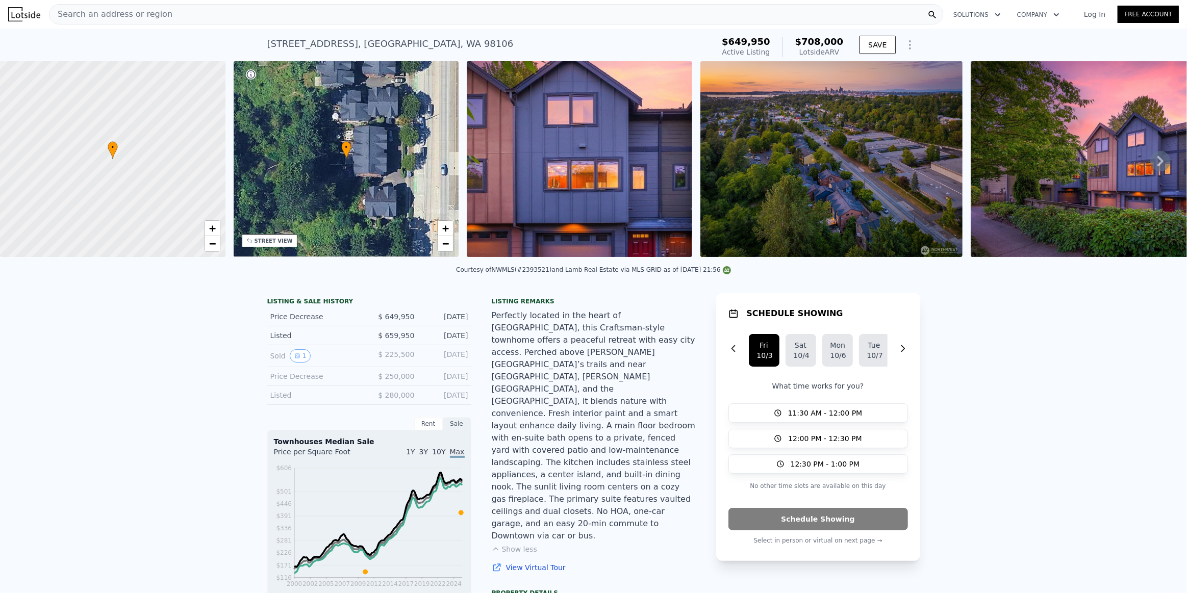
click at [560, 183] on img at bounding box center [579, 159] width 225 height 196
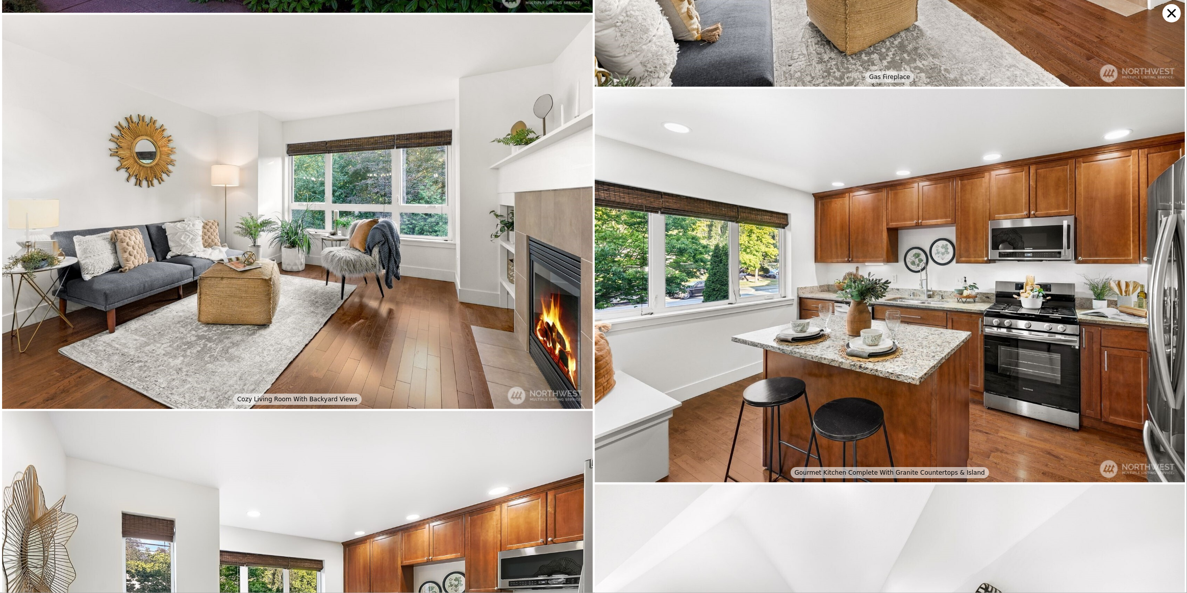
scroll to position [1158, 0]
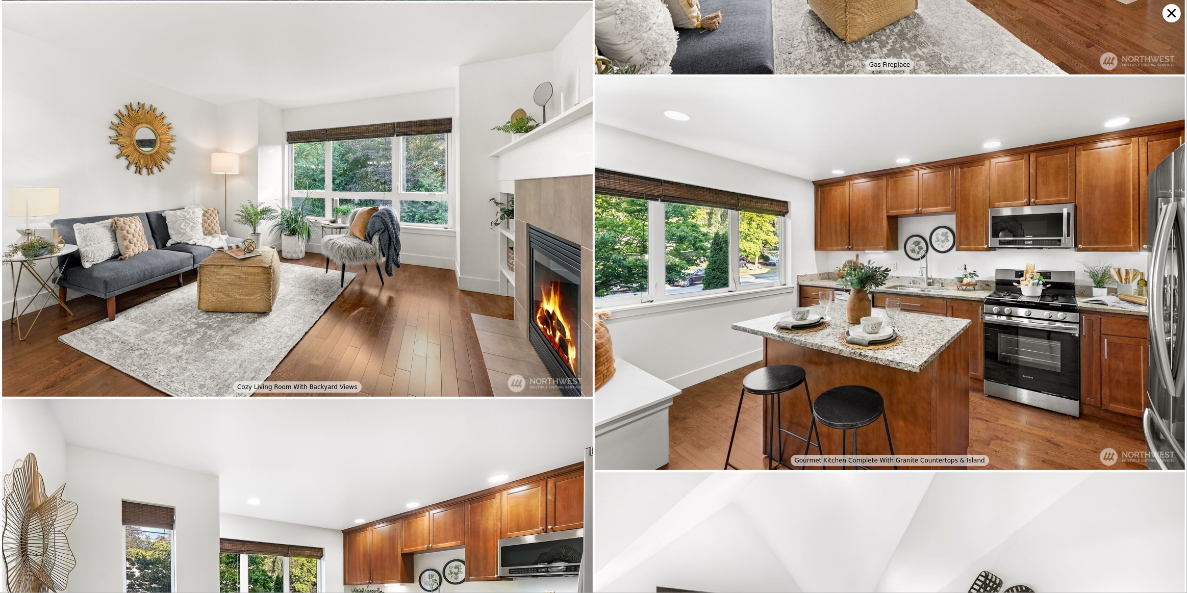
click at [1167, 14] on icon at bounding box center [1171, 13] width 18 height 18
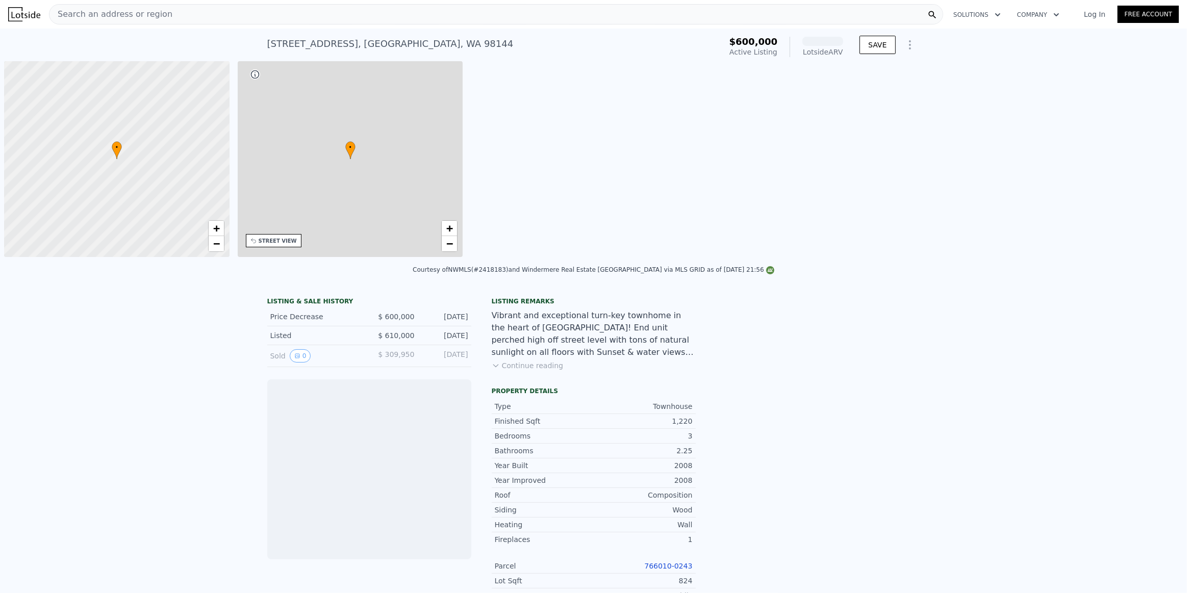
scroll to position [0, 4]
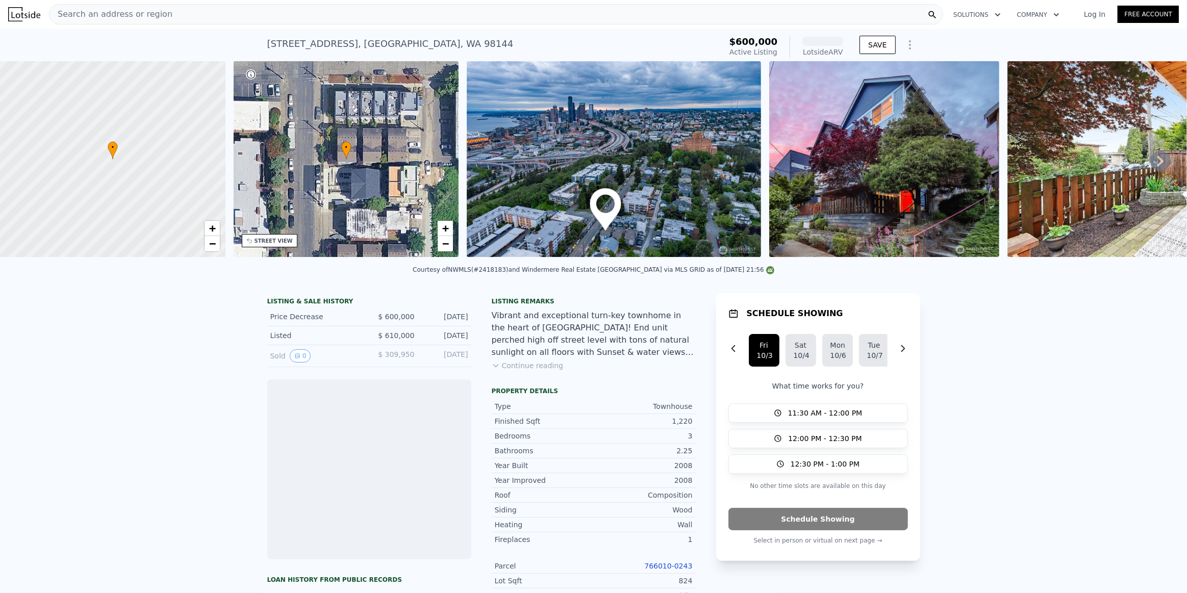
click at [371, 167] on div "• + −" at bounding box center [346, 159] width 225 height 196
click at [600, 173] on img at bounding box center [614, 159] width 294 height 196
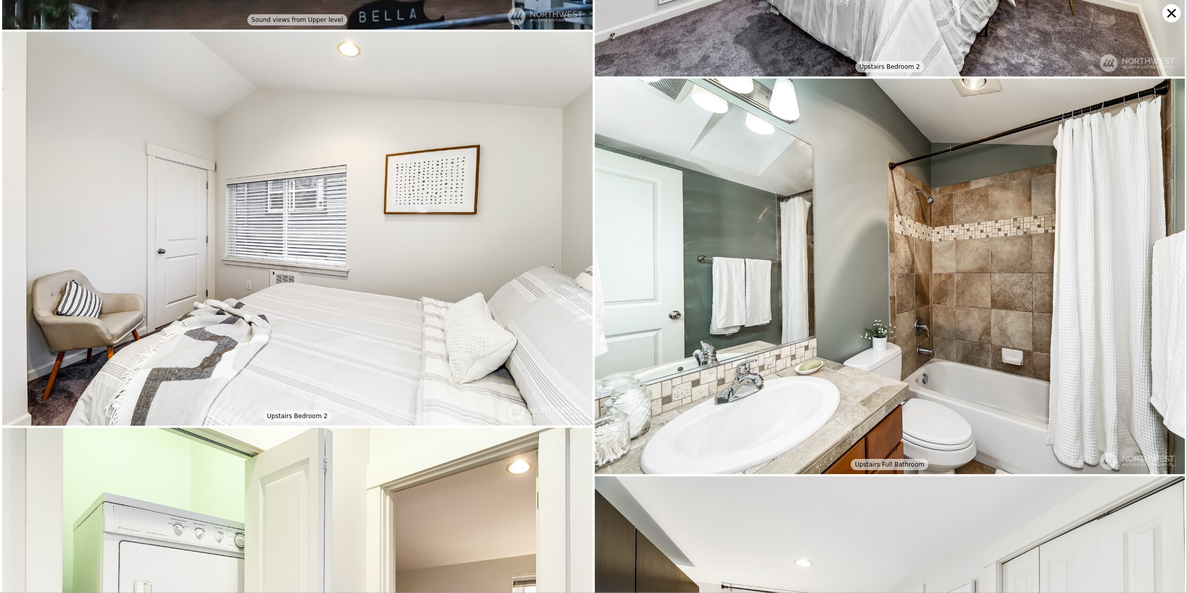
scroll to position [3146, 0]
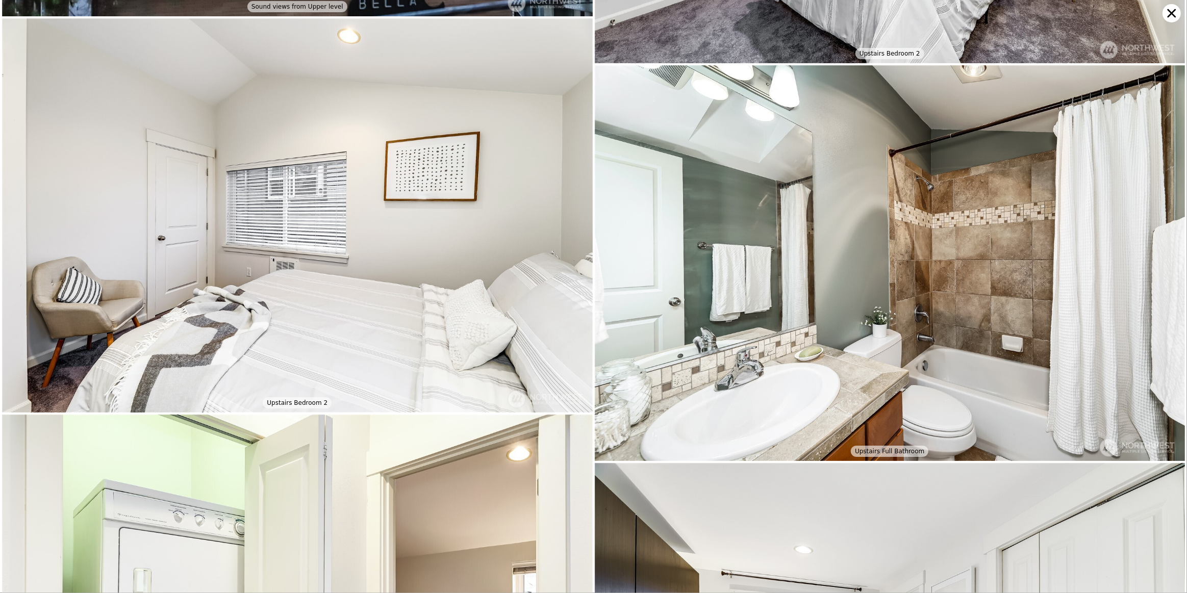
click at [1173, 10] on icon at bounding box center [1171, 13] width 18 height 18
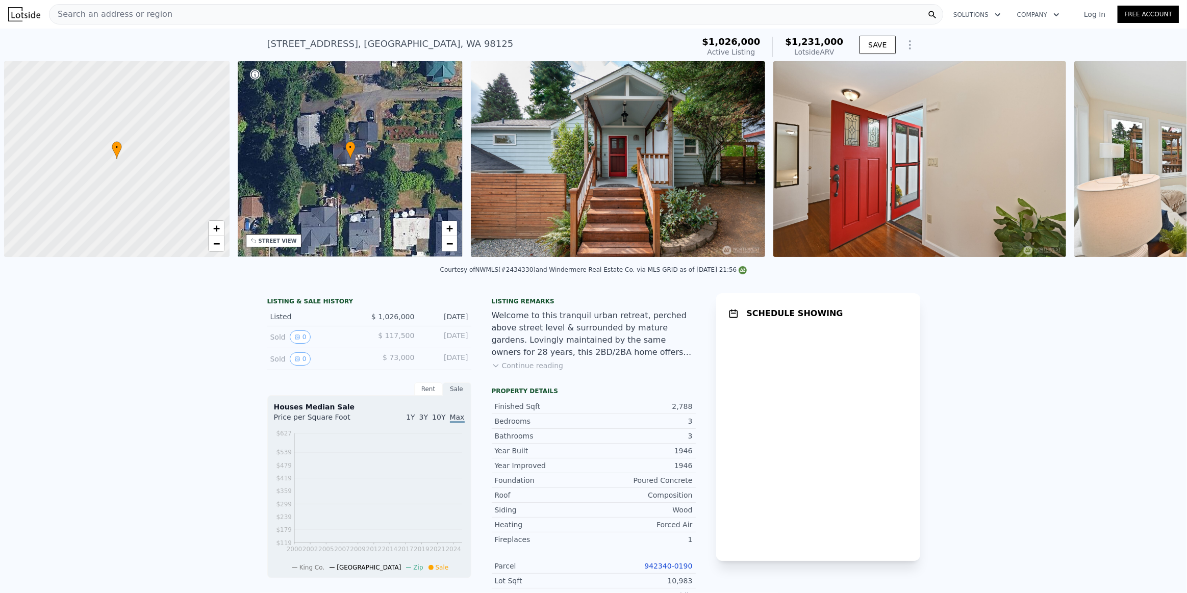
scroll to position [0, 4]
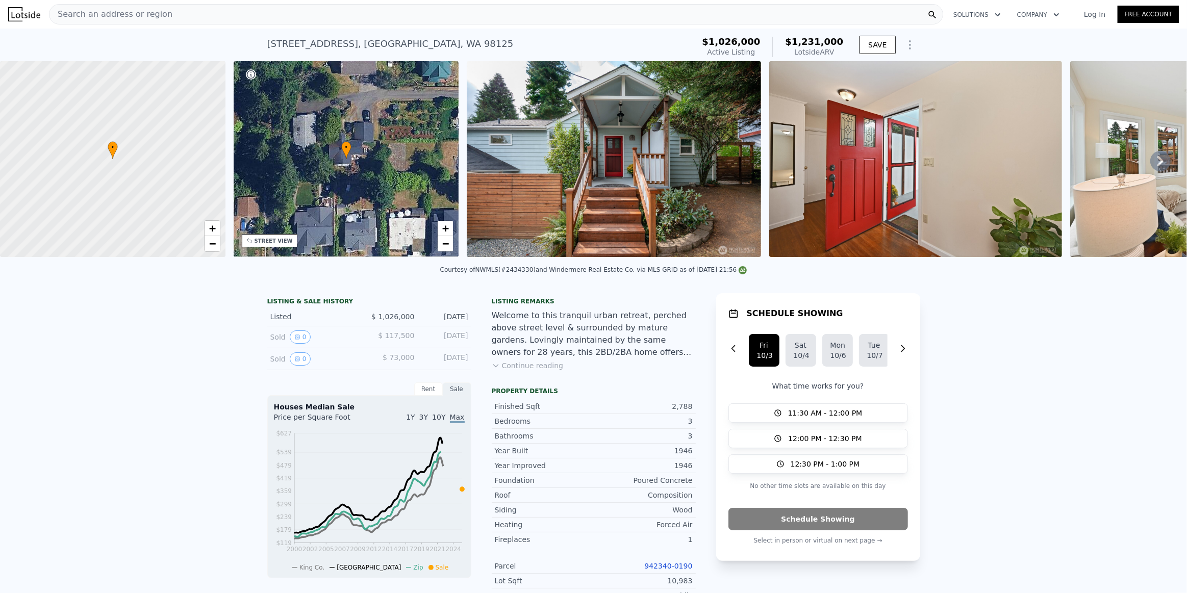
click at [612, 160] on img at bounding box center [614, 159] width 294 height 196
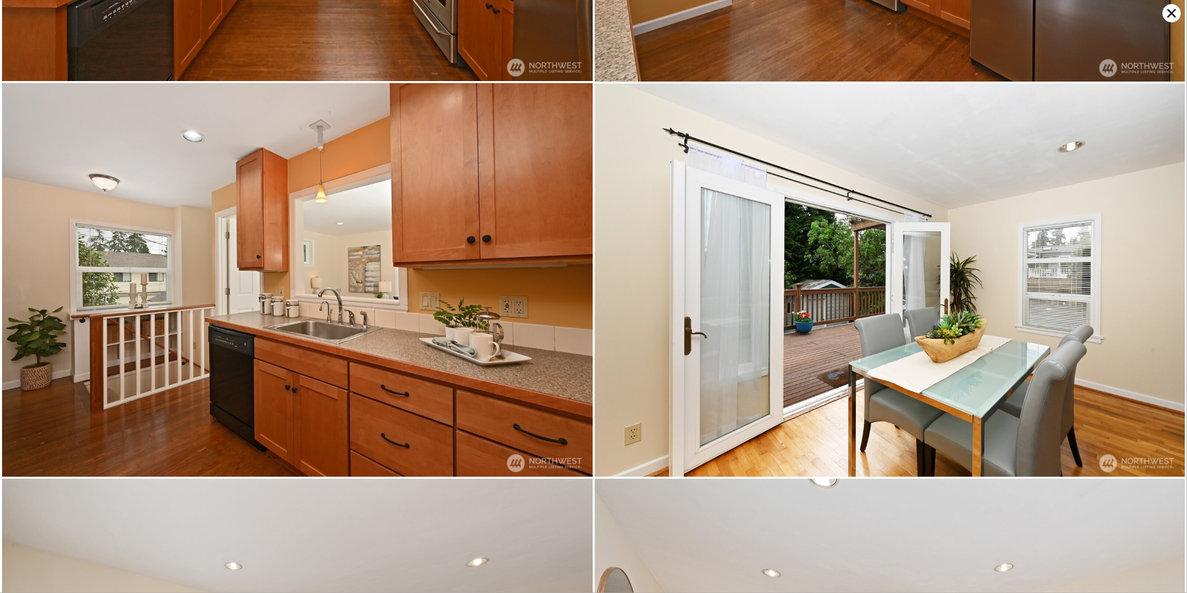
scroll to position [1965, 0]
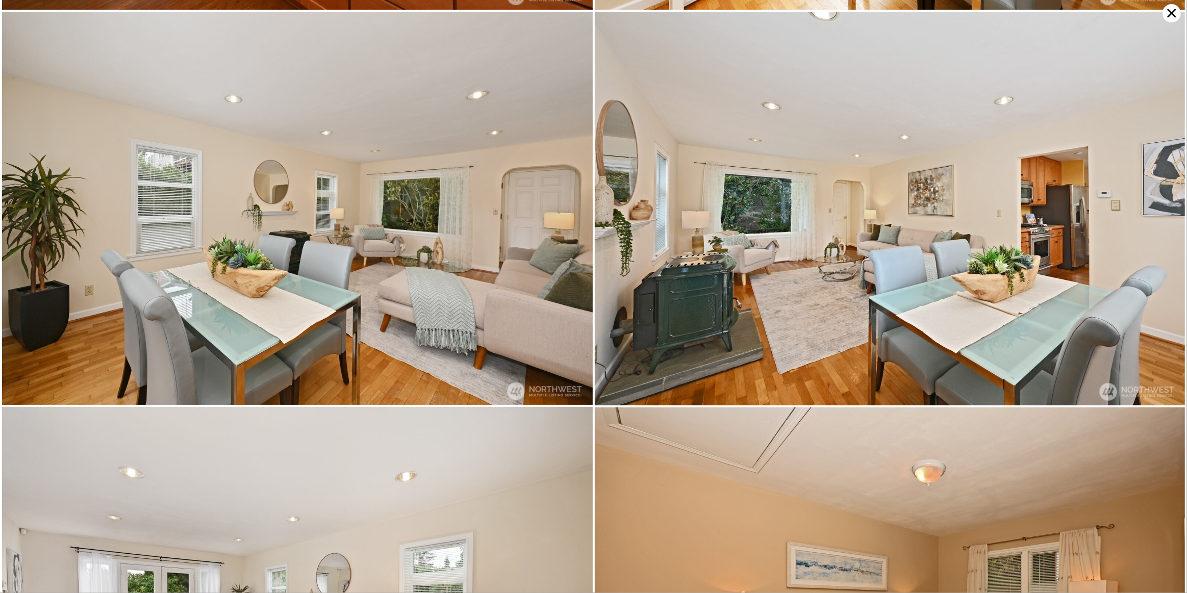
click at [1173, 13] on icon at bounding box center [1171, 13] width 18 height 18
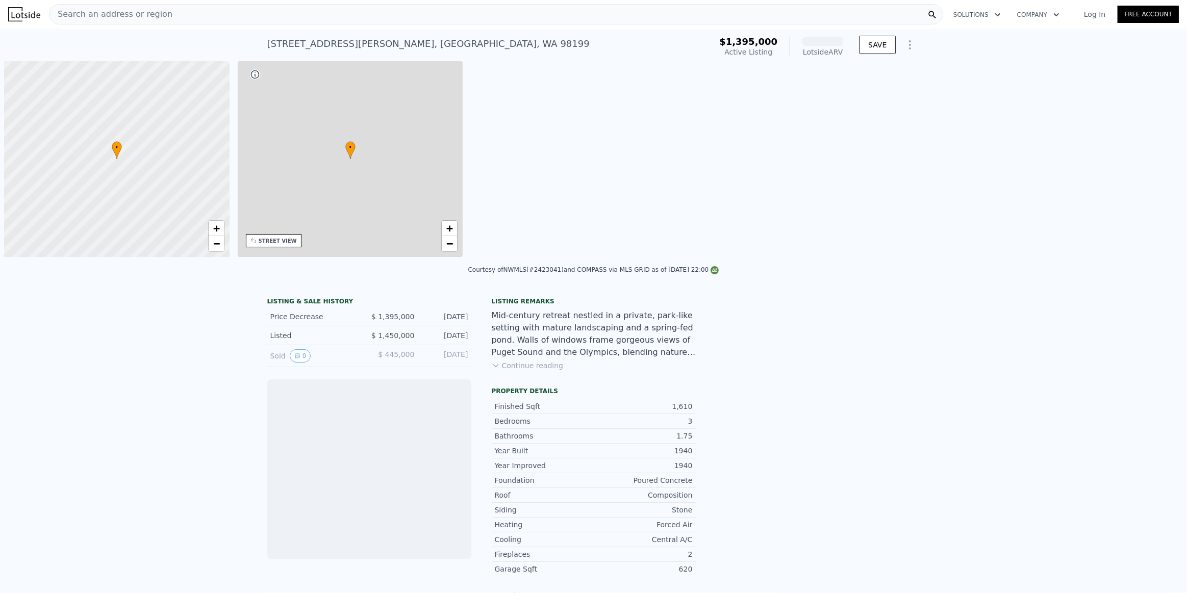
scroll to position [0, 4]
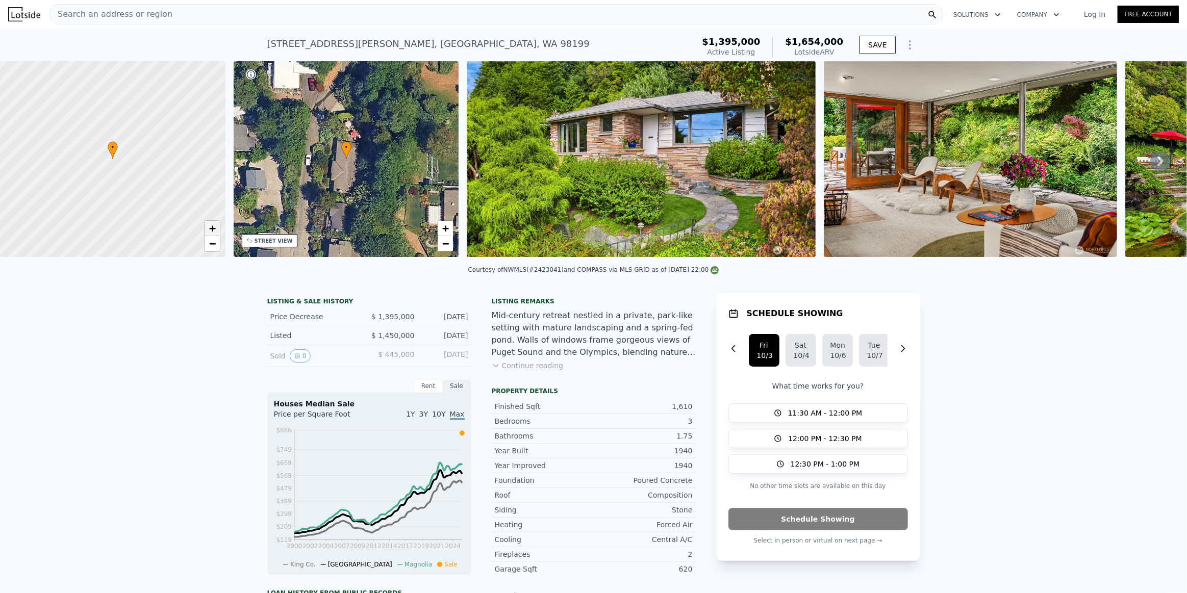
click at [212, 232] on span "+" at bounding box center [212, 228] width 7 height 13
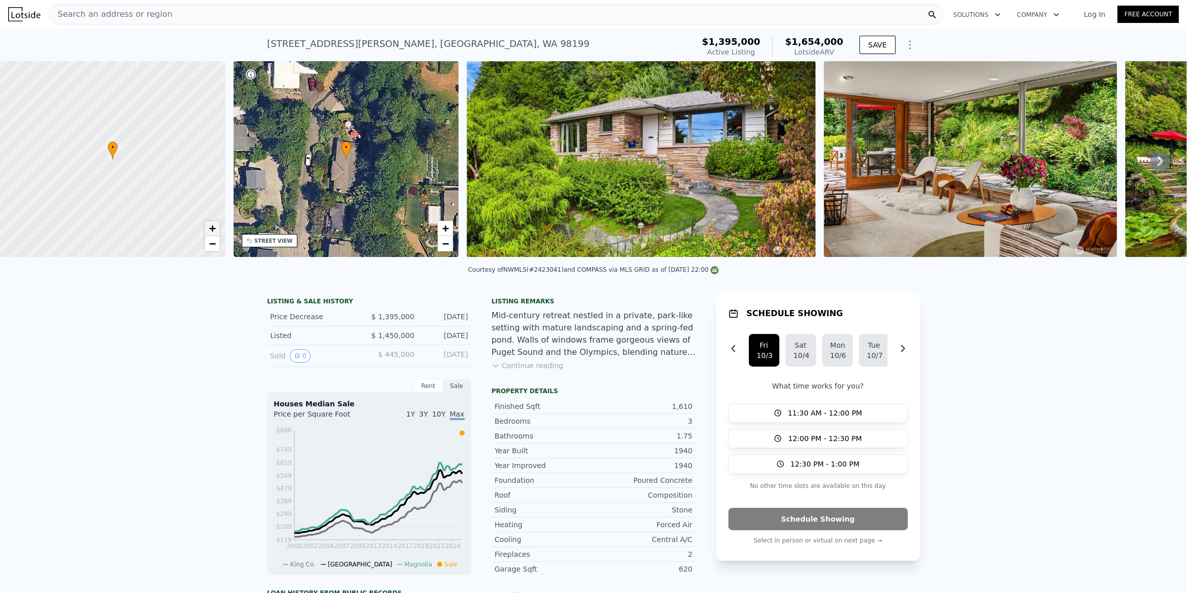
click at [212, 232] on span "+" at bounding box center [212, 228] width 7 height 13
click at [212, 244] on span "−" at bounding box center [212, 243] width 7 height 13
drag, startPoint x: 170, startPoint y: 208, endPoint x: 112, endPoint y: 95, distance: 127.3
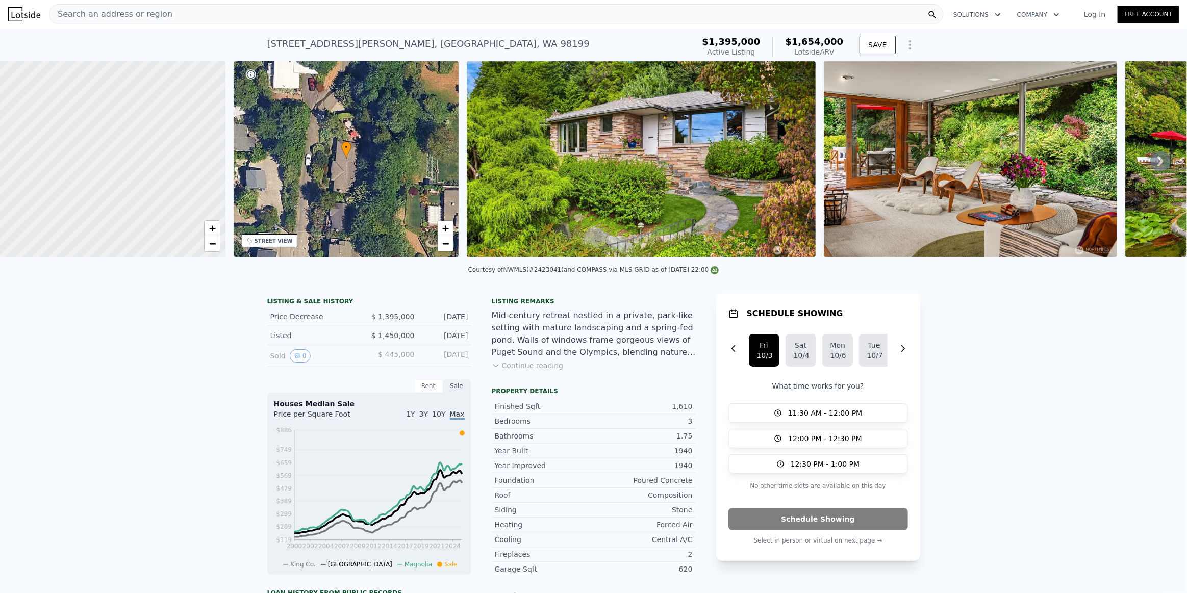
click at [112, 95] on div at bounding box center [101, 145] width 270 height 235
drag, startPoint x: 164, startPoint y: 150, endPoint x: 201, endPoint y: 272, distance: 127.1
click at [449, 244] on link "−" at bounding box center [445, 243] width 15 height 15
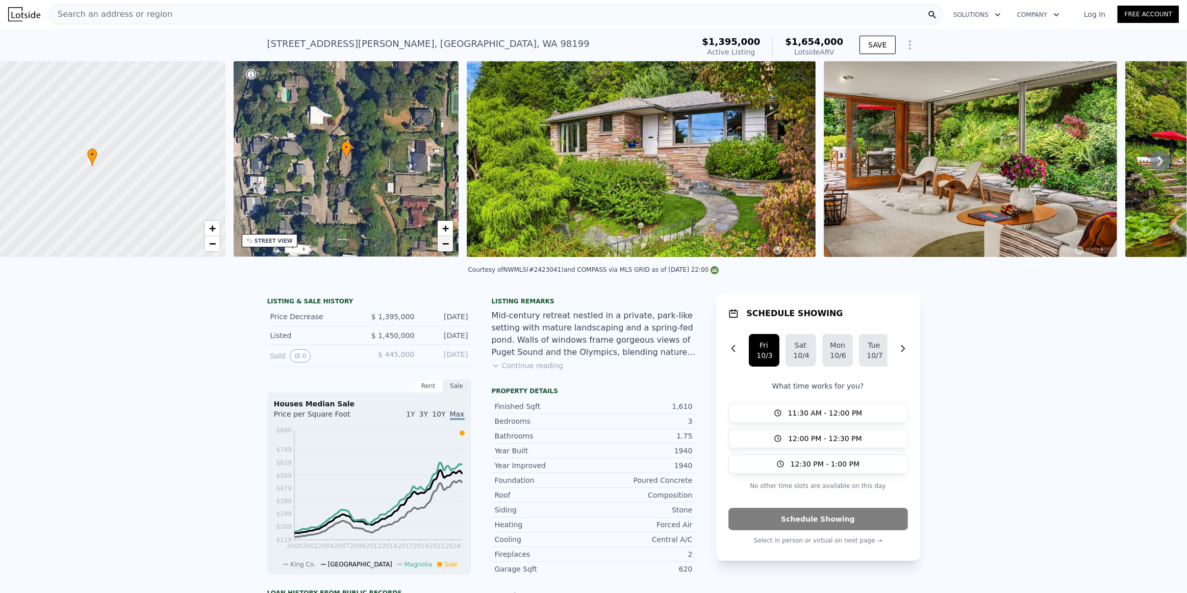
click at [449, 244] on link "−" at bounding box center [445, 243] width 15 height 15
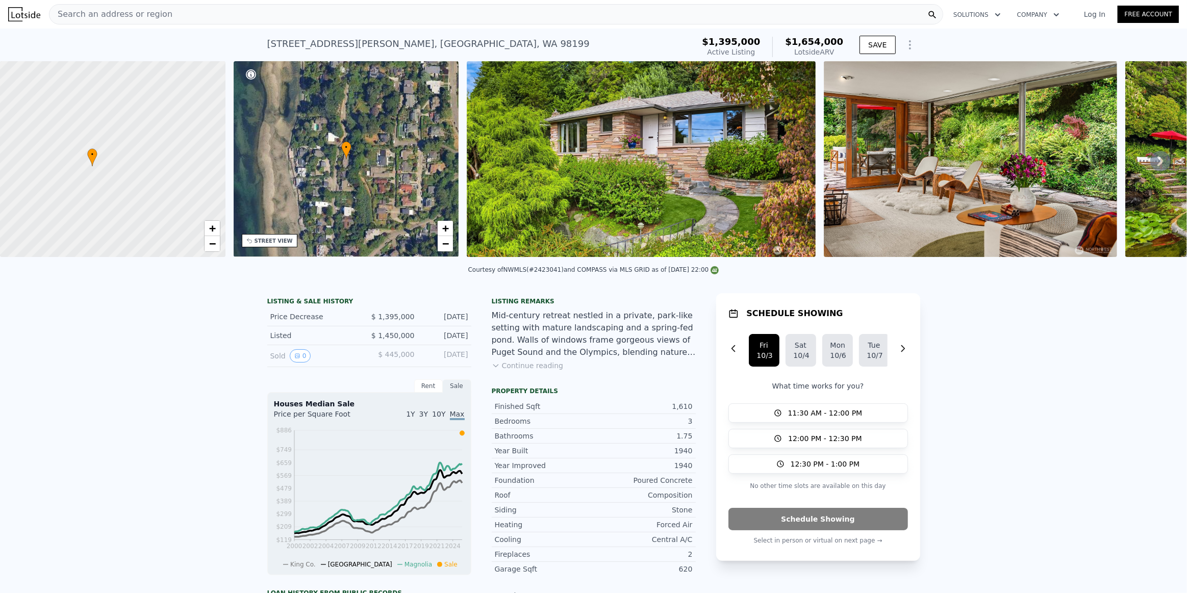
click at [526, 371] on button "Continue reading" at bounding box center [528, 366] width 72 height 10
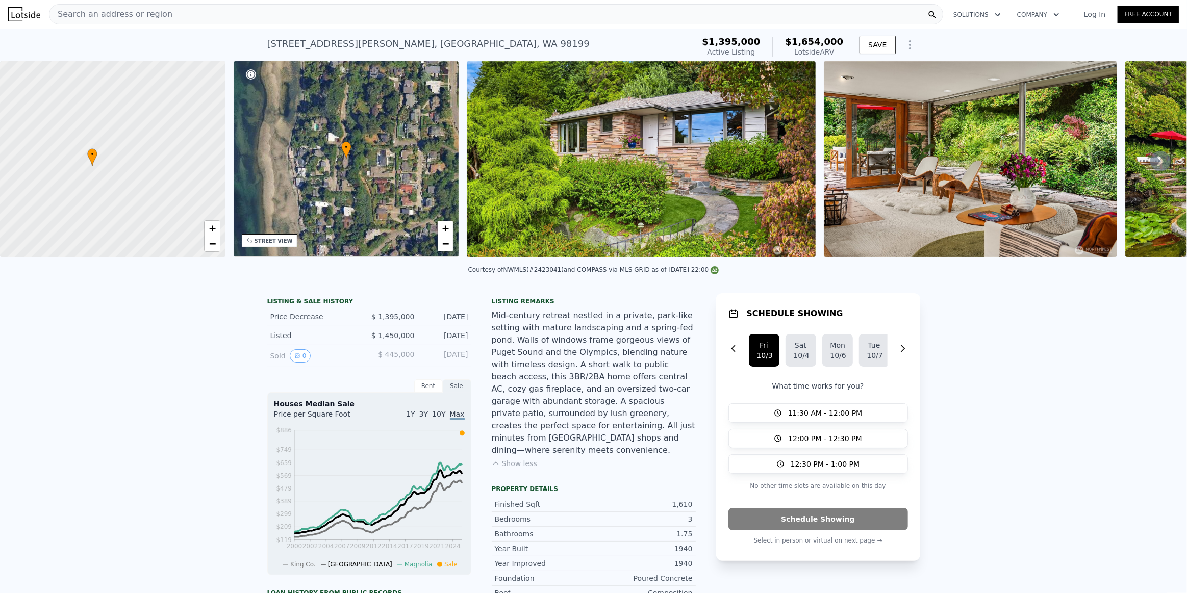
click at [727, 148] on img at bounding box center [641, 159] width 349 height 196
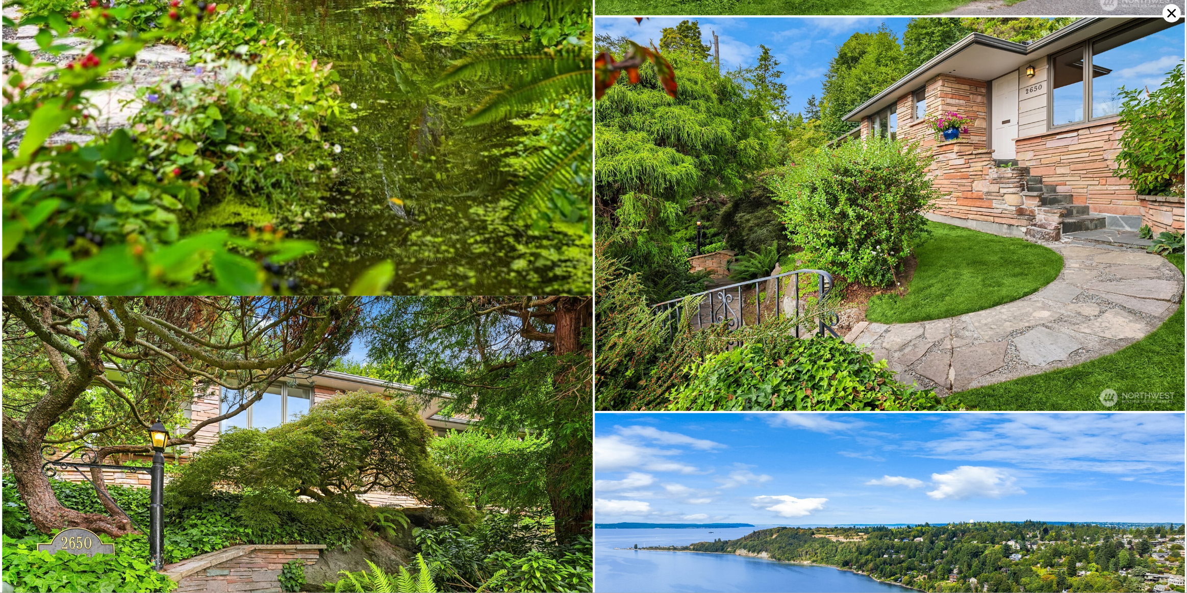
scroll to position [5116, 0]
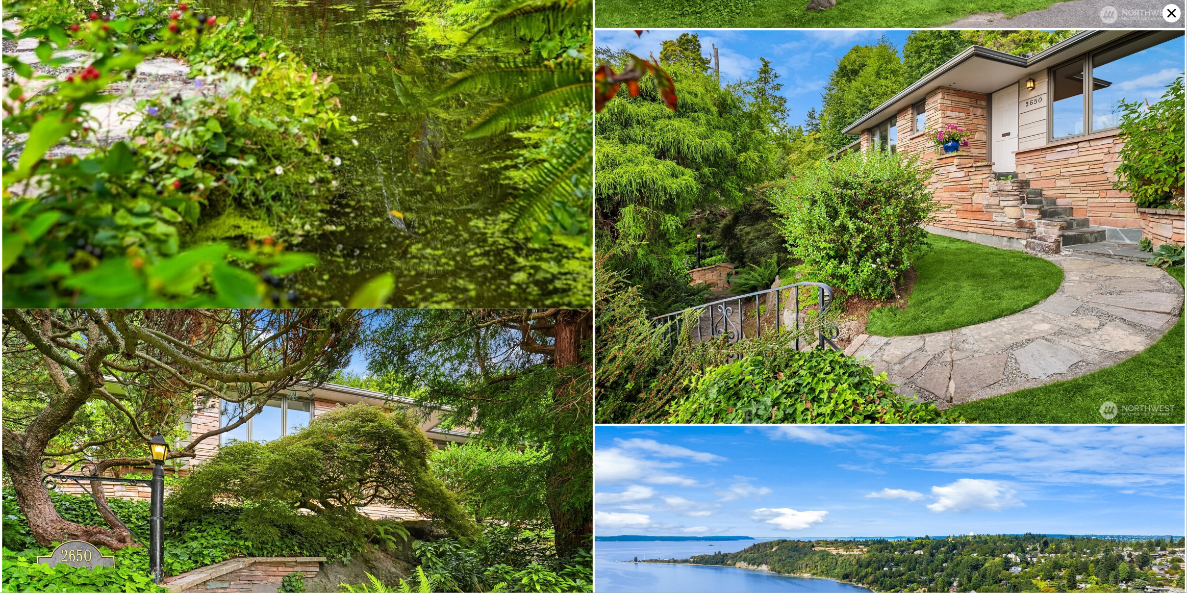
click at [1171, 13] on icon at bounding box center [1171, 13] width 9 height 9
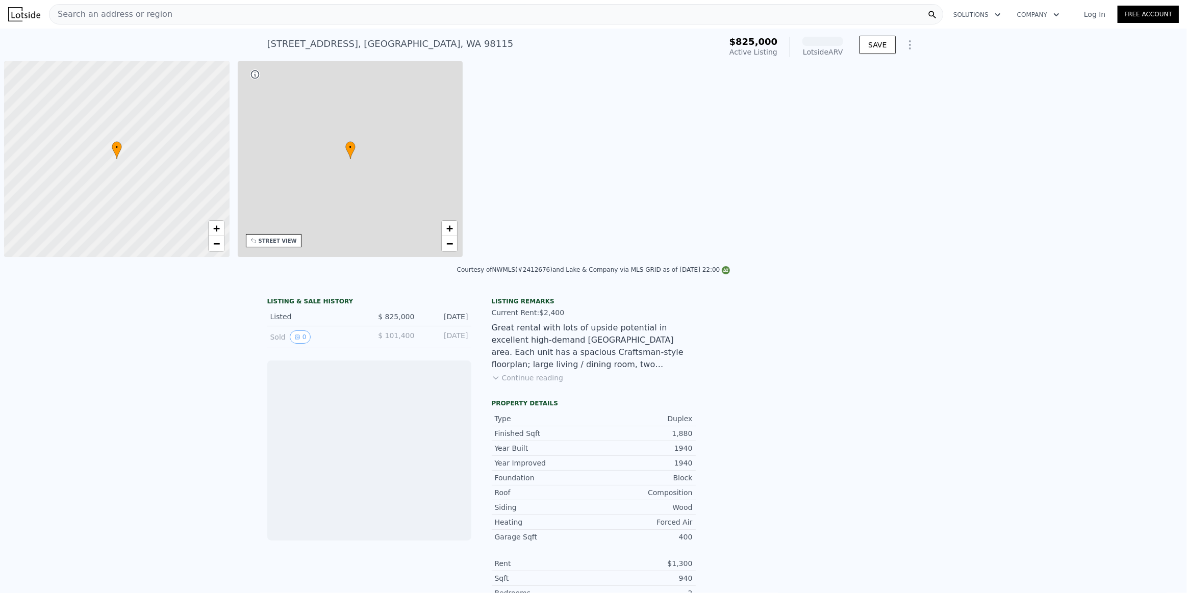
scroll to position [0, 4]
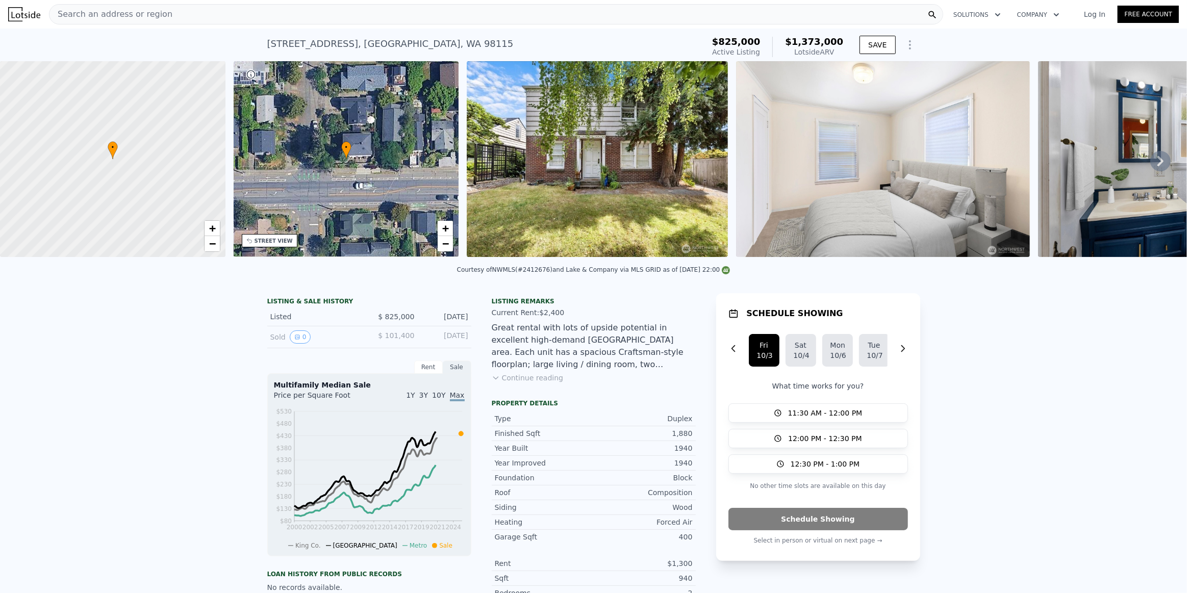
click at [526, 383] on button "Continue reading" at bounding box center [528, 378] width 72 height 10
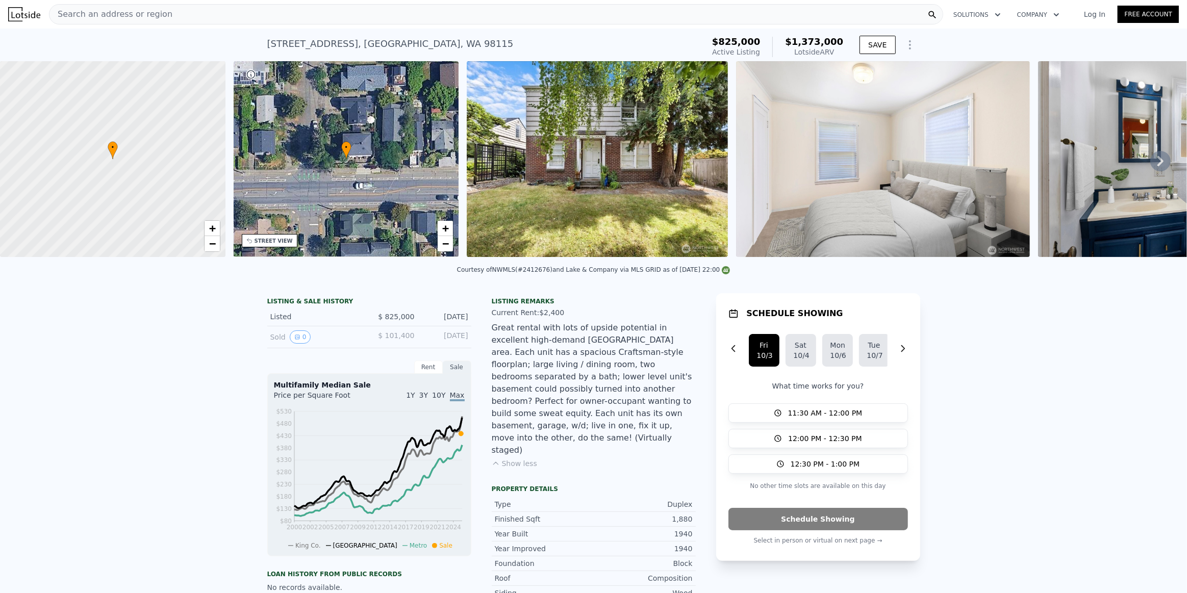
click at [615, 178] on img at bounding box center [597, 159] width 261 height 196
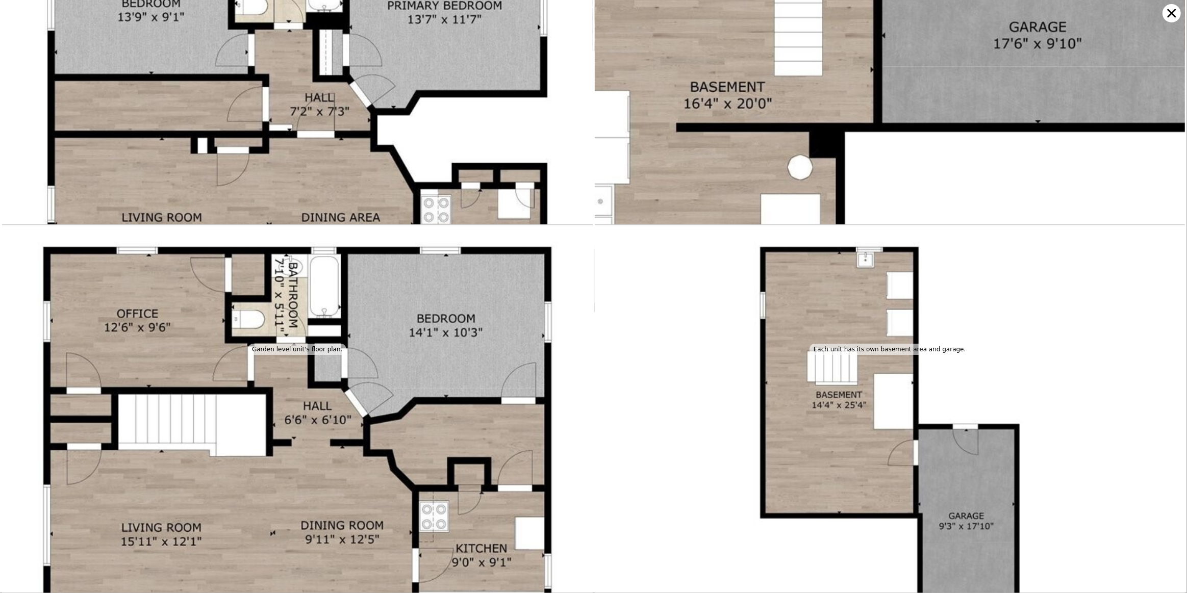
scroll to position [2737, 0]
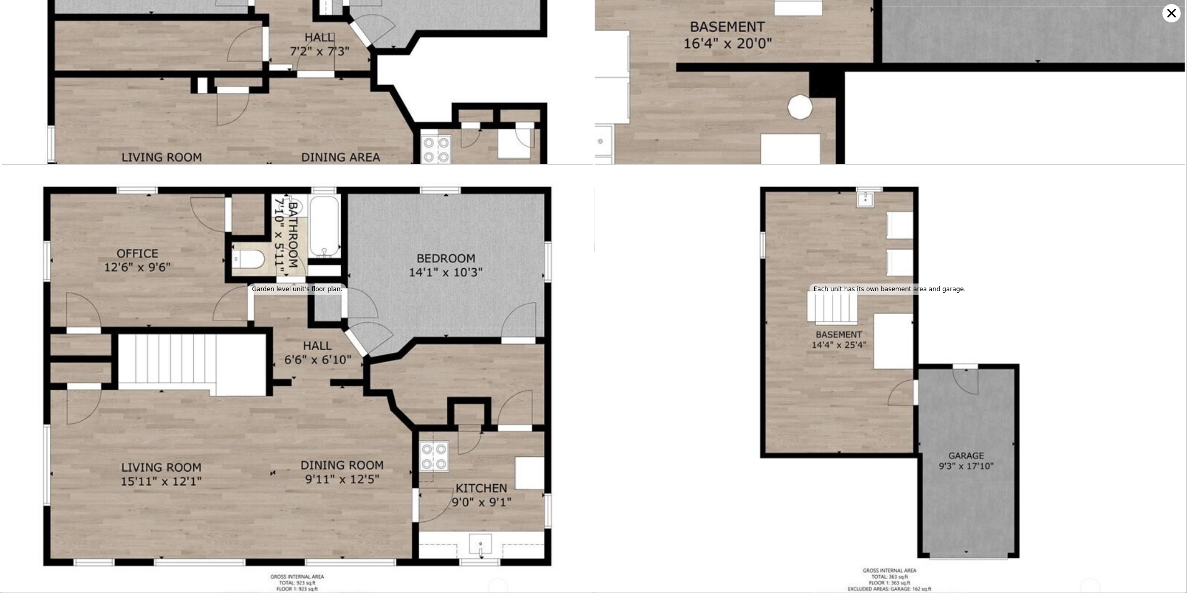
click at [1171, 17] on icon at bounding box center [1171, 13] width 18 height 18
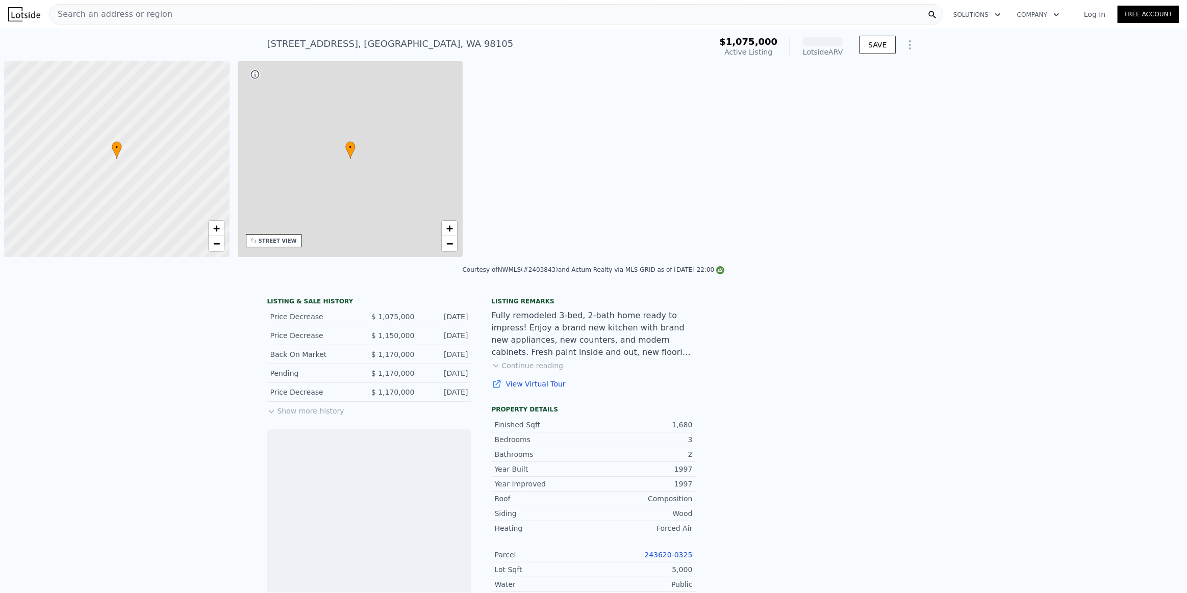
scroll to position [0, 4]
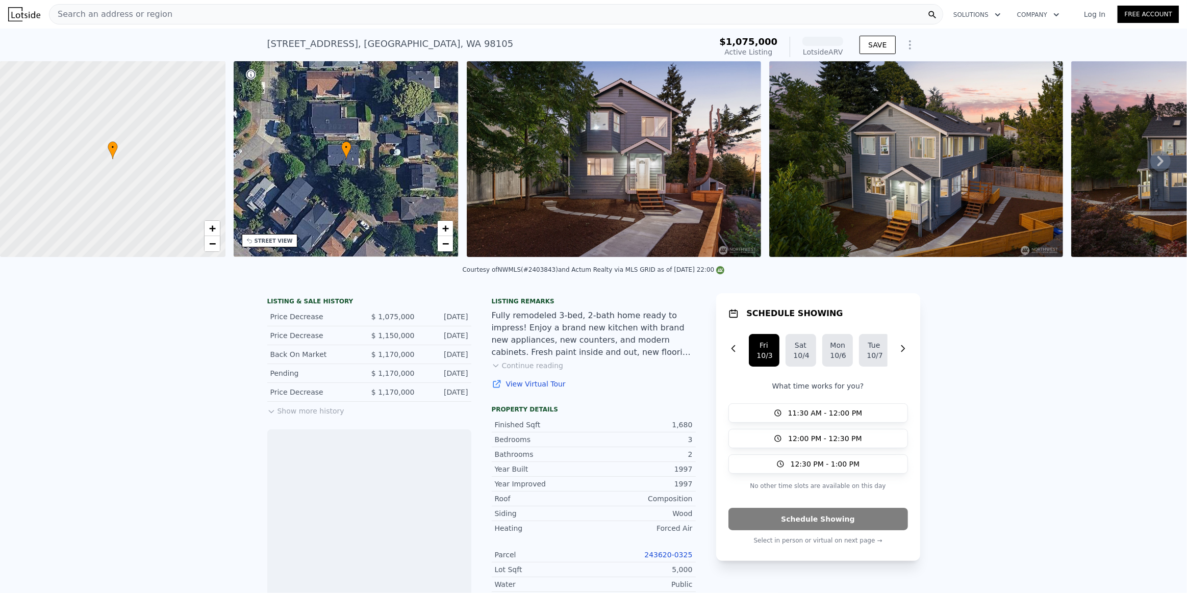
click at [411, 142] on div "• + −" at bounding box center [346, 159] width 225 height 196
click at [276, 235] on div "STREET VIEW" at bounding box center [270, 240] width 56 height 13
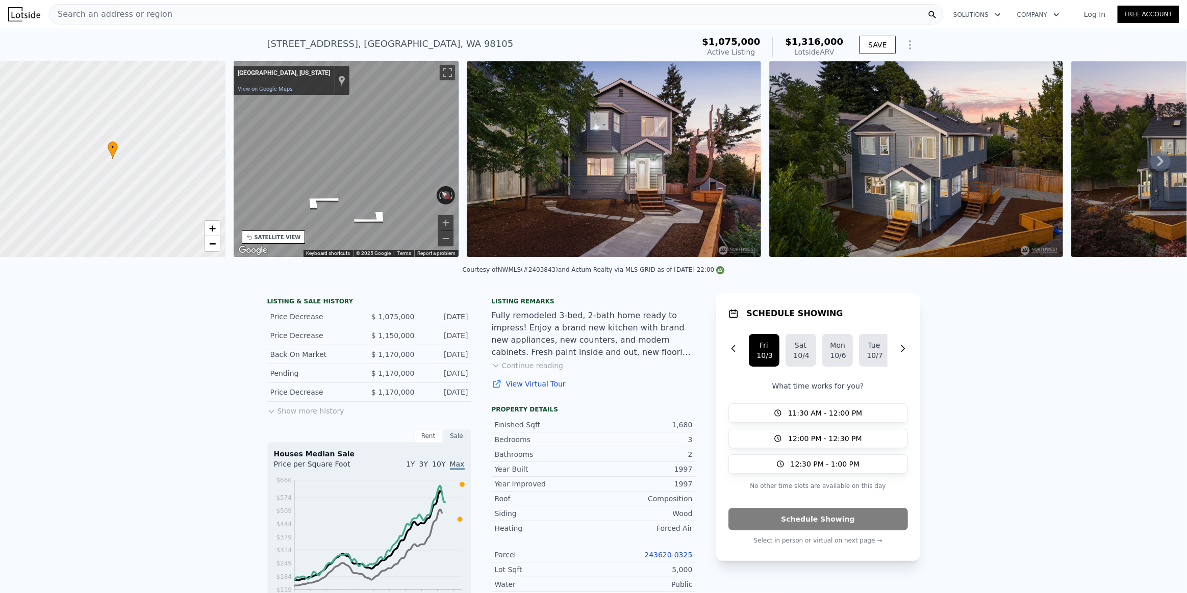
click at [496, 158] on div "• + − • + − STREET VIEW ← Move left → Move right ↑ Move up ↓ Move down + Zoom i…" at bounding box center [593, 160] width 1187 height 199
click at [527, 182] on div "• + − • + − STREET VIEW ← Move left → Move right ↑ Move up ↓ Move down + Zoom i…" at bounding box center [593, 160] width 1187 height 199
click at [514, 167] on div "• + − • + − STREET VIEW ← Move left → Move right ↑ Move up ↓ Move down + Zoom i…" at bounding box center [593, 160] width 1187 height 199
click at [483, 168] on div "• + − • + − STREET VIEW ← Move left → Move right ↑ Move up ↓ Move down + Zoom i…" at bounding box center [593, 160] width 1187 height 199
click at [697, 166] on img at bounding box center [614, 159] width 294 height 196
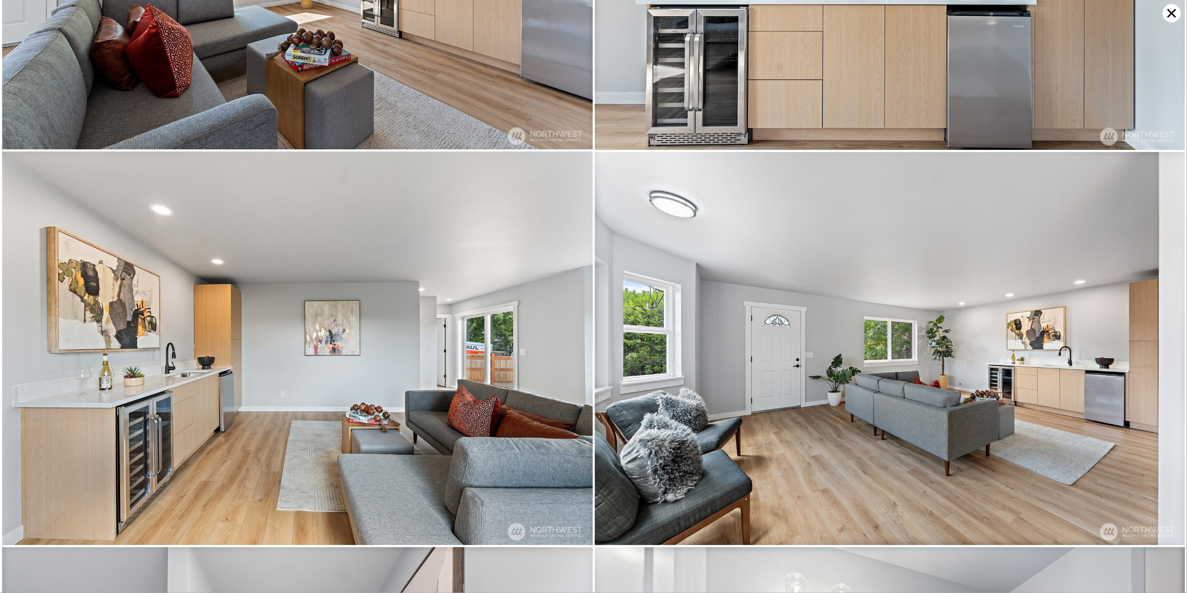
scroll to position [1179, 0]
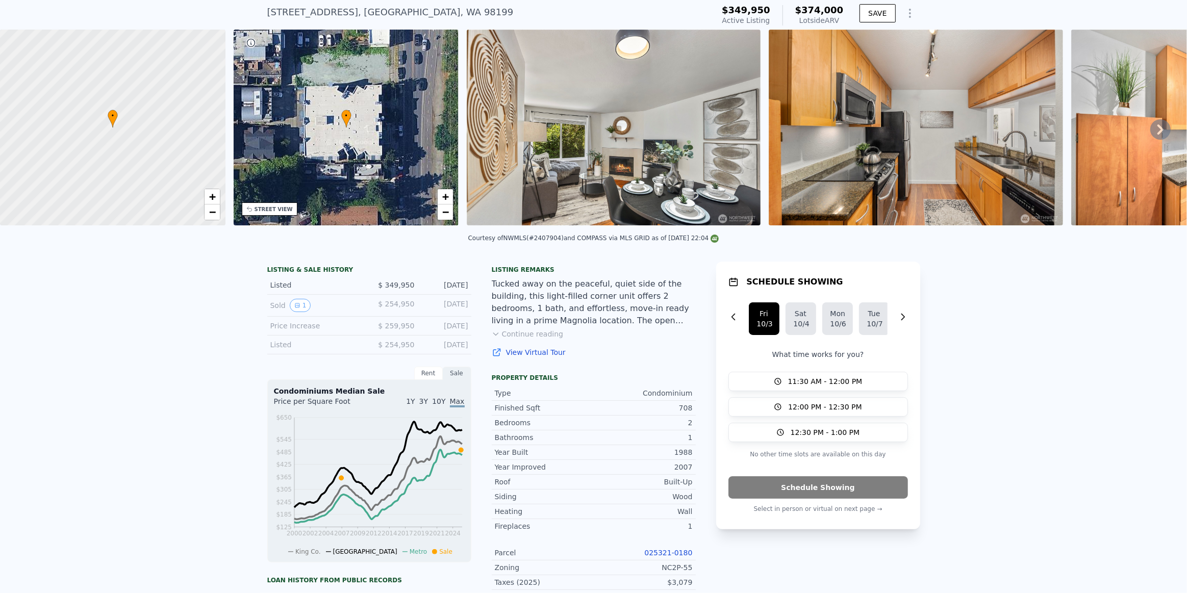
scroll to position [4, 0]
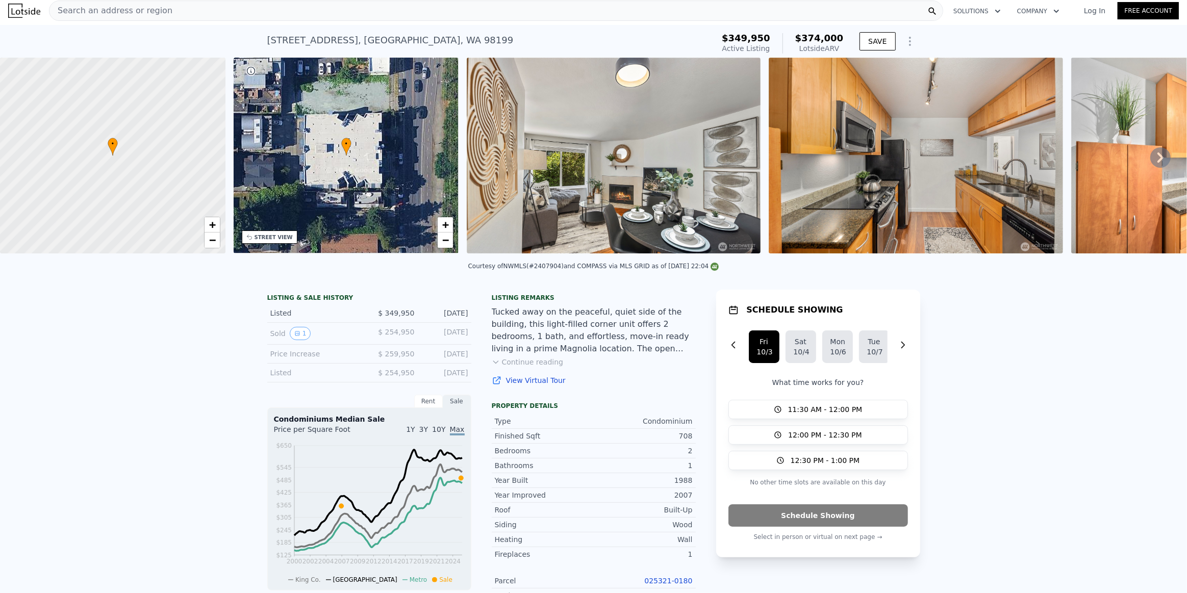
click at [620, 175] on img at bounding box center [614, 156] width 294 height 196
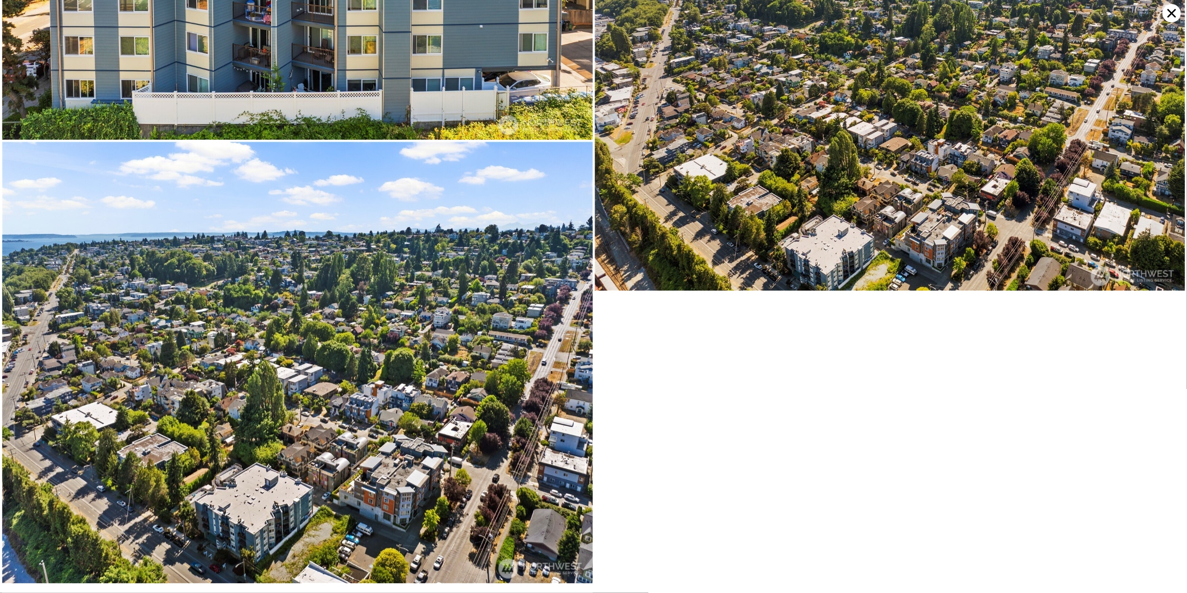
scroll to position [4814, 0]
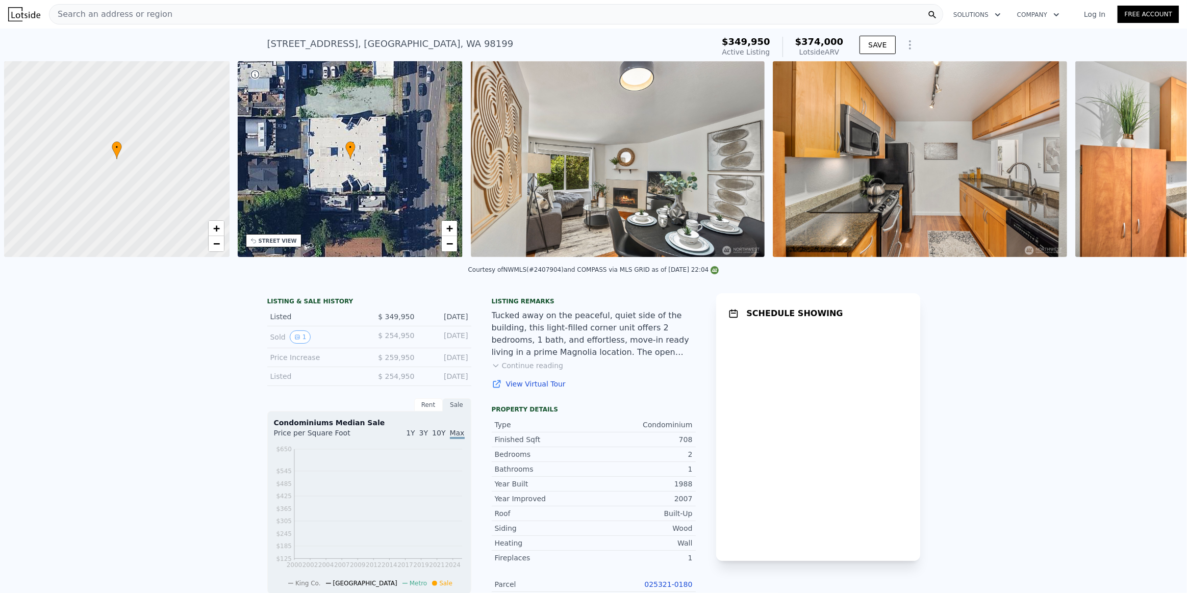
scroll to position [0, 4]
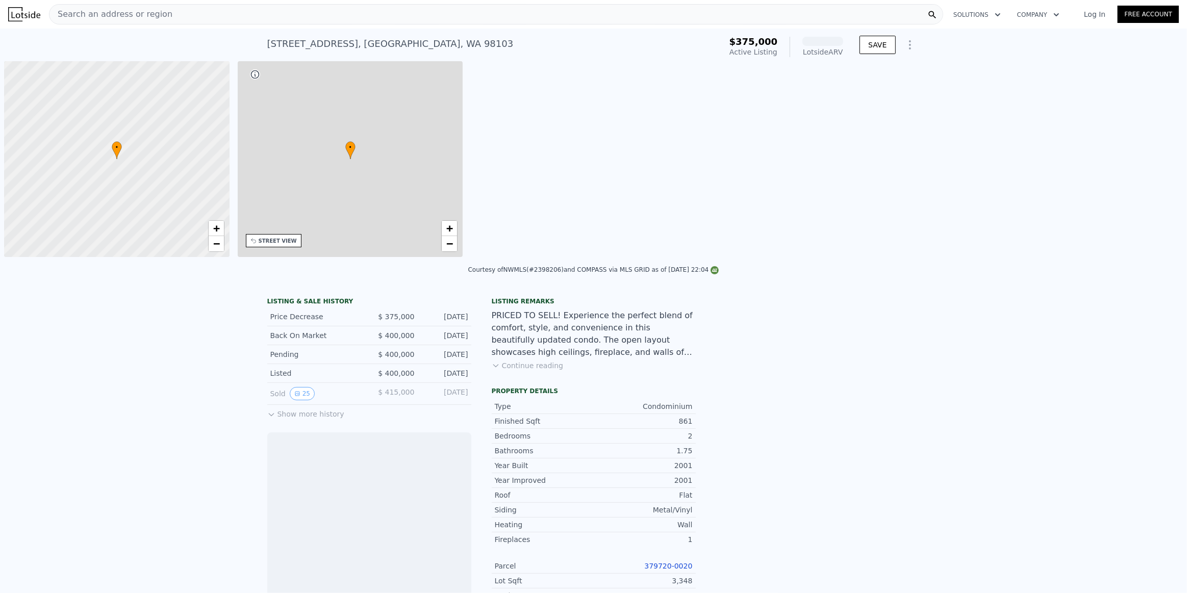
scroll to position [0, 4]
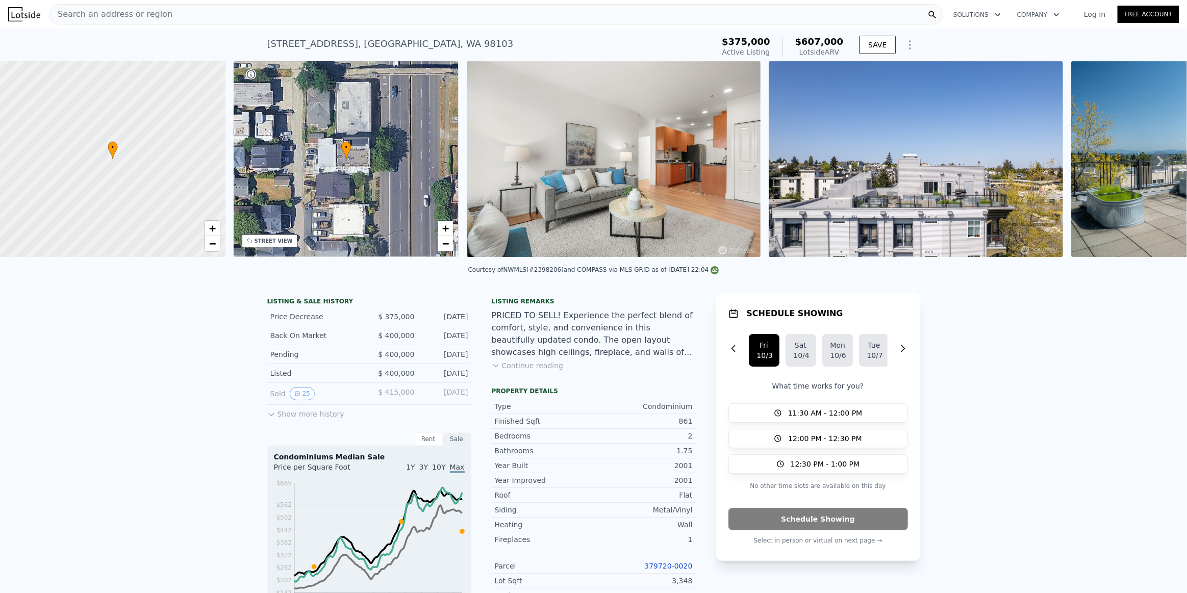
click at [730, 141] on img at bounding box center [614, 159] width 294 height 196
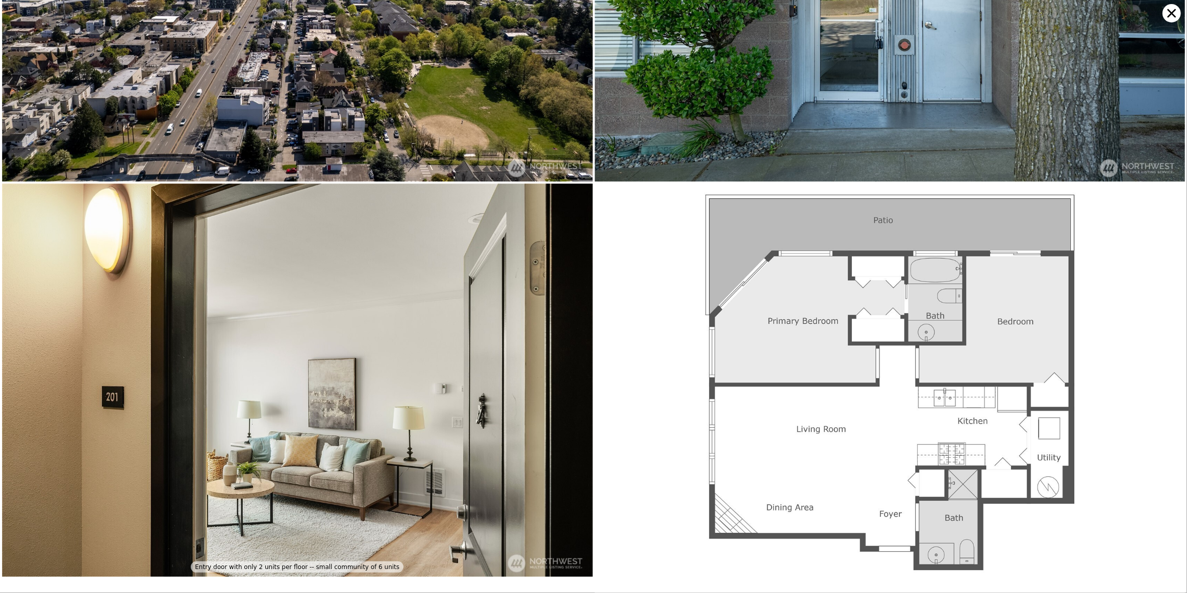
scroll to position [4564, 0]
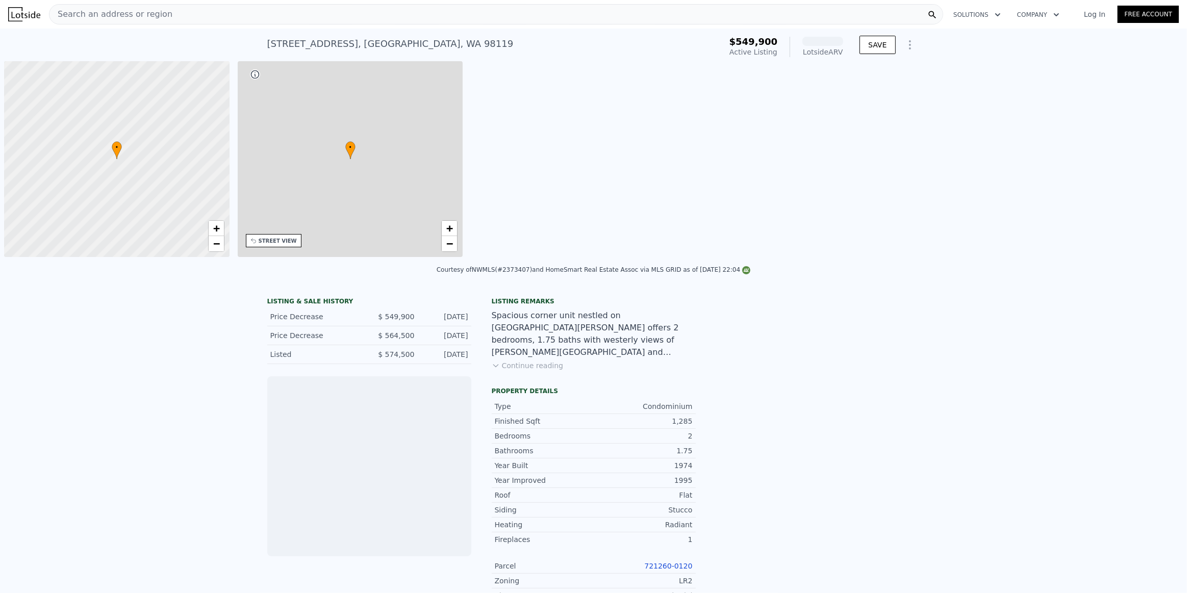
scroll to position [0, 4]
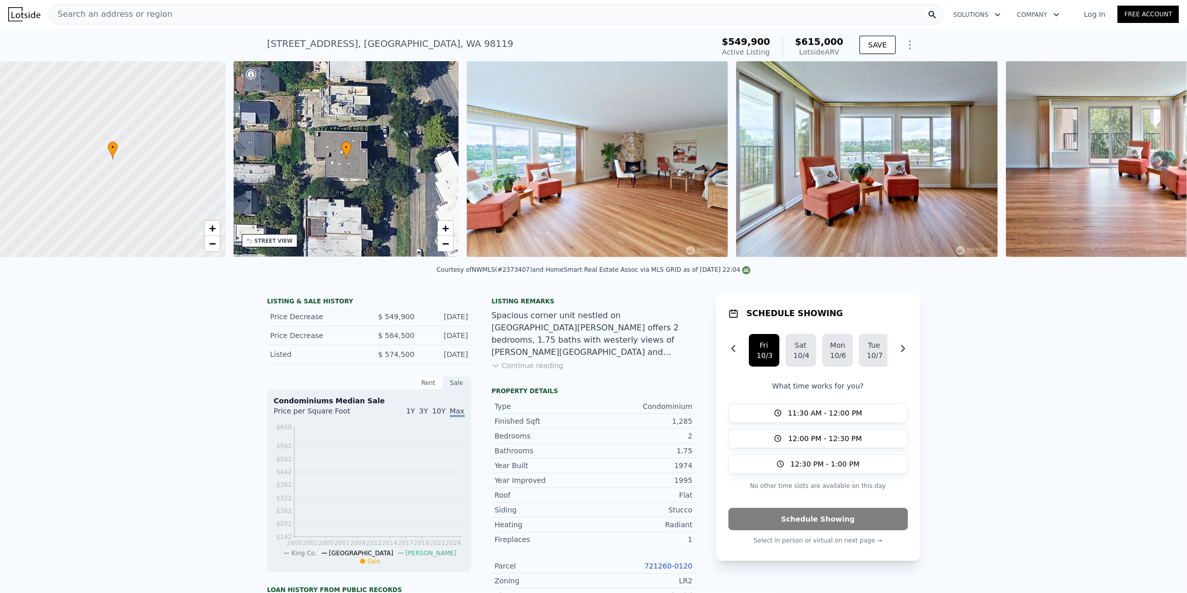
click at [531, 371] on button "Continue reading" at bounding box center [528, 366] width 72 height 10
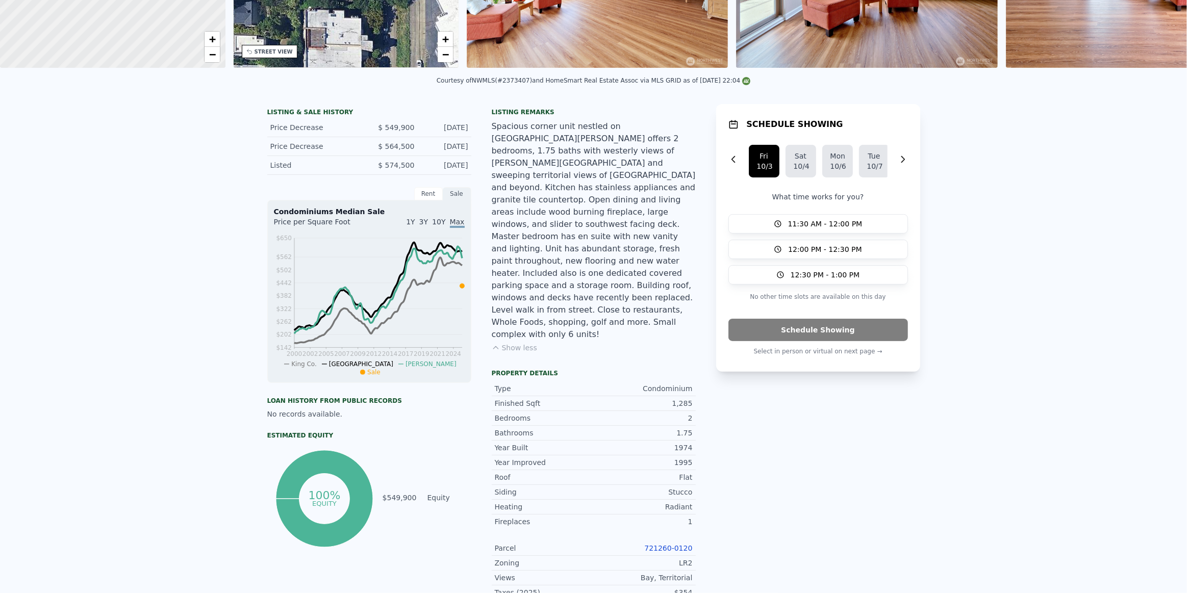
scroll to position [4, 0]
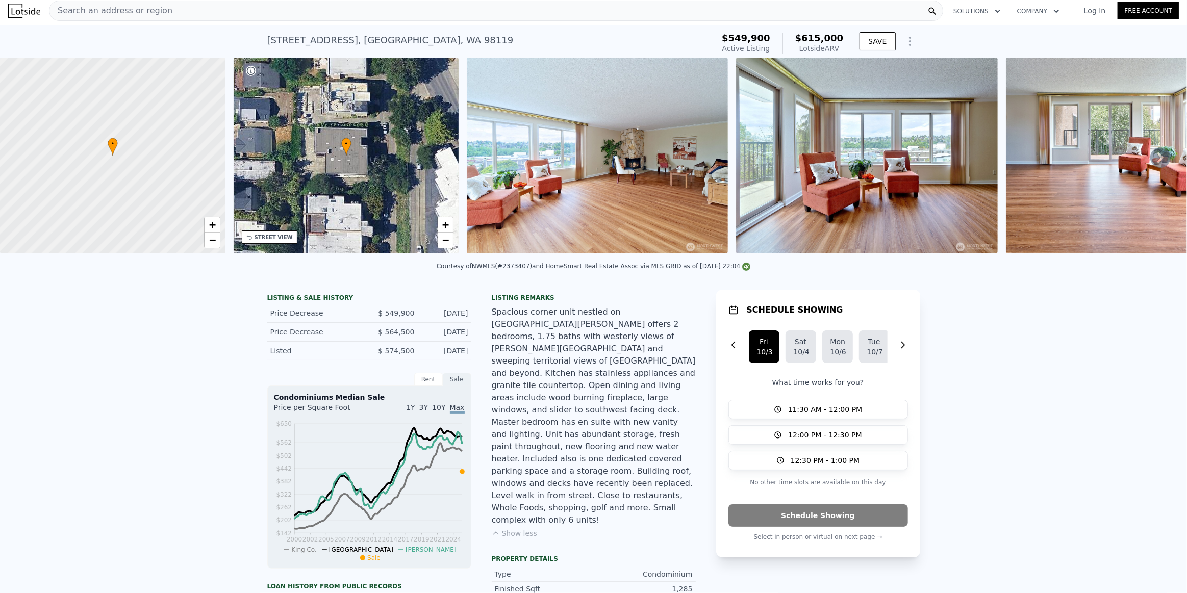
click at [558, 171] on img at bounding box center [597, 156] width 261 height 196
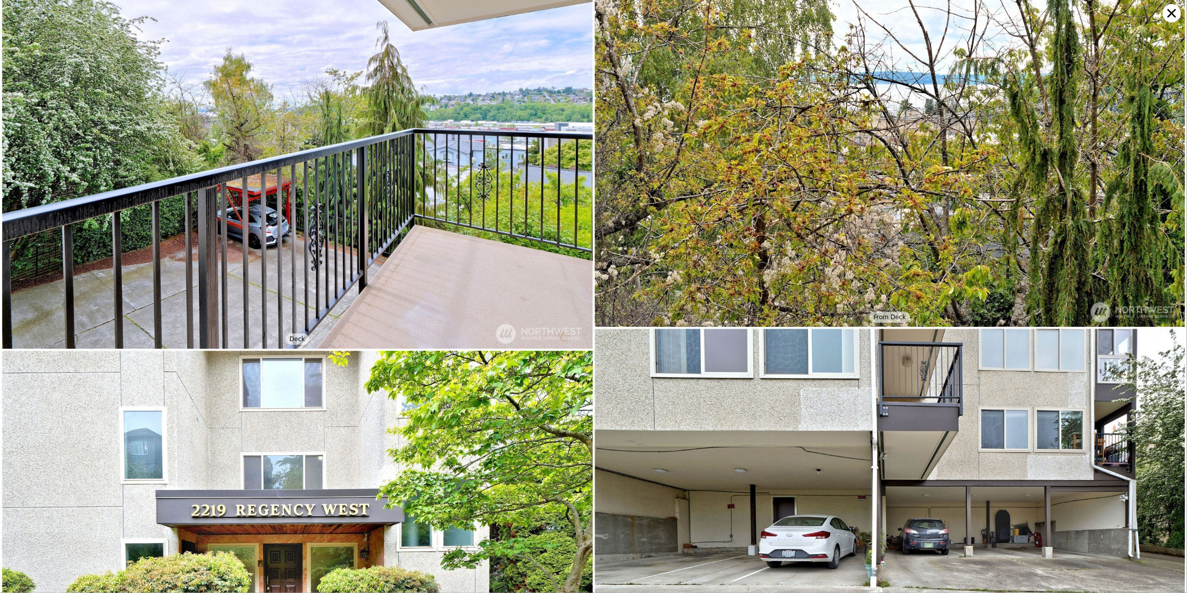
scroll to position [3526, 0]
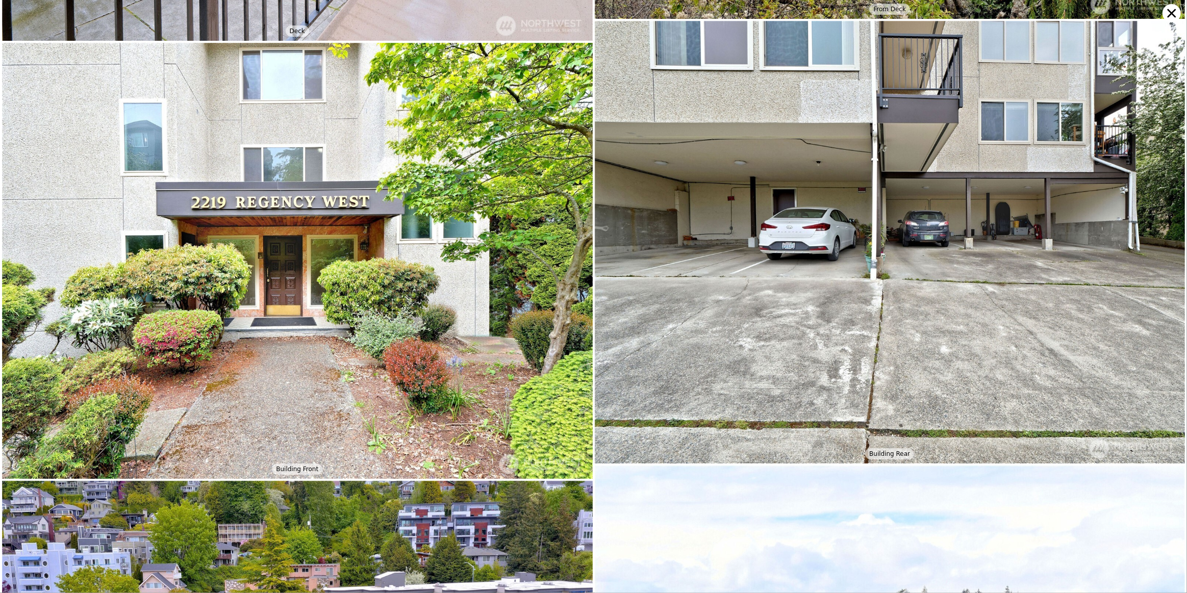
click at [1170, 16] on icon at bounding box center [1171, 13] width 18 height 18
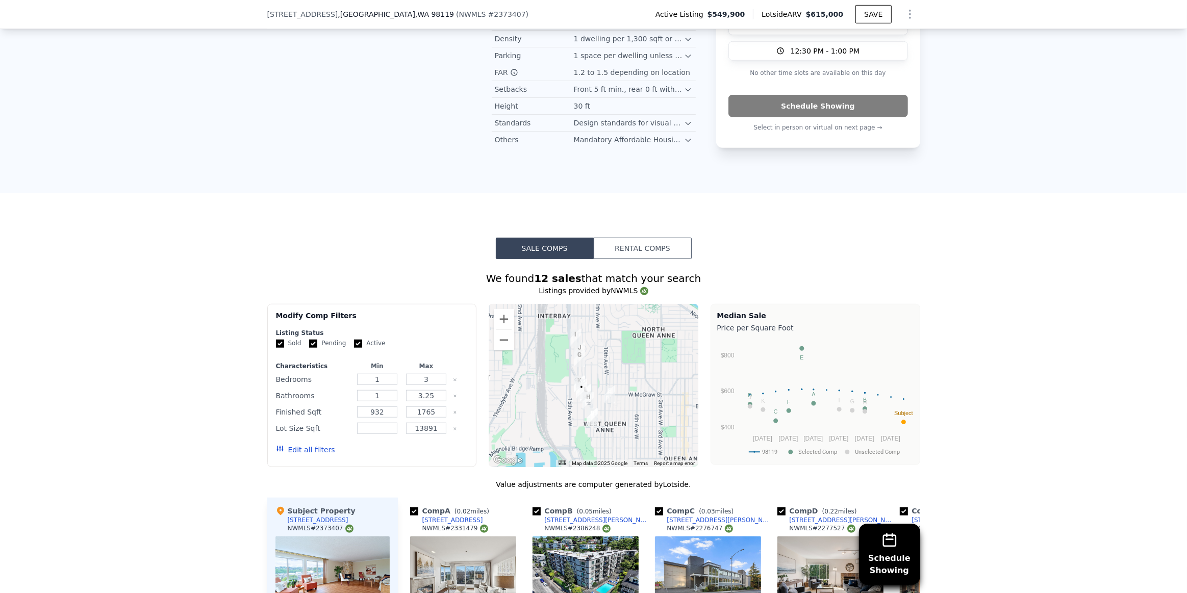
scroll to position [974, 0]
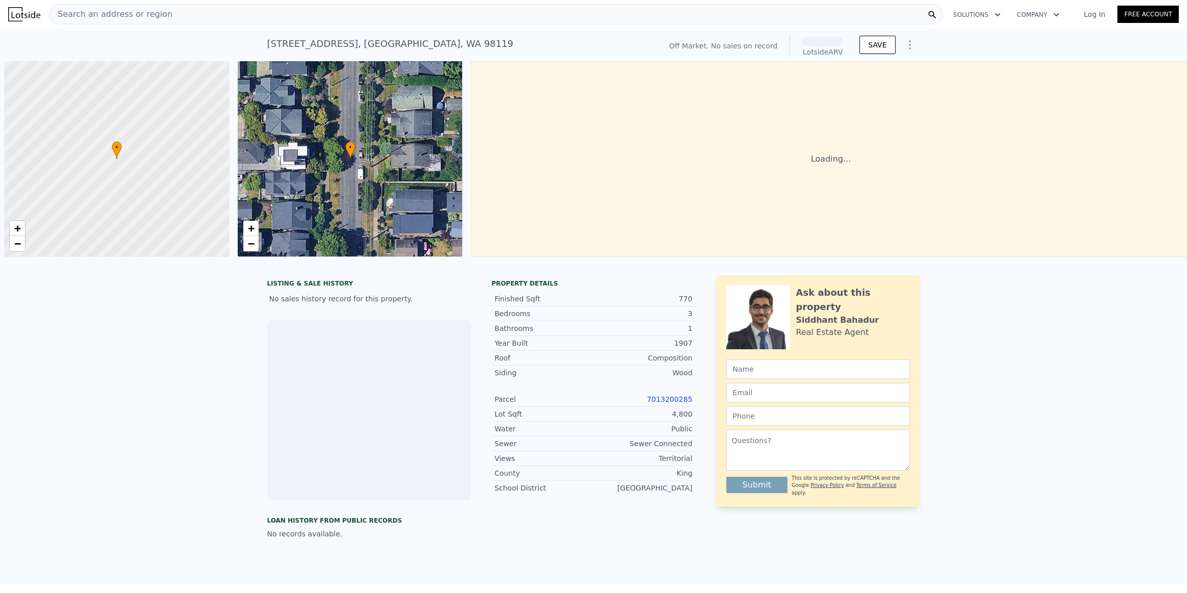
scroll to position [0, 4]
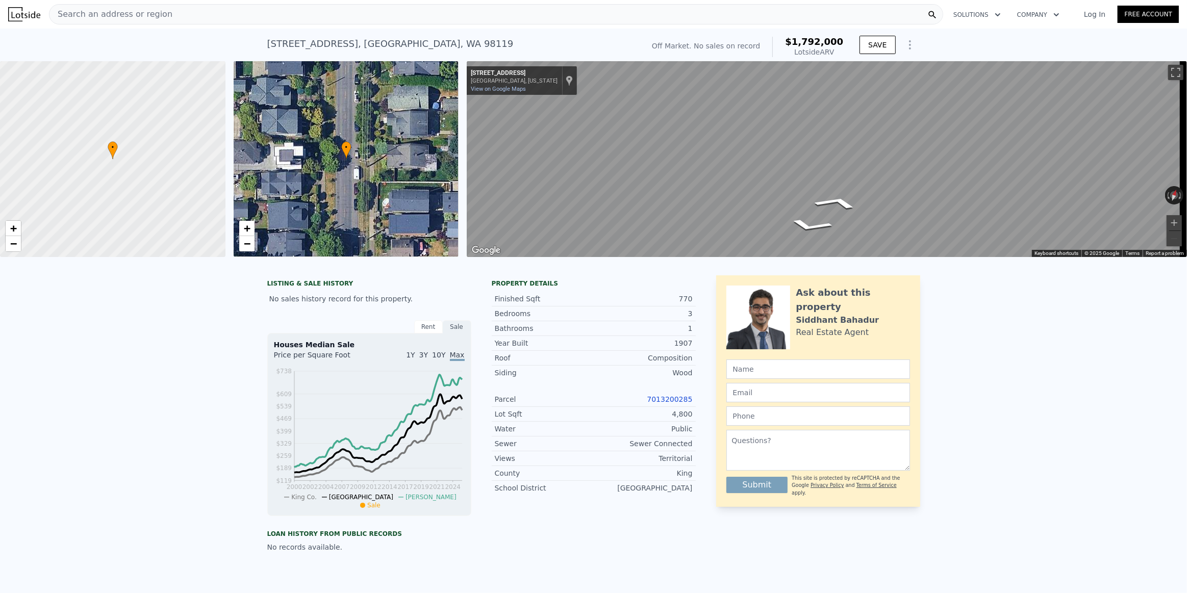
click at [350, 174] on div "• + −" at bounding box center [346, 159] width 225 height 196
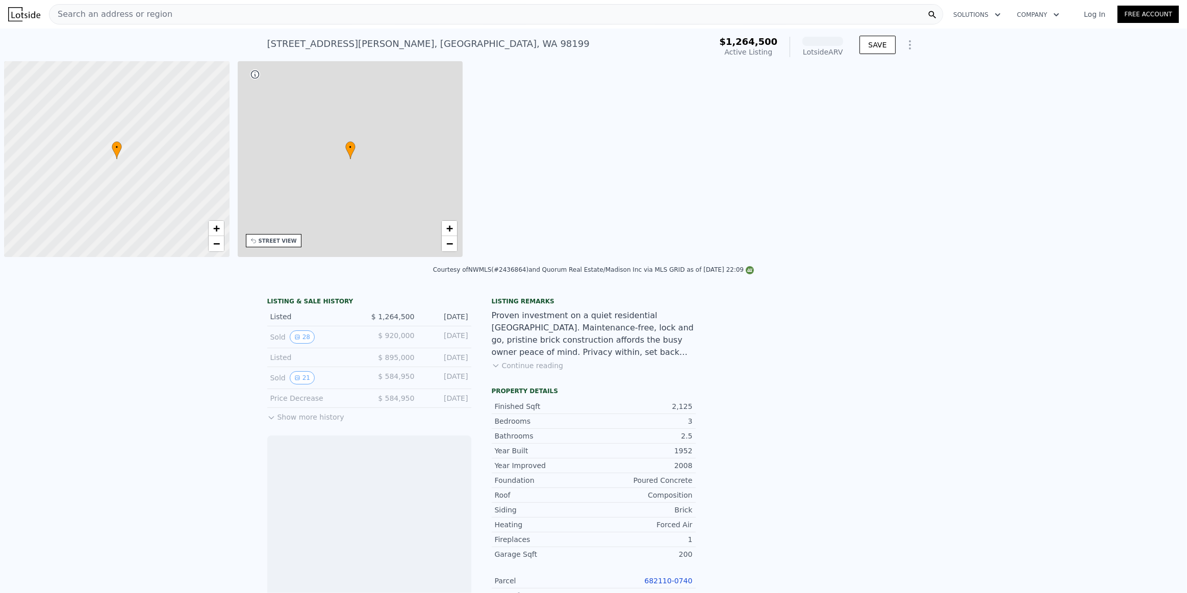
scroll to position [0, 4]
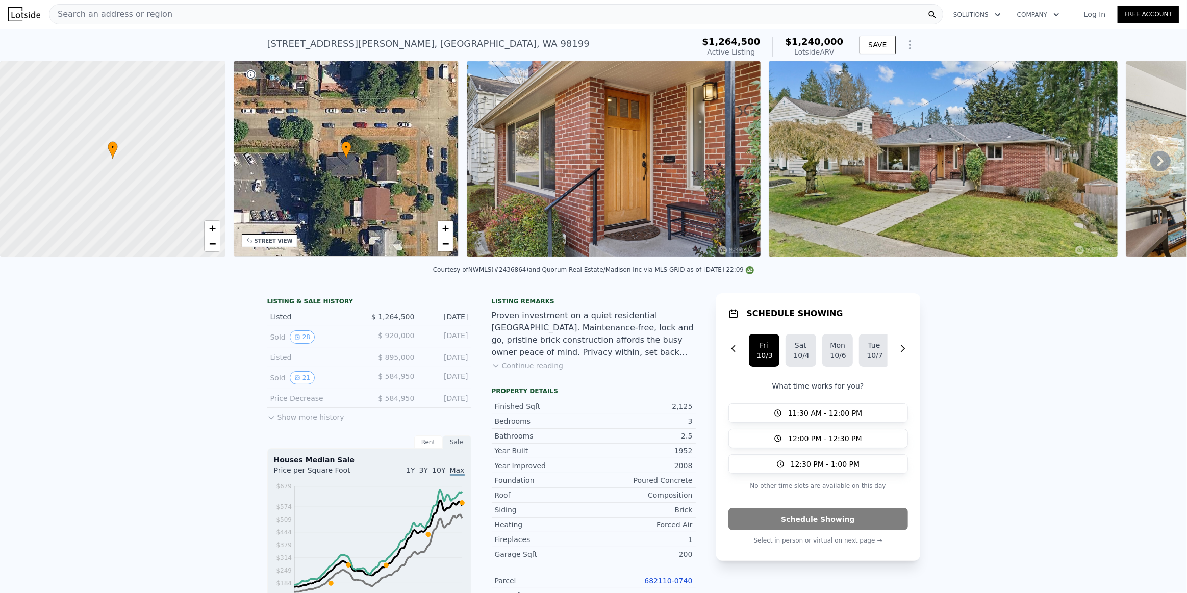
click at [539, 371] on button "Continue reading" at bounding box center [528, 366] width 72 height 10
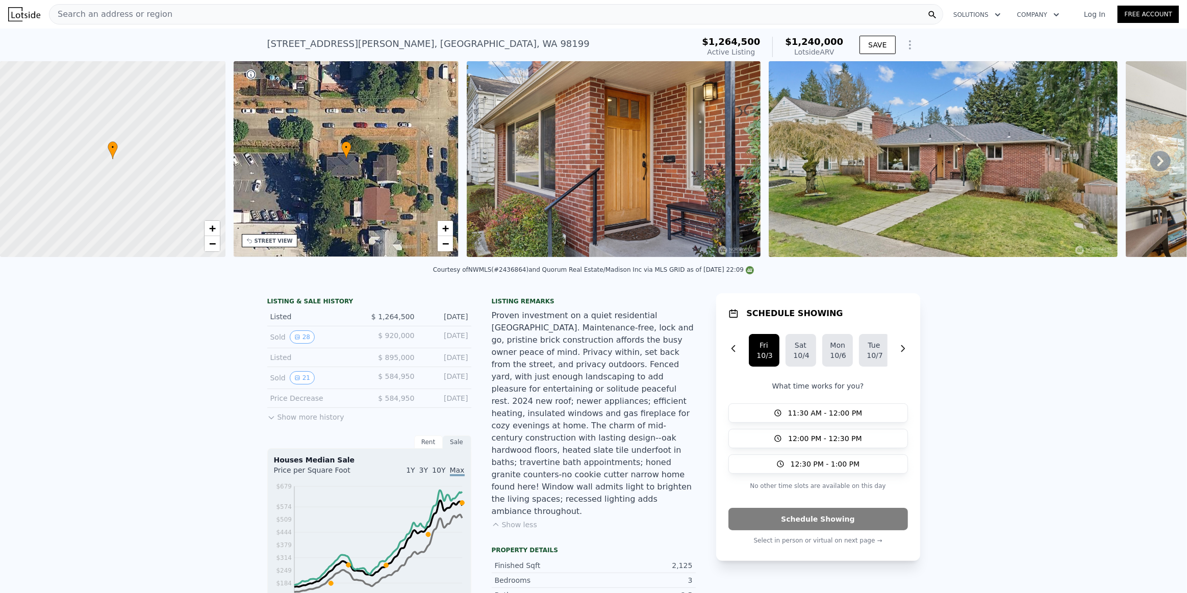
click at [668, 174] on img at bounding box center [614, 159] width 294 height 196
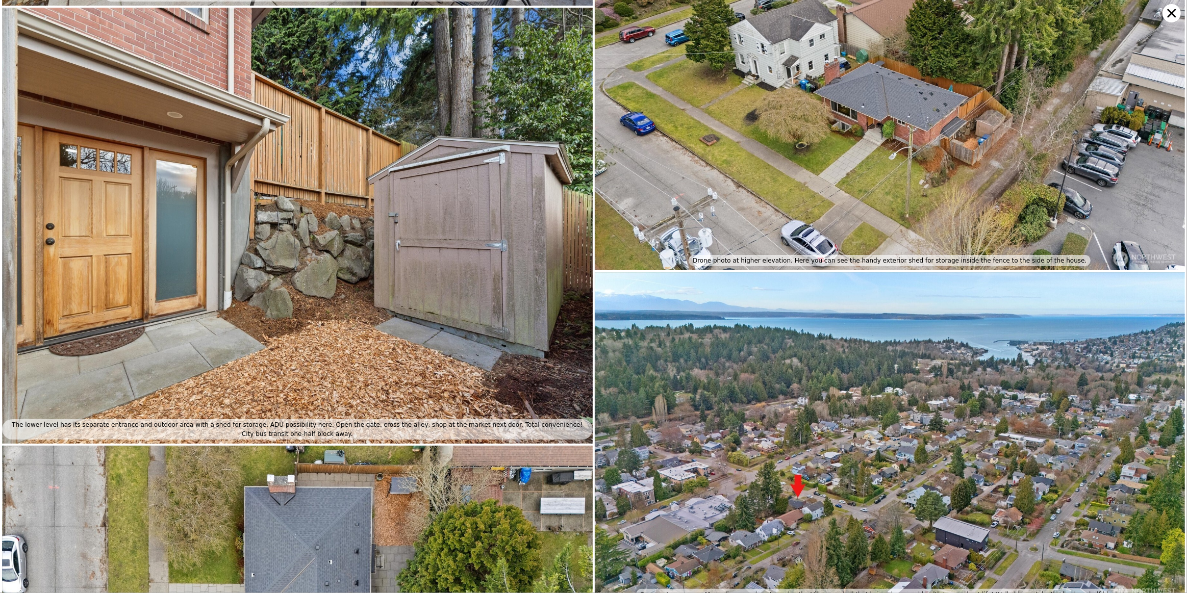
scroll to position [5847, 0]
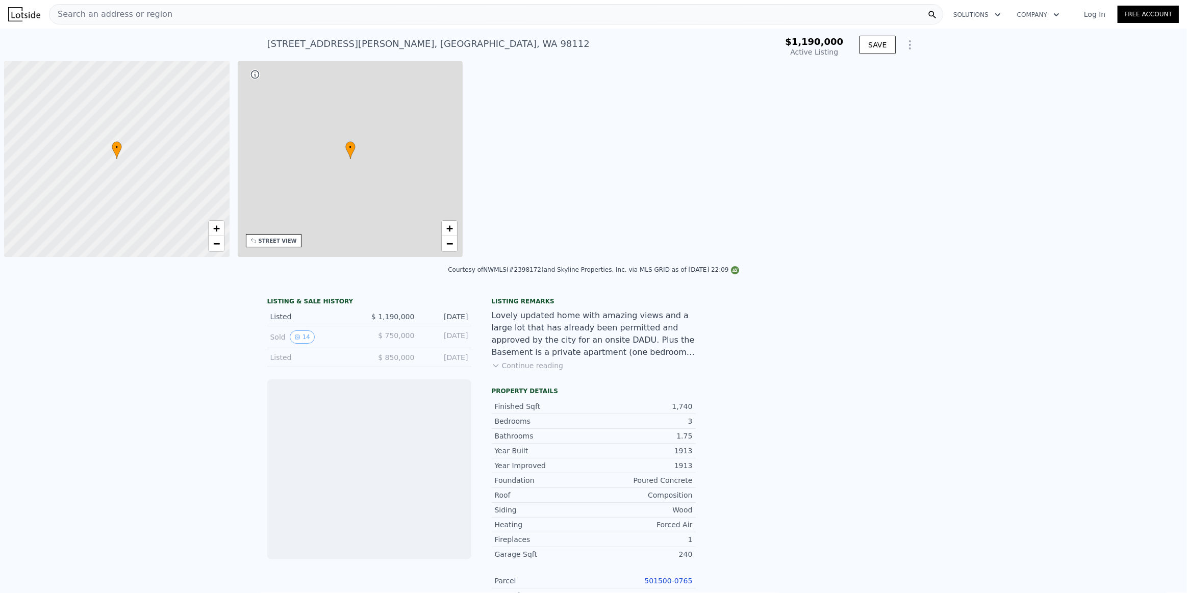
scroll to position [0, 4]
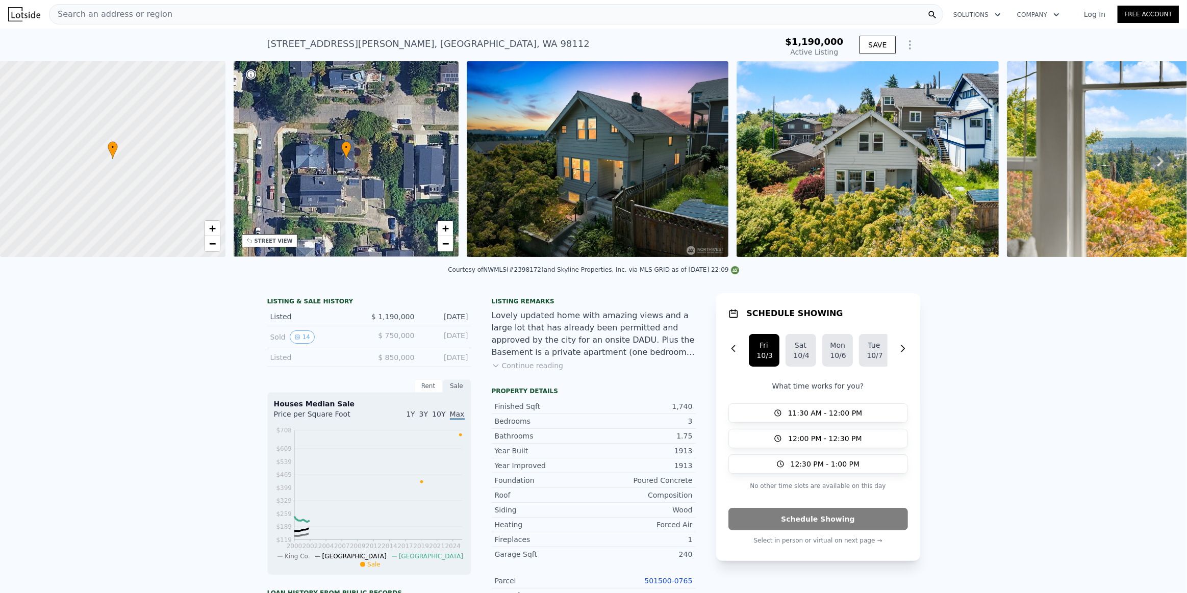
click at [648, 170] on img at bounding box center [598, 159] width 262 height 196
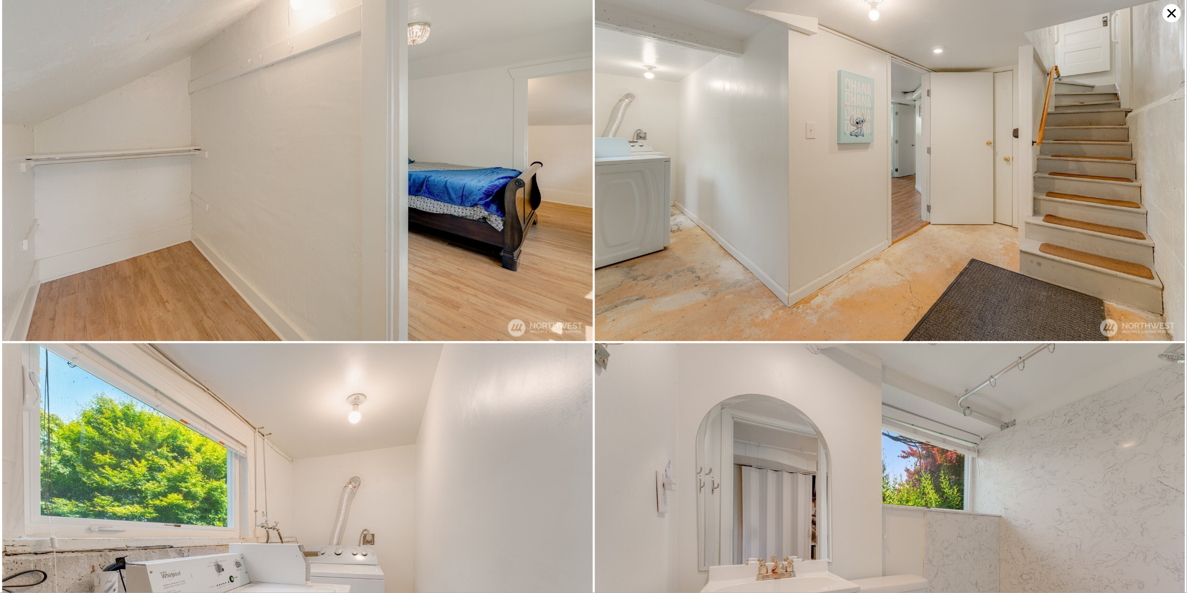
scroll to position [3979, 0]
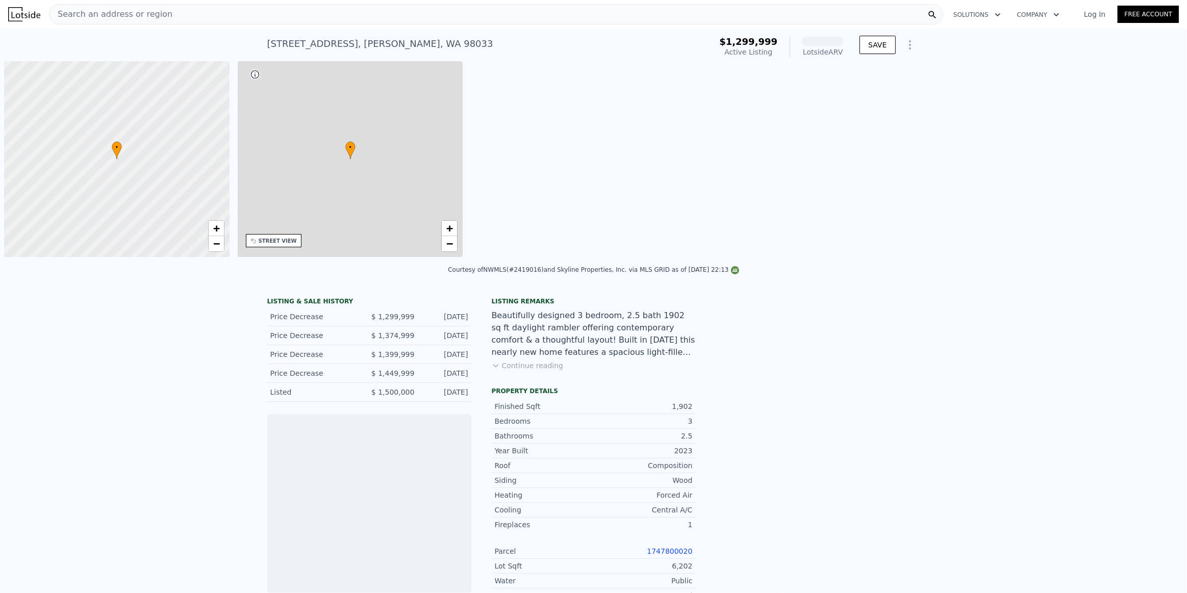
scroll to position [0, 4]
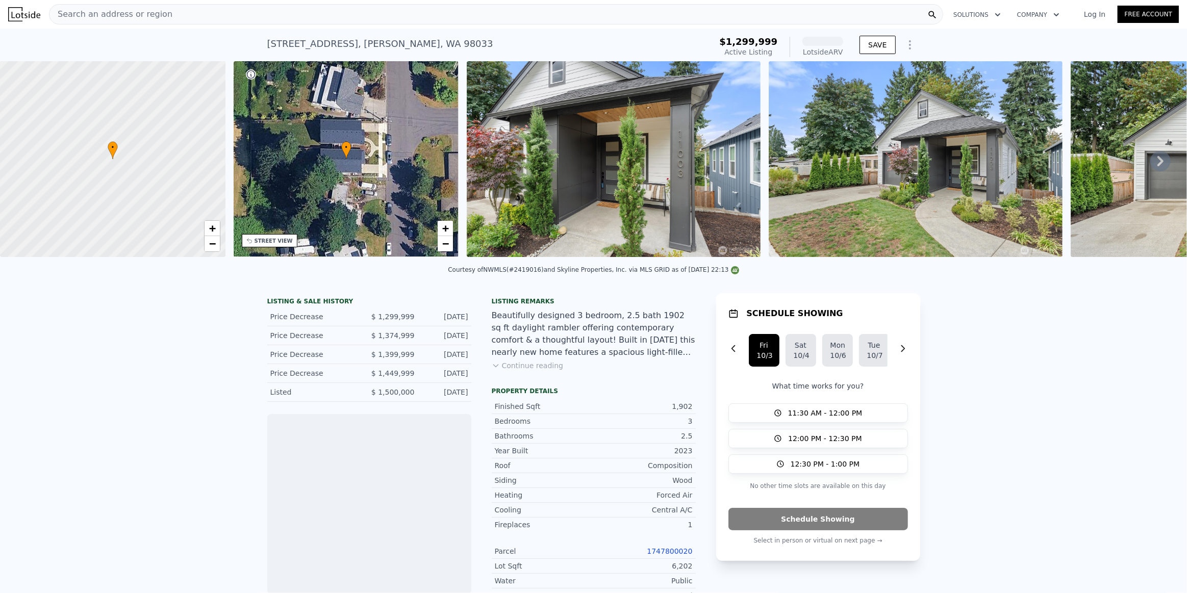
click at [618, 150] on img at bounding box center [614, 159] width 294 height 196
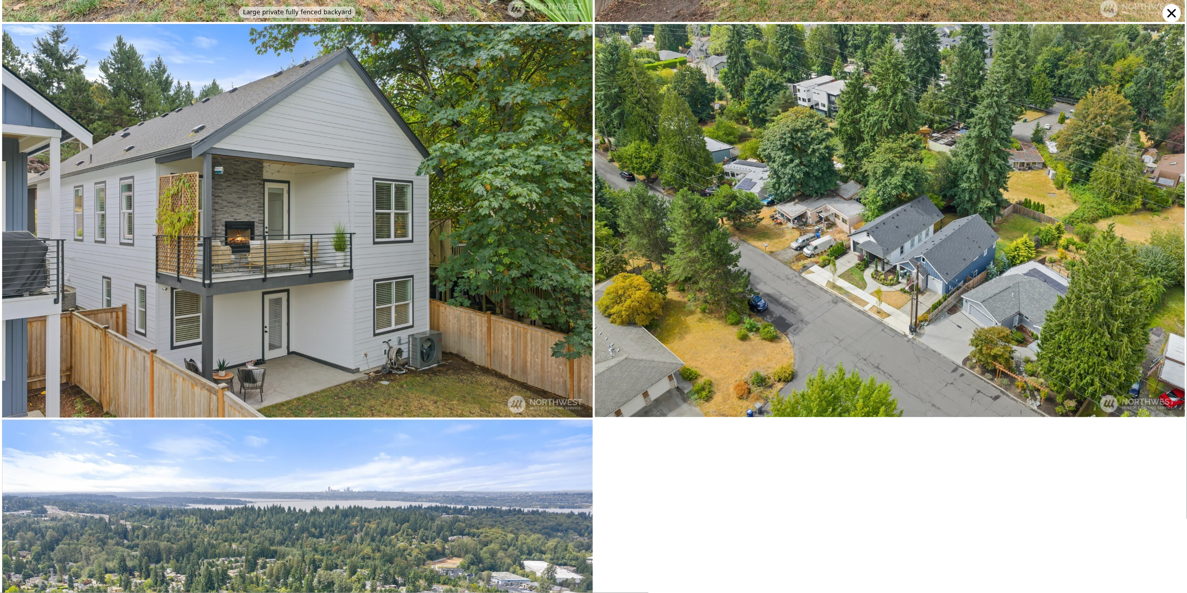
scroll to position [6291, 0]
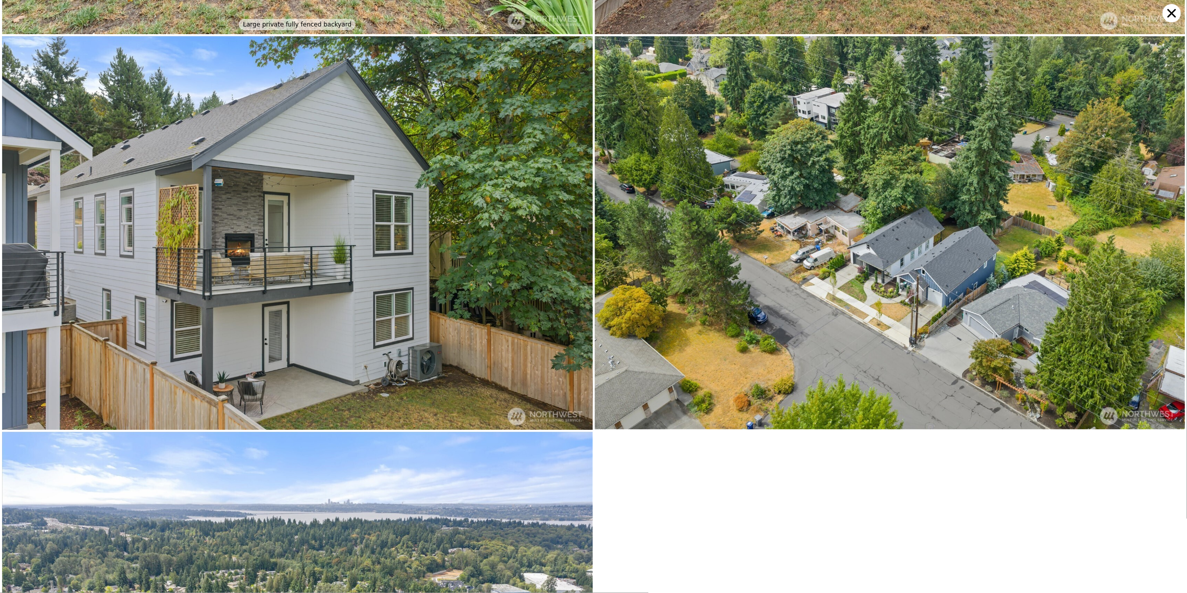
click at [1173, 18] on icon at bounding box center [1171, 13] width 18 height 18
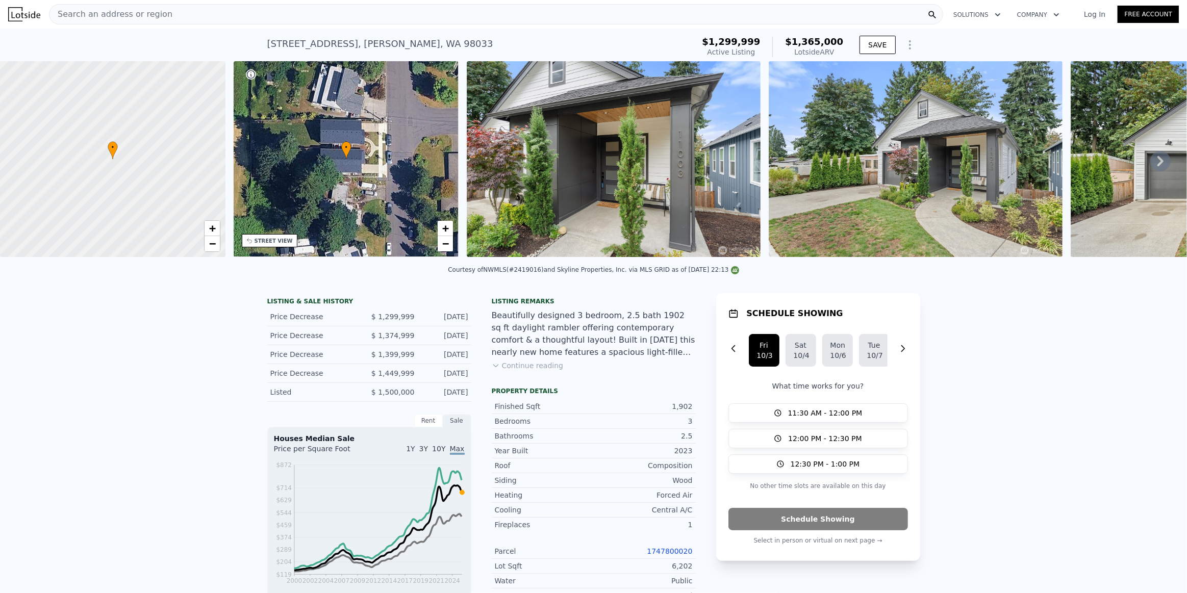
click at [528, 371] on button "Continue reading" at bounding box center [528, 366] width 72 height 10
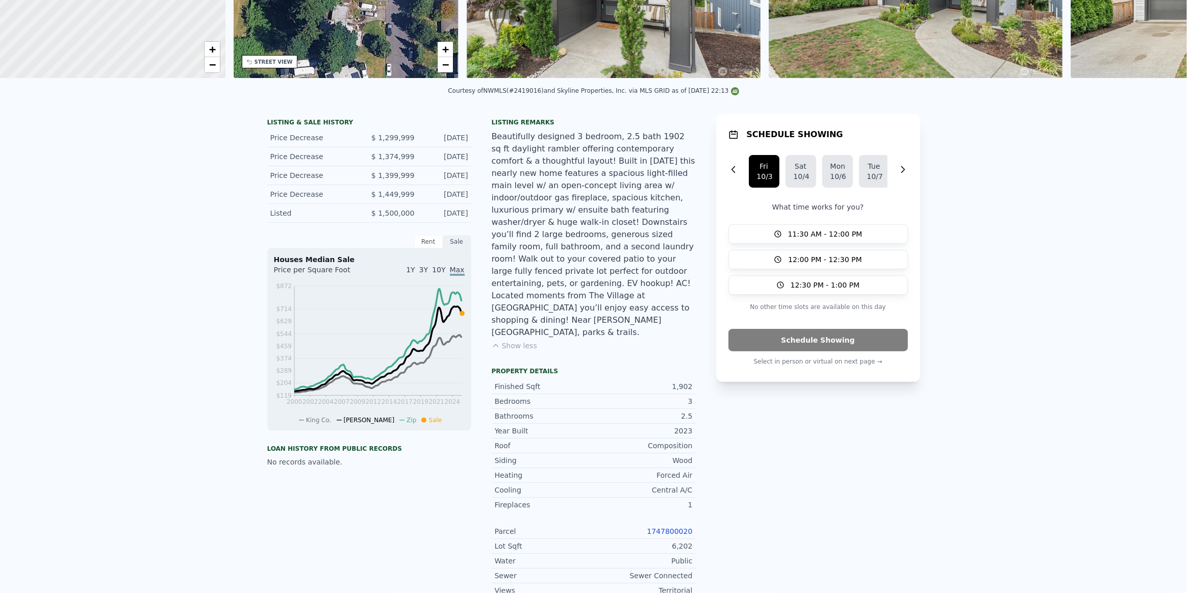
scroll to position [4, 0]
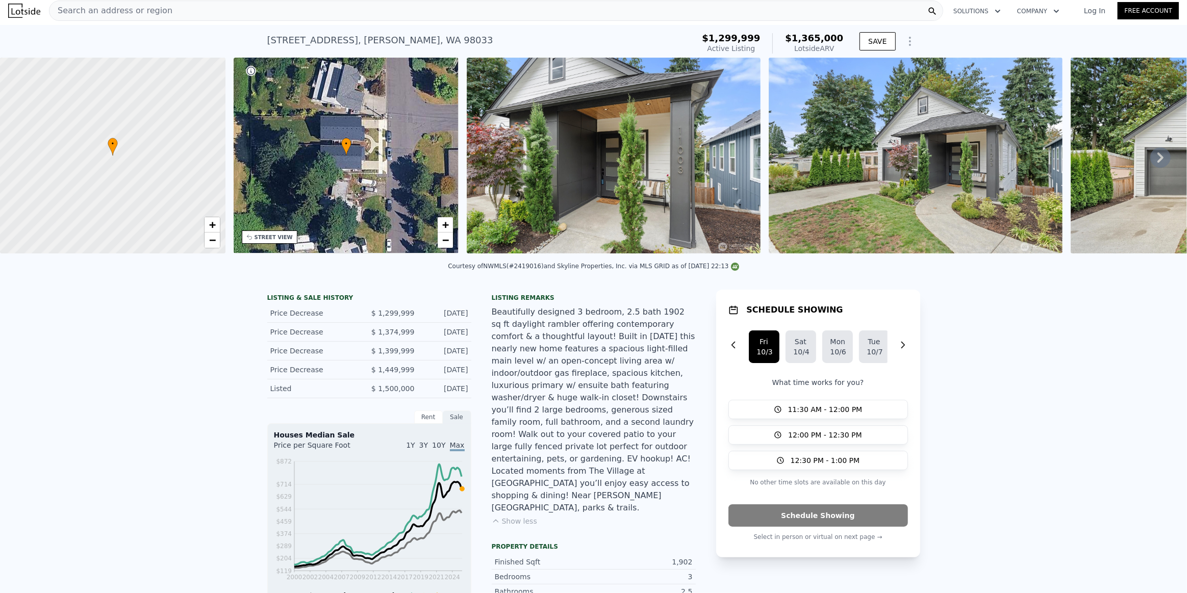
click at [270, 235] on div "STREET VIEW" at bounding box center [273, 238] width 38 height 8
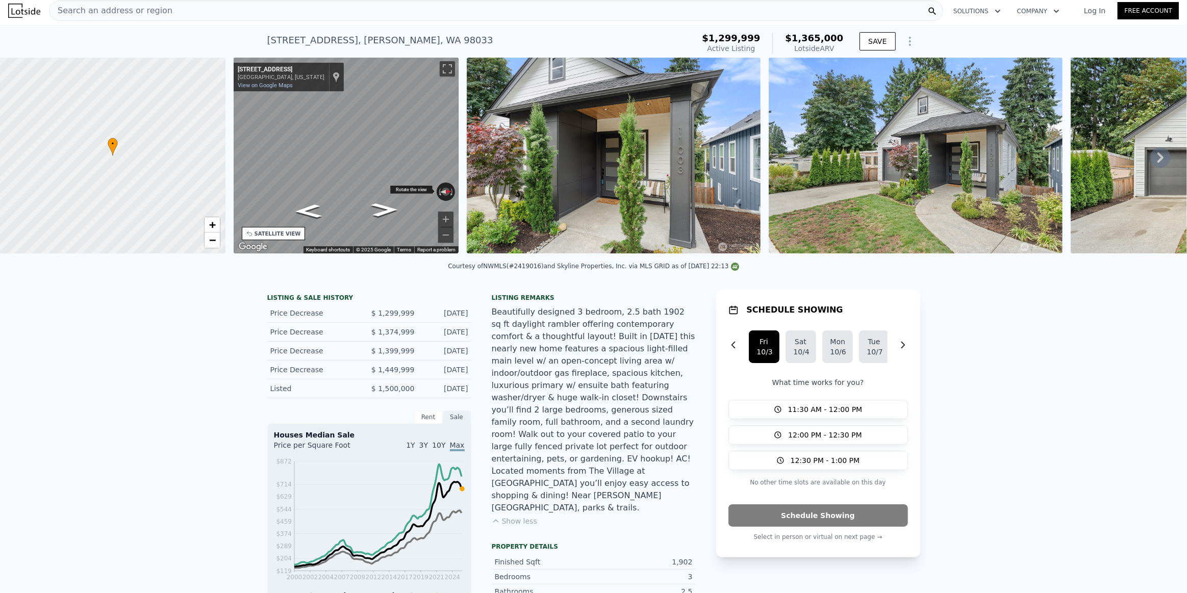
click at [427, 188] on div "← Move left → Move right ↑ Move up ↓ Move down + Zoom in - Zoom out 11003 126th…" at bounding box center [346, 156] width 225 height 196
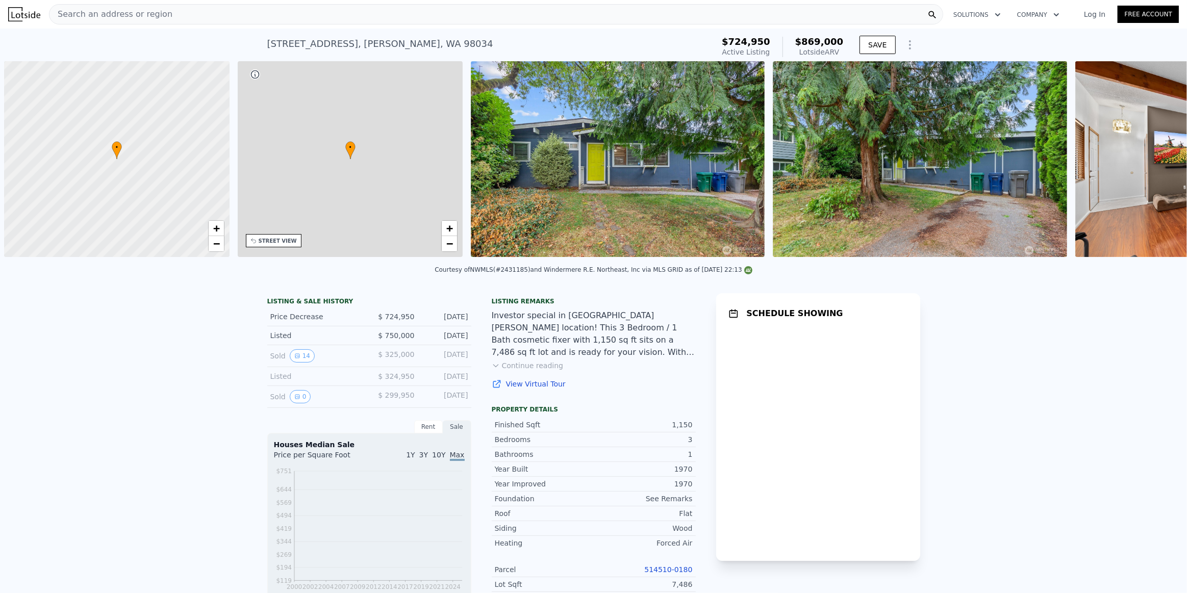
scroll to position [0, 4]
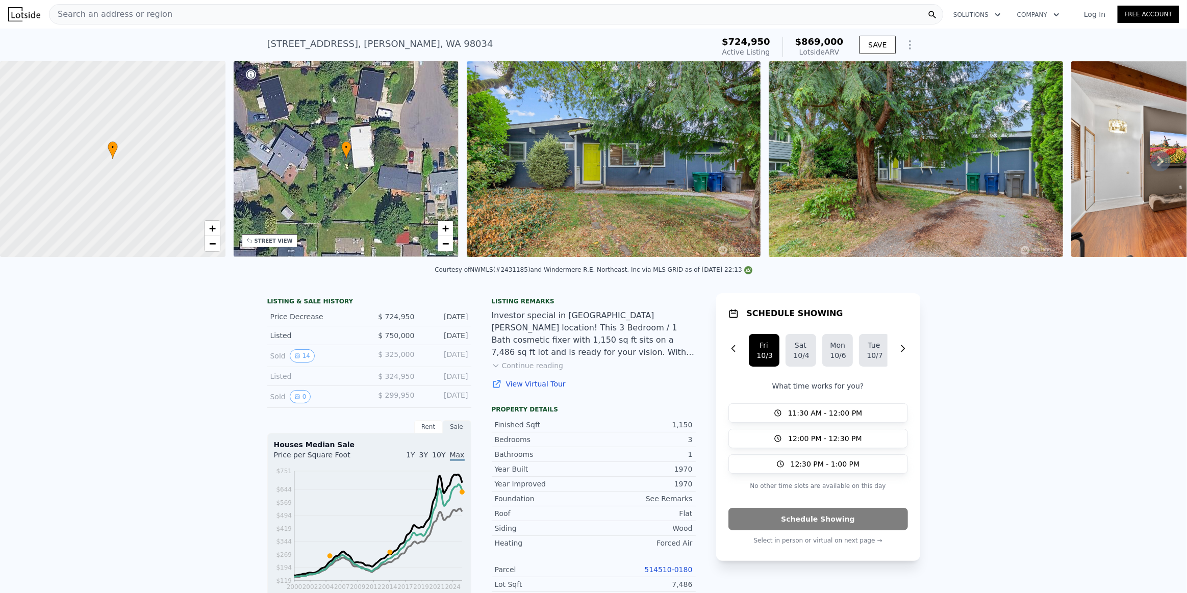
click at [279, 237] on div "STREET VIEW" at bounding box center [273, 241] width 38 height 8
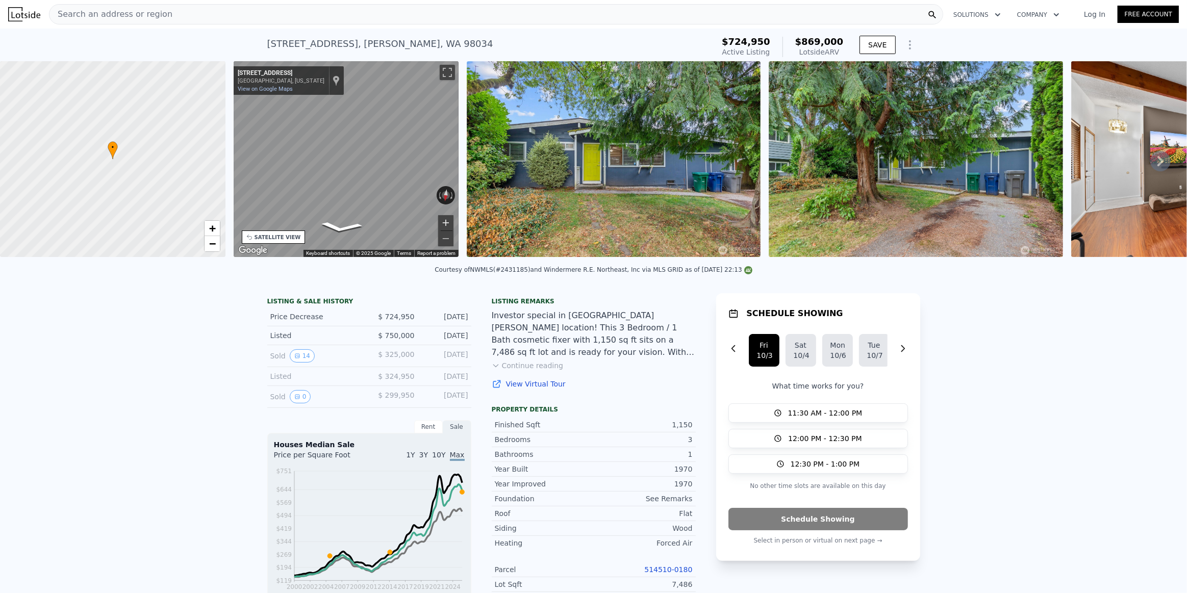
click at [448, 223] on button "Zoom in" at bounding box center [445, 222] width 15 height 15
click at [447, 234] on button "Zoom out" at bounding box center [445, 238] width 15 height 15
click at [443, 190] on div "← Move left → Move right ↑ Move up ↓ Move down + Zoom in - Zoom out 14006 91st …" at bounding box center [346, 159] width 225 height 196
click at [650, 175] on img at bounding box center [614, 159] width 294 height 196
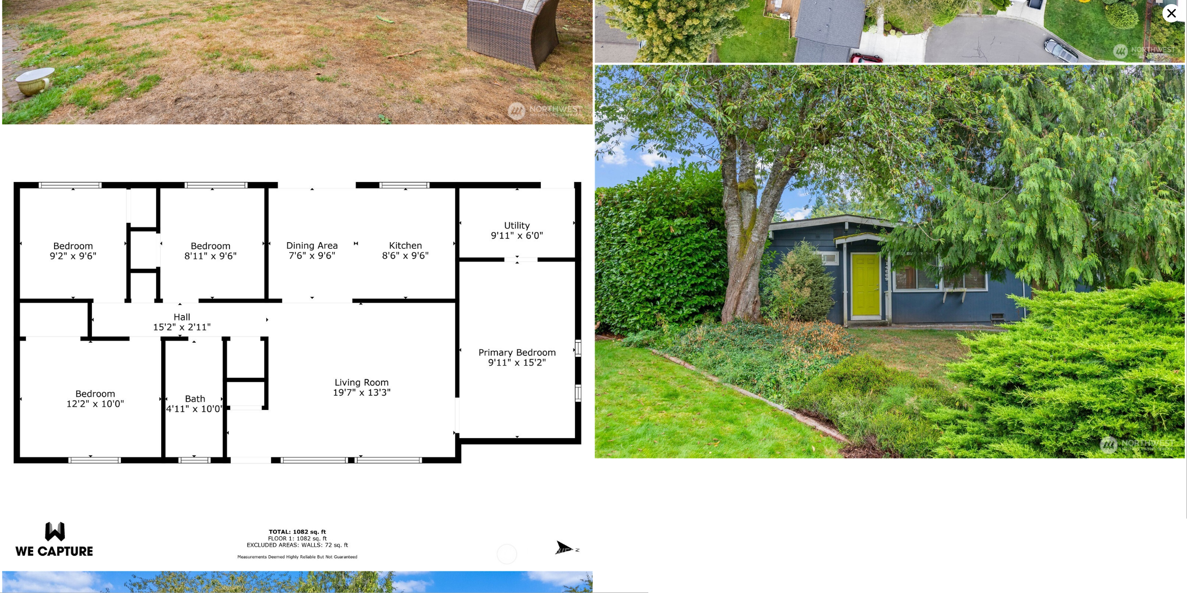
scroll to position [4325, 0]
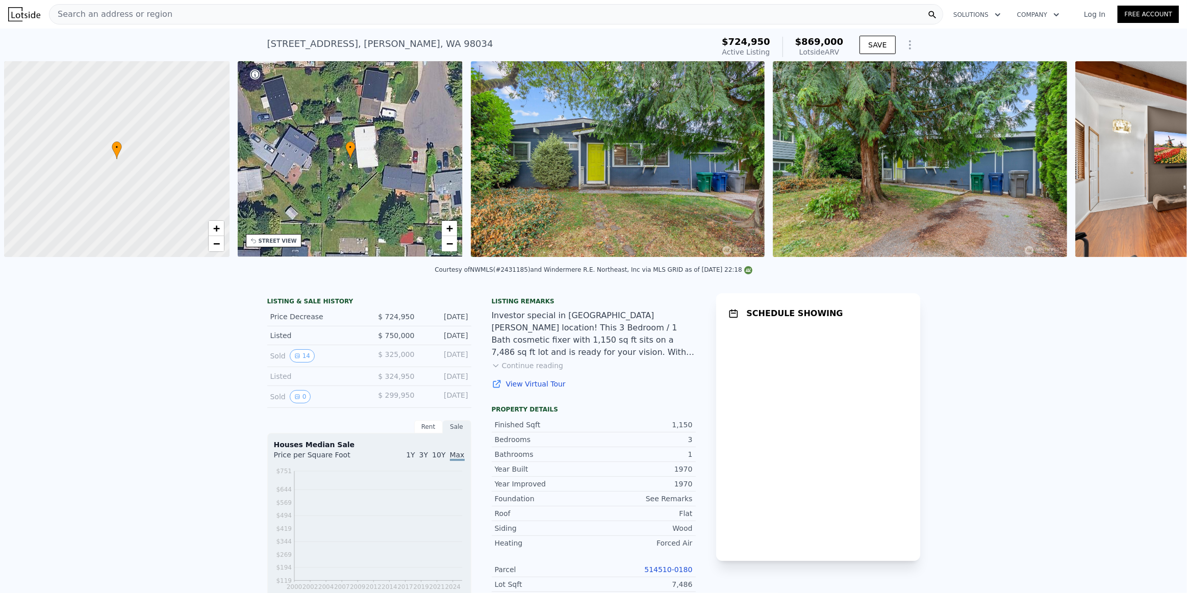
scroll to position [0, 4]
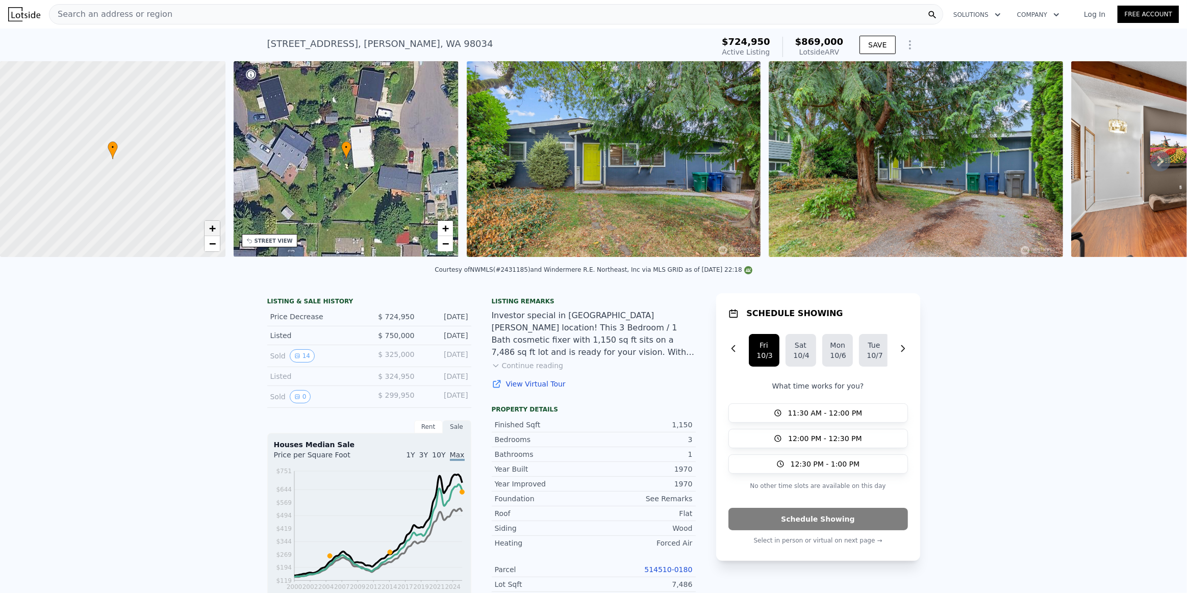
click at [211, 227] on span "+" at bounding box center [212, 228] width 7 height 13
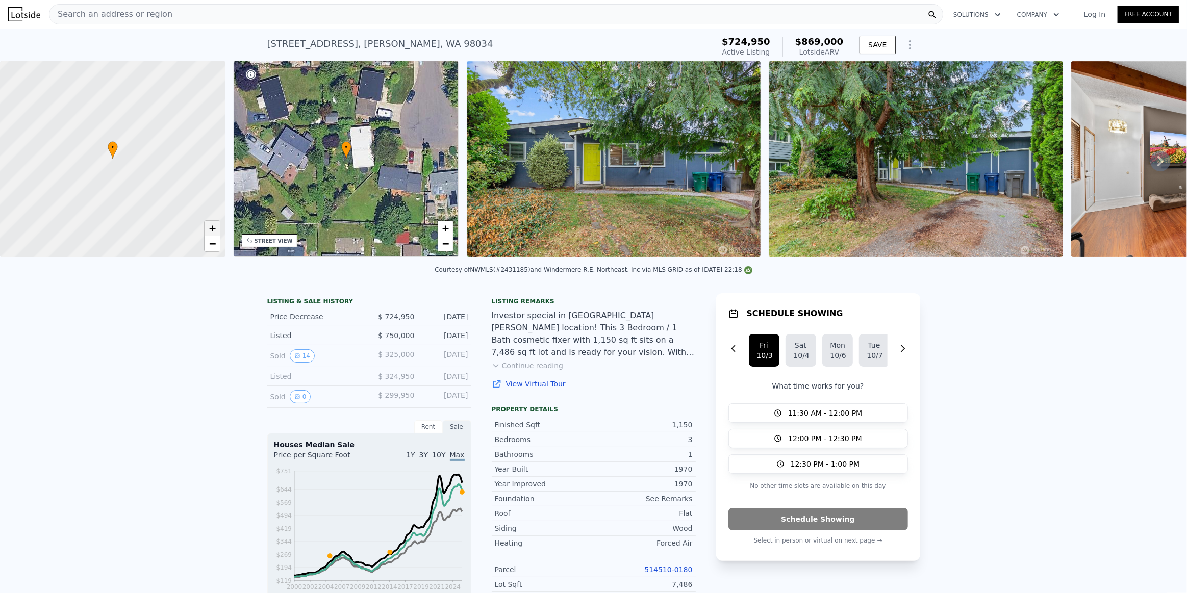
click at [211, 227] on span "+" at bounding box center [212, 228] width 7 height 13
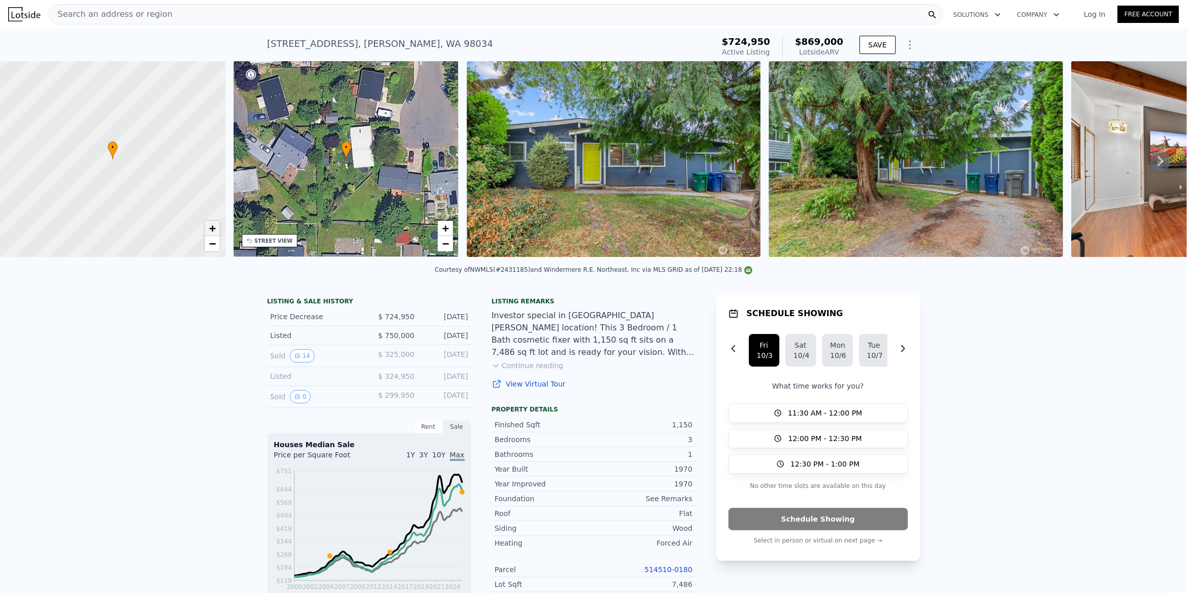
click at [211, 227] on span "+" at bounding box center [212, 228] width 7 height 13
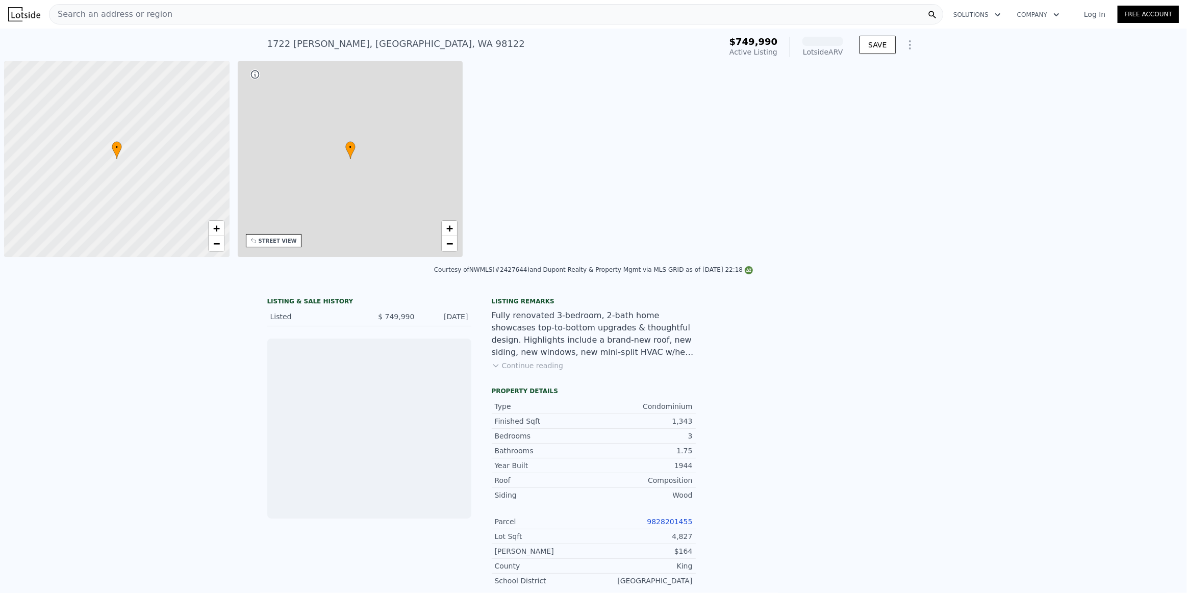
scroll to position [0, 4]
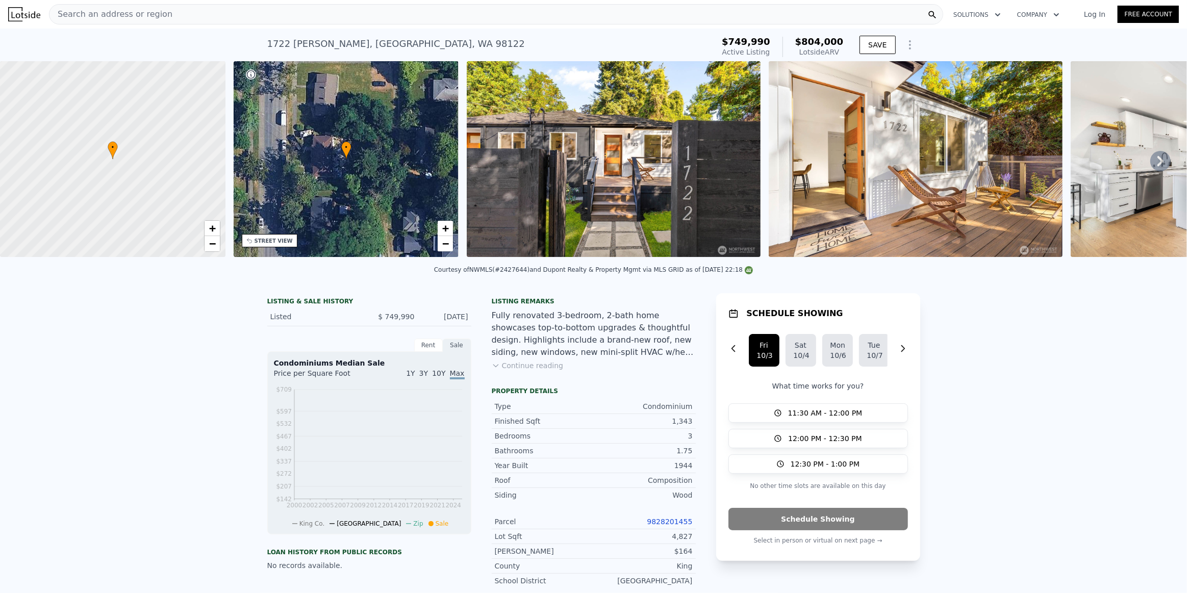
click at [527, 371] on button "Continue reading" at bounding box center [528, 366] width 72 height 10
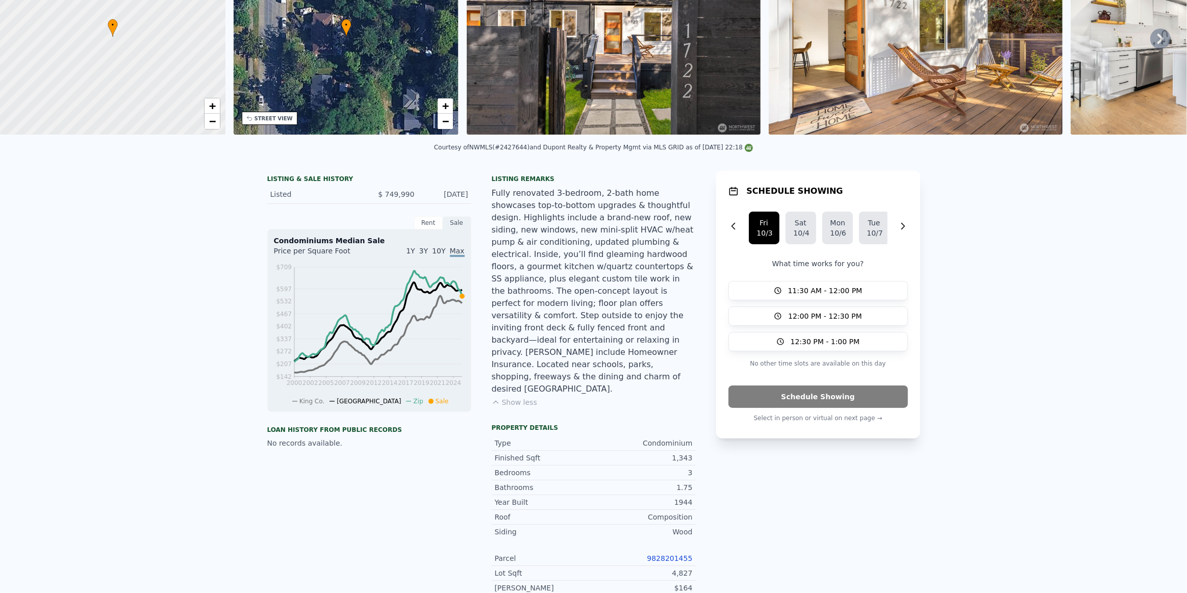
scroll to position [0, 0]
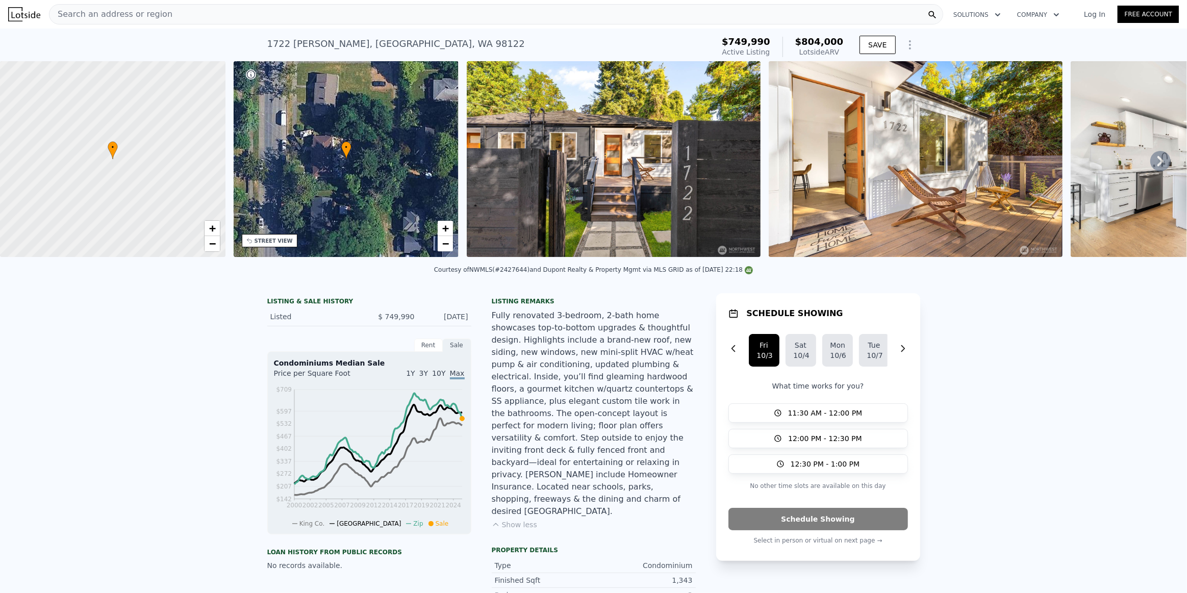
click at [534, 149] on img at bounding box center [614, 159] width 294 height 196
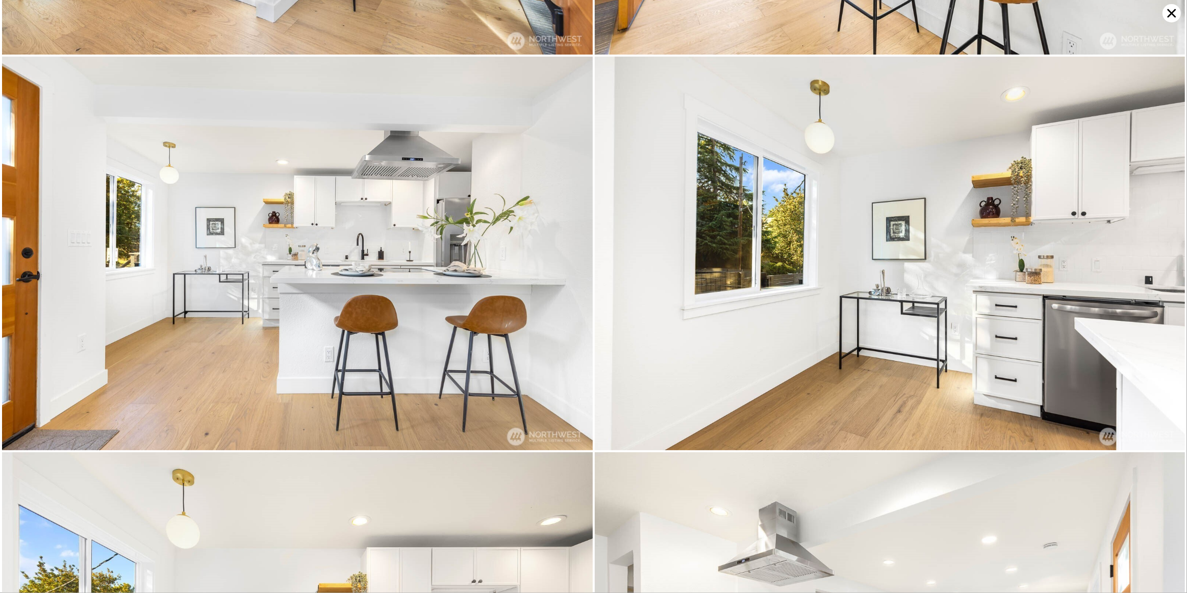
scroll to position [786, 0]
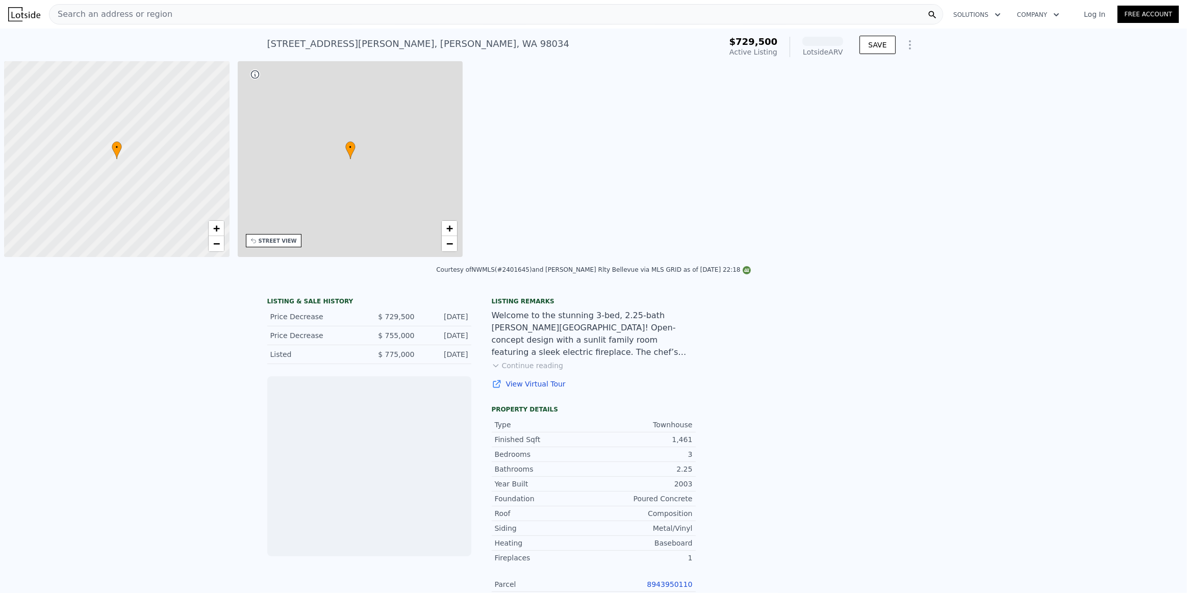
scroll to position [0, 4]
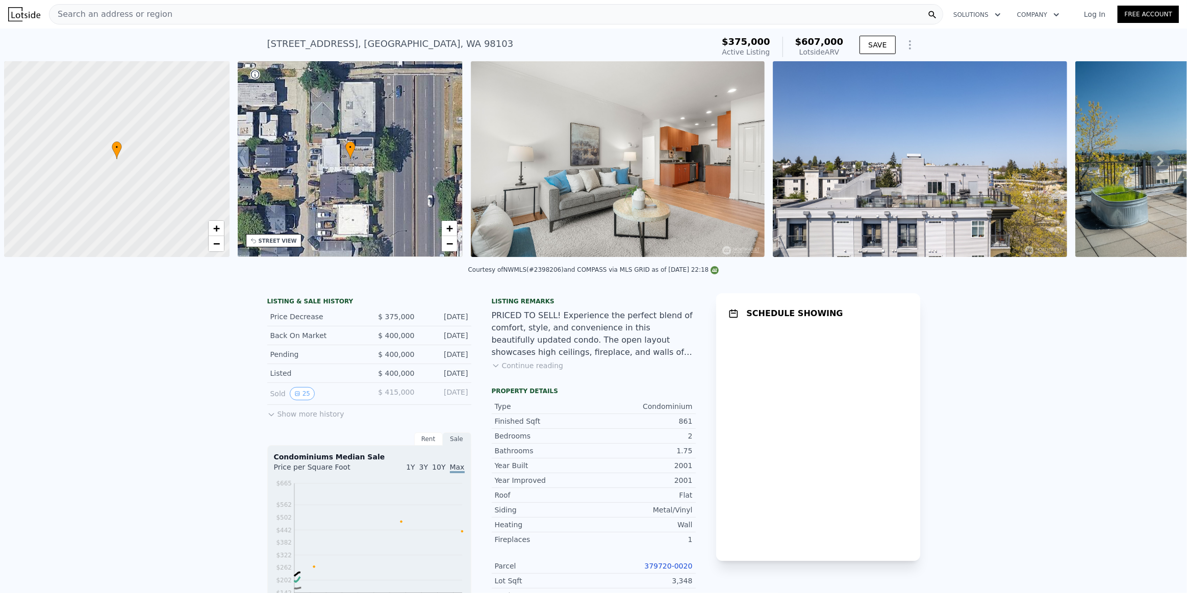
scroll to position [0, 4]
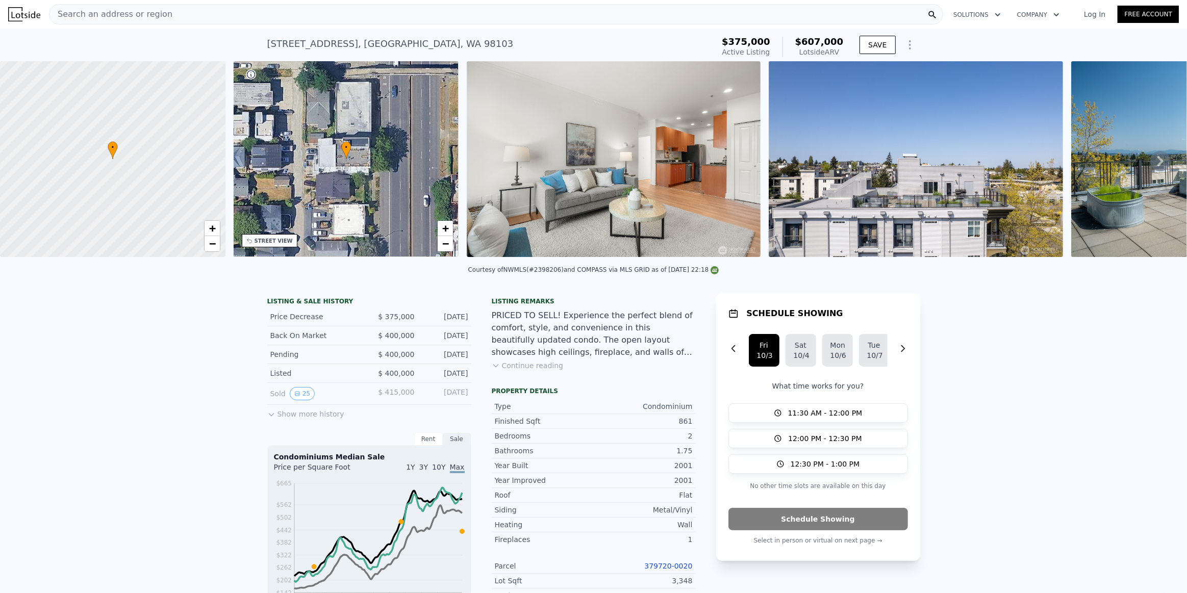
click at [518, 371] on button "Continue reading" at bounding box center [528, 366] width 72 height 10
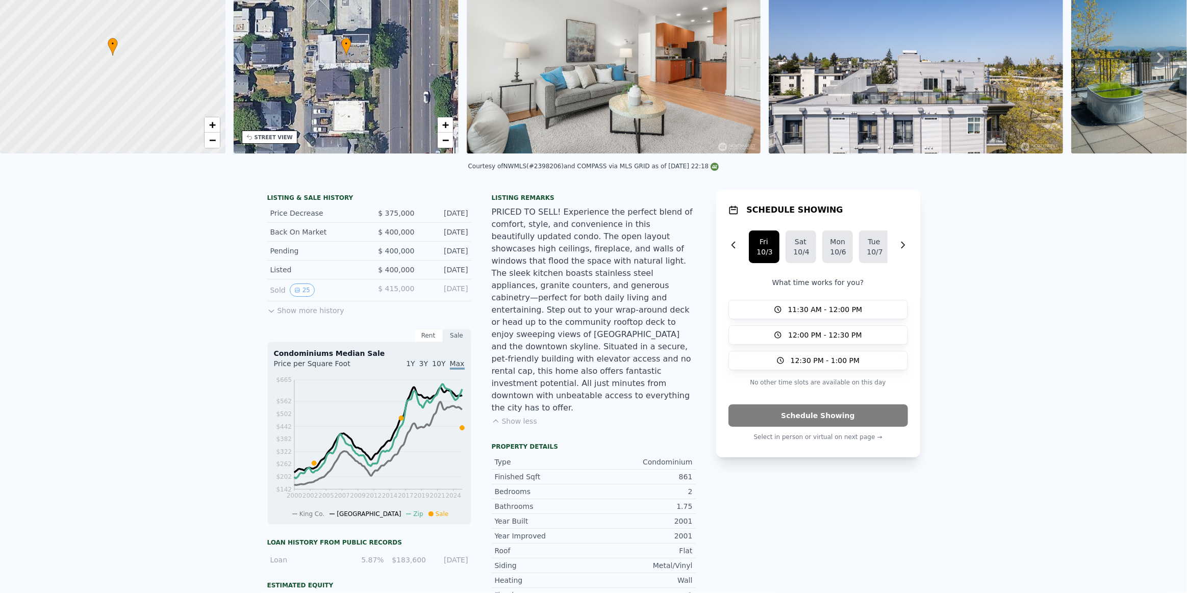
scroll to position [0, 0]
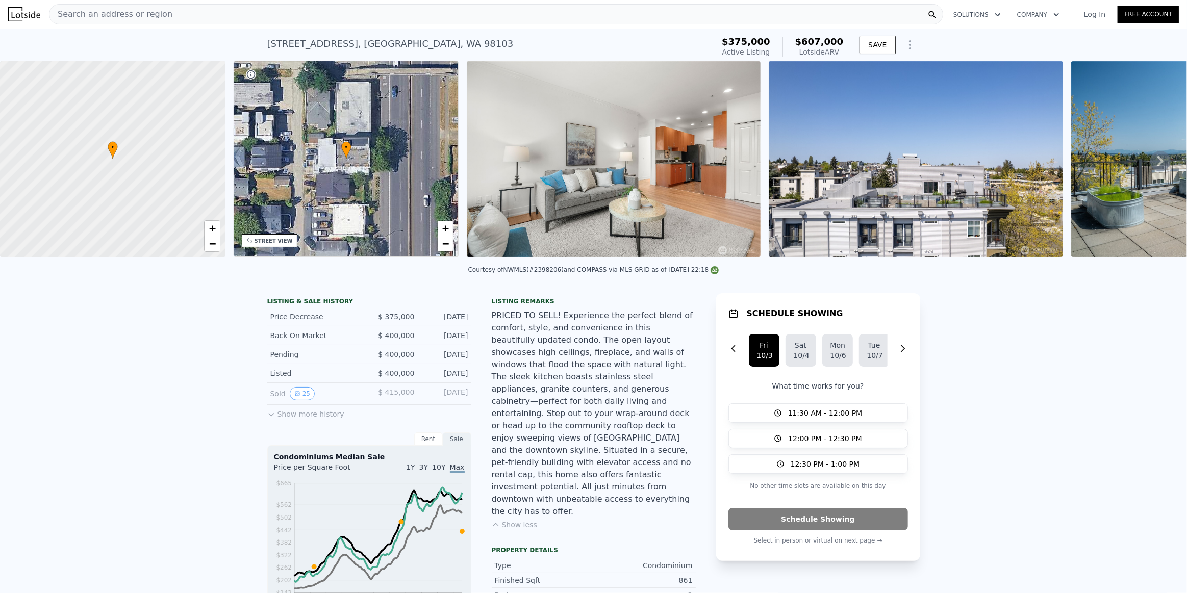
click at [578, 148] on img at bounding box center [614, 159] width 294 height 196
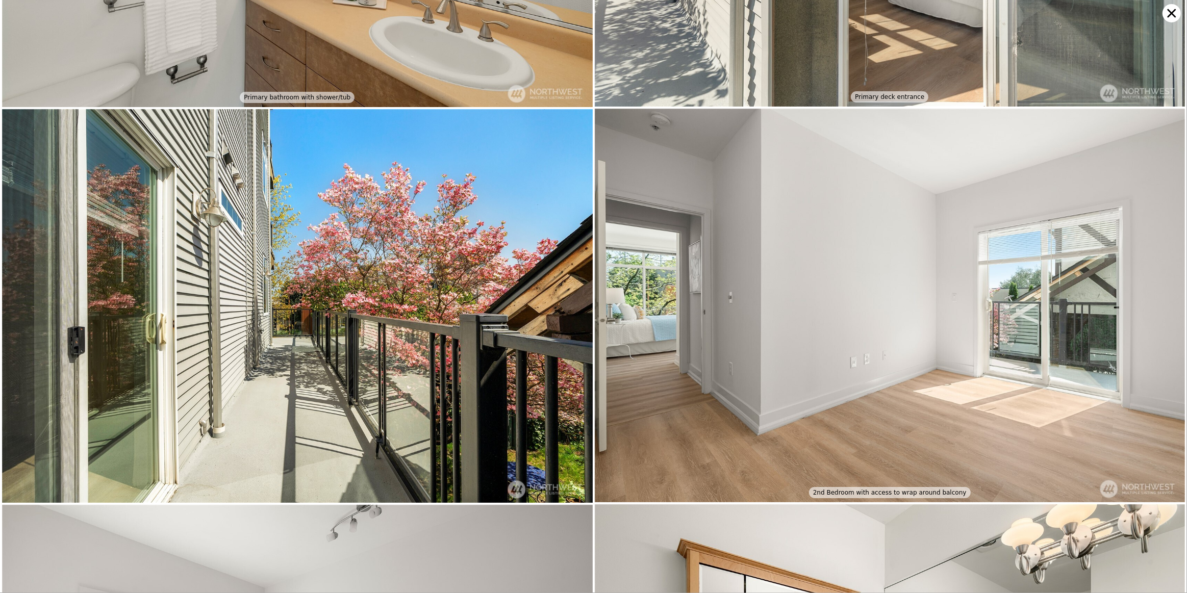
scroll to position [2752, 0]
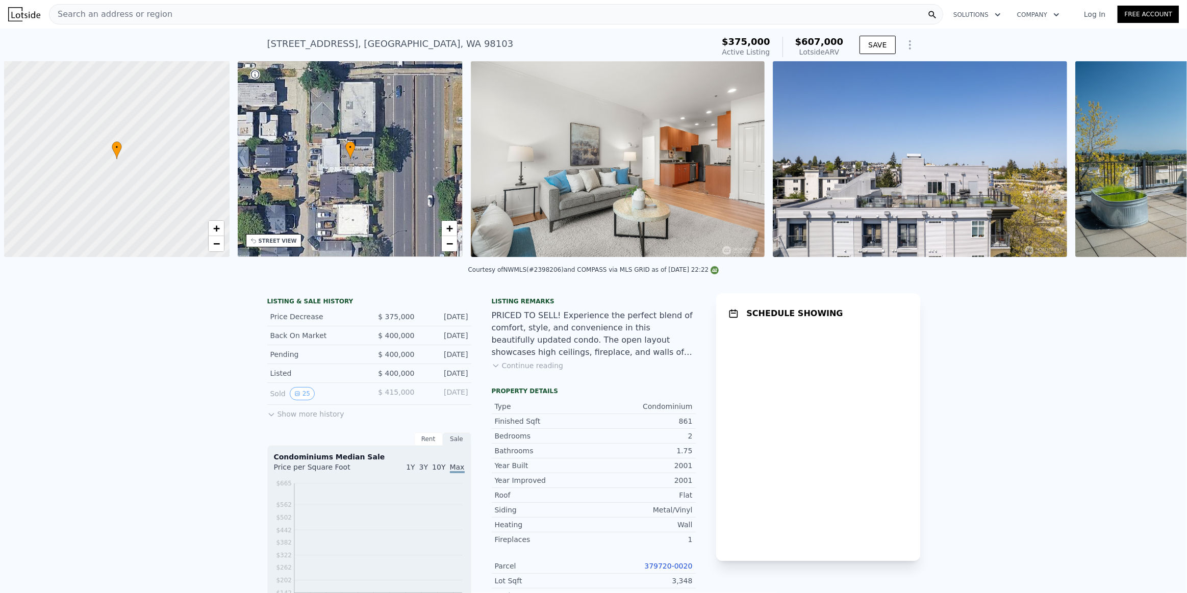
scroll to position [0, 4]
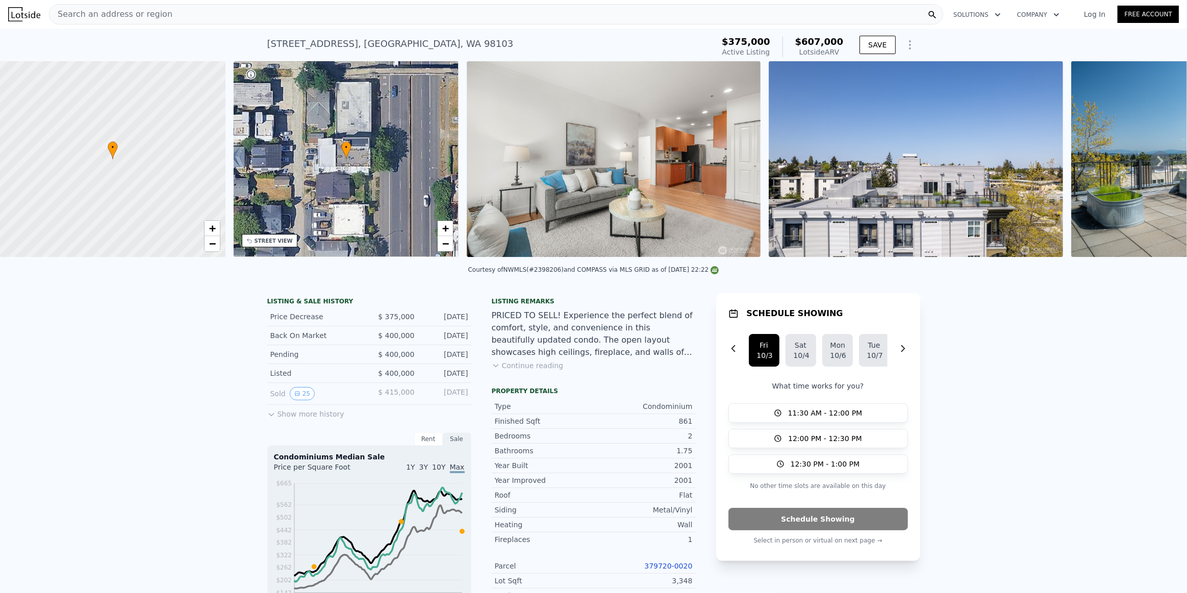
click at [520, 371] on button "Continue reading" at bounding box center [528, 366] width 72 height 10
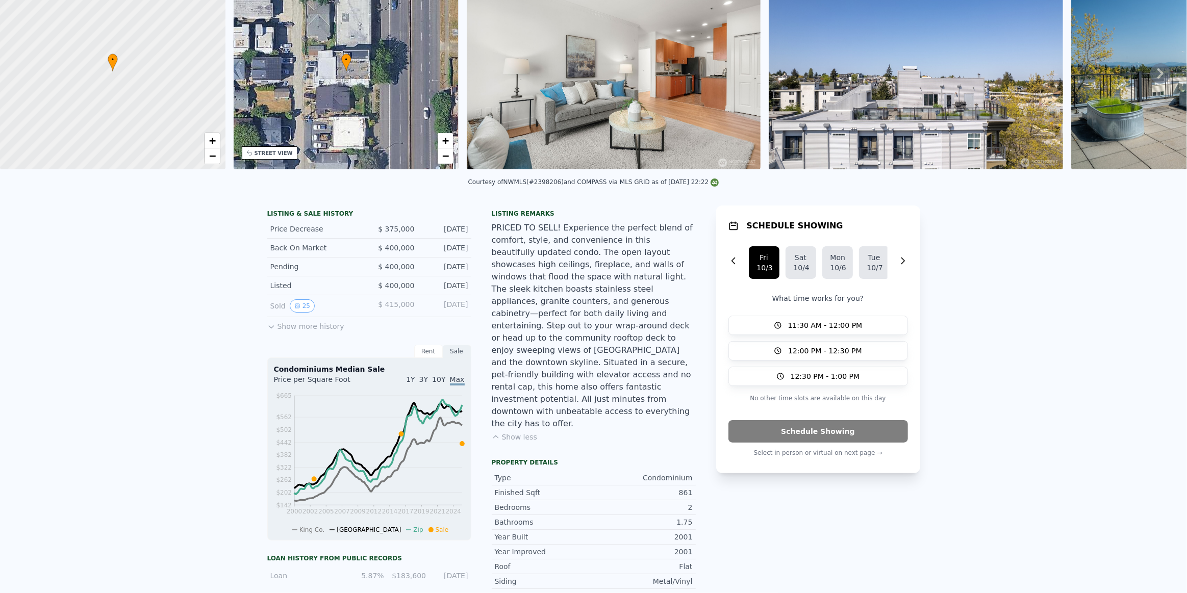
scroll to position [4, 0]
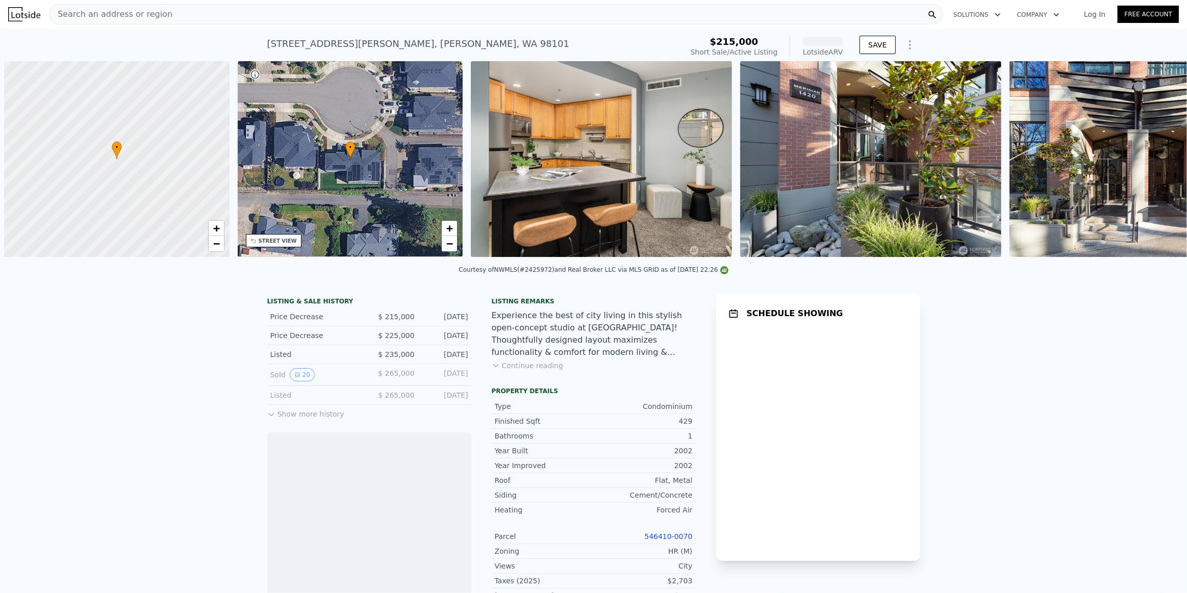
scroll to position [0, 4]
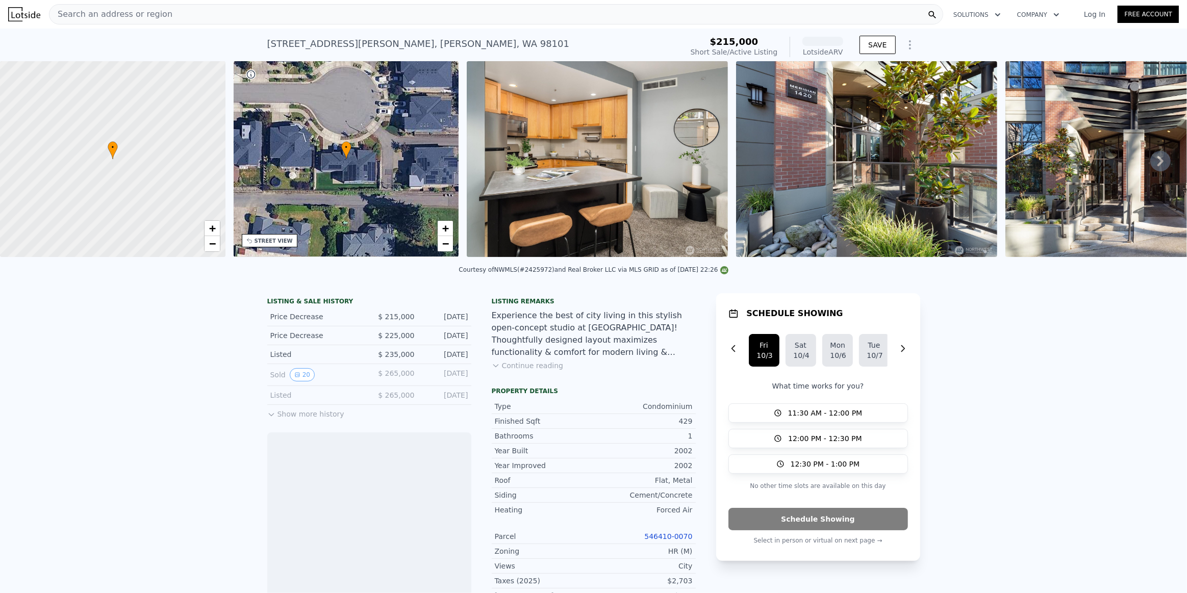
click at [516, 371] on button "Continue reading" at bounding box center [528, 366] width 72 height 10
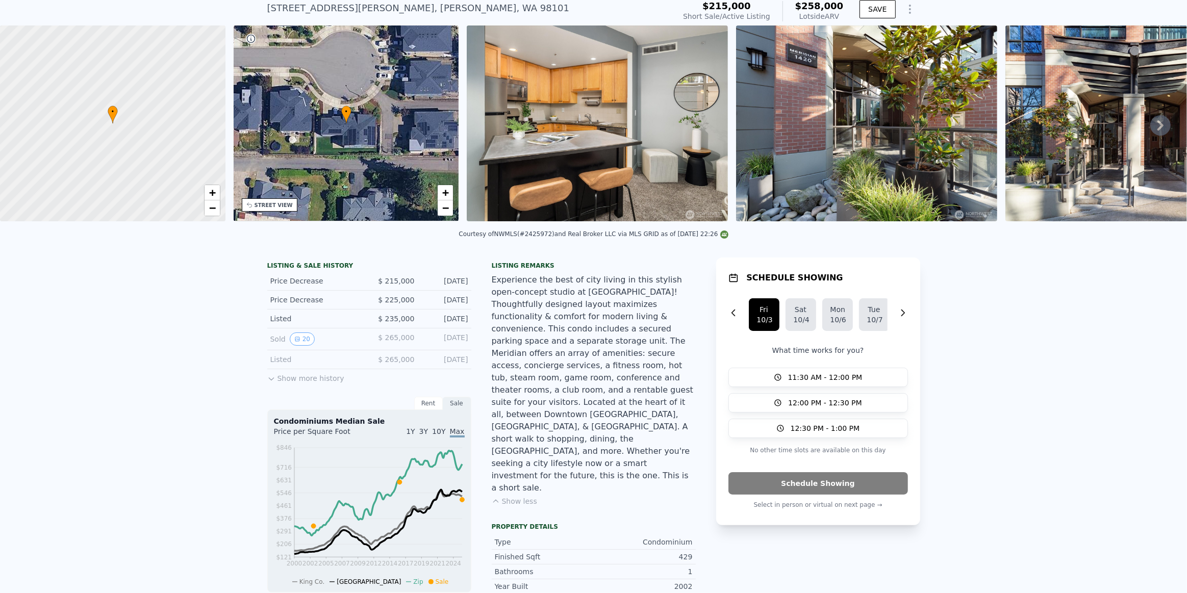
scroll to position [4, 0]
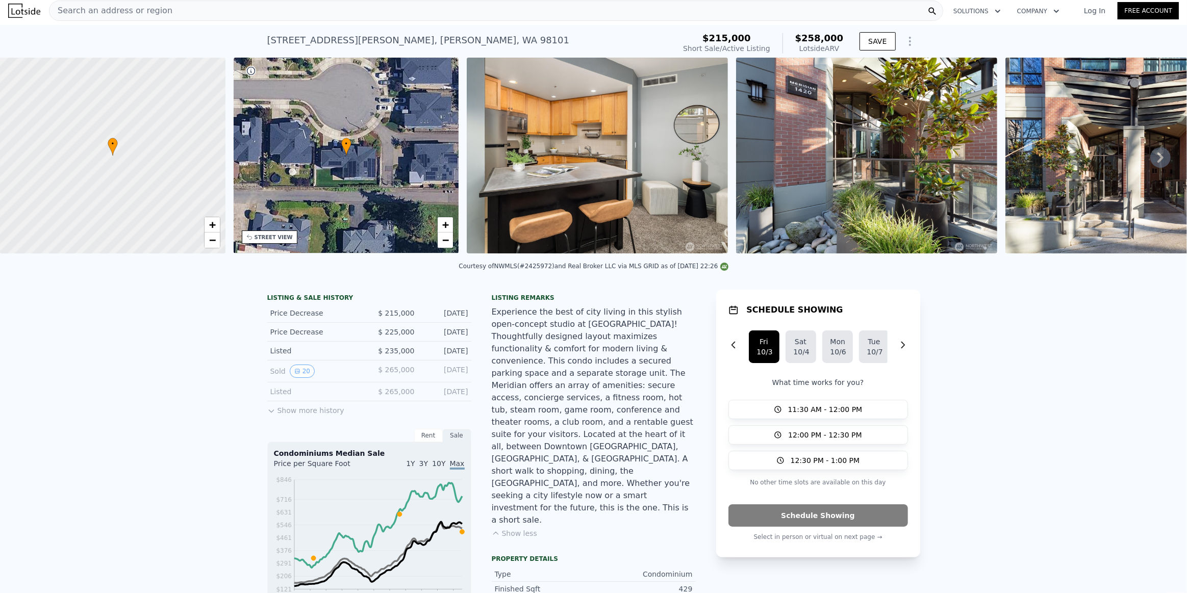
click at [1150, 160] on icon at bounding box center [1160, 157] width 20 height 20
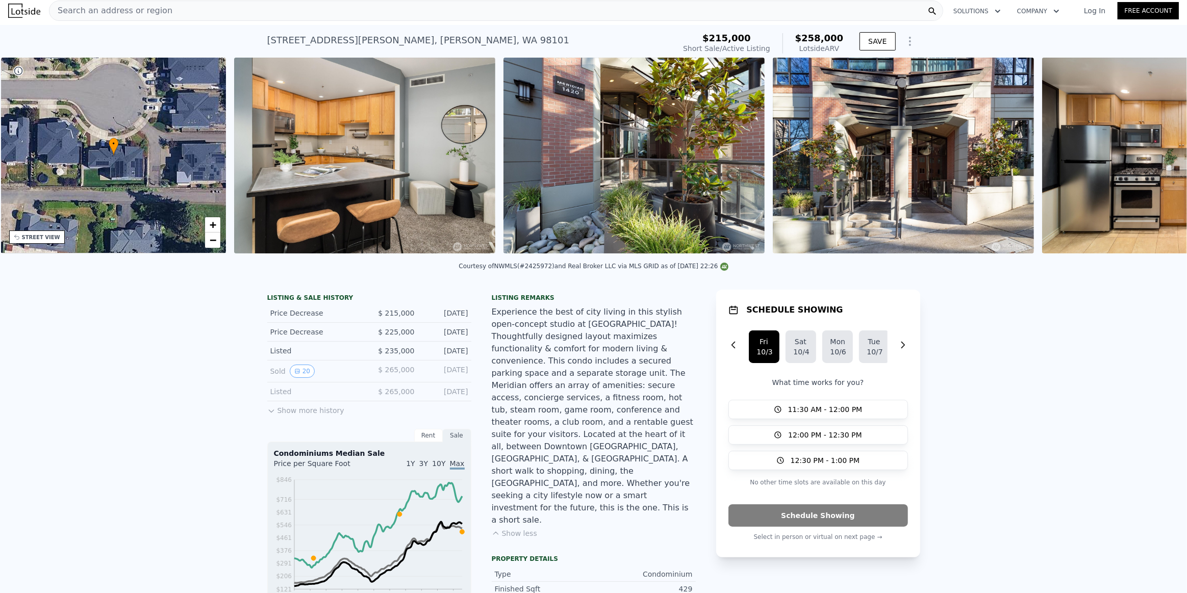
scroll to position [0, 237]
click at [1150, 160] on img at bounding box center [1171, 156] width 261 height 196
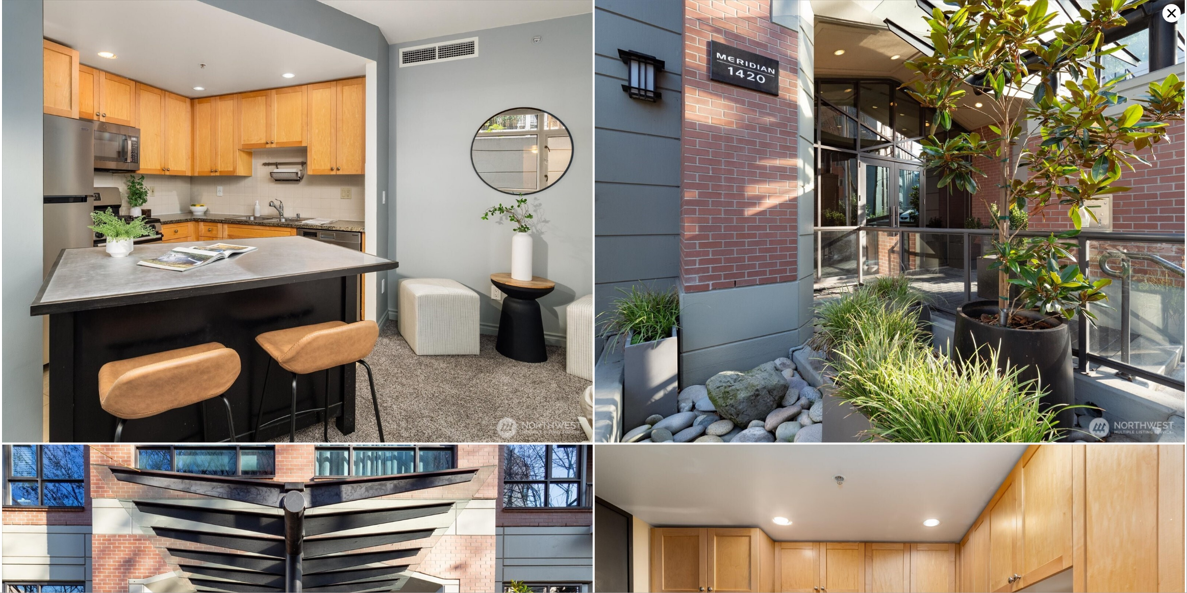
click at [1150, 160] on img at bounding box center [890, 221] width 591 height 443
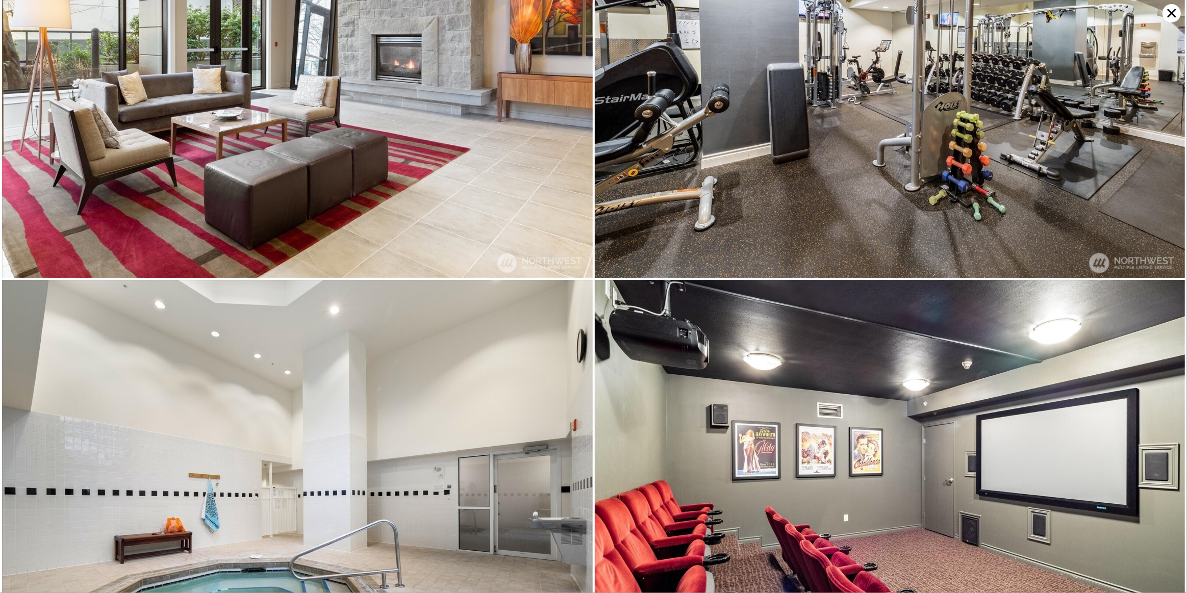
scroll to position [3979, 0]
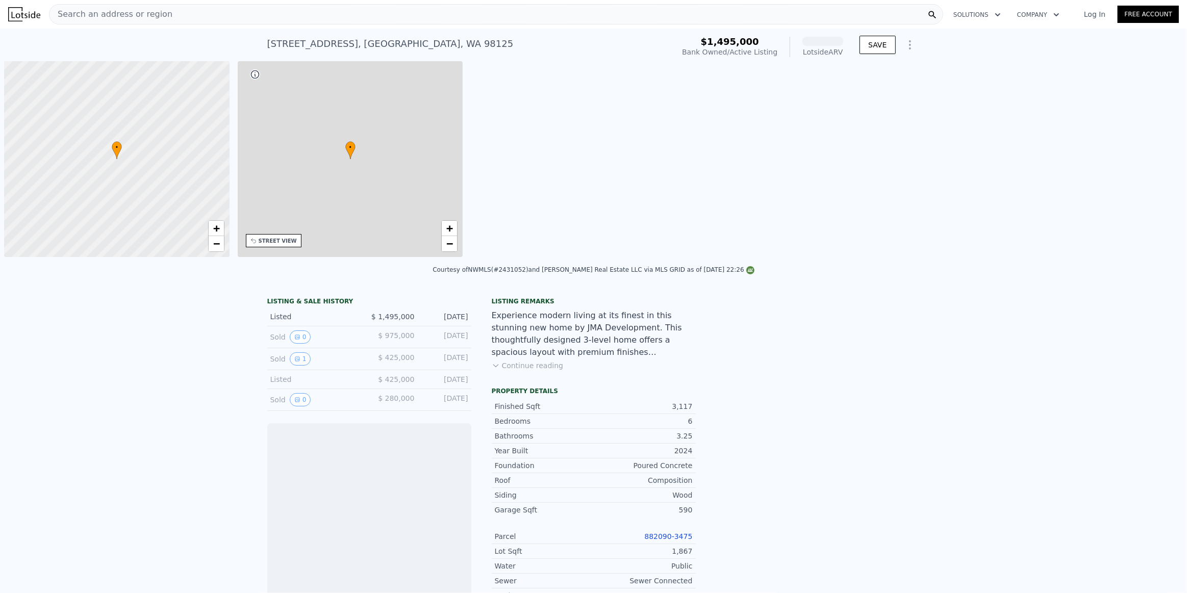
scroll to position [0, 4]
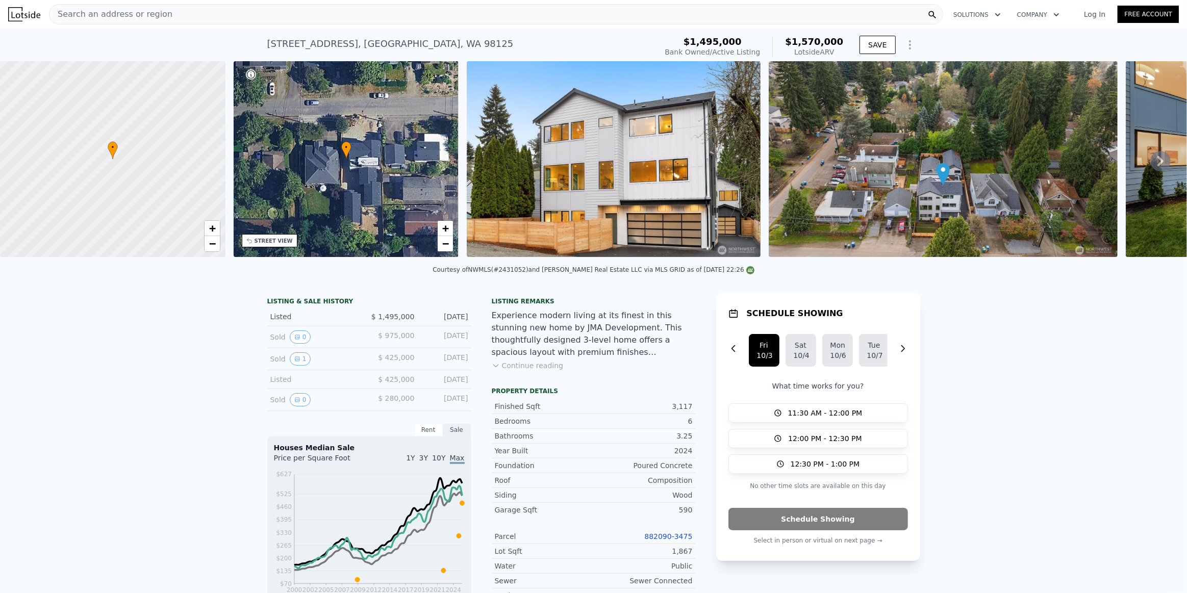
click at [509, 371] on button "Continue reading" at bounding box center [528, 366] width 72 height 10
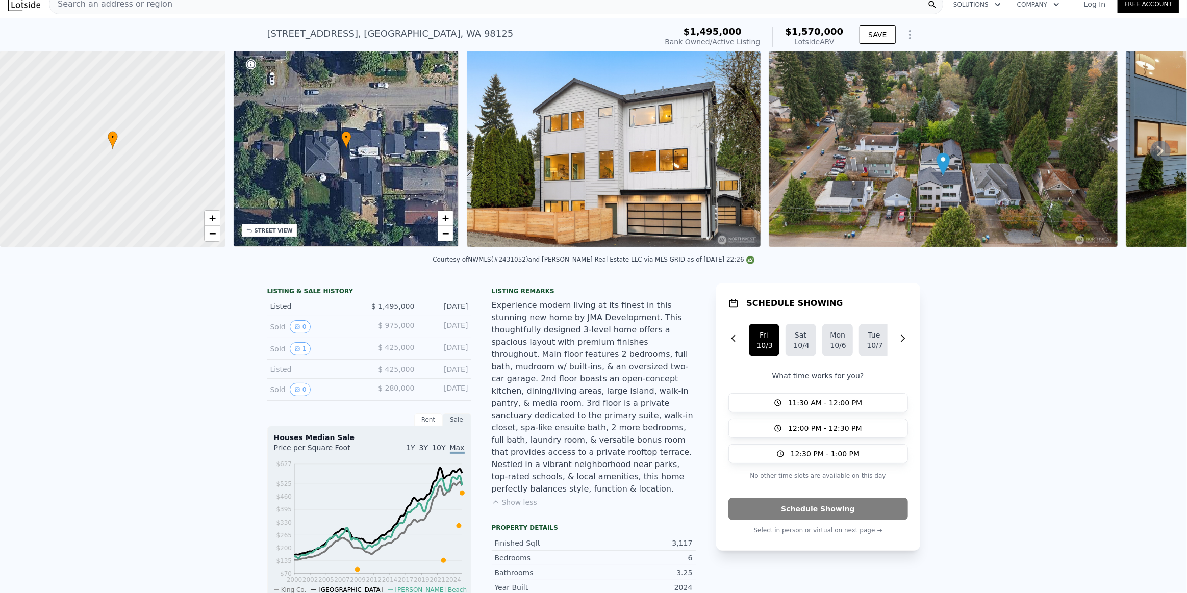
scroll to position [4, 0]
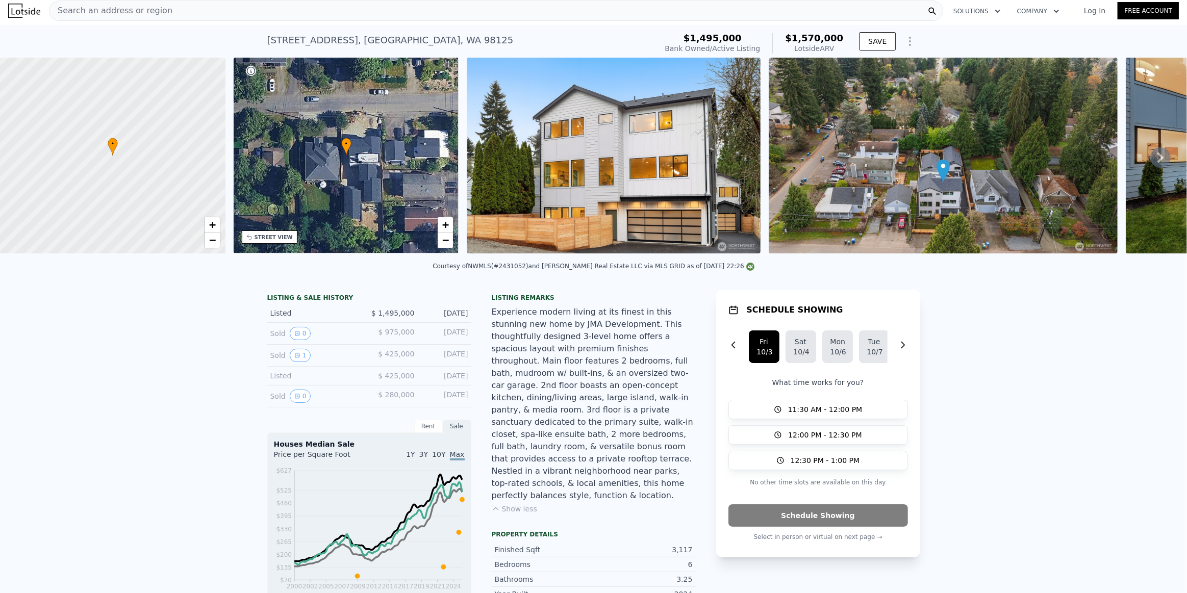
click at [581, 132] on img at bounding box center [614, 156] width 294 height 196
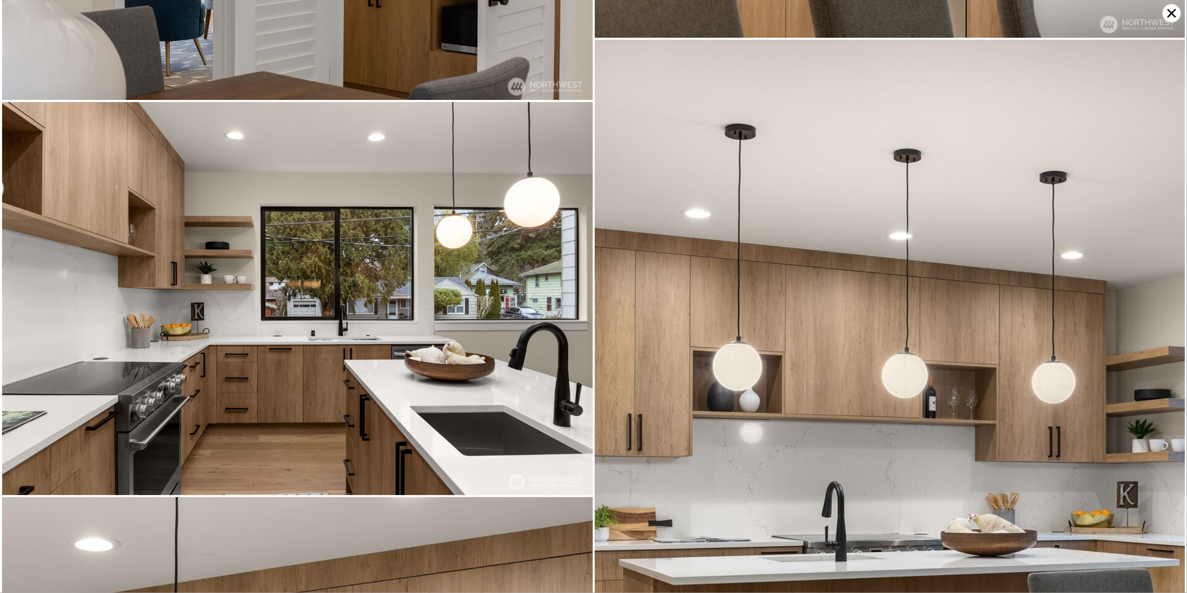
scroll to position [3084, 0]
